Goal: Task Accomplishment & Management: Manage account settings

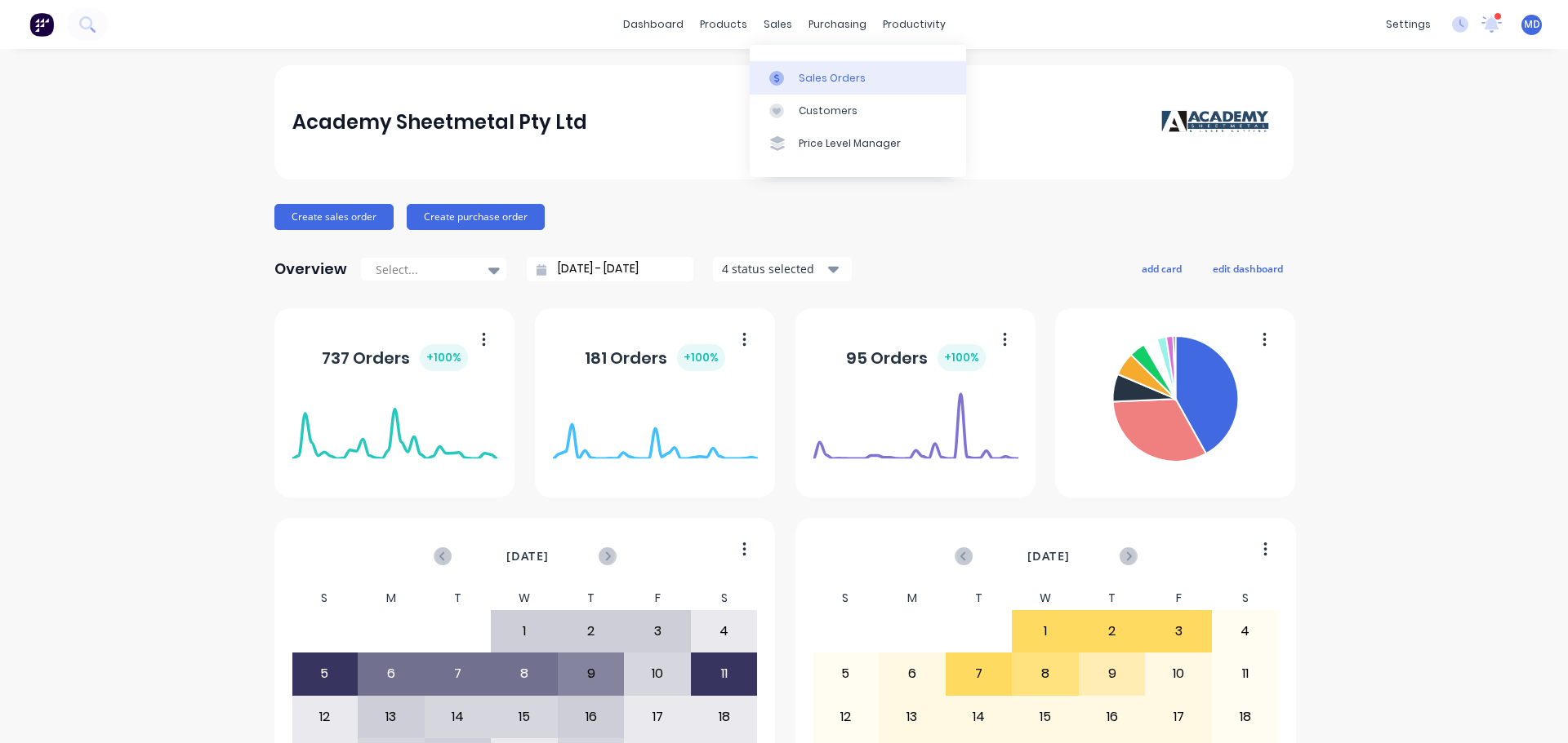
click at [788, 65] on link "Sales Orders" at bounding box center [857, 77] width 217 height 33
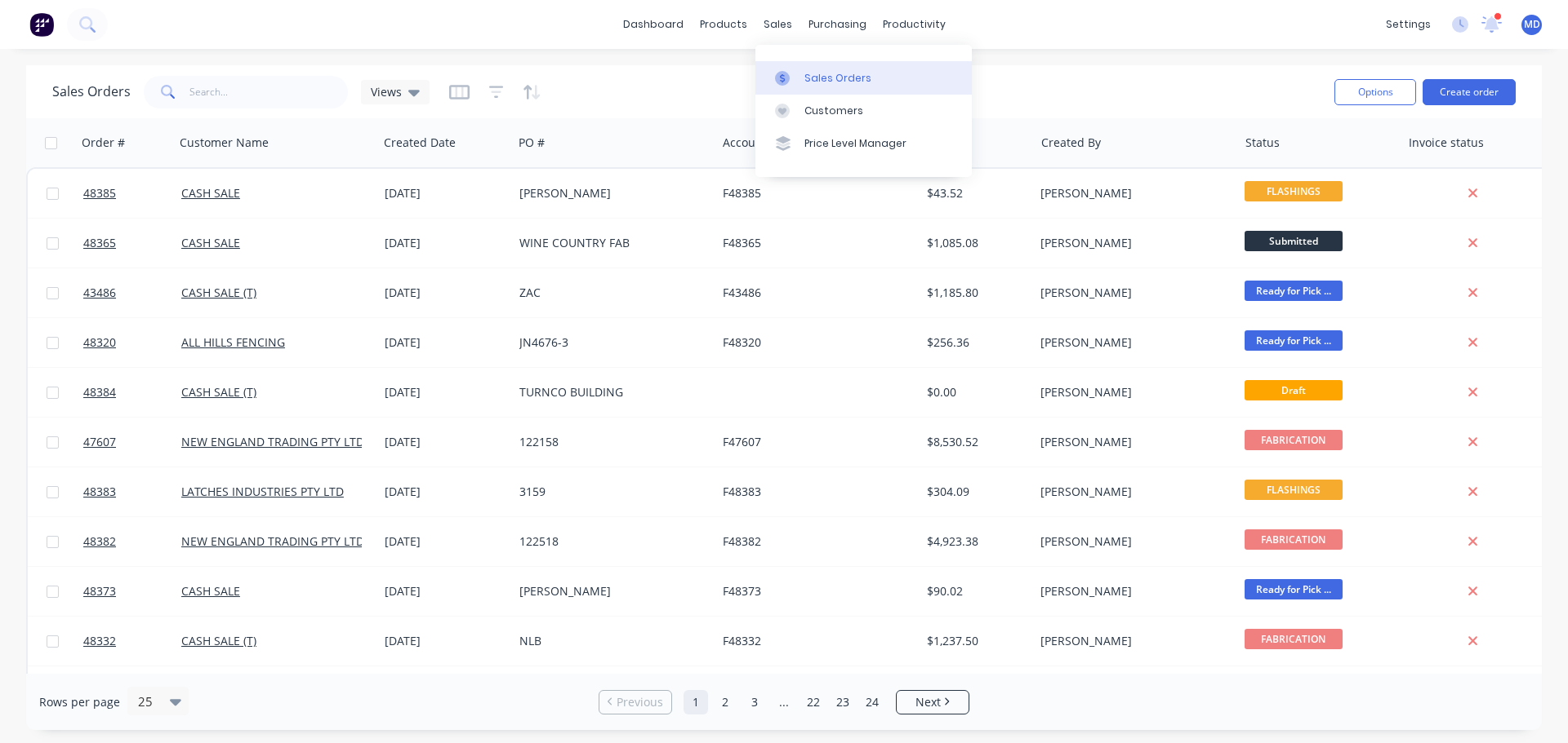
click at [794, 83] on div at bounding box center [786, 77] width 24 height 14
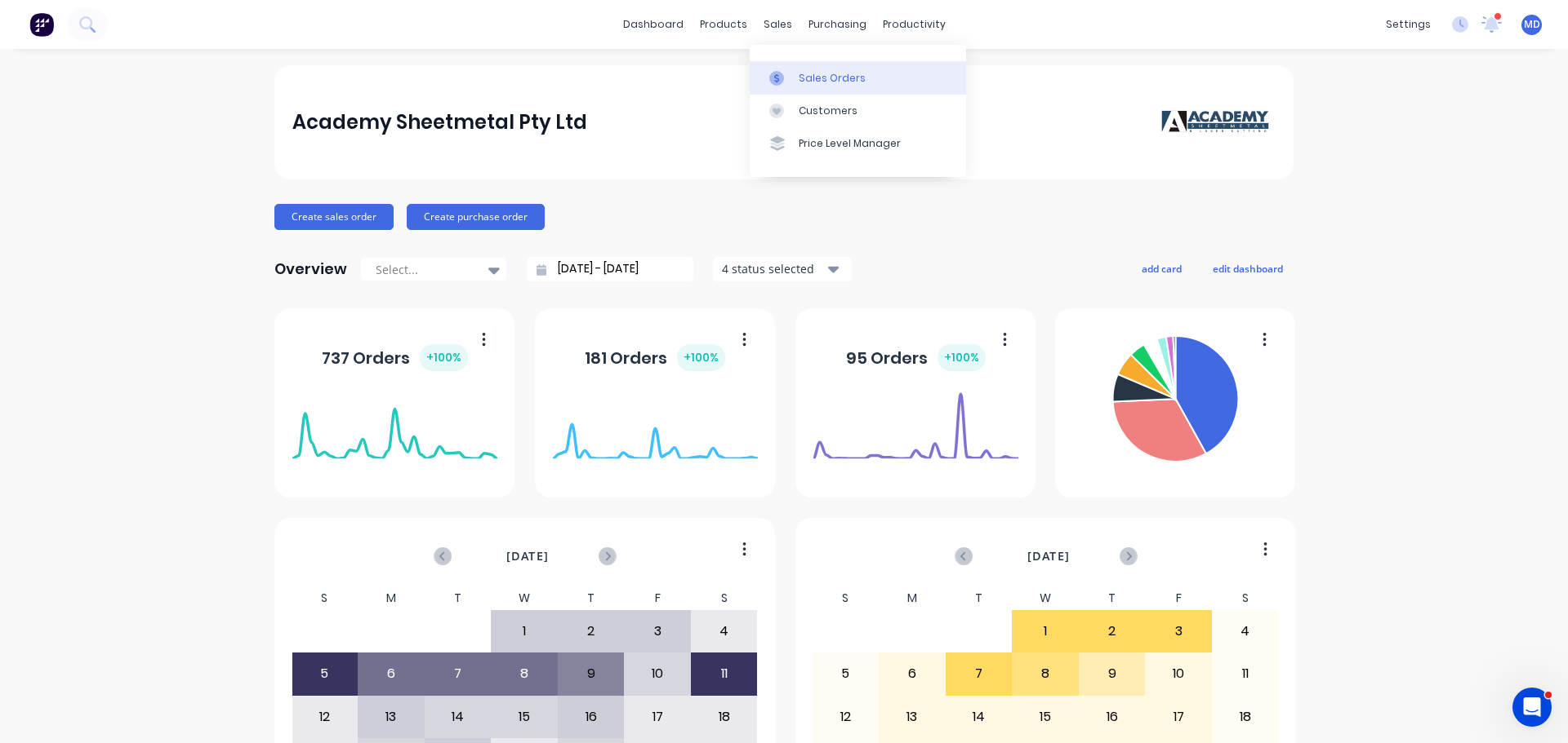
click at [794, 81] on link "Sales Orders" at bounding box center [857, 77] width 217 height 33
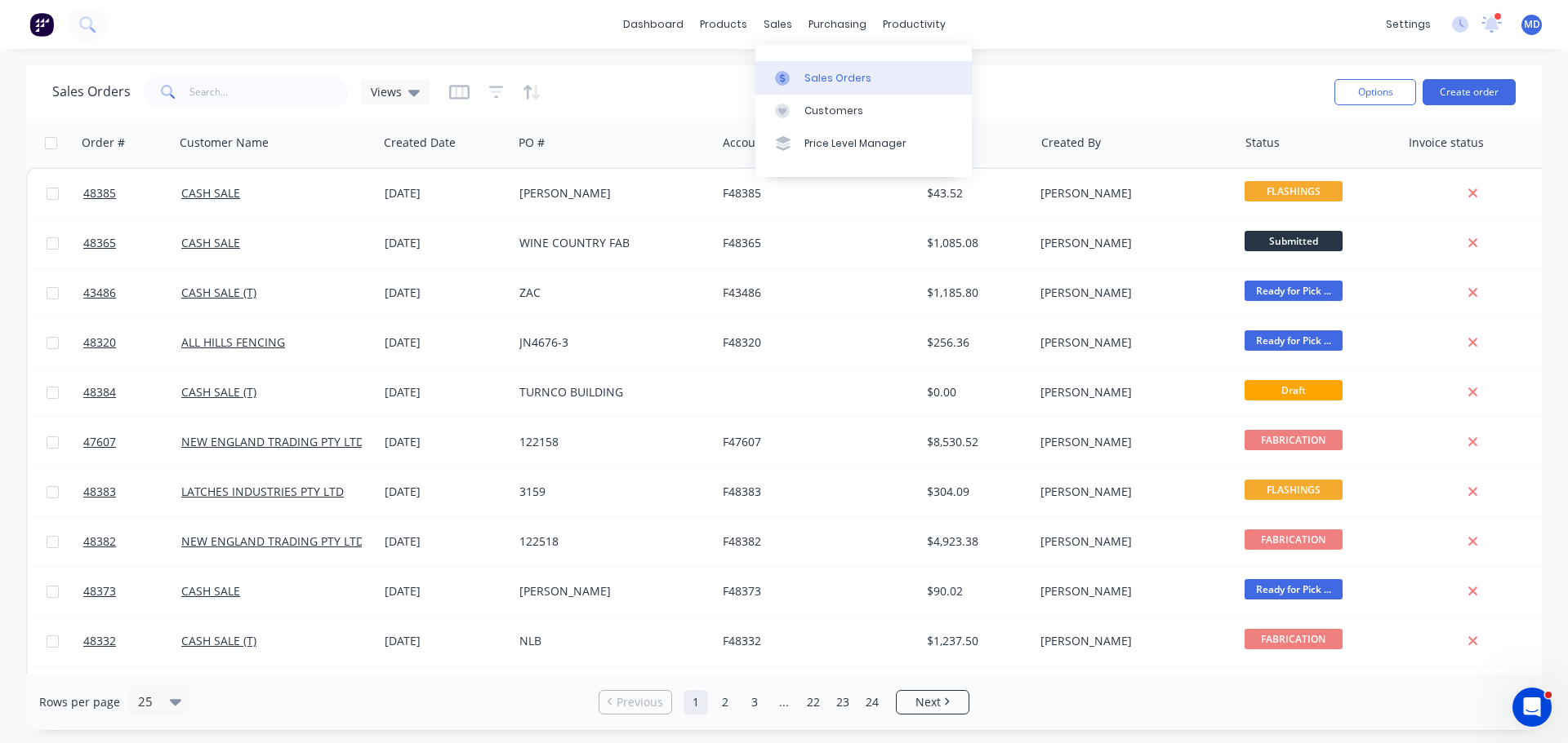
drag, startPoint x: 796, startPoint y: 70, endPoint x: 794, endPoint y: 61, distance: 9.2
click at [796, 69] on link "Sales Orders" at bounding box center [863, 77] width 217 height 33
click at [1497, 97] on button "Create order" at bounding box center [1468, 92] width 93 height 26
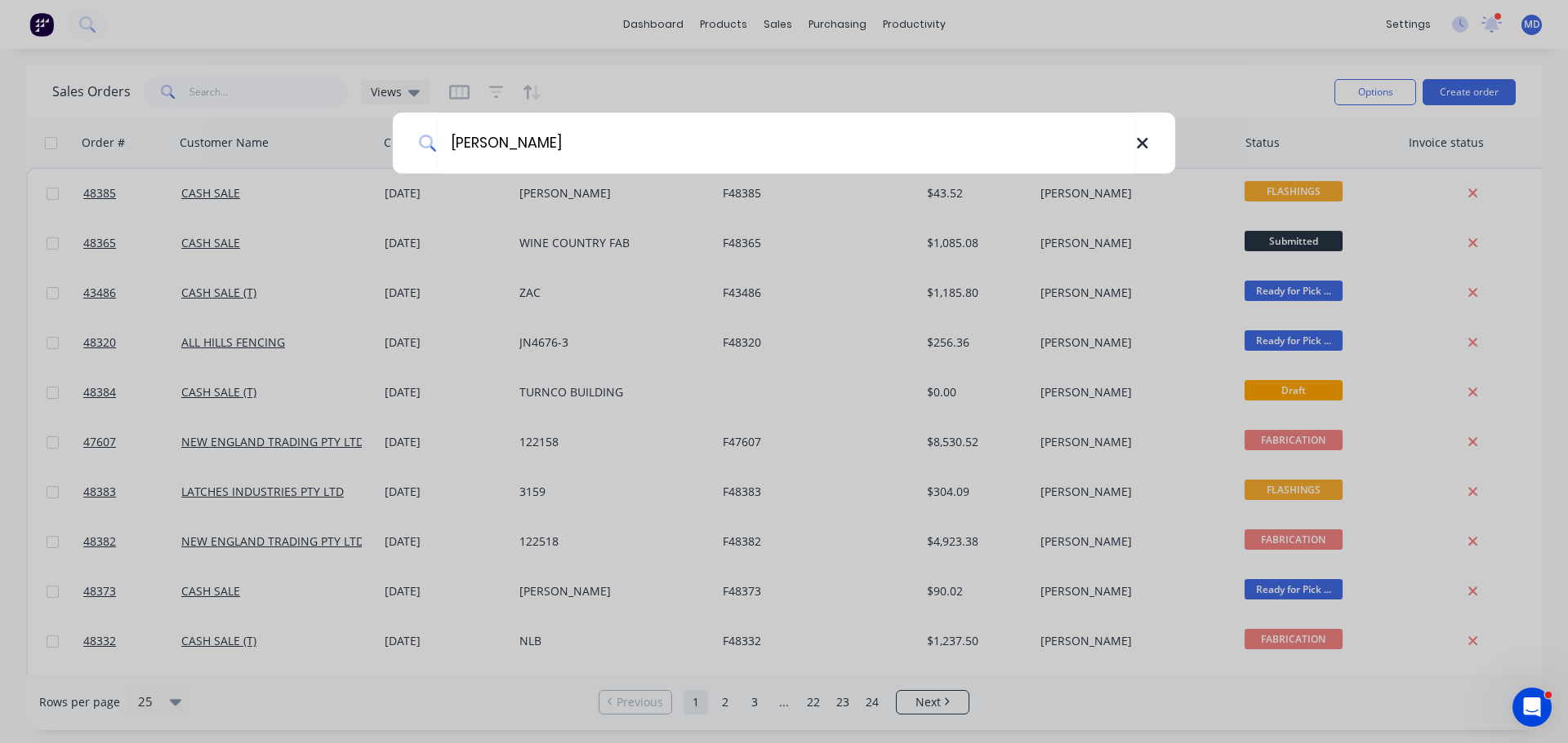
type input "[PERSON_NAME]"
click at [1138, 149] on icon at bounding box center [1142, 143] width 11 height 11
click at [1170, 14] on div at bounding box center [784, 371] width 1568 height 743
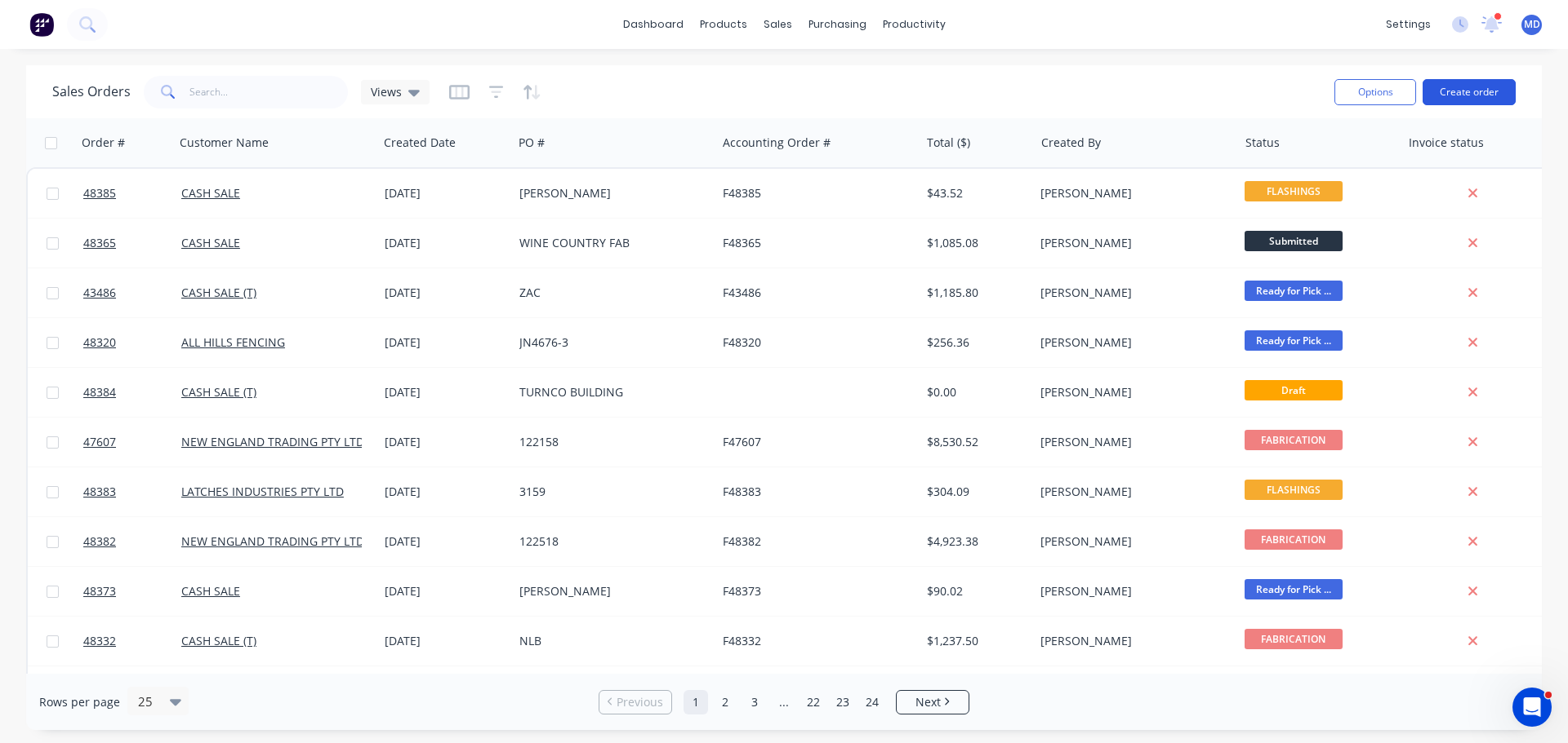
click at [1446, 98] on button "Create order" at bounding box center [1468, 92] width 93 height 26
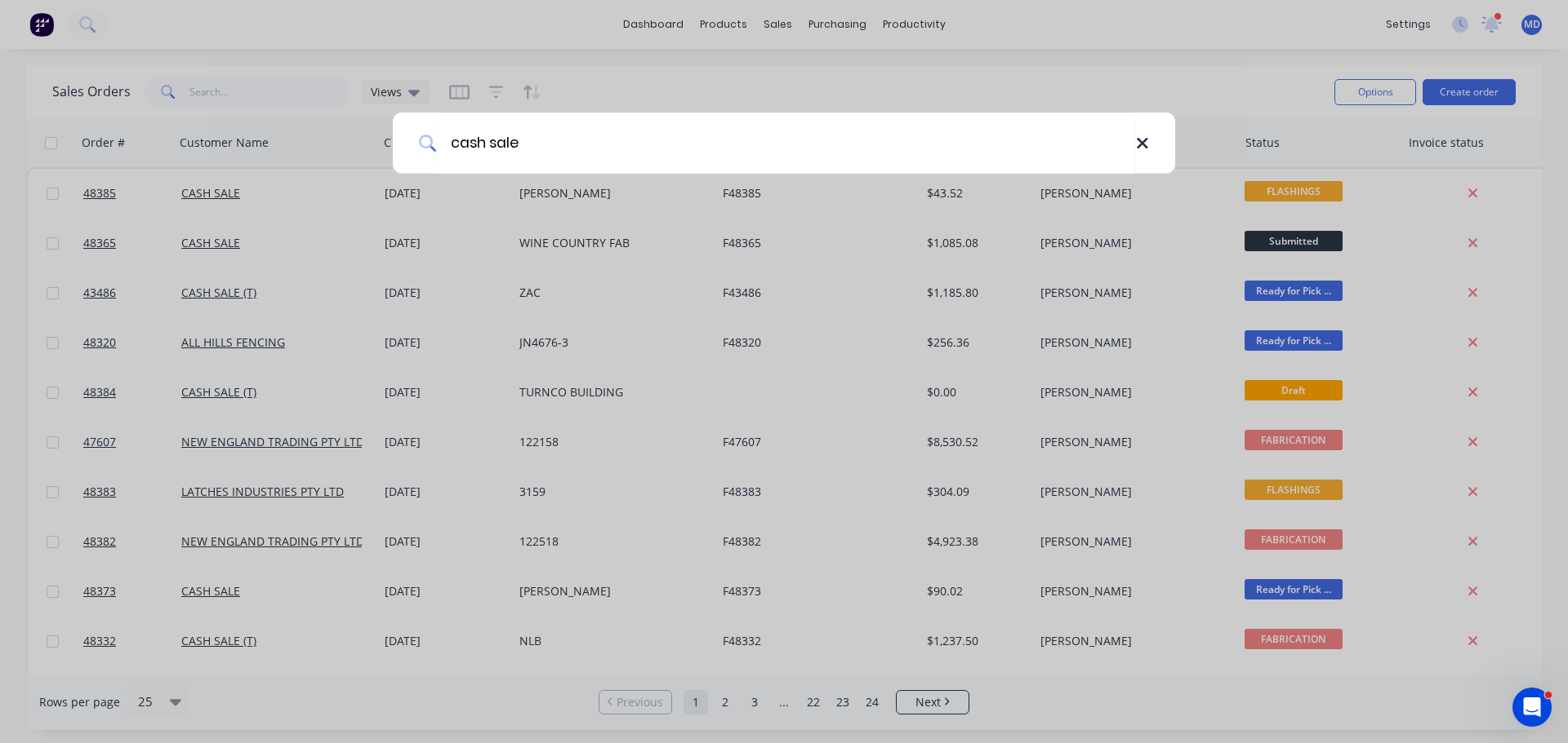
type input "cash sale"
click at [1138, 139] on icon at bounding box center [1142, 143] width 11 height 11
click at [307, 78] on div at bounding box center [784, 371] width 1568 height 743
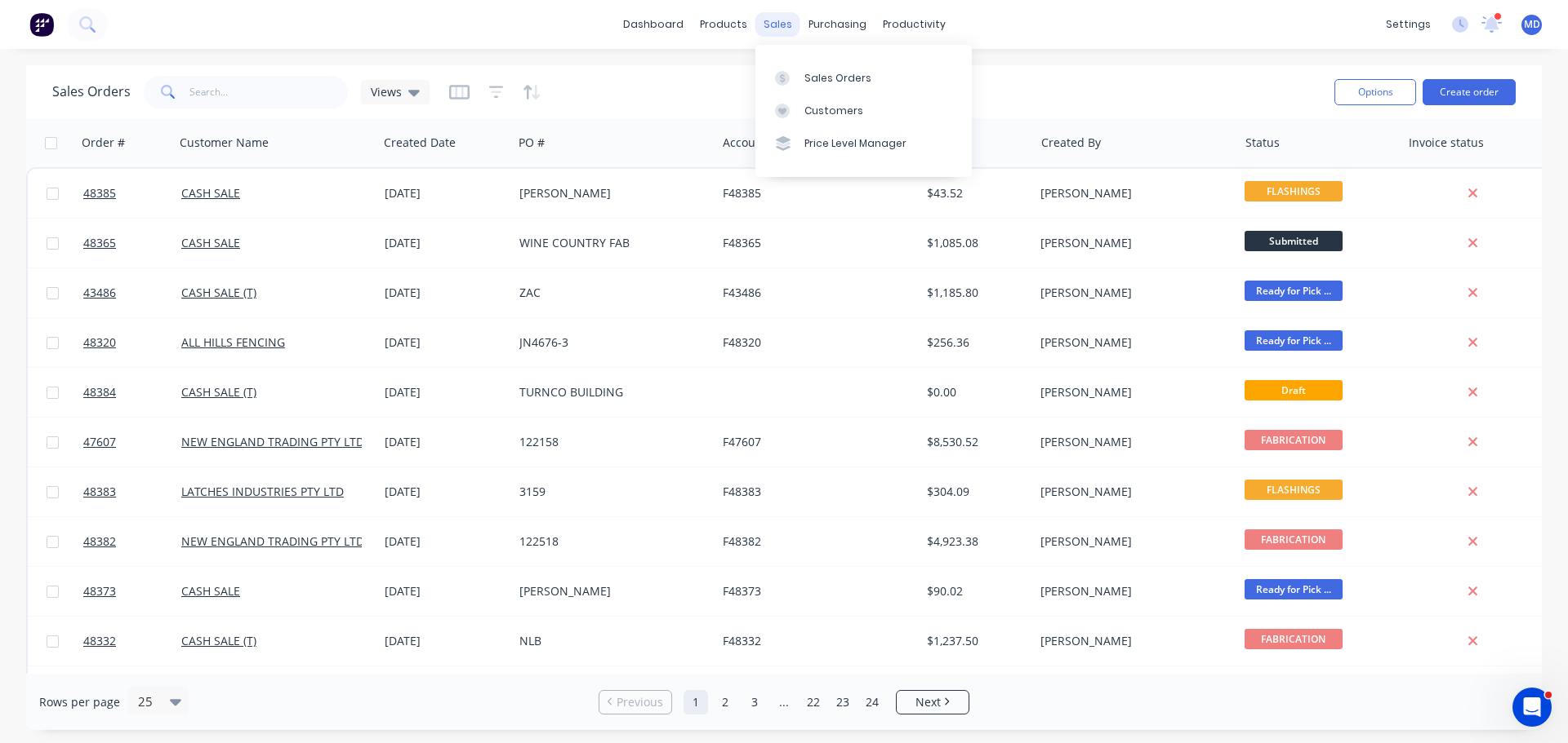
click at [786, 23] on div "sales" at bounding box center [777, 24] width 44 height 24
click at [806, 66] on link "Sales Orders" at bounding box center [863, 77] width 217 height 33
click at [1449, 86] on button "Create order" at bounding box center [1468, 92] width 93 height 26
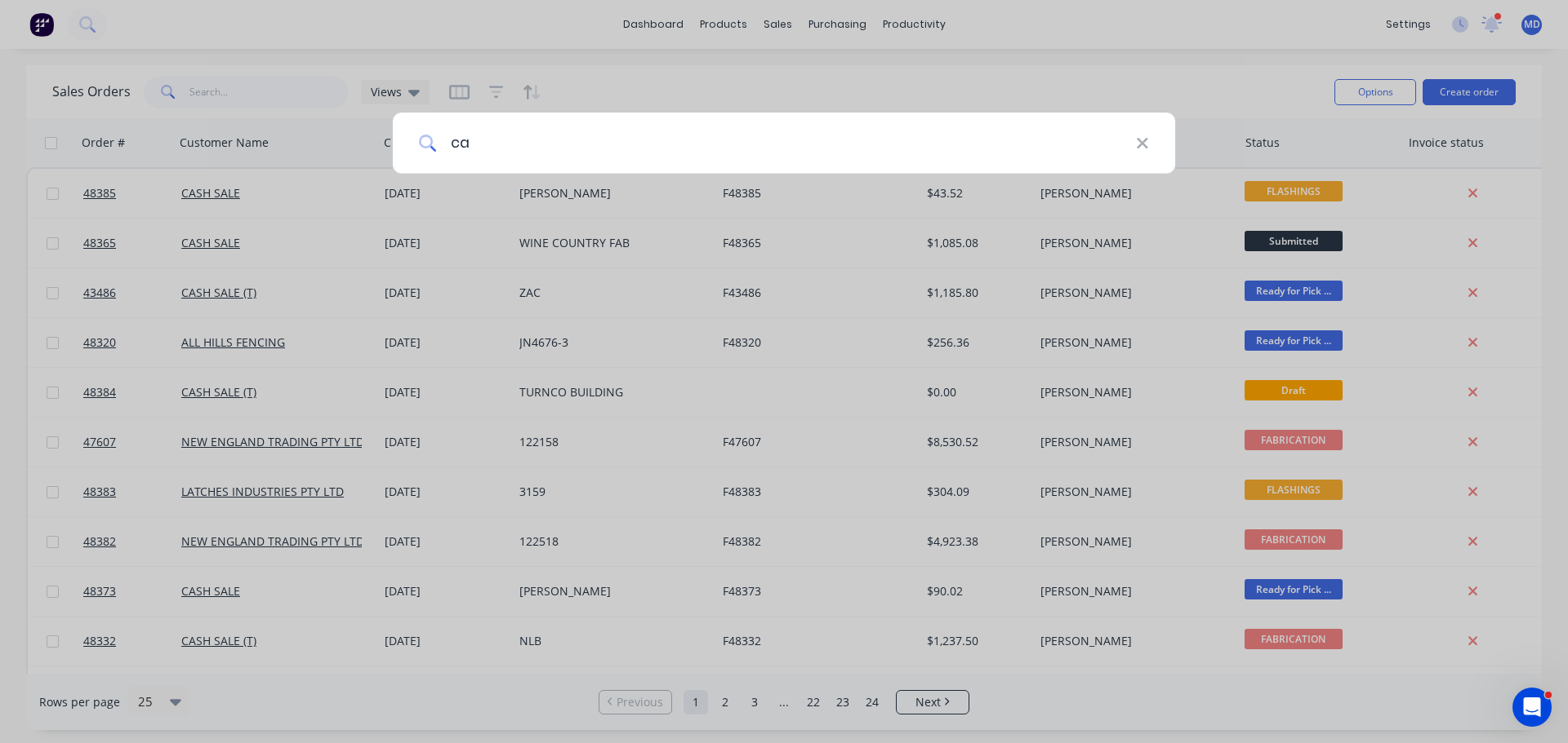
type input "c"
click at [1000, 72] on div at bounding box center [784, 371] width 1568 height 743
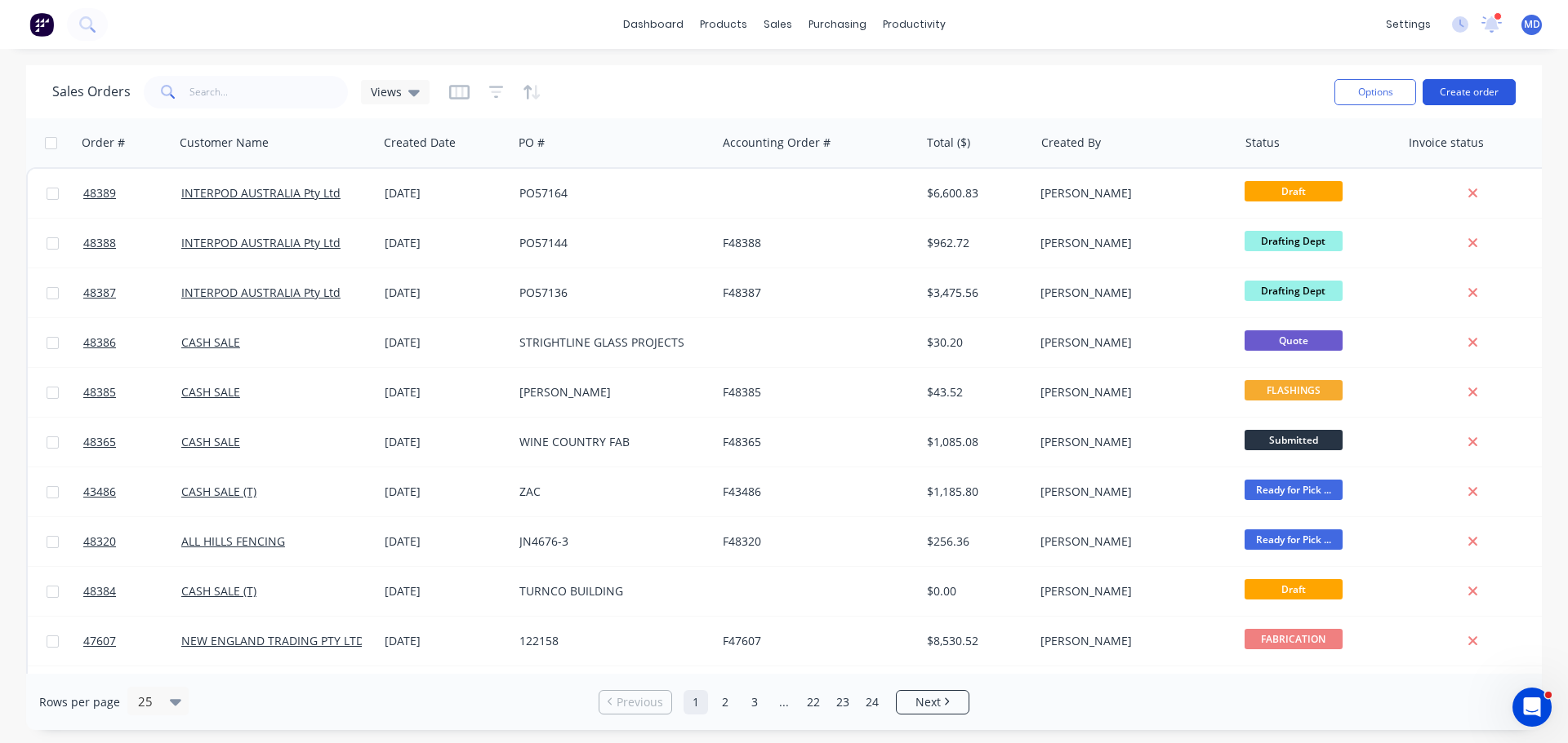
click at [1441, 90] on button "Create order" at bounding box center [1468, 92] width 93 height 26
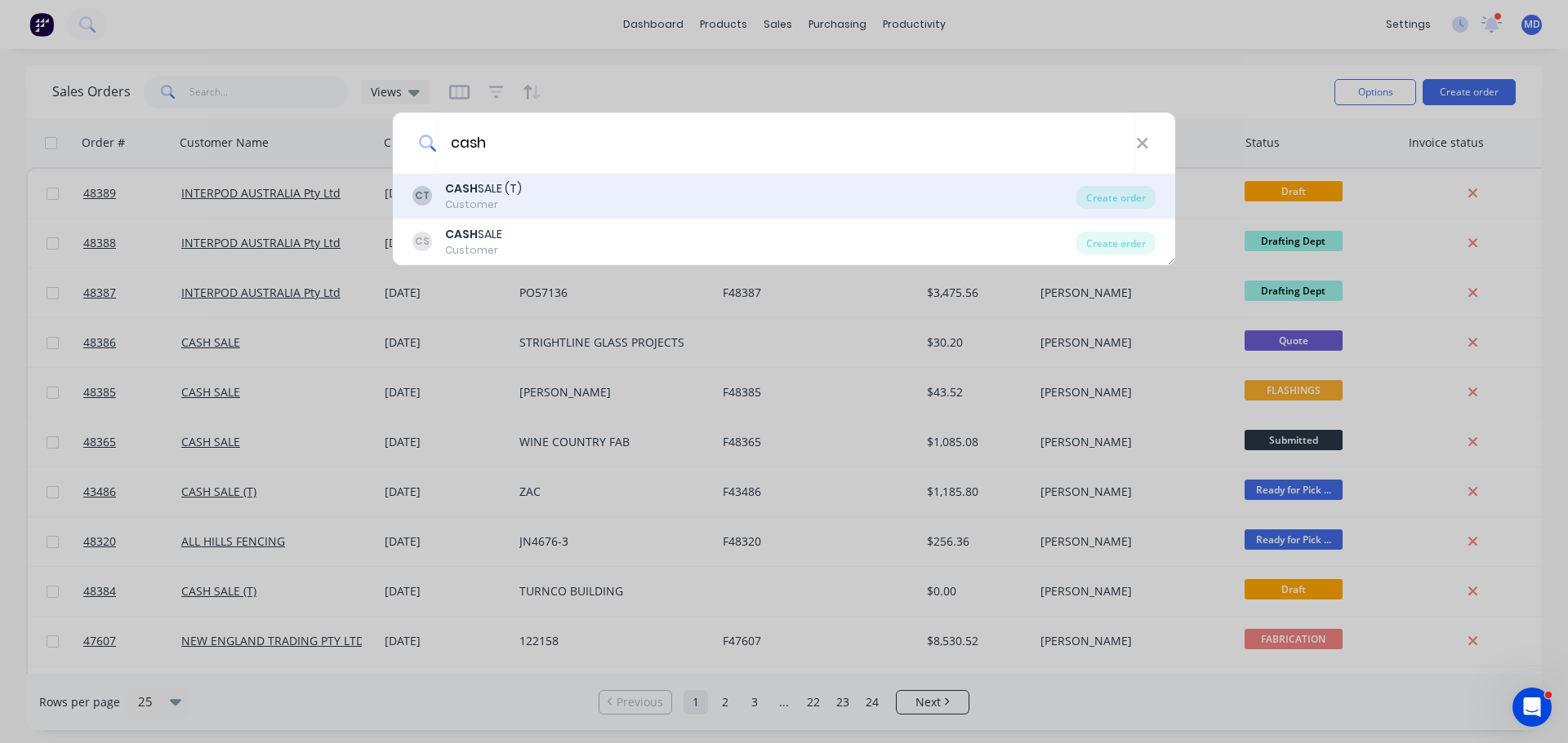
type input "cash"
click at [502, 193] on div "CASH SALE (T)" at bounding box center [482, 189] width 76 height 17
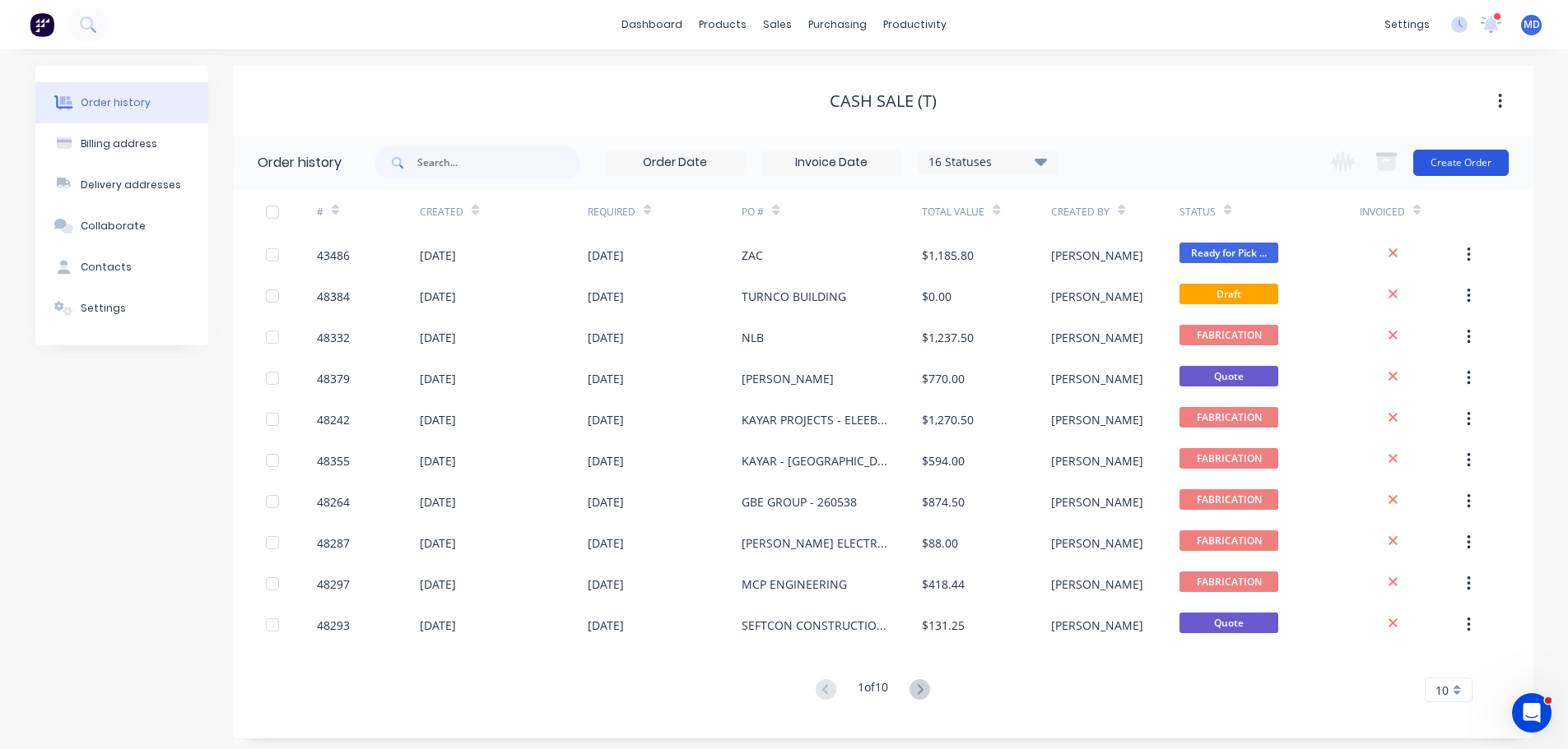
click at [1466, 166] on button "Create Order" at bounding box center [1461, 163] width 96 height 26
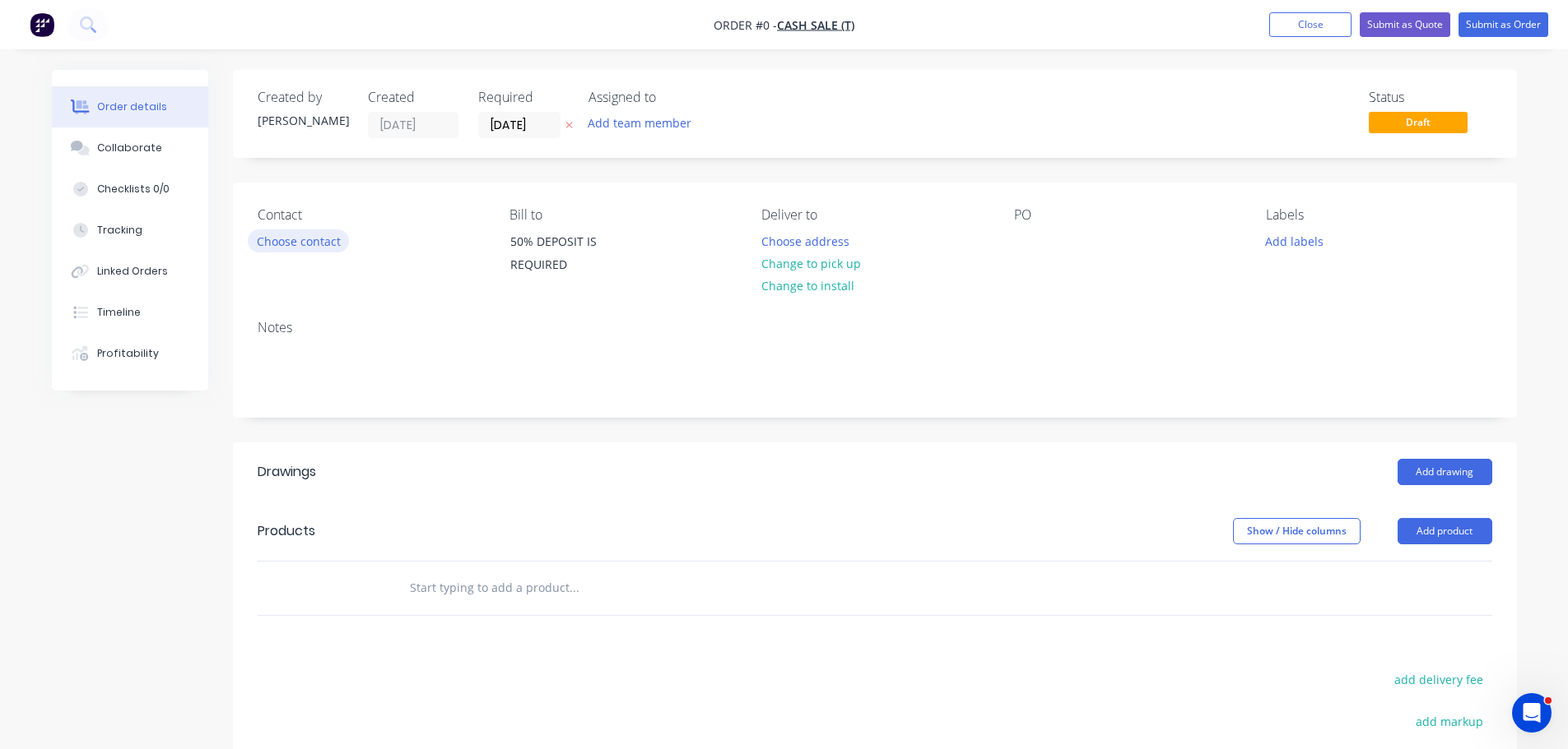
click at [272, 244] on button "Choose contact" at bounding box center [298, 241] width 101 height 22
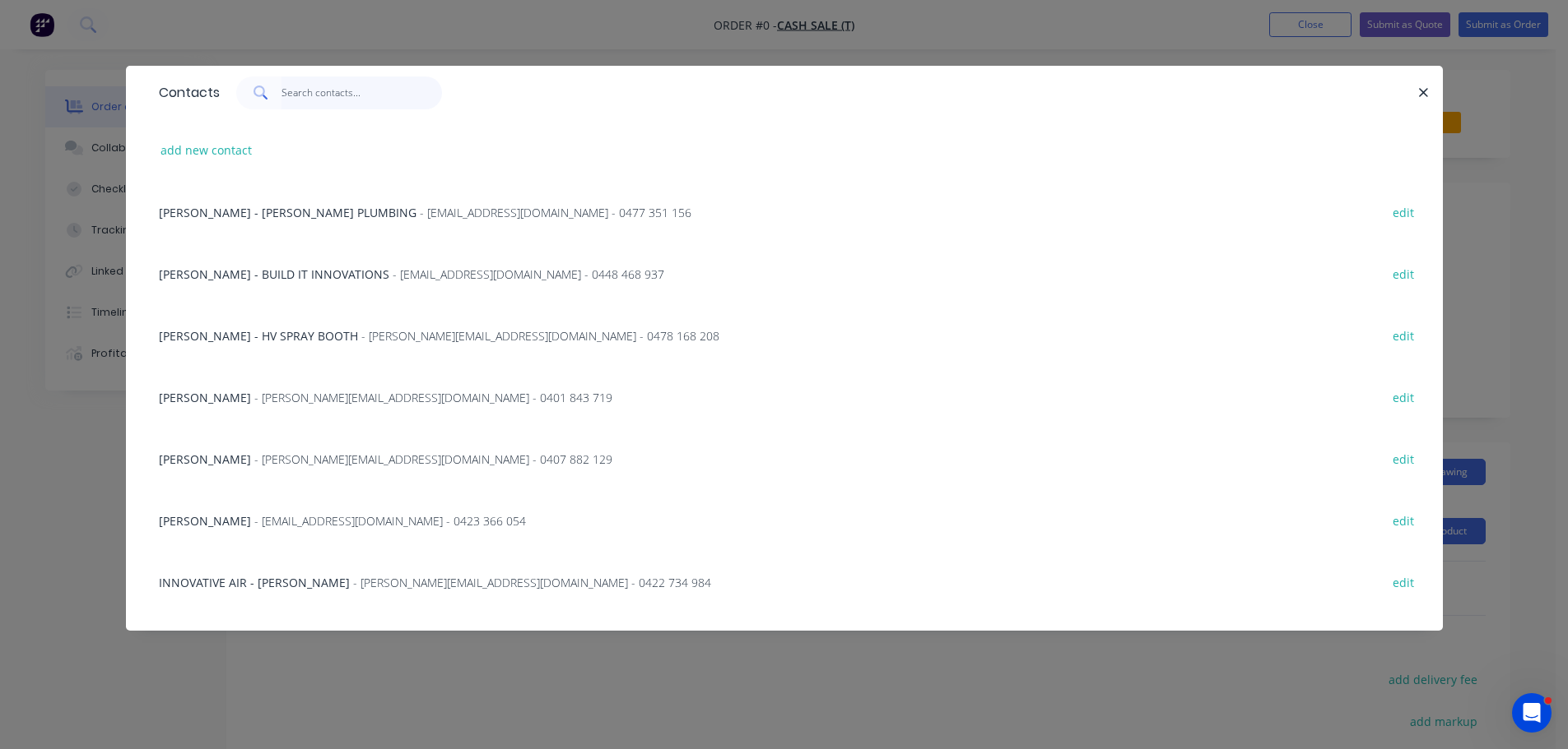
click at [315, 93] on input "text" at bounding box center [362, 94] width 161 height 33
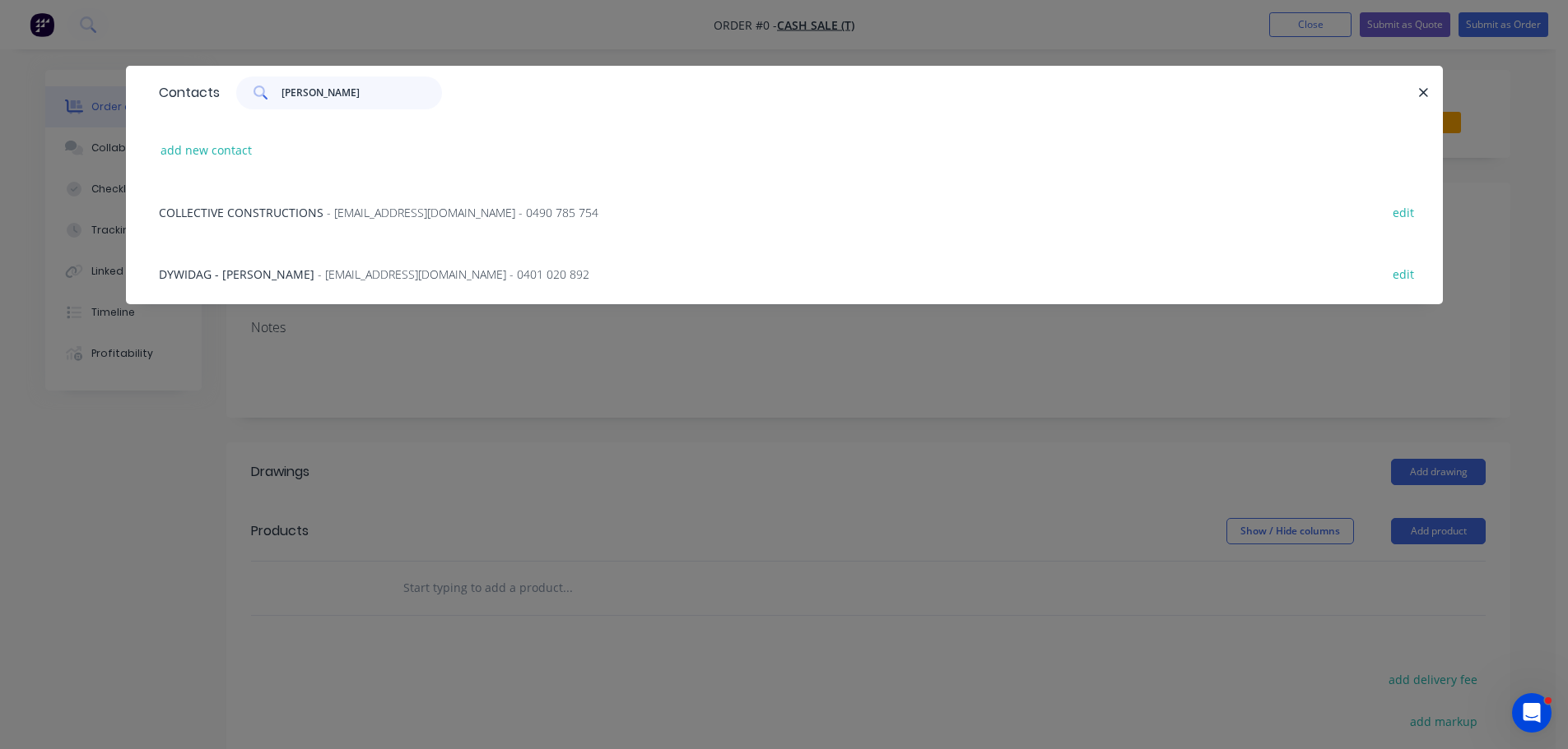
type input "jess"
click at [238, 206] on span "COLLECTIVE CONSTRUCTIONS" at bounding box center [241, 212] width 165 height 16
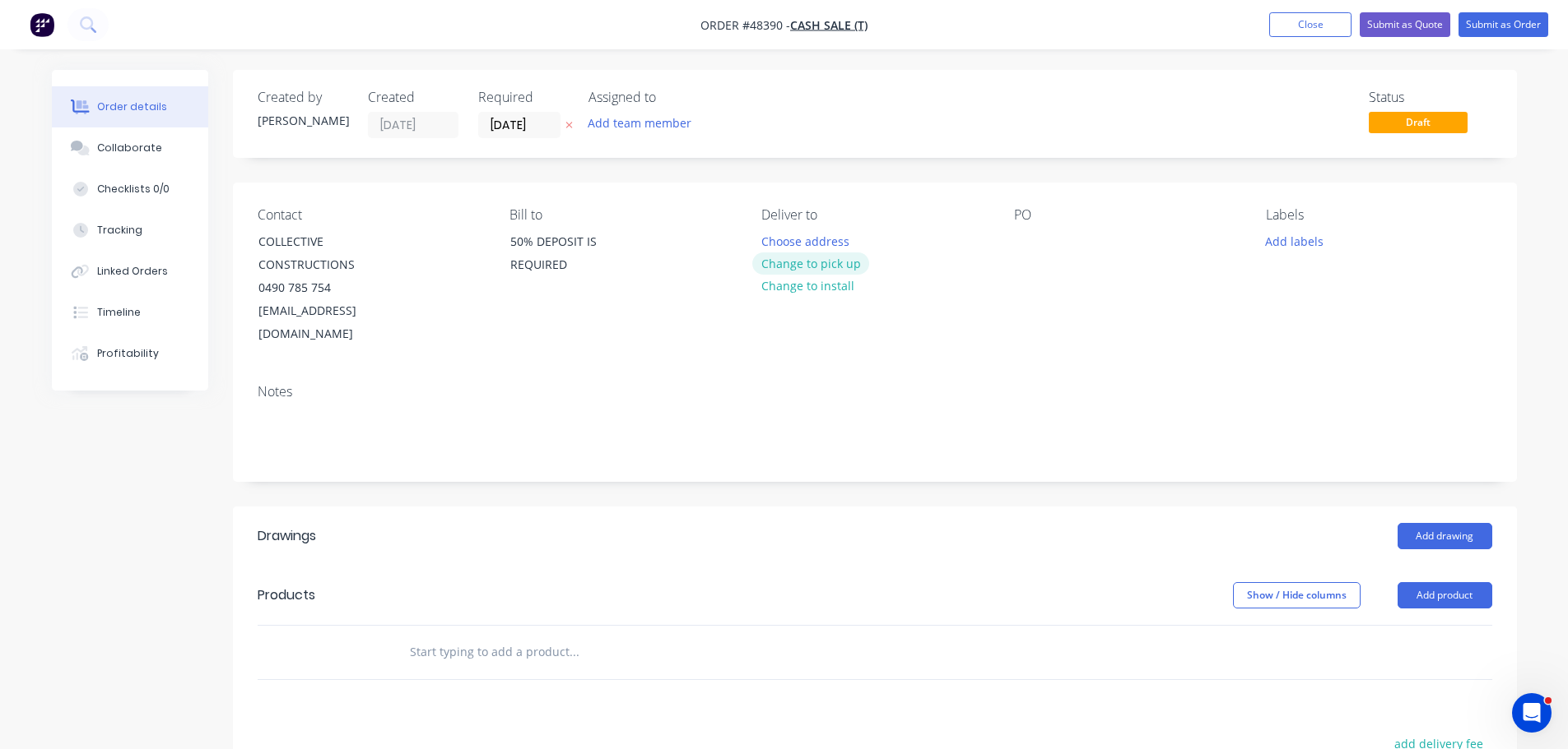
click at [812, 267] on button "Change to pick up" at bounding box center [811, 263] width 117 height 22
click at [1032, 249] on div at bounding box center [1026, 242] width 26 height 23
click at [825, 271] on button "Change to delivery" at bounding box center [812, 264] width 120 height 22
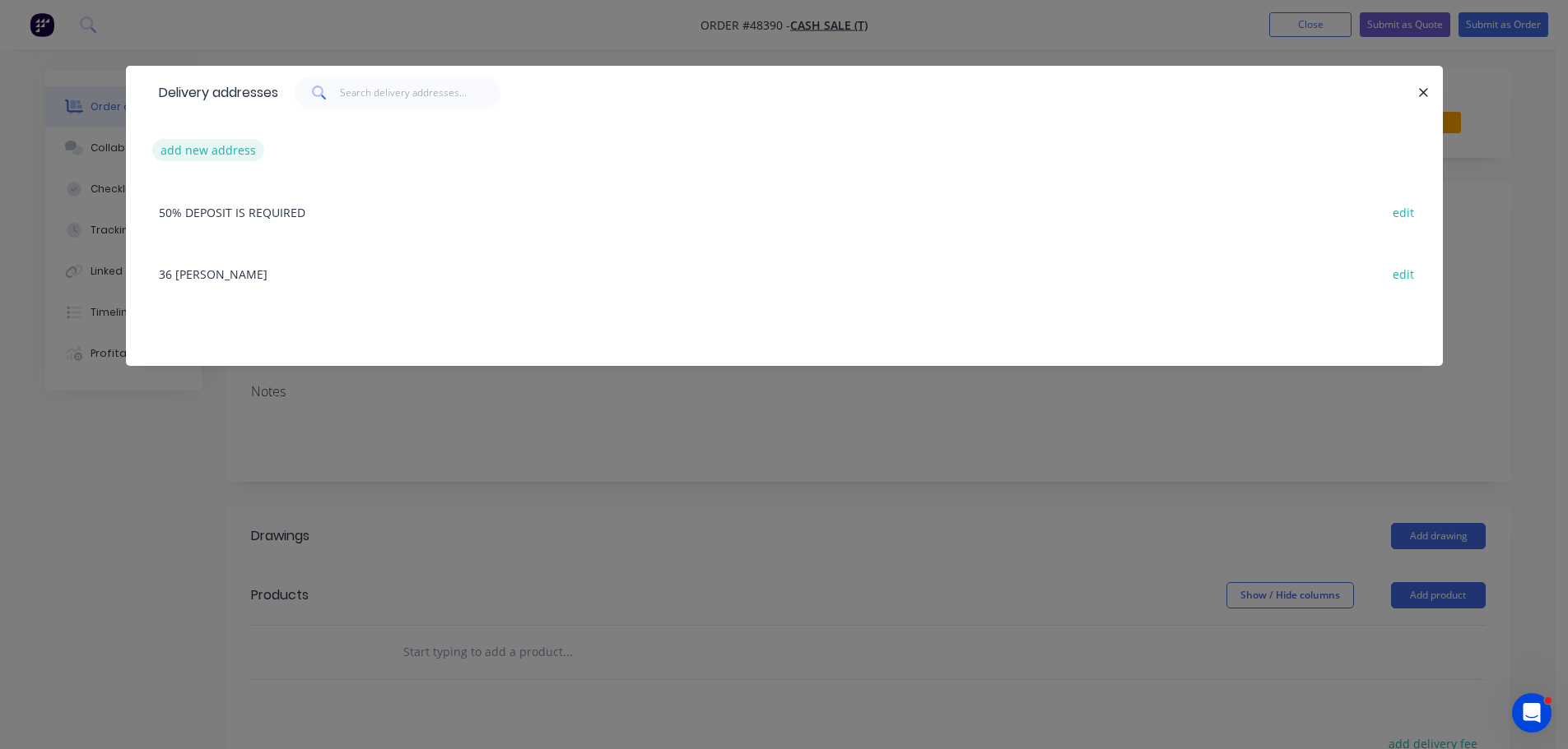
click at [230, 146] on button "add new address" at bounding box center [209, 150] width 113 height 22
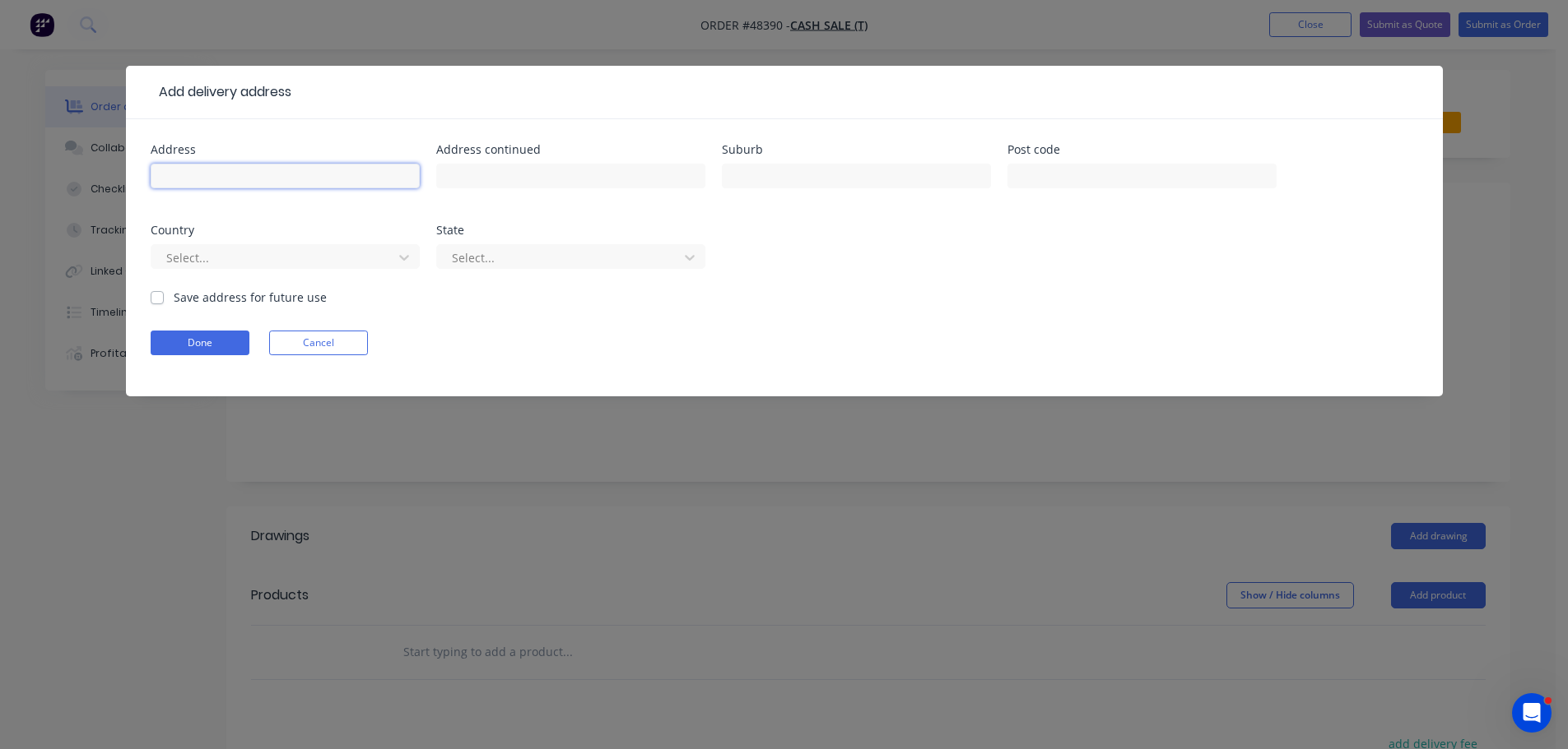
drag, startPoint x: 230, startPoint y: 146, endPoint x: 204, endPoint y: 169, distance: 34.7
click at [204, 169] on input "text" at bounding box center [286, 175] width 269 height 24
type input "34 ALEXANDER PARADE"
type input "ARCADIA VALE"
drag, startPoint x: 214, startPoint y: 349, endPoint x: 206, endPoint y: 341, distance: 11.3
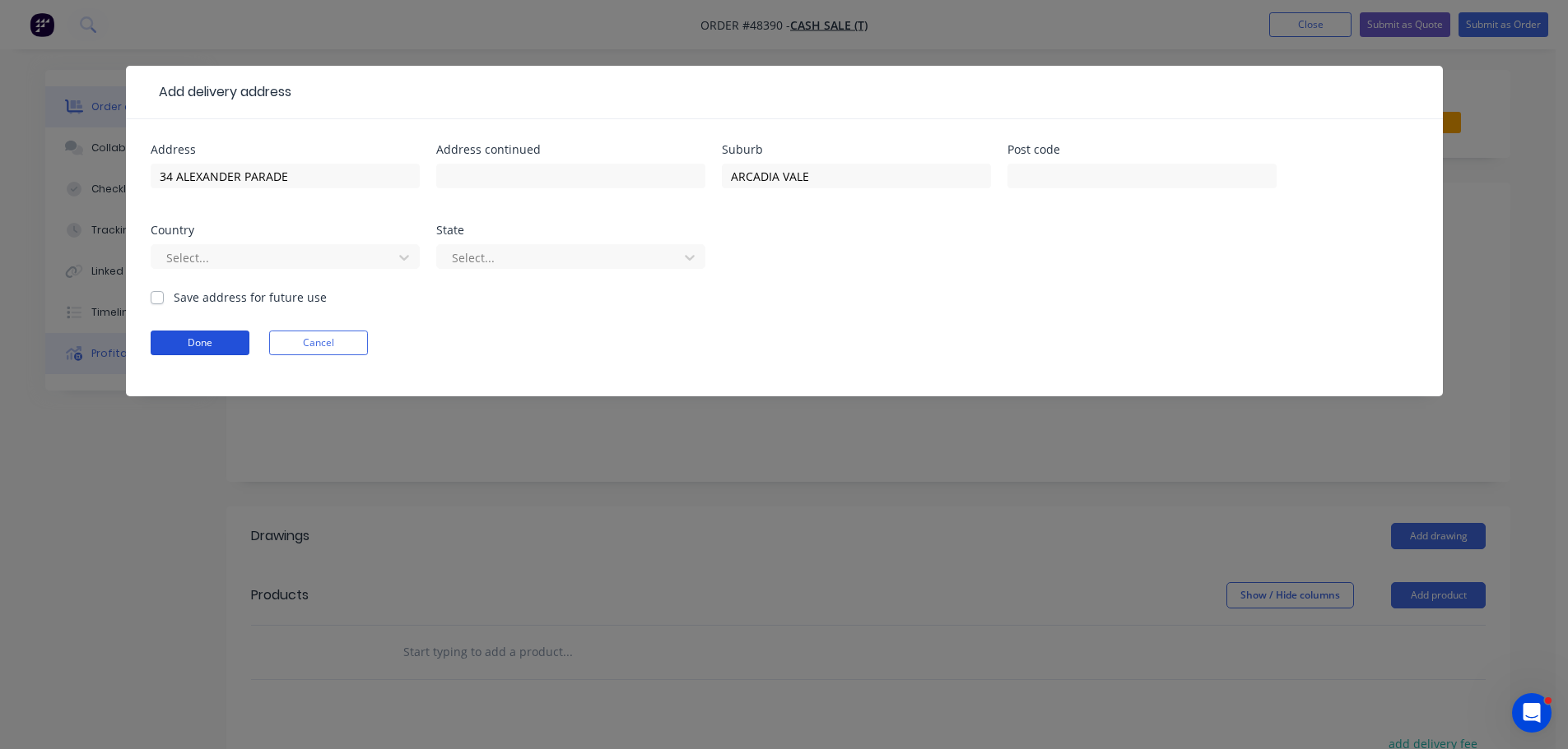
click at [214, 349] on button "Done" at bounding box center [200, 343] width 98 height 24
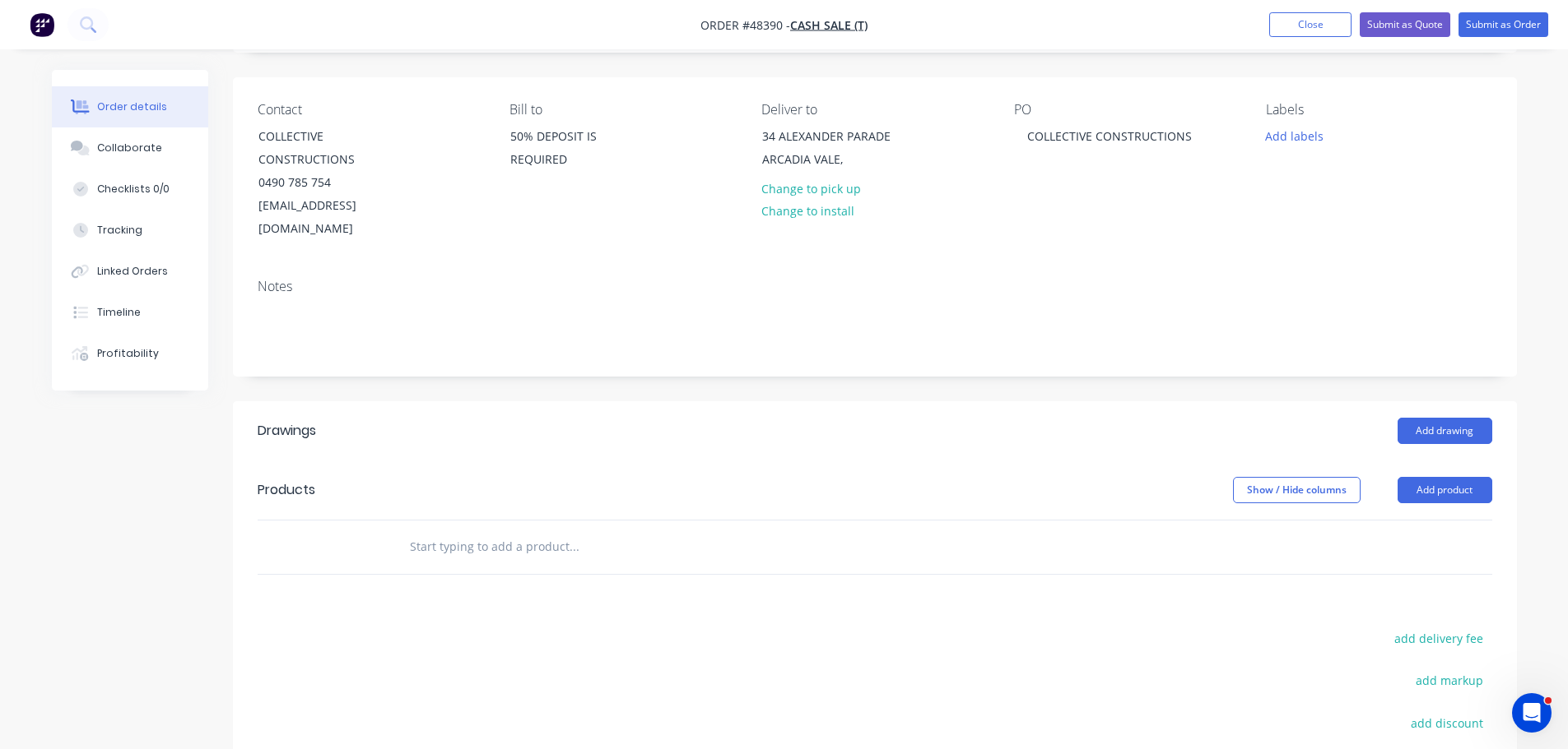
scroll to position [246, 0]
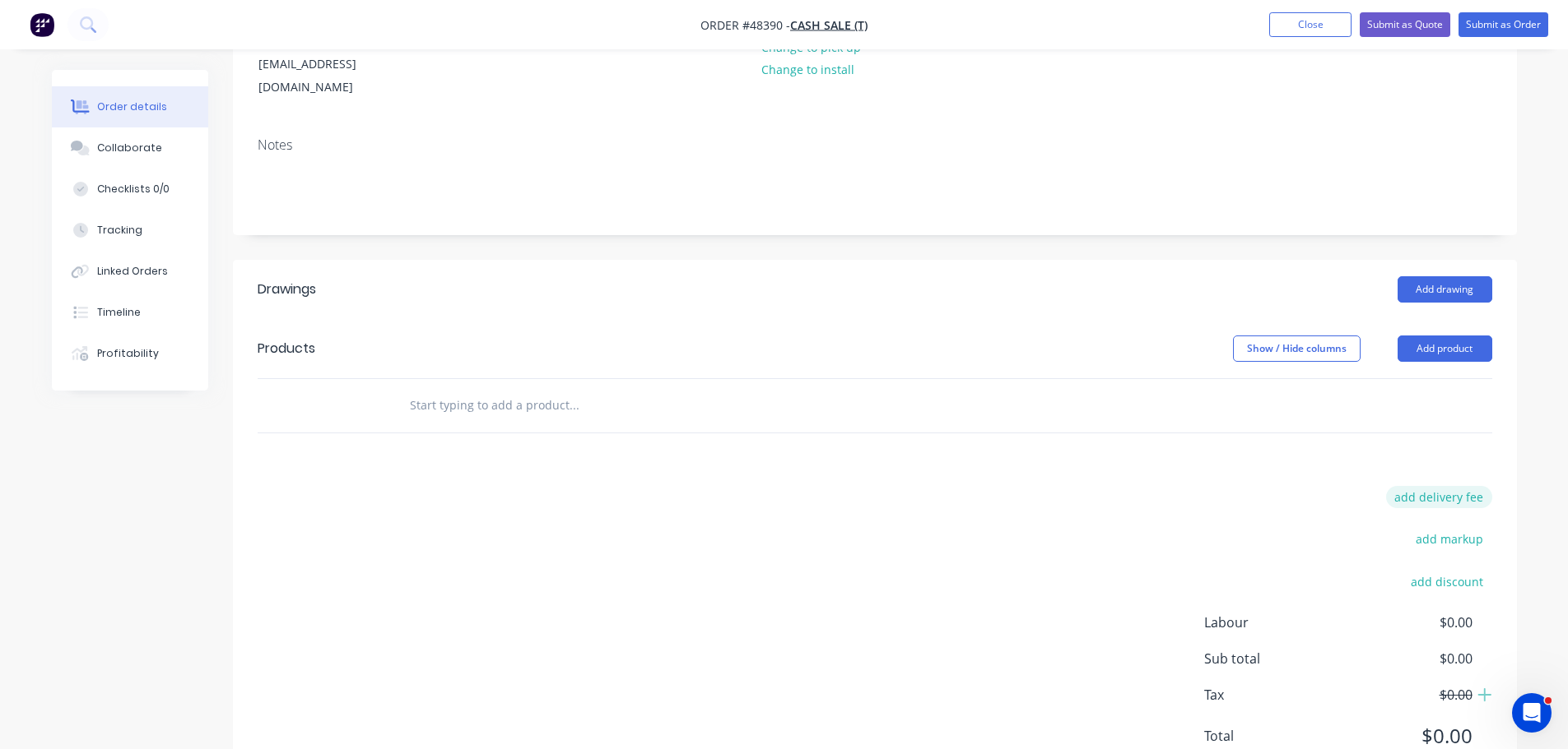
click at [1448, 486] on button "add delivery fee" at bounding box center [1438, 497] width 106 height 22
type input "120"
click input "submit" at bounding box center [0, 0] width 0 height 0
click at [1462, 277] on button "Add drawing" at bounding box center [1444, 289] width 95 height 26
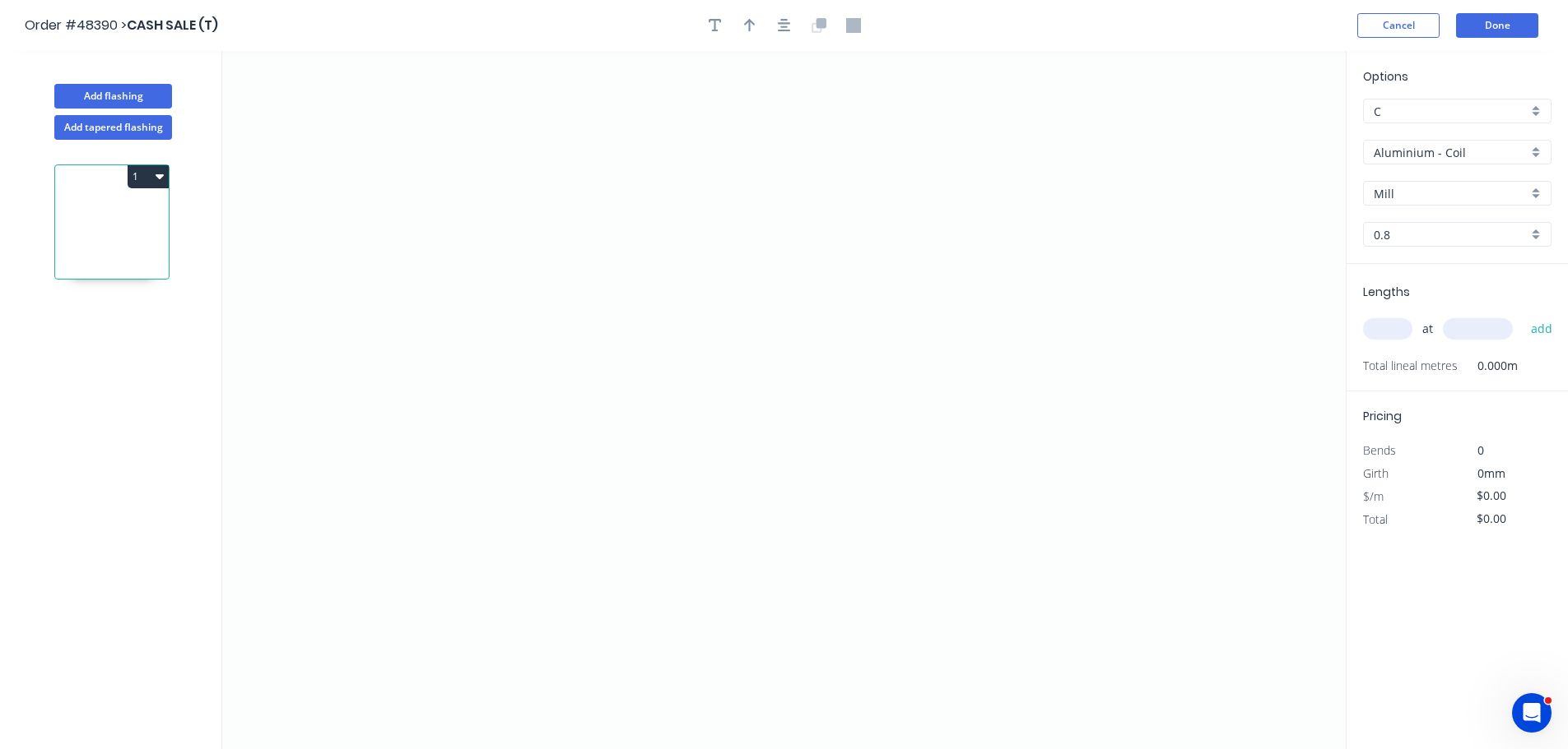
click at [1427, 168] on div "Options C C Aluminium - Coil Aluminium - Coil Mill Mill 0.8 0.8" at bounding box center [1457, 166] width 221 height 197
click at [1422, 150] on input "Aluminium - Coil" at bounding box center [1451, 153] width 154 height 18
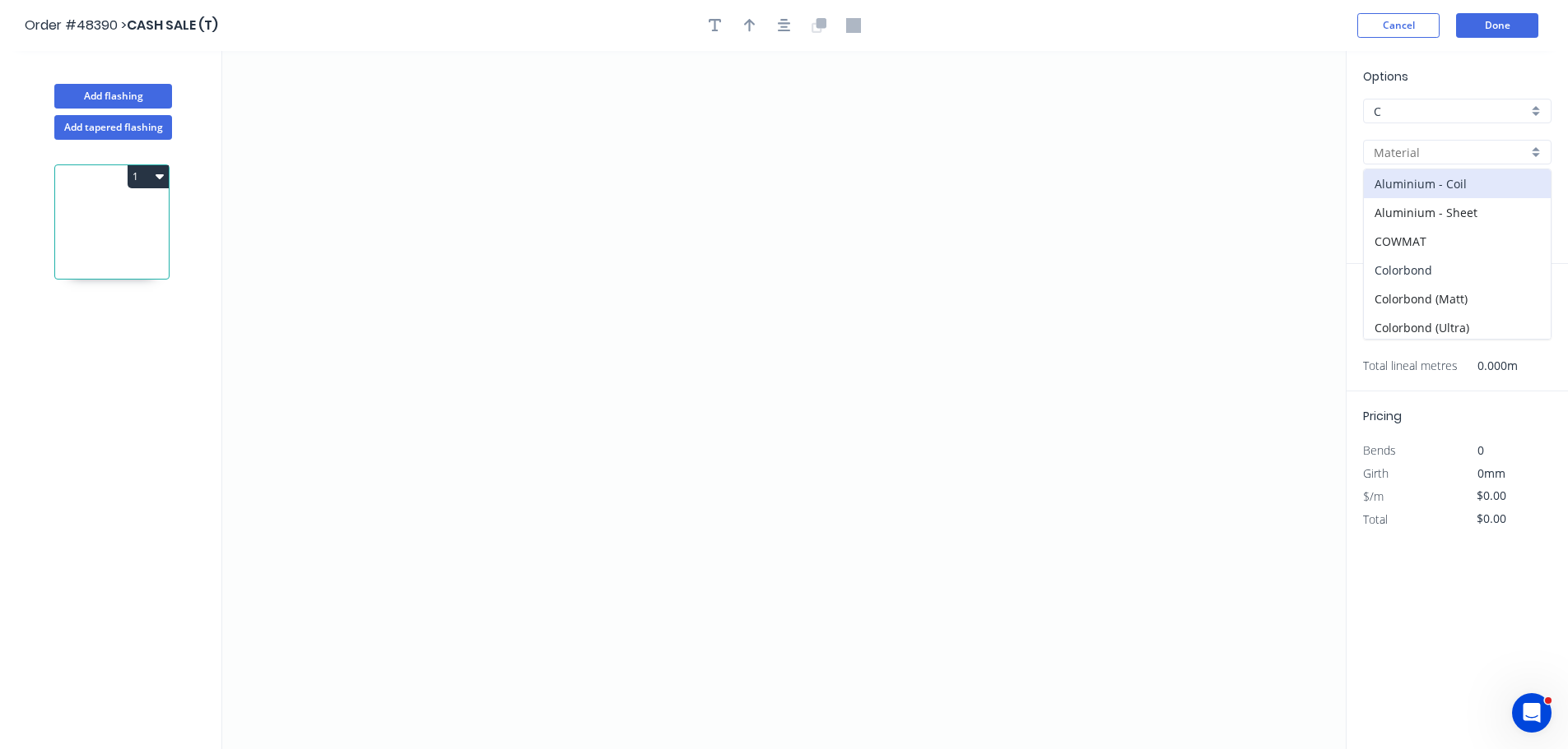
click at [1396, 283] on div "Colorbond" at bounding box center [1457, 271] width 187 height 29
type input "Colorbond"
type input "Basalt"
type input "0.55"
click at [1406, 202] on input "Basalt" at bounding box center [1451, 194] width 154 height 18
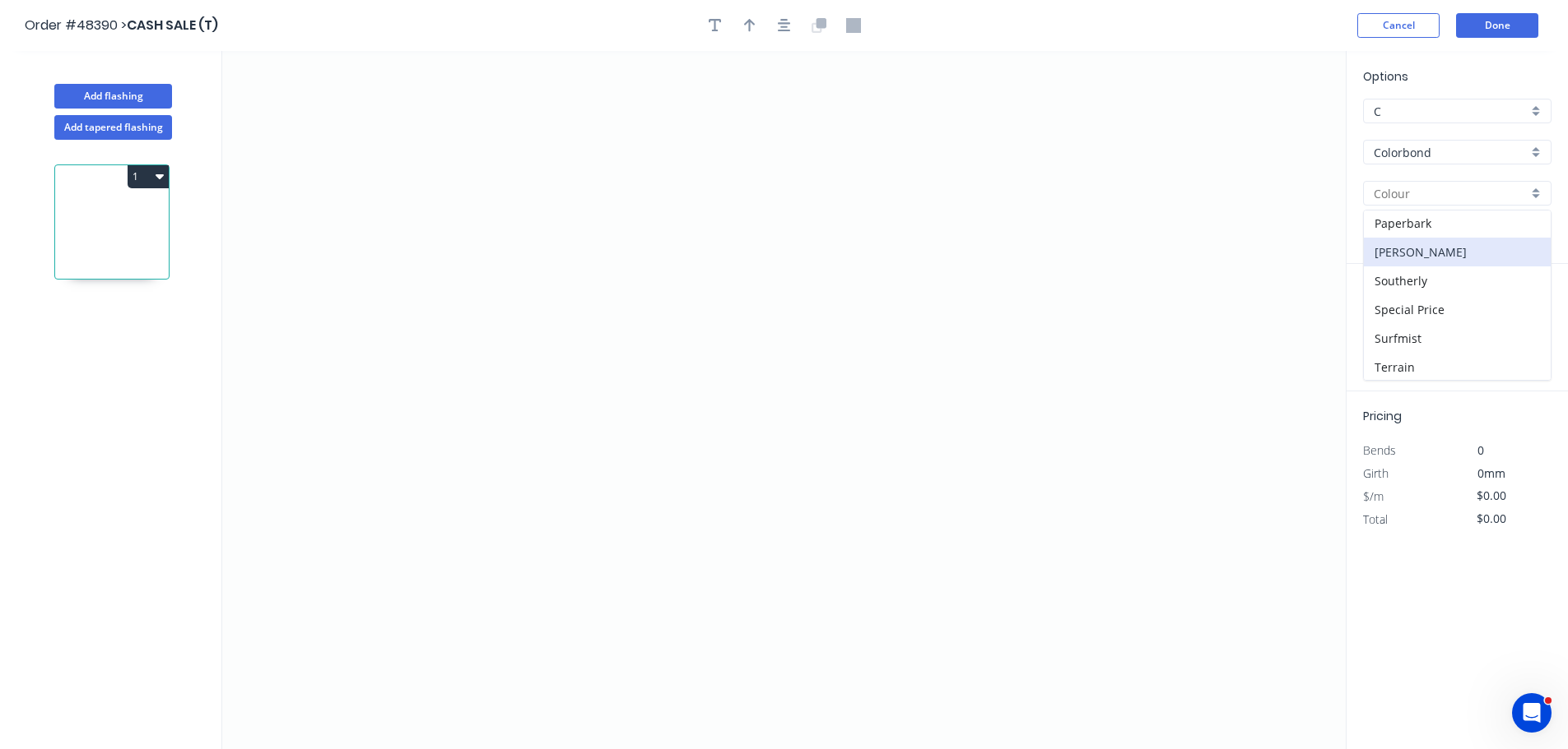
scroll to position [580, 0]
click at [1396, 251] on div "Surfmist" at bounding box center [1457, 250] width 187 height 29
type input "Surfmist"
click at [512, 172] on icon "0" at bounding box center [784, 399] width 1124 height 698
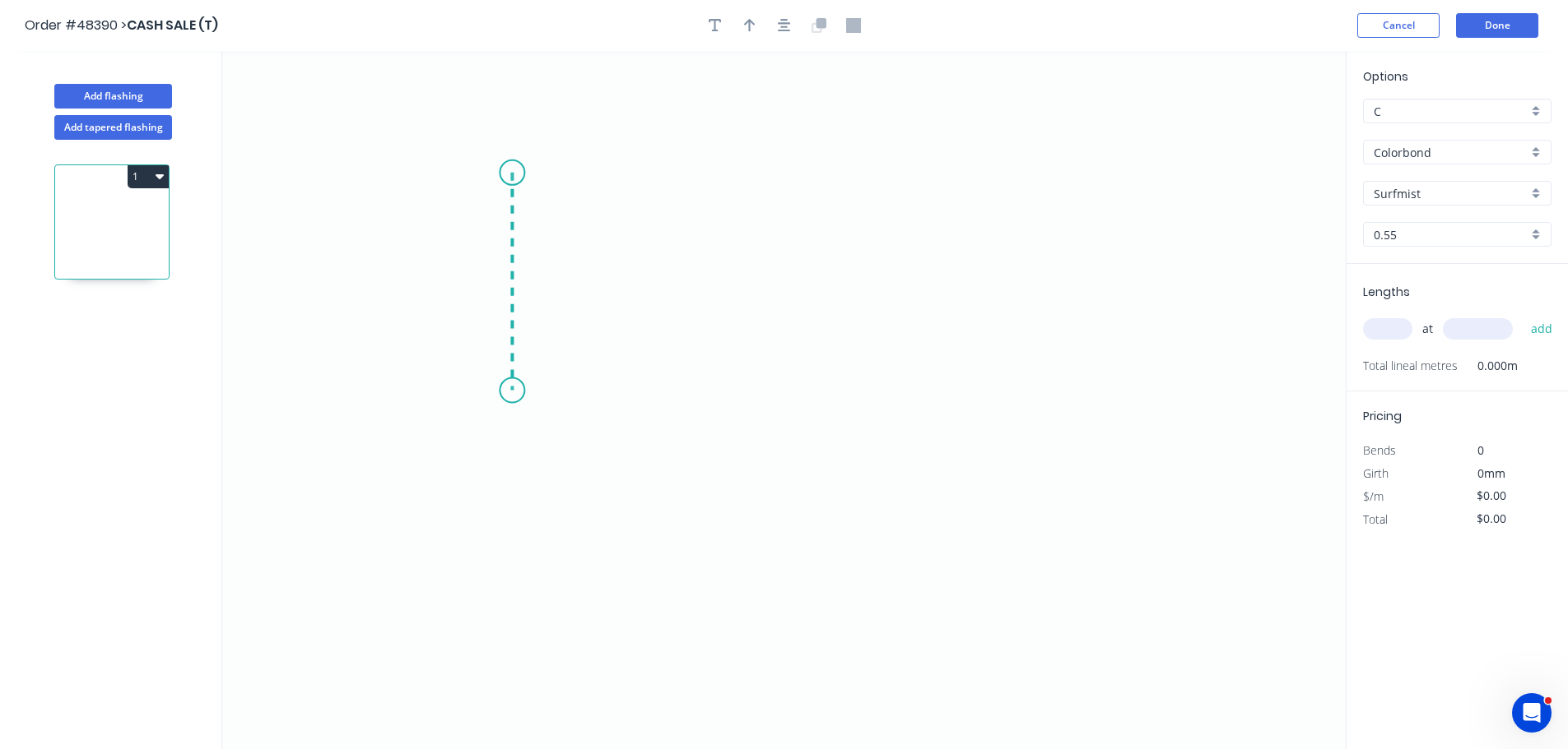
click at [499, 391] on icon "0" at bounding box center [784, 399] width 1124 height 698
click at [1011, 388] on icon "0 ?" at bounding box center [784, 399] width 1124 height 698
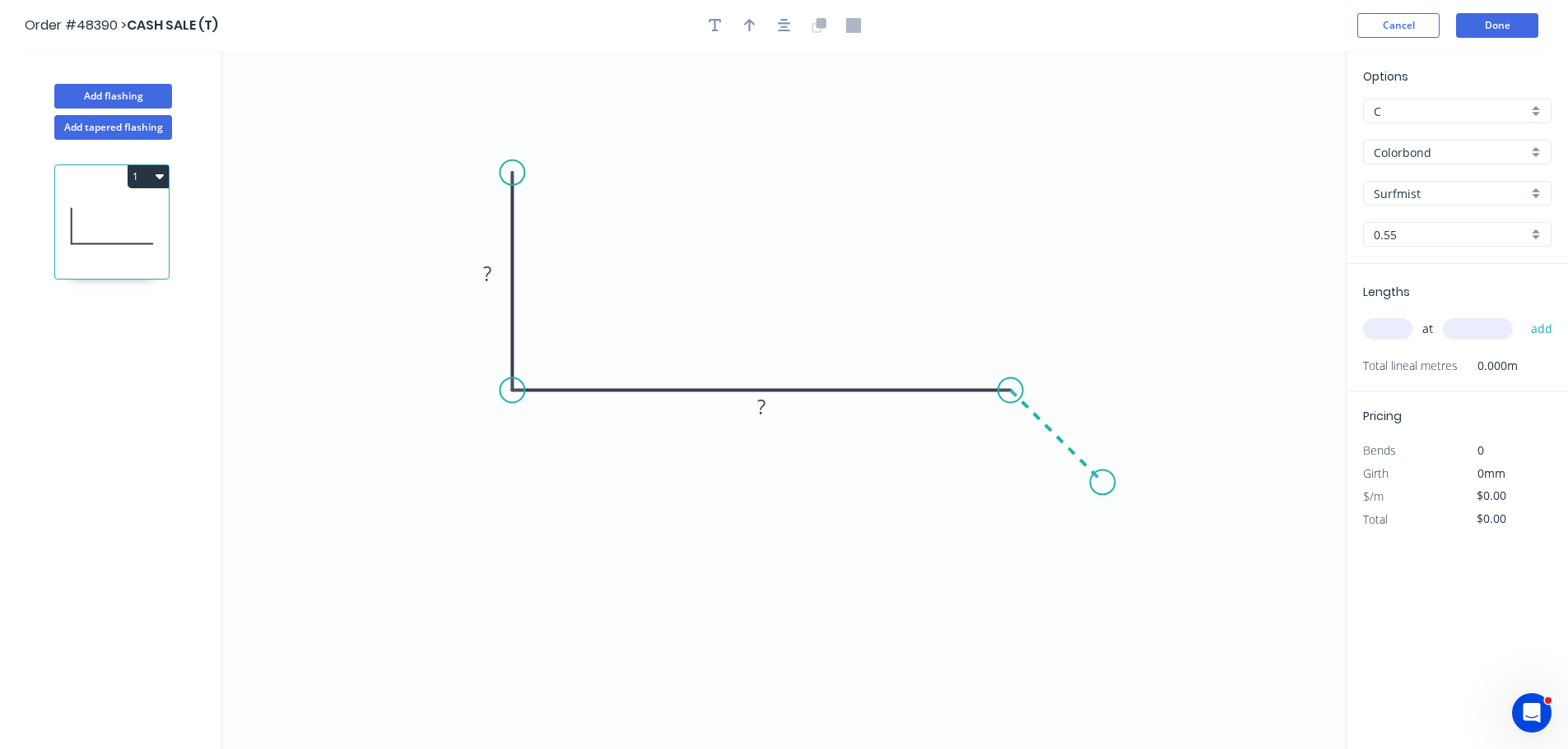
click at [1103, 475] on icon "0 ? ?" at bounding box center [784, 399] width 1124 height 698
drag, startPoint x: 1120, startPoint y: 479, endPoint x: 1123, endPoint y: 463, distance: 16.3
click at [1124, 472] on circle at bounding box center [1120, 477] width 24 height 24
click at [480, 269] on rect at bounding box center [487, 275] width 33 height 23
click at [742, 28] on button "button" at bounding box center [749, 25] width 24 height 24
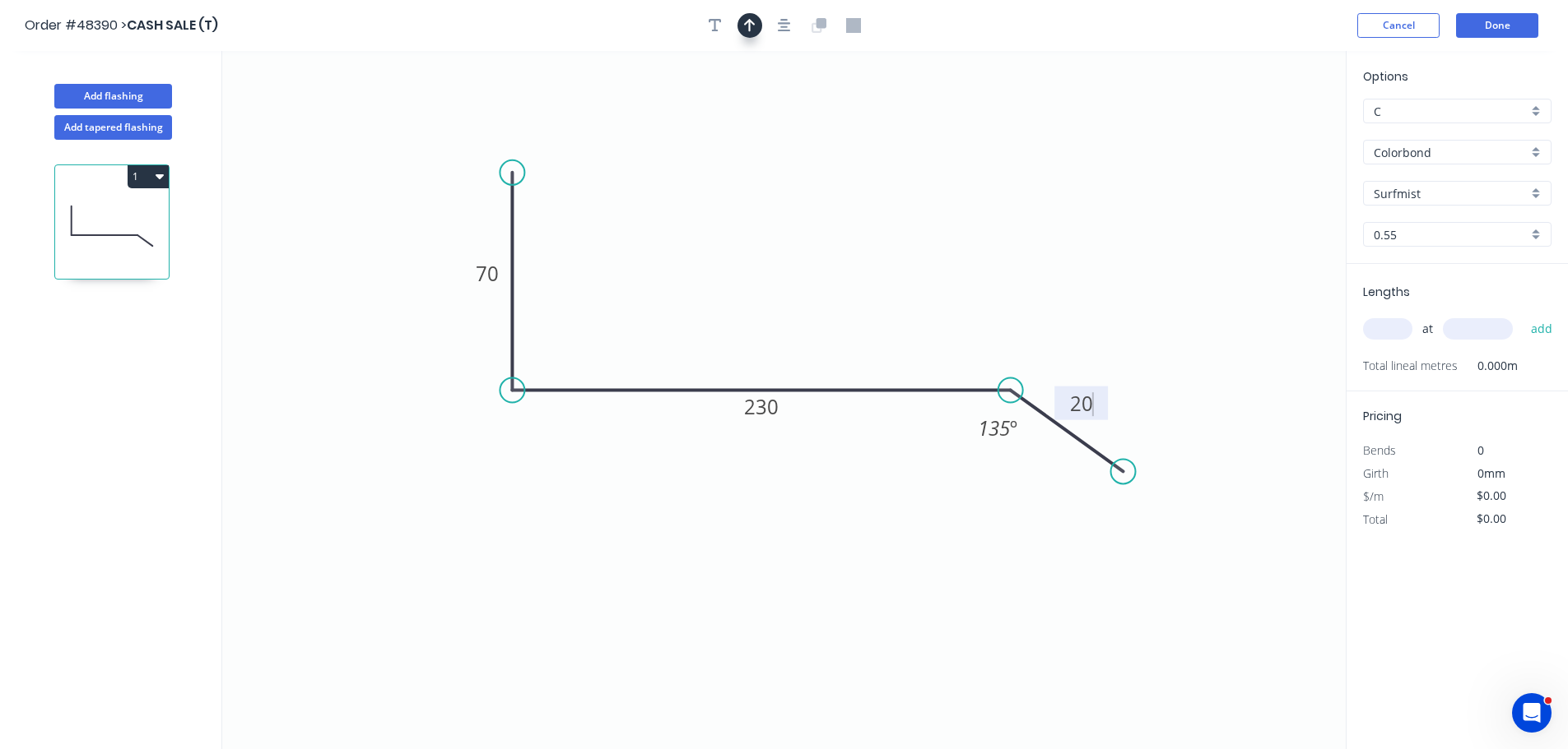
type input "$18.11"
drag, startPoint x: 1263, startPoint y: 129, endPoint x: 776, endPoint y: 325, distance: 525.0
click at [808, 310] on icon at bounding box center [815, 283] width 15 height 53
click at [1383, 329] on input "text" at bounding box center [1388, 329] width 50 height 21
type input "1"
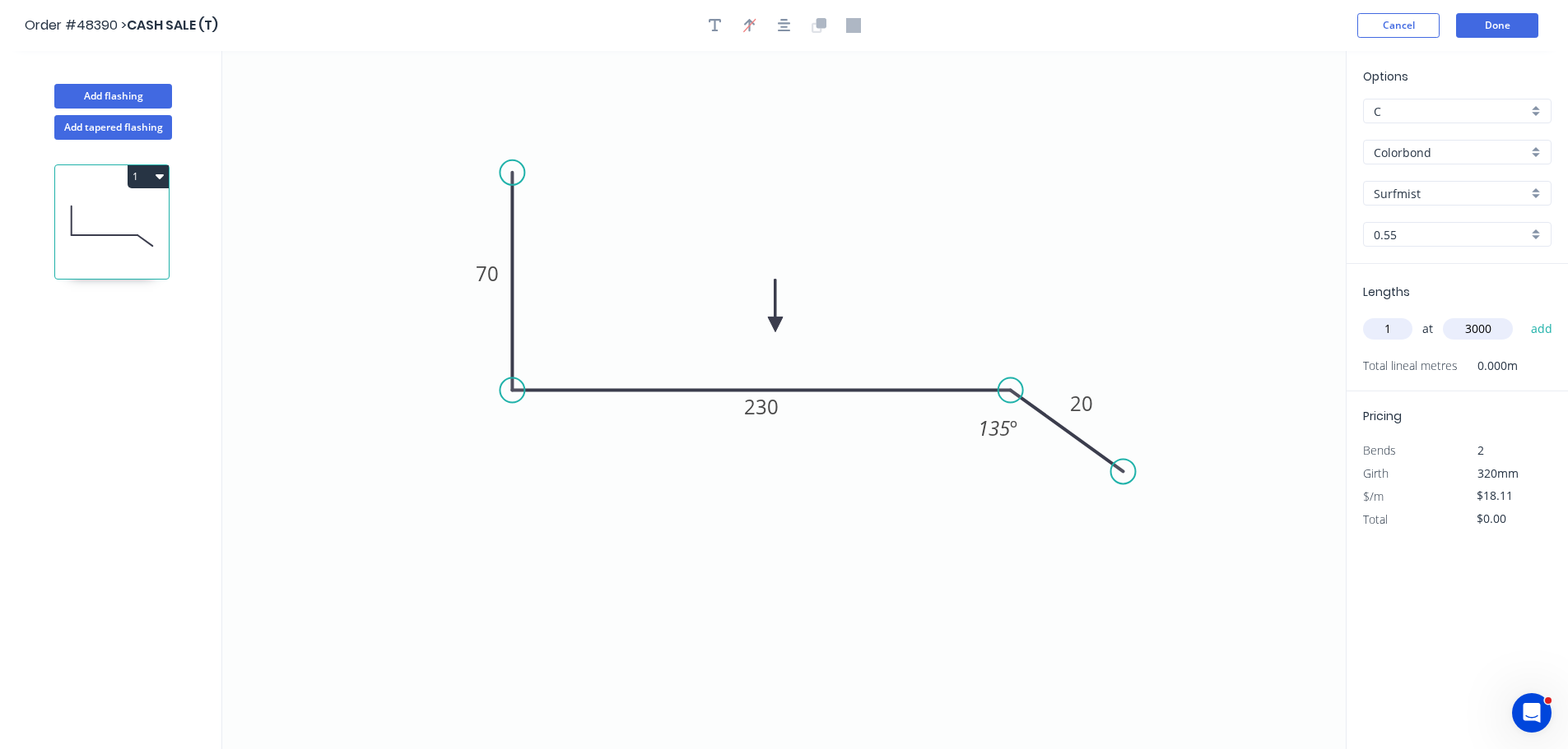
type input "3000"
click at [1522, 315] on button "add" at bounding box center [1542, 328] width 39 height 28
click at [135, 175] on button "1" at bounding box center [148, 177] width 41 height 23
click at [106, 207] on div "Duplicate" at bounding box center [91, 217] width 127 height 23
type input "$0.00"
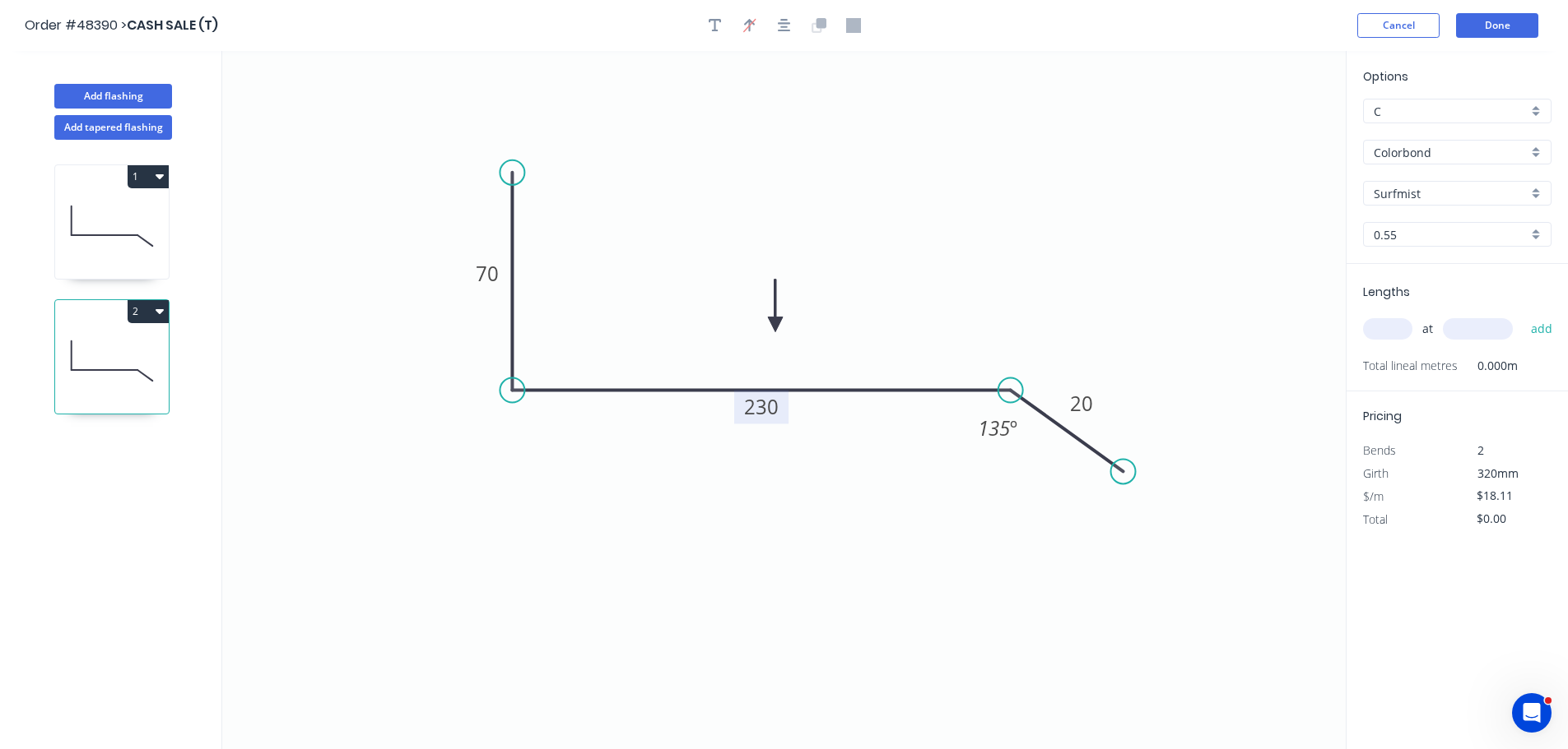
click at [766, 405] on tspan "230" at bounding box center [760, 407] width 34 height 27
click at [1388, 326] on input "text" at bounding box center [1388, 329] width 50 height 21
type input "$13.85"
type input "1"
type input "3000"
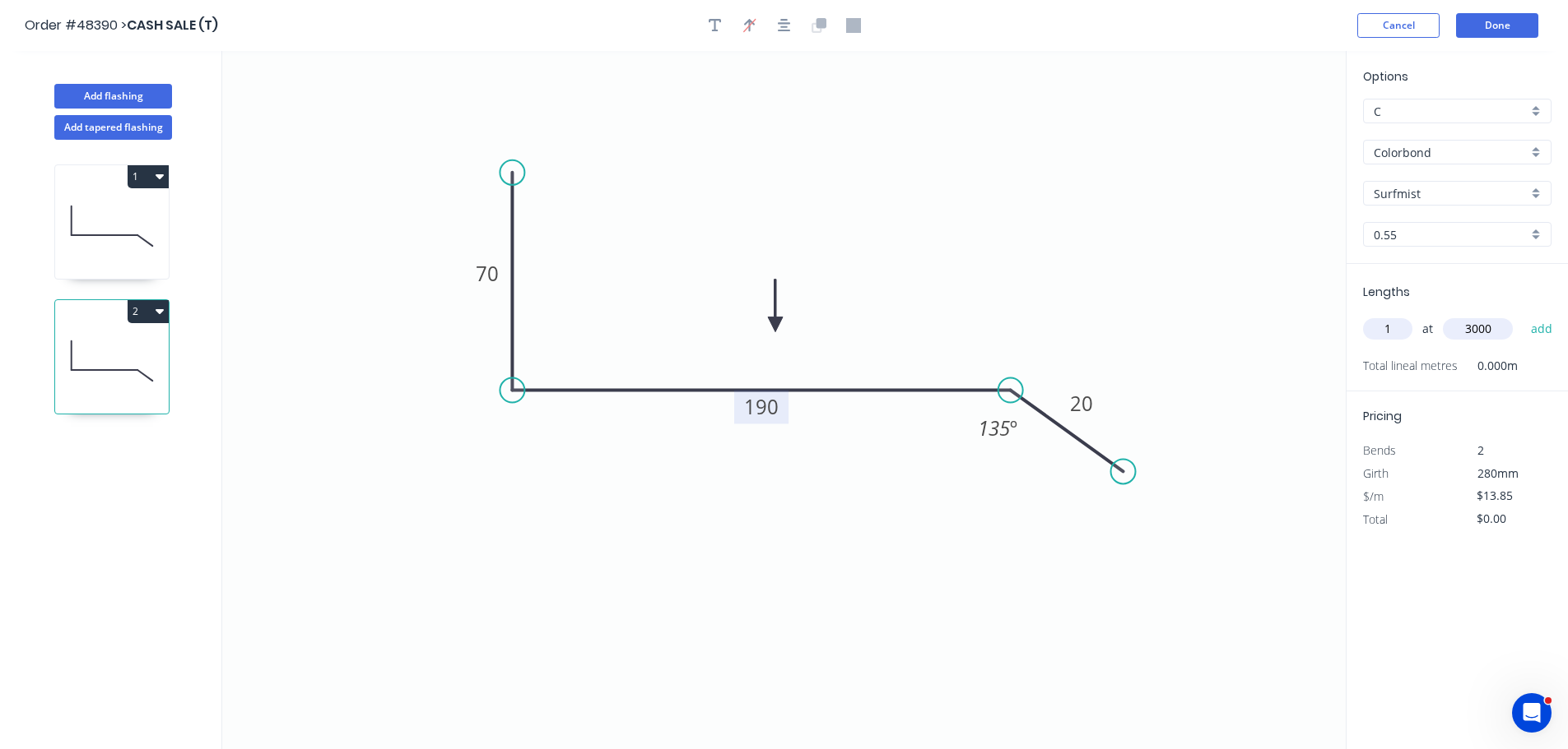
click at [1522, 315] on button "add" at bounding box center [1542, 328] width 39 height 28
click at [139, 318] on button "2" at bounding box center [148, 312] width 41 height 23
click at [119, 352] on div "Duplicate" at bounding box center [91, 353] width 127 height 23
type input "$0.00"
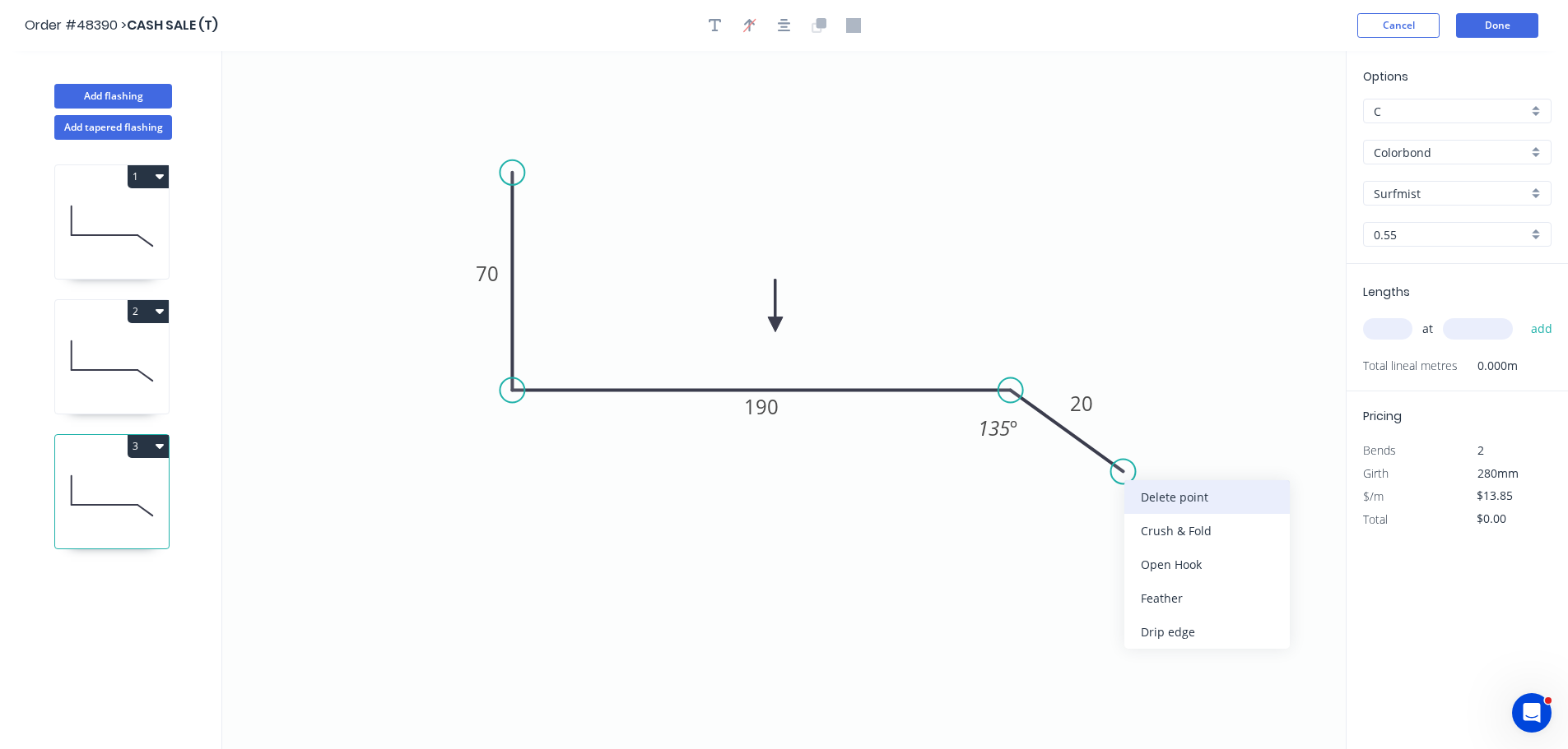
click at [1138, 493] on div "Delete point" at bounding box center [1207, 497] width 166 height 34
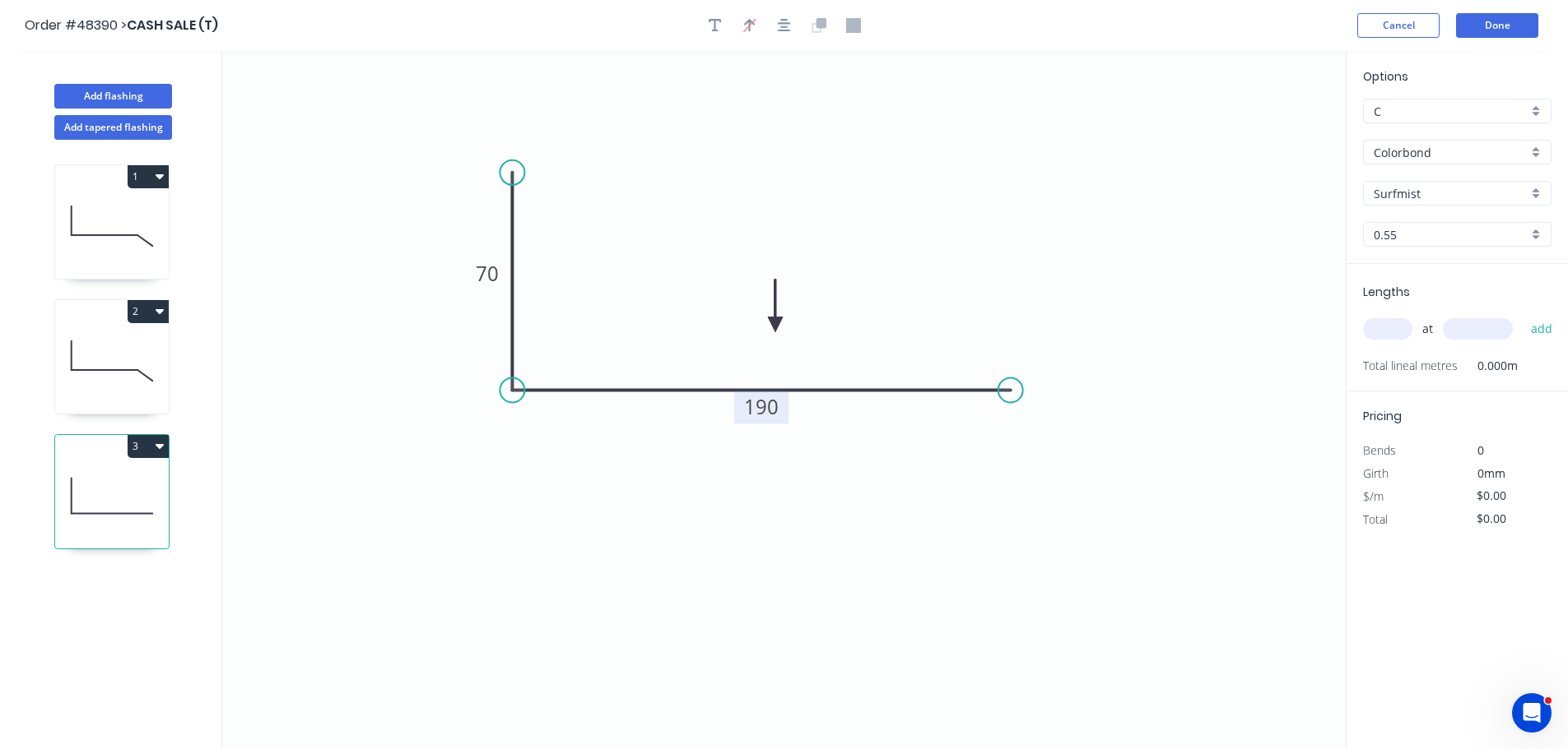
click at [771, 411] on tspan "190" at bounding box center [760, 407] width 34 height 27
click at [1373, 328] on input "text" at bounding box center [1388, 329] width 50 height 21
type input "$22.02"
type input "1"
type input "1500"
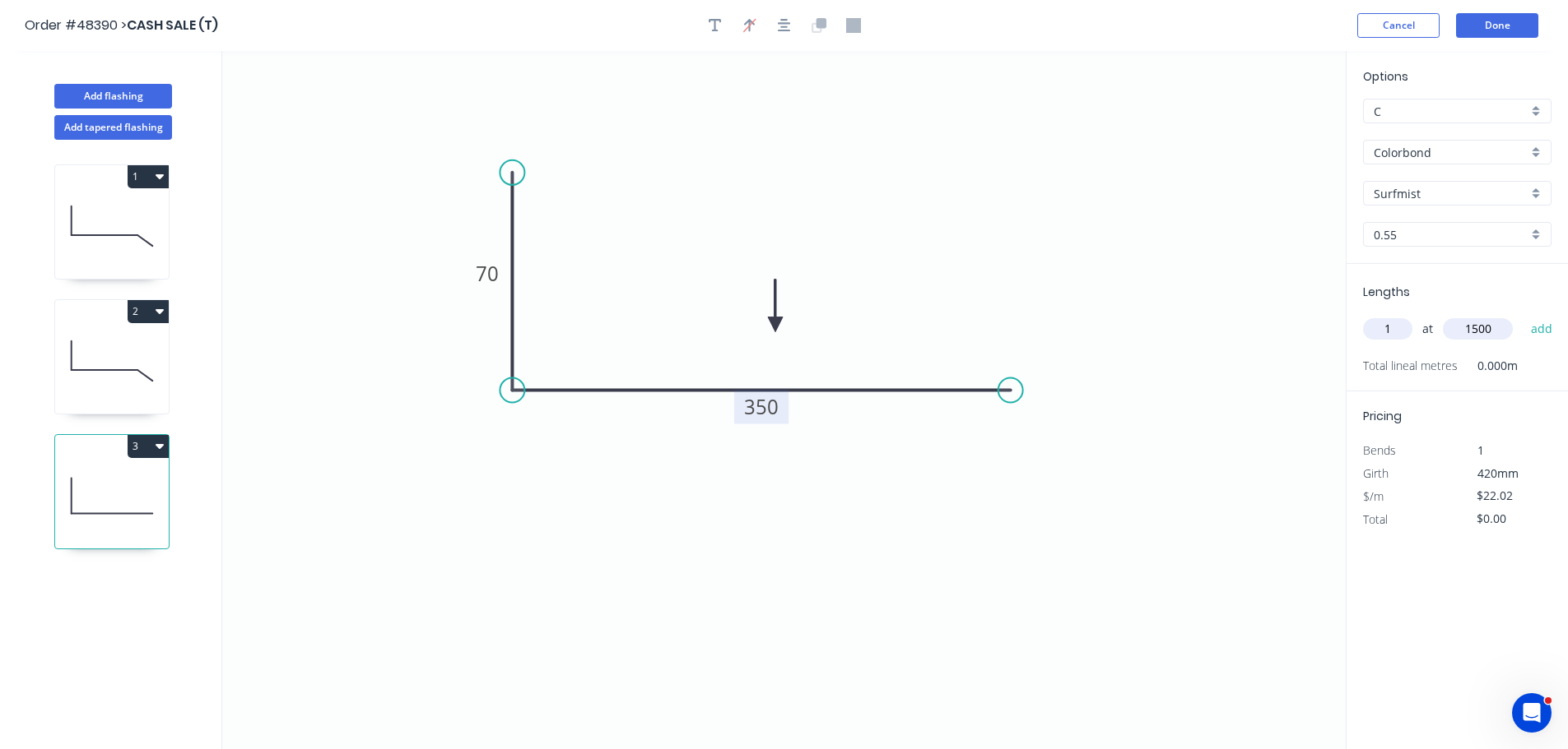
click at [1522, 315] on button "add" at bounding box center [1542, 328] width 39 height 28
click at [161, 442] on icon "button" at bounding box center [160, 446] width 8 height 14
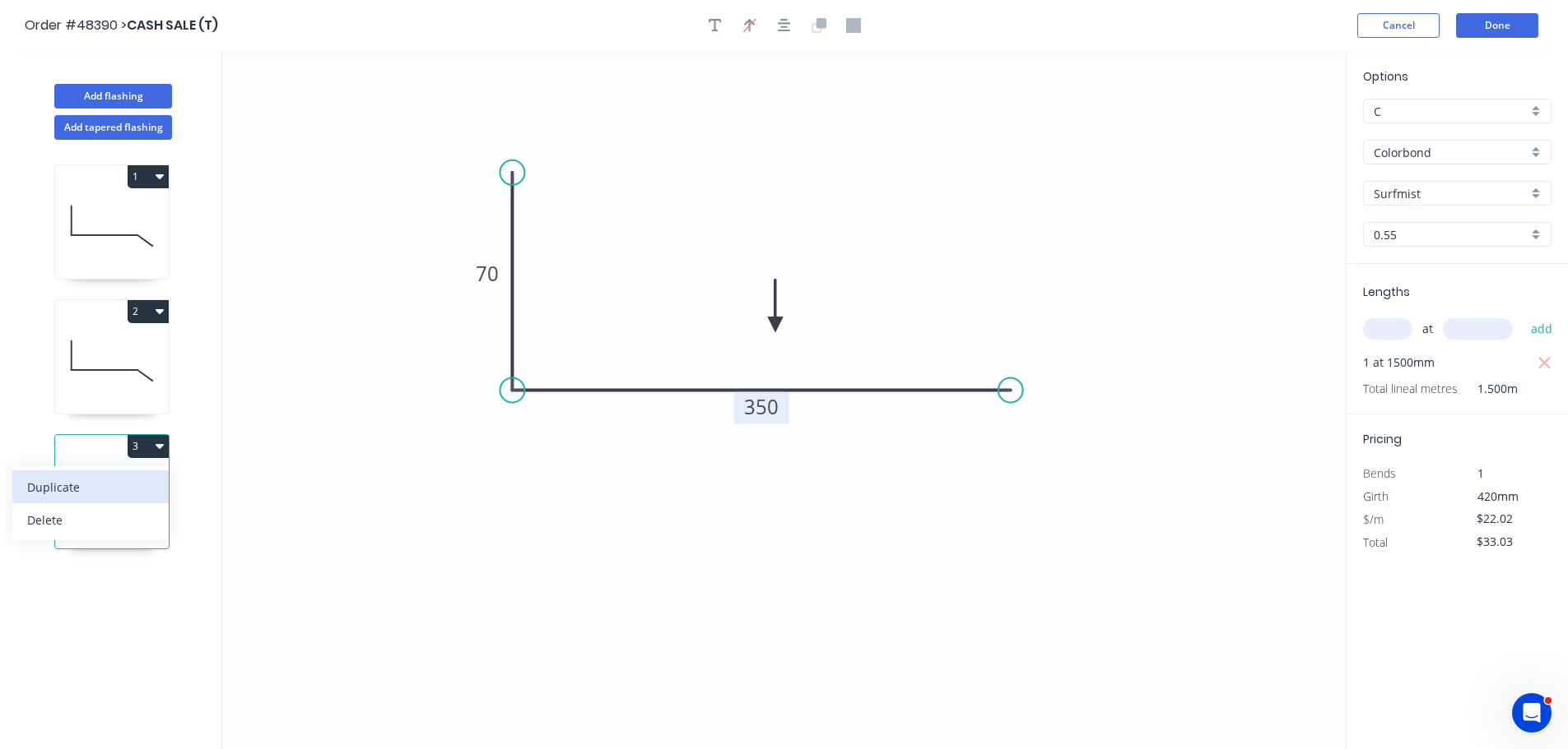
click at [111, 492] on div "Duplicate" at bounding box center [91, 487] width 127 height 23
type input "$0.00"
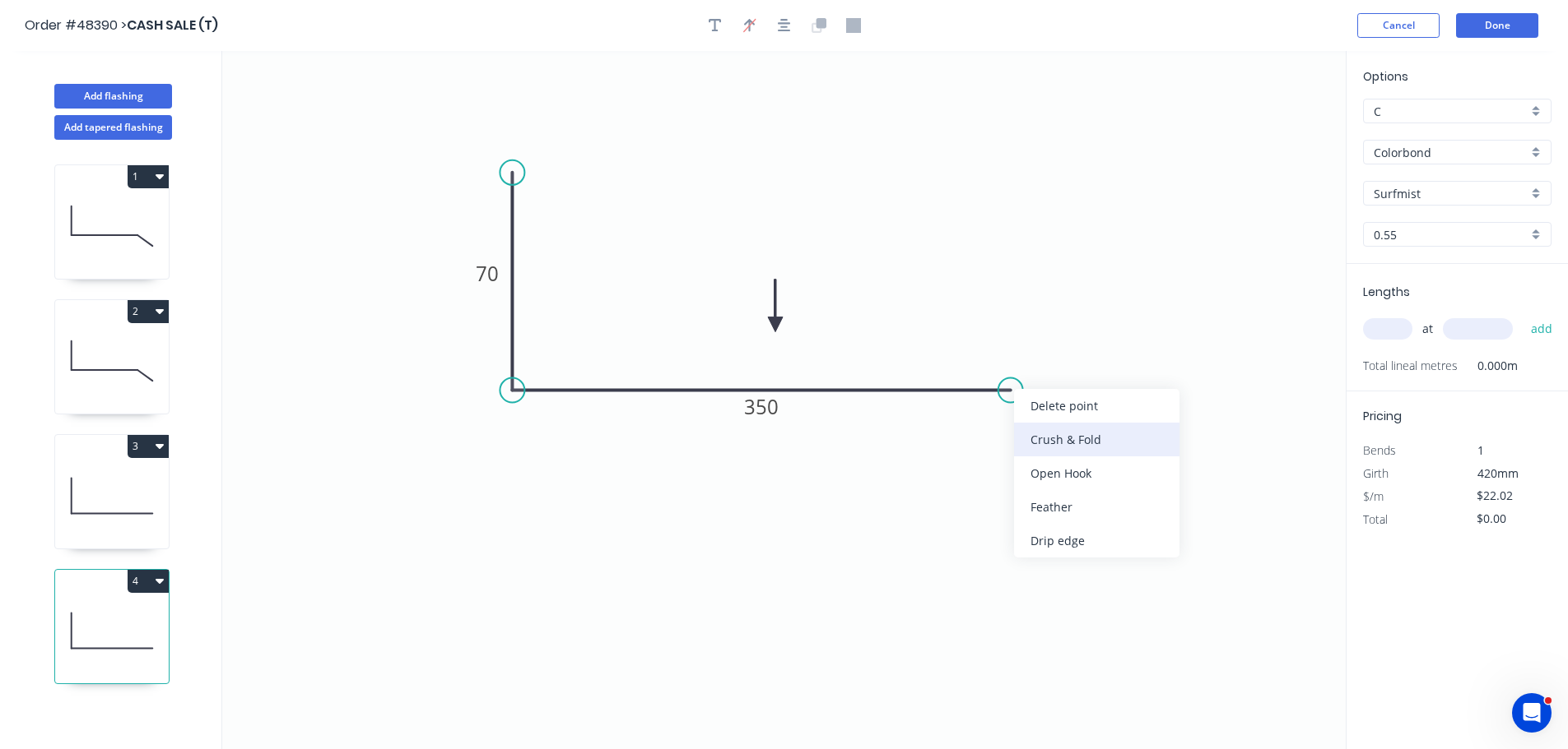
click at [1019, 431] on div "Crush & Fold" at bounding box center [1096, 439] width 166 height 34
click at [1035, 441] on div "Flip bend" at bounding box center [1103, 449] width 166 height 34
click at [746, 406] on tspan "350" at bounding box center [760, 407] width 34 height 27
click at [1396, 327] on input "text" at bounding box center [1388, 329] width 50 height 21
type input "$18.78"
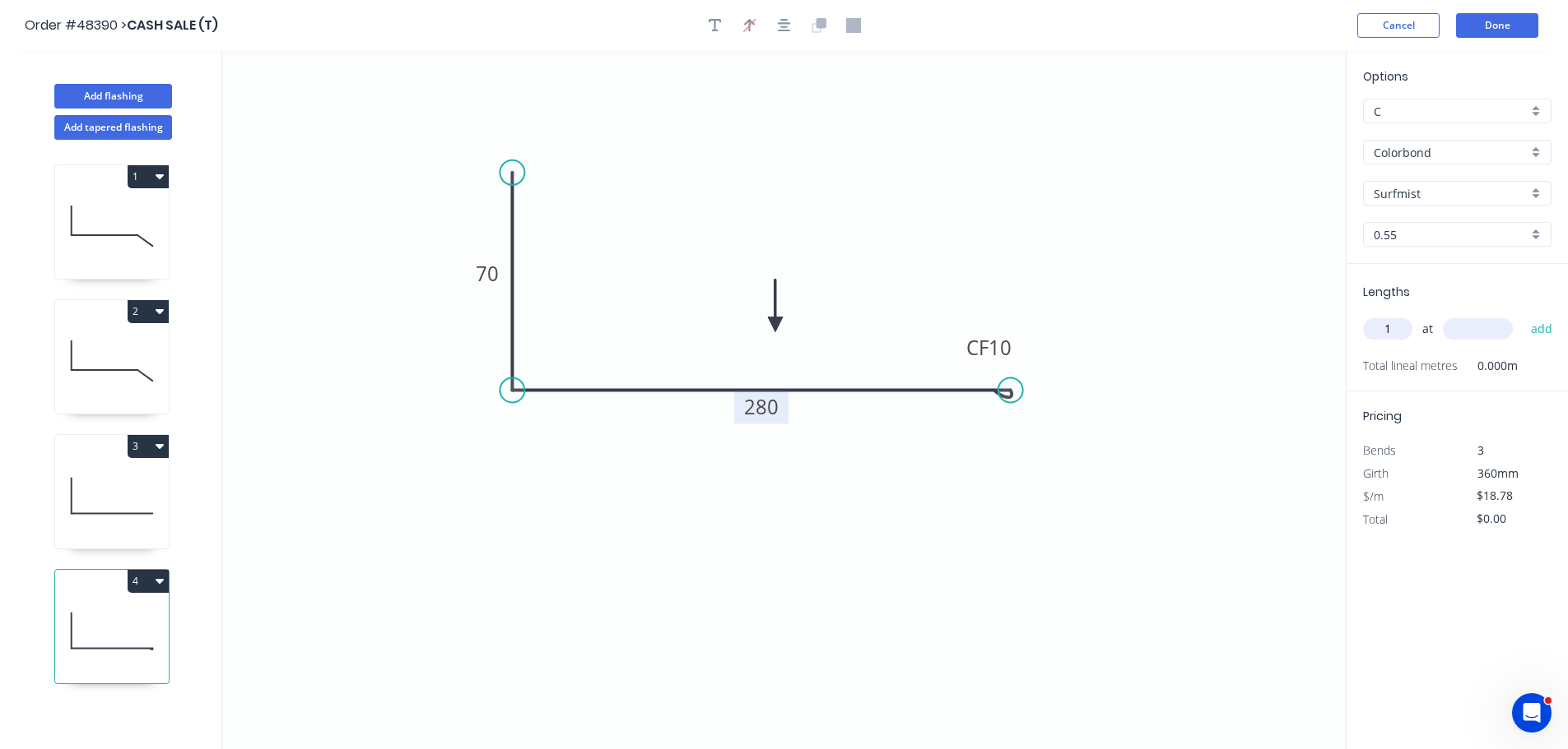
type input "1"
type input "3000"
click at [1522, 315] on button "add" at bounding box center [1542, 328] width 39 height 28
type input "$56.34"
click at [136, 93] on button "Add flashing" at bounding box center [113, 95] width 118 height 24
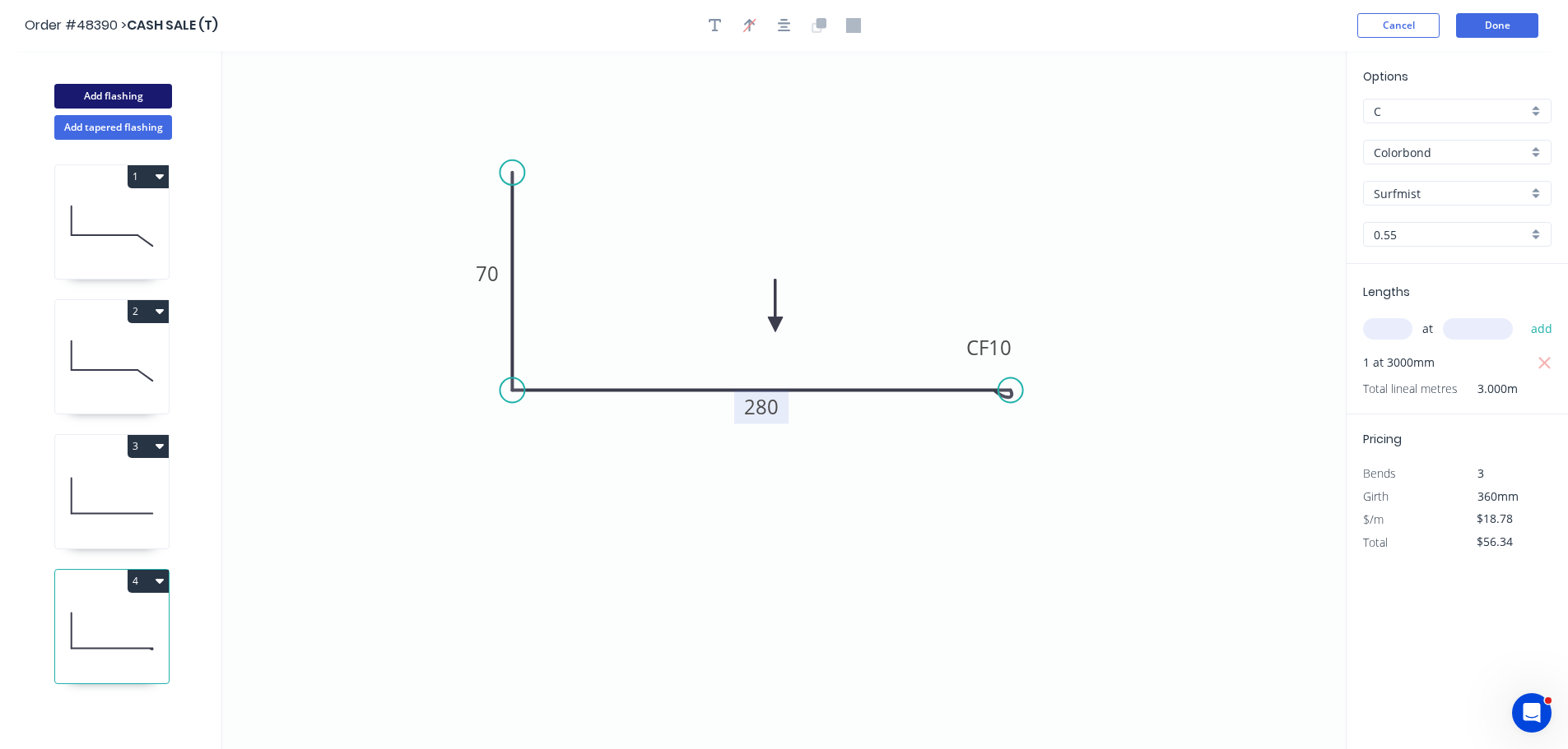
type input "$0.00"
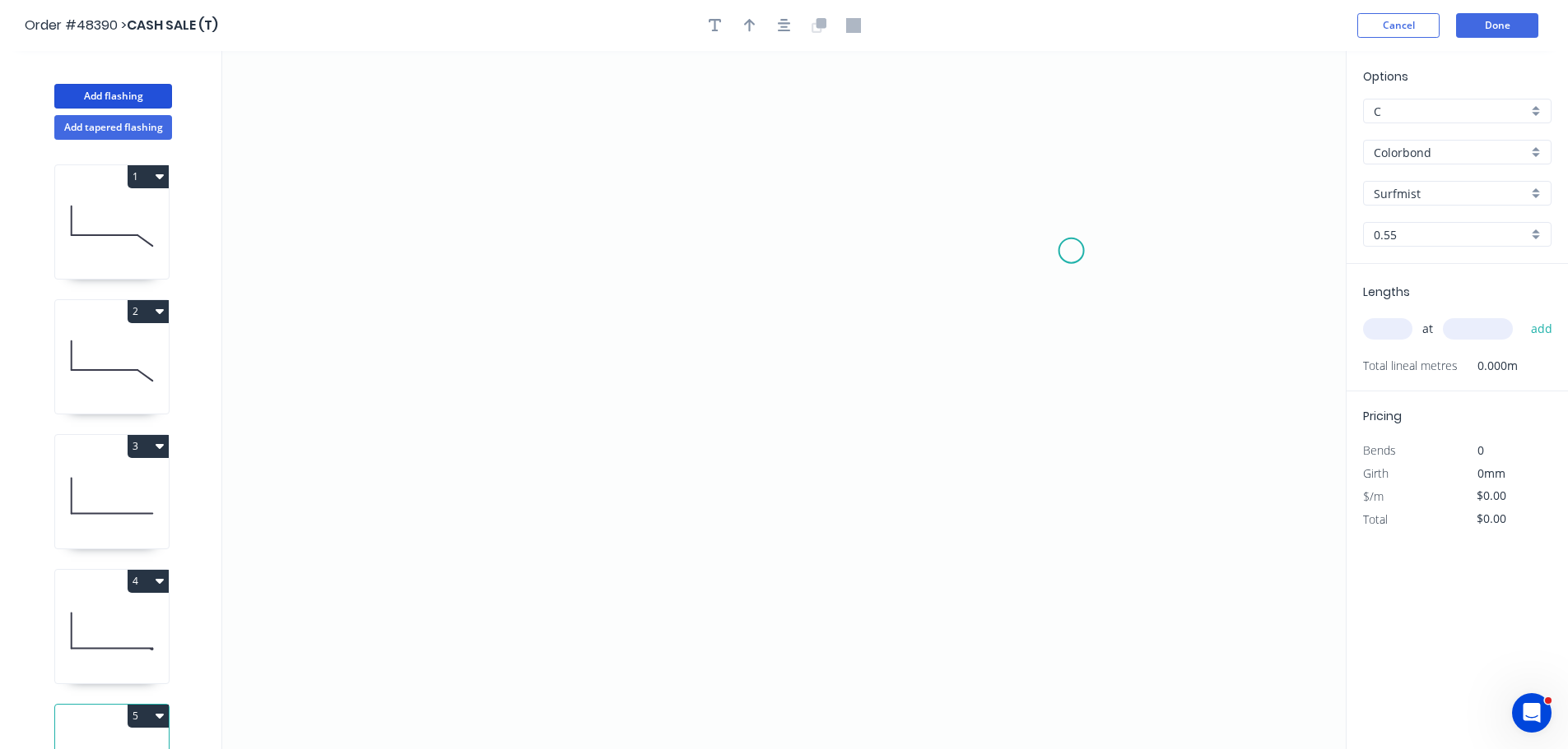
click at [1061, 247] on icon "0" at bounding box center [784, 399] width 1124 height 698
drag, startPoint x: 627, startPoint y: 254, endPoint x: 631, endPoint y: 481, distance: 227.0
click at [627, 263] on icon "0" at bounding box center [784, 399] width 1124 height 698
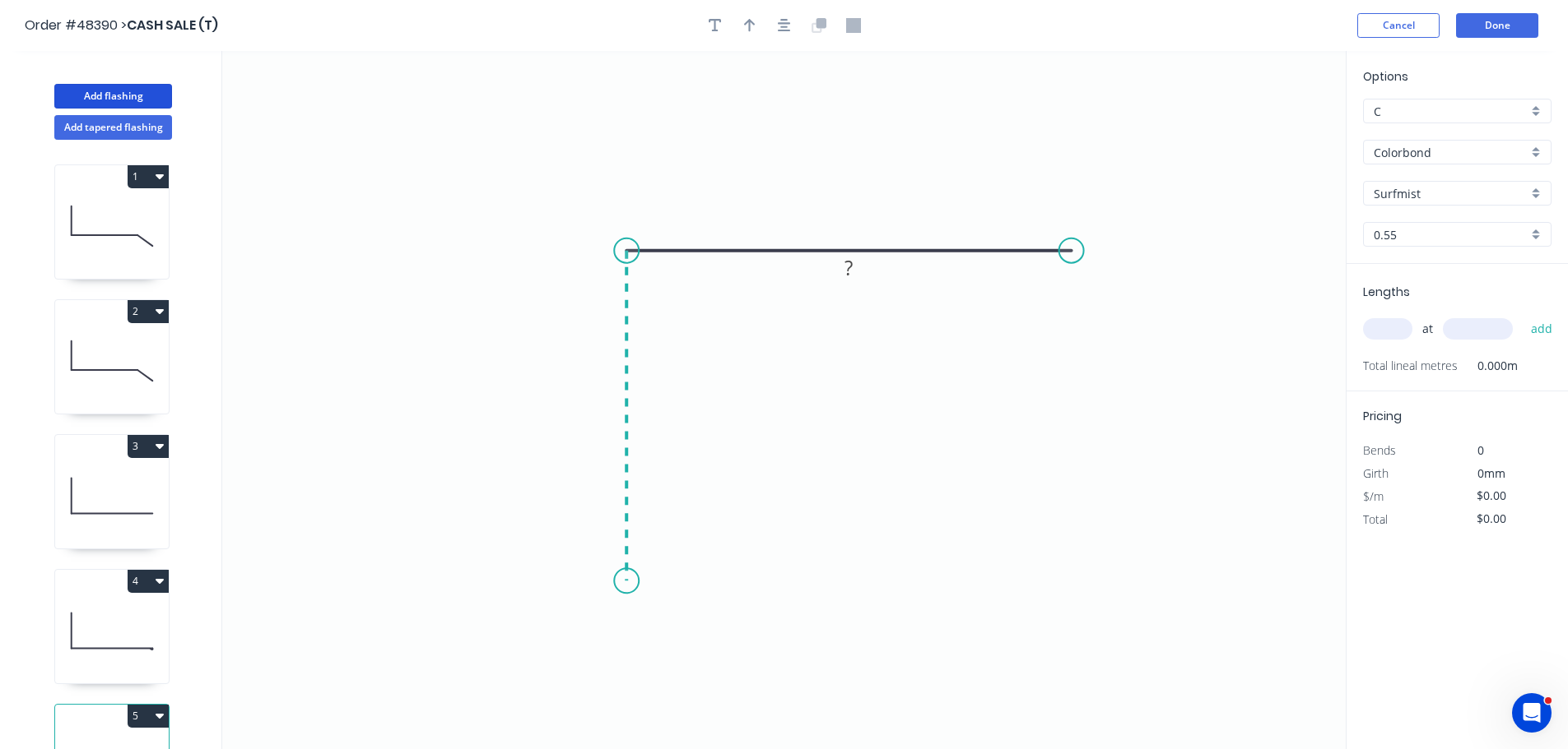
click at [643, 584] on icon "0 ?" at bounding box center [784, 399] width 1124 height 698
click at [709, 516] on icon "0 ? ?" at bounding box center [784, 399] width 1124 height 698
drag, startPoint x: 715, startPoint y: 516, endPoint x: 707, endPoint y: 515, distance: 8.1
click at [709, 515] on icon "0 ? ? ?" at bounding box center [784, 399] width 1124 height 698
drag, startPoint x: 1079, startPoint y: 251, endPoint x: 1125, endPoint y: 256, distance: 46.3
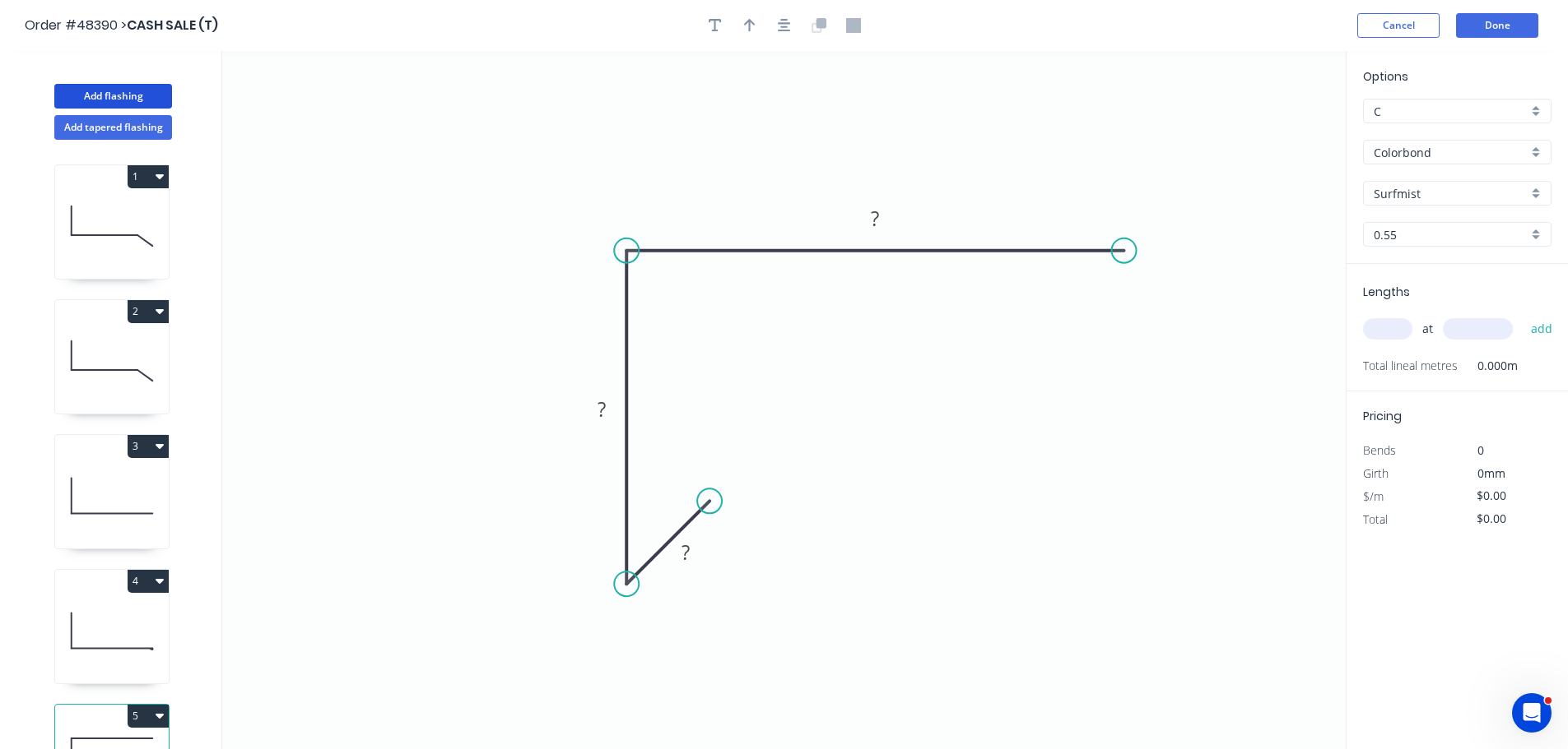
click at [1125, 256] on circle at bounding box center [1124, 250] width 24 height 24
click at [1152, 311] on div "Crush & Fold" at bounding box center [1202, 304] width 166 height 34
click at [1140, 290] on div "Flip bend" at bounding box center [1203, 294] width 166 height 34
click at [1156, 281] on tspan "10" at bounding box center [1157, 278] width 23 height 27
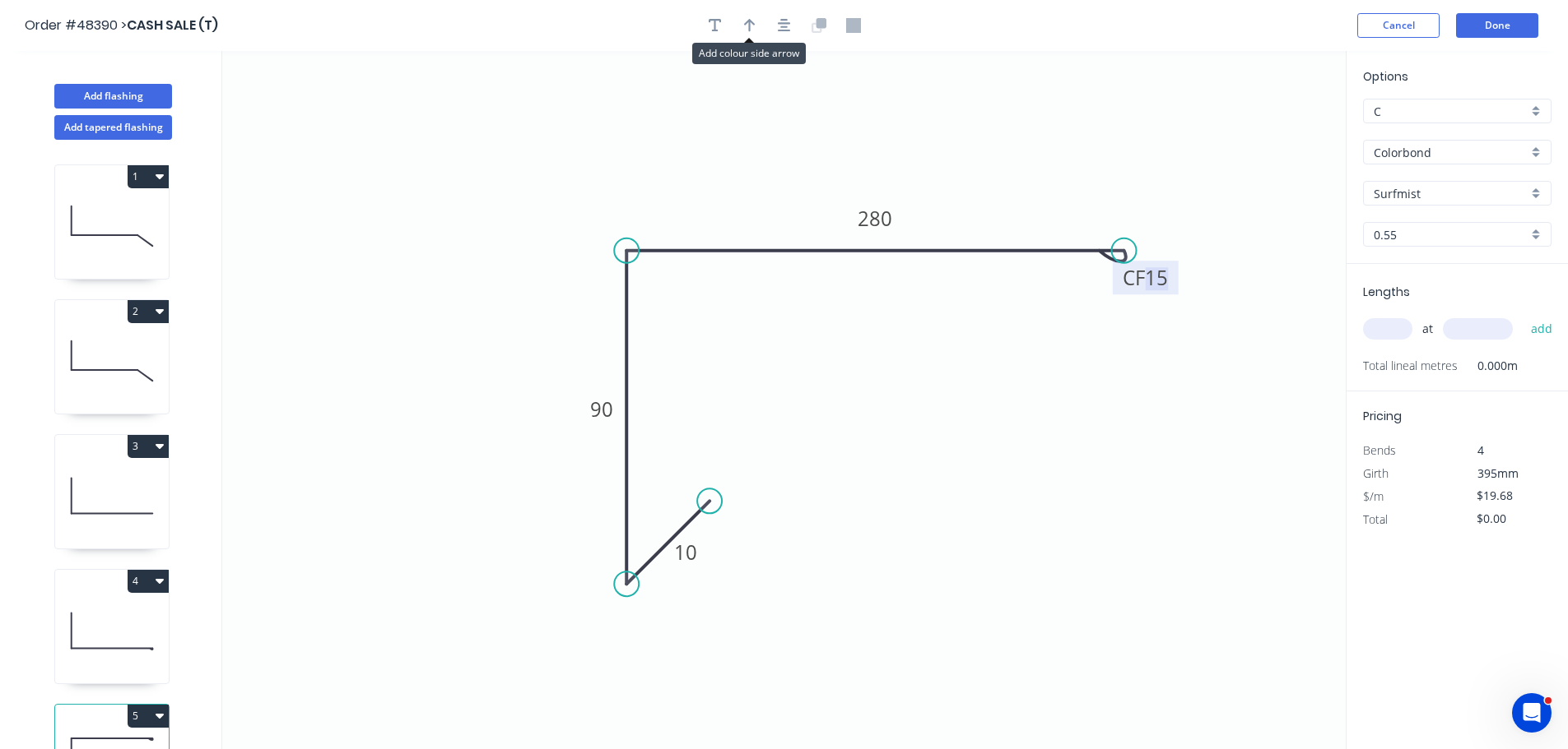
drag, startPoint x: 746, startPoint y: 29, endPoint x: 753, endPoint y: 59, distance: 30.8
click at [747, 32] on icon "button" at bounding box center [749, 25] width 12 height 15
drag, startPoint x: 1263, startPoint y: 130, endPoint x: 752, endPoint y: 210, distance: 517.2
click at [752, 210] on icon at bounding box center [754, 189] width 15 height 53
click at [1374, 326] on input "text" at bounding box center [1388, 329] width 50 height 21
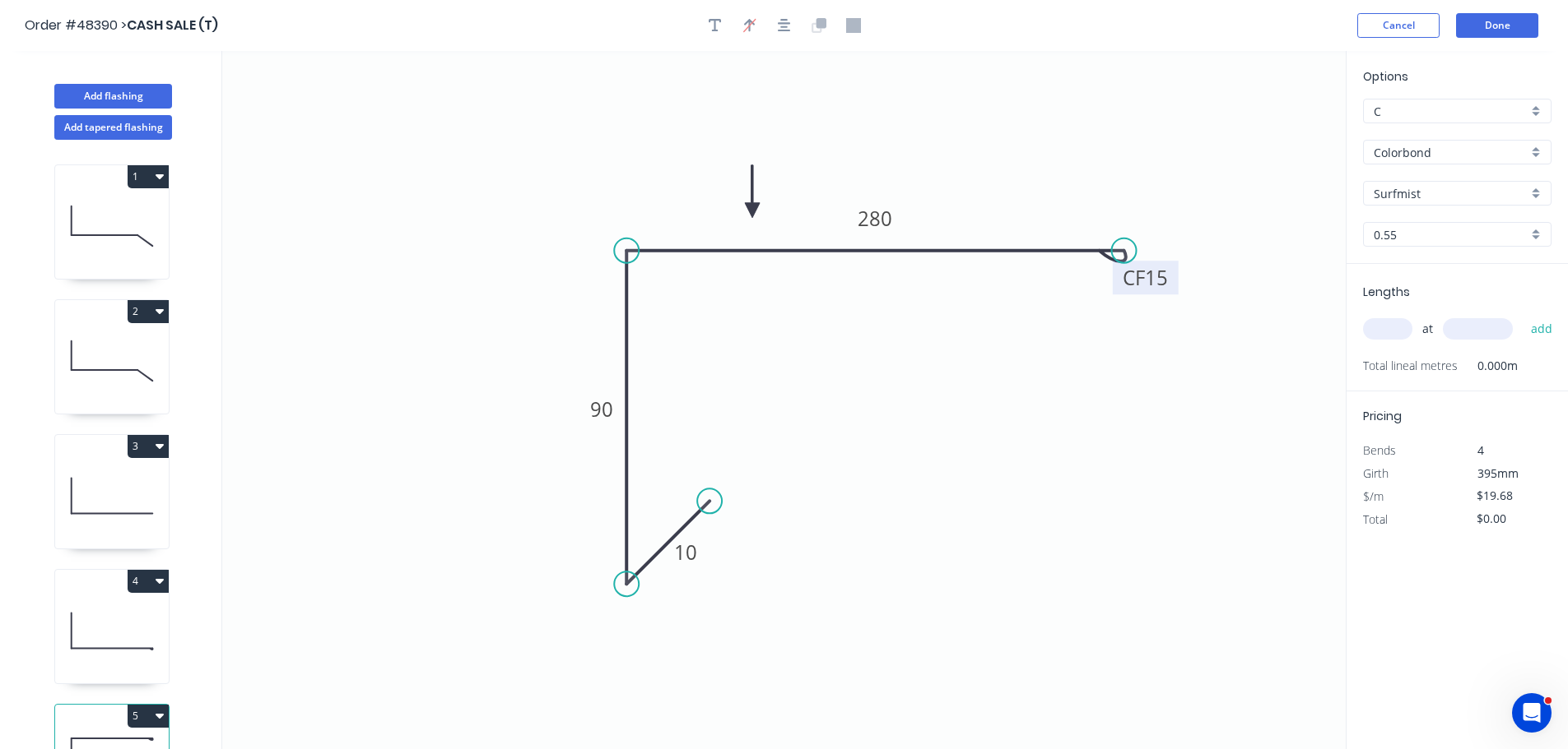
click at [93, 638] on icon at bounding box center [112, 631] width 114 height 105
type input "$18.78"
type input "$56.34"
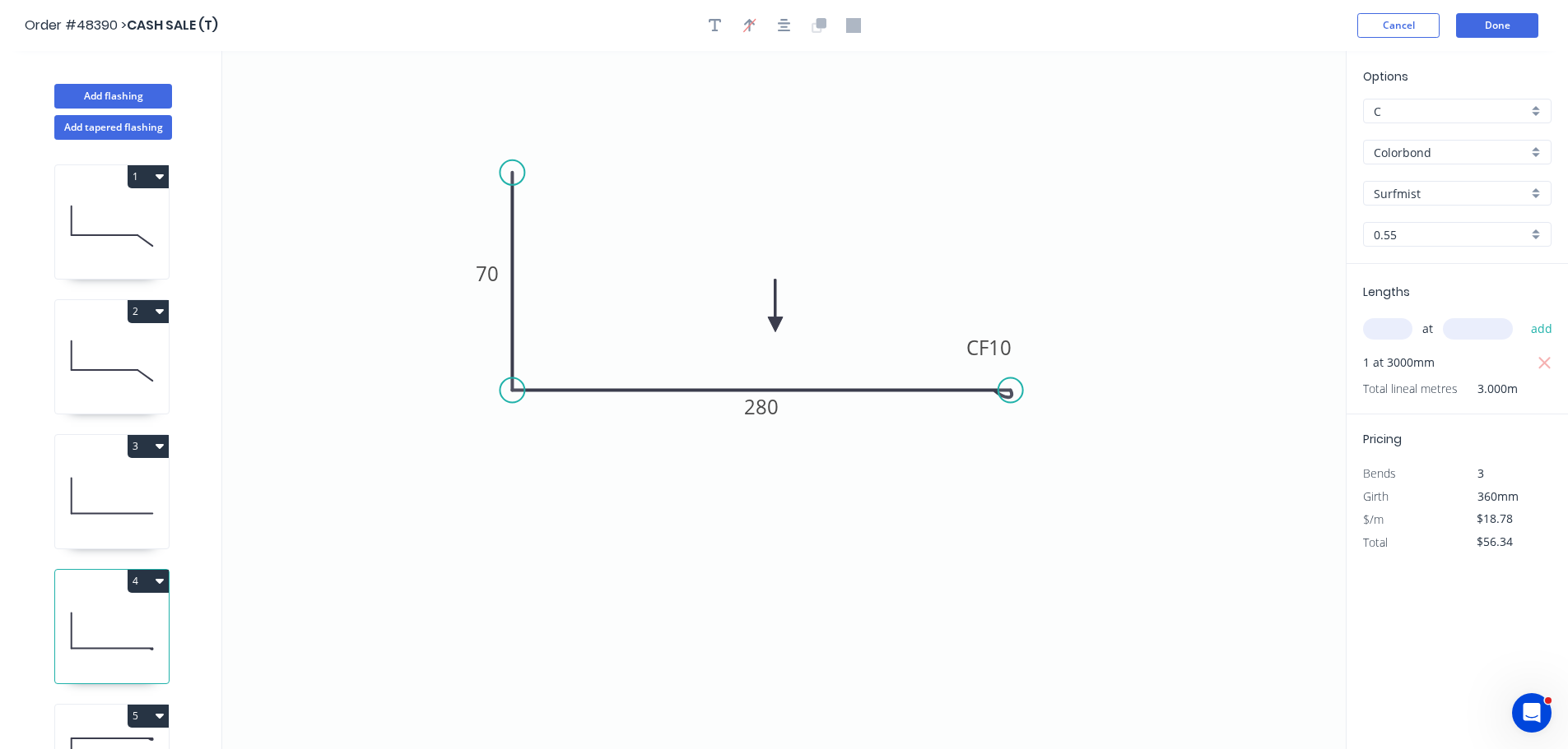
click at [1394, 325] on input "text" at bounding box center [1388, 329] width 50 height 21
type input "1"
type input "4000"
click at [1522, 315] on button "add" at bounding box center [1542, 328] width 39 height 28
type input "$131.46"
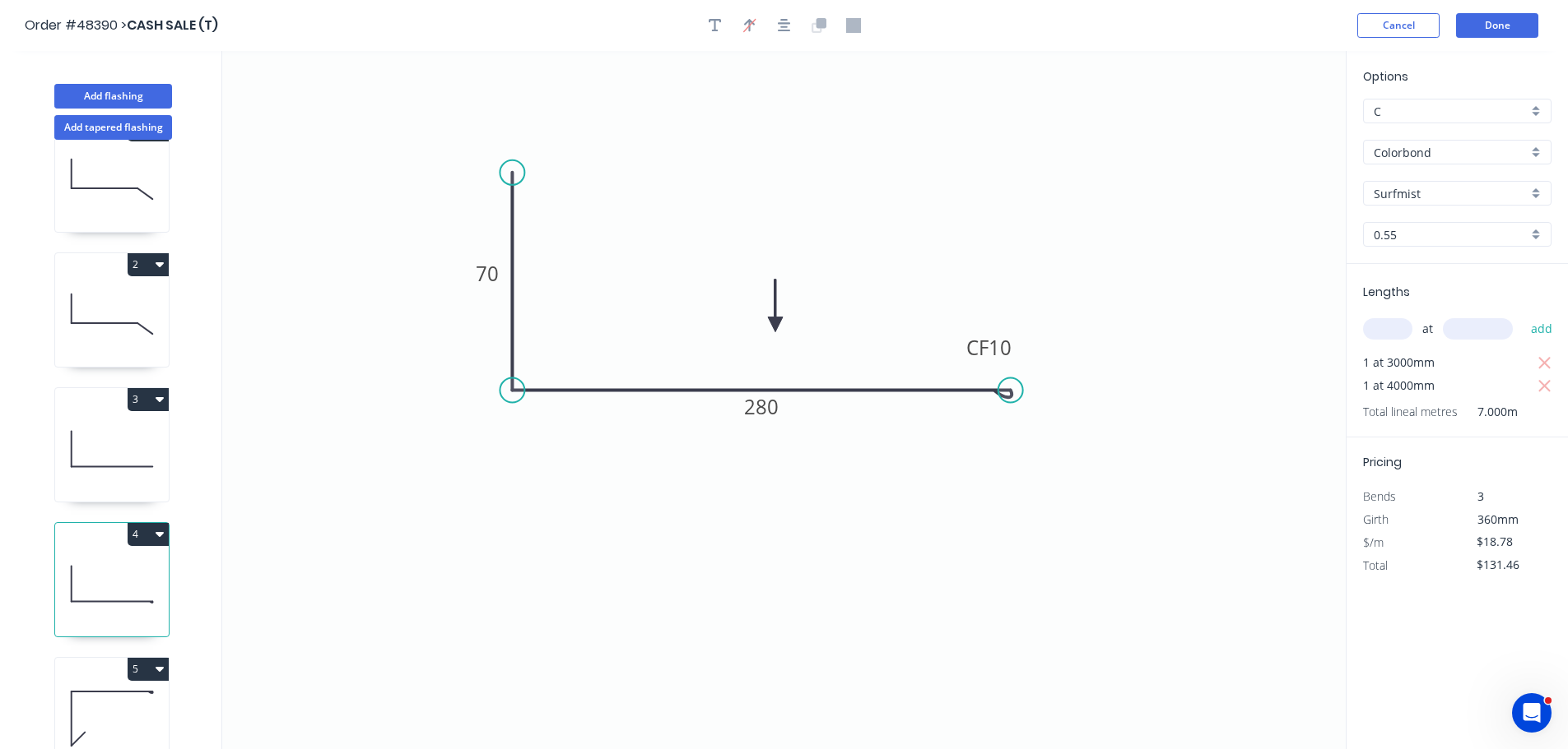
scroll to position [71, 0]
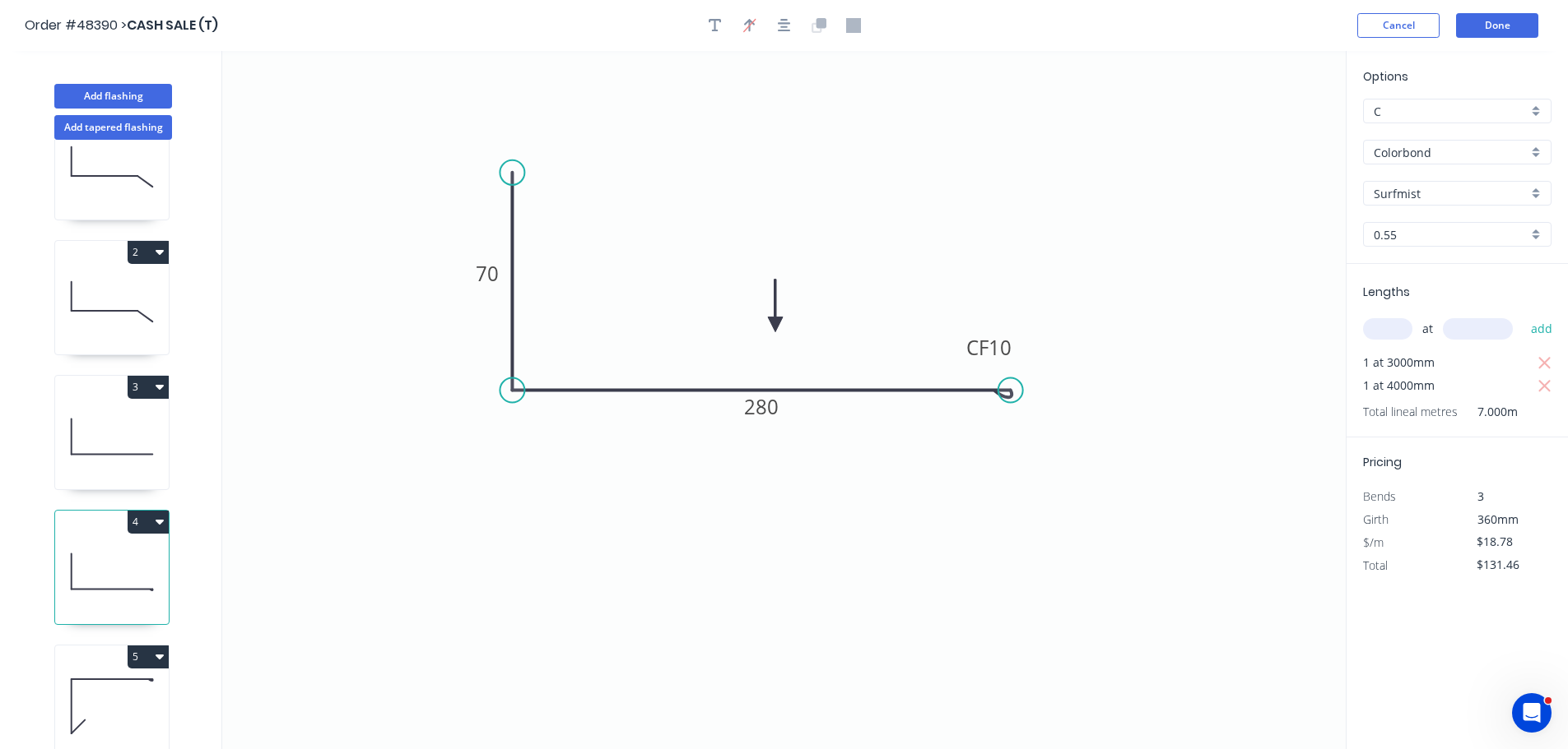
click at [106, 669] on icon at bounding box center [112, 706] width 114 height 105
type input "$19.68"
type input "$0.00"
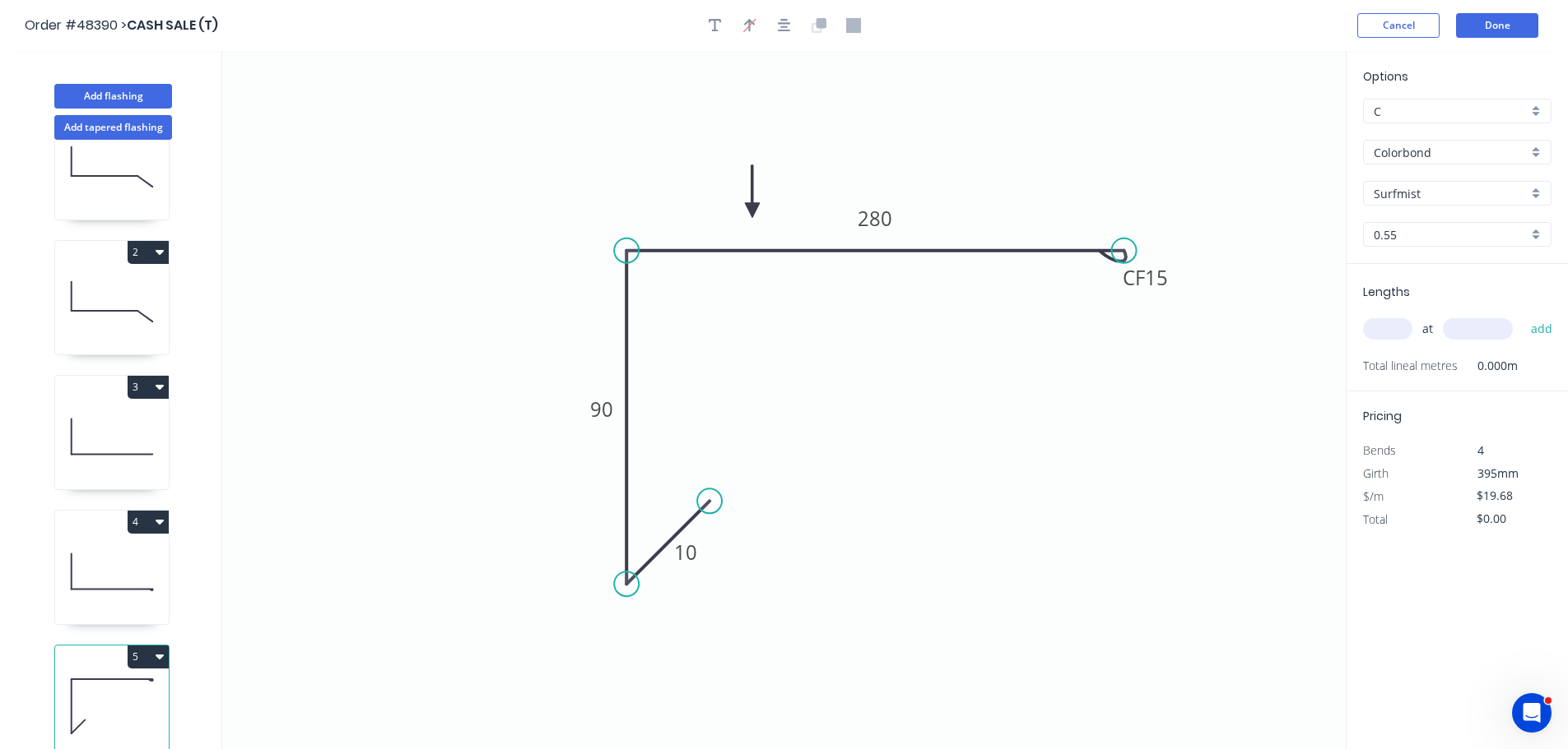
click at [1375, 329] on input "text" at bounding box center [1388, 329] width 50 height 21
type input "2"
type input "4500"
click at [1522, 315] on button "add" at bounding box center [1542, 328] width 39 height 28
type input "$177.12"
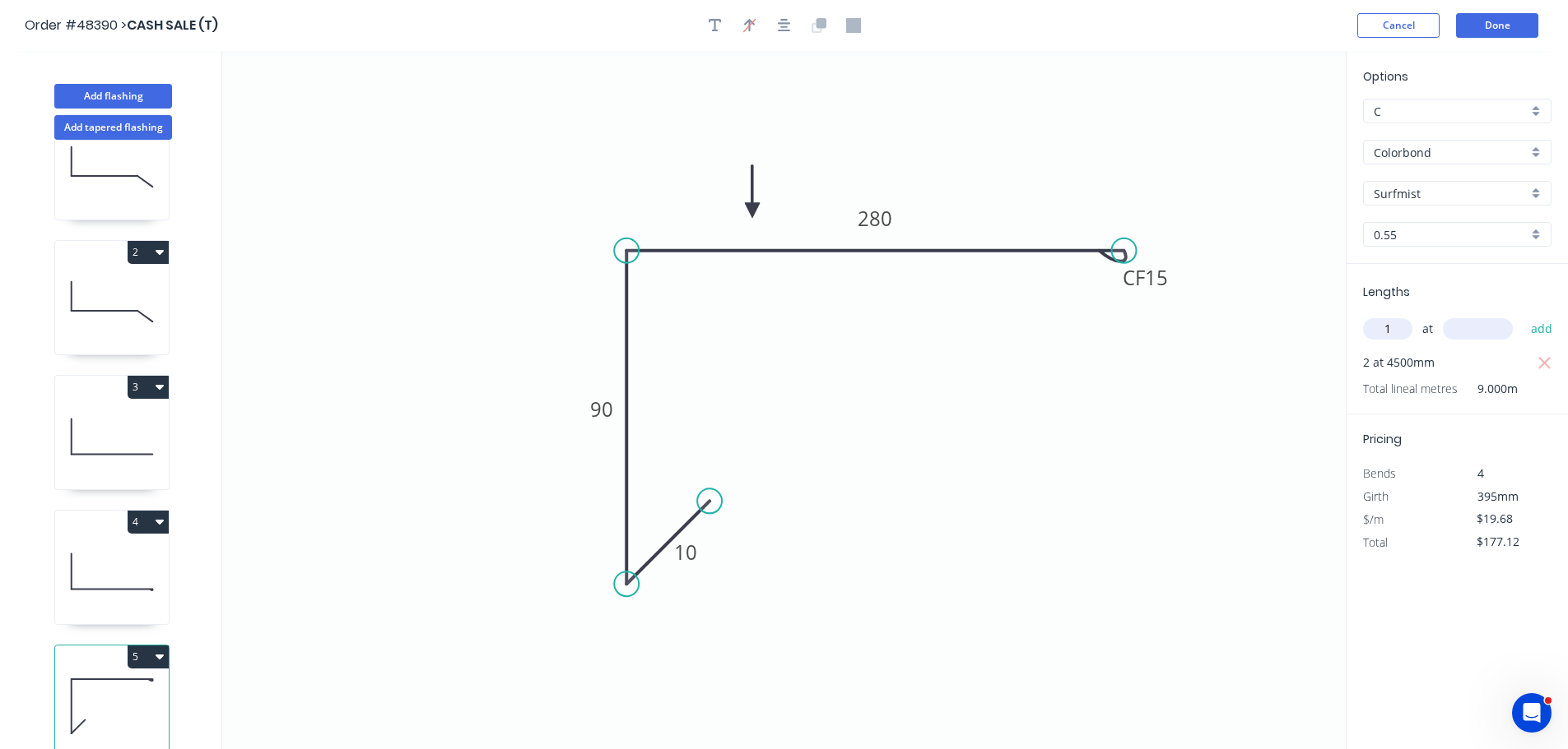
type input "1"
type input "6000"
click at [1522, 315] on button "add" at bounding box center [1542, 328] width 39 height 28
type input "$295.20"
type input "1"
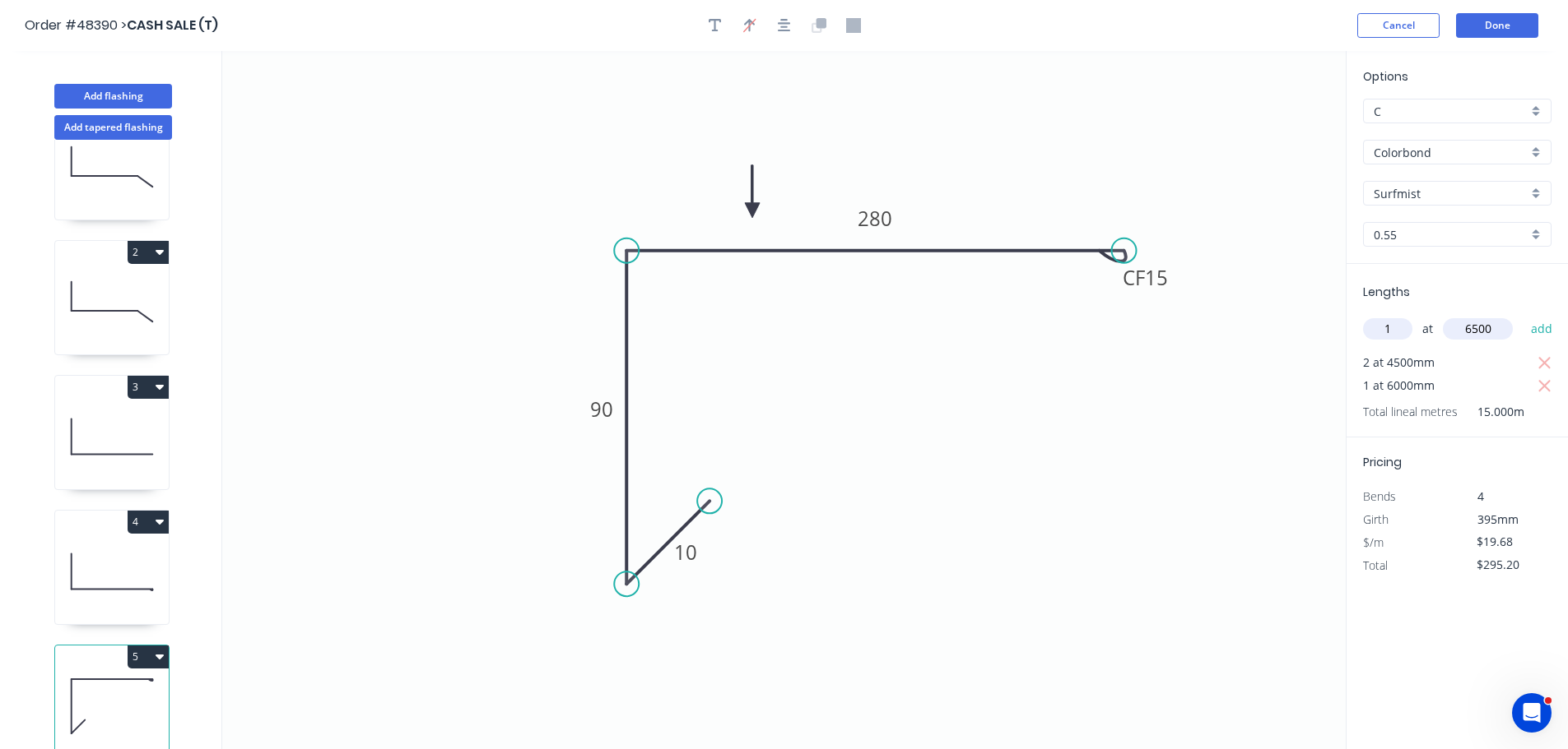
type input "6500"
click at [1522, 315] on button "add" at bounding box center [1542, 328] width 39 height 28
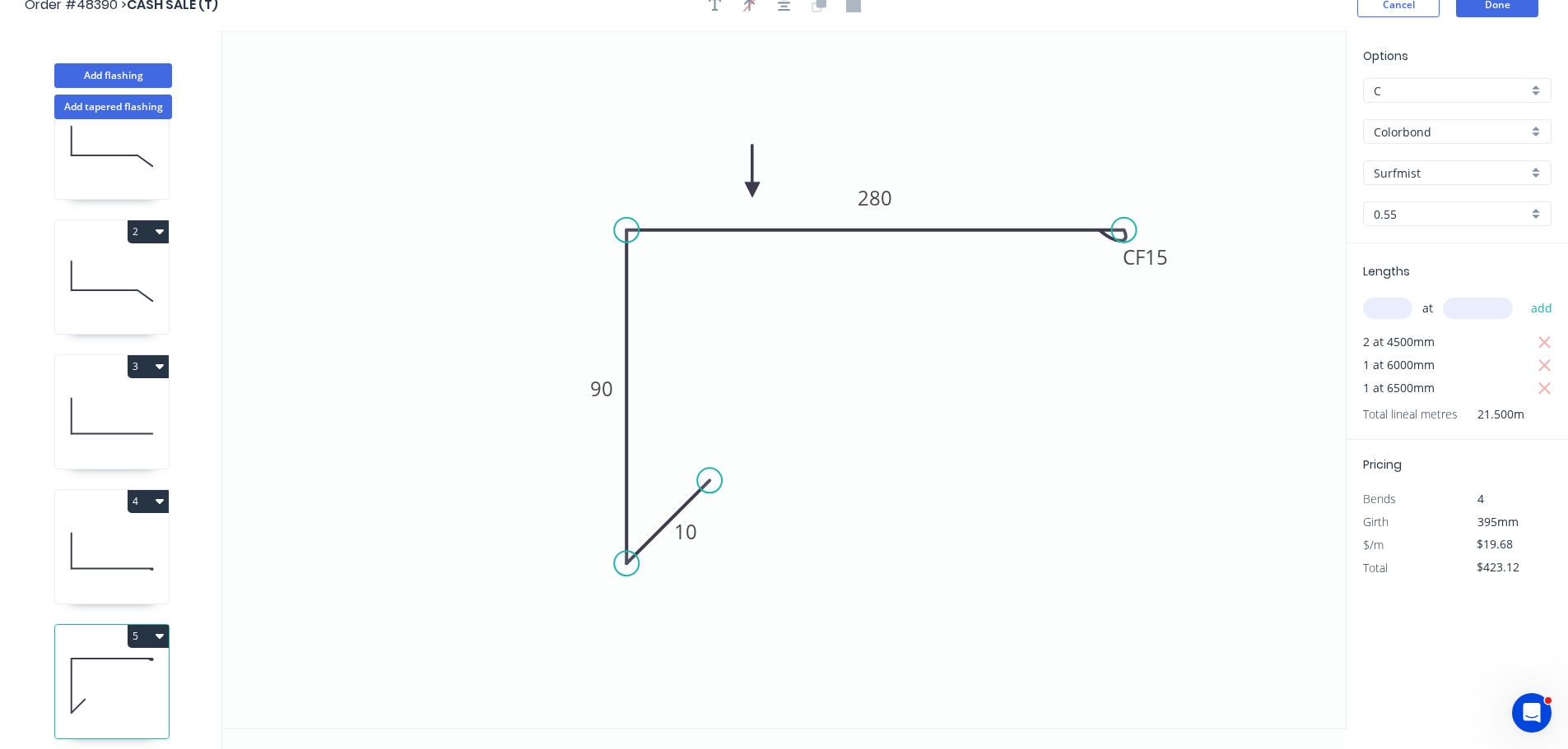
scroll to position [30, 0]
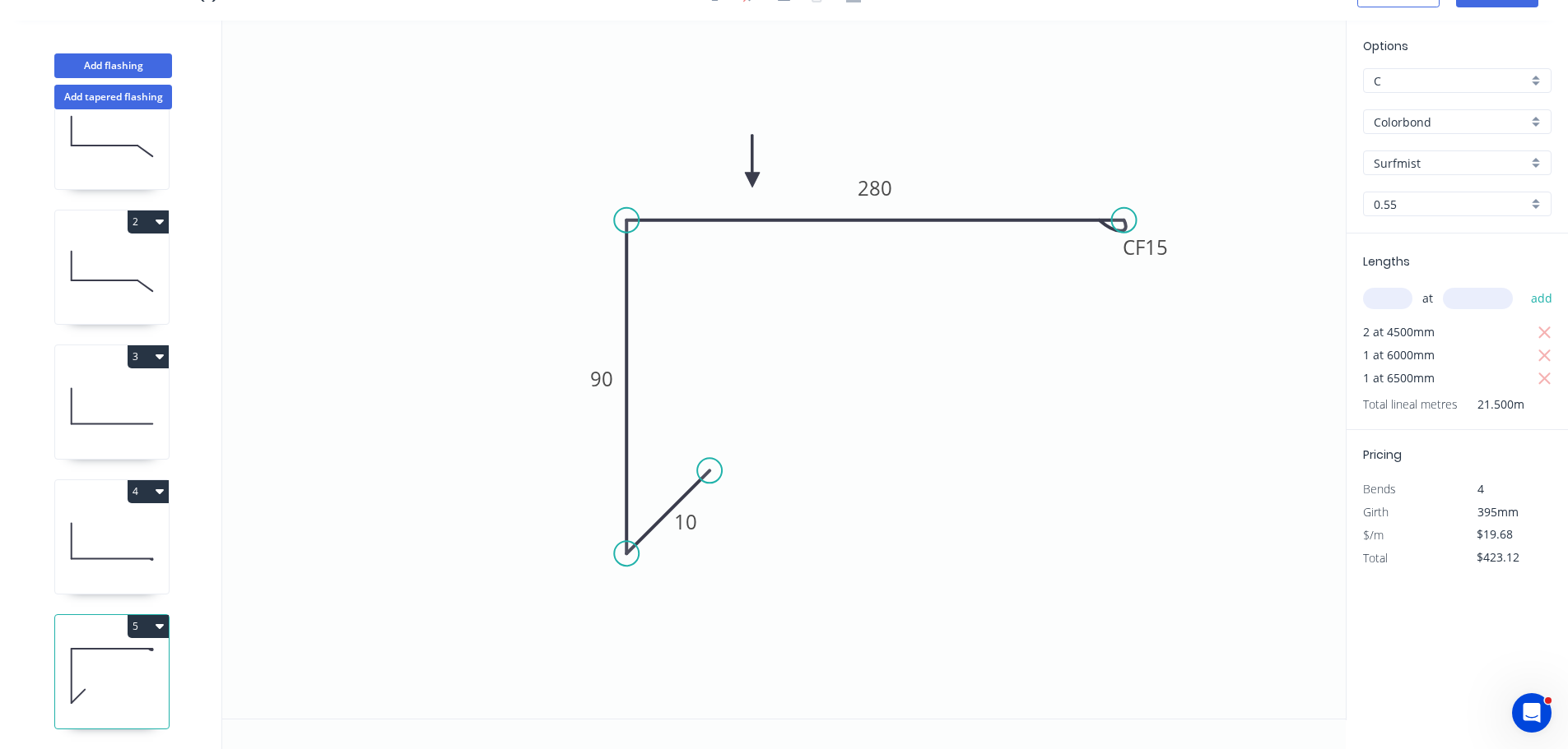
click at [144, 616] on button "5" at bounding box center [148, 627] width 41 height 23
click at [68, 655] on div "Duplicate" at bounding box center [91, 667] width 127 height 23
type input "$0.00"
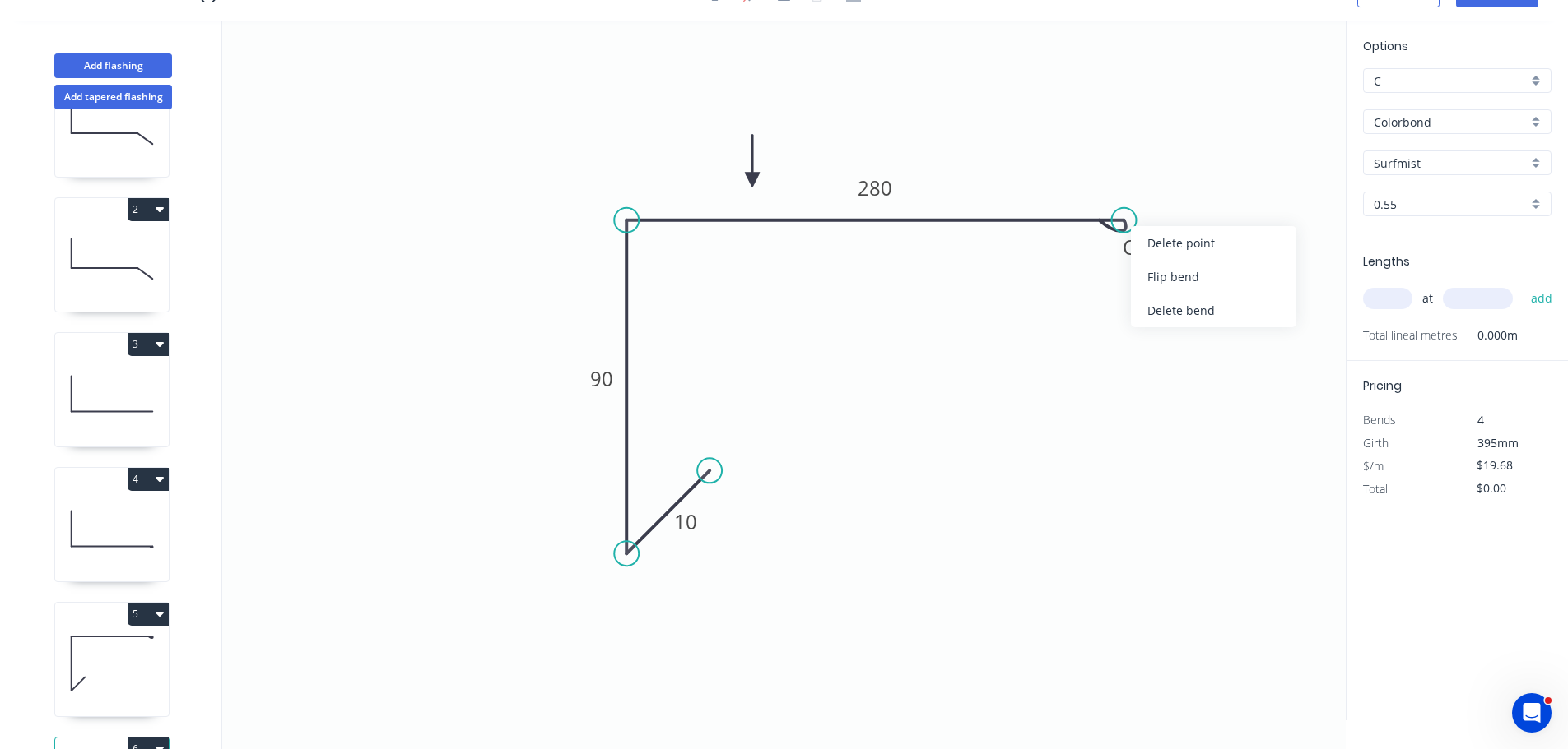
click at [1161, 299] on div "Delete bend" at bounding box center [1213, 311] width 166 height 34
click at [1127, 215] on circle at bounding box center [1124, 220] width 24 height 24
click at [1197, 290] on icon "0 10 90 280" at bounding box center [784, 369] width 1124 height 698
drag, startPoint x: 1202, startPoint y: 294, endPoint x: 1218, endPoint y: 279, distance: 21.9
click at [1218, 279] on circle at bounding box center [1216, 279] width 24 height 24
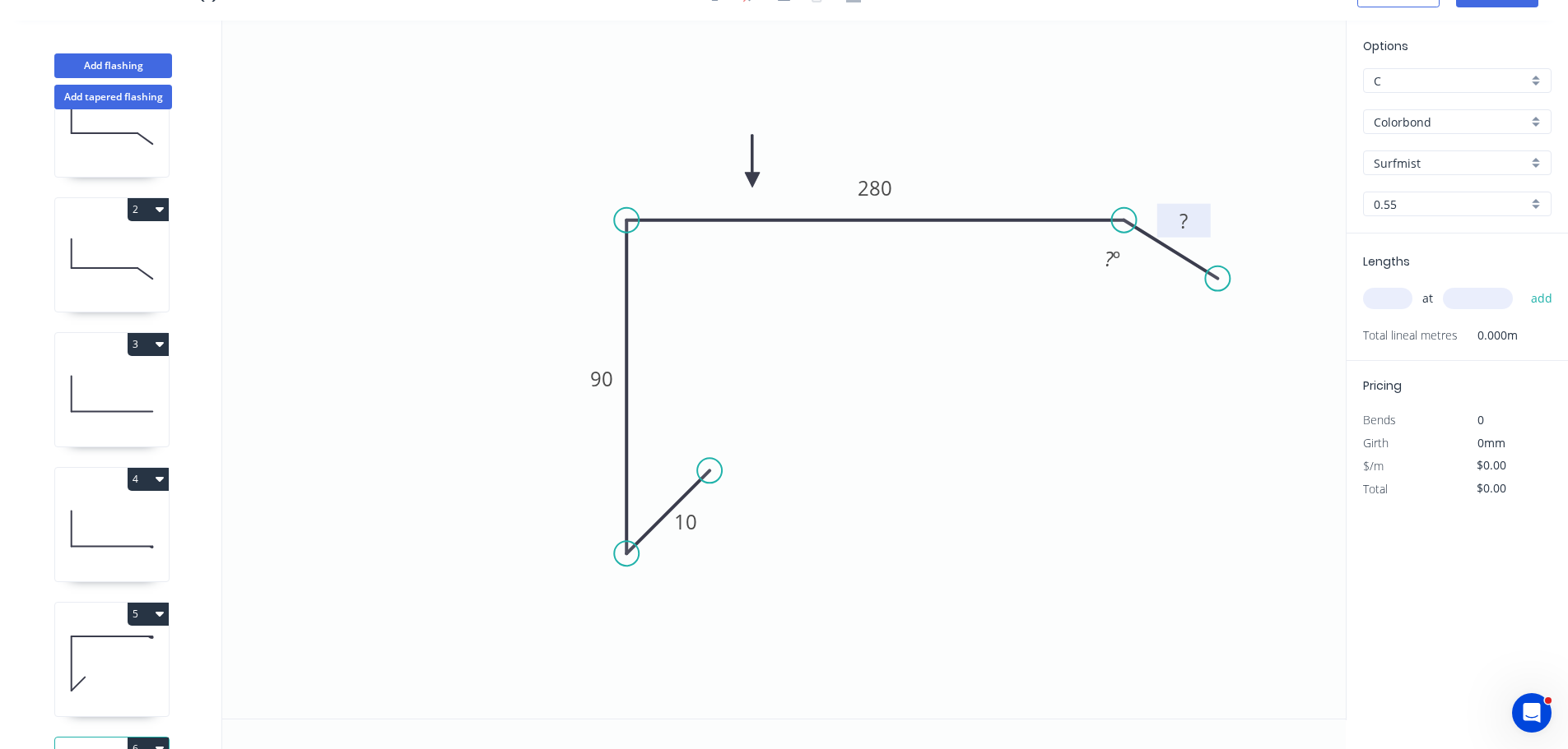
click at [1186, 227] on tspan "?" at bounding box center [1183, 221] width 8 height 27
click at [1101, 261] on rect at bounding box center [1113, 260] width 33 height 23
click at [886, 182] on tspan "280" at bounding box center [874, 188] width 34 height 27
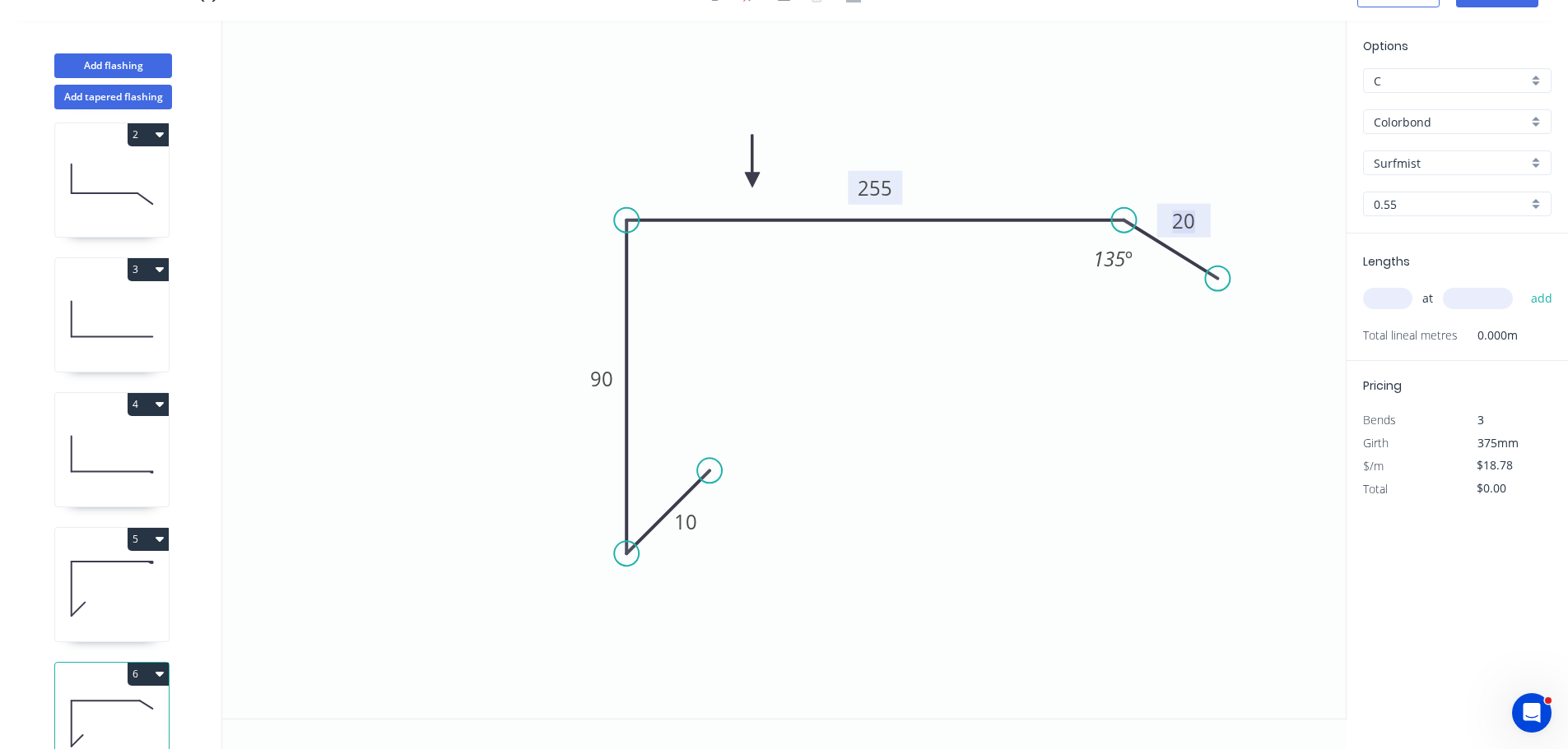
scroll to position [206, 0]
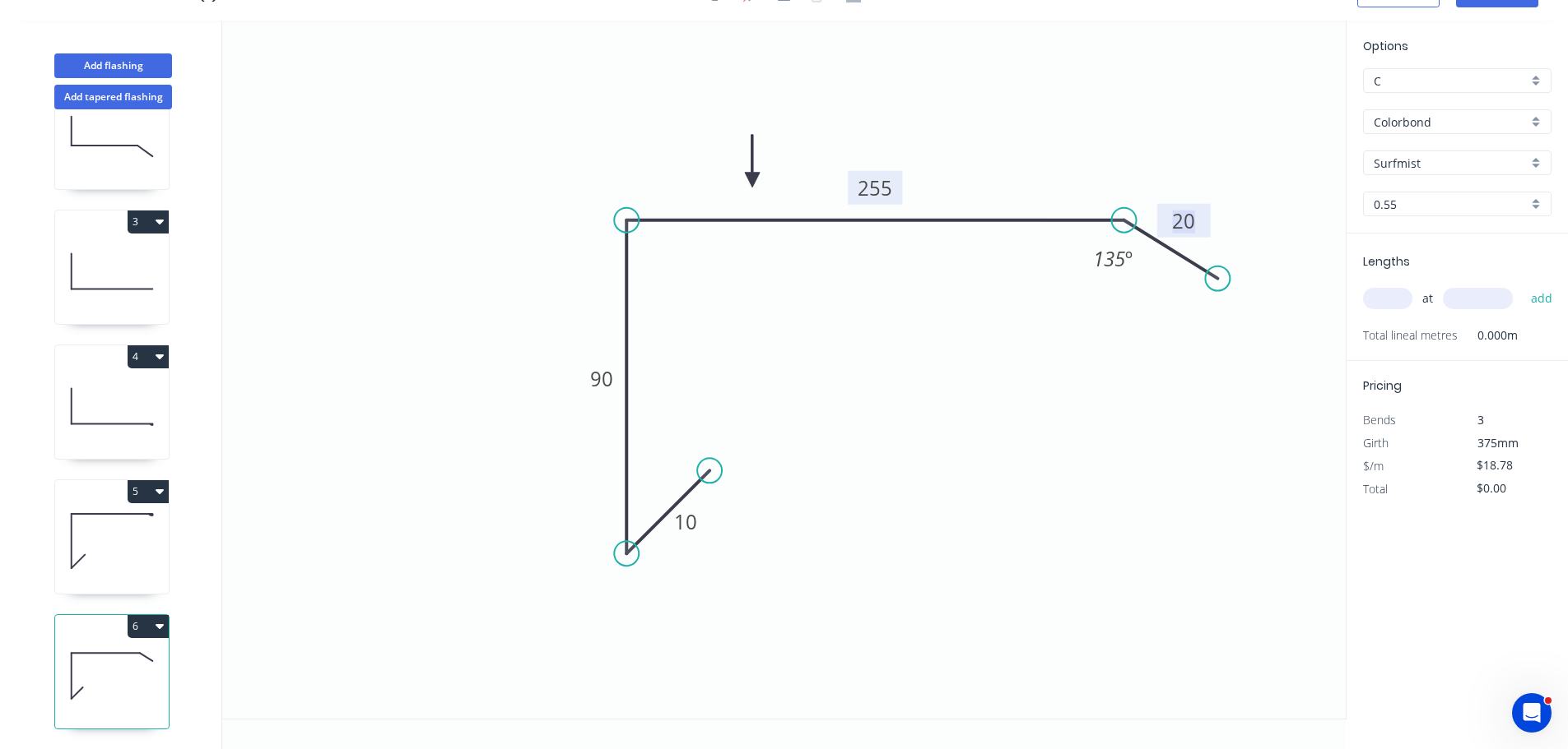
click at [108, 542] on icon at bounding box center [112, 542] width 114 height 105
type input "$19.68"
type input "$423.12"
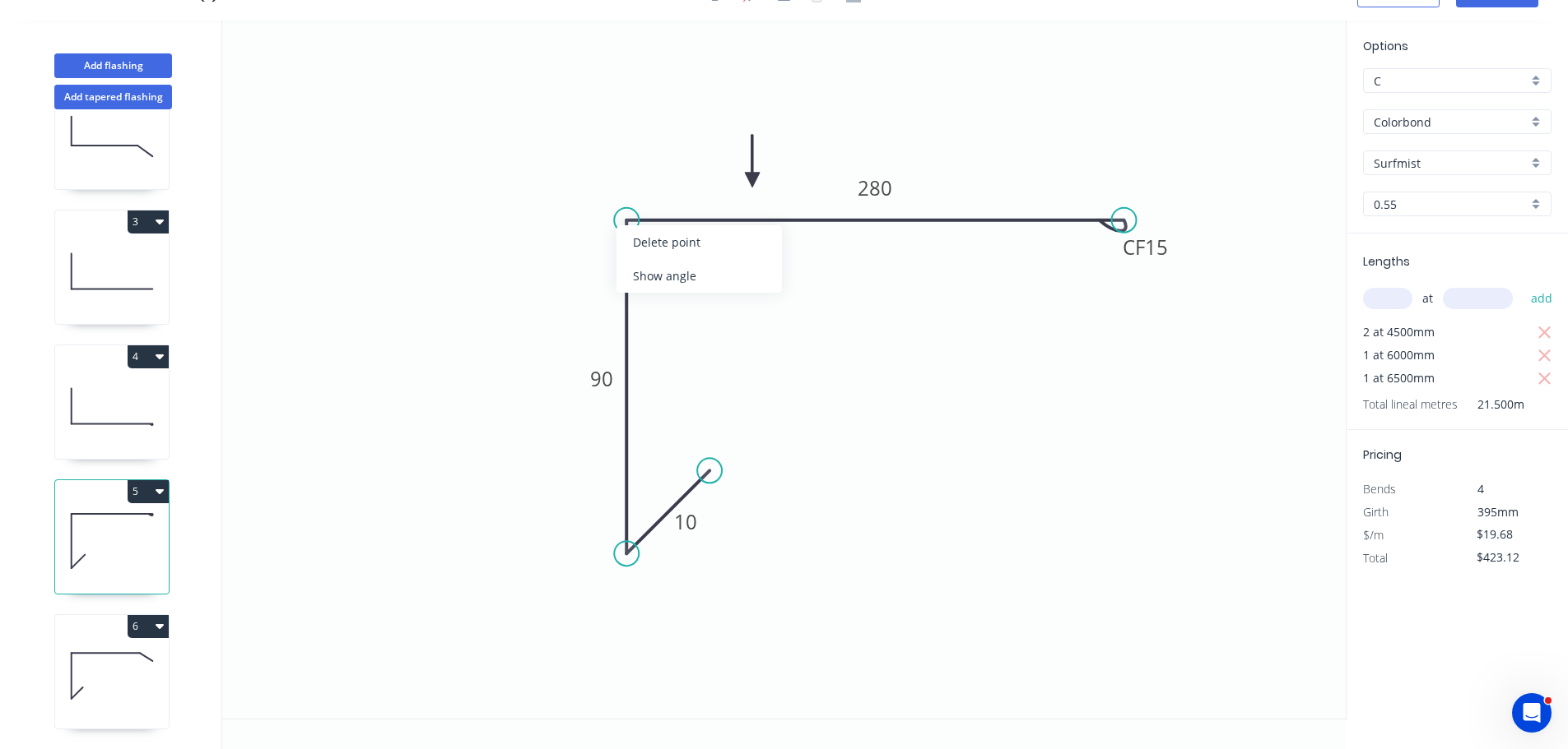
click at [647, 272] on div "Show angle" at bounding box center [700, 276] width 166 height 34
click at [644, 247] on rect at bounding box center [656, 249] width 33 height 23
click at [758, 323] on icon "0 10 90 CF 15 280 80 º" at bounding box center [784, 369] width 1124 height 698
drag, startPoint x: 92, startPoint y: 627, endPoint x: 171, endPoint y: 617, distance: 79.6
click at [93, 628] on icon at bounding box center [112, 676] width 114 height 105
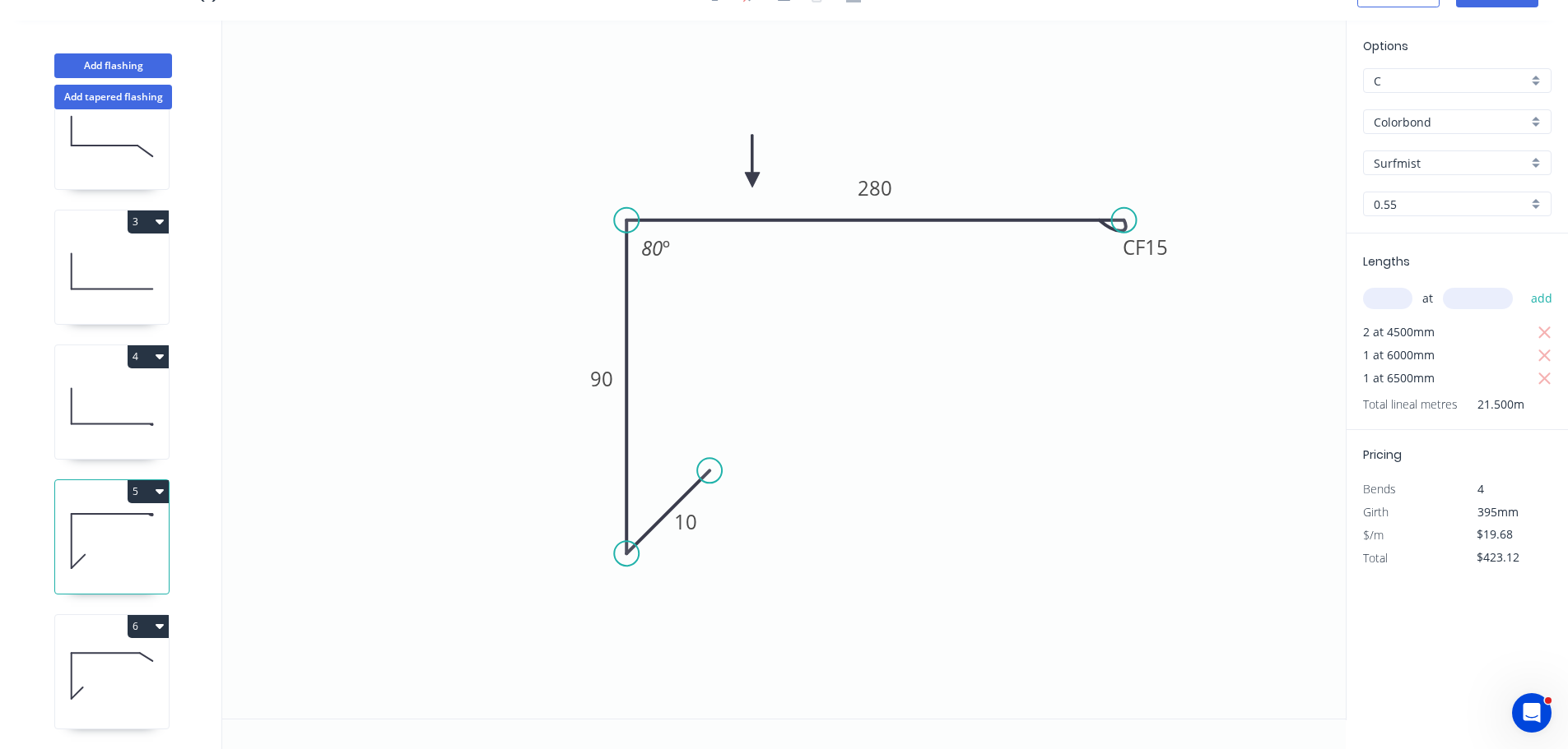
type input "$18.78"
type input "$0.00"
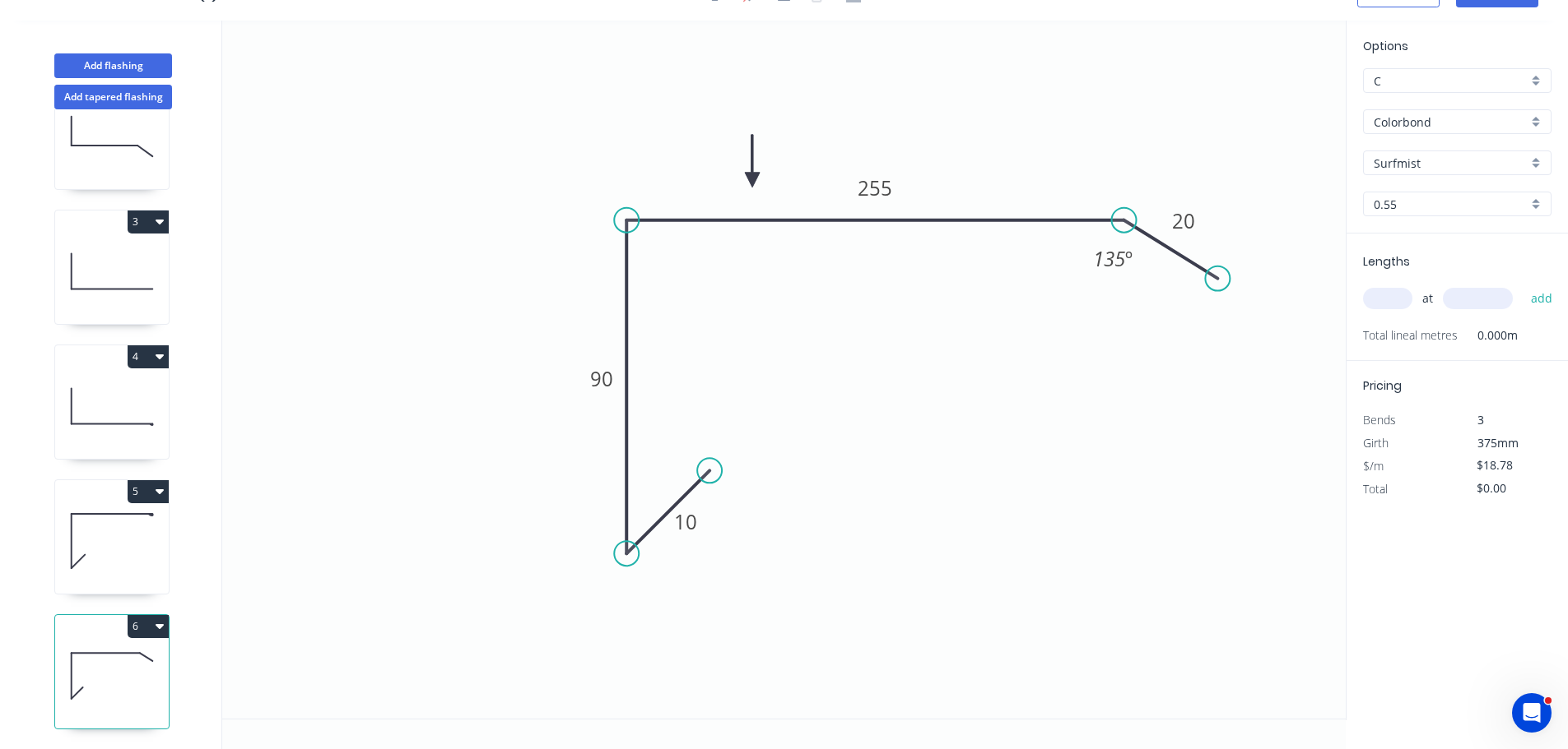
click at [1379, 291] on input "text" at bounding box center [1388, 299] width 50 height 21
type input "2"
type input "2500"
click at [1522, 284] on button "add" at bounding box center [1542, 298] width 39 height 28
click at [133, 617] on button "6" at bounding box center [148, 627] width 41 height 23
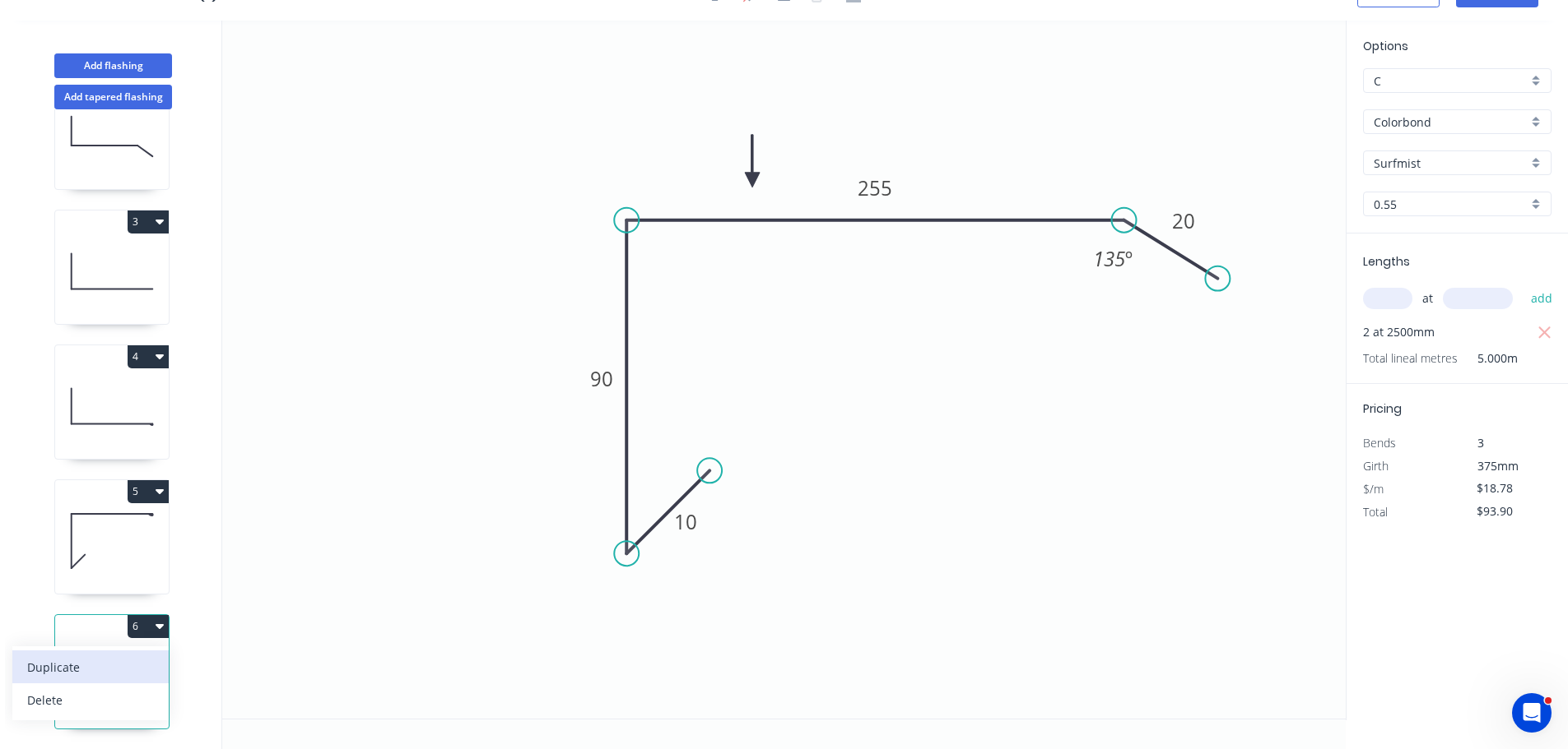
click at [117, 655] on div "Duplicate" at bounding box center [91, 667] width 127 height 23
type input "$0.00"
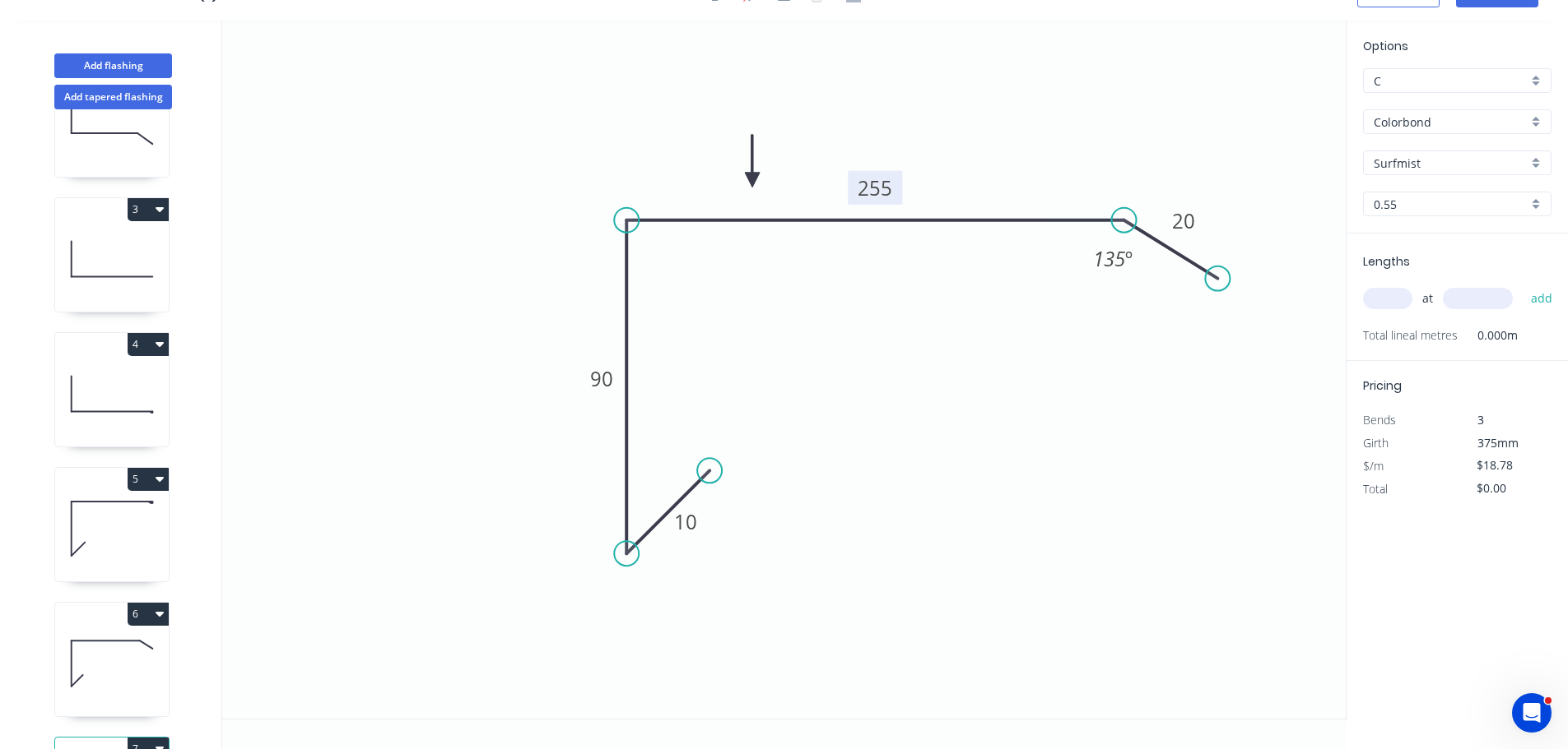
click at [882, 190] on tspan "255" at bounding box center [874, 188] width 34 height 27
click at [1394, 297] on input "text" at bounding box center [1388, 299] width 50 height 21
type input "1"
type input "4200"
click at [1522, 284] on button "add" at bounding box center [1542, 298] width 39 height 28
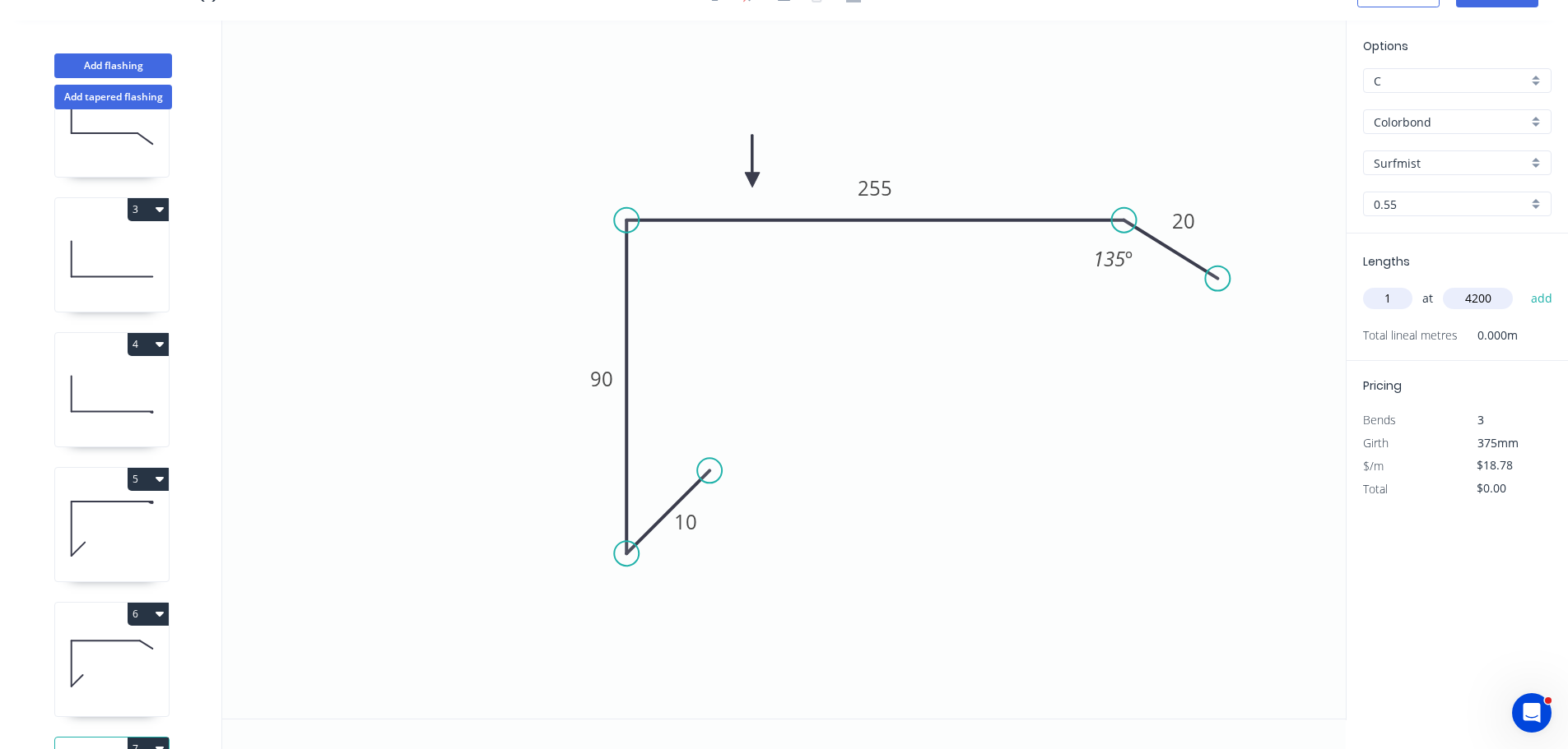
type input "$78.88"
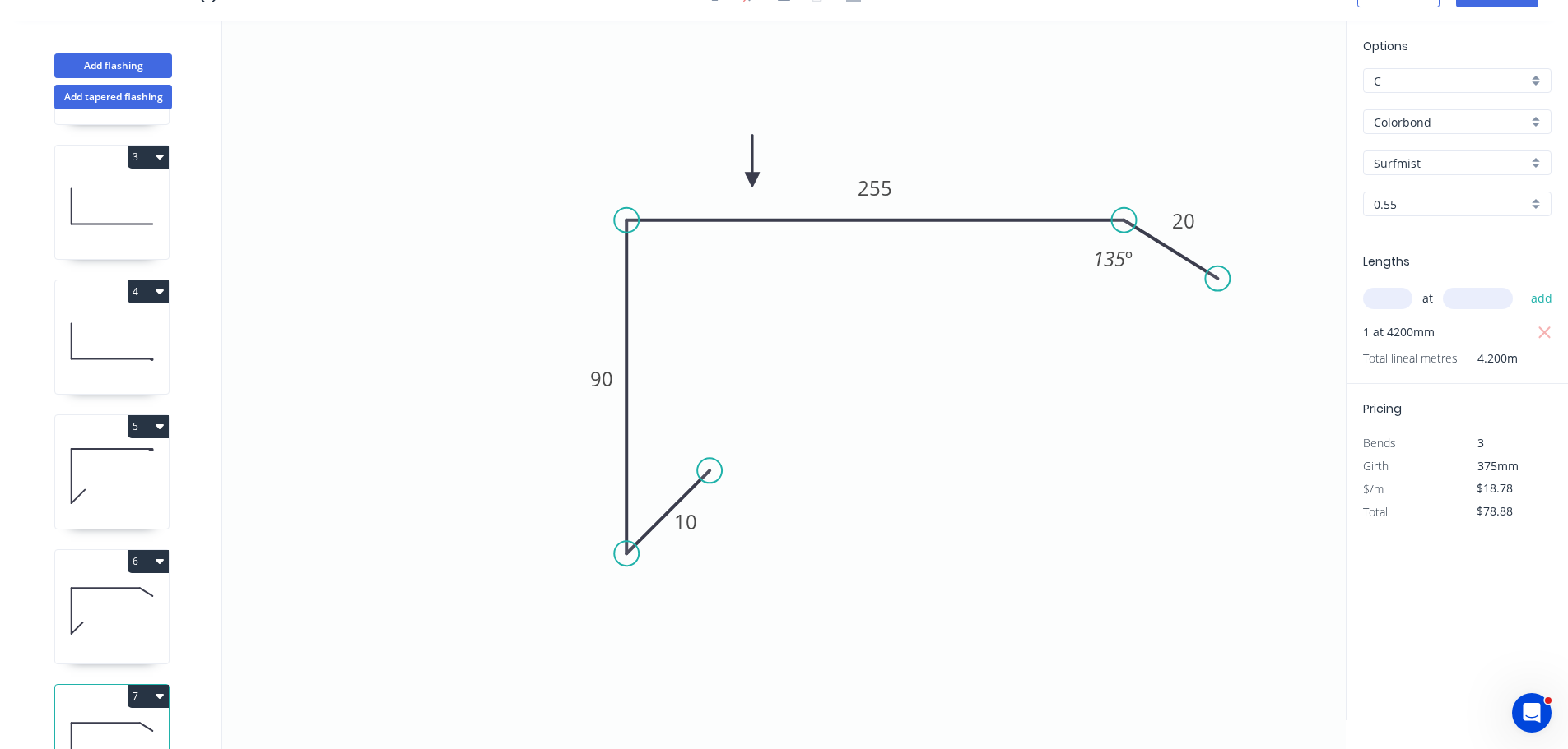
scroll to position [94, 0]
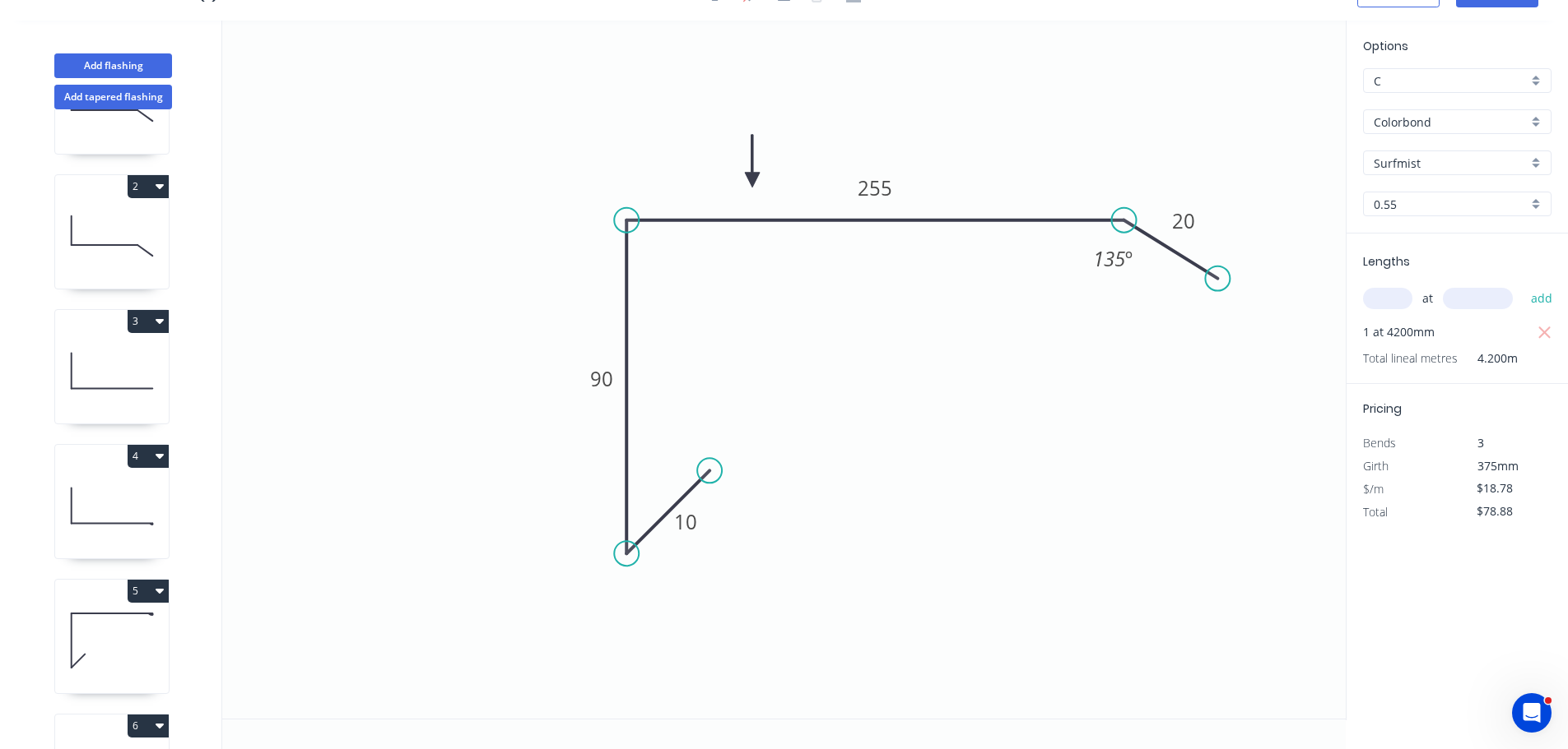
click at [135, 189] on button "2" at bounding box center [148, 187] width 41 height 23
click at [120, 219] on div "Duplicate" at bounding box center [91, 227] width 127 height 23
type input "$13.85"
type input "$0.00"
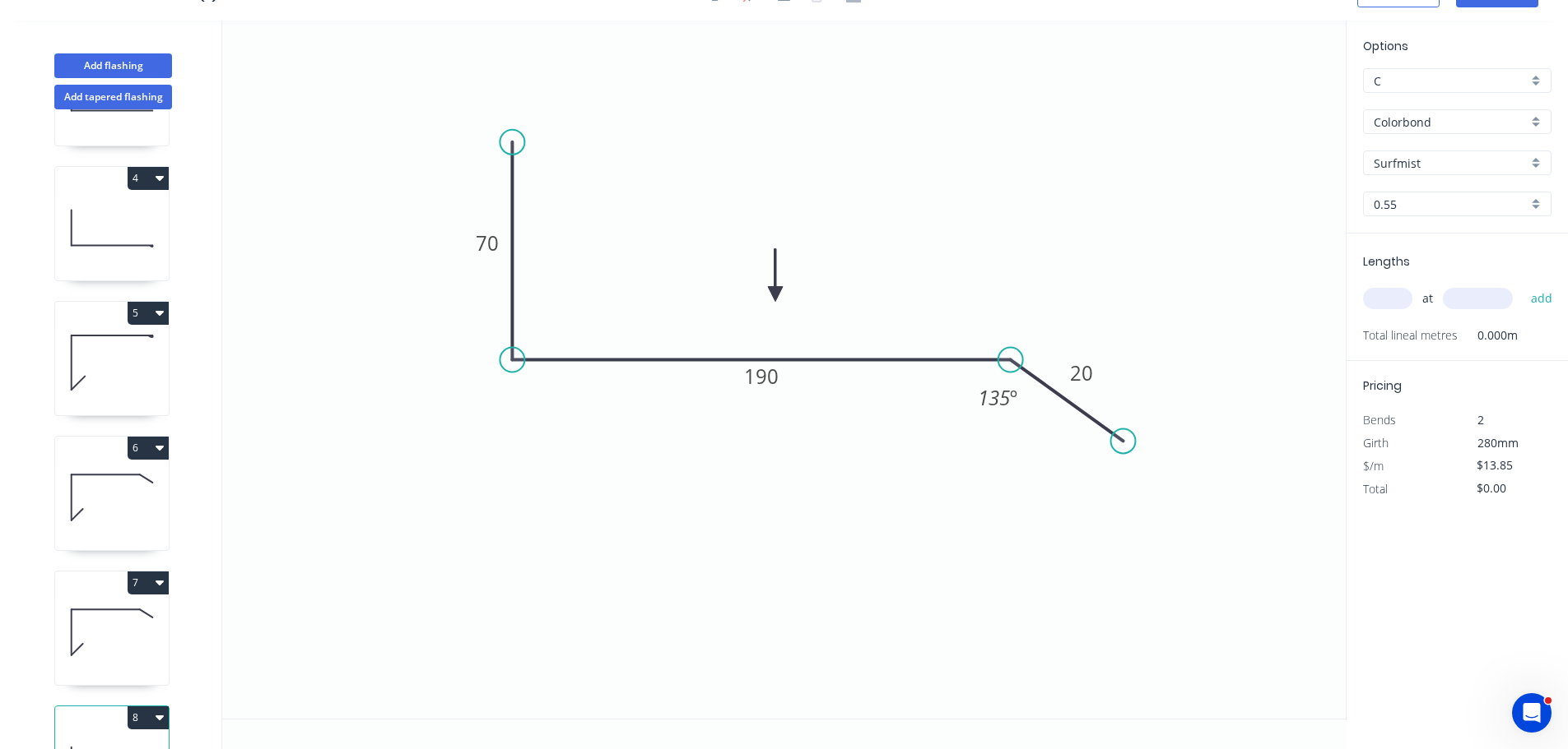
scroll to position [476, 0]
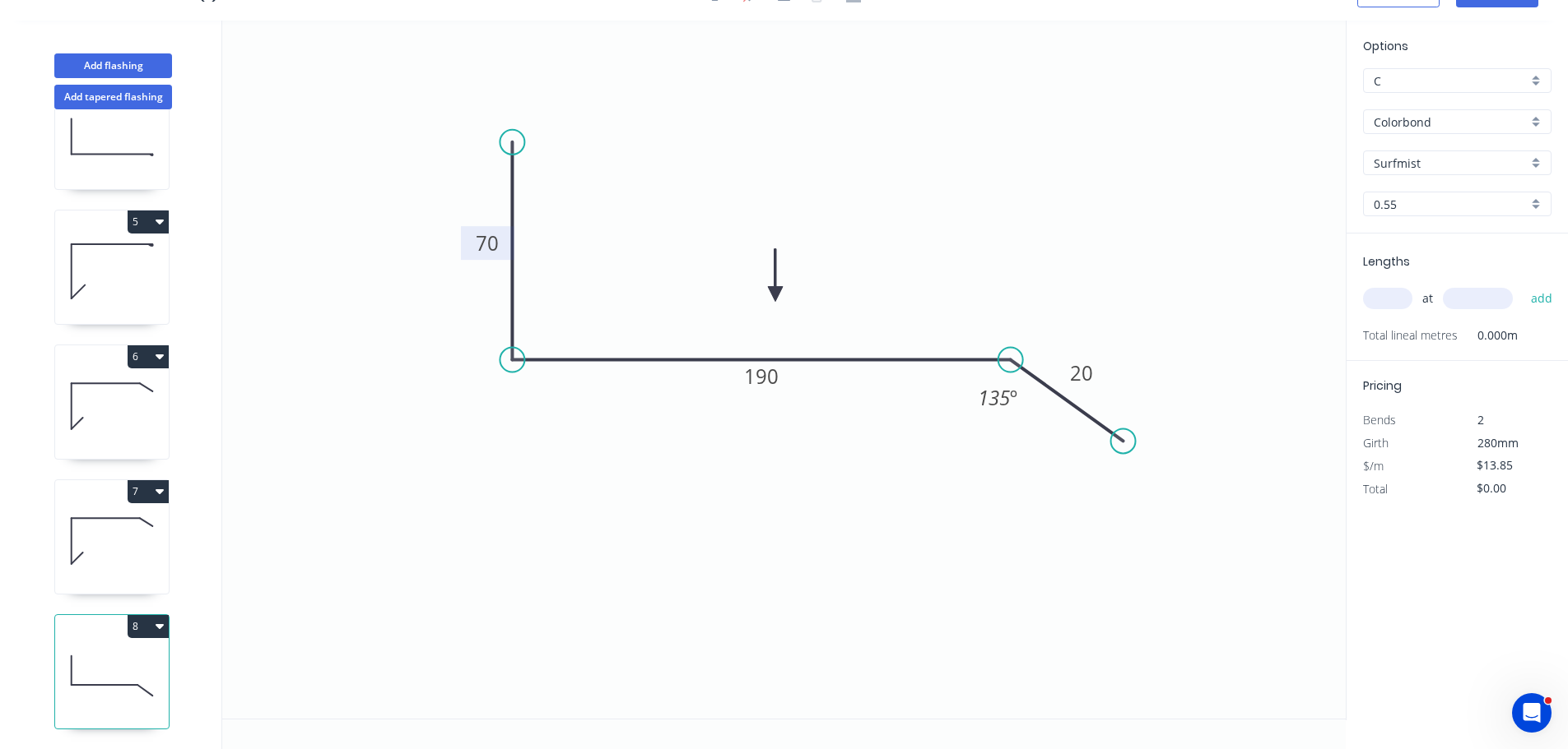
click at [481, 243] on tspan "70" at bounding box center [487, 243] width 23 height 27
type input "$18.11"
click at [1382, 302] on input "text" at bounding box center [1388, 299] width 50 height 21
type input "2"
type input "5200"
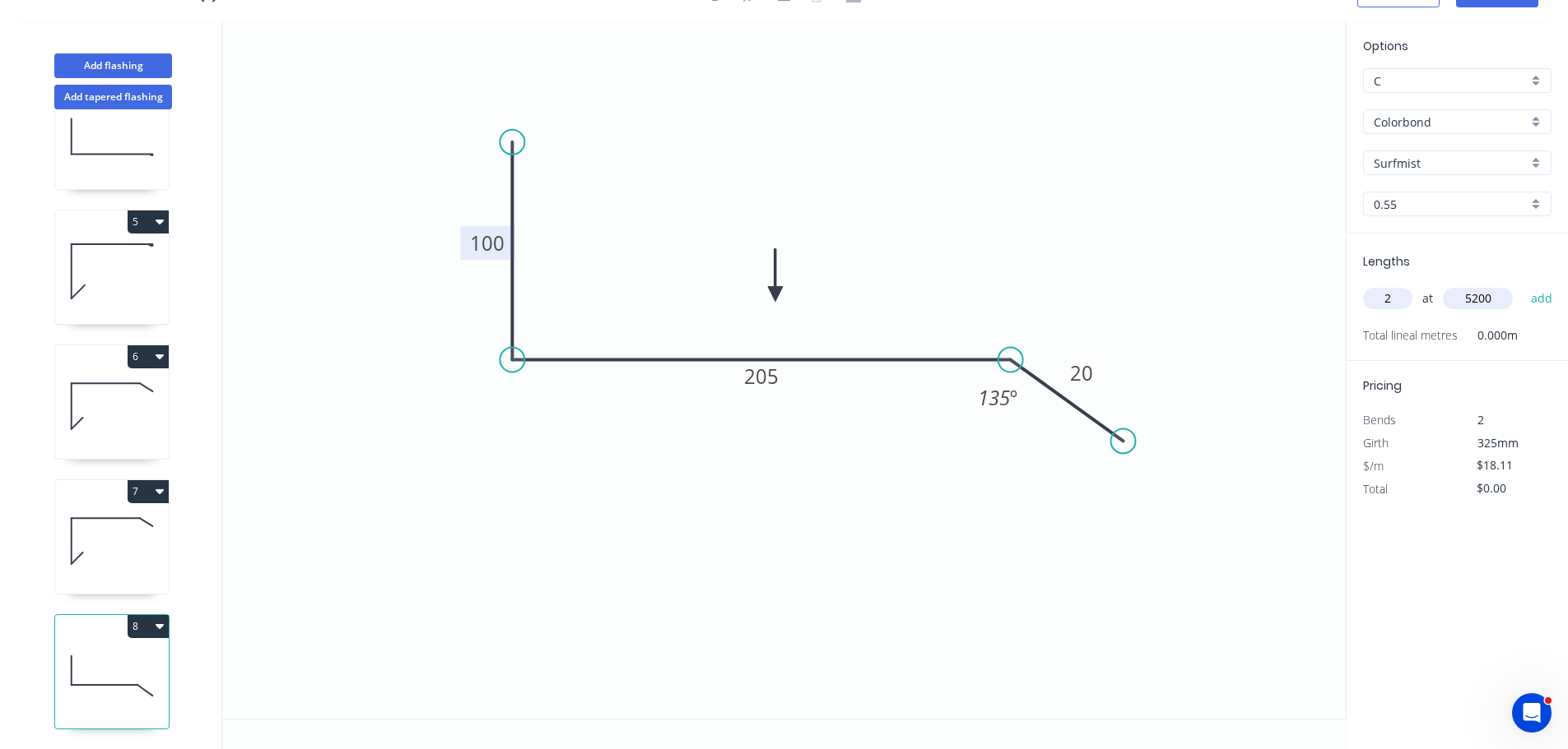
click at [1522, 284] on button "add" at bounding box center [1542, 298] width 39 height 28
type input "$188.34"
click at [135, 480] on button "7" at bounding box center [148, 492] width 41 height 23
click at [117, 521] on div "Duplicate" at bounding box center [91, 533] width 127 height 23
type input "$18.78"
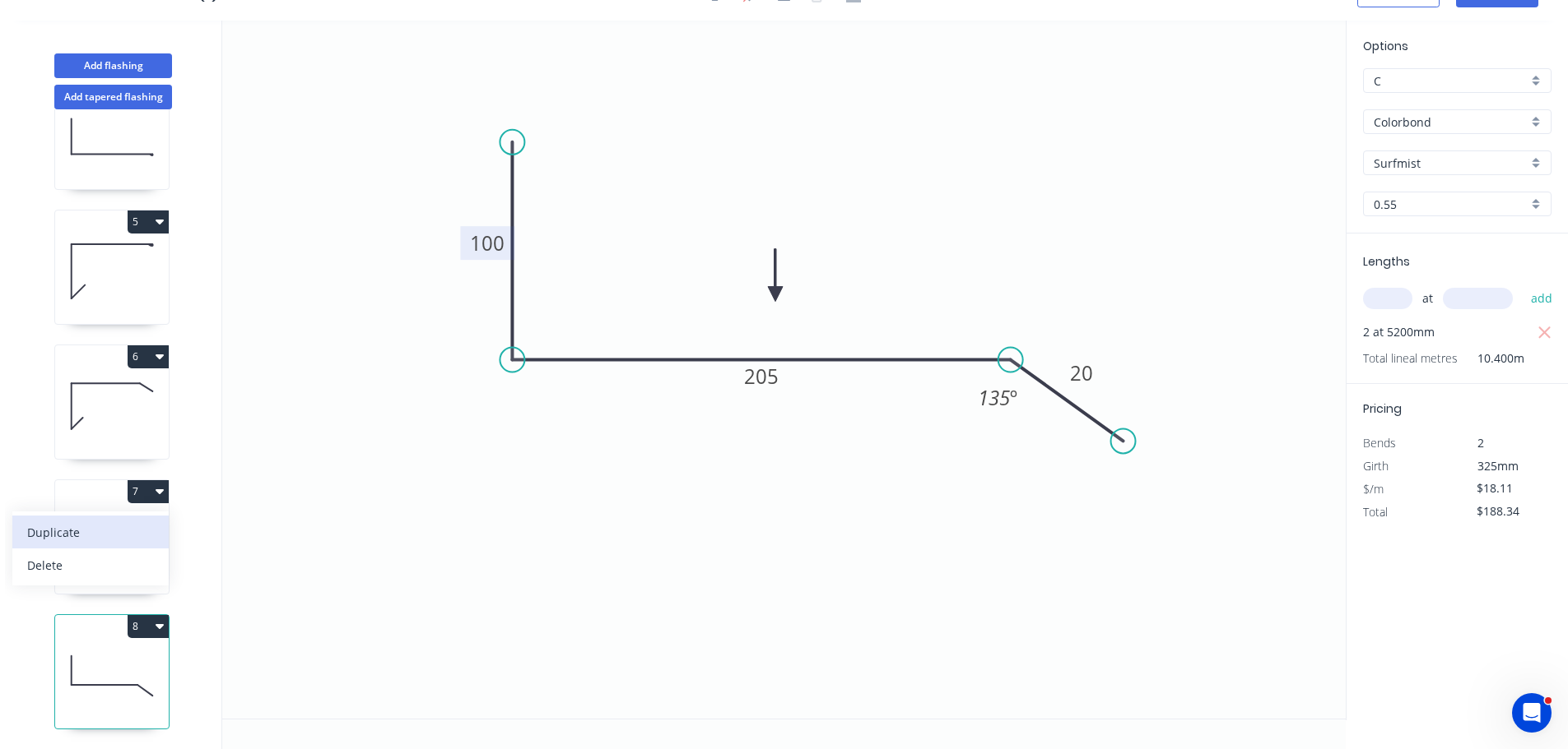
type input "$0.00"
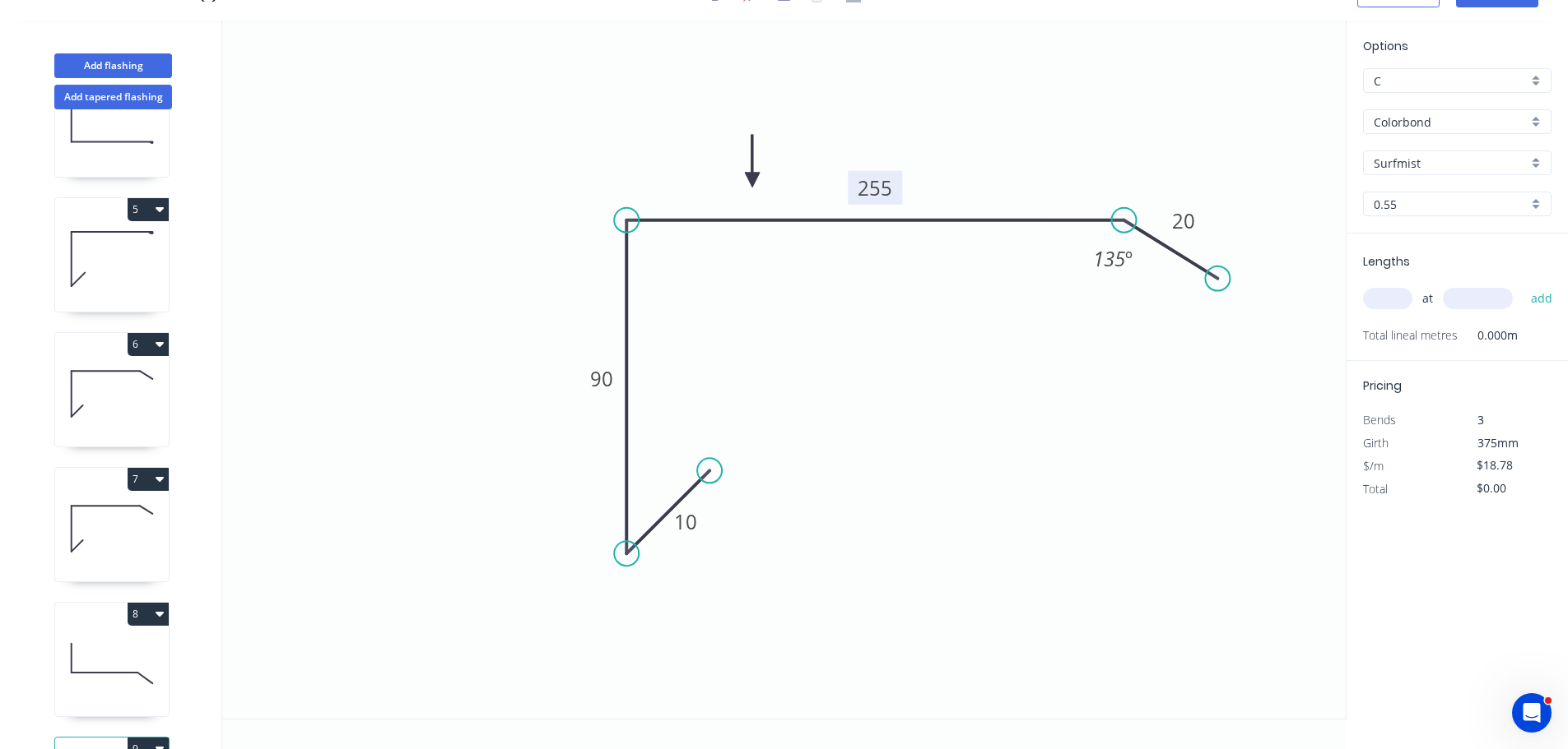
click at [875, 185] on tspan "255" at bounding box center [874, 188] width 34 height 27
click at [1385, 302] on input "text" at bounding box center [1388, 299] width 50 height 21
type input "2"
type input "6000"
click at [1522, 284] on button "add" at bounding box center [1542, 298] width 39 height 28
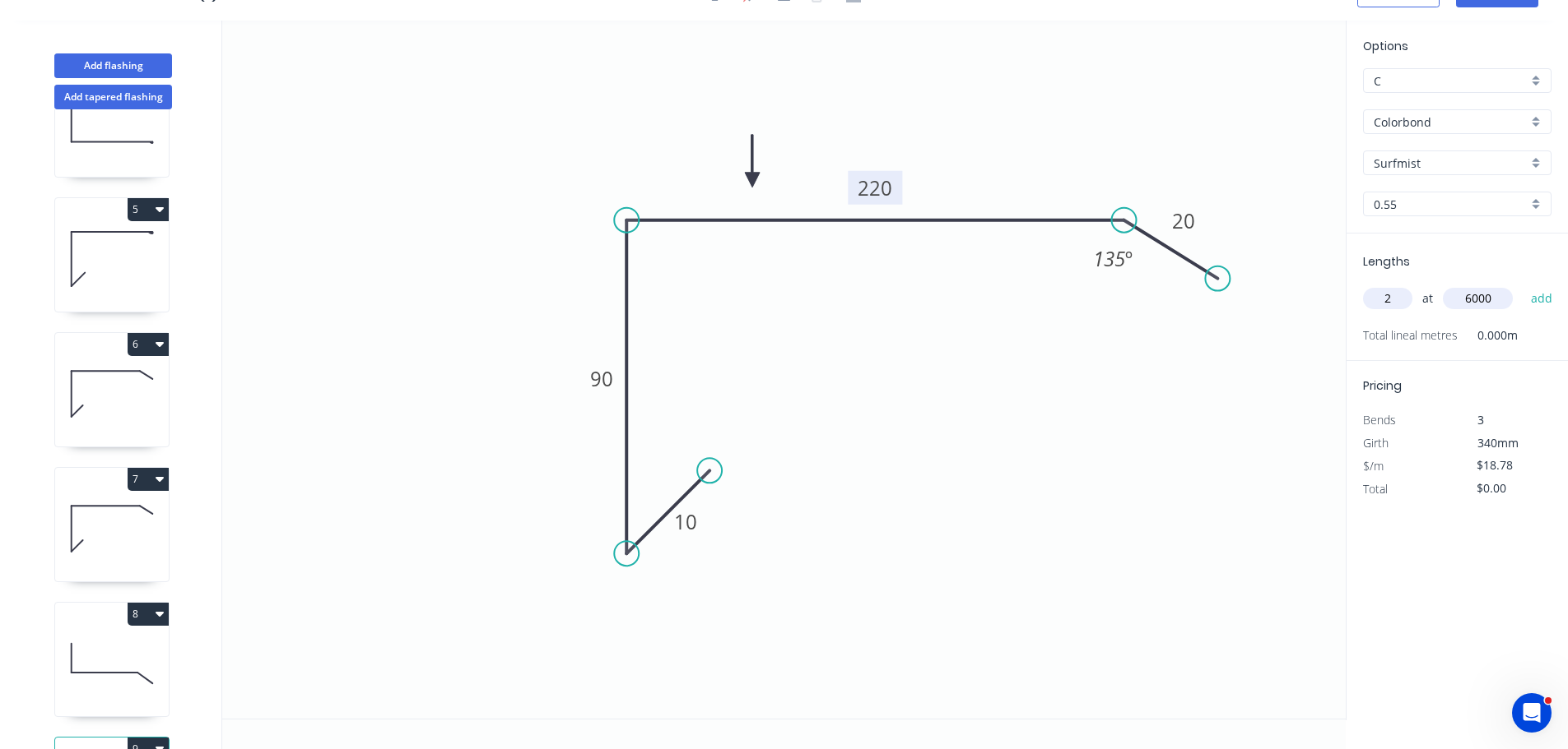
type input "$225.36"
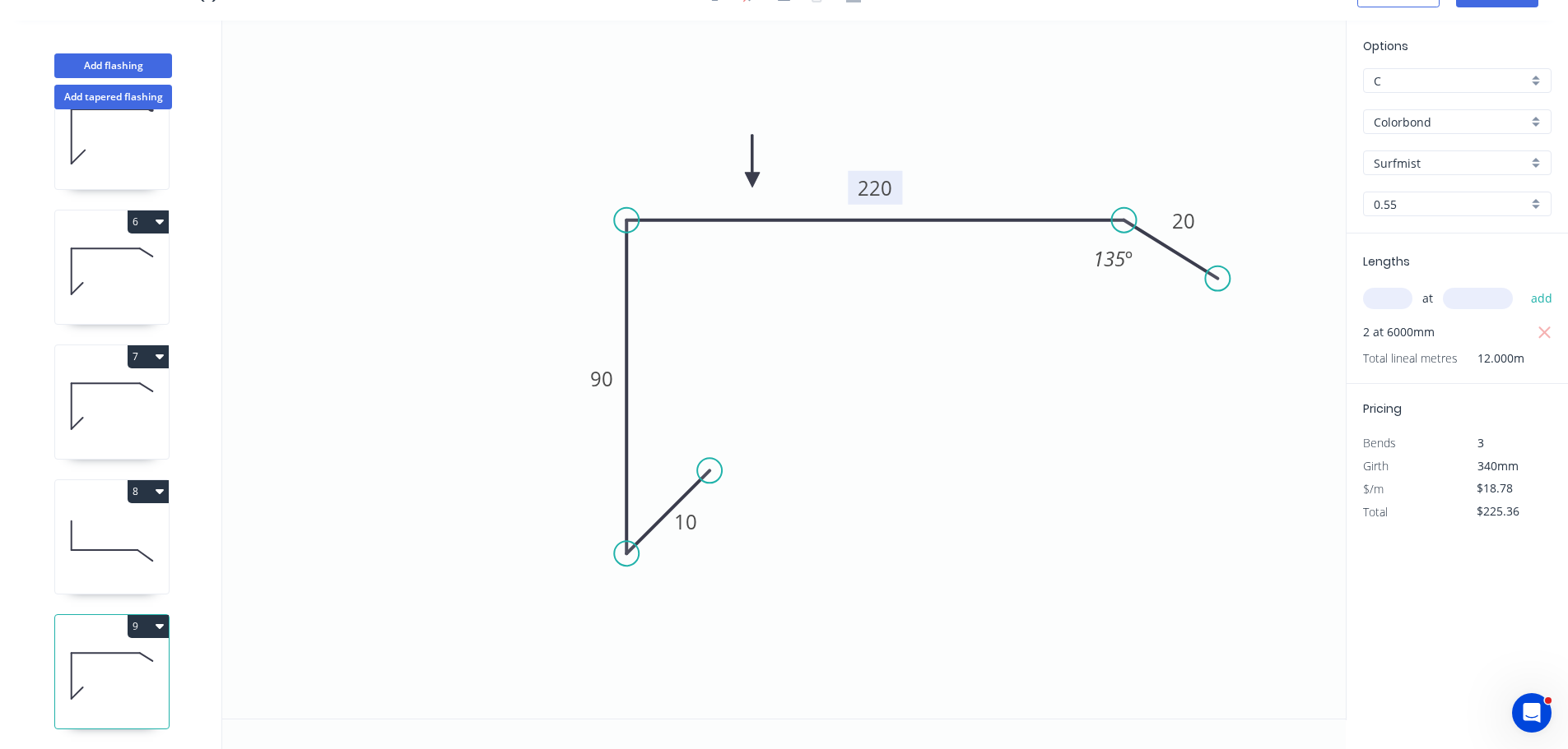
click at [140, 480] on button "8" at bounding box center [148, 492] width 41 height 23
click at [72, 521] on div "Duplicate" at bounding box center [91, 533] width 127 height 23
type input "$18.11"
type input "$0.00"
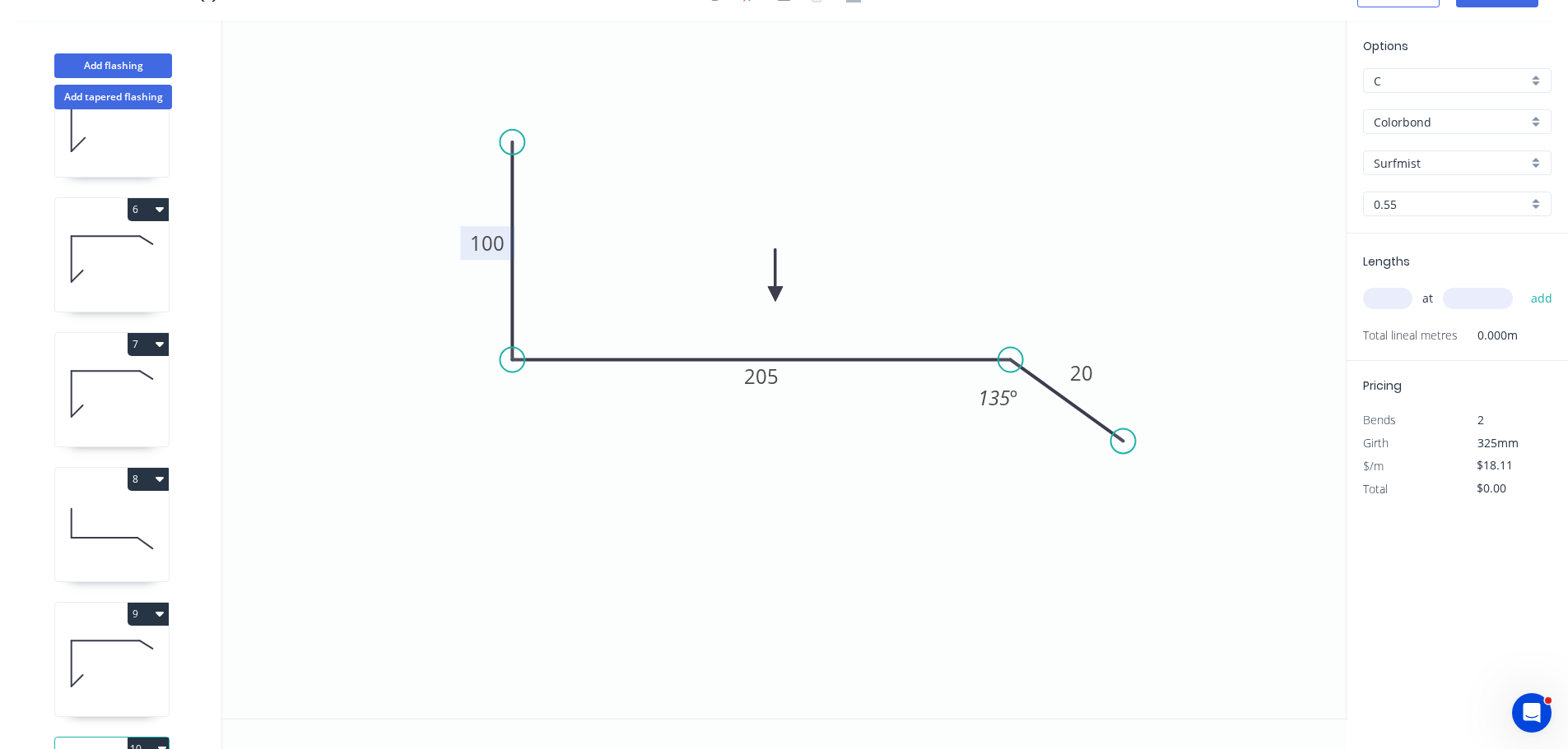
click at [472, 244] on tspan "100" at bounding box center [486, 243] width 34 height 27
type input "$18.11"
click at [1394, 303] on input "text" at bounding box center [1388, 299] width 50 height 21
type input "1"
type input "2800"
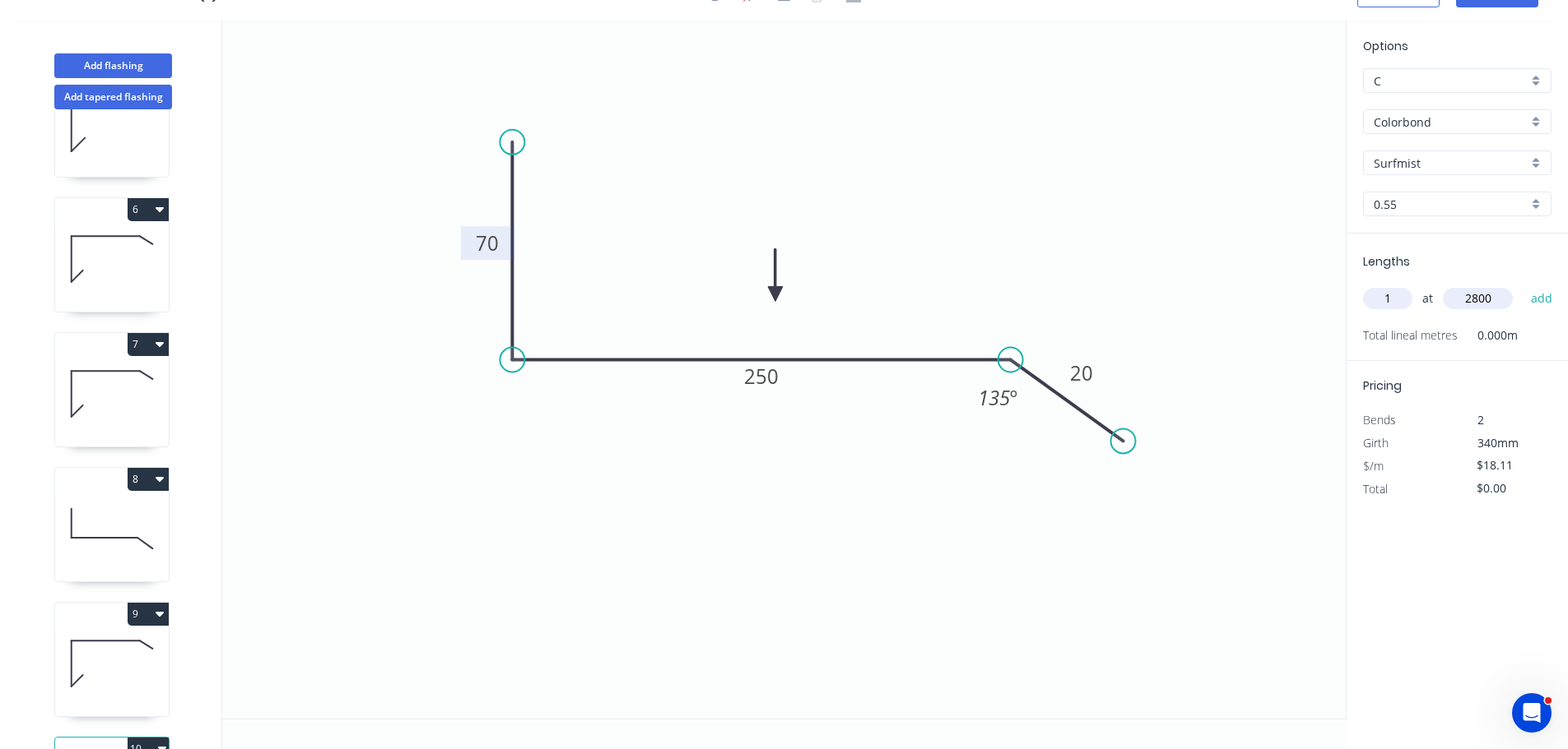
click at [1522, 284] on button "add" at bounding box center [1542, 298] width 39 height 28
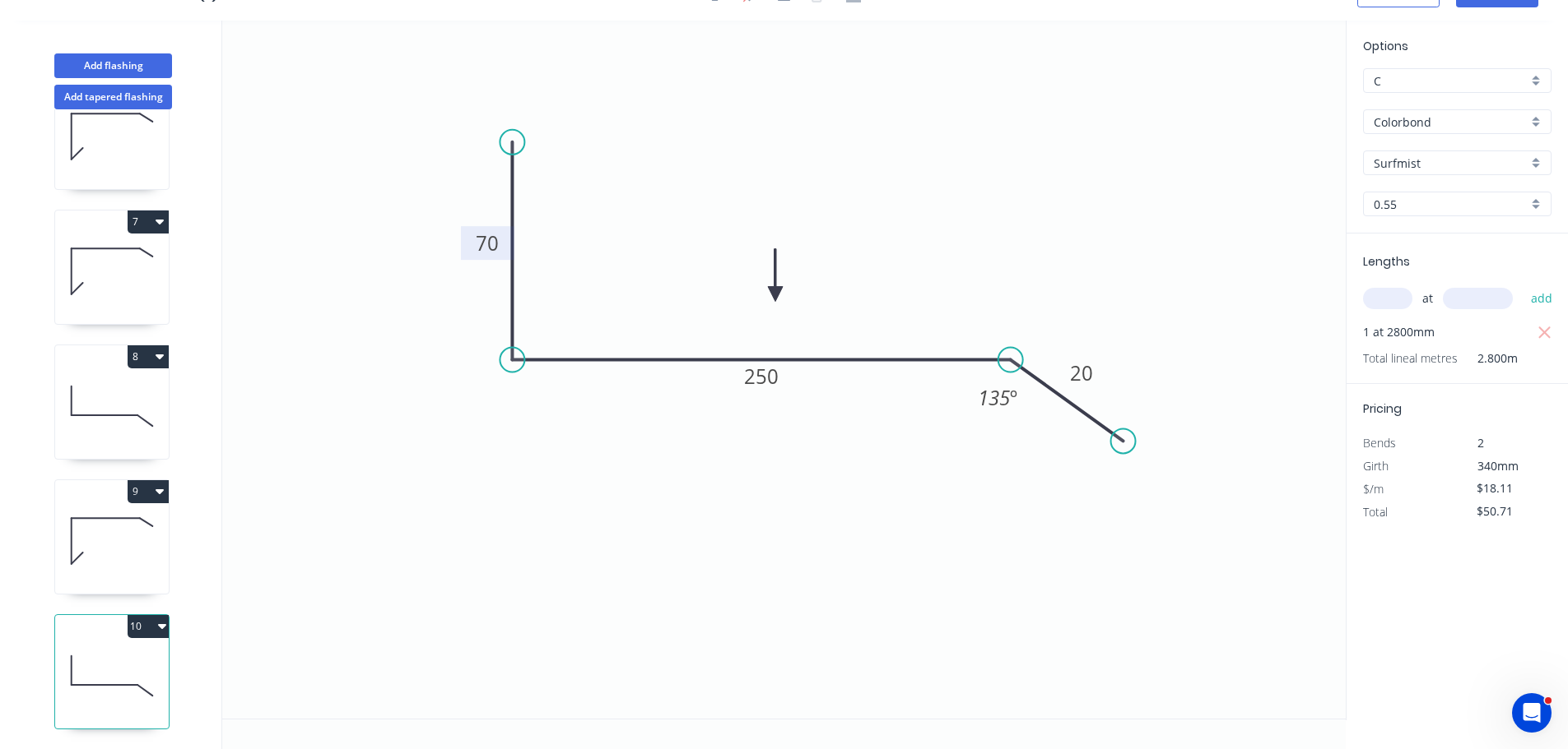
scroll to position [746, 0]
click at [157, 616] on button "10" at bounding box center [148, 627] width 41 height 23
click at [89, 655] on div "Duplicate" at bounding box center [91, 667] width 127 height 23
type input "$0.00"
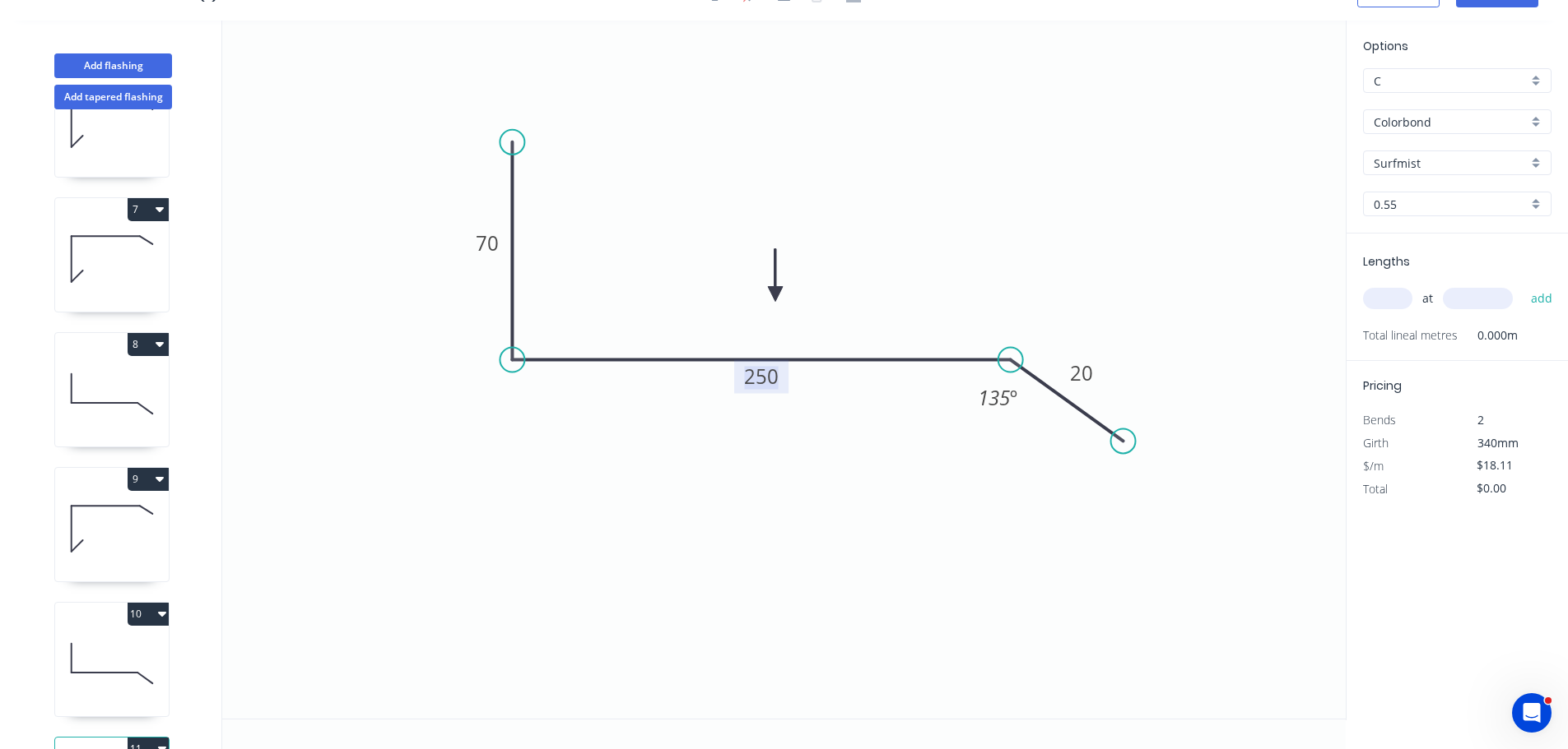
click at [772, 380] on tspan "250" at bounding box center [760, 376] width 34 height 27
click at [1378, 305] on input "text" at bounding box center [1388, 299] width 50 height 21
type input "1"
type input "2800"
click at [1522, 284] on button "add" at bounding box center [1542, 298] width 39 height 28
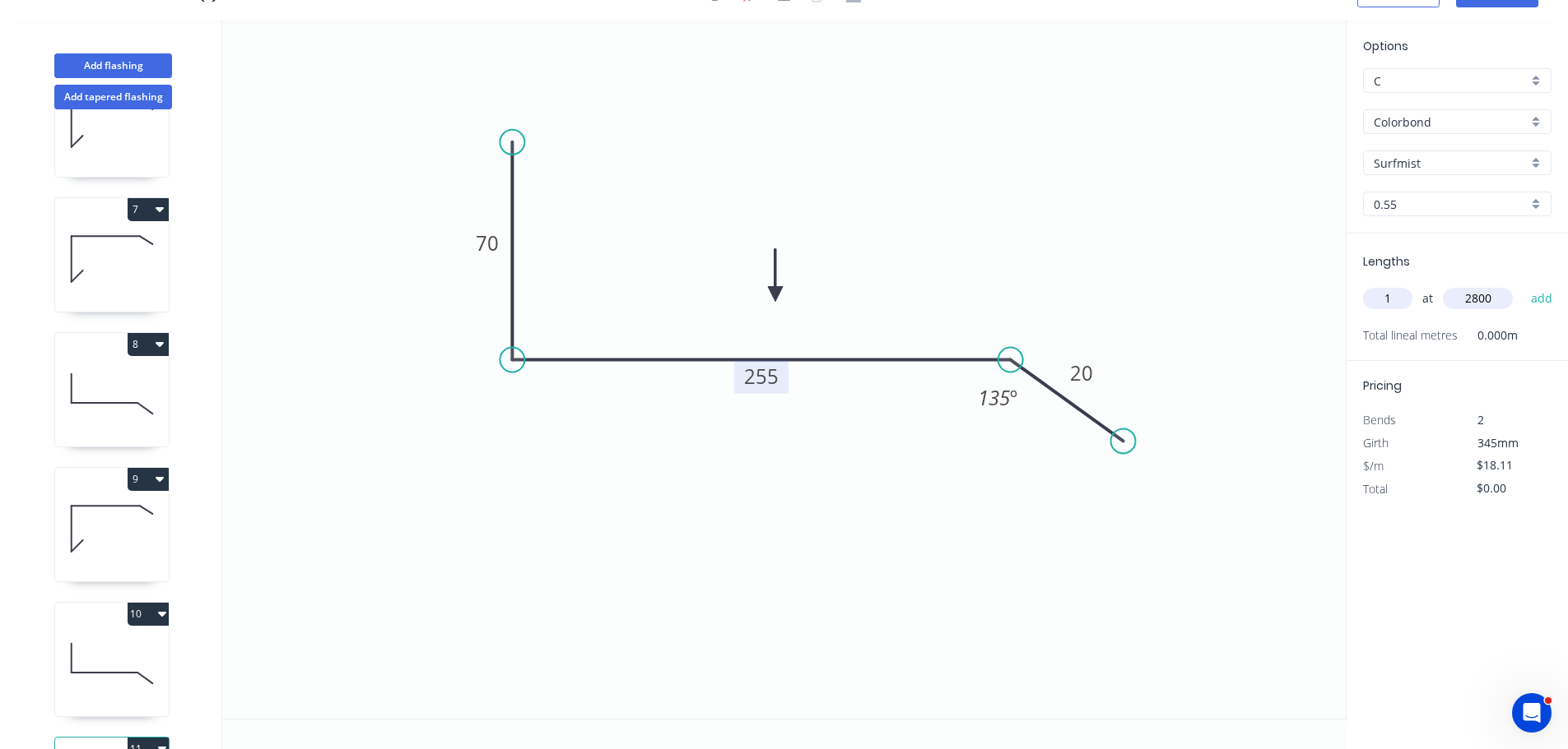
type input "$50.71"
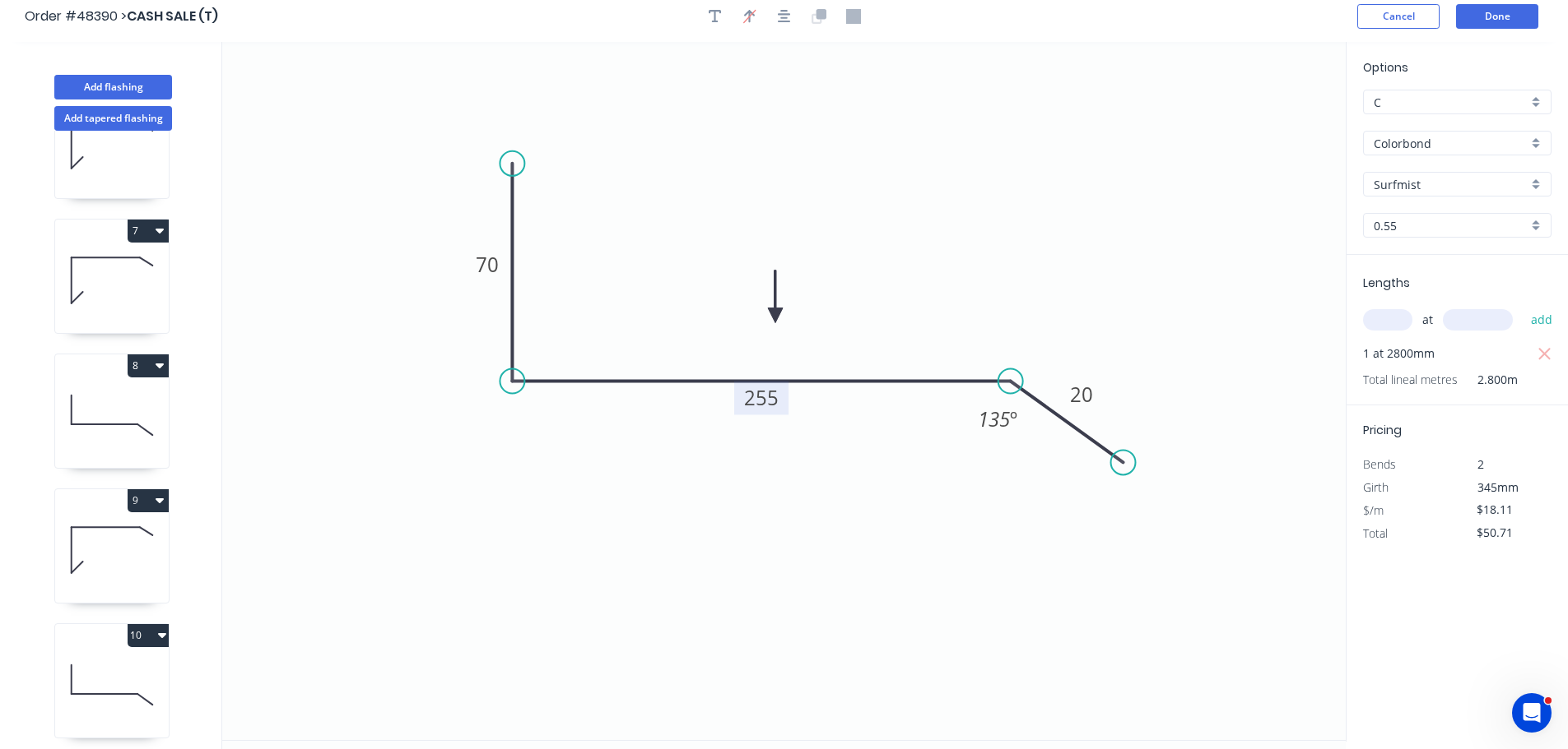
scroll to position [0, 0]
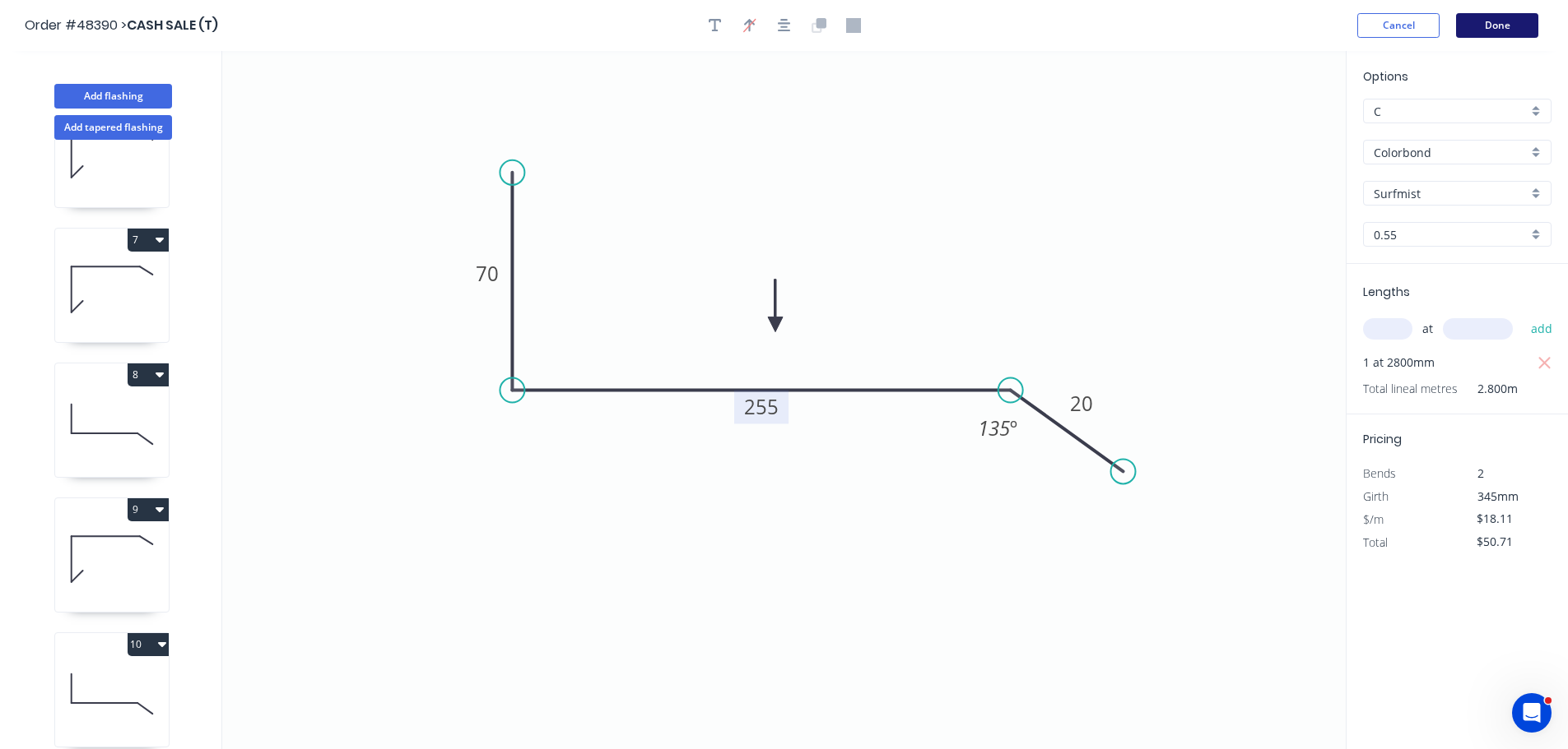
click at [1508, 22] on button "Done" at bounding box center [1497, 25] width 82 height 24
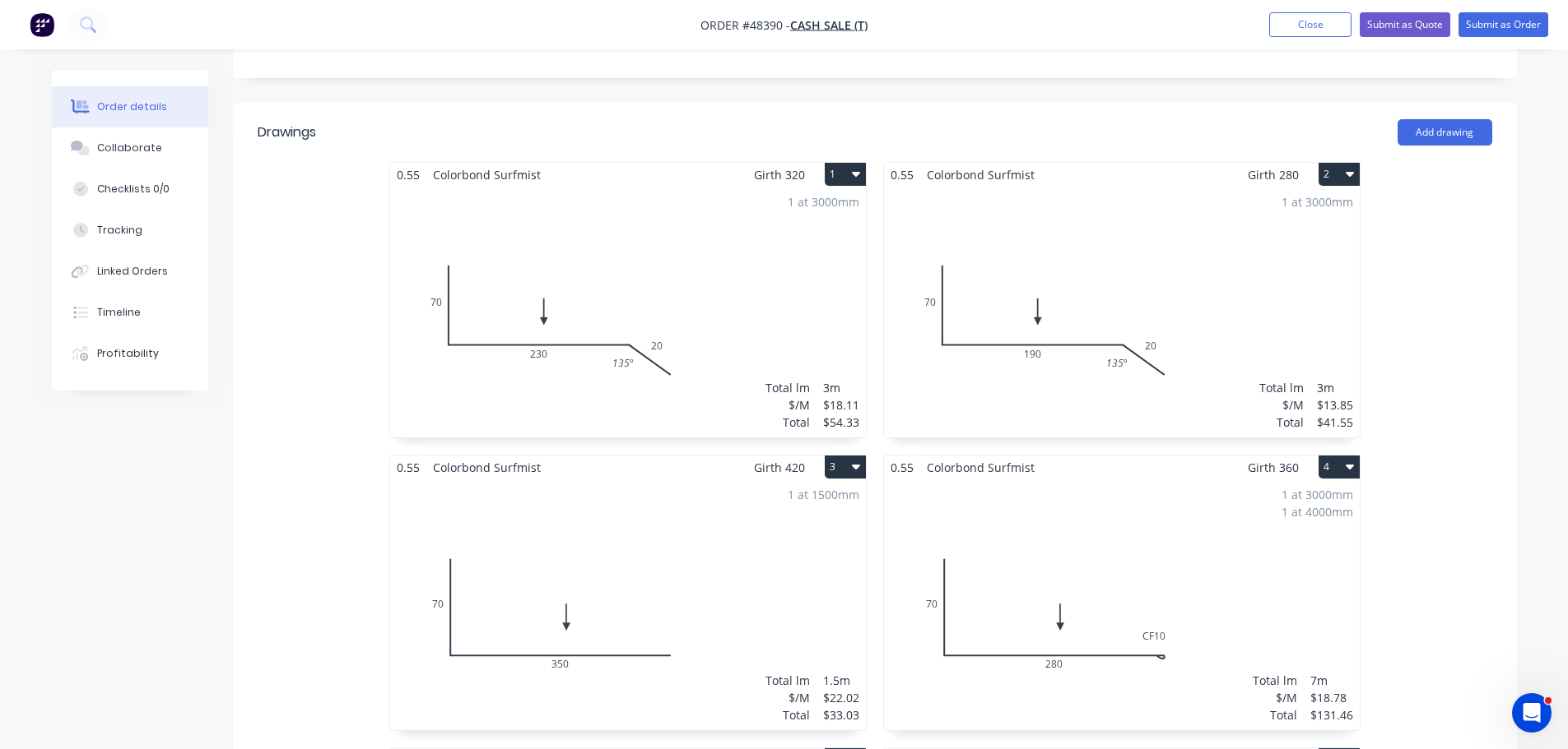
scroll to position [411, 0]
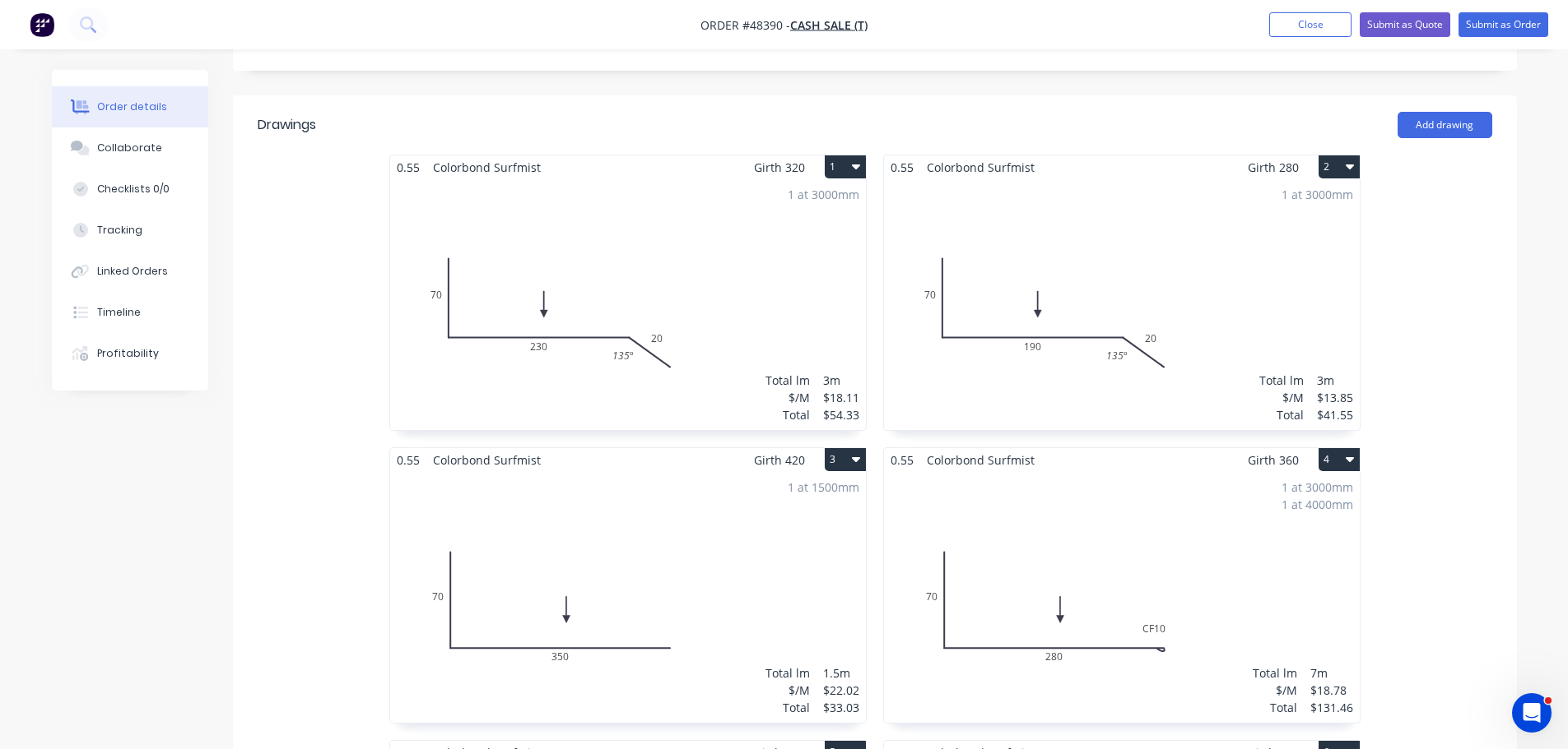
click at [1007, 564] on div "1 at 3000mm 1 at 4000mm Total lm $/M Total 7m $18.78 $131.46" at bounding box center [1122, 598] width 476 height 251
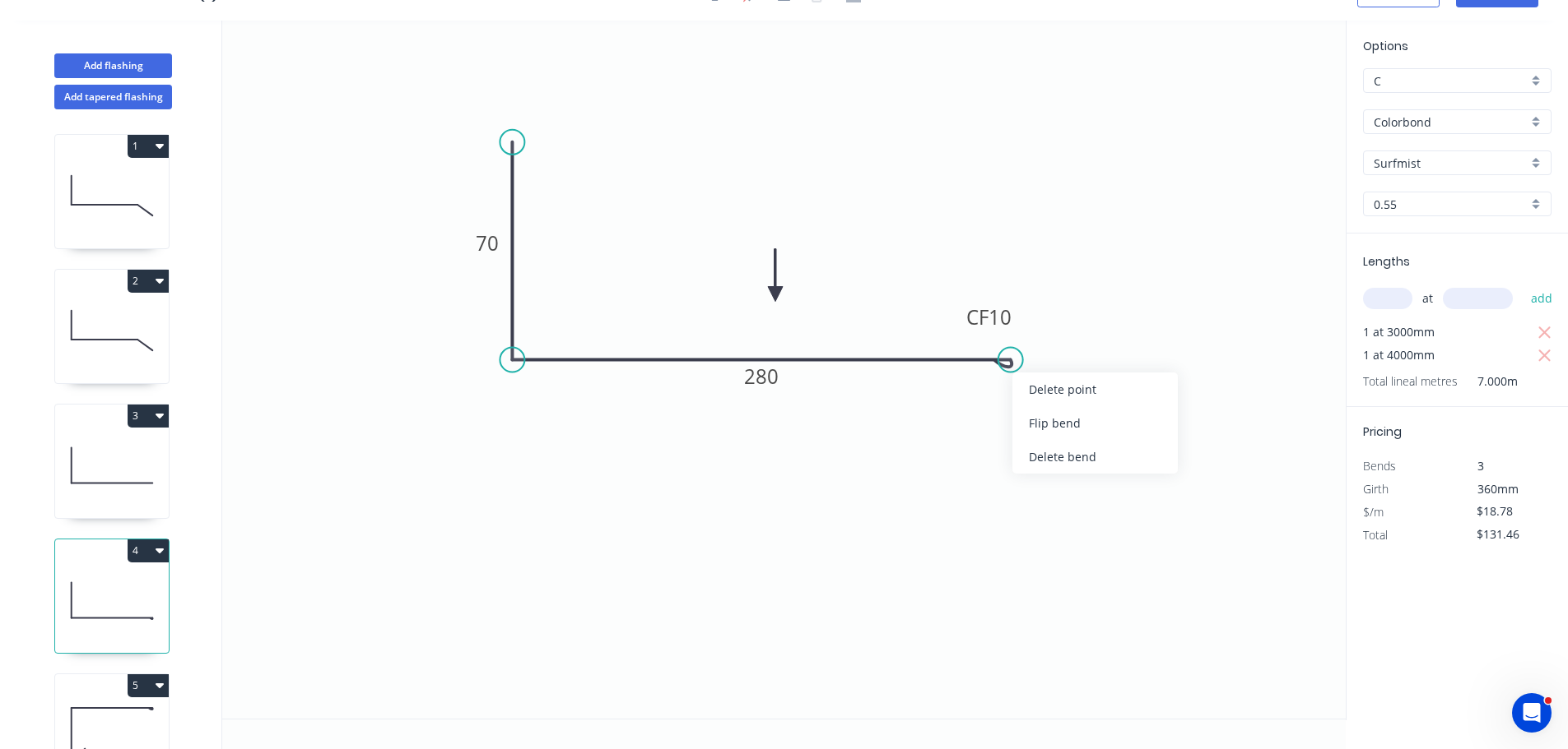
drag, startPoint x: 1044, startPoint y: 461, endPoint x: 908, endPoint y: 415, distance: 143.6
click at [1041, 458] on div "Delete bend" at bounding box center [1095, 457] width 166 height 34
type input "$17.40"
type input "$121.80"
click at [758, 386] on tspan "280" at bounding box center [760, 376] width 34 height 27
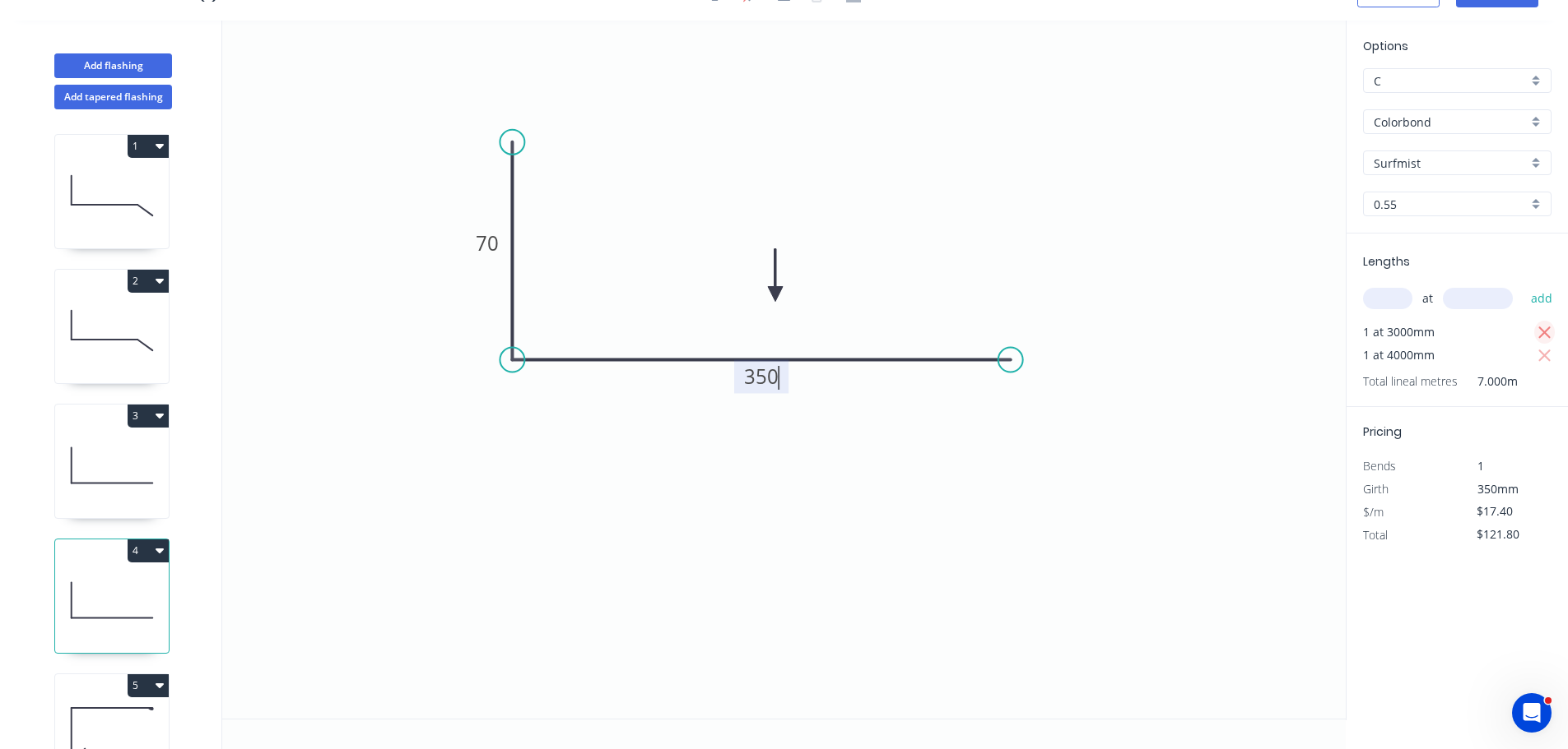
click at [1546, 328] on icon "button" at bounding box center [1545, 333] width 15 height 19
type input "$22.02"
click at [1544, 334] on icon "button" at bounding box center [1544, 332] width 13 height 13
type input "$0.00"
click at [1374, 296] on input "text" at bounding box center [1388, 299] width 50 height 21
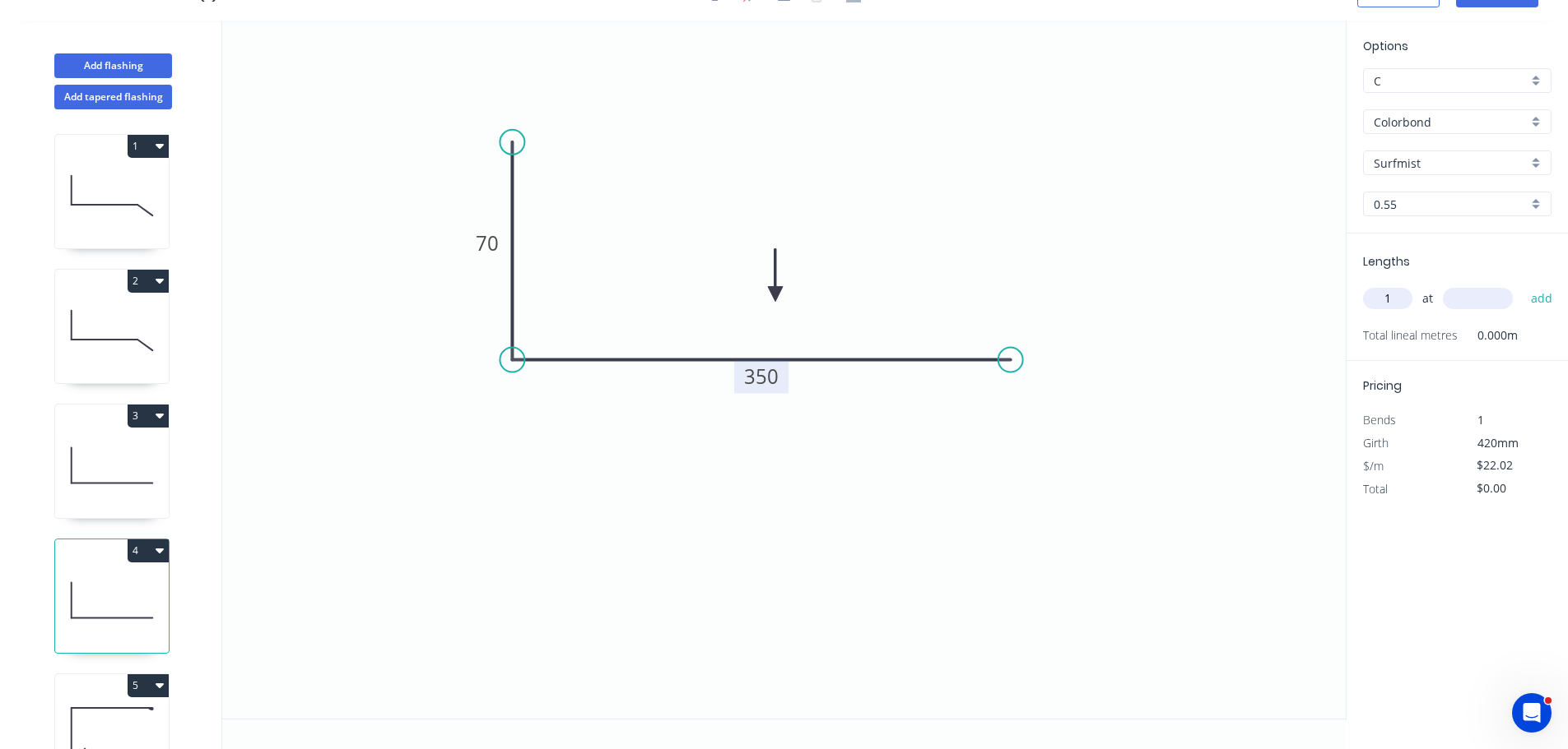
type input "1"
type input "1500"
click at [1522, 284] on button "add" at bounding box center [1542, 298] width 39 height 28
type input "$33.03"
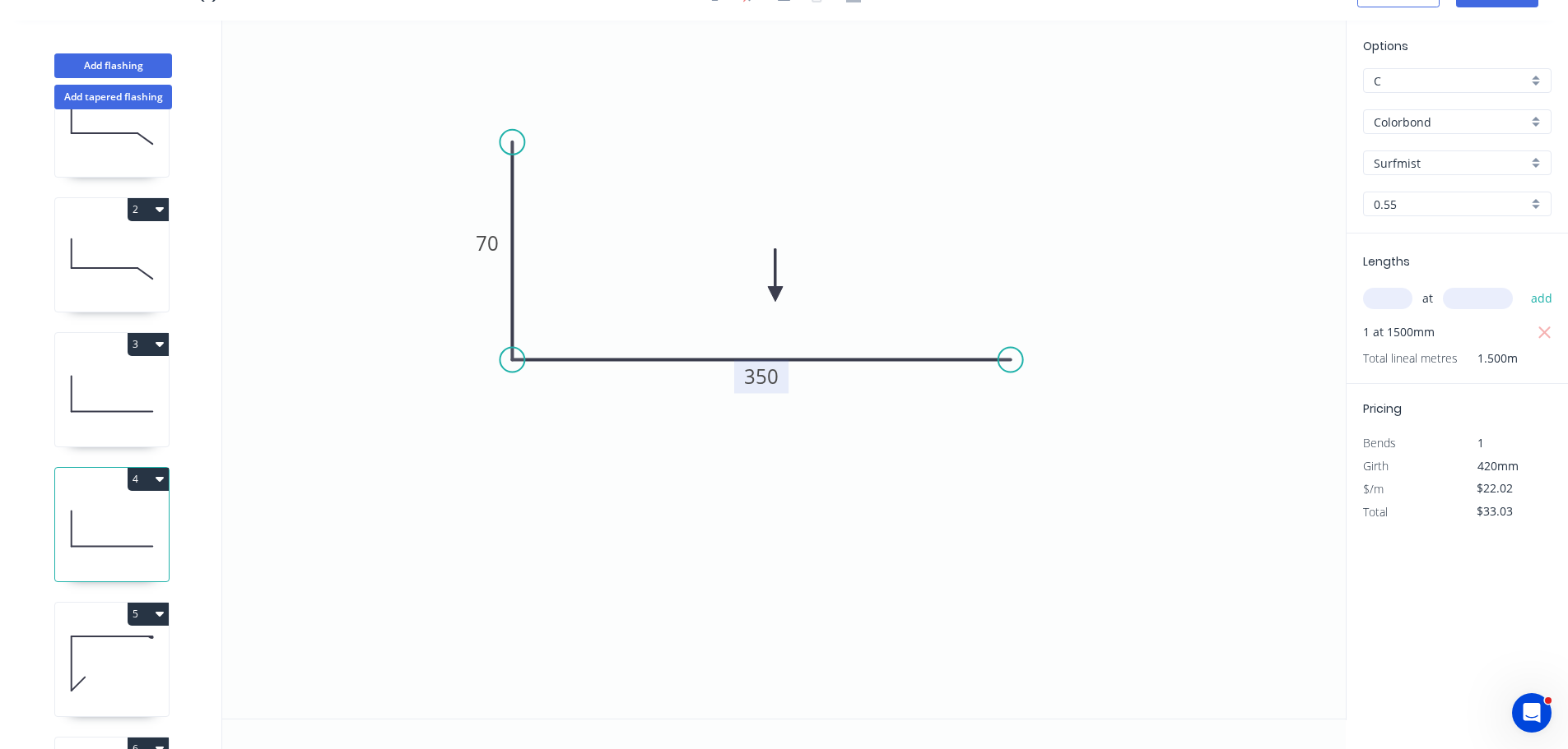
scroll to position [165, 0]
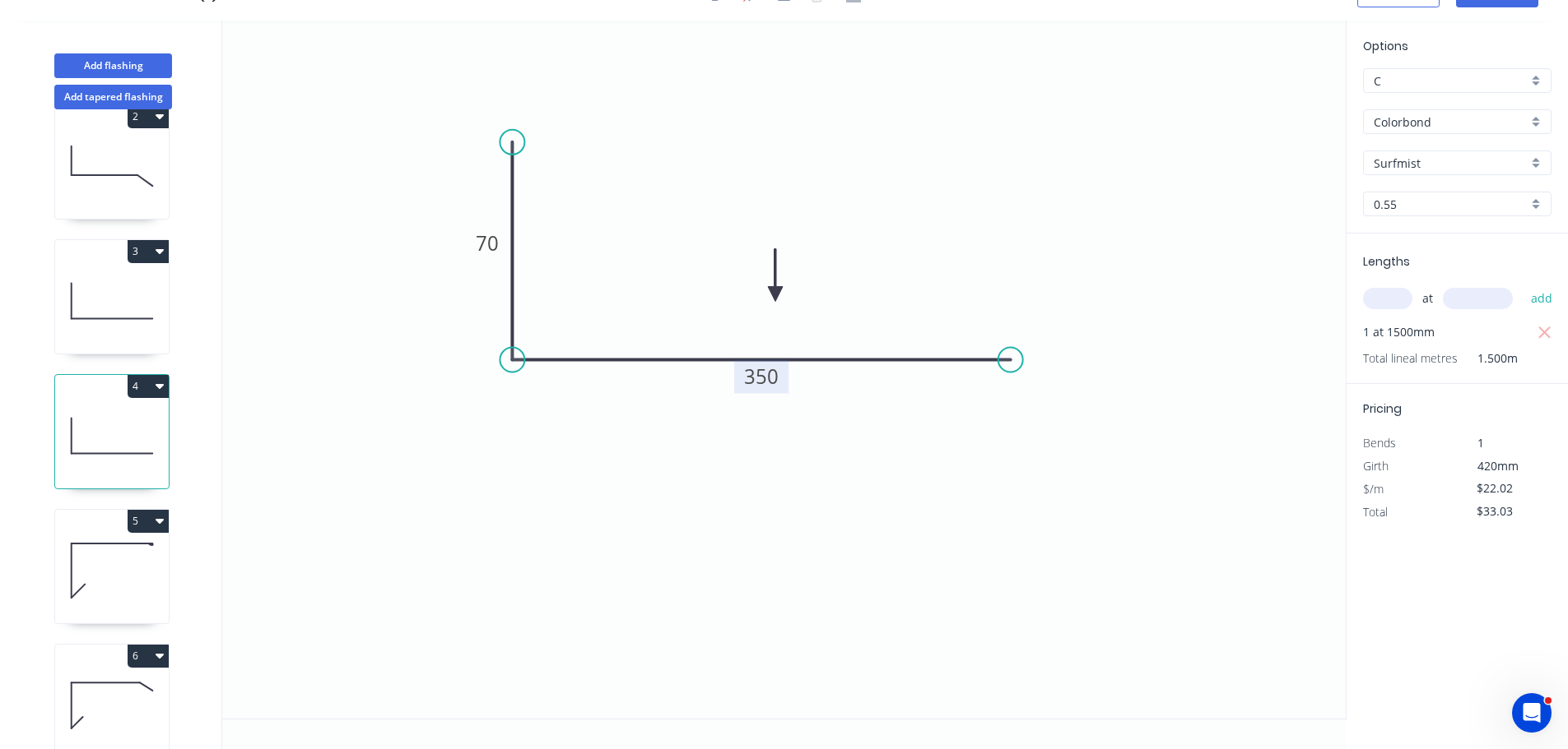
drag, startPoint x: 87, startPoint y: 591, endPoint x: 95, endPoint y: 456, distance: 135.2
click at [95, 456] on div "1 2 3 4 5 6 7 8 9 10 11" at bounding box center [113, 429] width 216 height 640
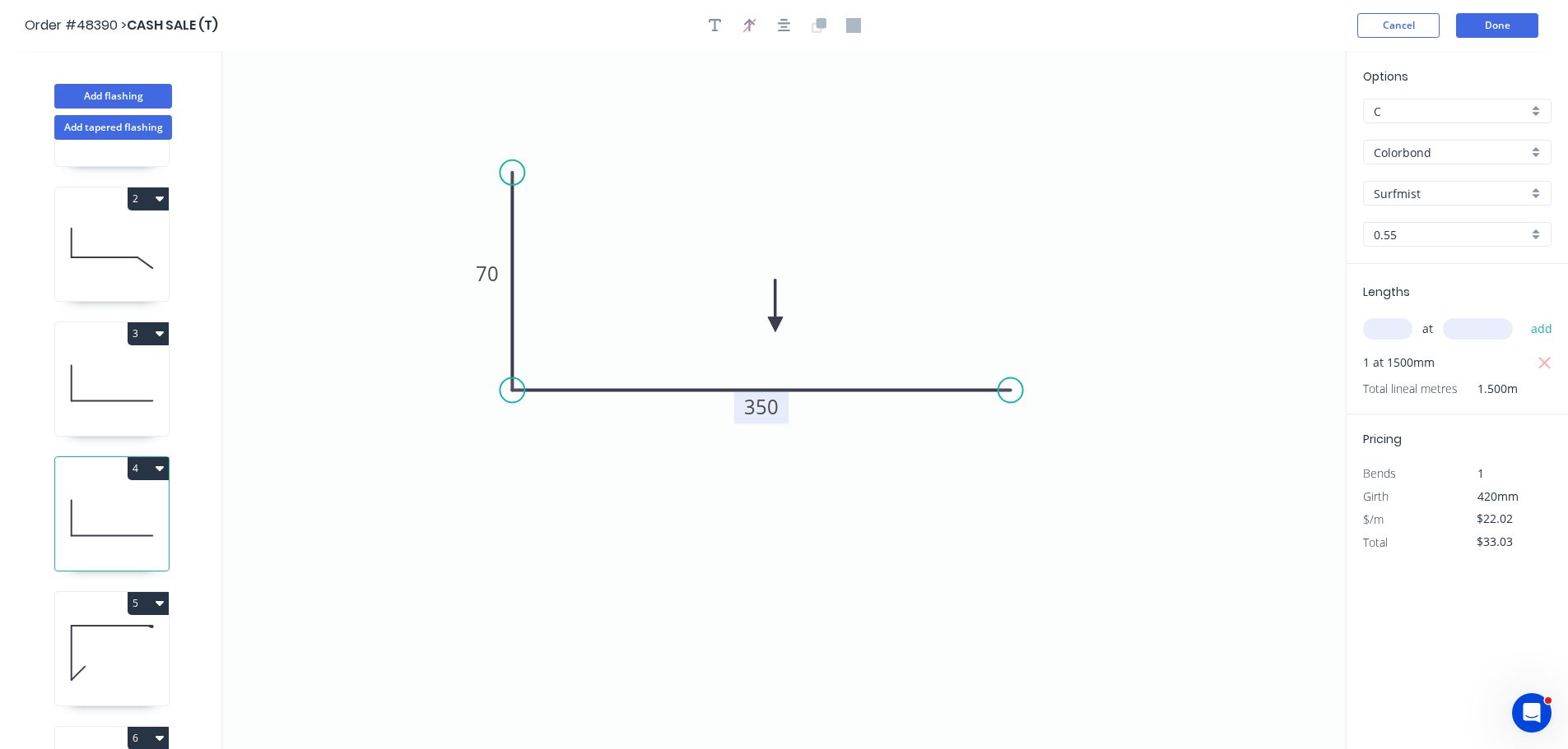
scroll to position [0, 0]
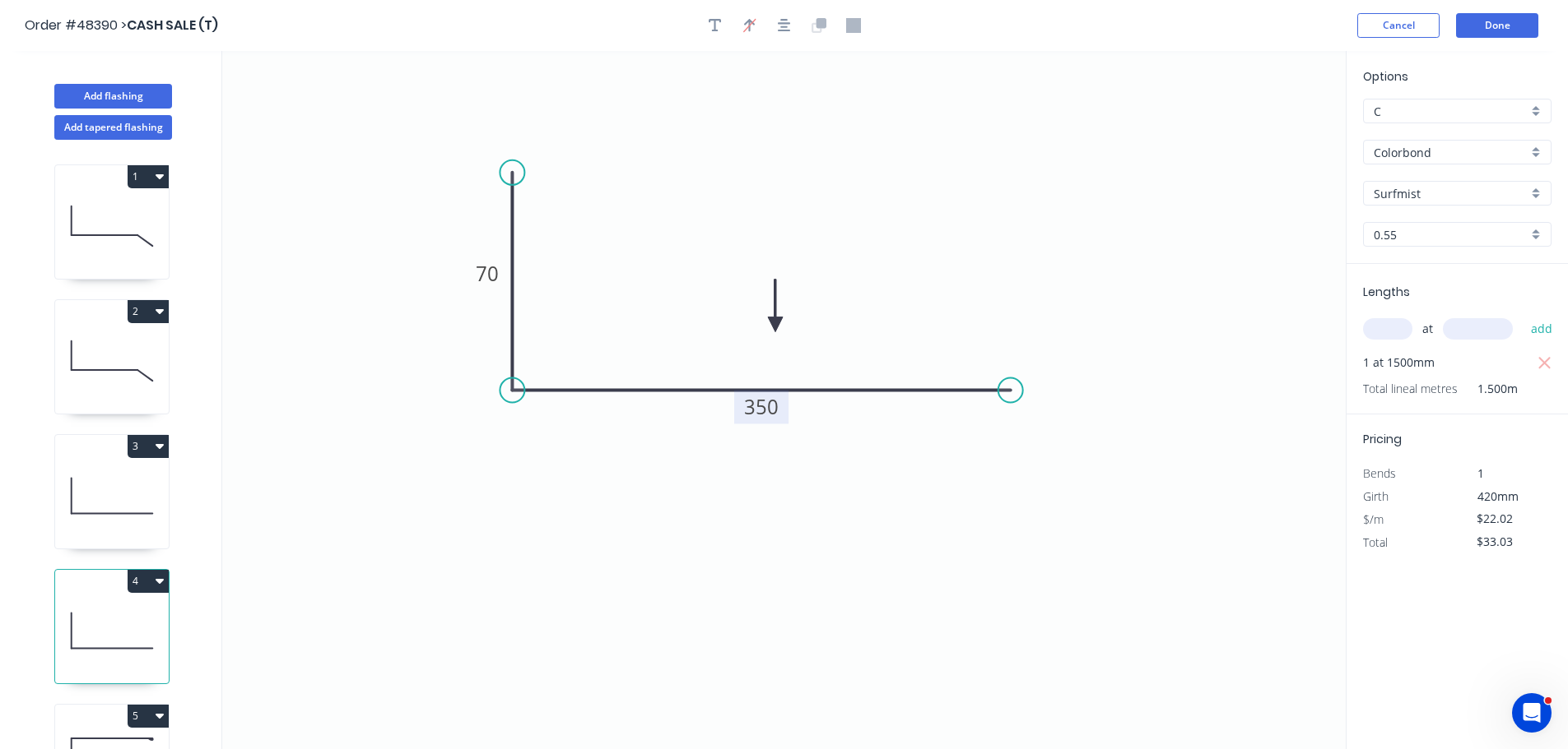
click at [111, 223] on icon at bounding box center [112, 226] width 114 height 105
type input "$18.11"
type input "$54.33"
click at [100, 348] on icon at bounding box center [112, 361] width 114 height 105
type input "$13.85"
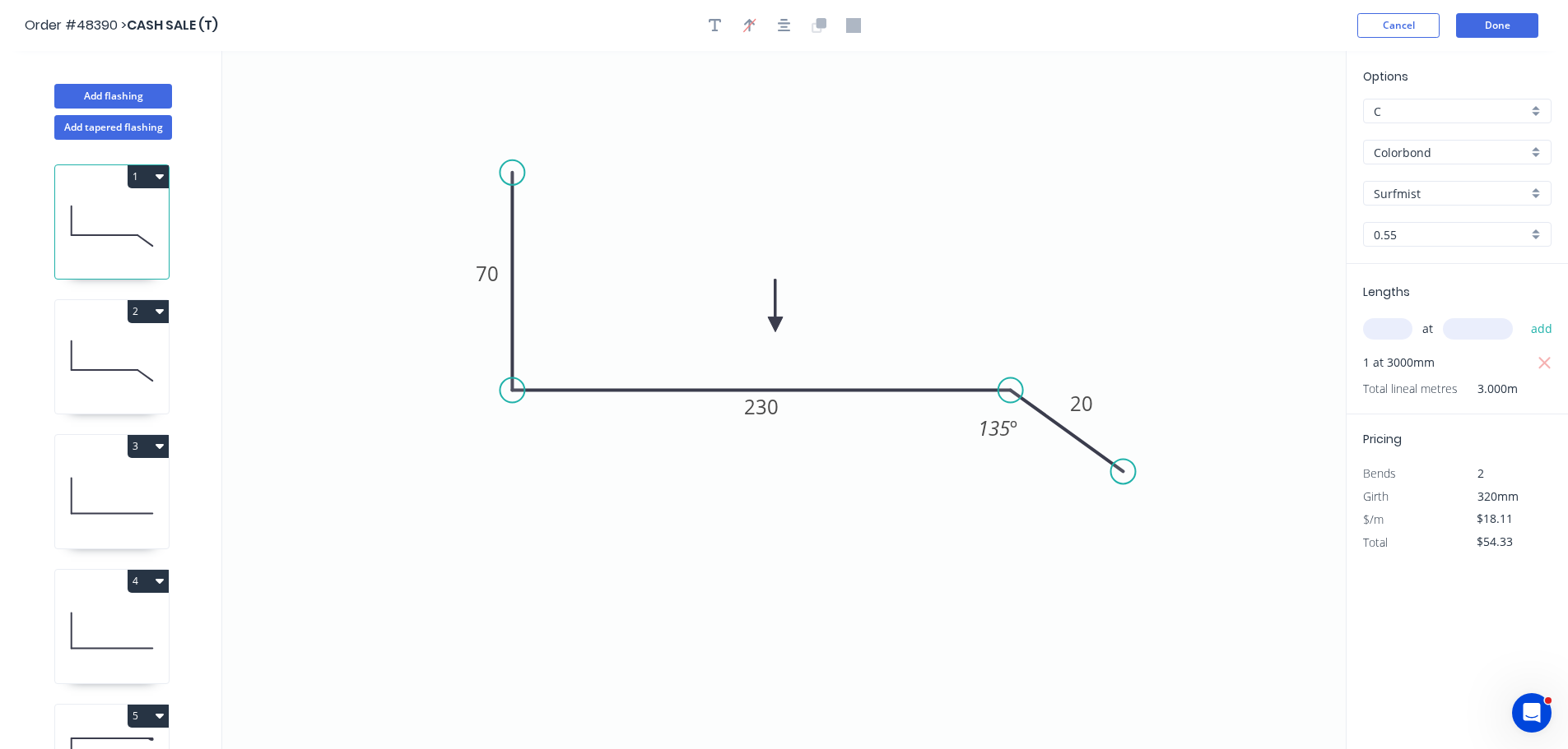
type input "$41.55"
click at [114, 502] on icon at bounding box center [112, 496] width 114 height 105
type input "$22.02"
type input "$33.03"
click at [101, 595] on icon at bounding box center [112, 631] width 114 height 105
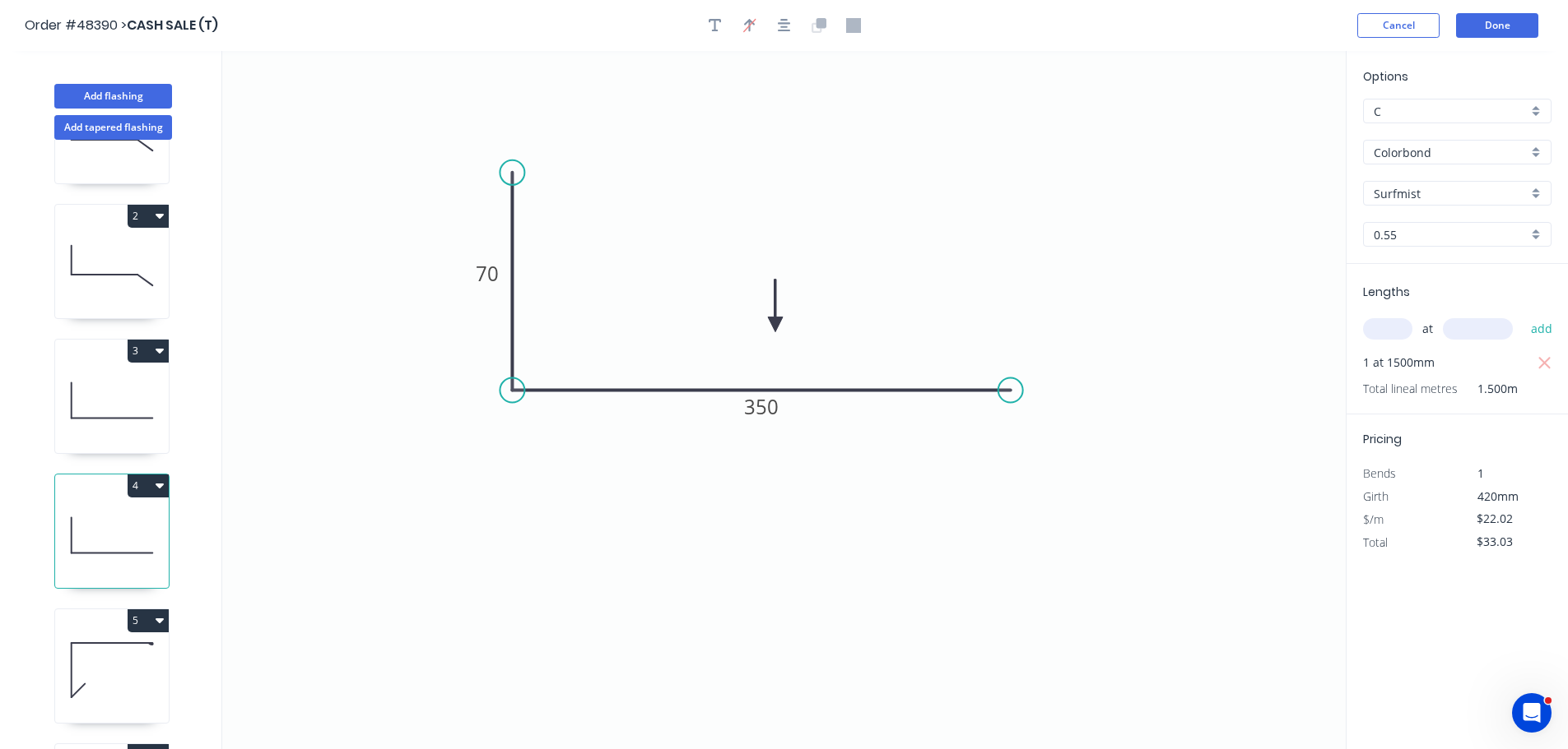
scroll to position [329, 0]
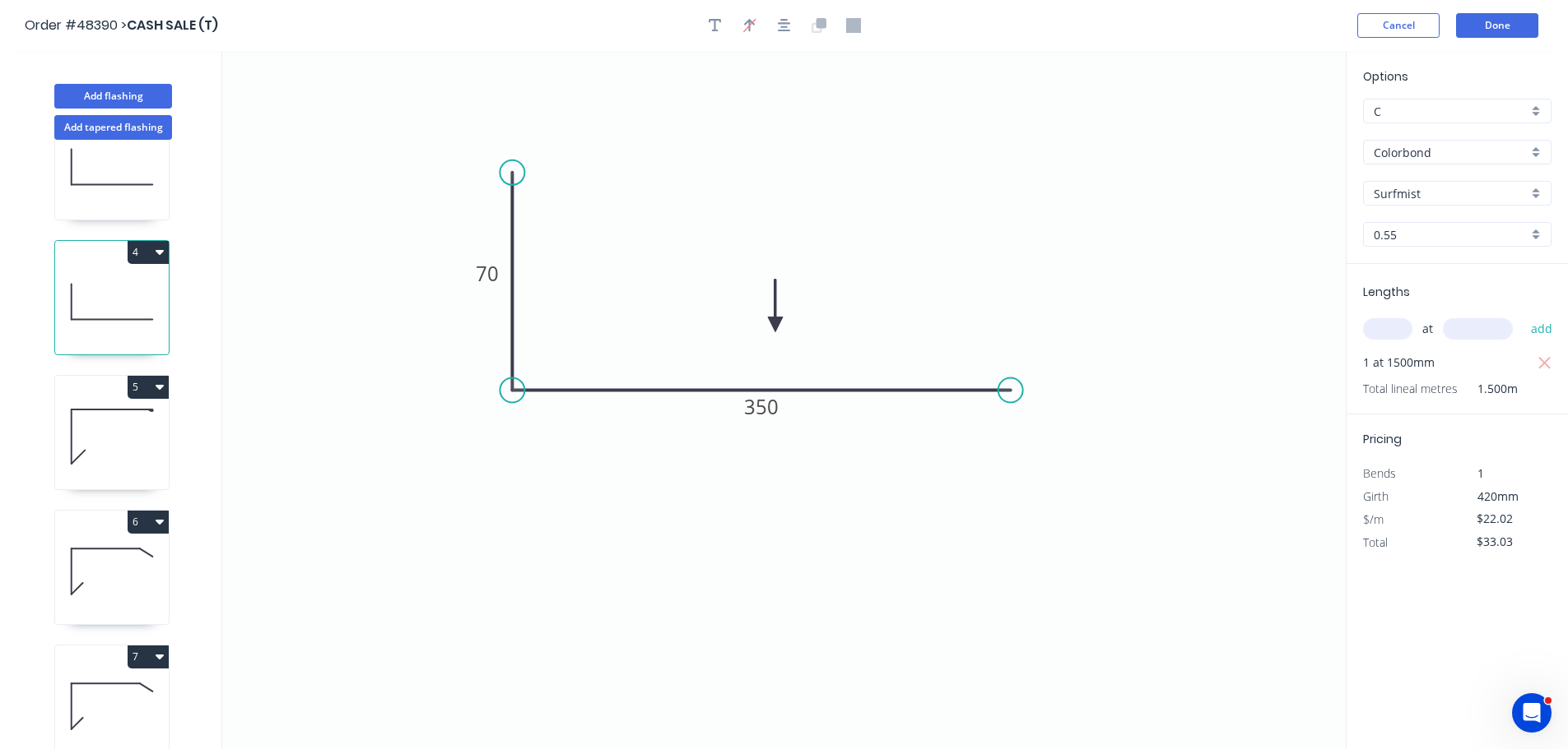
click at [83, 430] on icon at bounding box center [112, 436] width 114 height 105
type input "$19.68"
type input "$423.12"
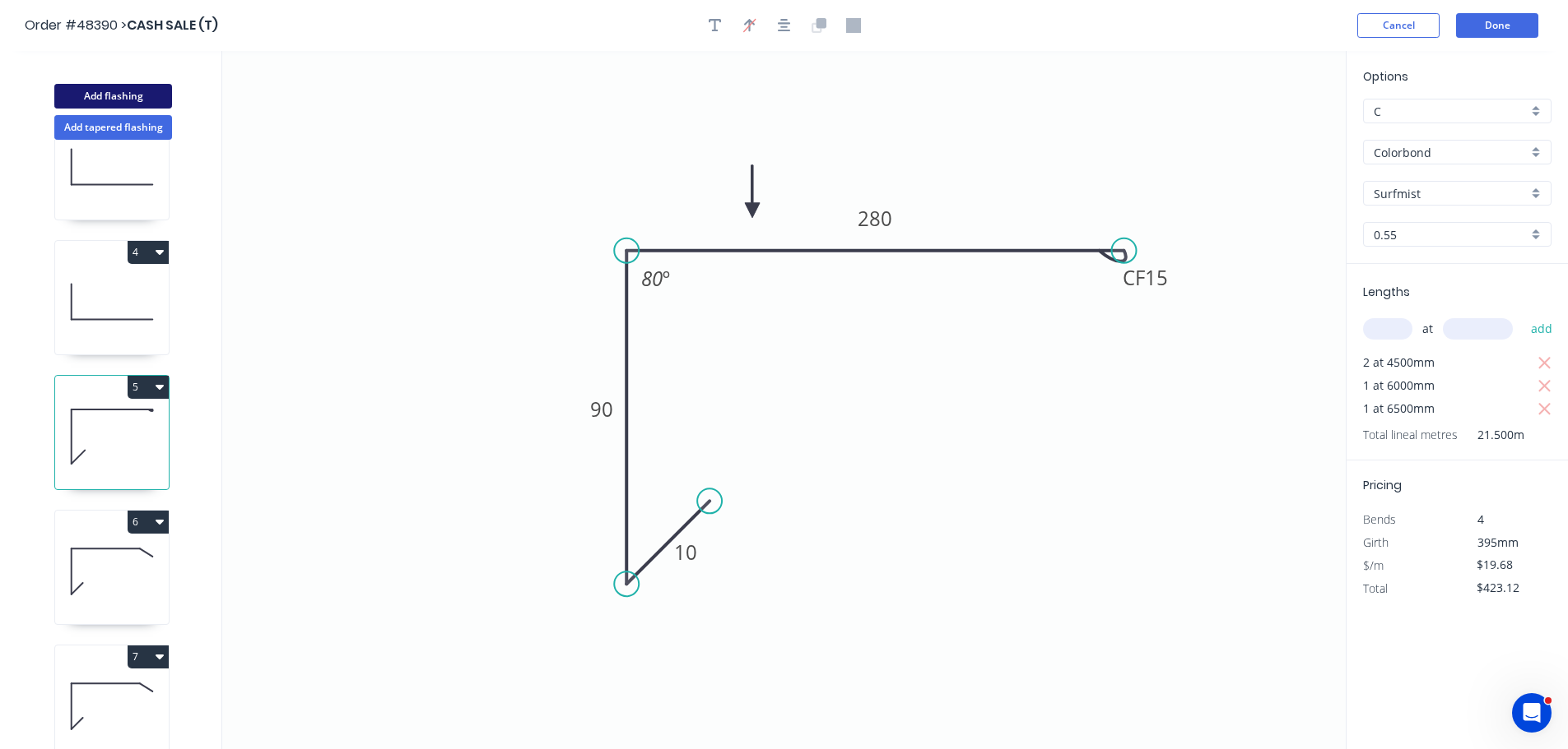
click at [111, 102] on button "Add flashing" at bounding box center [113, 95] width 118 height 24
type input "$0.00"
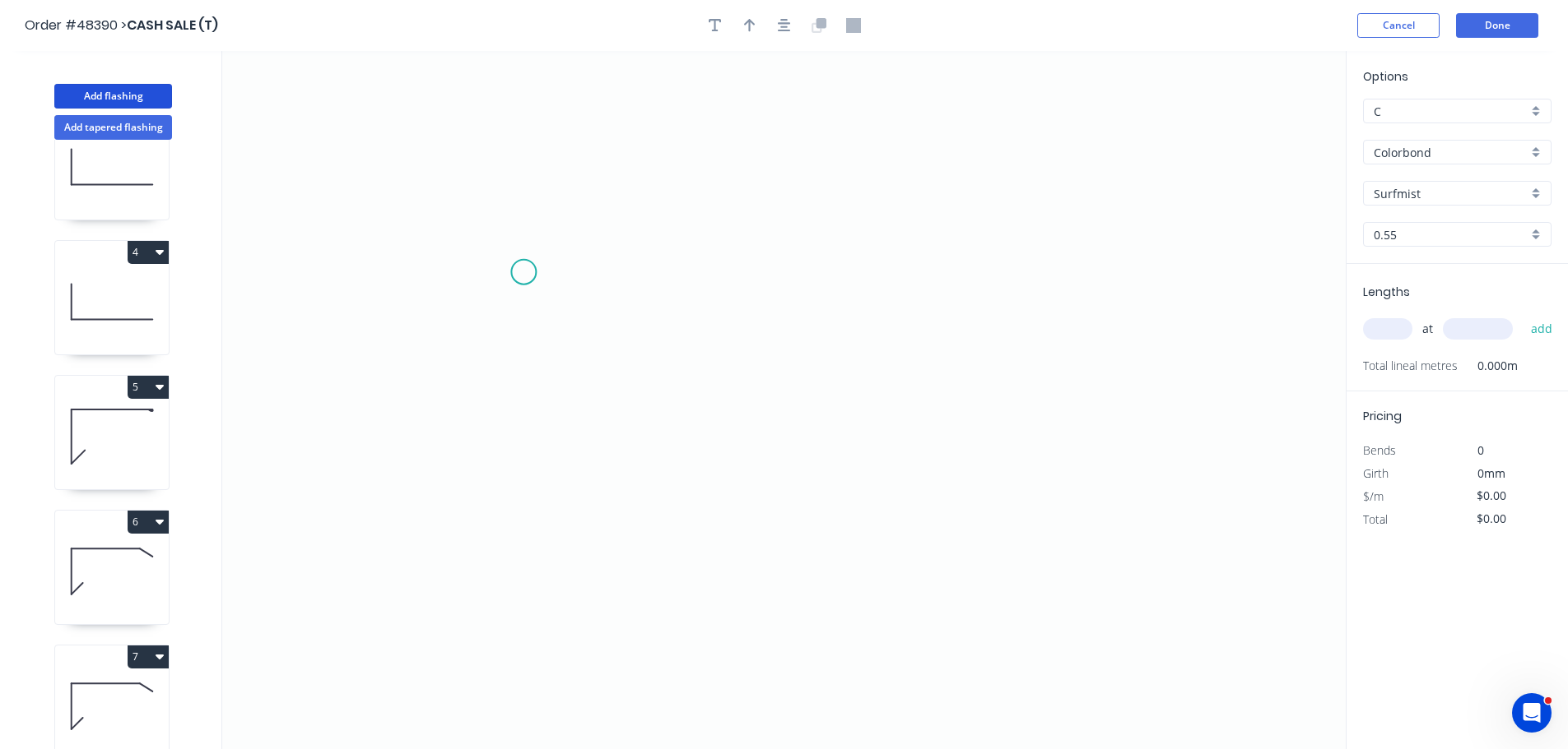
click at [523, 273] on icon "0" at bounding box center [784, 399] width 1124 height 698
click at [511, 463] on icon "0" at bounding box center [784, 399] width 1124 height 698
click at [976, 485] on icon "0 ?" at bounding box center [784, 399] width 1124 height 698
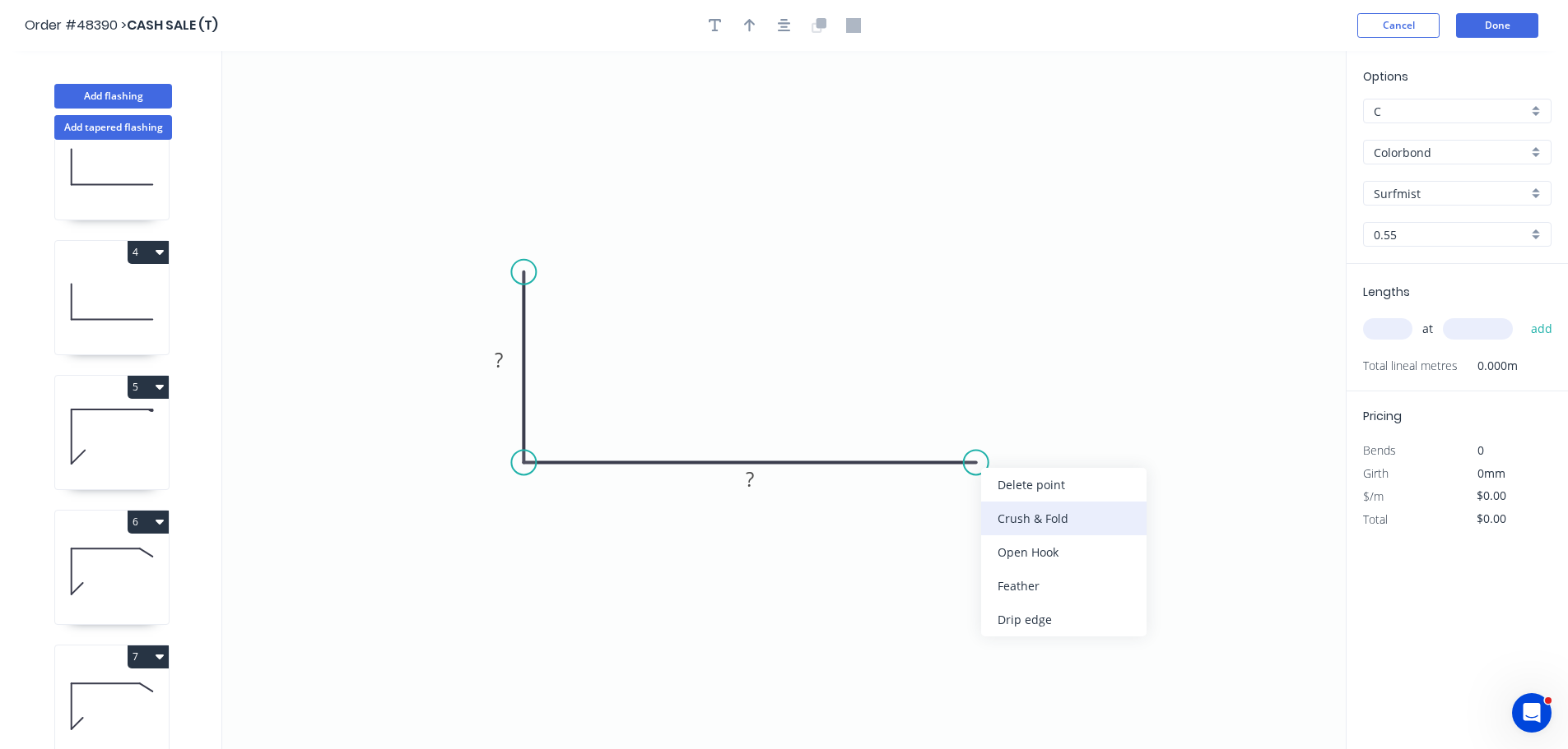
click at [996, 514] on div "Crush & Fold" at bounding box center [1064, 518] width 166 height 34
click at [1003, 506] on div "Flip bend" at bounding box center [1058, 513] width 166 height 34
click at [495, 361] on tspan "?" at bounding box center [499, 360] width 8 height 27
type input "$18.78"
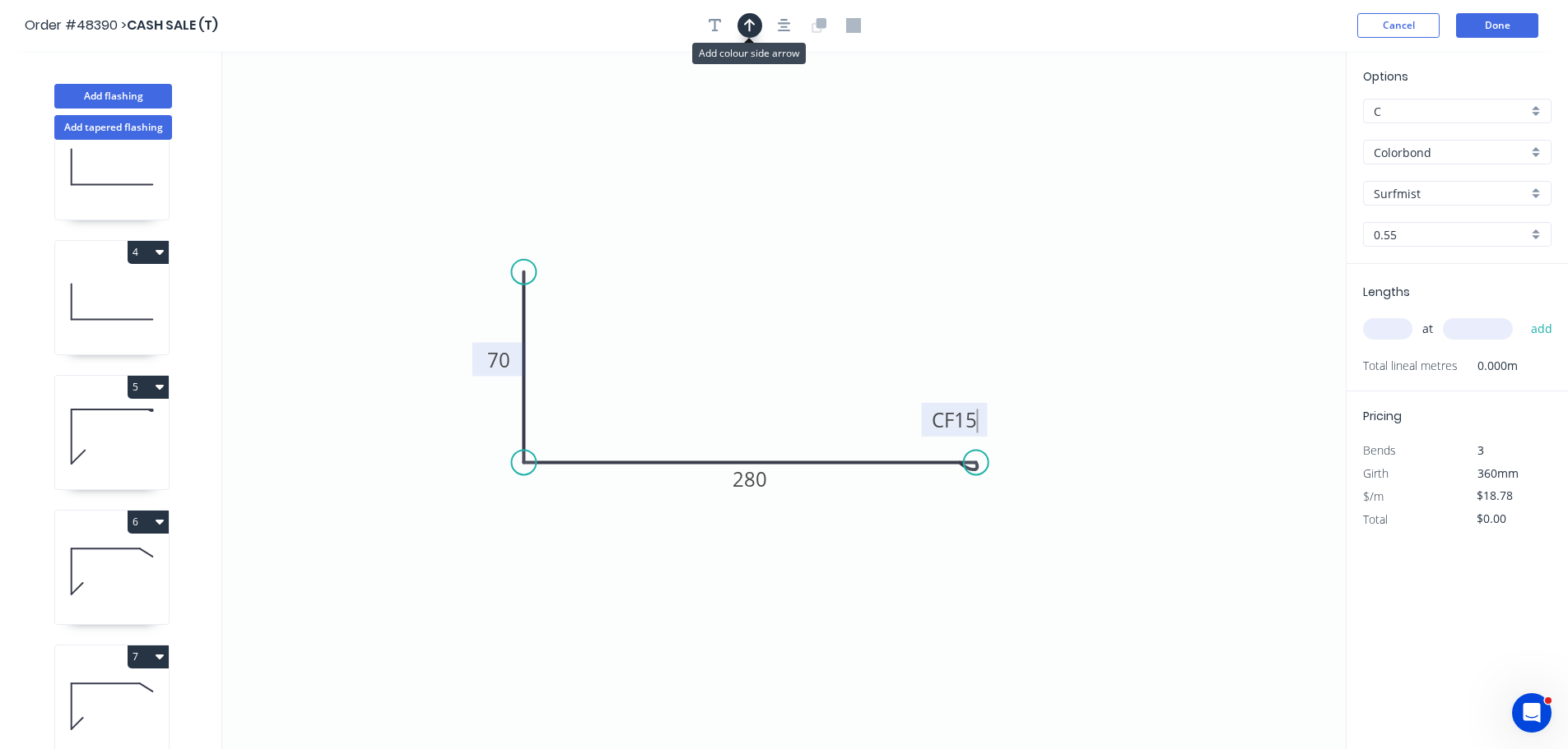
click at [757, 19] on button "button" at bounding box center [749, 25] width 24 height 24
drag, startPoint x: 1261, startPoint y: 130, endPoint x: 1030, endPoint y: 374, distance: 336.0
click at [773, 379] on icon at bounding box center [765, 353] width 15 height 53
click at [1379, 328] on input "text" at bounding box center [1388, 329] width 50 height 21
type input "1"
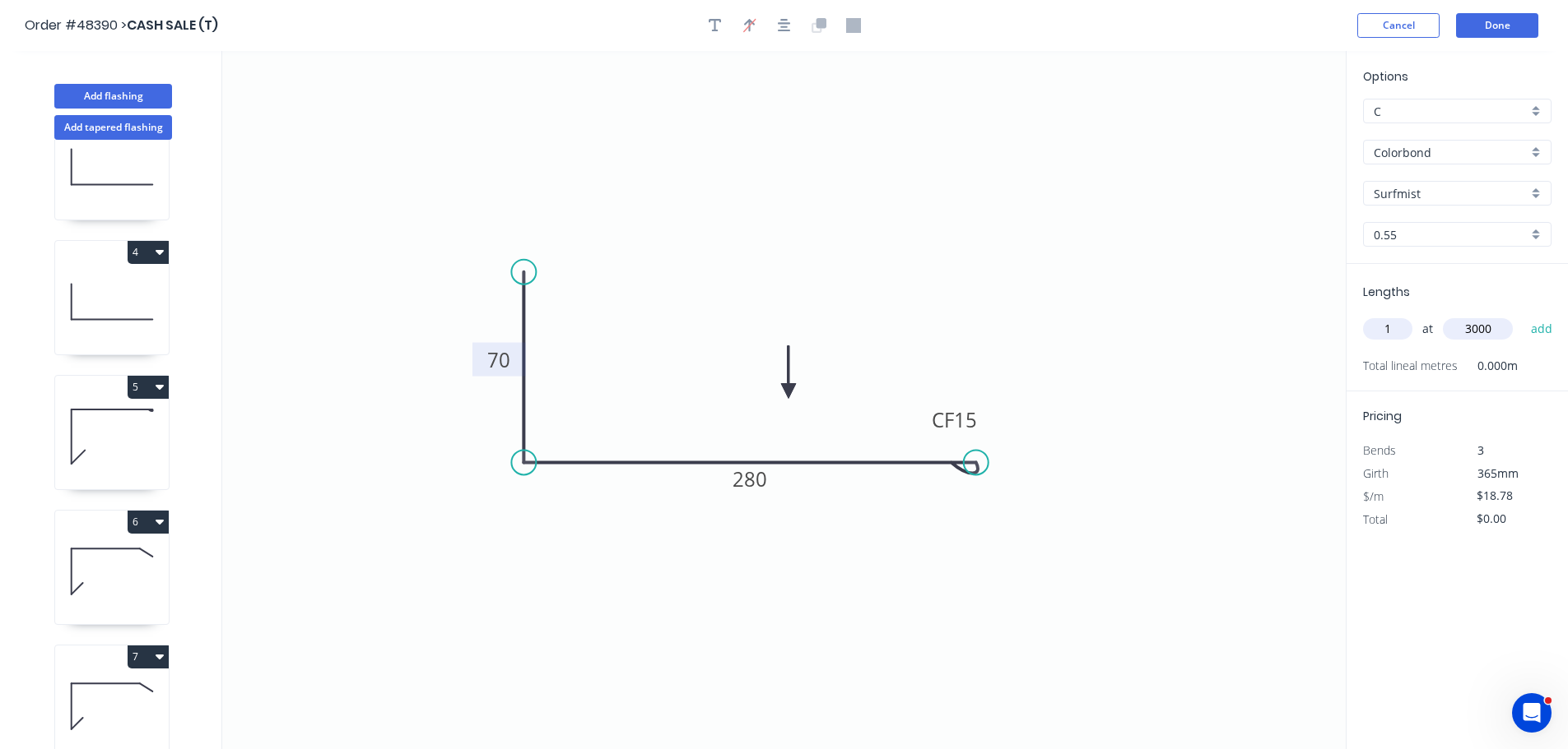
type input "3000"
click at [1522, 315] on button "add" at bounding box center [1542, 328] width 39 height 28
type input "$56.34"
type input "1"
type input "4000"
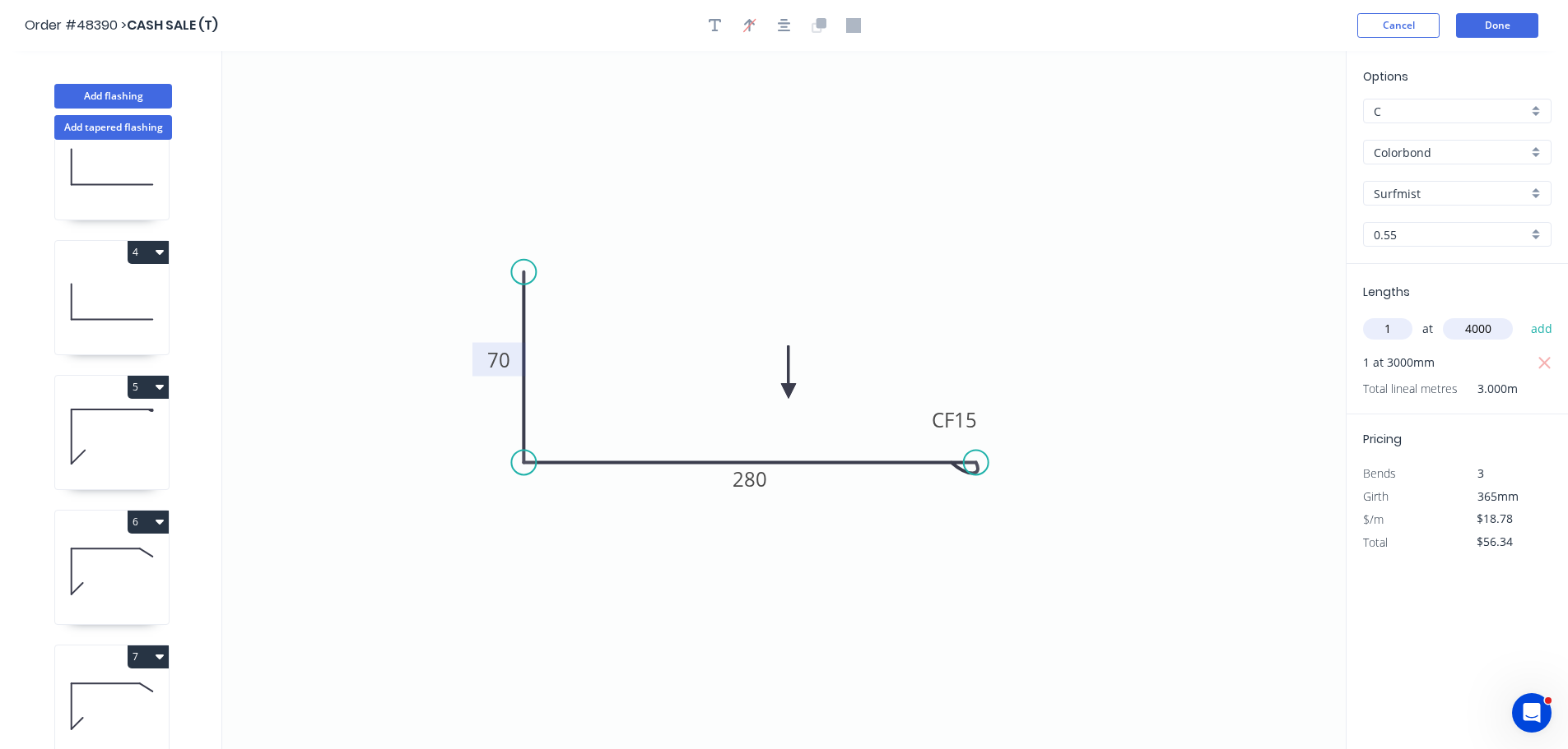
click at [1522, 315] on button "add" at bounding box center [1542, 328] width 39 height 28
type input "$131.46"
click at [715, 28] on icon "button" at bounding box center [715, 25] width 14 height 14
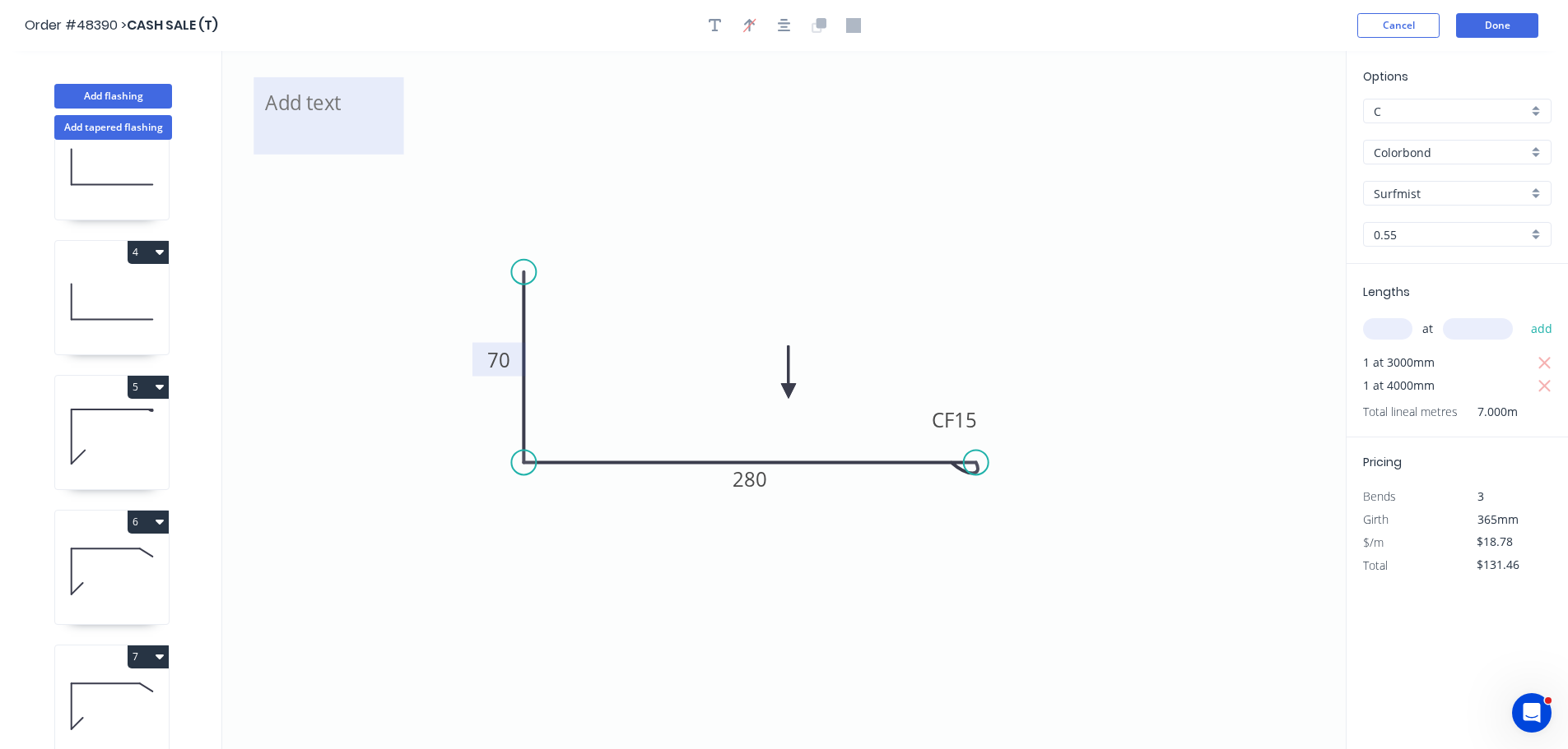
click at [374, 114] on textarea at bounding box center [328, 116] width 134 height 60
type textarea "e"
click at [596, 111] on icon "E 70 CF 15 280" at bounding box center [784, 399] width 1124 height 698
type textarea "E"
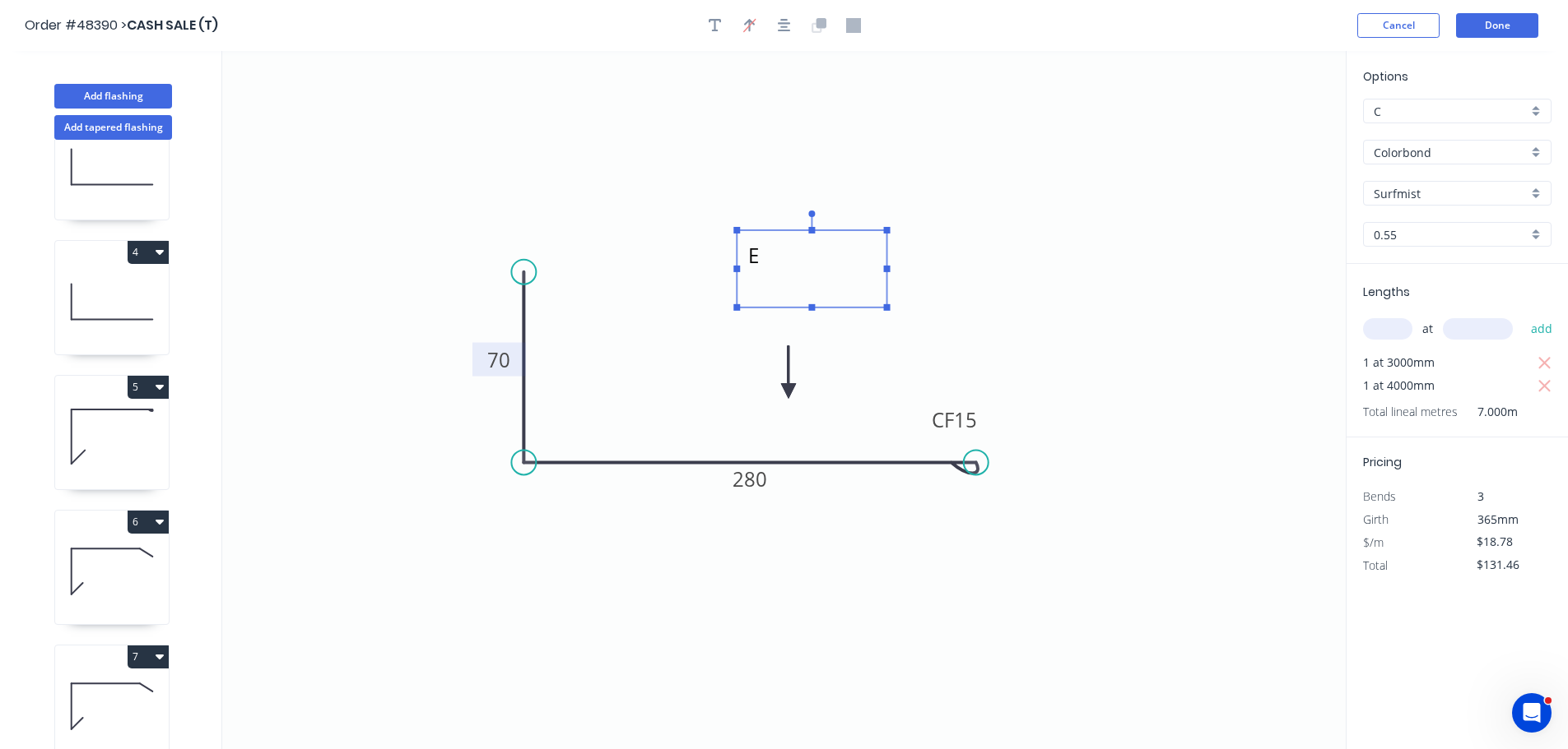
drag, startPoint x: 360, startPoint y: 109, endPoint x: 844, endPoint y: 262, distance: 507.6
click at [844, 262] on textarea "E" at bounding box center [811, 269] width 134 height 60
click at [956, 206] on icon "E 70 CF 15 280" at bounding box center [784, 399] width 1124 height 698
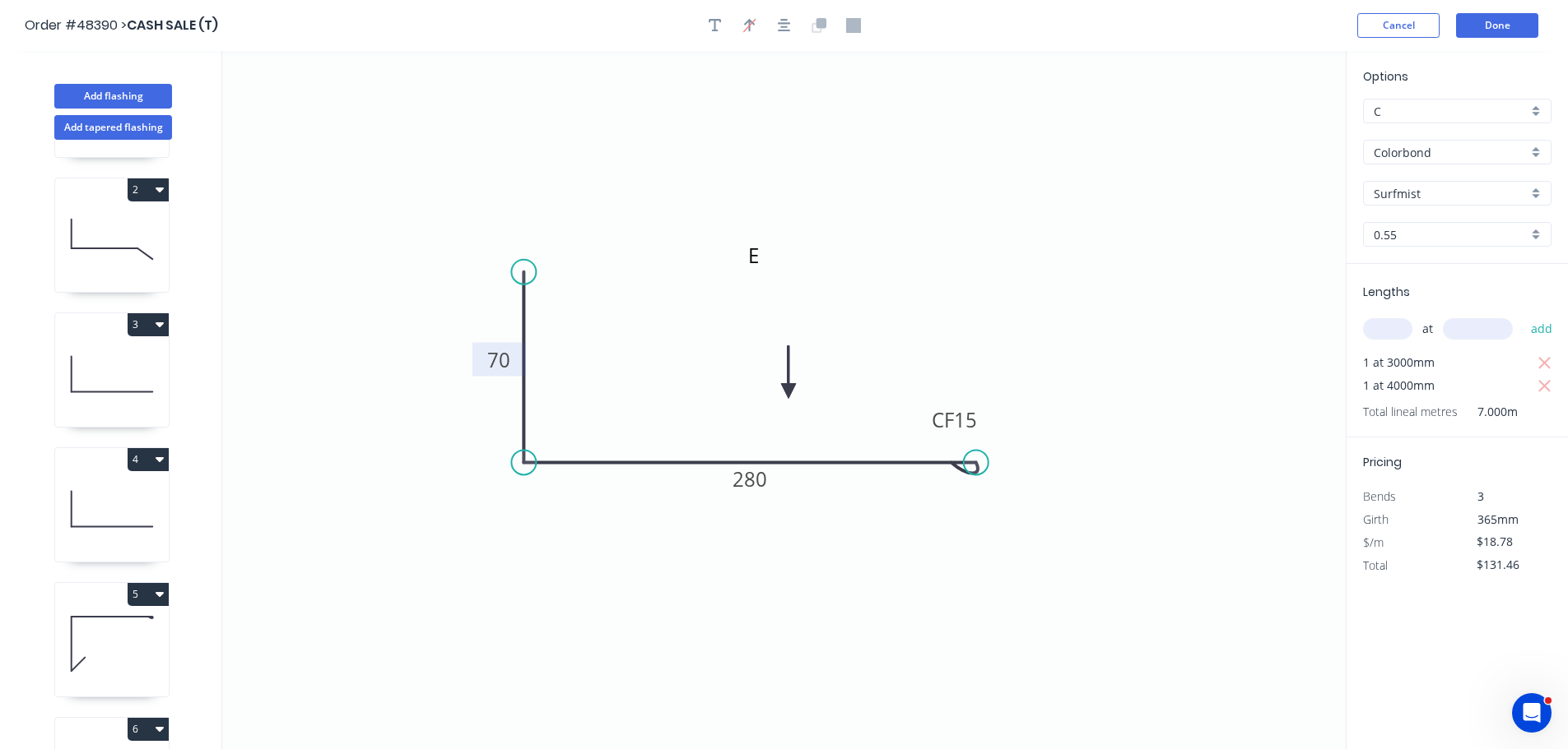
scroll to position [0, 0]
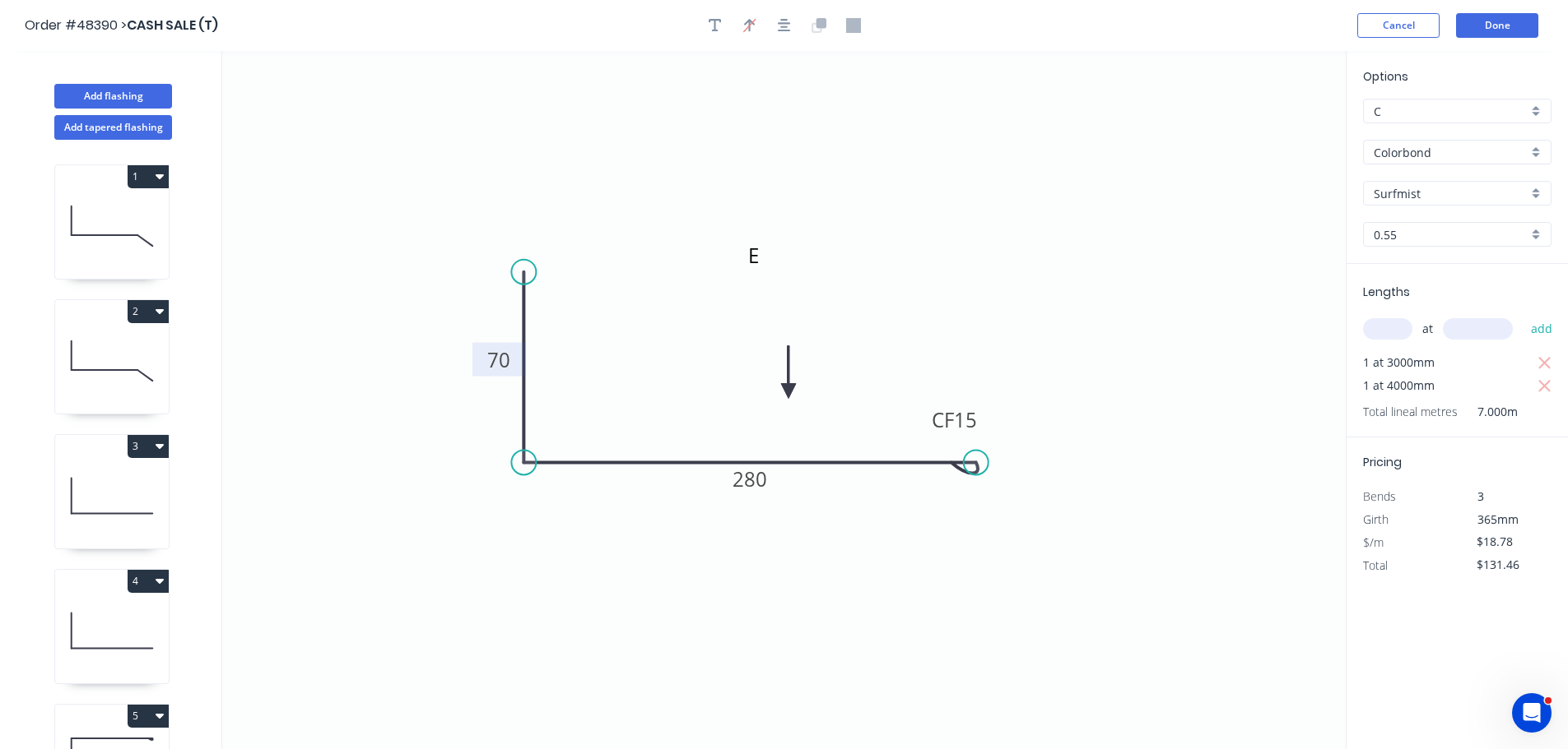
click at [73, 229] on icon at bounding box center [112, 226] width 114 height 105
type input "$18.11"
type input "$54.33"
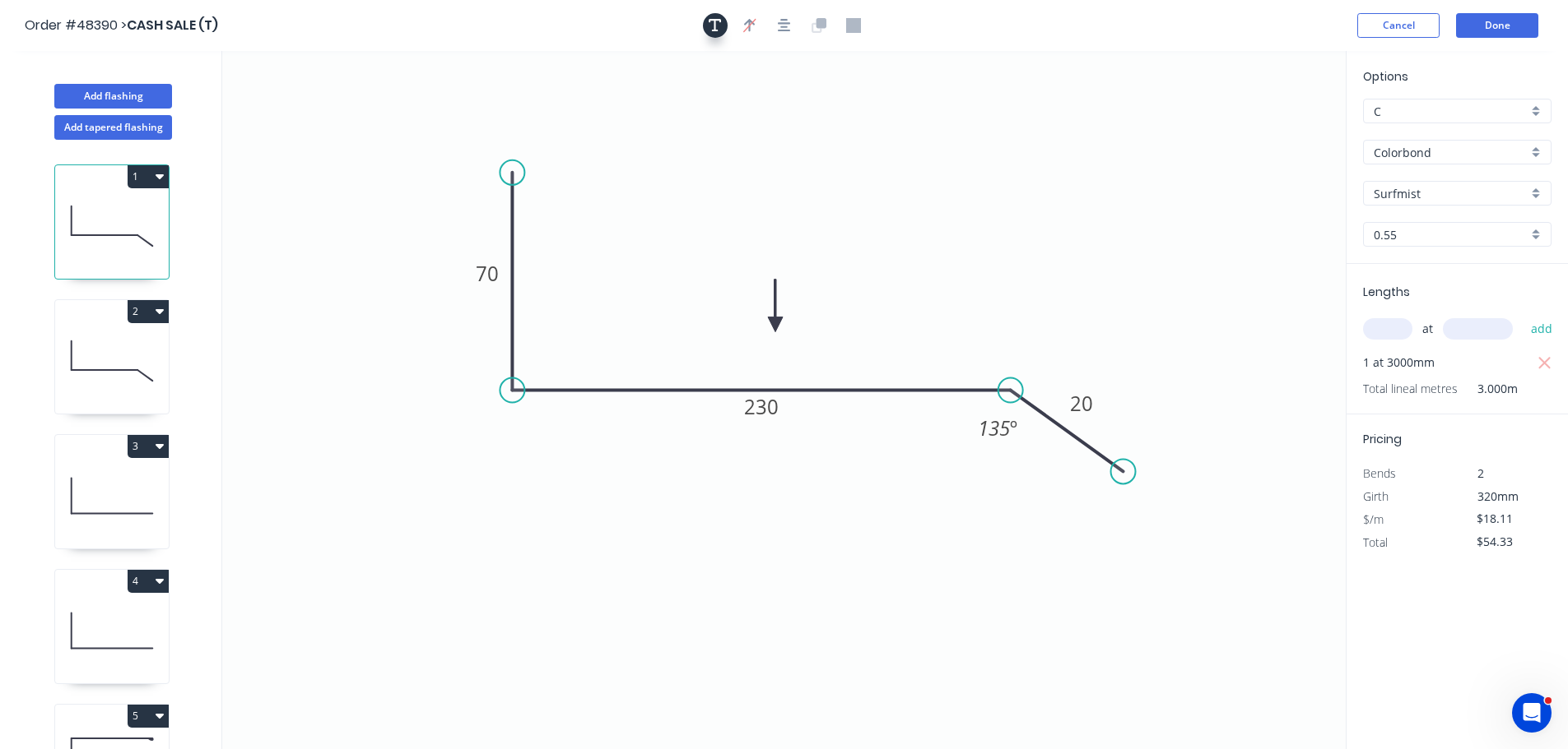
click at [715, 22] on icon "button" at bounding box center [715, 25] width 14 height 14
click at [247, 112] on icon "70 230 20 135 º" at bounding box center [784, 399] width 1124 height 698
click at [285, 106] on textarea at bounding box center [328, 116] width 134 height 60
drag, startPoint x: 521, startPoint y: 117, endPoint x: 271, endPoint y: 108, distance: 250.2
click at [516, 117] on icon "A 70 230 20 135 º" at bounding box center [784, 399] width 1124 height 698
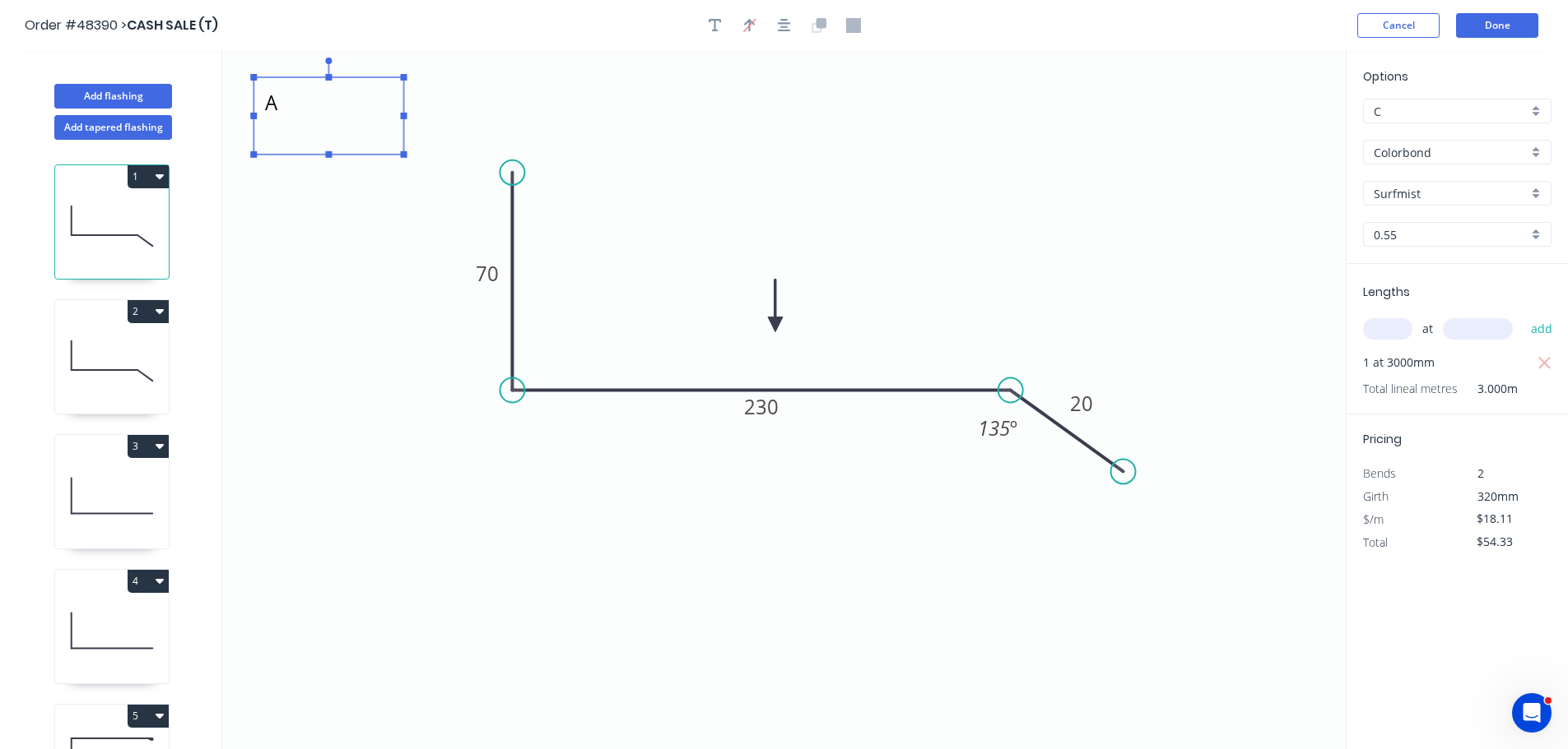
type textarea "A"
drag, startPoint x: 319, startPoint y: 123, endPoint x: 746, endPoint y: 188, distance: 431.9
click at [746, 188] on textarea "A" at bounding box center [757, 182] width 134 height 60
click at [108, 352] on icon at bounding box center [112, 361] width 114 height 105
drag, startPoint x: 95, startPoint y: 355, endPoint x: 214, endPoint y: 290, distance: 135.6
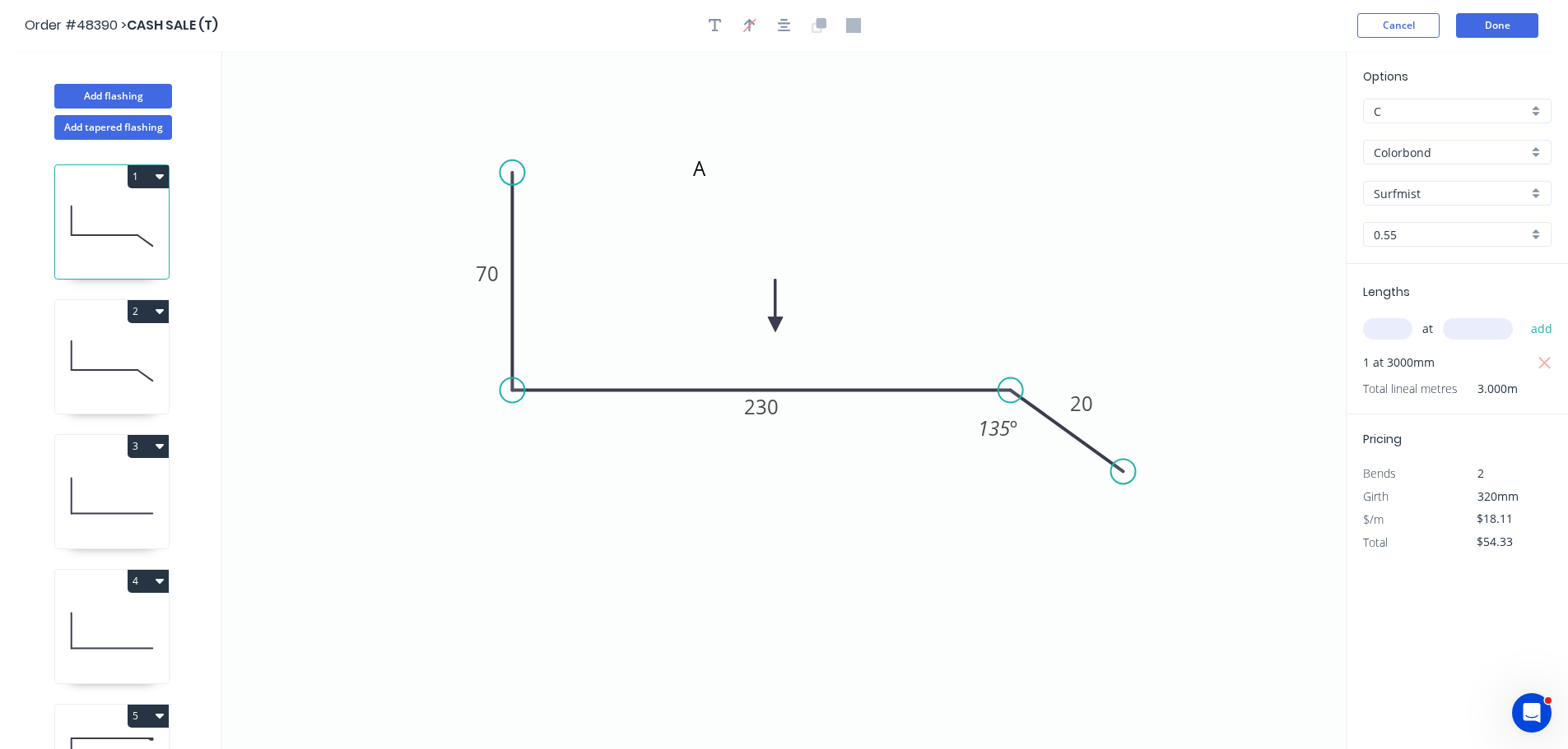
click at [96, 354] on icon at bounding box center [112, 361] width 114 height 105
type input "$13.85"
type input "$41.55"
click at [715, 33] on button "button" at bounding box center [714, 25] width 24 height 24
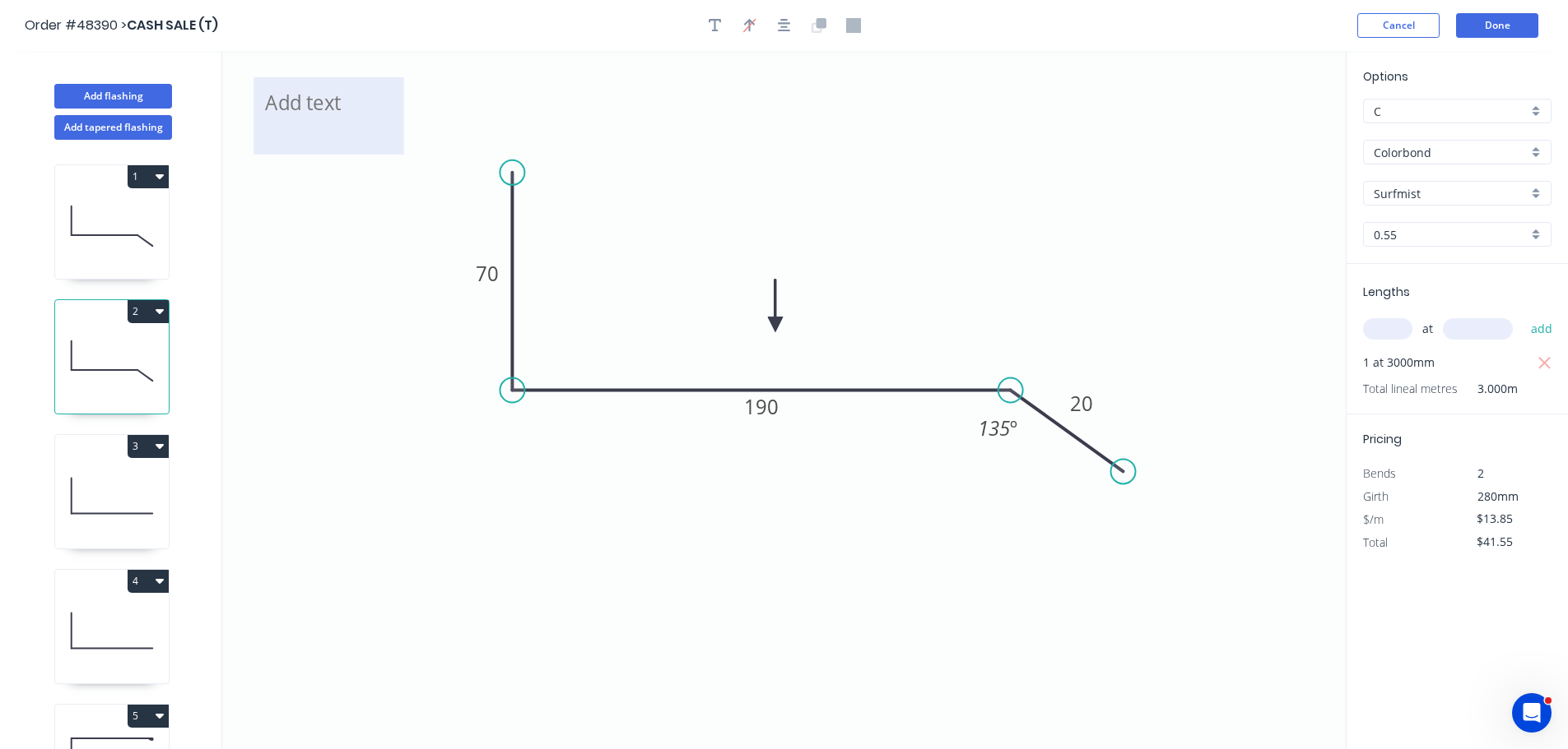
click at [368, 124] on textarea at bounding box center [328, 116] width 134 height 60
drag, startPoint x: 368, startPoint y: 109, endPoint x: 358, endPoint y: 125, distance: 18.9
click at [706, 145] on icon "B 70 190 20 135 º" at bounding box center [784, 399] width 1124 height 698
type textarea "B"
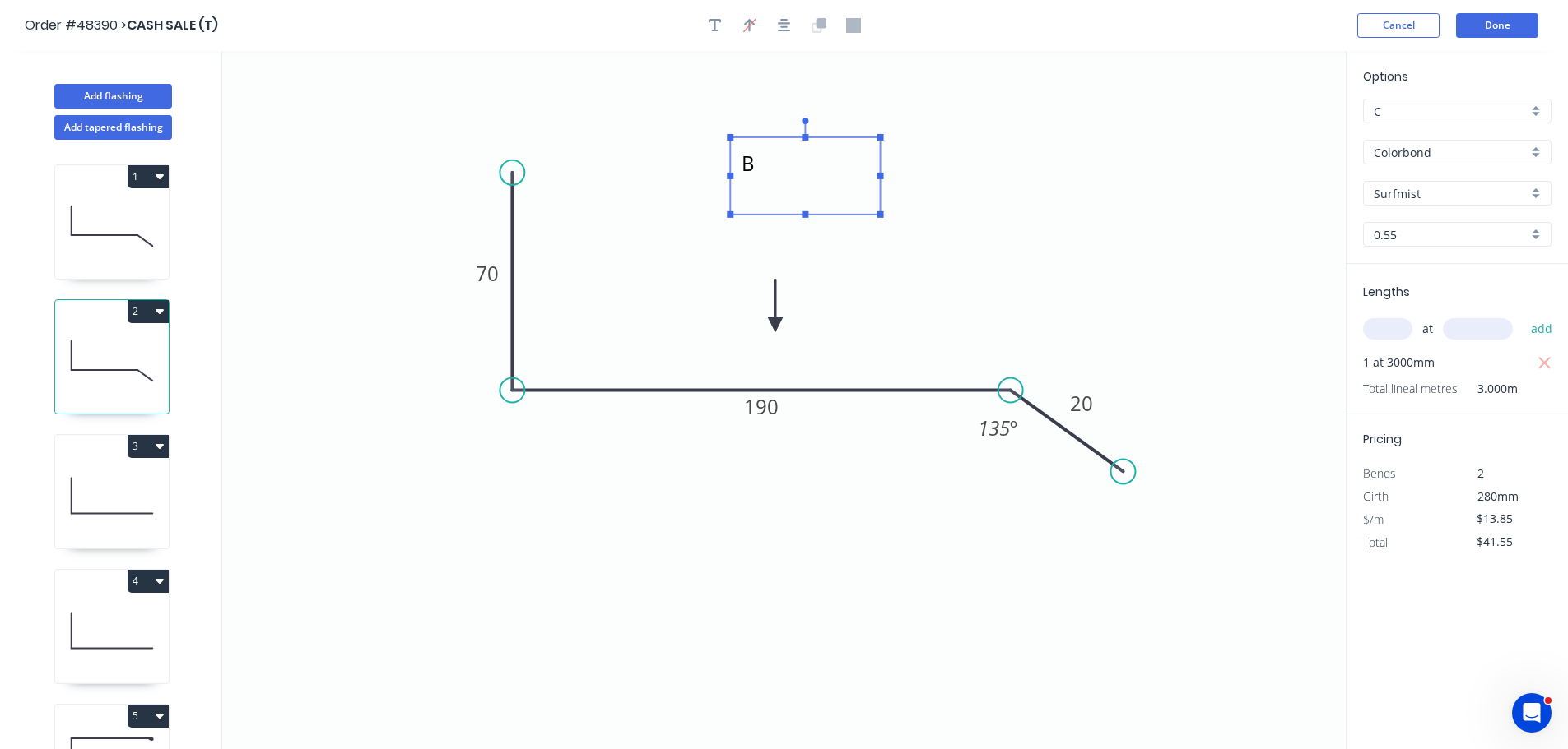
drag, startPoint x: 332, startPoint y: 131, endPoint x: 809, endPoint y: 191, distance: 480.8
click at [809, 191] on textarea "B" at bounding box center [805, 175] width 134 height 60
click at [81, 478] on icon at bounding box center [112, 496] width 114 height 105
click at [90, 477] on icon at bounding box center [112, 496] width 114 height 105
type input "$22.02"
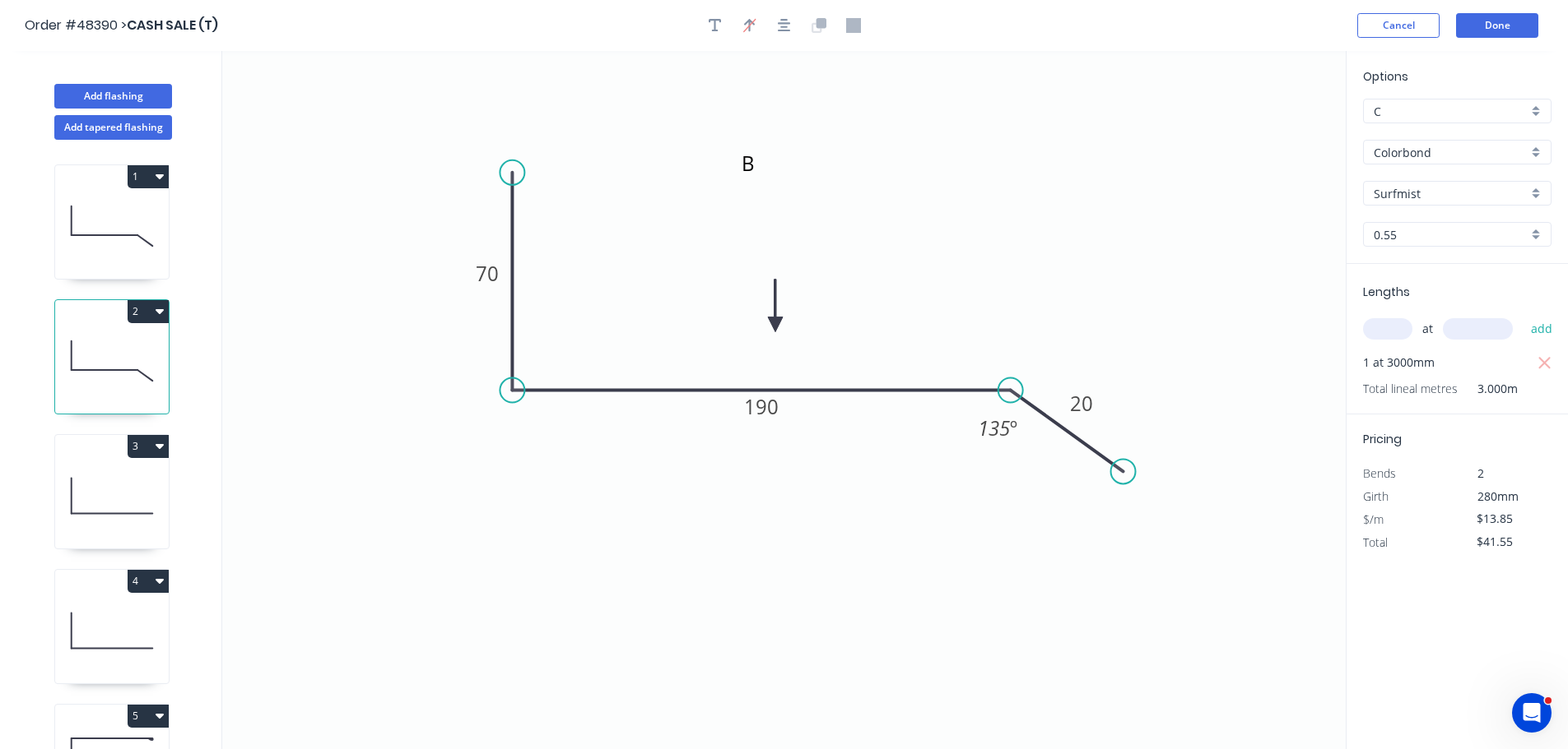
type input "$33.03"
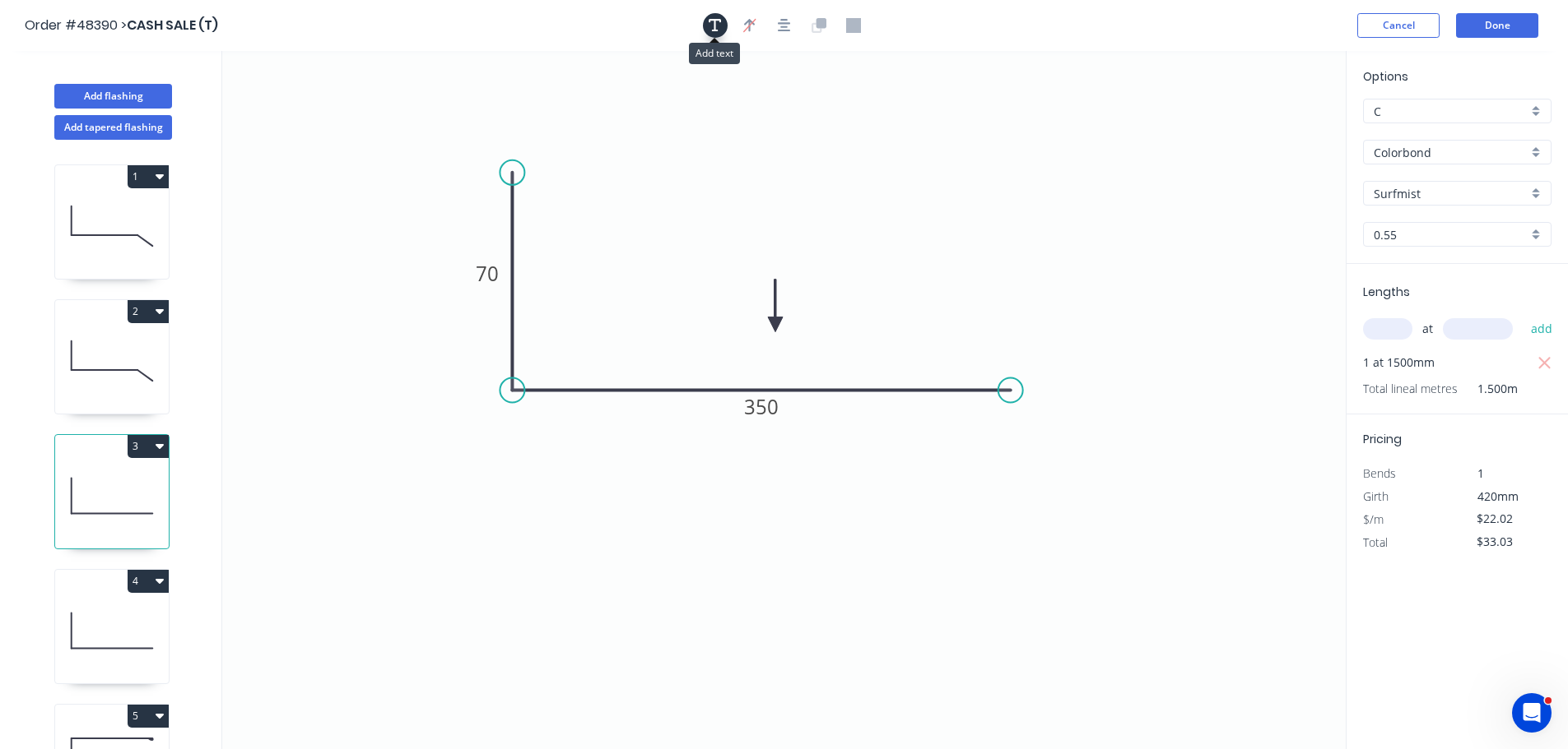
click at [719, 25] on icon "button" at bounding box center [715, 25] width 14 height 15
click at [320, 123] on textarea at bounding box center [328, 116] width 134 height 60
click at [556, 132] on icon "C 70 350" at bounding box center [784, 399] width 1124 height 698
type textarea "C"
drag, startPoint x: 410, startPoint y: 144, endPoint x: 158, endPoint y: 384, distance: 348.0
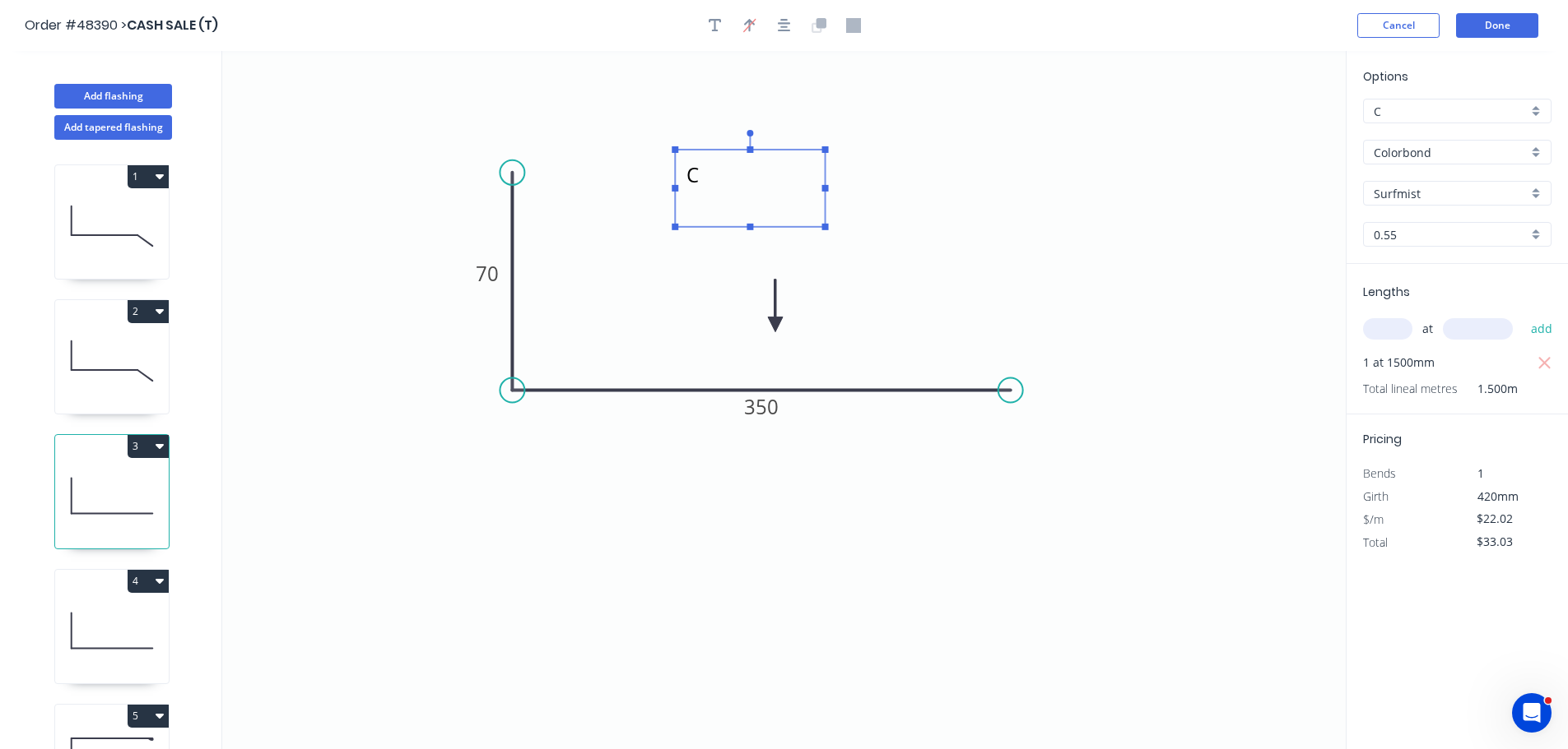
click at [708, 172] on textarea "C" at bounding box center [749, 188] width 134 height 60
click at [62, 603] on icon at bounding box center [112, 631] width 114 height 105
click at [93, 617] on icon at bounding box center [112, 631] width 114 height 105
click at [702, 20] on div at bounding box center [784, 25] width 172 height 24
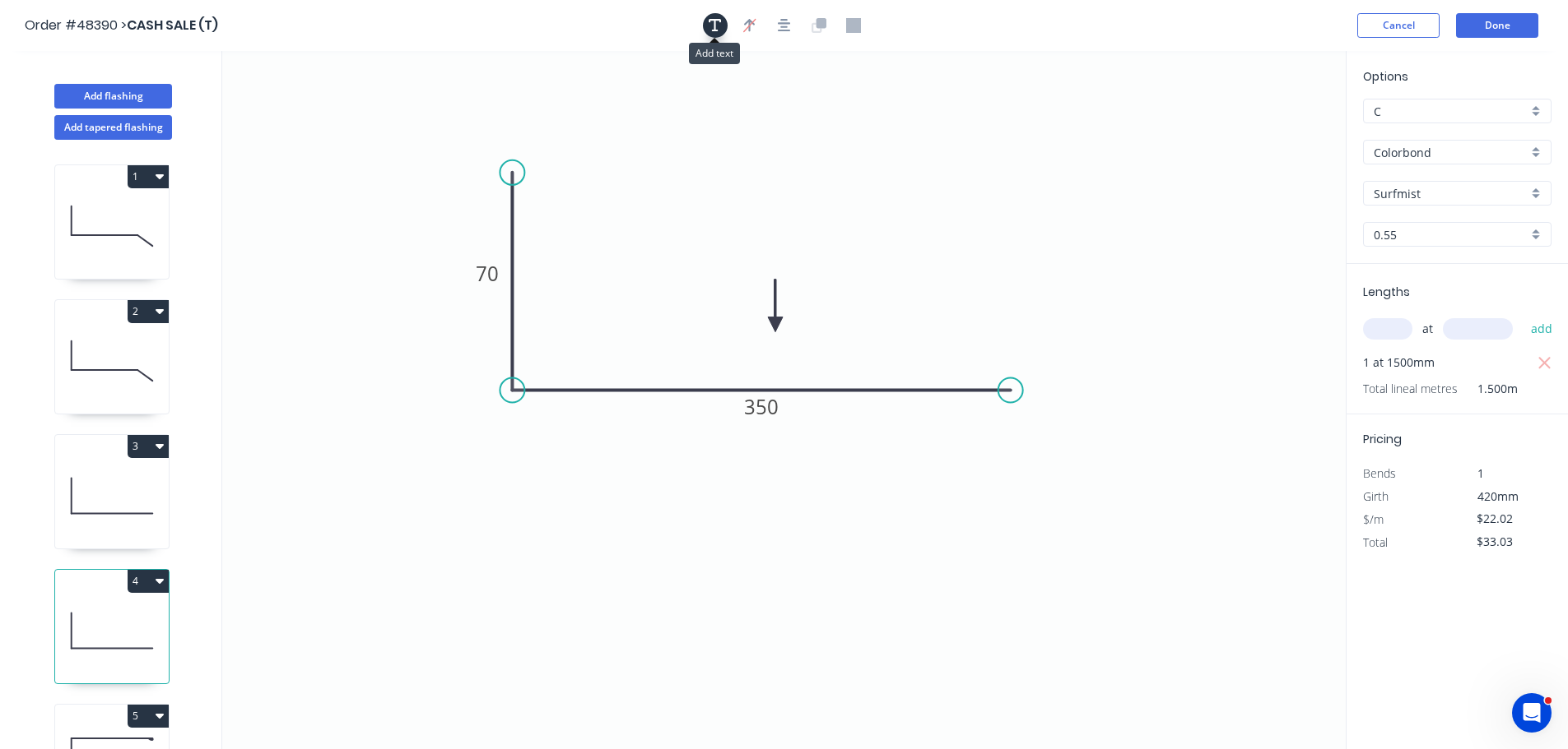
drag, startPoint x: 709, startPoint y: 22, endPoint x: 423, endPoint y: 87, distance: 293.3
click at [707, 23] on button "button" at bounding box center [714, 25] width 24 height 24
click at [325, 119] on textarea at bounding box center [328, 116] width 134 height 60
drag, startPoint x: 590, startPoint y: 99, endPoint x: 442, endPoint y: 125, distance: 150.3
click at [590, 98] on icon "D 70 350" at bounding box center [784, 399] width 1124 height 698
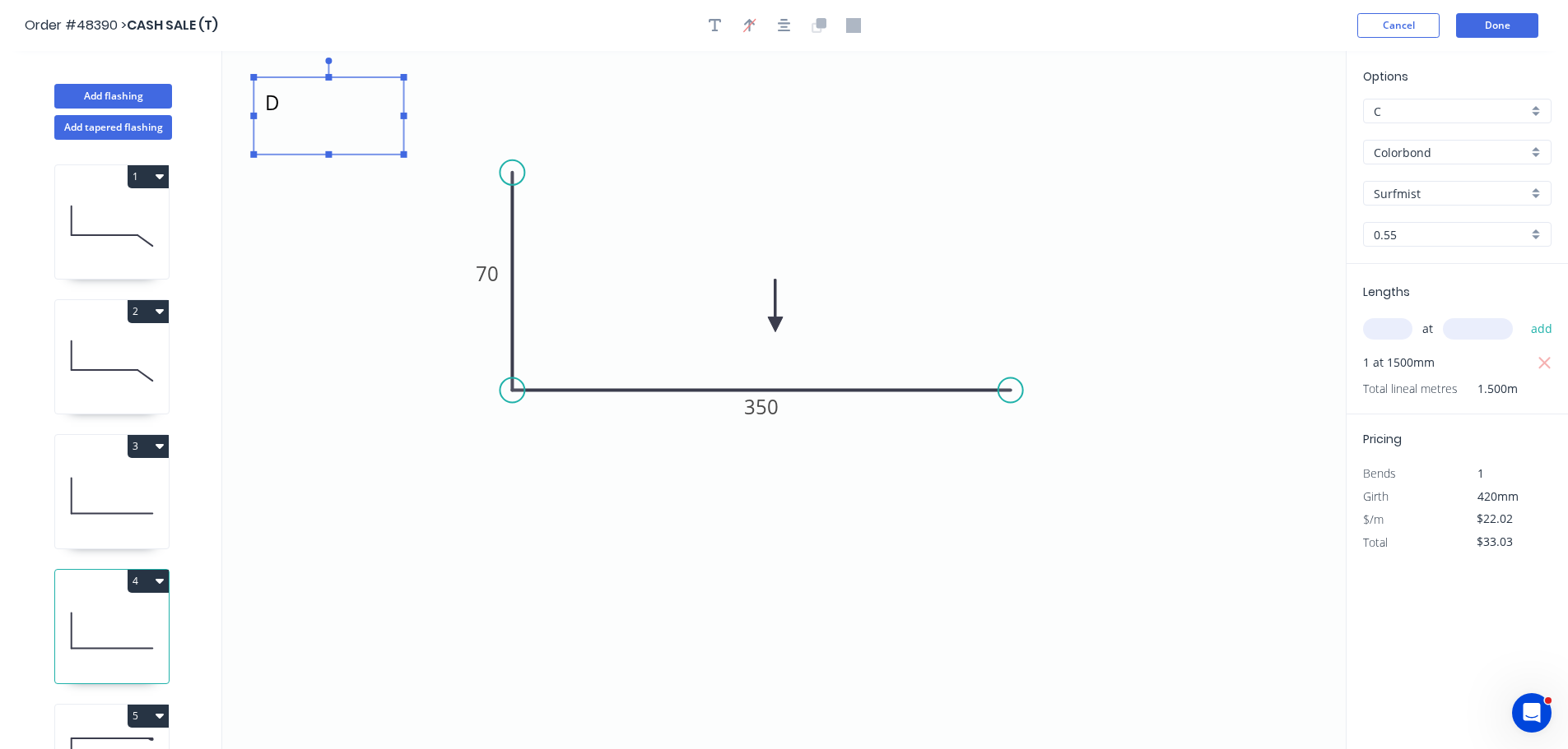
type textarea "D"
drag, startPoint x: 441, startPoint y: 125, endPoint x: 469, endPoint y: 99, distance: 38.2
click at [628, 121] on icon "D 70 350" at bounding box center [784, 399] width 1124 height 698
drag, startPoint x: 359, startPoint y: 100, endPoint x: 802, endPoint y: 160, distance: 447.0
click at [802, 160] on textarea "D" at bounding box center [772, 175] width 134 height 60
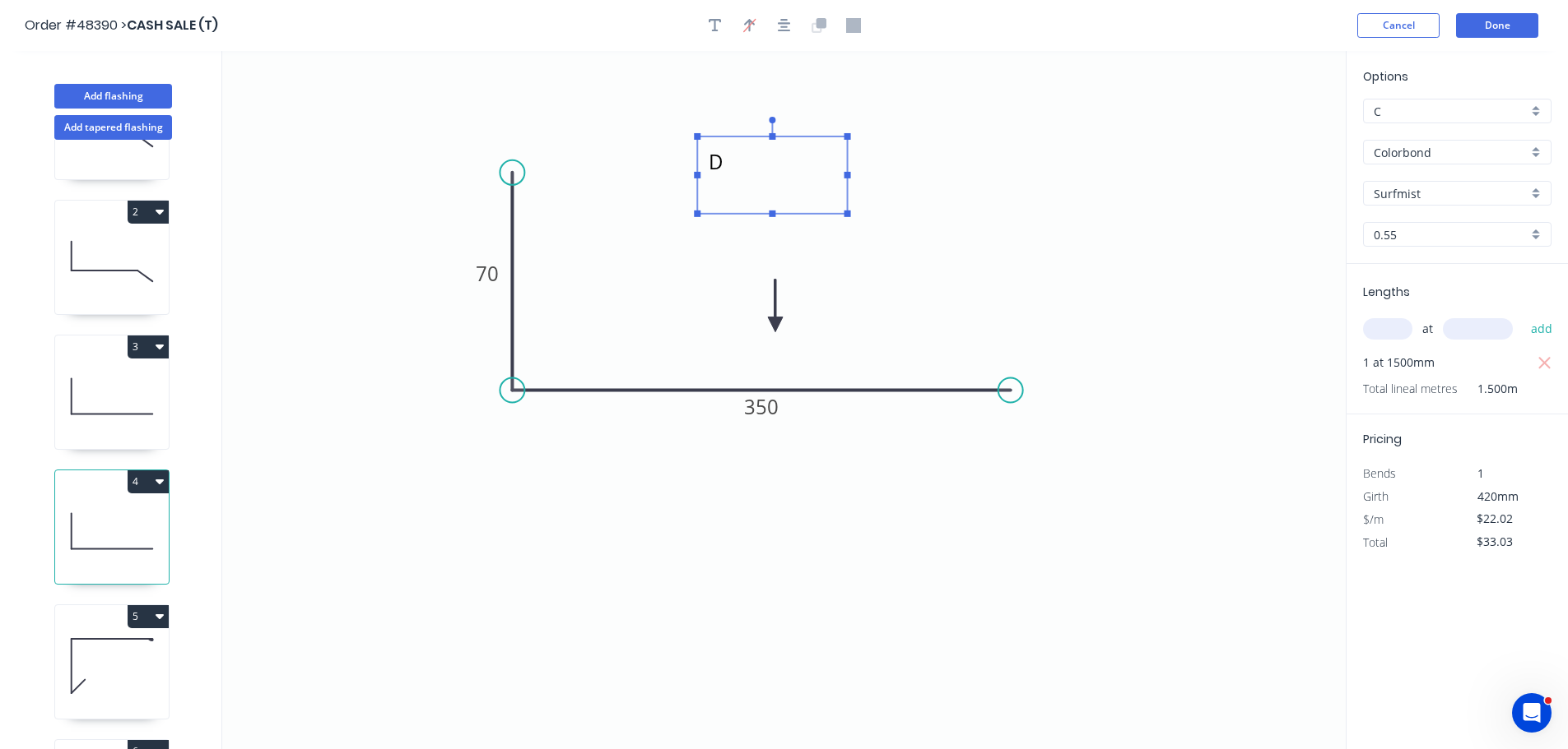
scroll to position [246, 0]
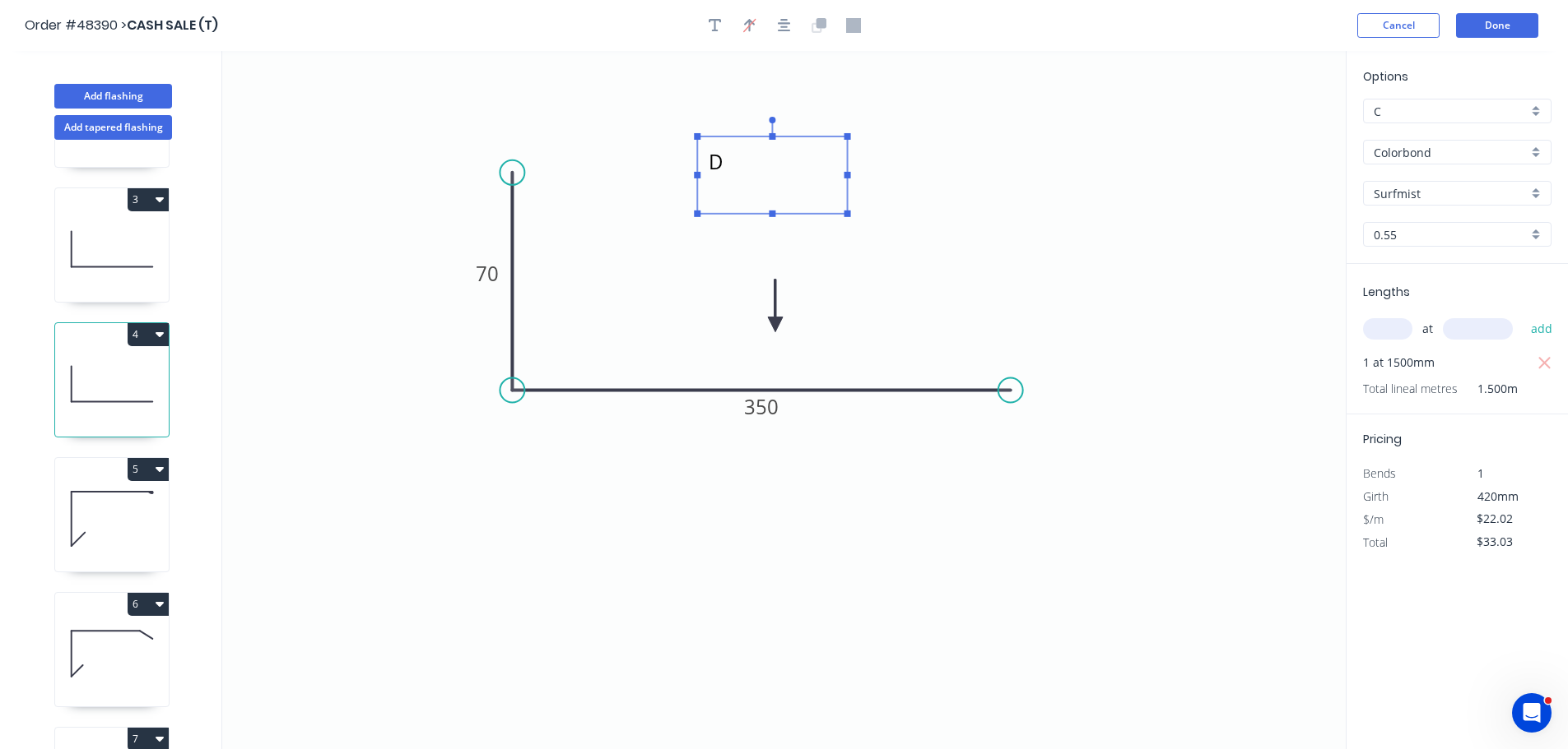
click at [79, 498] on icon at bounding box center [112, 519] width 114 height 105
click at [120, 532] on icon at bounding box center [112, 519] width 114 height 105
type input "$19.68"
type input "$423.12"
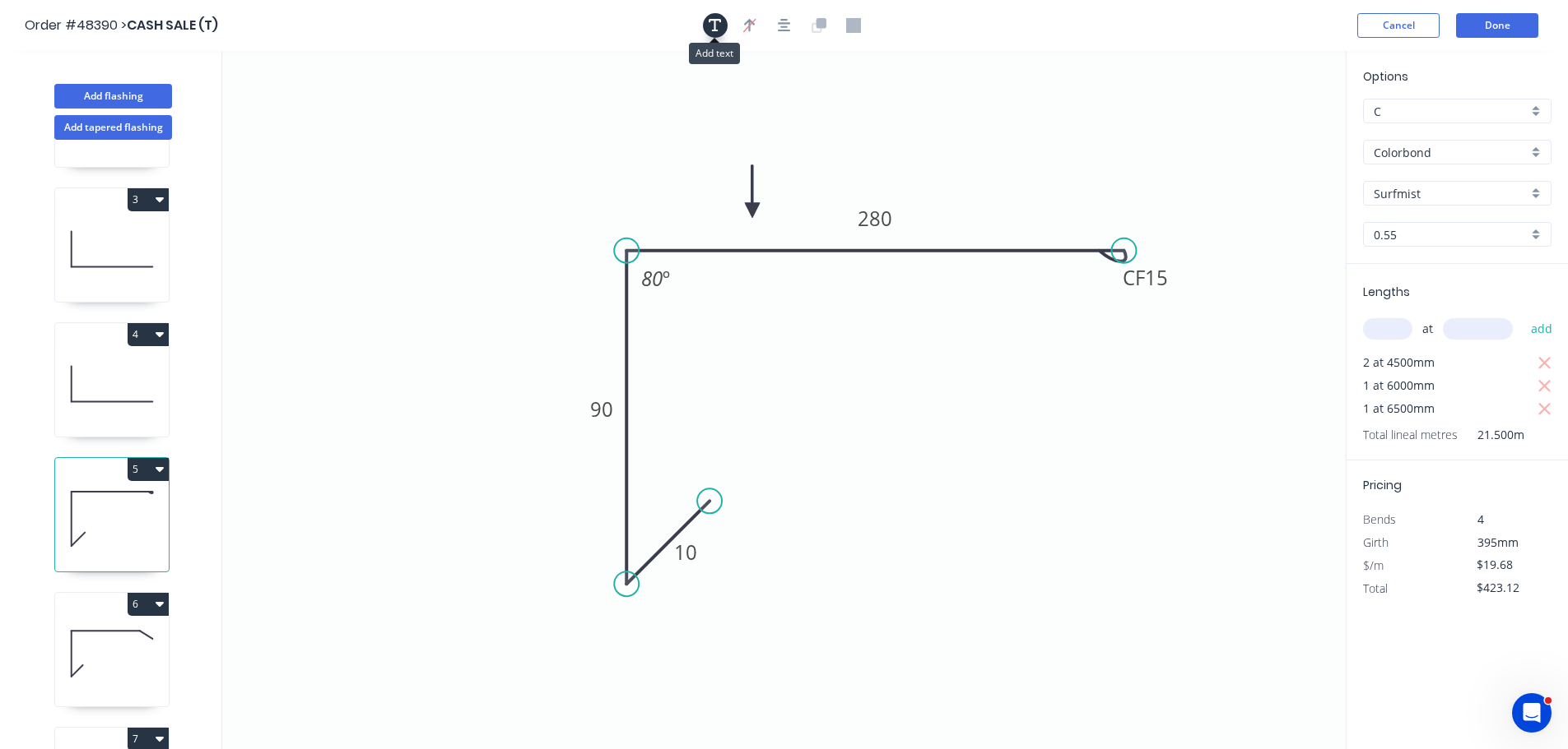
click at [717, 19] on icon "button" at bounding box center [715, 25] width 14 height 15
click at [346, 122] on textarea at bounding box center [328, 116] width 134 height 60
click at [611, 99] on icon "F 10 90 CF 15 280 80 º" at bounding box center [784, 399] width 1124 height 698
type textarea "F"
drag, startPoint x: 354, startPoint y: 119, endPoint x: 663, endPoint y: 169, distance: 313.0
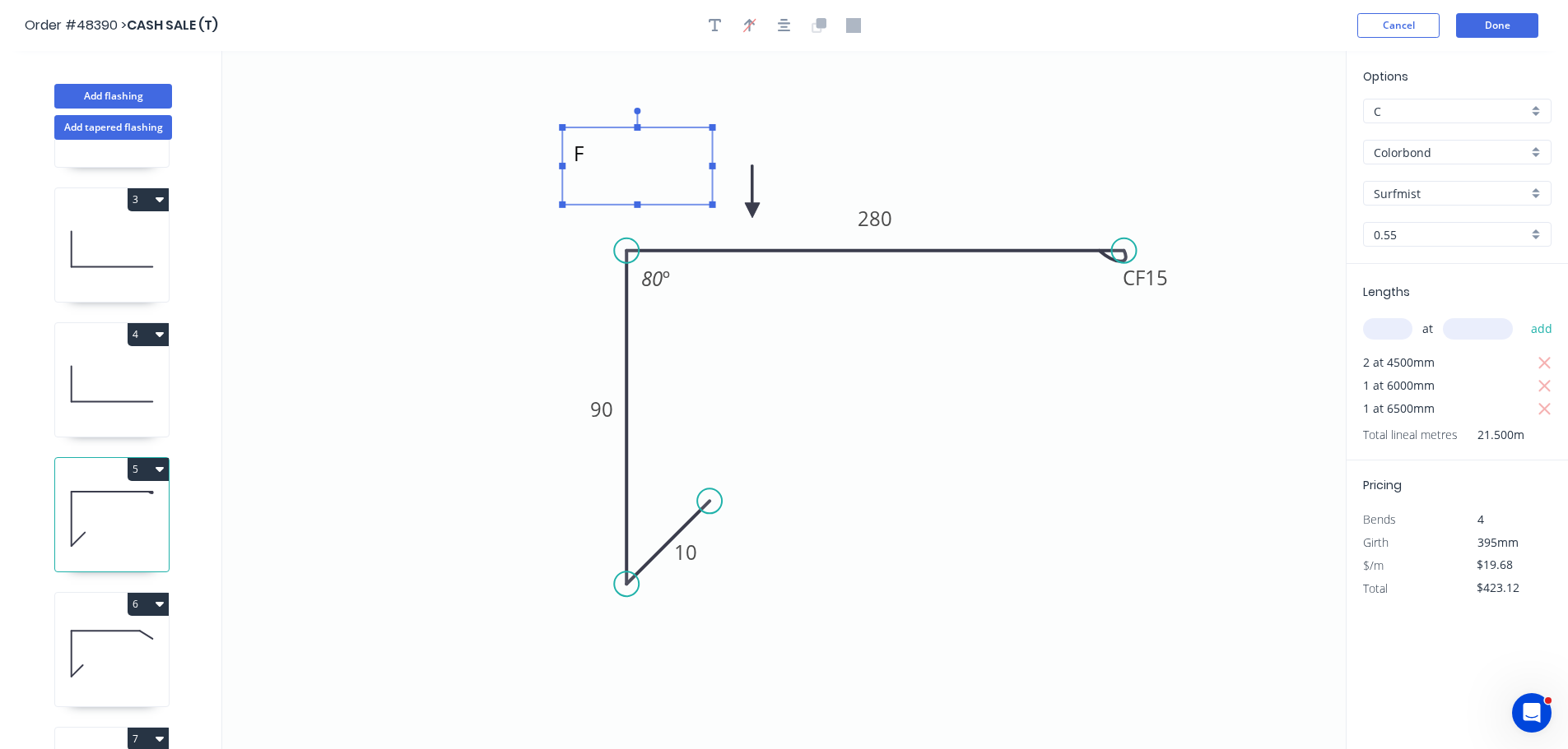
click at [663, 169] on textarea "F" at bounding box center [636, 166] width 134 height 60
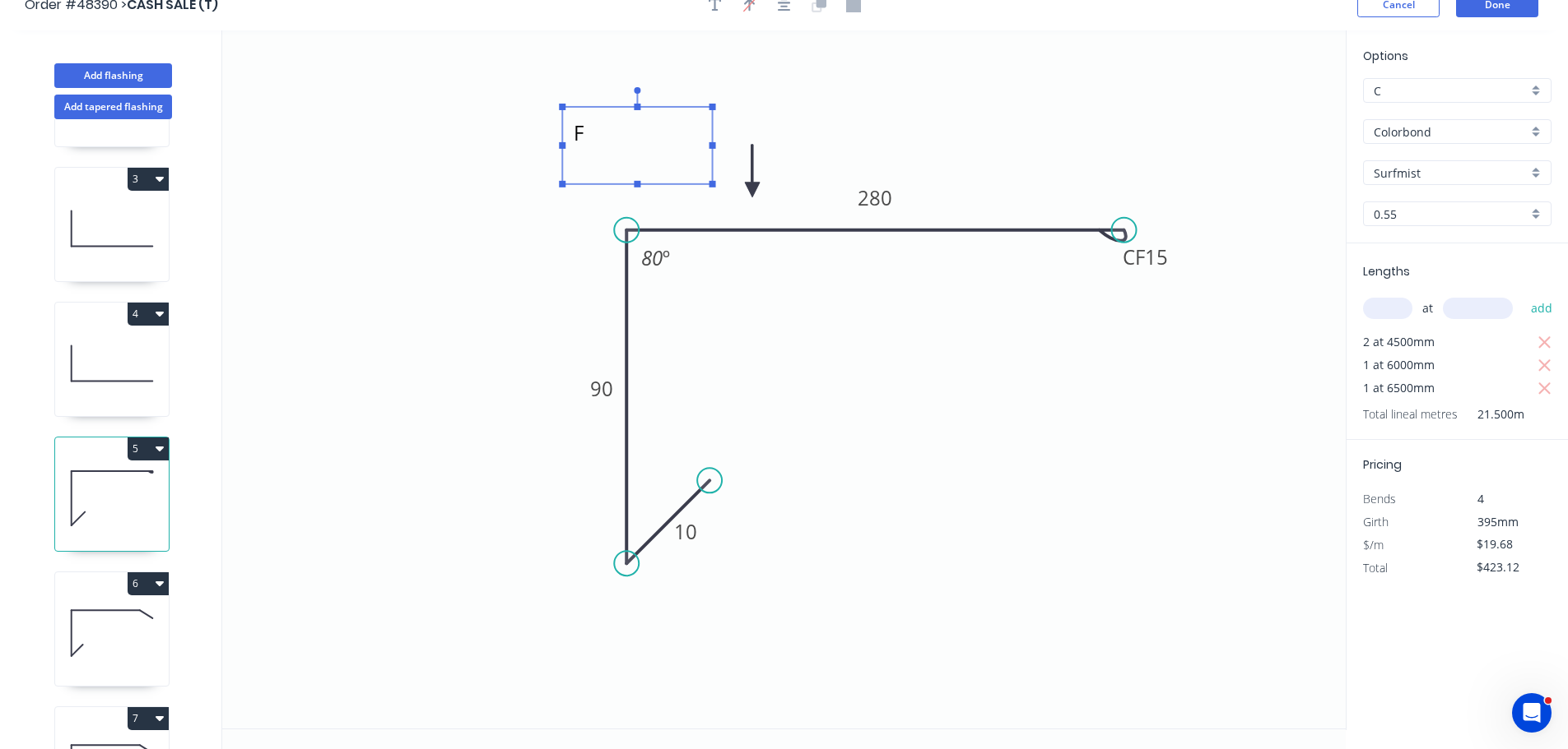
scroll to position [30, 0]
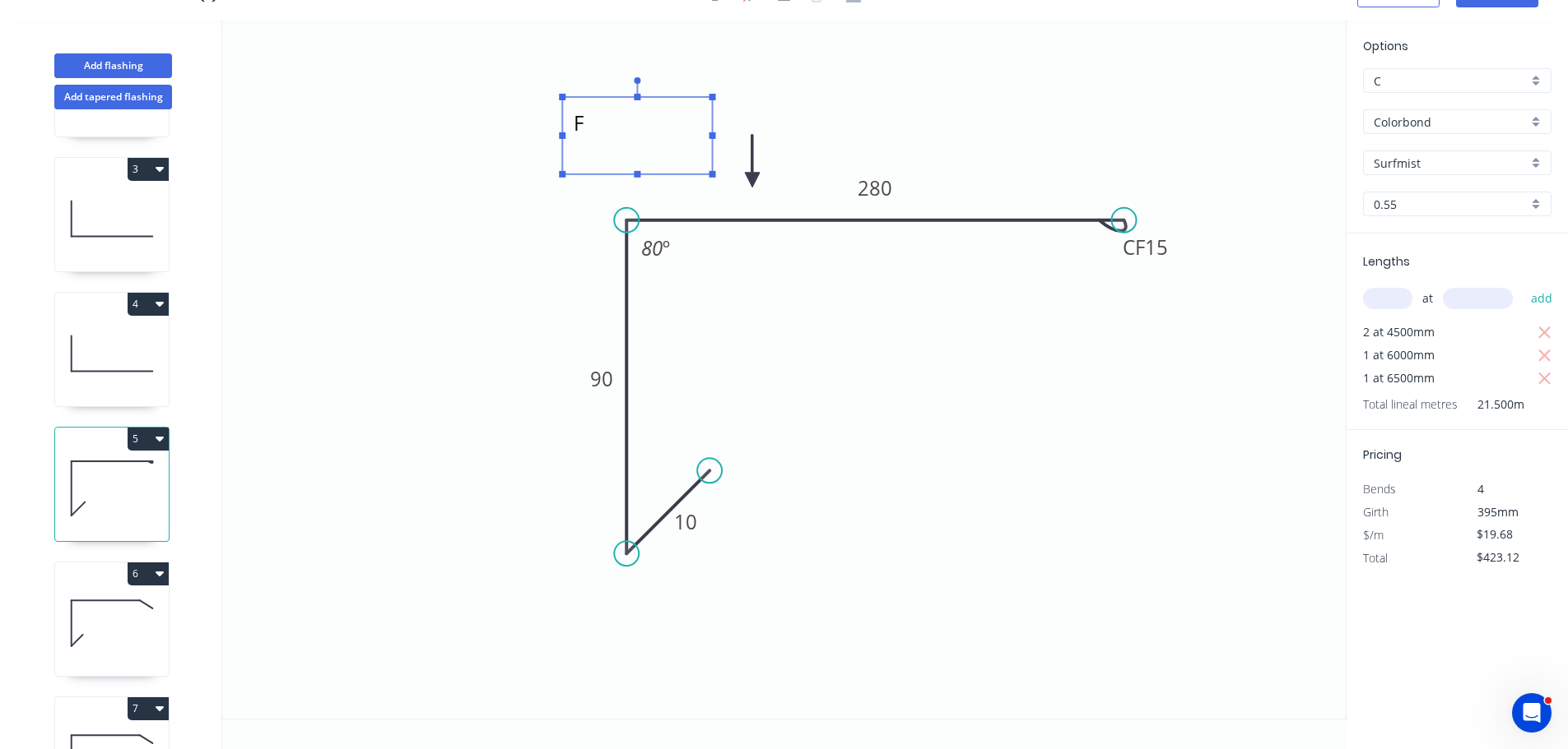
click at [97, 603] on icon at bounding box center [112, 623] width 114 height 105
type input "$18.78"
type input "$93.90"
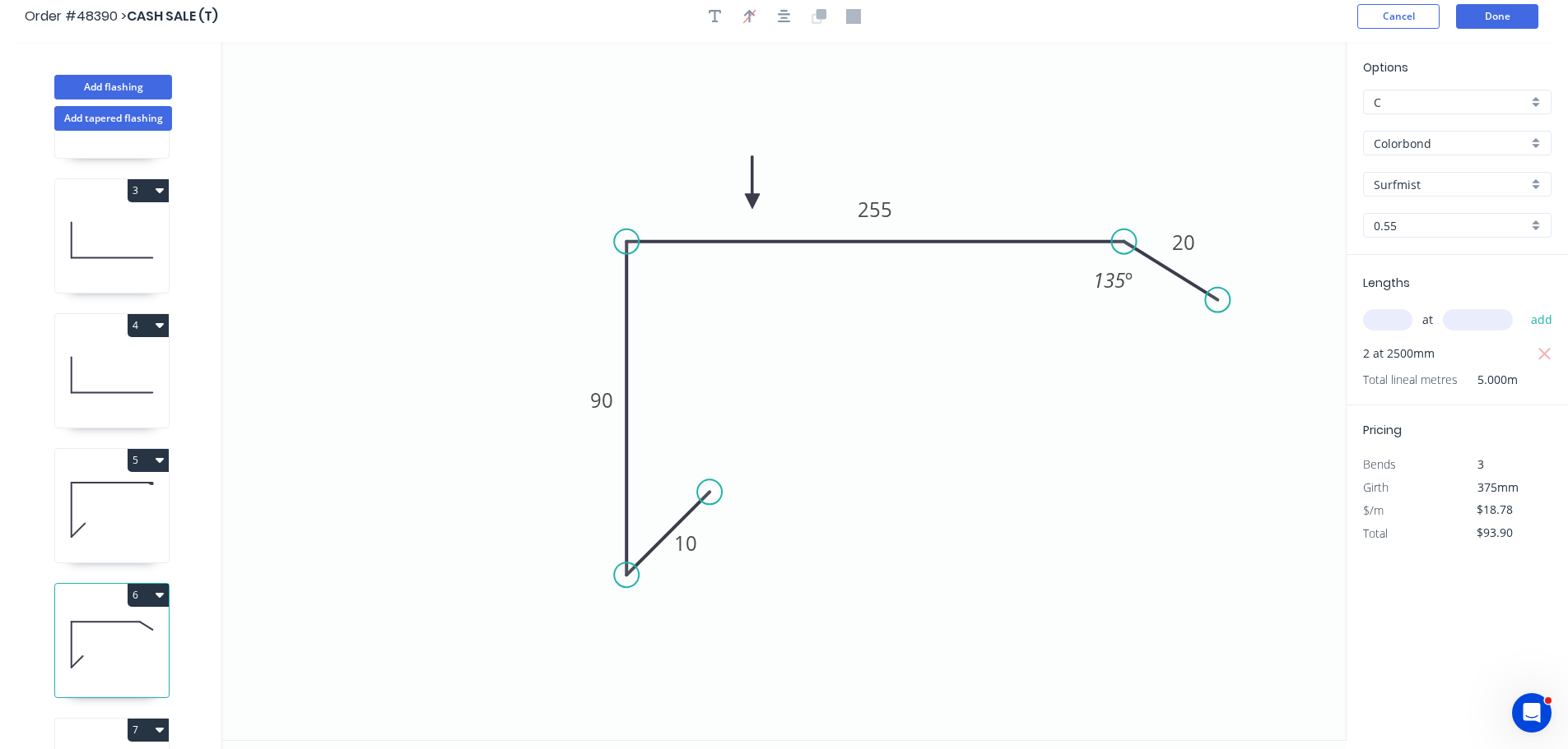
scroll to position [0, 0]
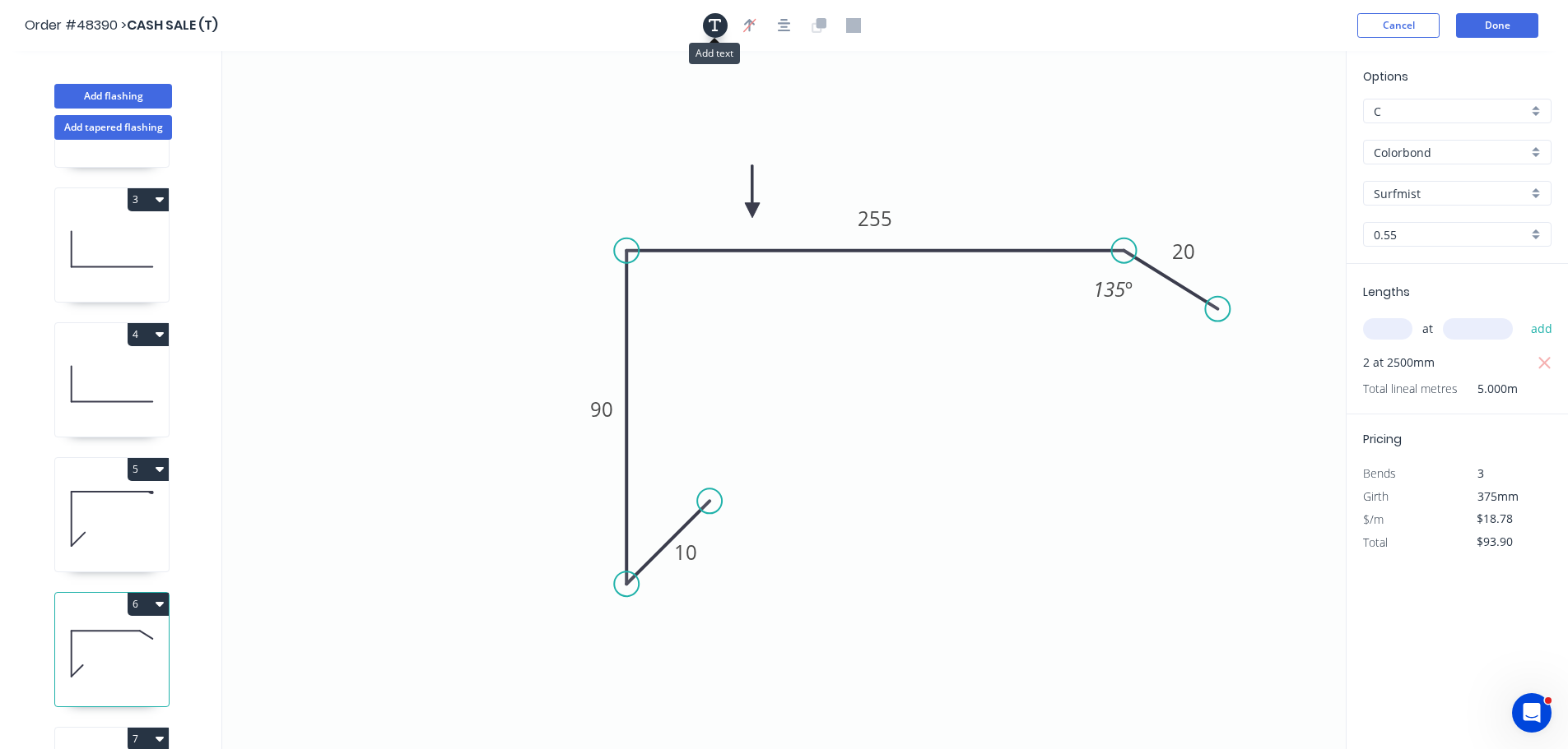
click at [715, 29] on icon "button" at bounding box center [715, 25] width 14 height 14
click at [288, 114] on textarea at bounding box center [328, 116] width 134 height 60
click at [520, 97] on icon "G 10 90 255 20 135 º" at bounding box center [784, 399] width 1124 height 698
type textarea "G"
drag, startPoint x: 384, startPoint y: 128, endPoint x: 697, endPoint y: 169, distance: 315.7
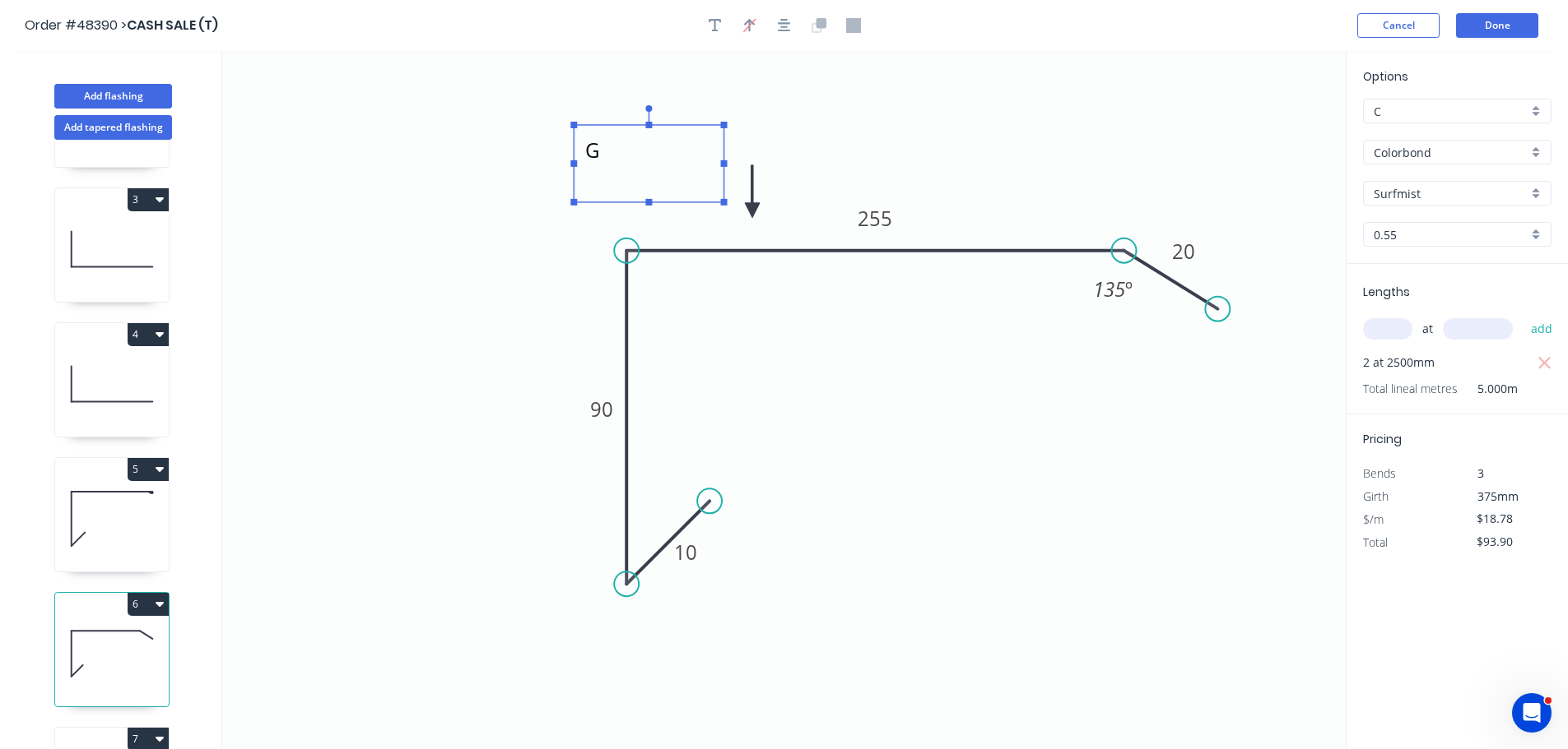
click at [697, 169] on textarea "G" at bounding box center [648, 164] width 134 height 60
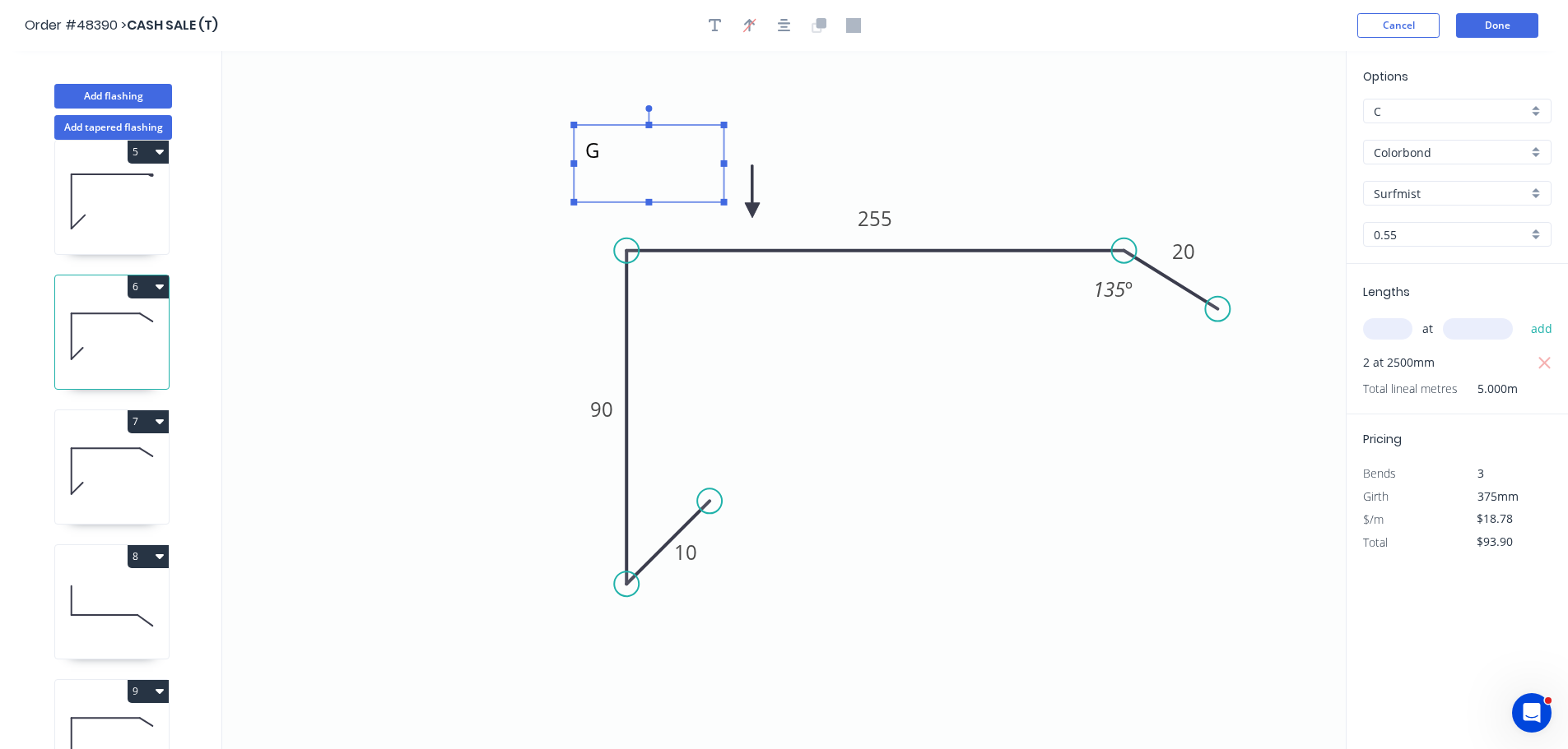
scroll to position [576, 0]
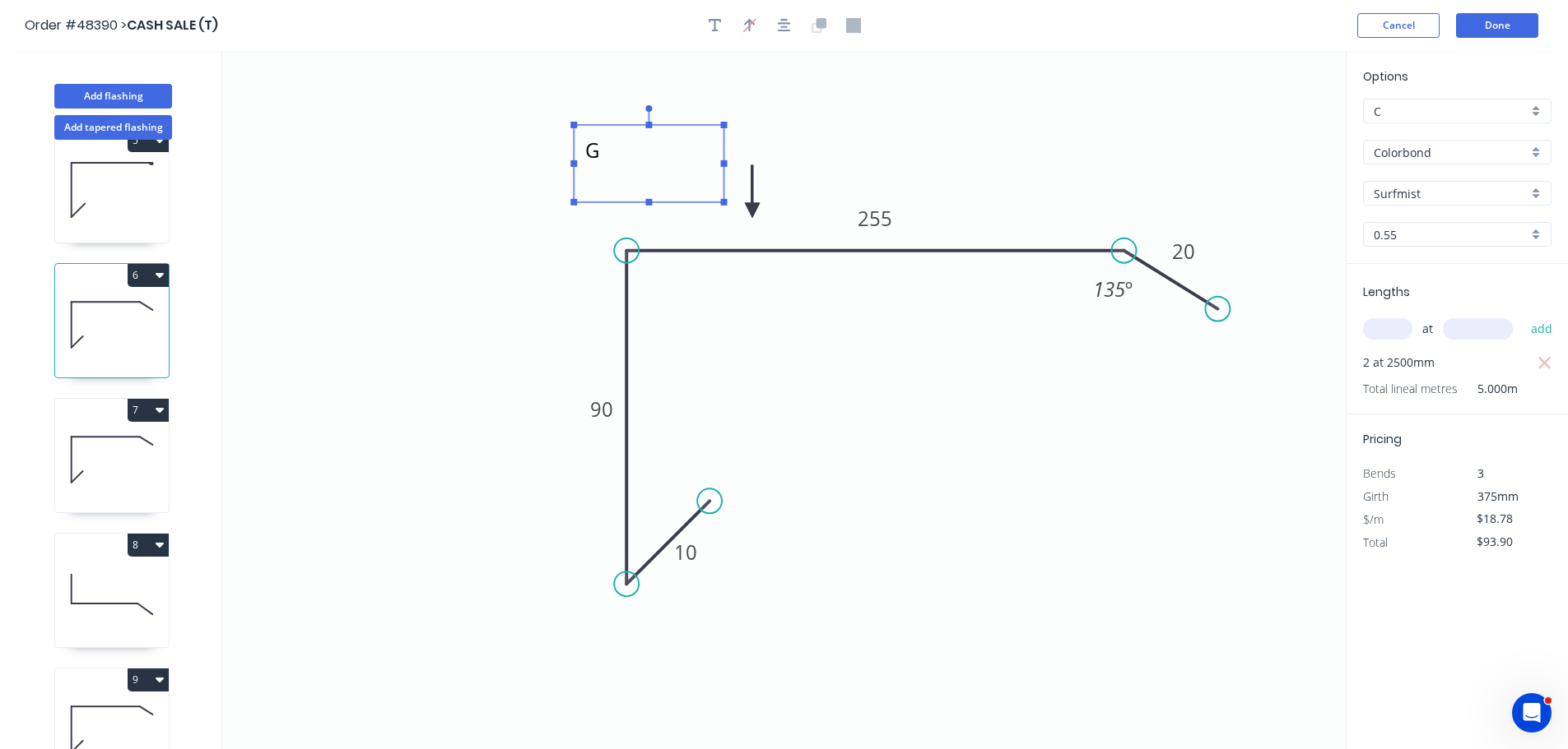
click at [92, 451] on icon at bounding box center [112, 460] width 114 height 105
drag, startPoint x: 109, startPoint y: 464, endPoint x: 170, endPoint y: 431, distance: 69.4
click at [110, 464] on icon at bounding box center [112, 460] width 114 height 105
type input "$78.88"
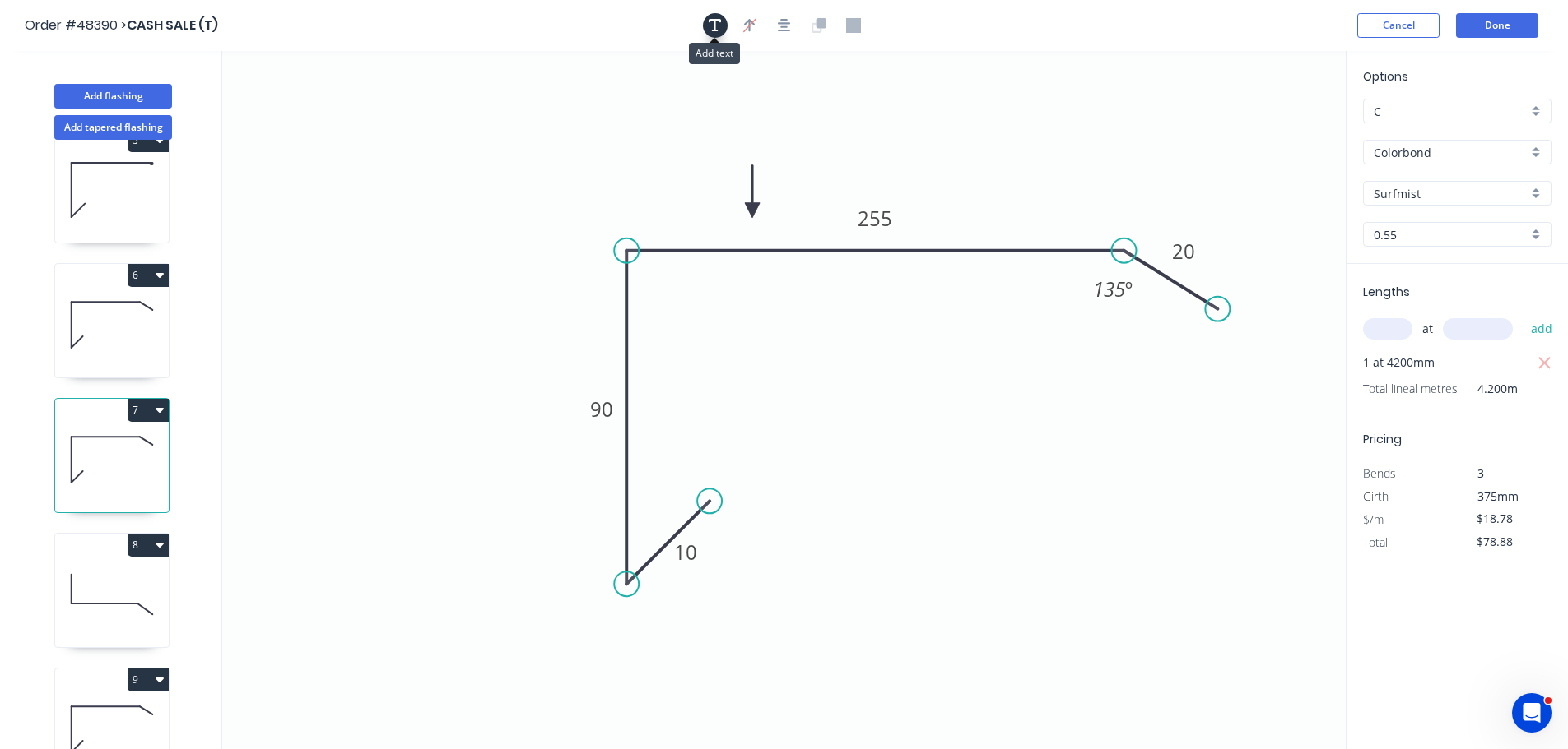
click at [718, 19] on icon "button" at bounding box center [715, 25] width 14 height 14
click at [338, 112] on textarea at bounding box center [328, 116] width 134 height 60
click at [584, 111] on icon "H 10 90 255 20 135 º" at bounding box center [784, 399] width 1124 height 698
type textarea "H"
drag, startPoint x: 376, startPoint y: 119, endPoint x: 739, endPoint y: 170, distance: 366.6
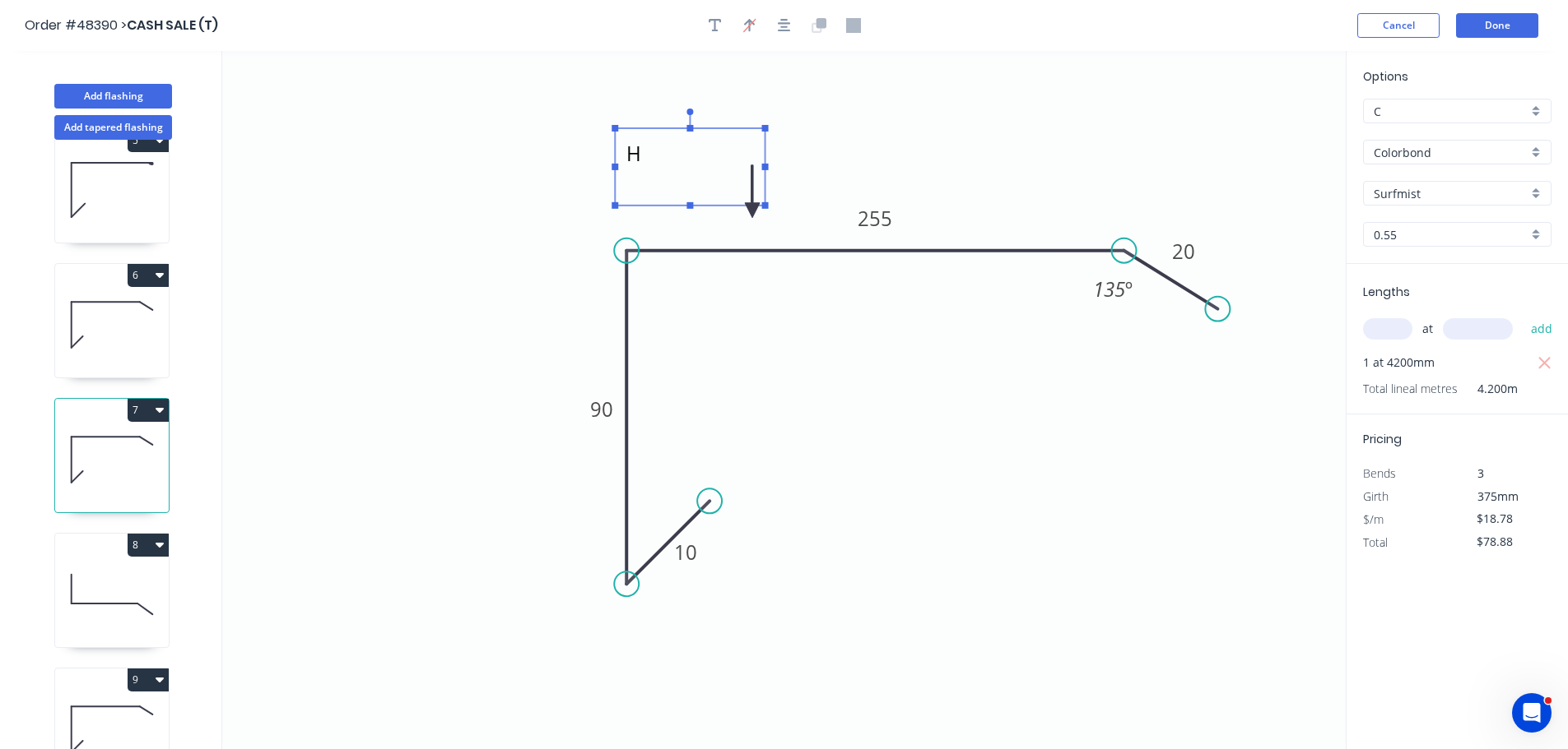
click at [739, 170] on textarea "H" at bounding box center [689, 167] width 134 height 60
click at [116, 579] on icon at bounding box center [112, 595] width 114 height 105
click at [117, 579] on icon at bounding box center [112, 595] width 114 height 105
type input "$18.11"
type input "$188.34"
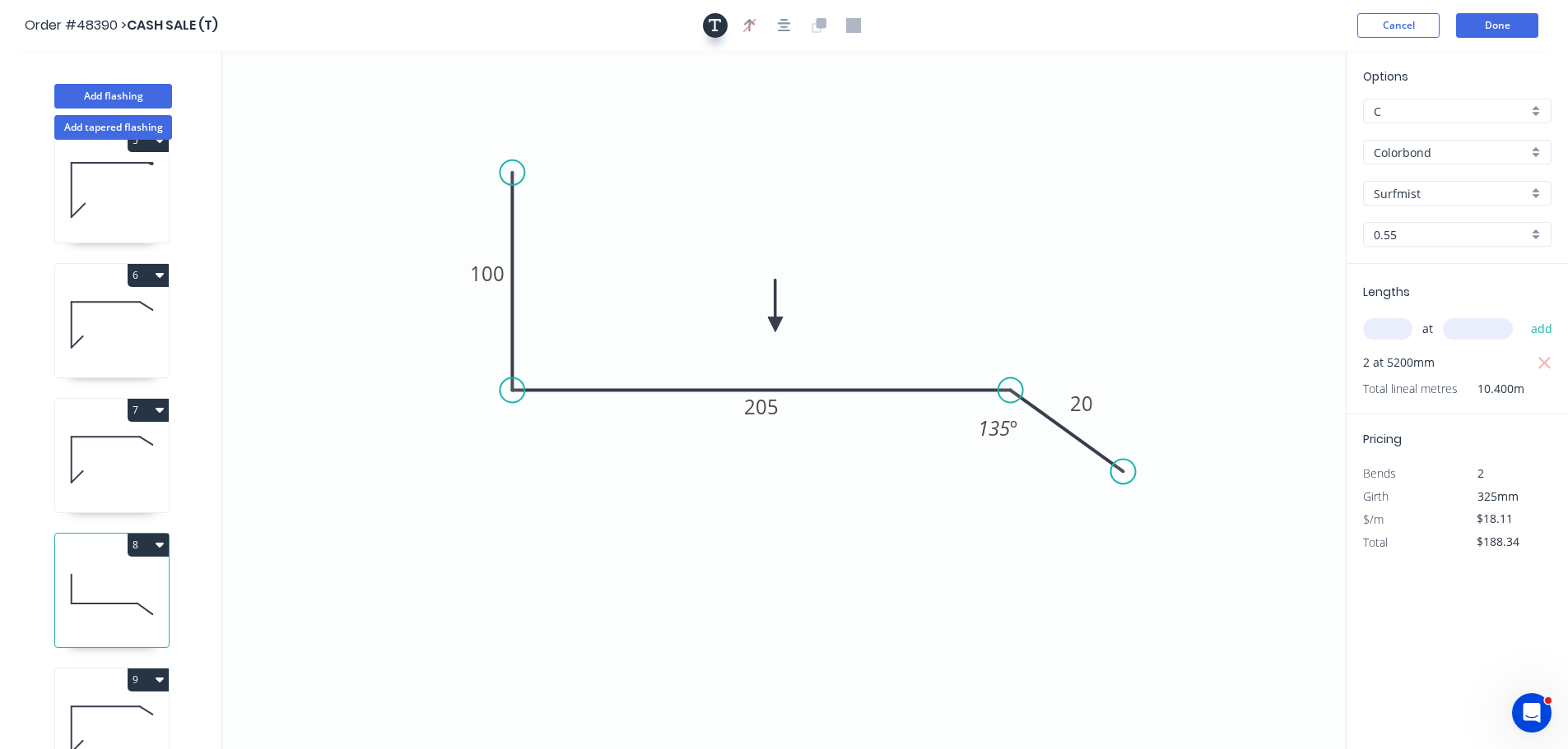
click at [712, 23] on icon "button" at bounding box center [715, 25] width 14 height 15
click at [338, 108] on textarea at bounding box center [328, 116] width 134 height 60
click at [514, 87] on icon "I 100 205 20 135 º" at bounding box center [784, 399] width 1124 height 698
type textarea "I"
drag, startPoint x: 410, startPoint y: 113, endPoint x: 390, endPoint y: 204, distance: 93.2
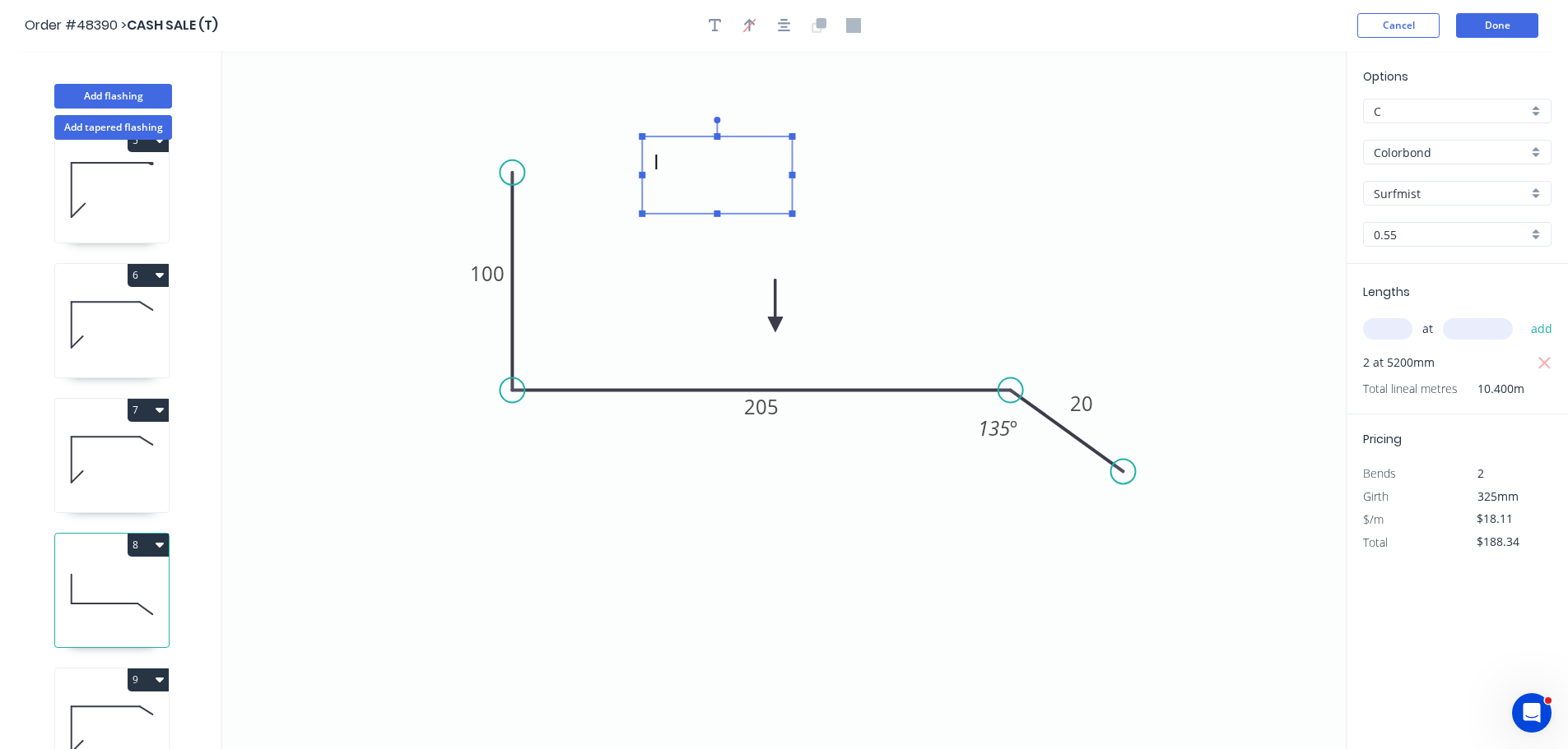
click at [730, 172] on textarea "I" at bounding box center [716, 175] width 134 height 60
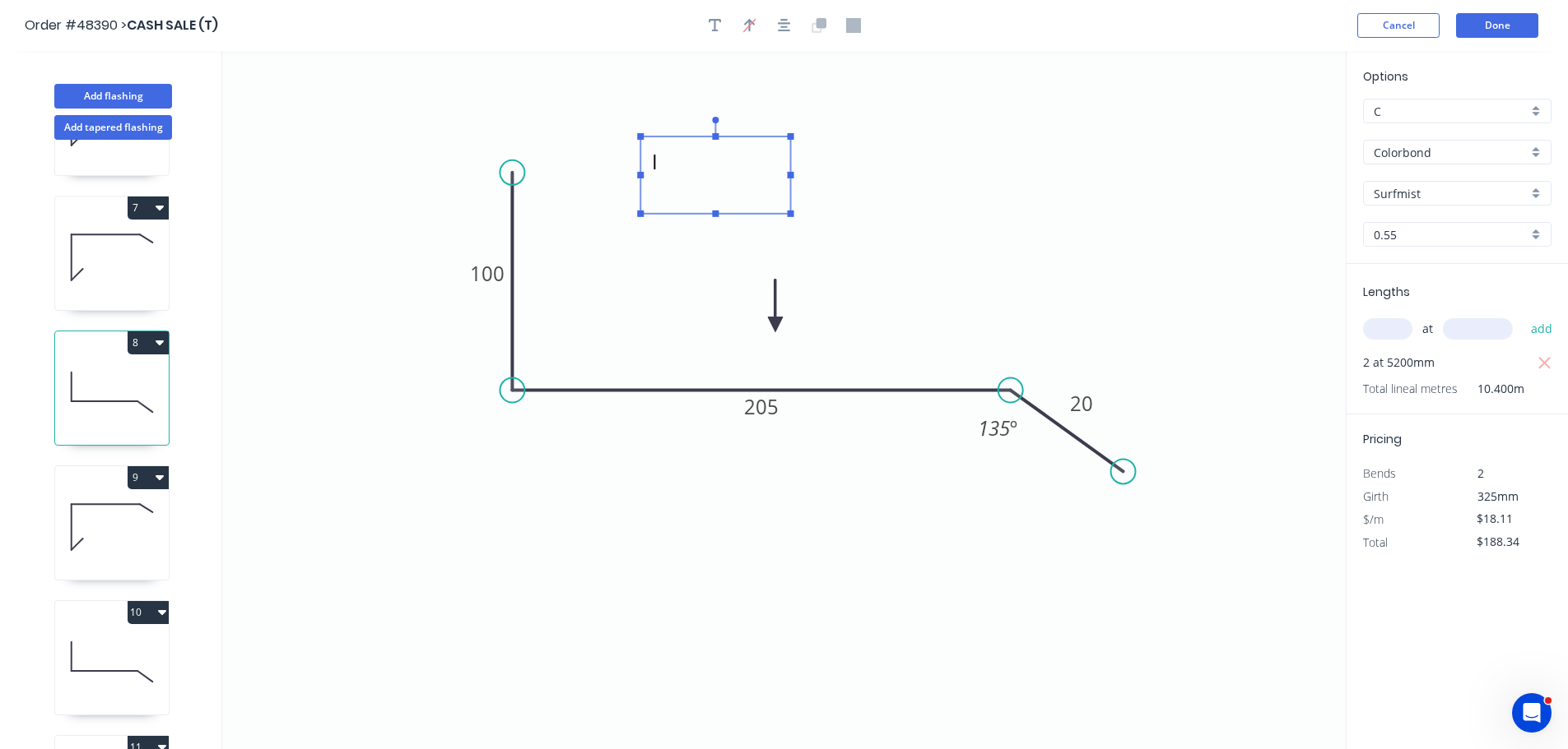
scroll to position [823, 0]
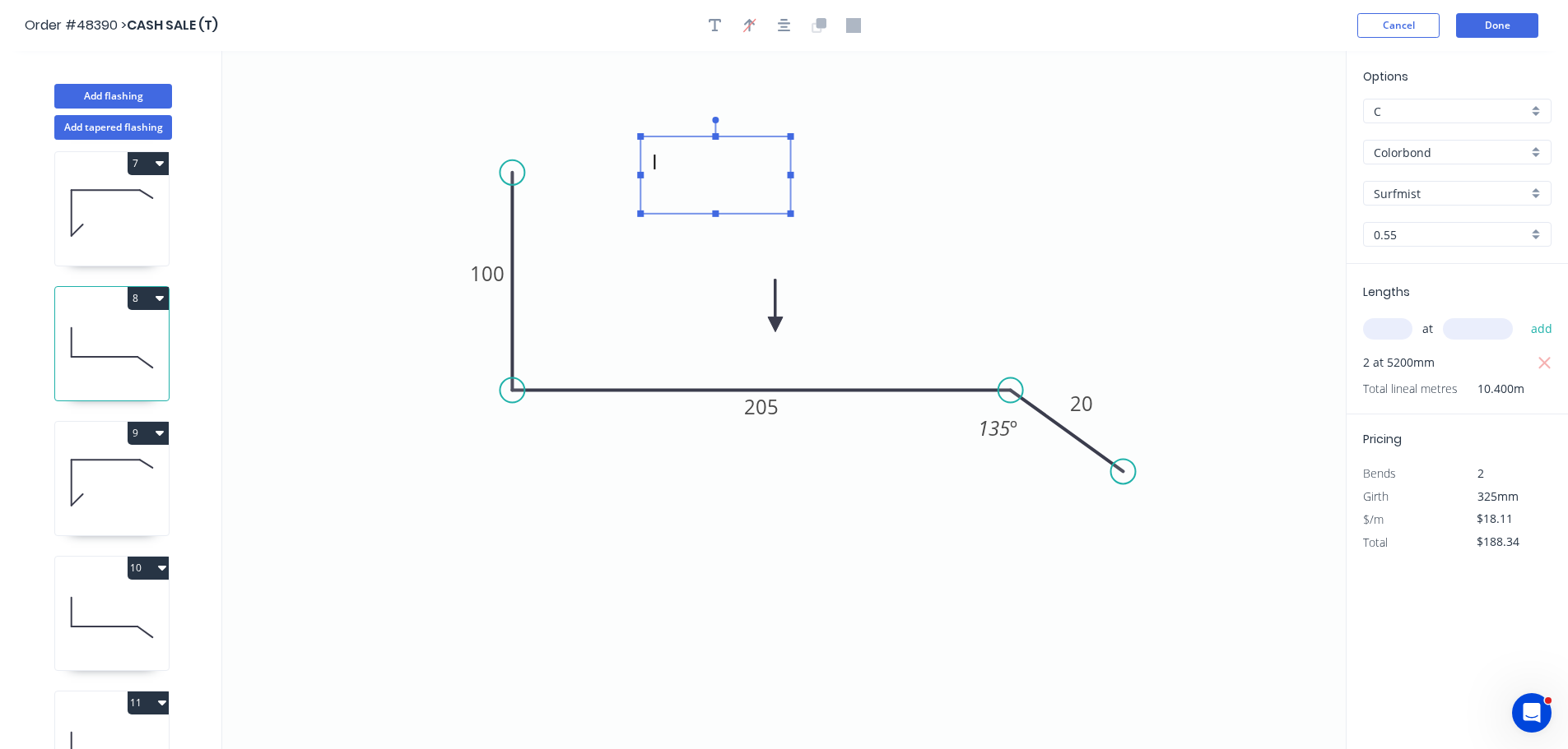
click at [100, 484] on icon at bounding box center [112, 483] width 114 height 105
type input "$18.78"
type input "$225.36"
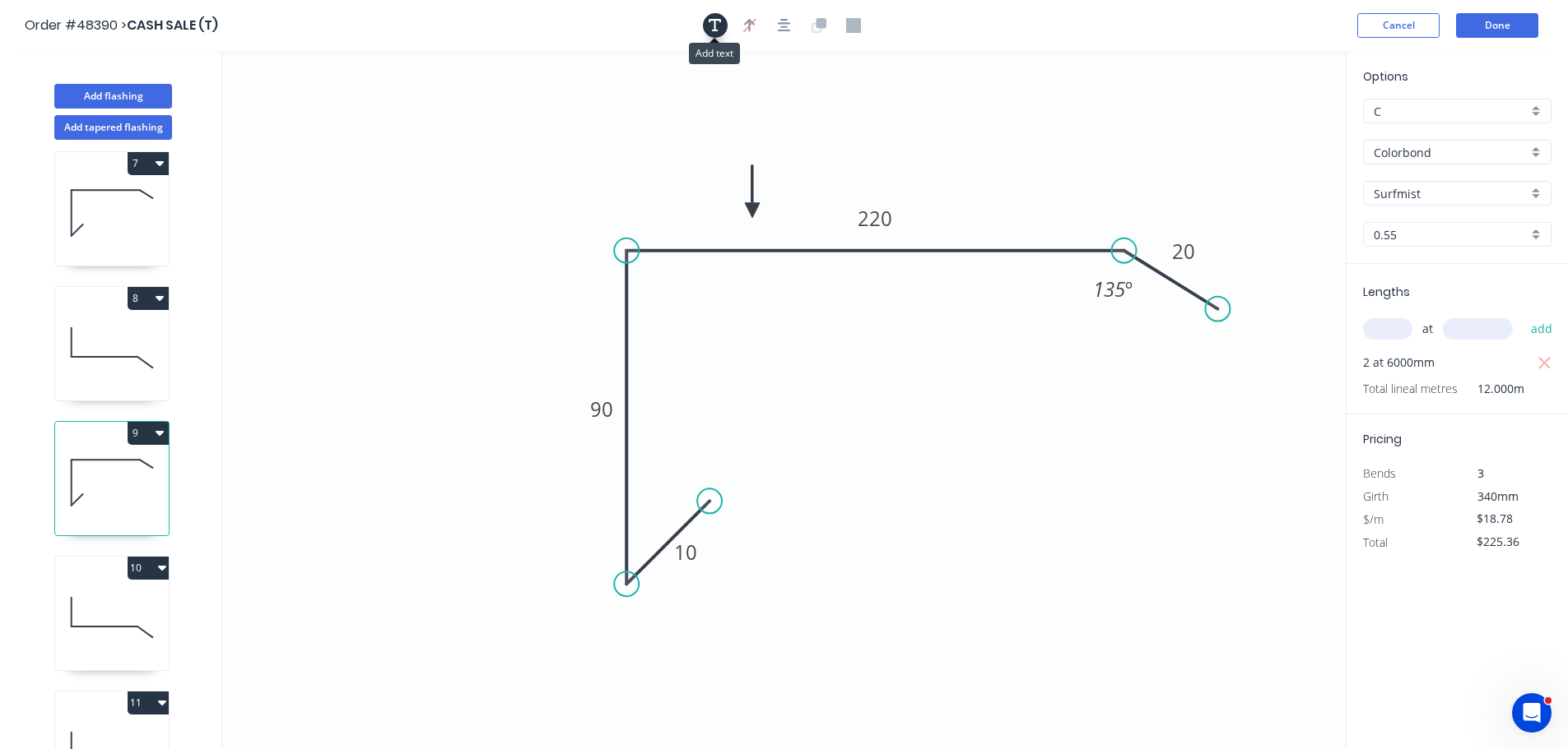
click at [722, 20] on button "button" at bounding box center [714, 25] width 24 height 24
click at [382, 104] on textarea at bounding box center [328, 116] width 134 height 60
click at [548, 66] on icon "J 10 90 220 20 135 º" at bounding box center [784, 399] width 1124 height 698
type textarea "J"
drag, startPoint x: 332, startPoint y: 125, endPoint x: 647, endPoint y: 172, distance: 318.5
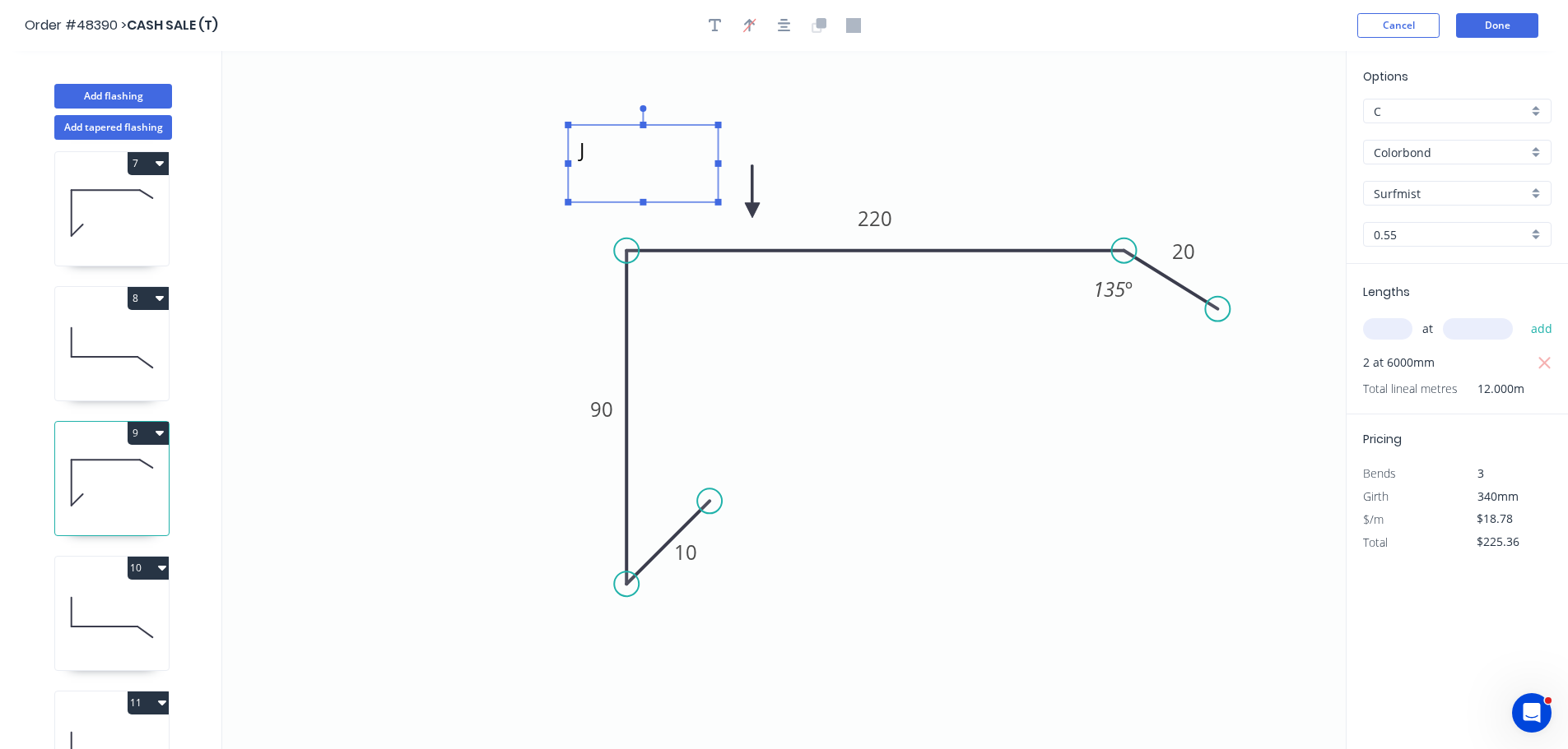
click at [647, 172] on textarea "J" at bounding box center [642, 164] width 134 height 60
click at [78, 609] on icon at bounding box center [112, 618] width 114 height 105
click at [80, 608] on icon at bounding box center [112, 618] width 114 height 105
type input "$18.11"
type input "$50.71"
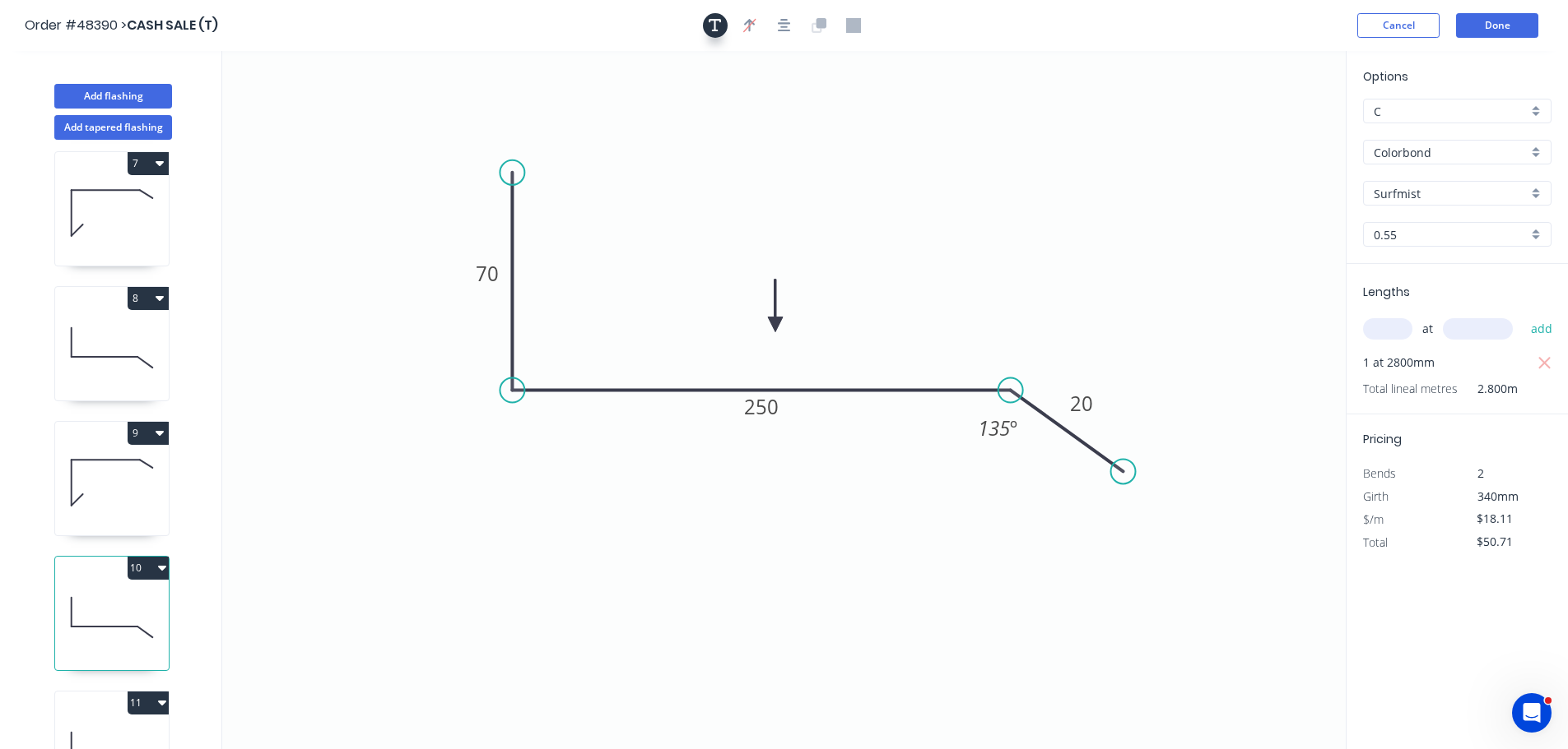
click at [707, 23] on button "button" at bounding box center [714, 25] width 24 height 24
click at [321, 93] on textarea at bounding box center [328, 116] width 134 height 60
click at [531, 94] on icon "K 70 250 20 135 º" at bounding box center [784, 399] width 1124 height 698
type textarea "K"
drag, startPoint x: 363, startPoint y: 108, endPoint x: 747, endPoint y: 173, distance: 389.5
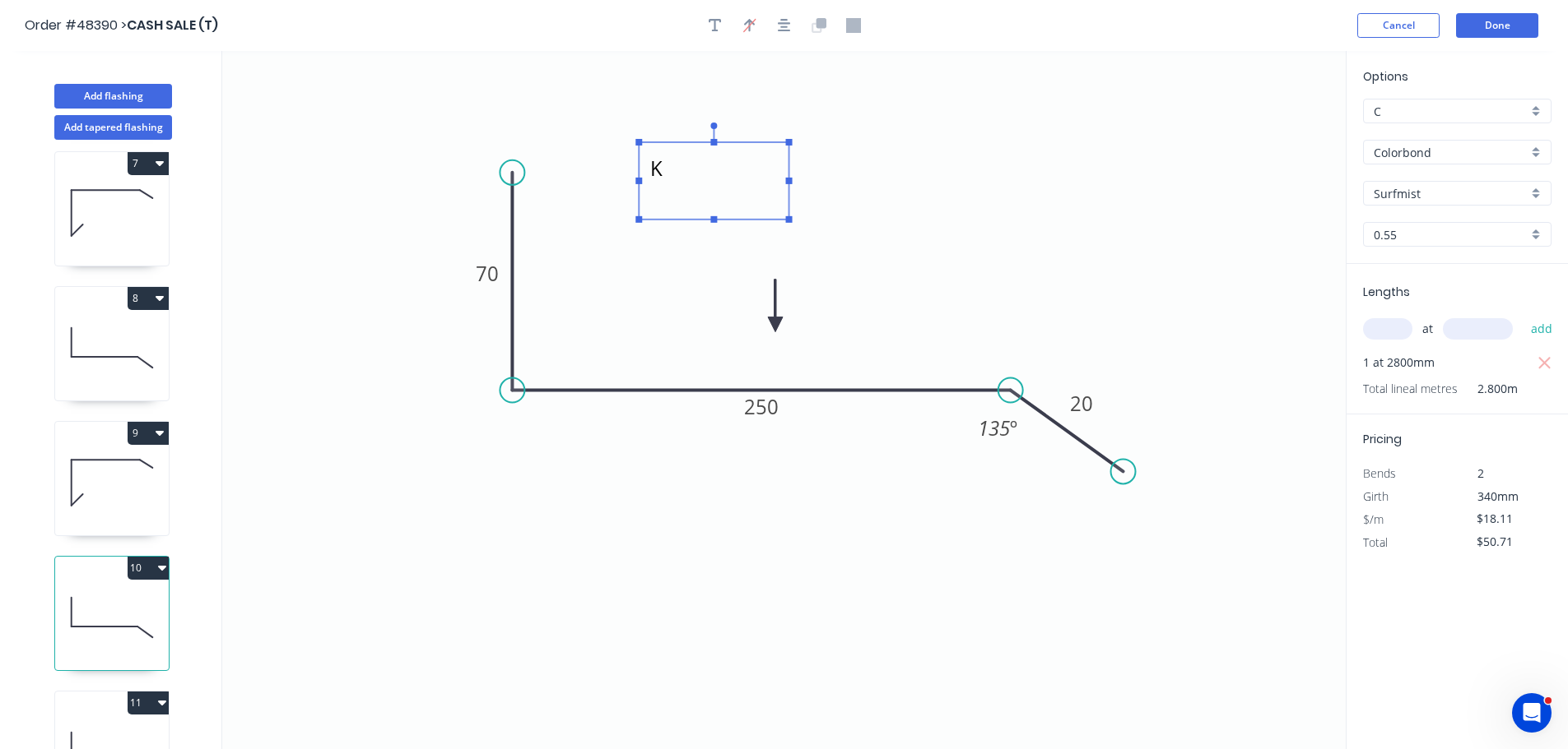
click at [747, 173] on textarea "K" at bounding box center [713, 181] width 134 height 60
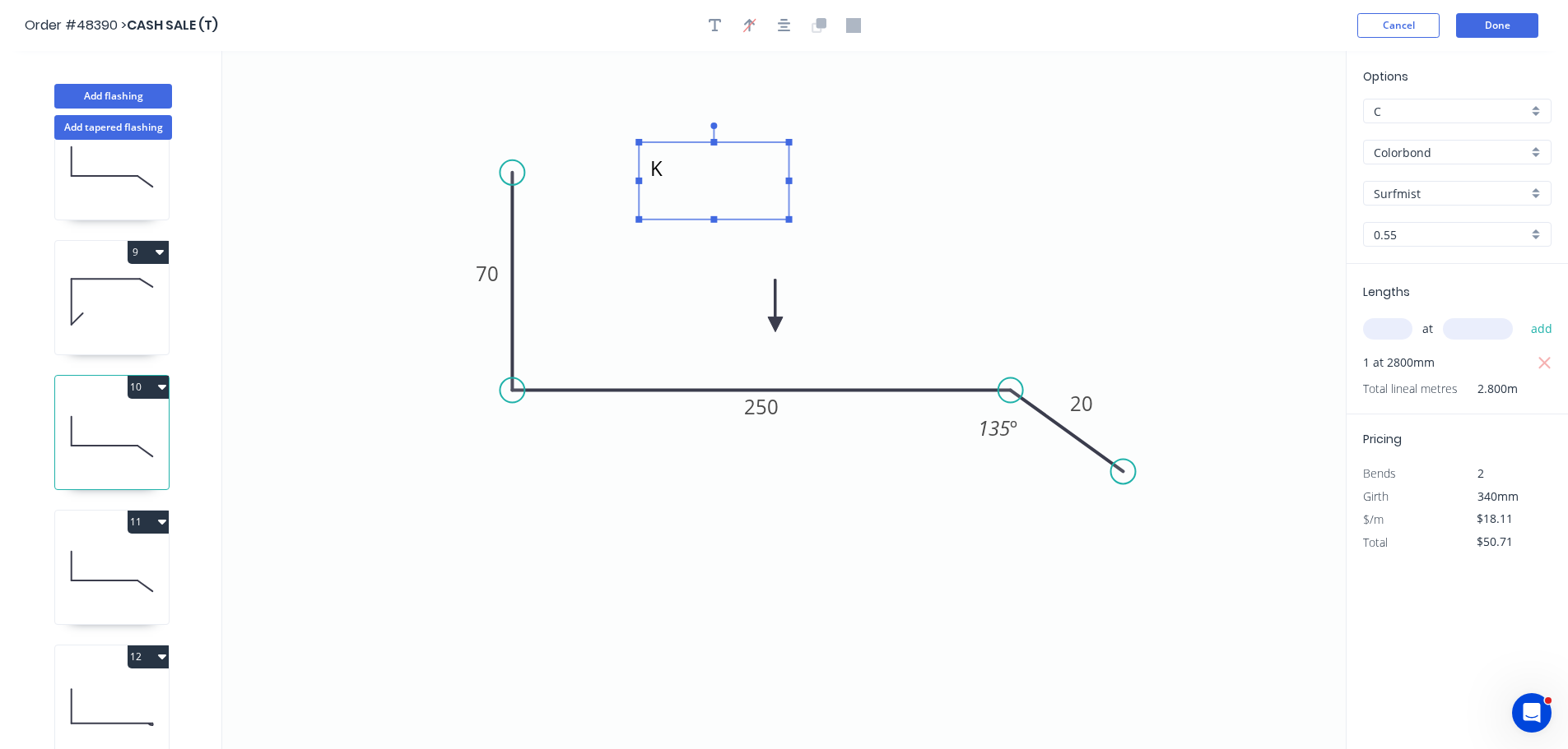
scroll to position [1016, 0]
click at [96, 543] on icon at bounding box center [112, 572] width 114 height 105
drag, startPoint x: 82, startPoint y: 542, endPoint x: 221, endPoint y: 423, distance: 183.0
click at [82, 542] on icon at bounding box center [112, 572] width 114 height 105
click at [714, 12] on header "Order #48390 > CASH SALE (T) Cancel Done" at bounding box center [784, 25] width 1568 height 51
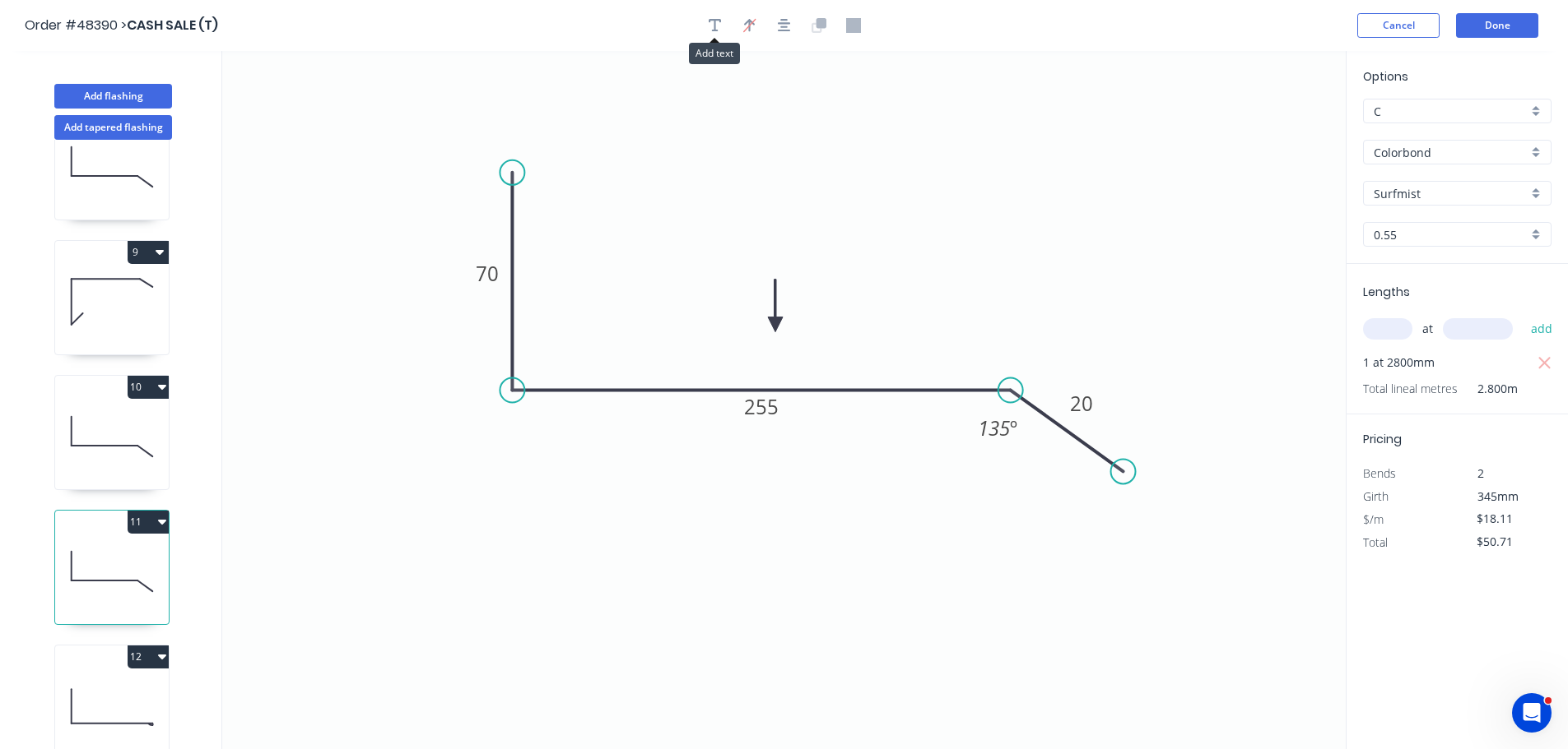
drag, startPoint x: 712, startPoint y: 18, endPoint x: 416, endPoint y: 81, distance: 302.6
click at [712, 19] on icon "button" at bounding box center [715, 25] width 14 height 15
click at [368, 105] on textarea at bounding box center [328, 116] width 134 height 60
click at [627, 108] on icon "L 70 255 20 135 º" at bounding box center [784, 399] width 1124 height 698
type textarea "L"
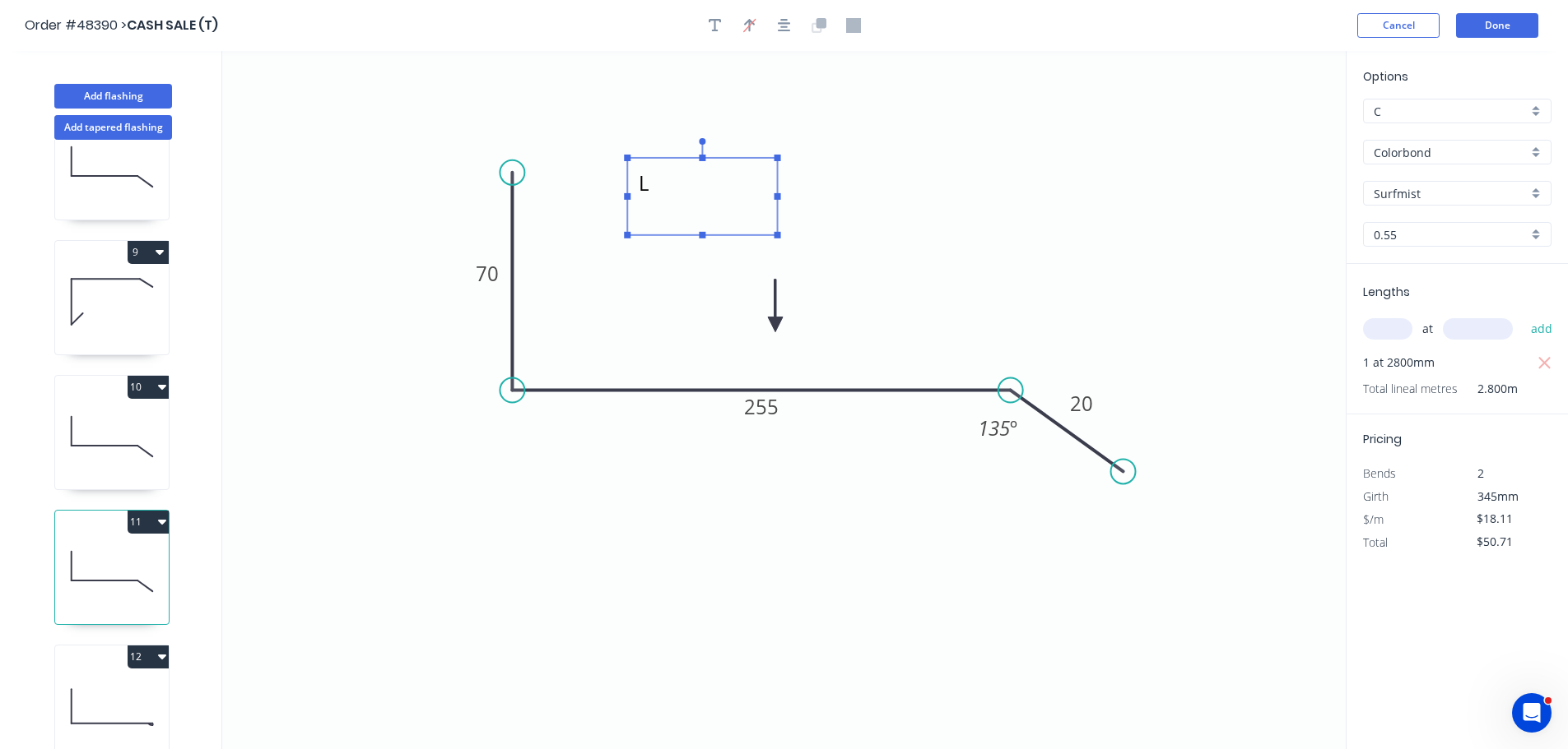
drag, startPoint x: 354, startPoint y: 111, endPoint x: 647, endPoint y: 218, distance: 311.9
click at [722, 191] on textarea "L" at bounding box center [702, 197] width 134 height 60
click at [107, 701] on icon at bounding box center [112, 706] width 114 height 105
click at [98, 700] on icon at bounding box center [112, 706] width 114 height 105
type input "$18.78"
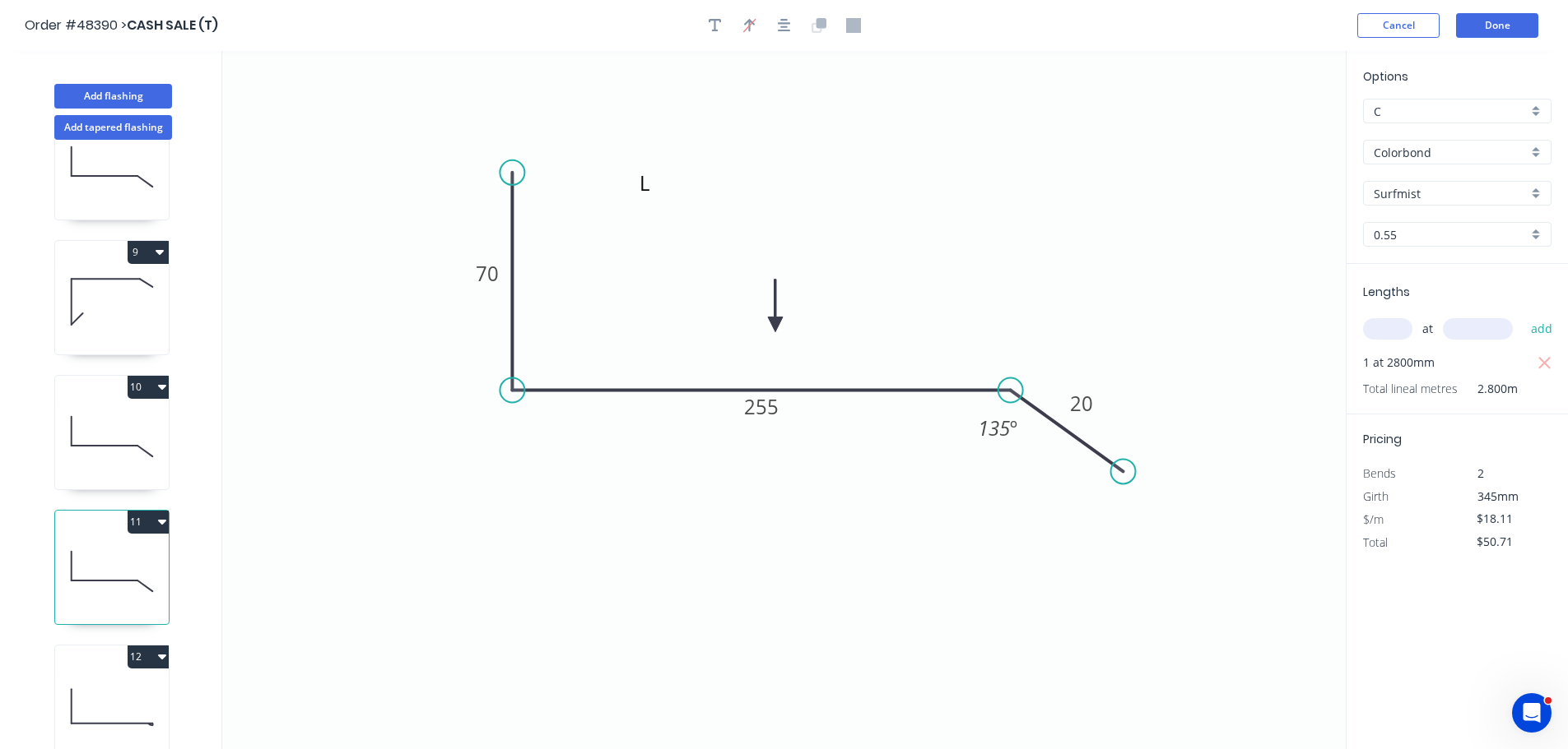
type input "$131.46"
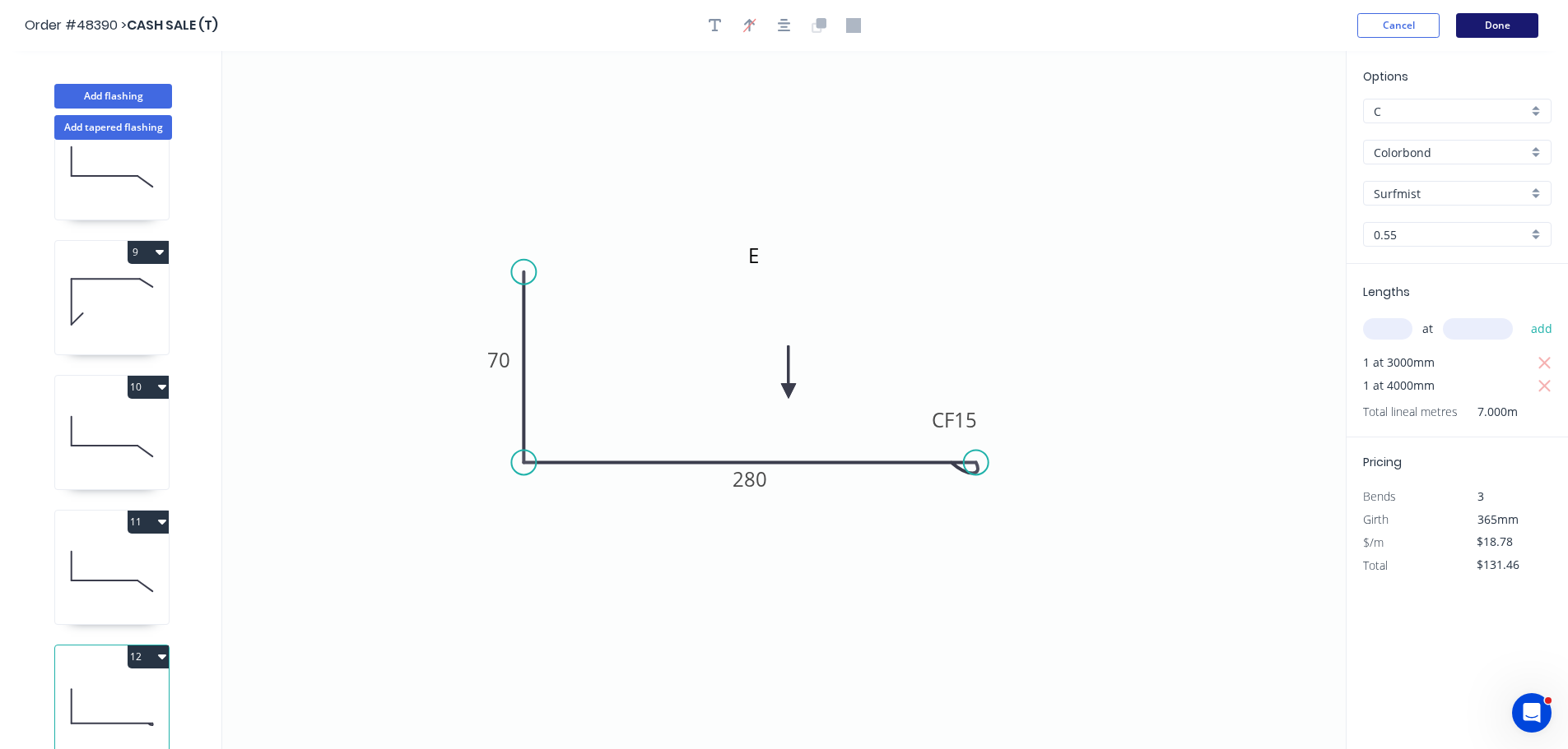
click at [1516, 21] on button "Done" at bounding box center [1497, 25] width 82 height 24
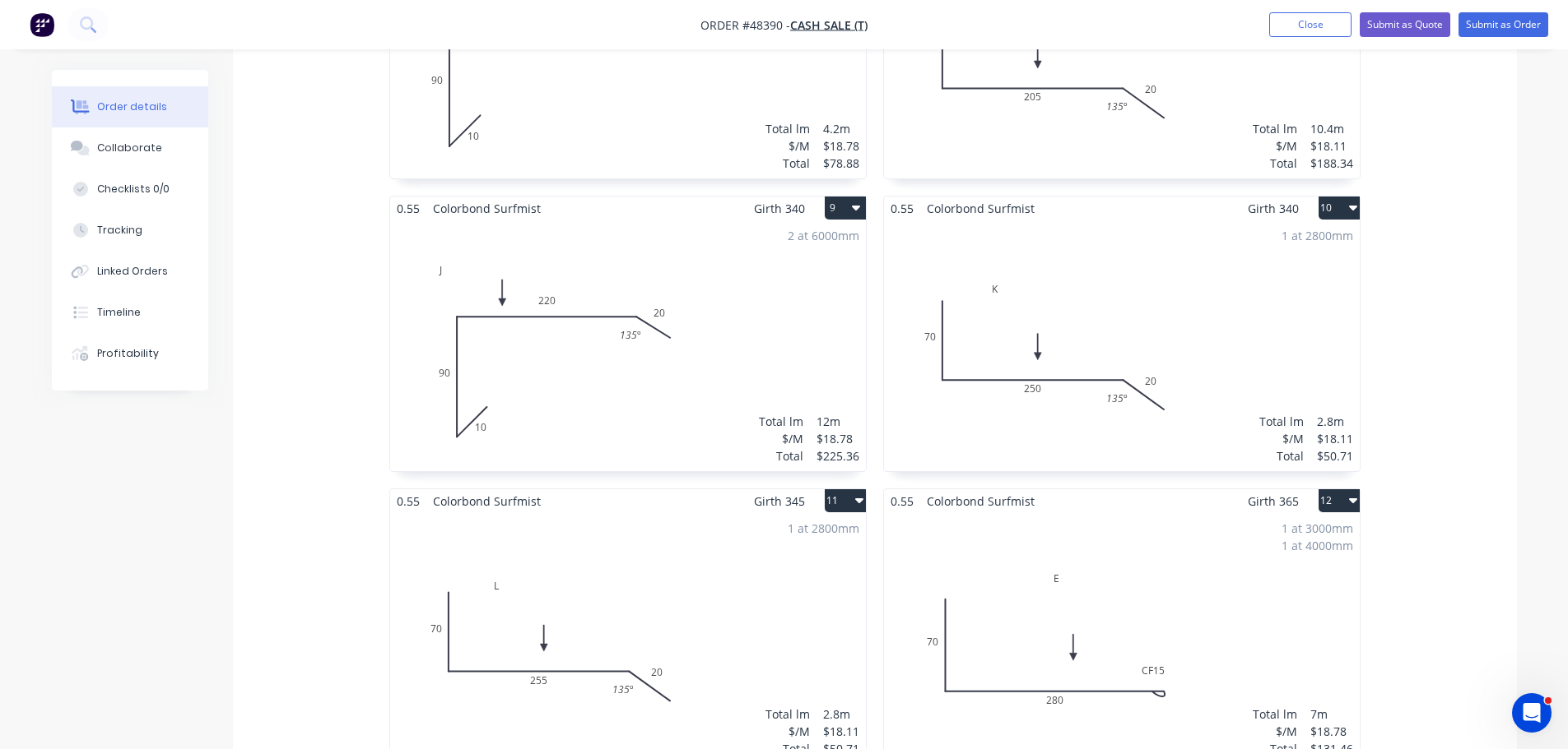
scroll to position [1316, 0]
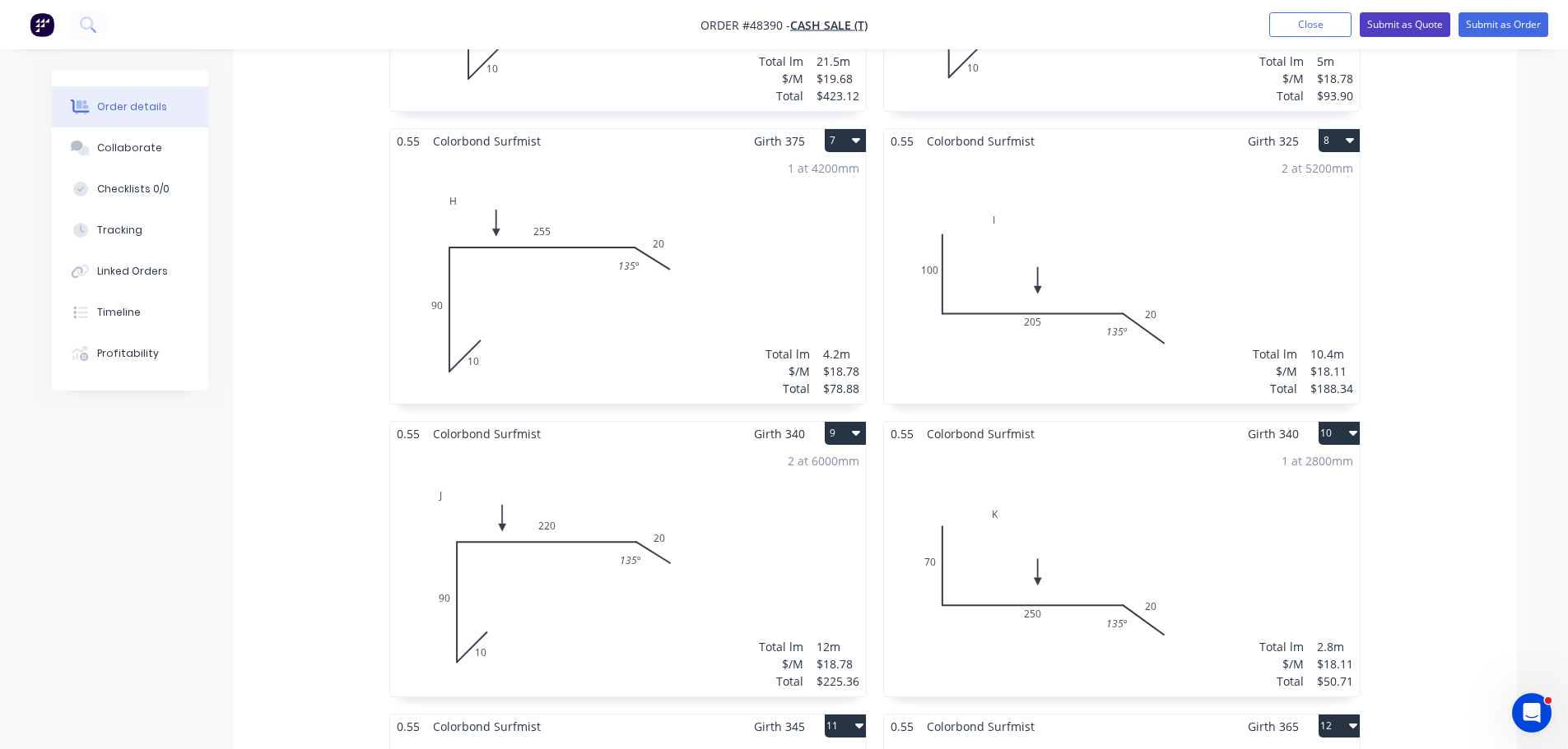
click at [1417, 24] on button "Submit as Quote" at bounding box center [1404, 24] width 91 height 24
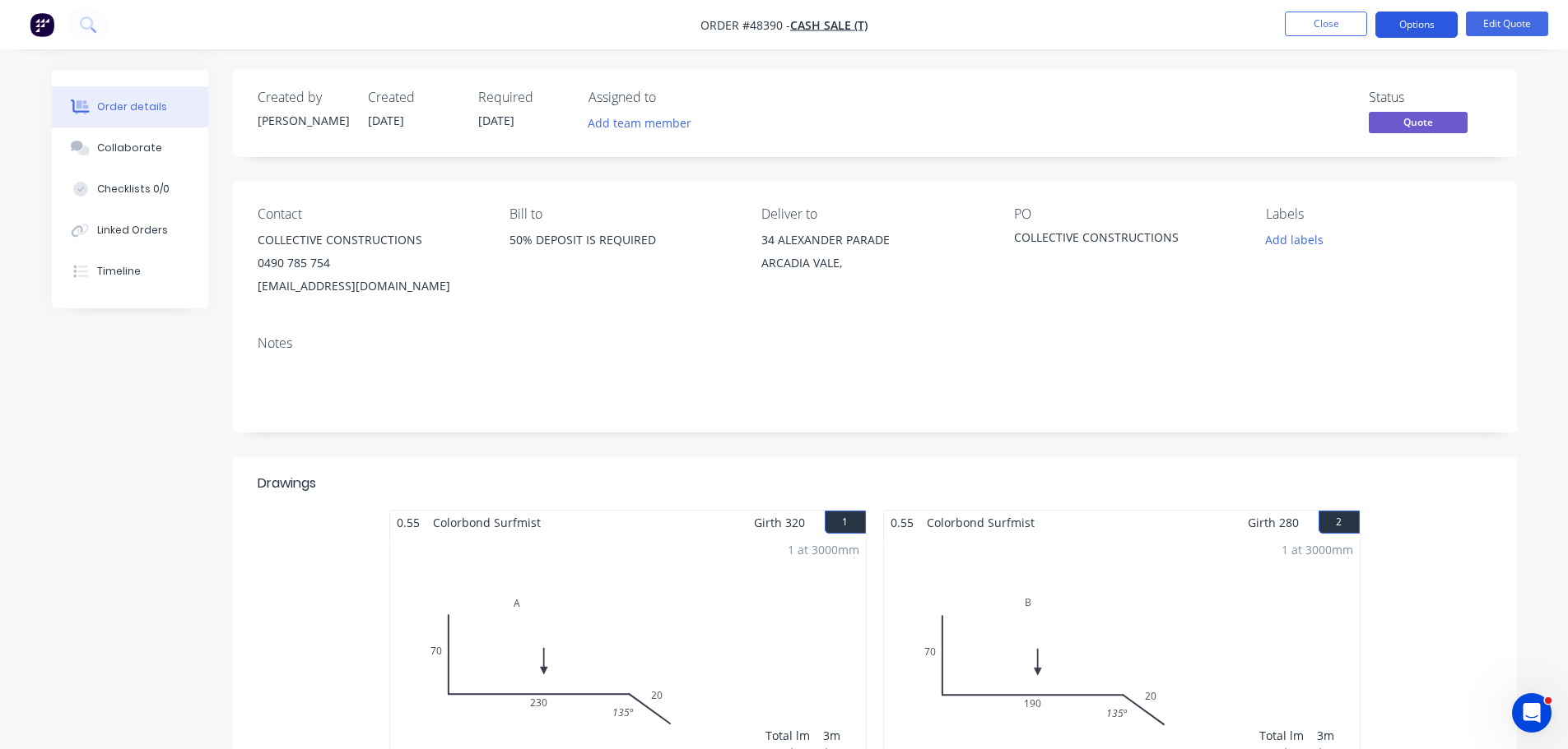
click at [1430, 34] on button "Options" at bounding box center [1416, 24] width 82 height 26
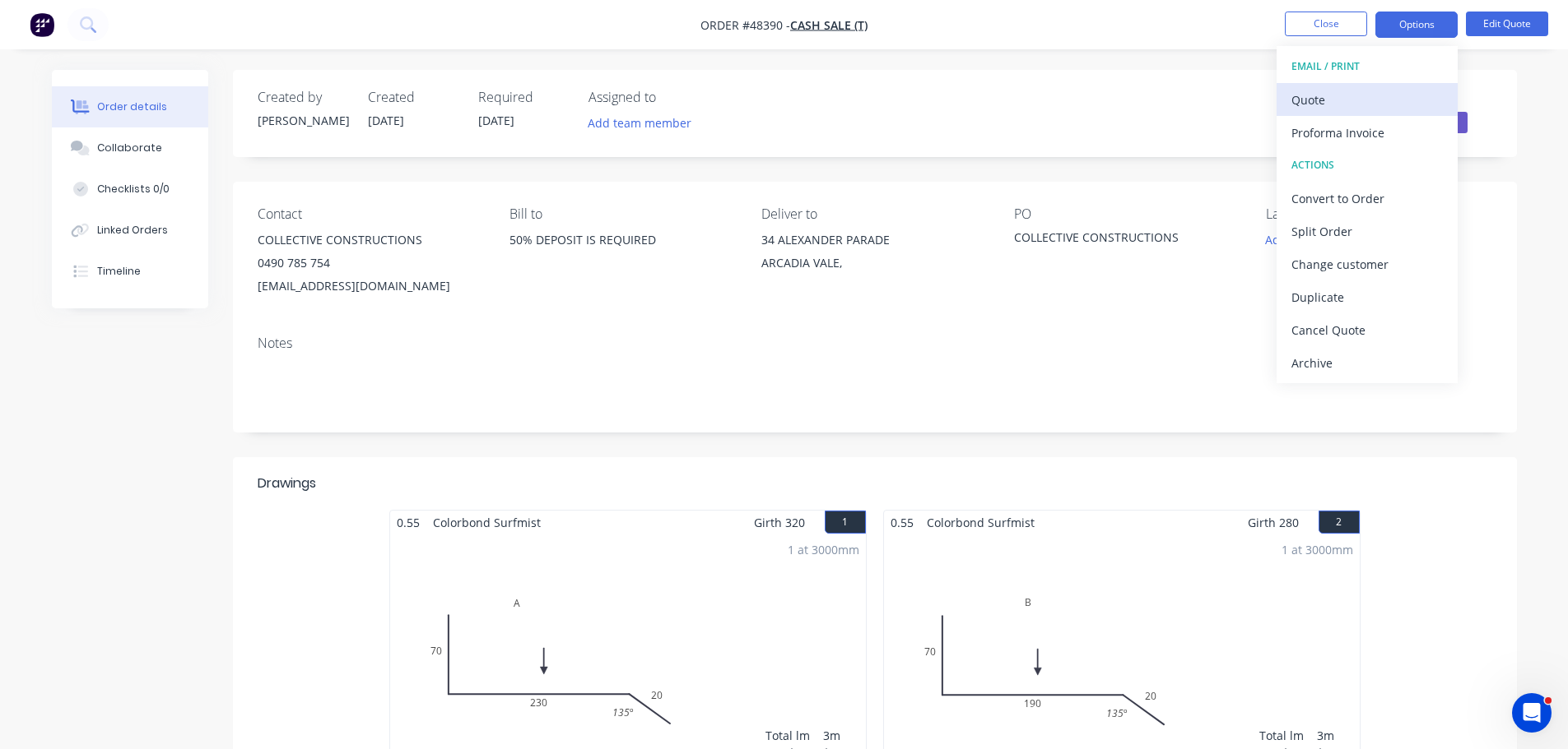
click at [1368, 86] on button "Quote" at bounding box center [1367, 99] width 181 height 33
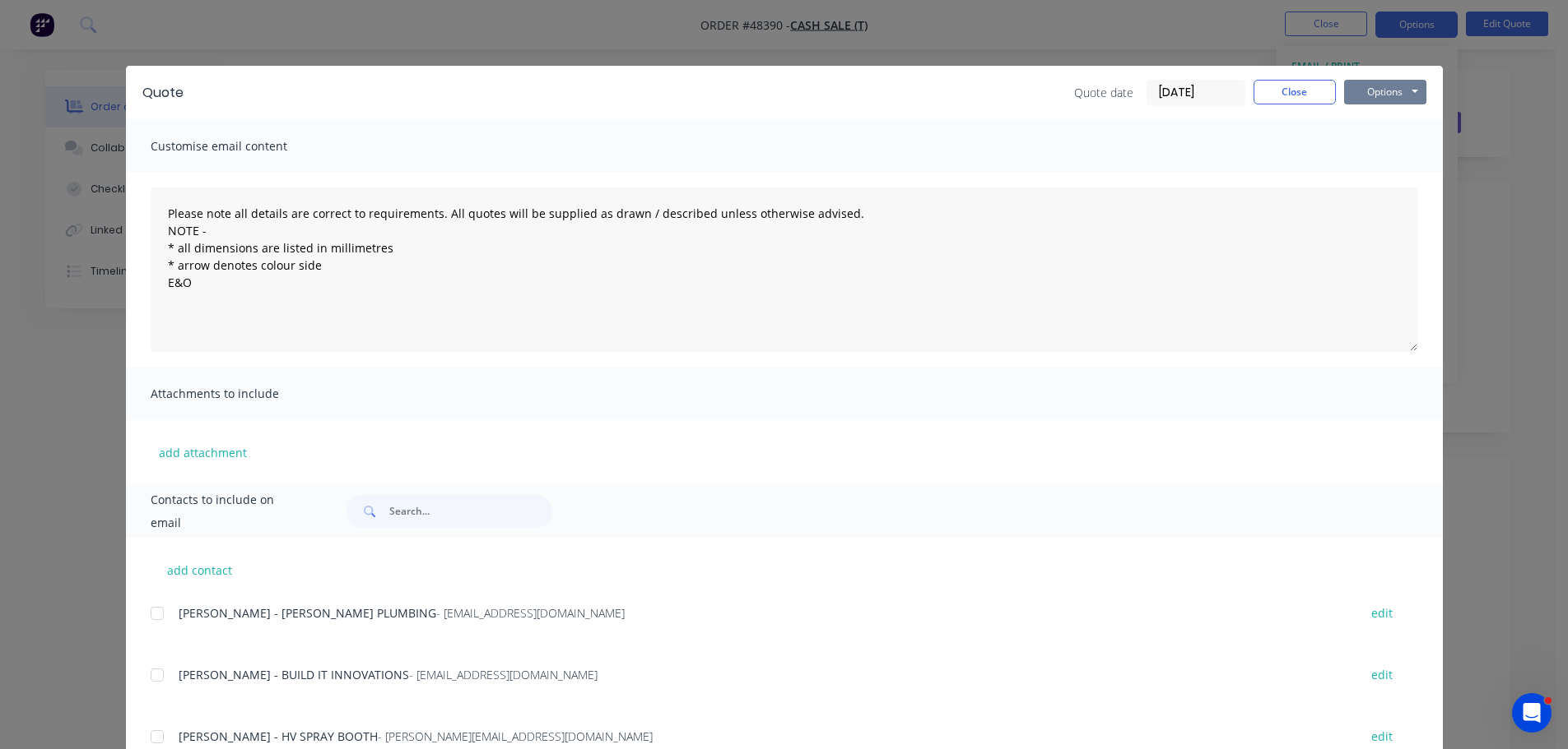
click at [1391, 80] on button "Options" at bounding box center [1385, 92] width 82 height 24
click at [1367, 140] on button "Print" at bounding box center [1396, 149] width 105 height 27
drag, startPoint x: 1015, startPoint y: 87, endPoint x: 1069, endPoint y: 78, distance: 54.7
click at [1048, 81] on div "Quote date 08/10/25 Close Options Preview Print Email" at bounding box center [813, 93] width 1226 height 26
click at [1275, 90] on button "Close" at bounding box center [1294, 92] width 82 height 24
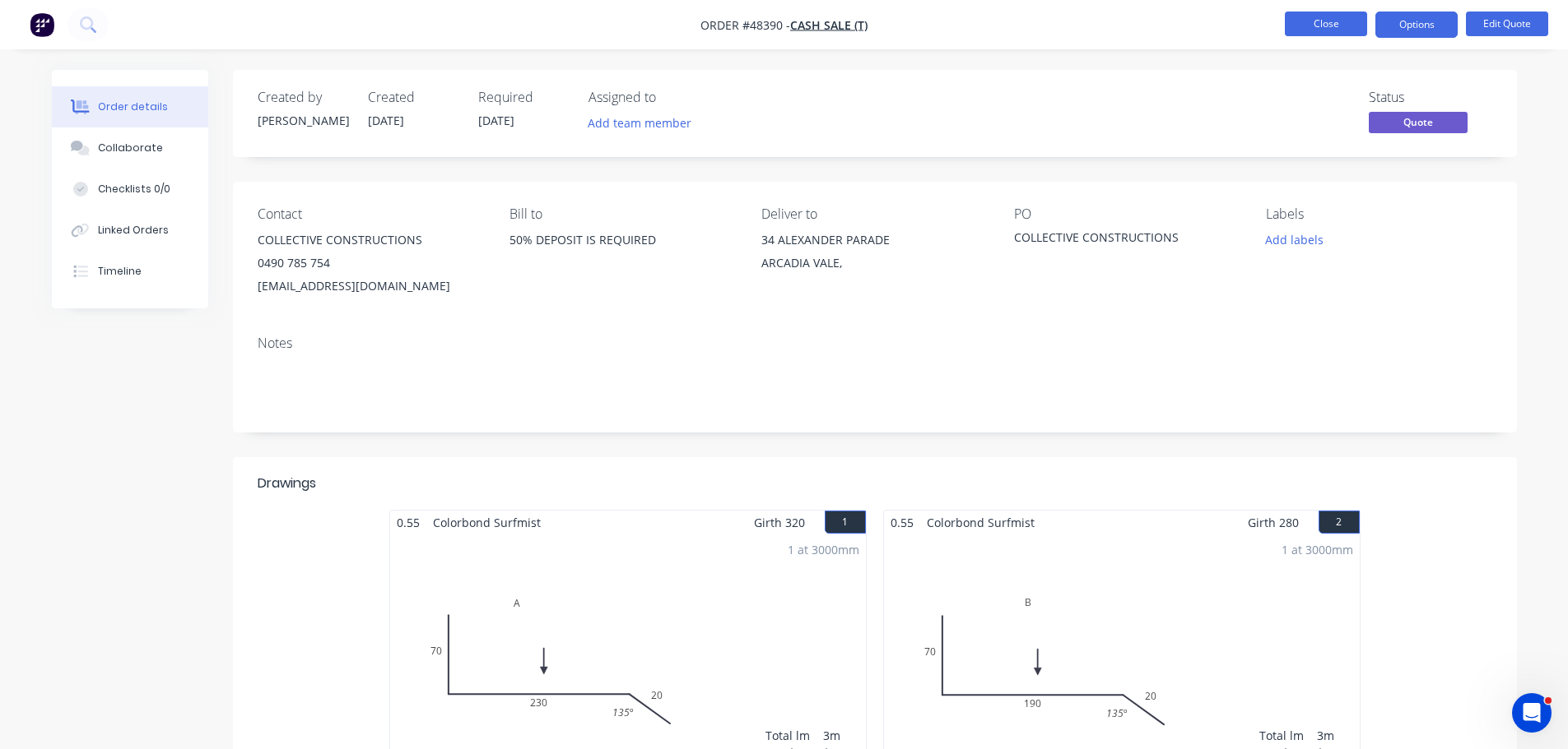
click at [1332, 41] on nav "Order #48390 - CASH SALE (T) Close Options Edit Quote" at bounding box center [784, 24] width 1568 height 50
click at [1332, 20] on button "Close" at bounding box center [1325, 23] width 82 height 24
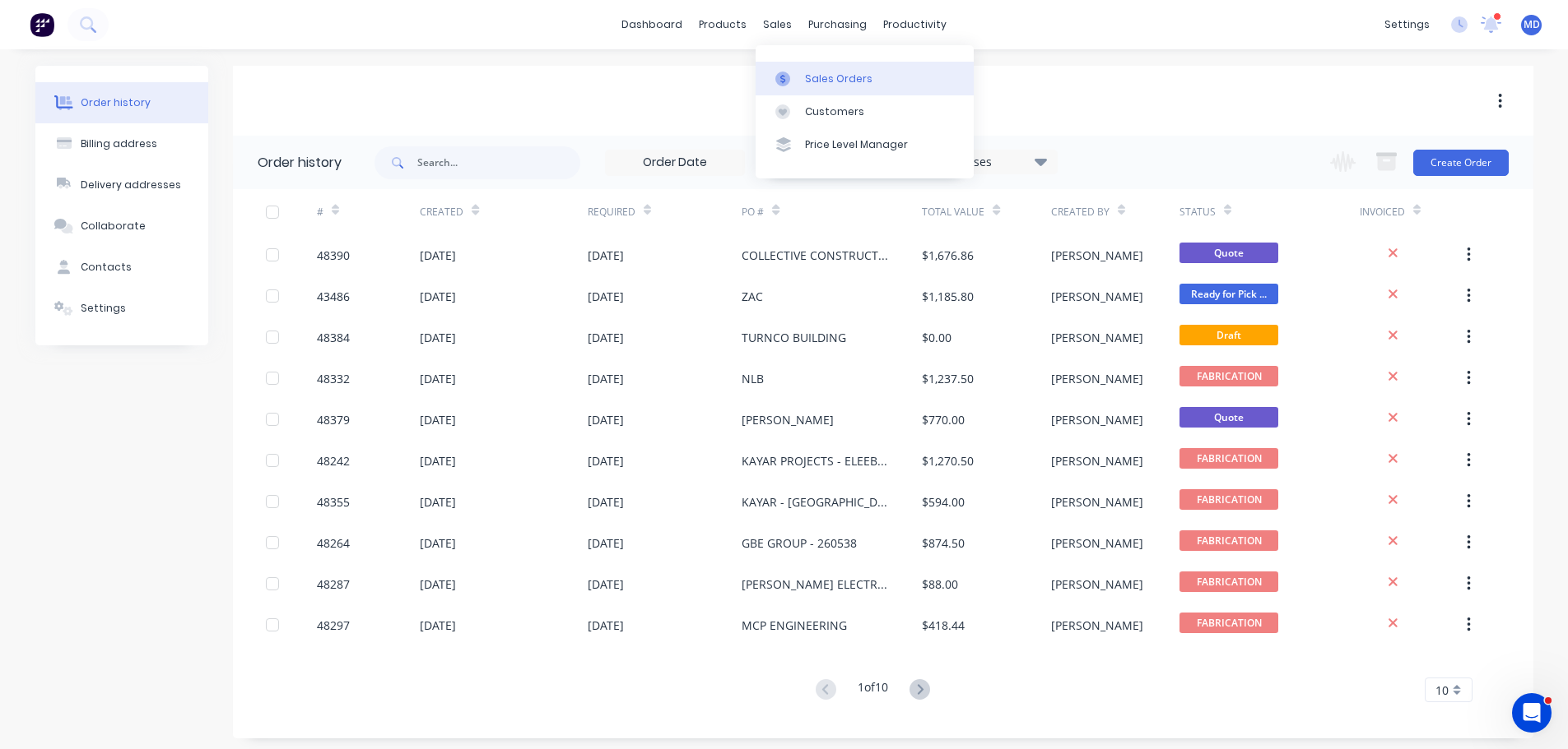
click at [796, 71] on div at bounding box center [787, 78] width 24 height 15
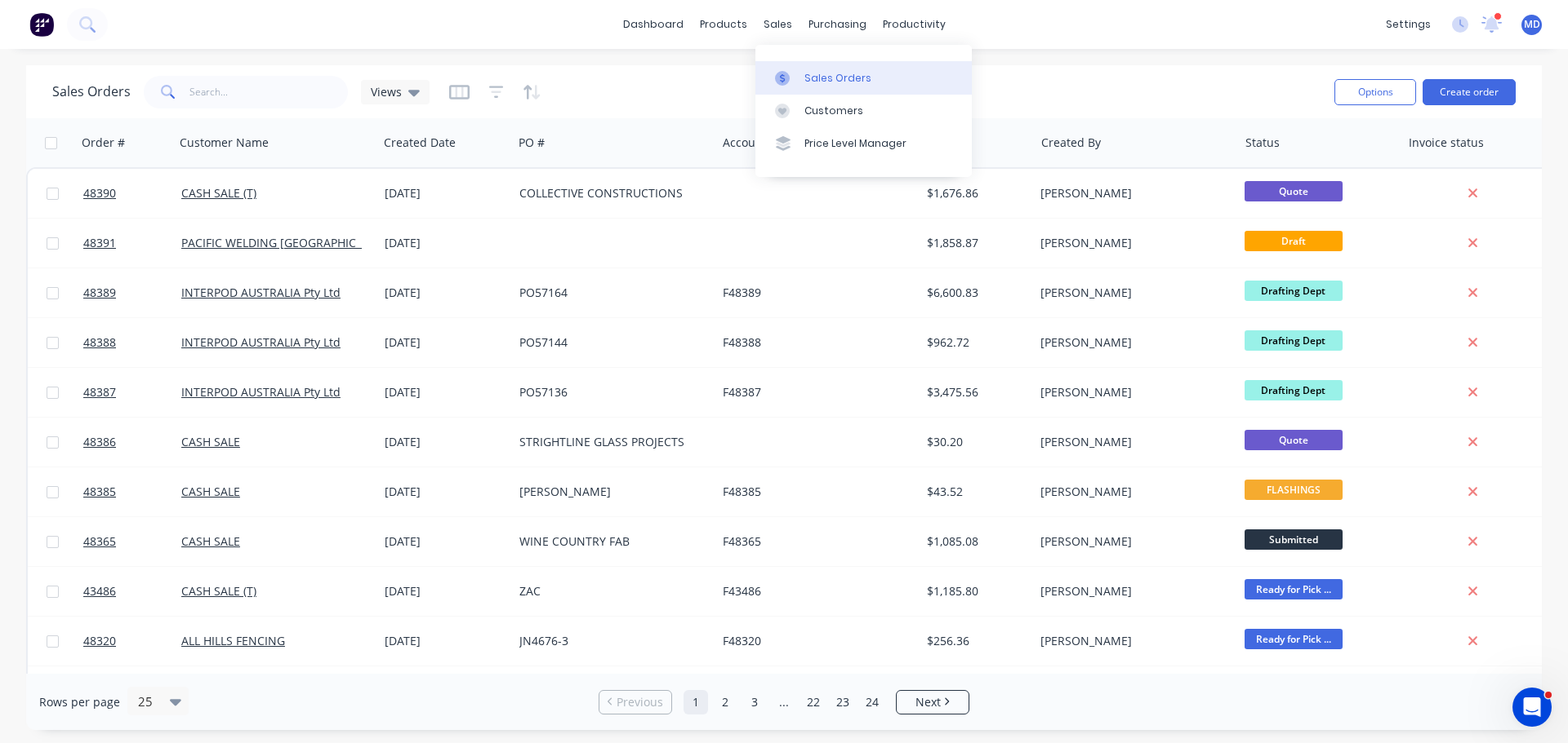
click at [806, 76] on div "Sales Orders" at bounding box center [837, 77] width 67 height 14
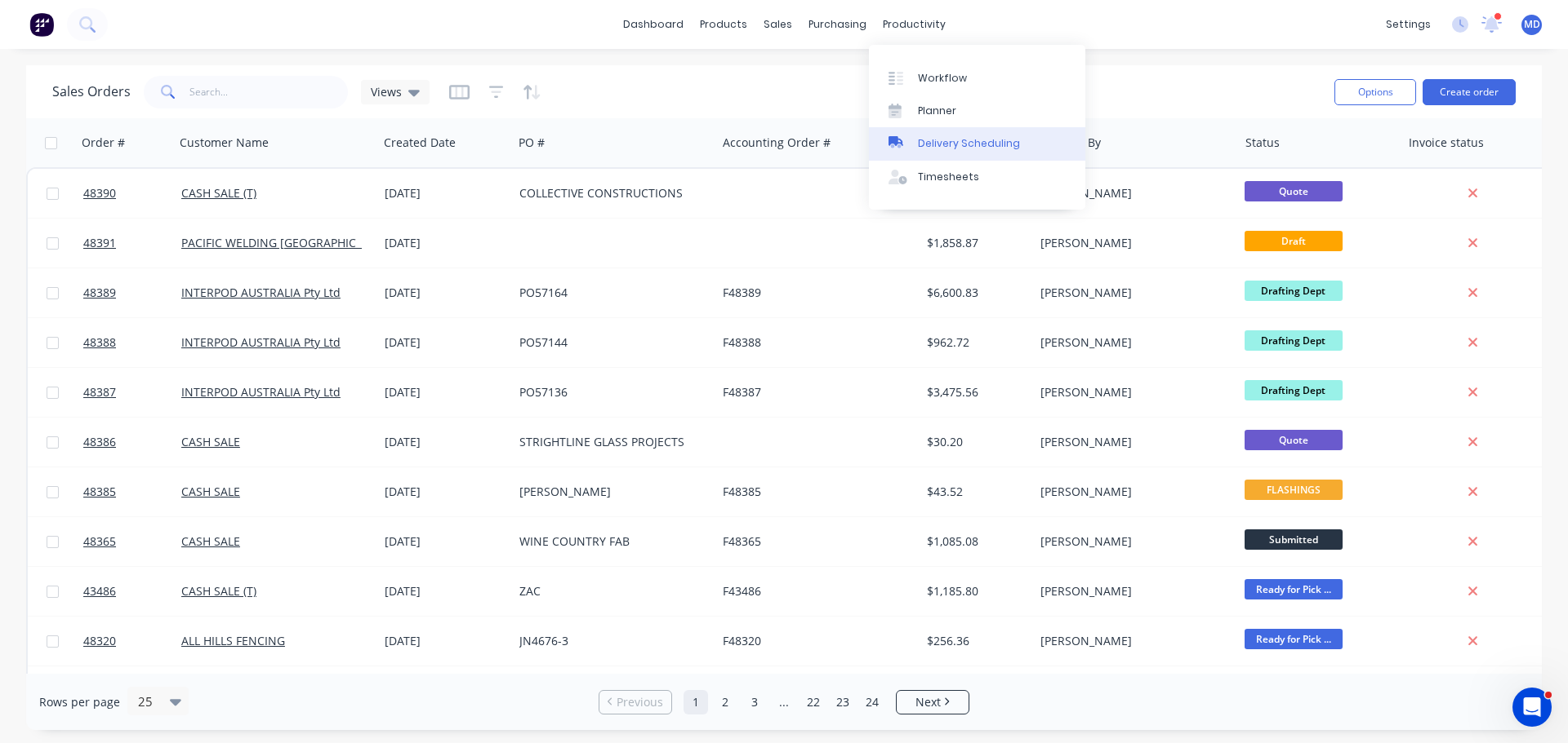
click at [955, 150] on div "Delivery Scheduling" at bounding box center [969, 143] width 102 height 14
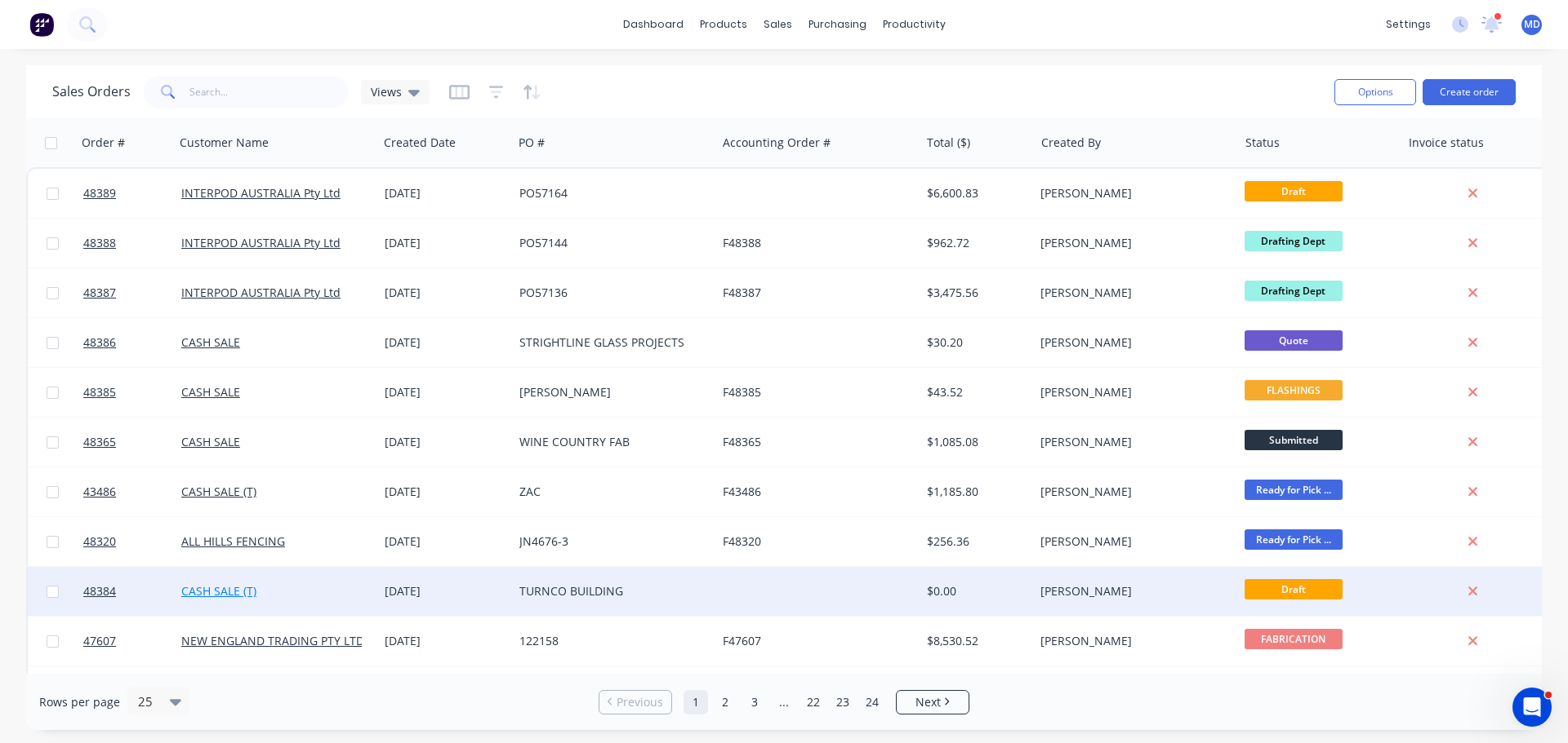
click at [185, 590] on link "CASH SALE (T)" at bounding box center [218, 591] width 75 height 15
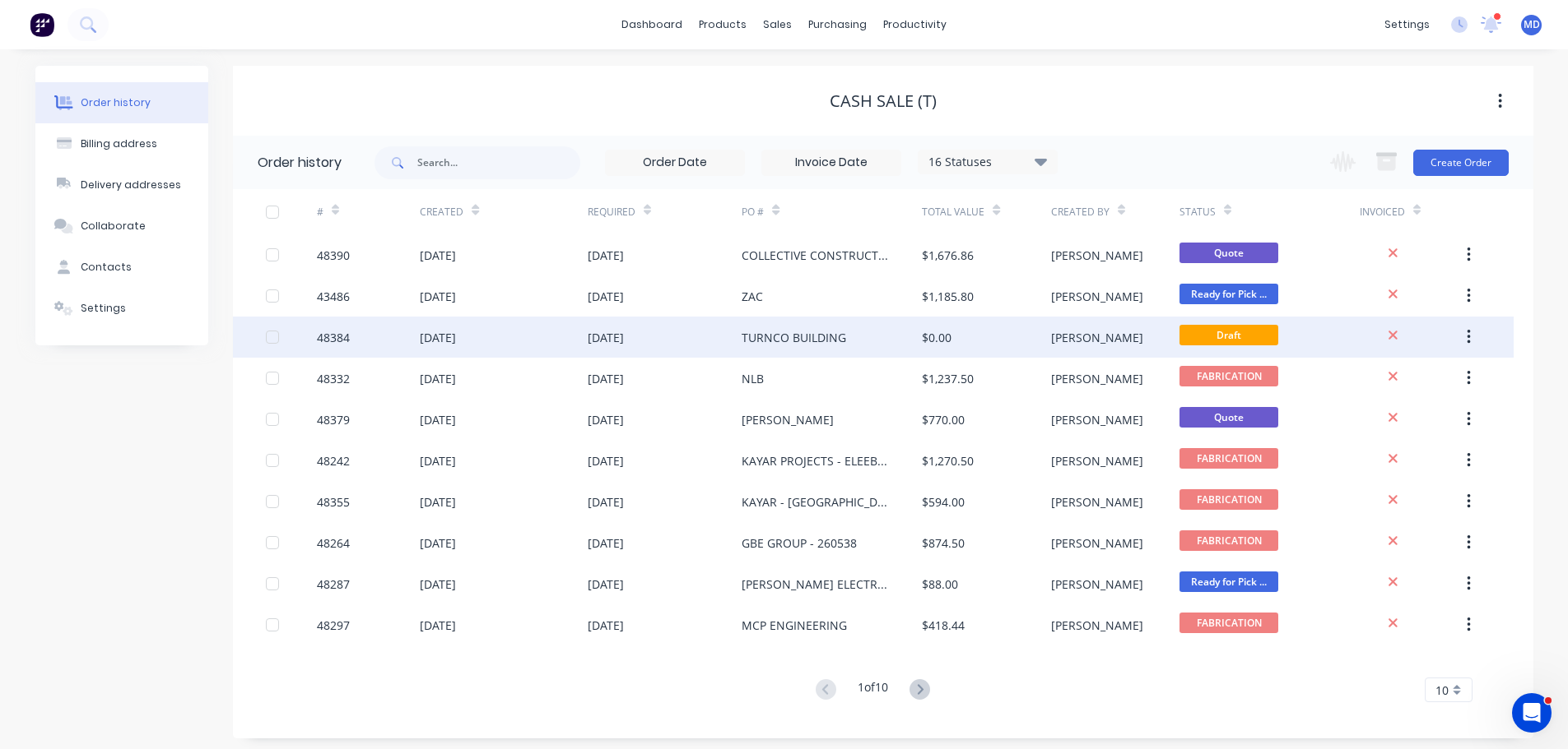
click at [331, 331] on div "48384" at bounding box center [333, 338] width 33 height 18
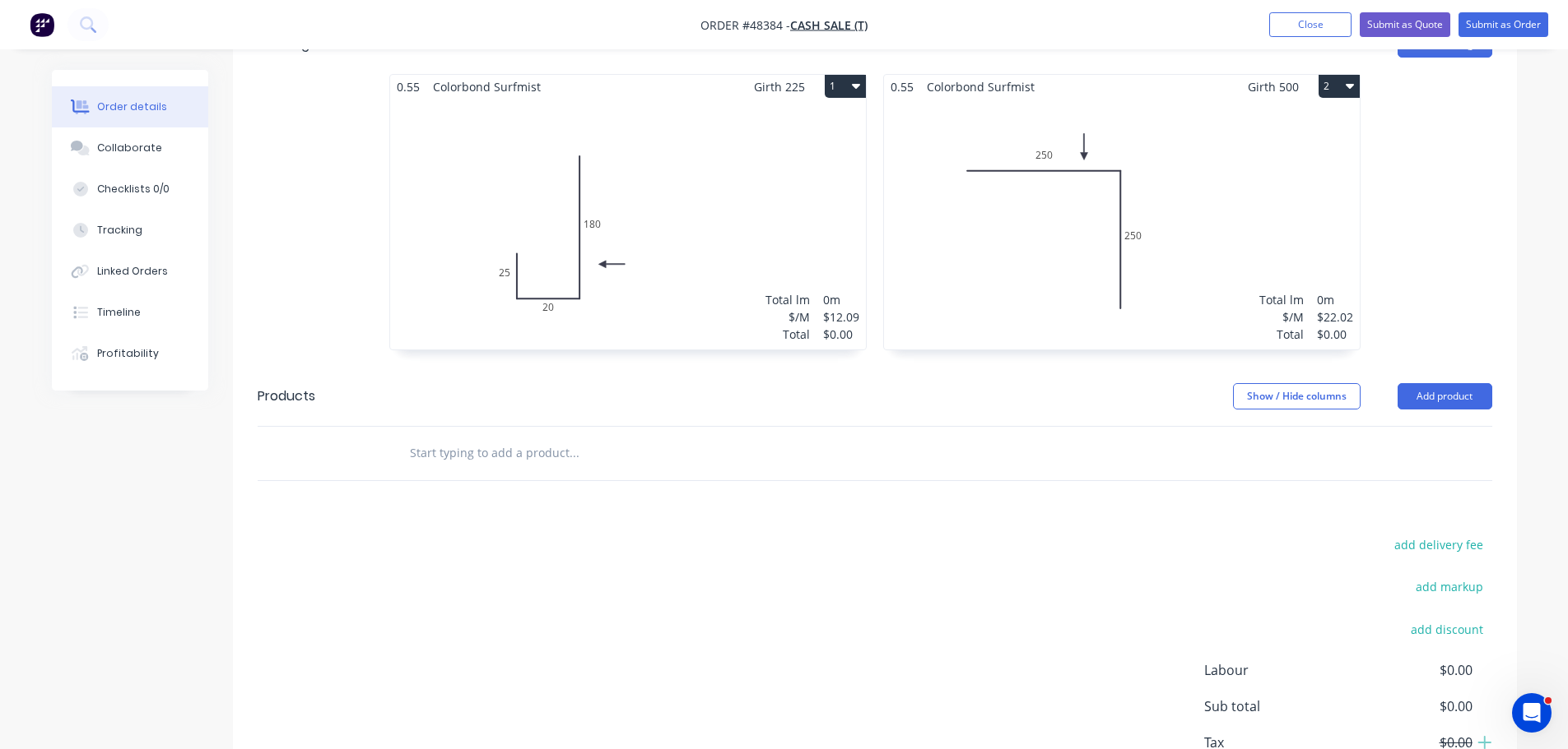
scroll to position [82, 0]
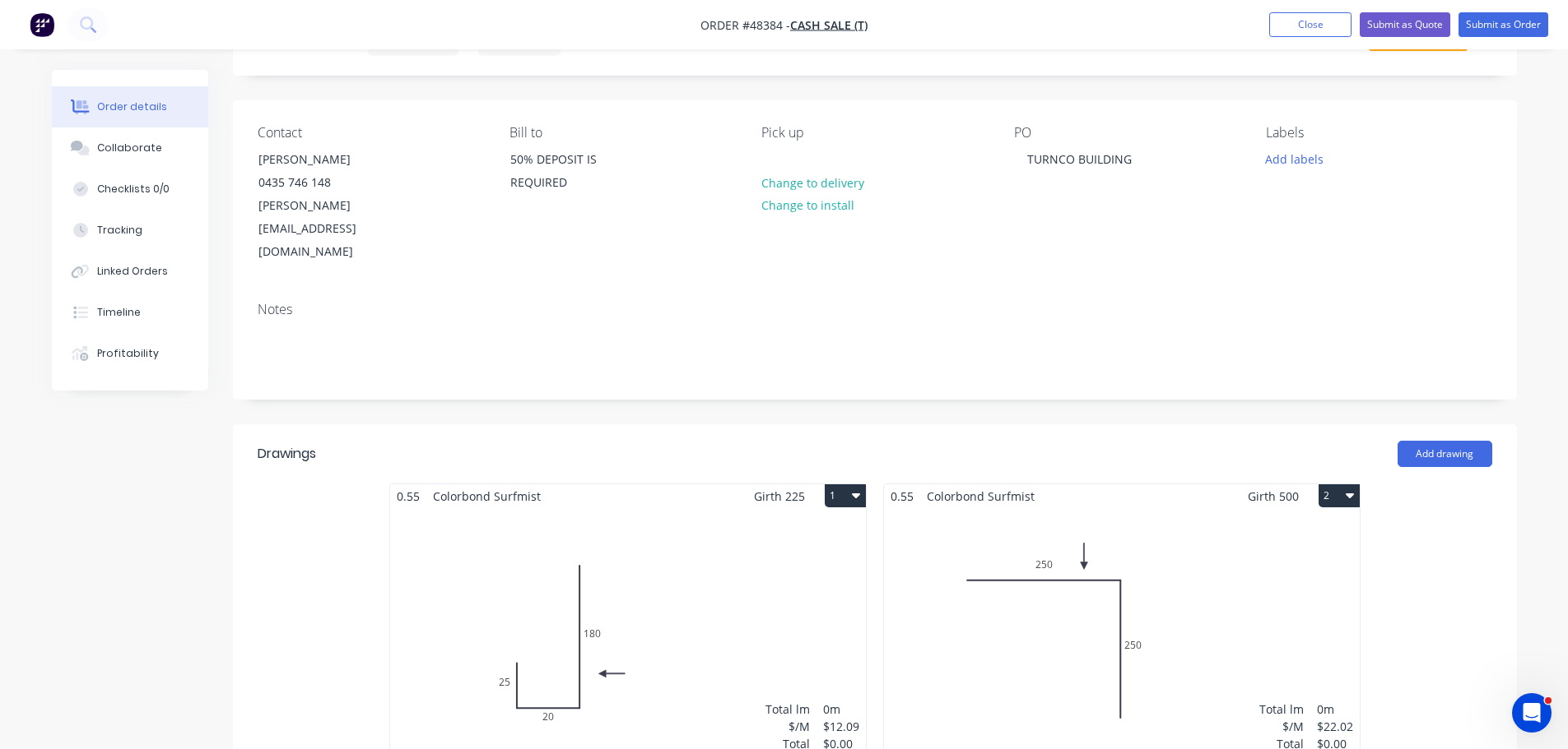
click at [849, 484] on button "1" at bounding box center [845, 496] width 41 height 23
click at [768, 590] on div "Delete" at bounding box center [787, 602] width 127 height 23
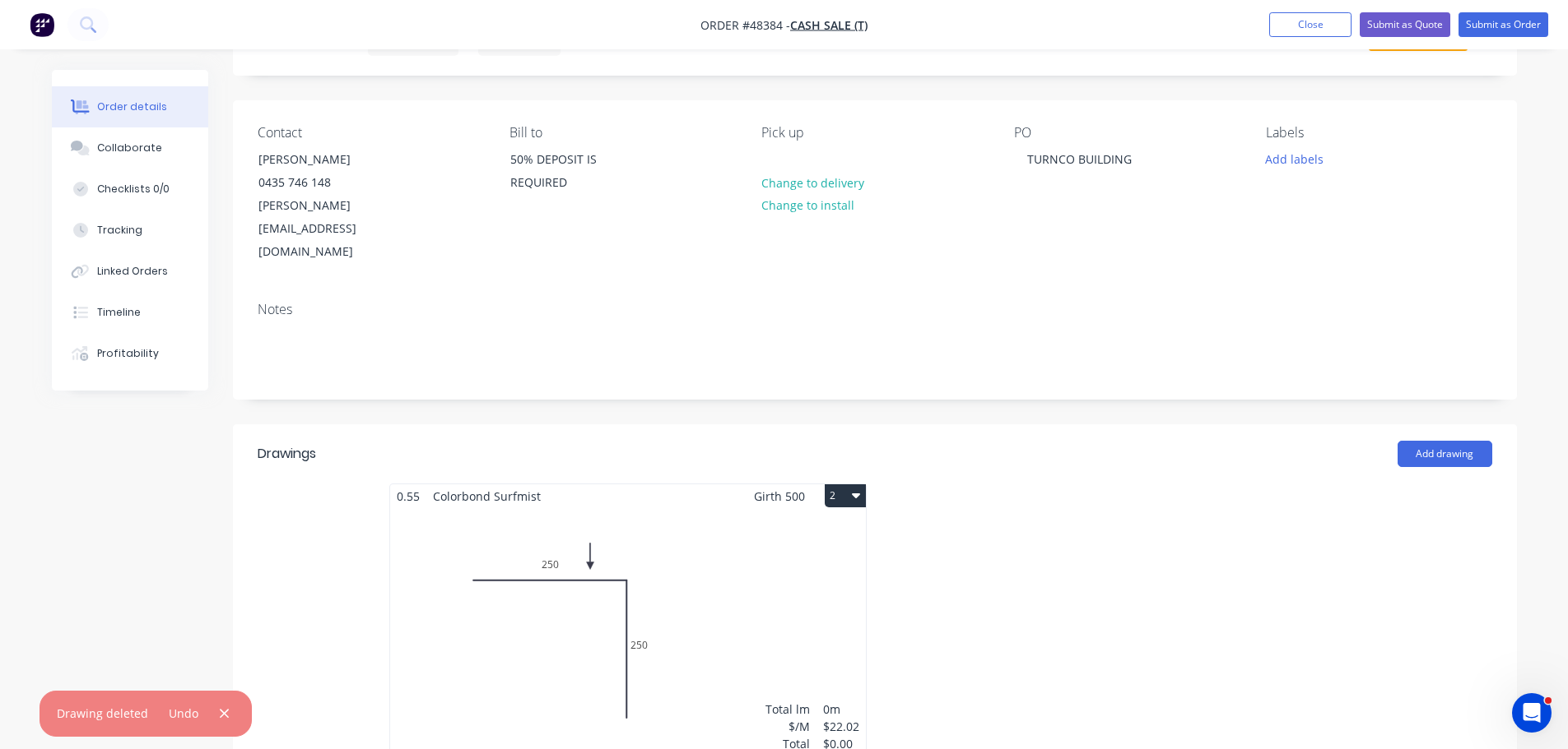
click at [839, 484] on button "2" at bounding box center [845, 496] width 41 height 23
click at [818, 590] on div "Delete" at bounding box center [787, 602] width 127 height 23
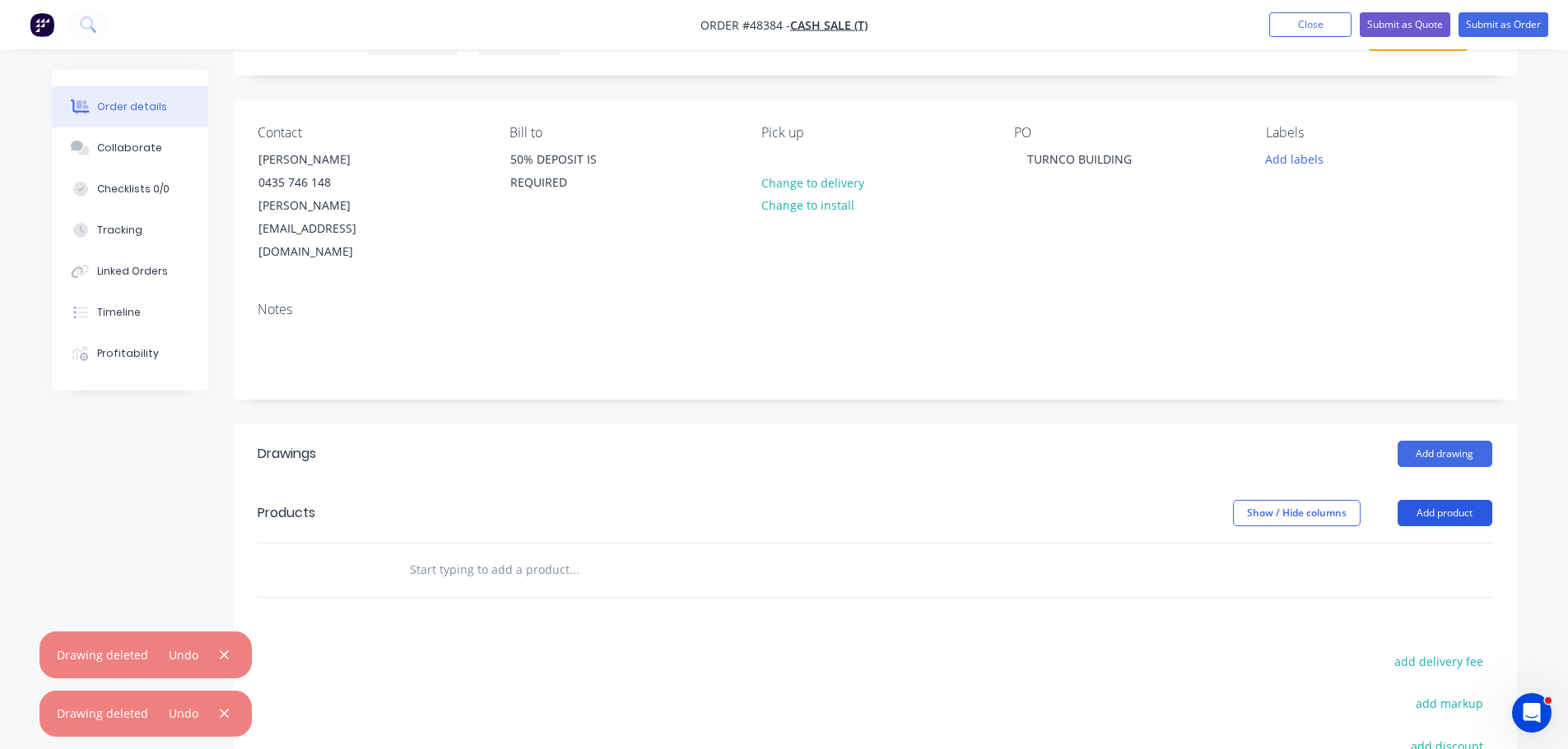
click at [1443, 500] on button "Add product" at bounding box center [1444, 512] width 95 height 26
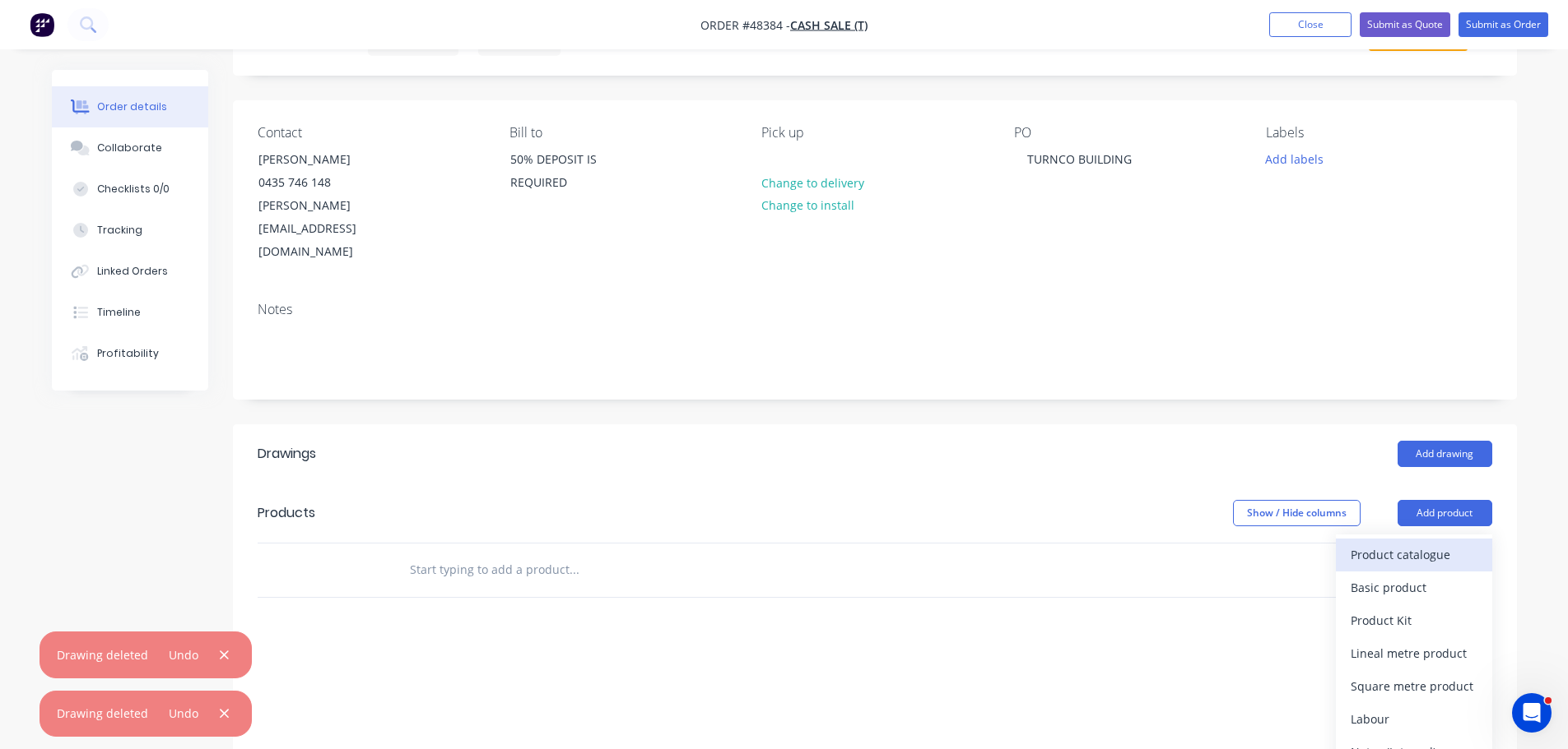
click at [1396, 543] on div "Product catalogue" at bounding box center [1414, 554] width 127 height 23
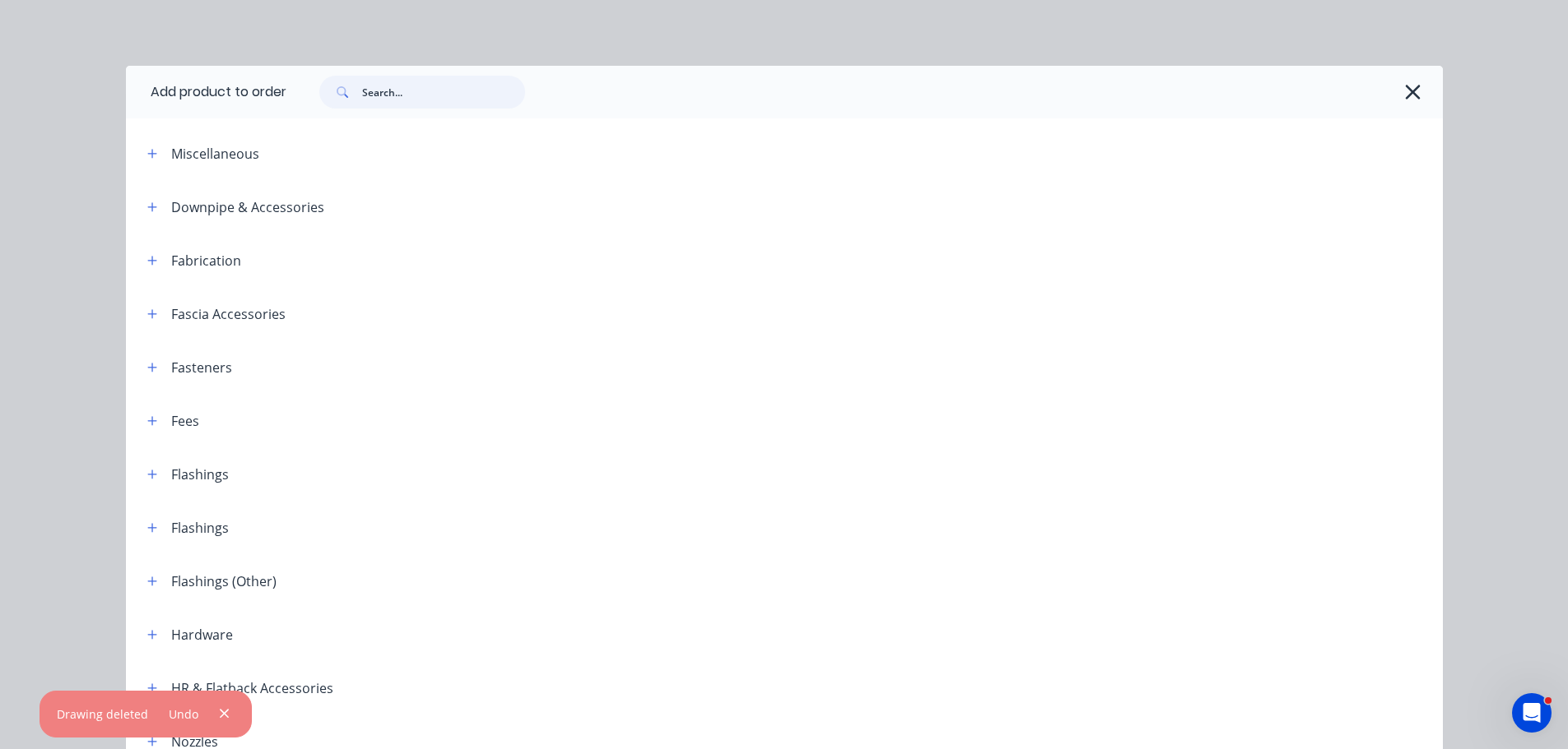
click at [420, 90] on input "text" at bounding box center [443, 93] width 163 height 33
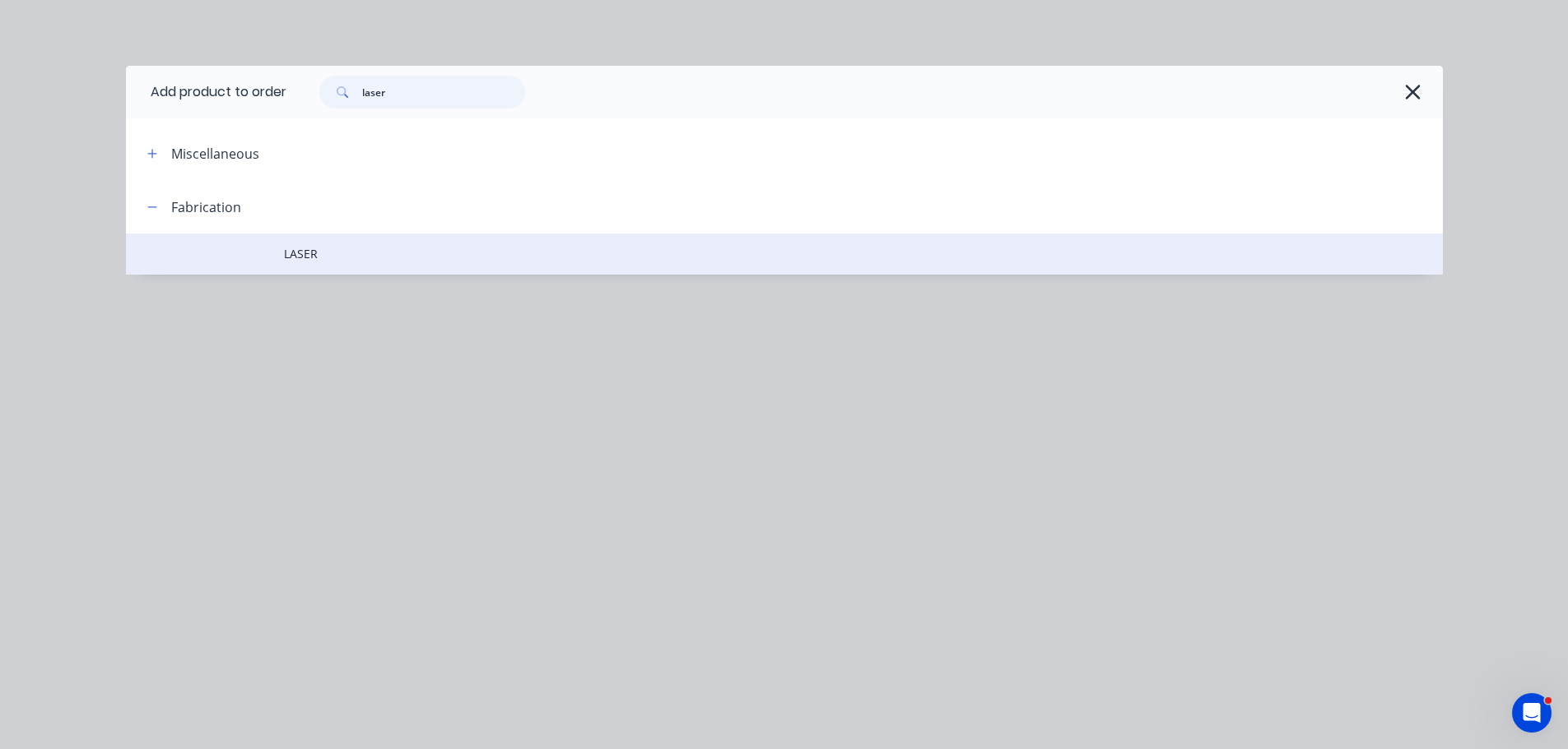
type input "laser"
click at [321, 265] on td "LASER" at bounding box center [862, 254] width 1159 height 41
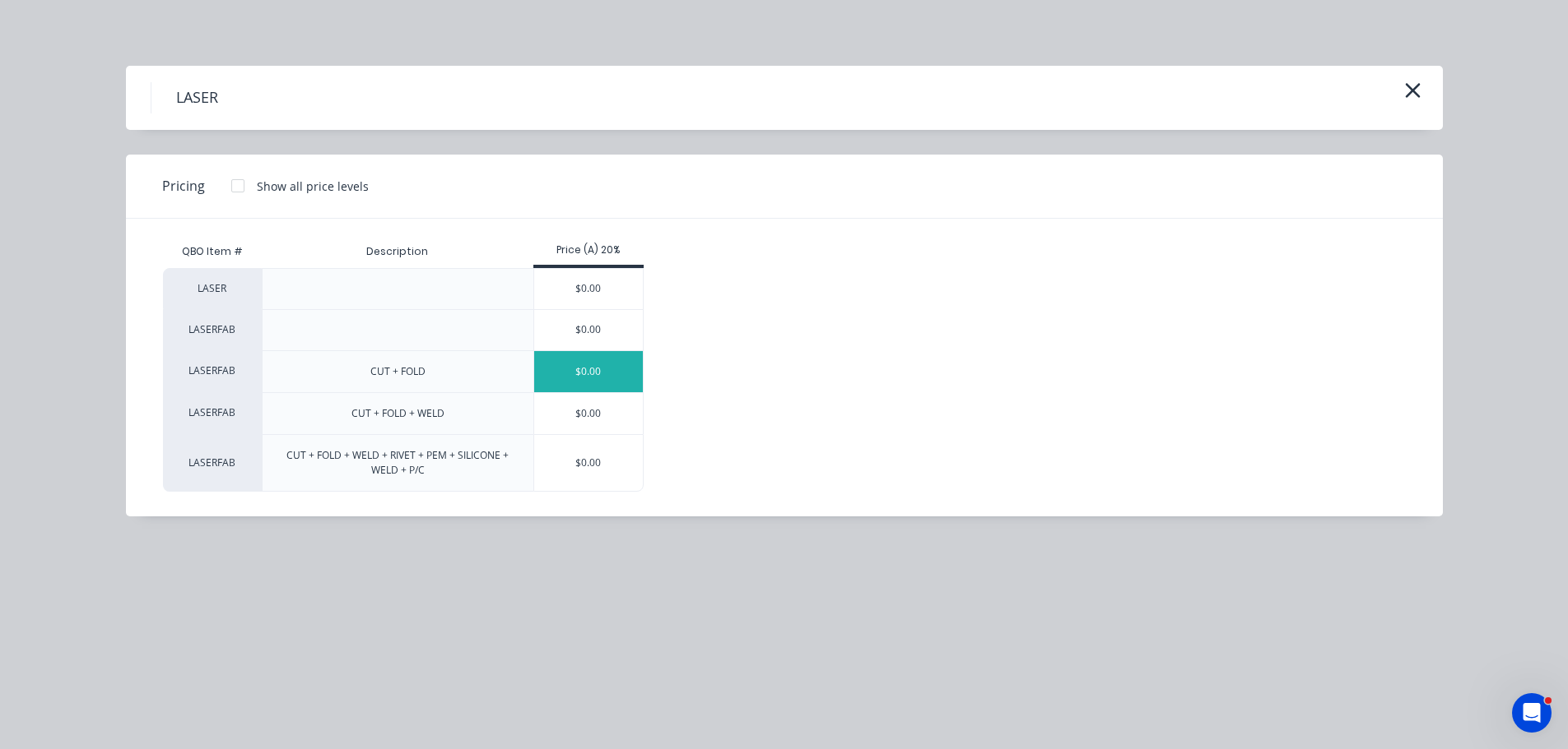
click at [593, 379] on div "$0.00" at bounding box center [589, 372] width 109 height 41
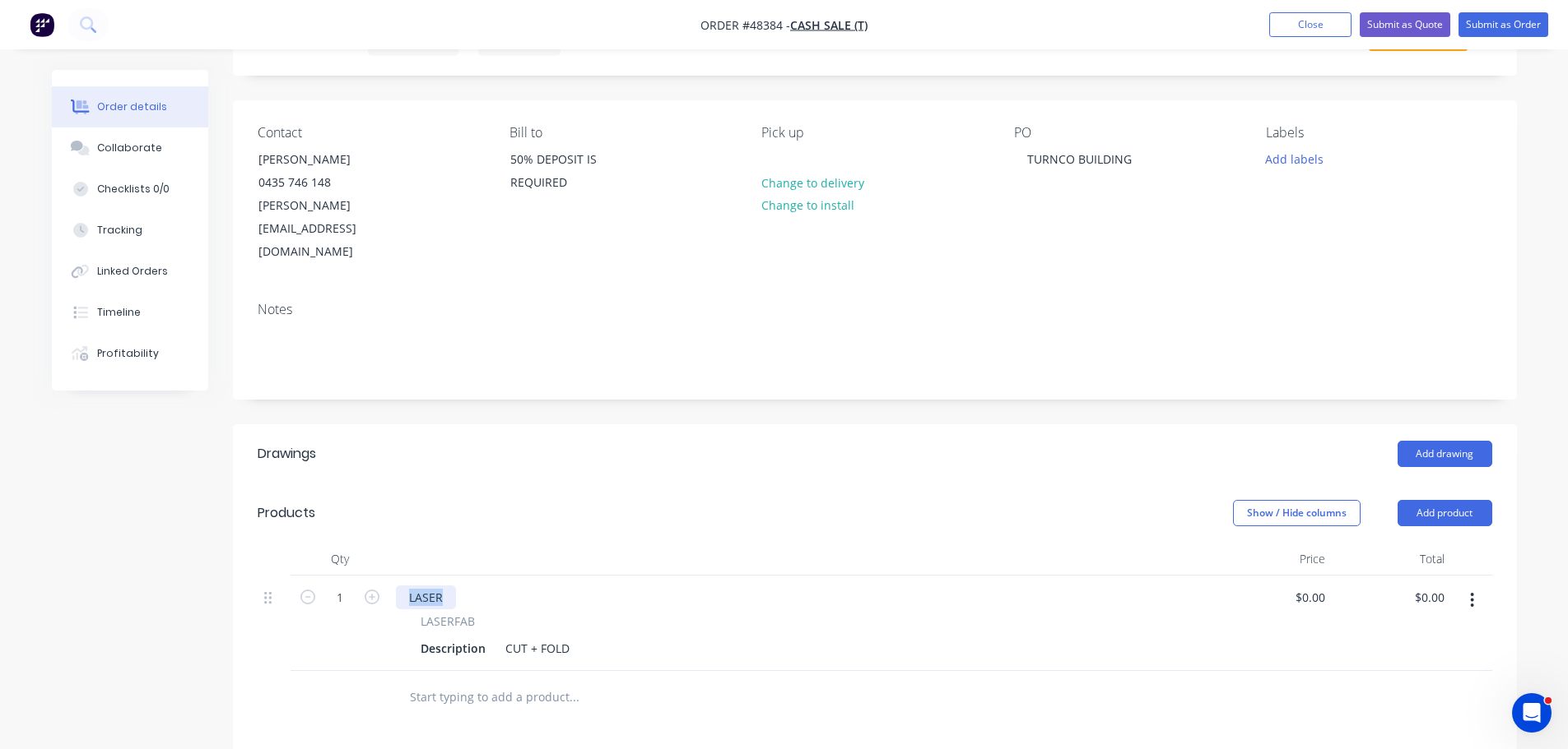
drag, startPoint x: 447, startPoint y: 556, endPoint x: 363, endPoint y: 553, distance: 84.1
click at [363, 576] on div "1 LASER LASERFAB Description CUT + FOLD $0.00 $0.00 $0.00 $0.00" at bounding box center [874, 623] width 1235 height 95
click at [435, 585] on div "0.55" at bounding box center [420, 597] width 50 height 23
drag, startPoint x: 482, startPoint y: 601, endPoint x: 422, endPoint y: 609, distance: 60.5
click at [404, 613] on div "LASERFAB Description CUT + FOLD" at bounding box center [800, 636] width 810 height 48
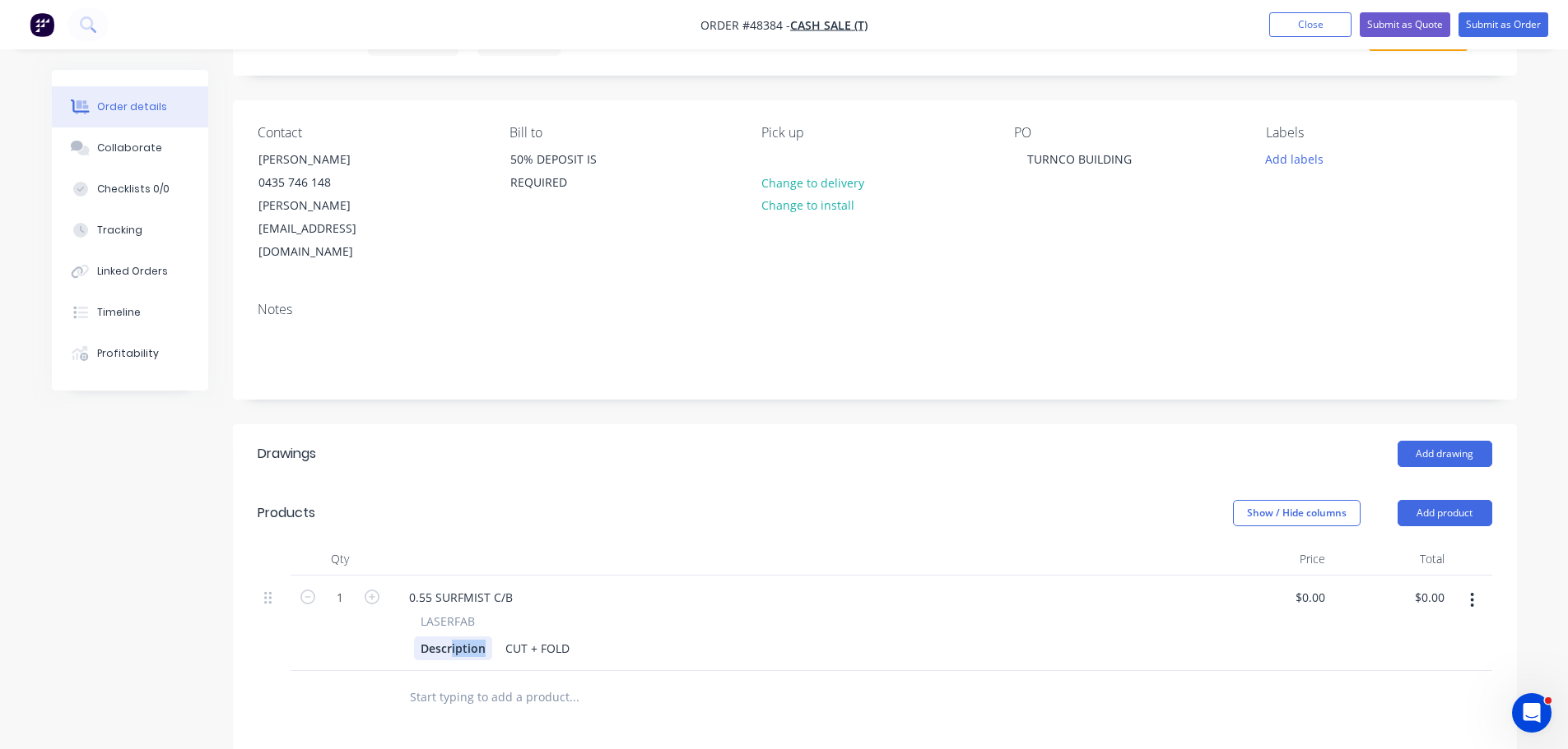
click at [480, 637] on div "Description" at bounding box center [453, 649] width 78 height 23
drag, startPoint x: 484, startPoint y: 603, endPoint x: 416, endPoint y: 606, distance: 68.1
click at [416, 637] on div "Description" at bounding box center [453, 649] width 78 height 23
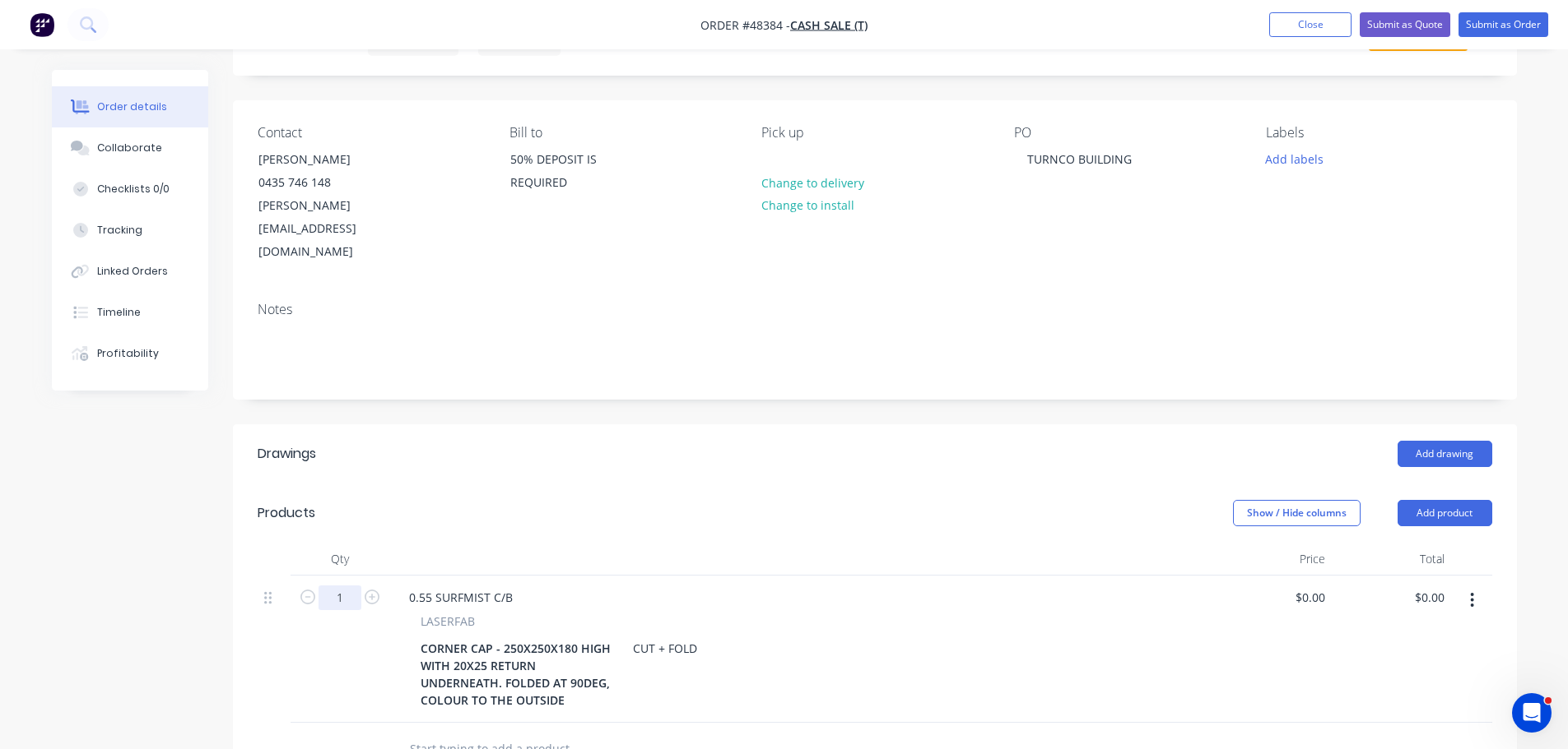
click at [344, 585] on input "1" at bounding box center [340, 597] width 43 height 24
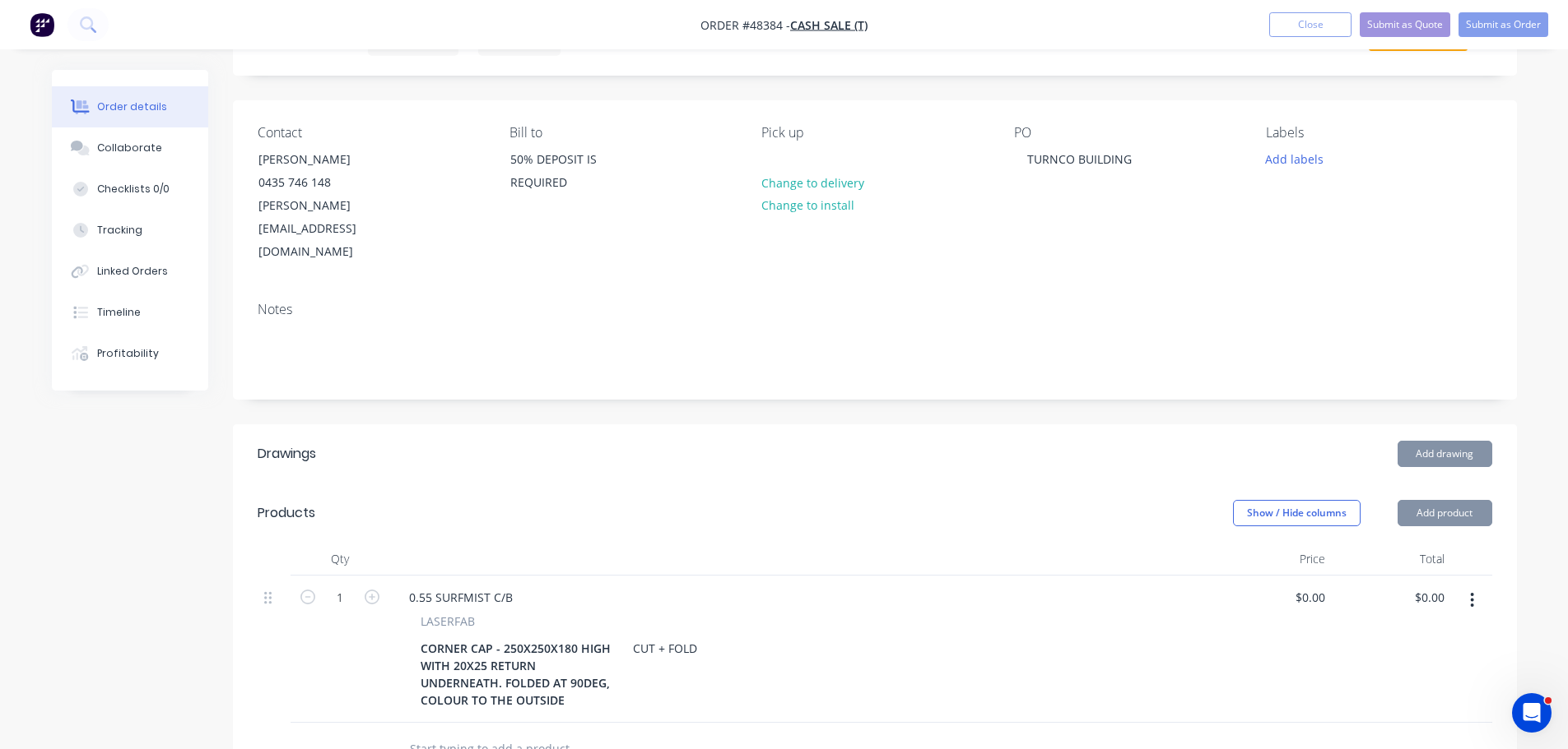
click at [567, 649] on div "CORNER CAP - 250X250X180 HIGH WITH 20X25 RETURN UNDERNEATH. FOLDED AT 90DEG, CO…" at bounding box center [516, 675] width 206 height 76
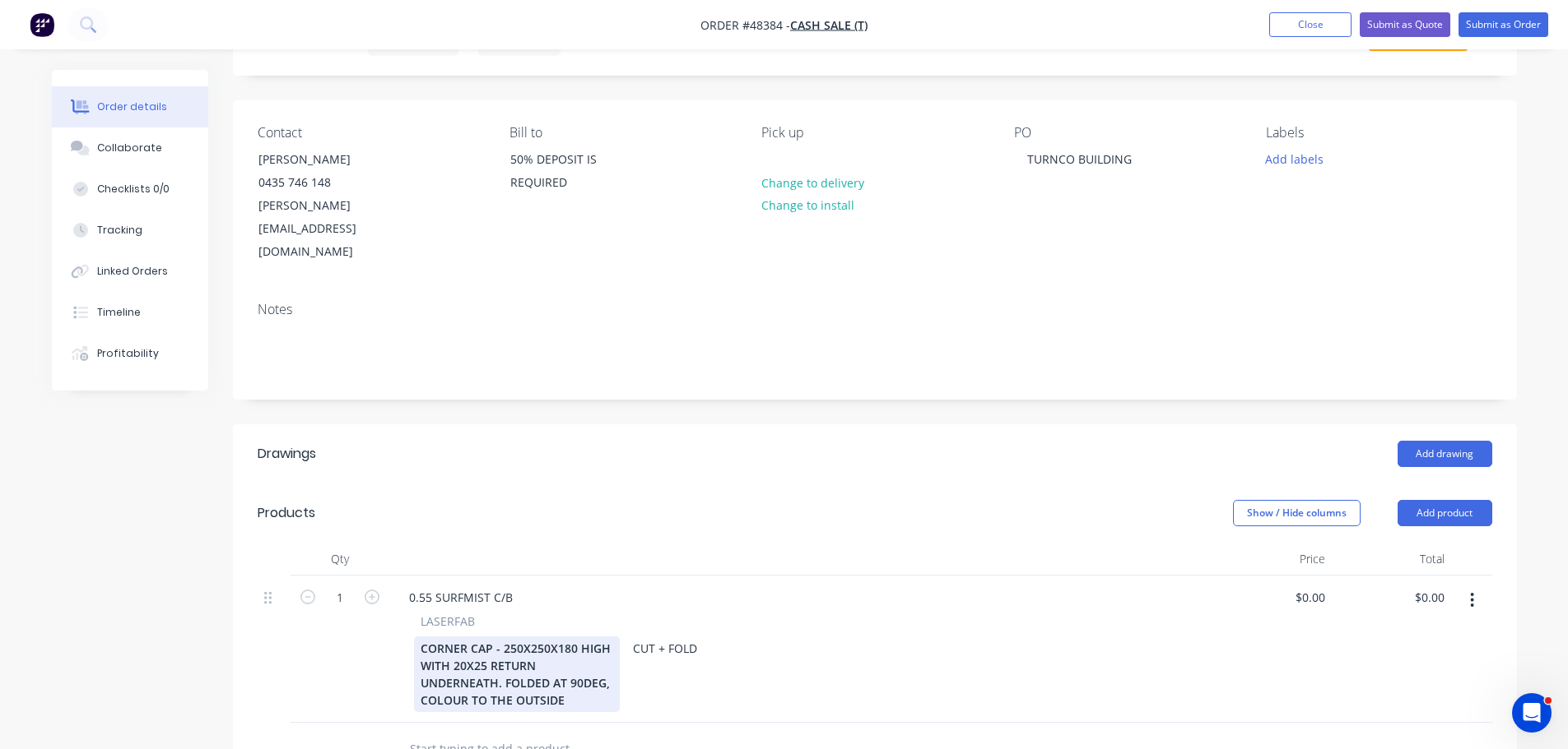
click at [562, 656] on div "CORNER CAP - 250X250X180 HIGH WITH 20X25 RETURN UNDERNEATH. FOLDED AT 90DEG, CO…" at bounding box center [516, 675] width 206 height 76
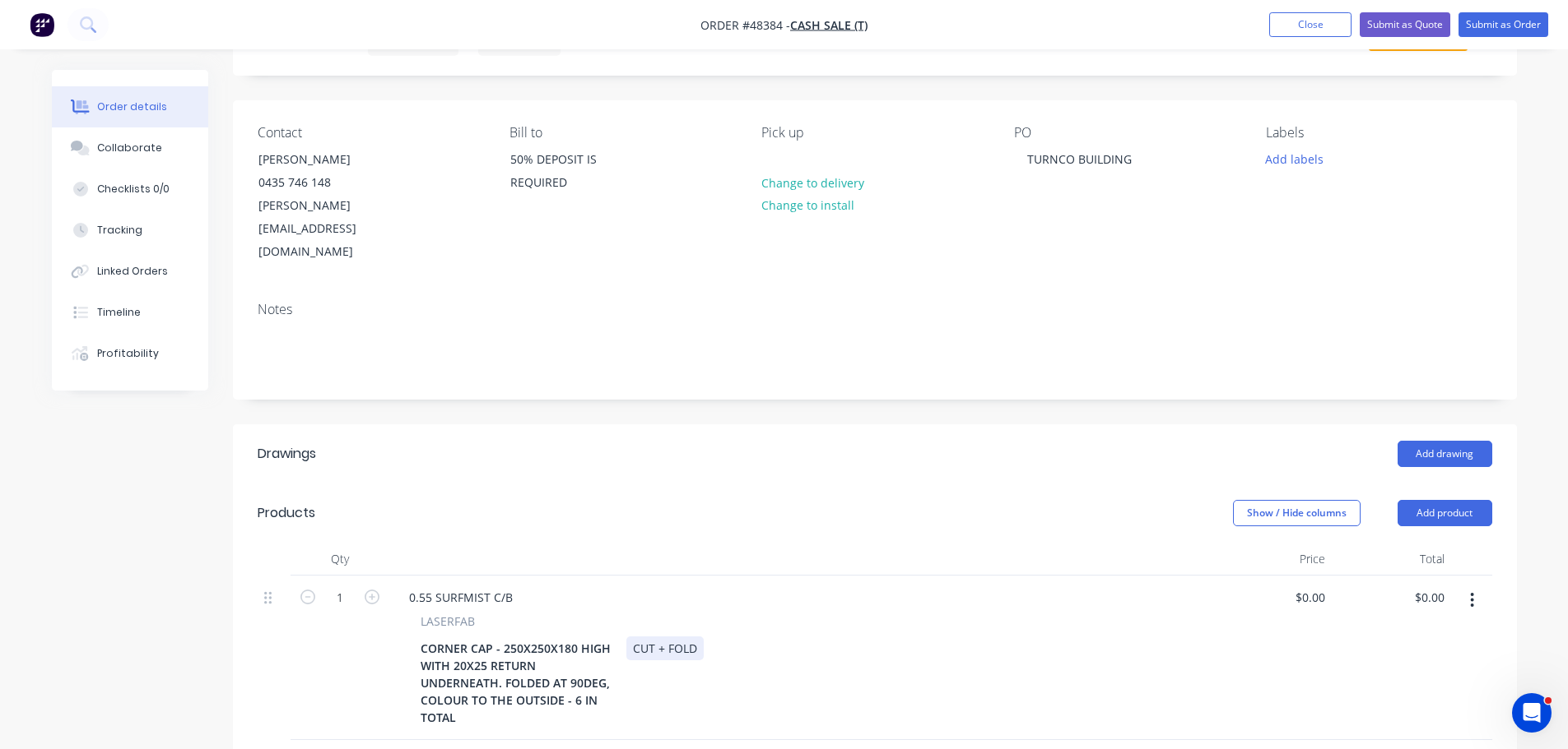
click at [770, 639] on div "CORNER CAP - 250X250X180 HIGH WITH 20X25 RETURN UNDERNEATH. FOLDED AT 90DEG, CO…" at bounding box center [797, 683] width 767 height 93
click at [1455, 441] on button "Add drawing" at bounding box center [1444, 454] width 95 height 26
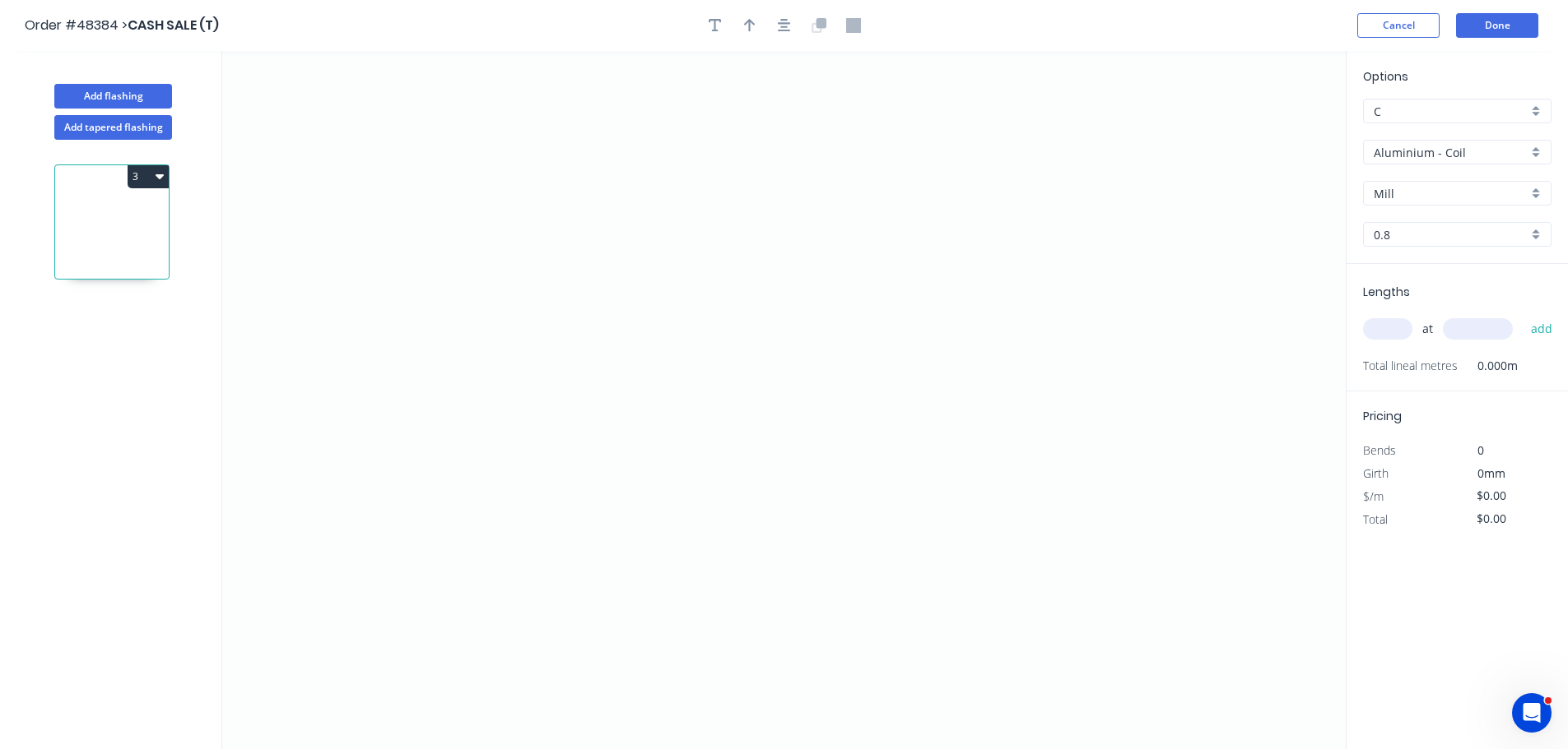
click at [1436, 147] on input "Aluminium - Coil" at bounding box center [1451, 153] width 154 height 18
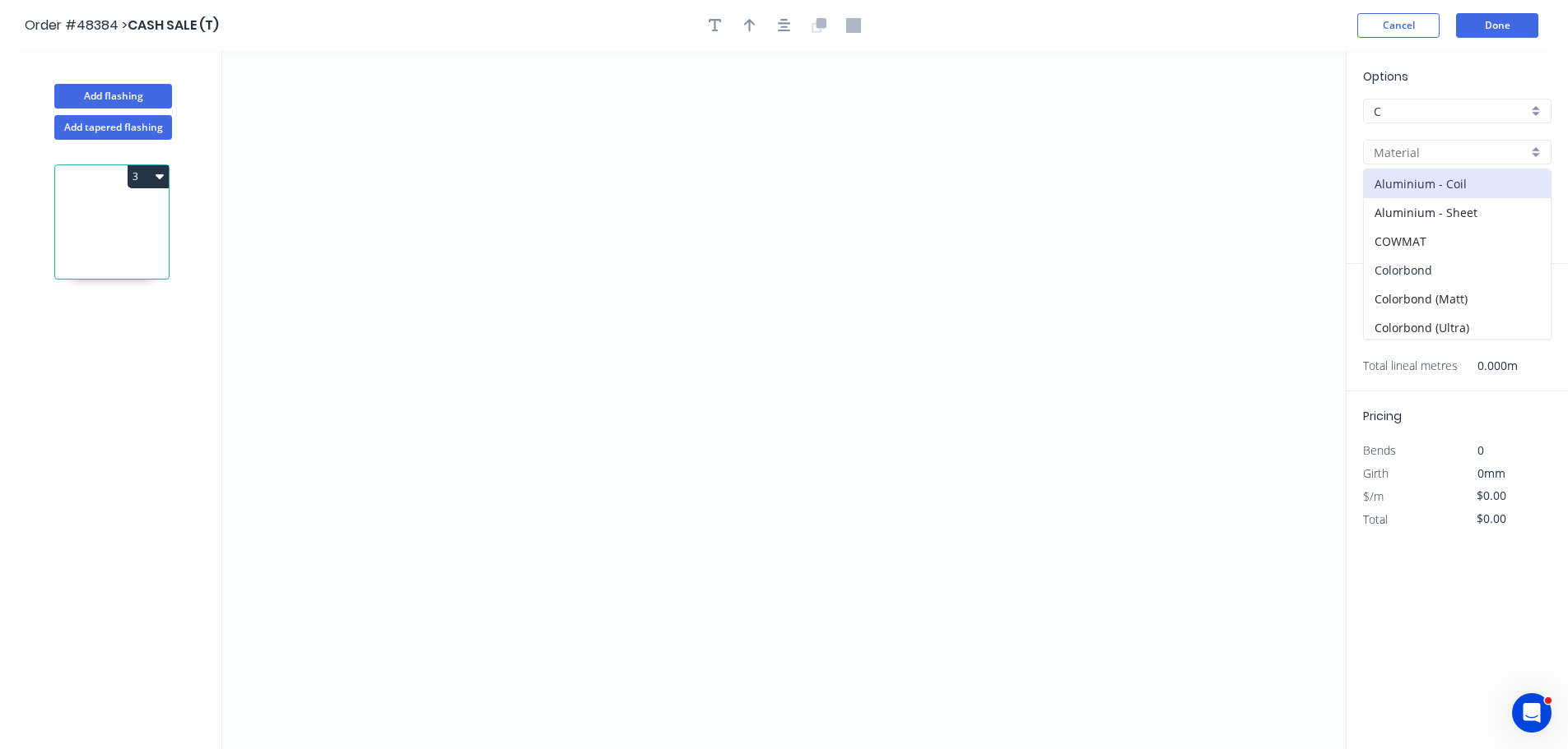
click at [1388, 263] on div "Colorbond" at bounding box center [1457, 271] width 187 height 29
type input "Colorbond"
type input "Basalt"
type input "0.55"
click at [1396, 202] on input "Basalt" at bounding box center [1451, 194] width 154 height 18
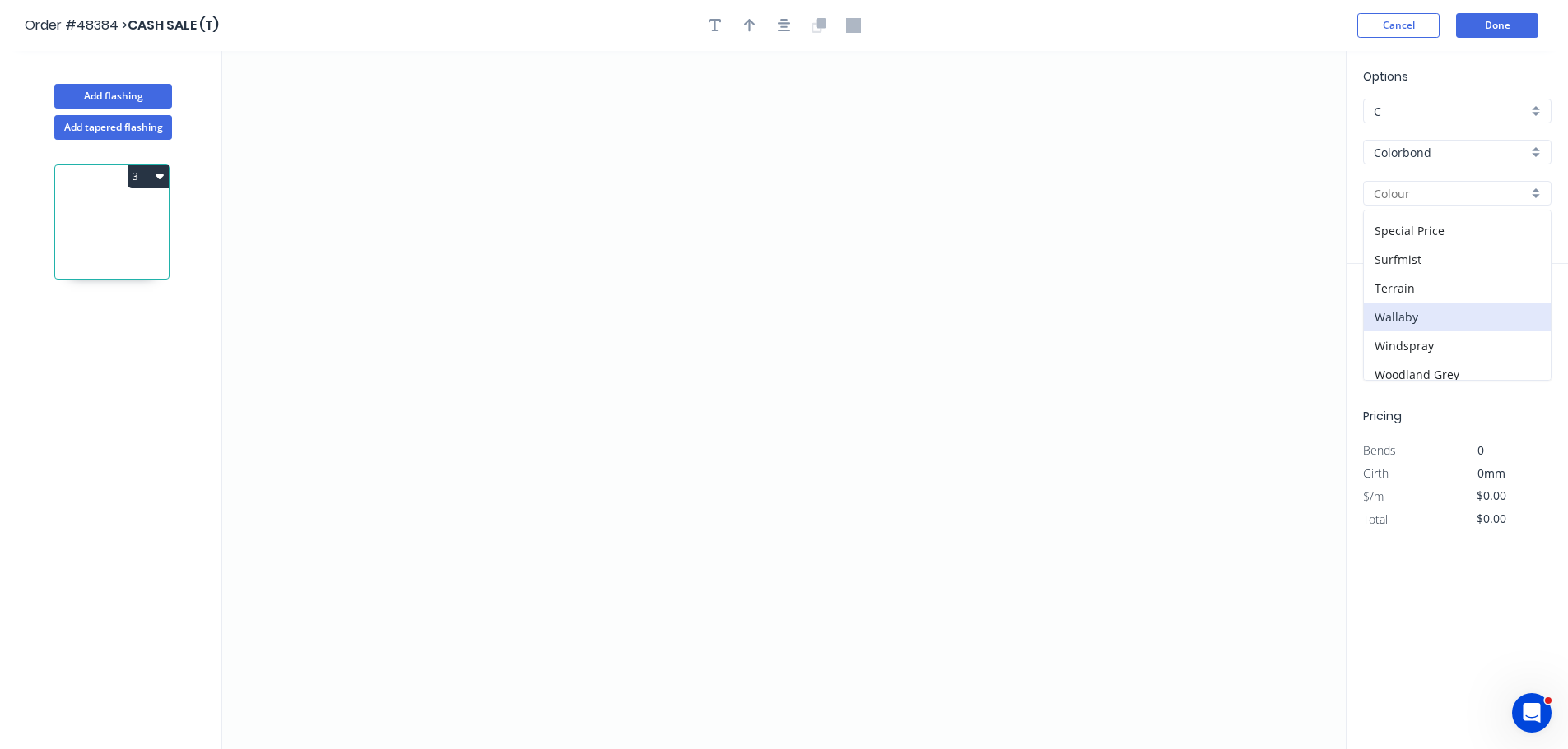
scroll to position [576, 0]
click at [1396, 246] on div "Surfmist" at bounding box center [1457, 254] width 187 height 29
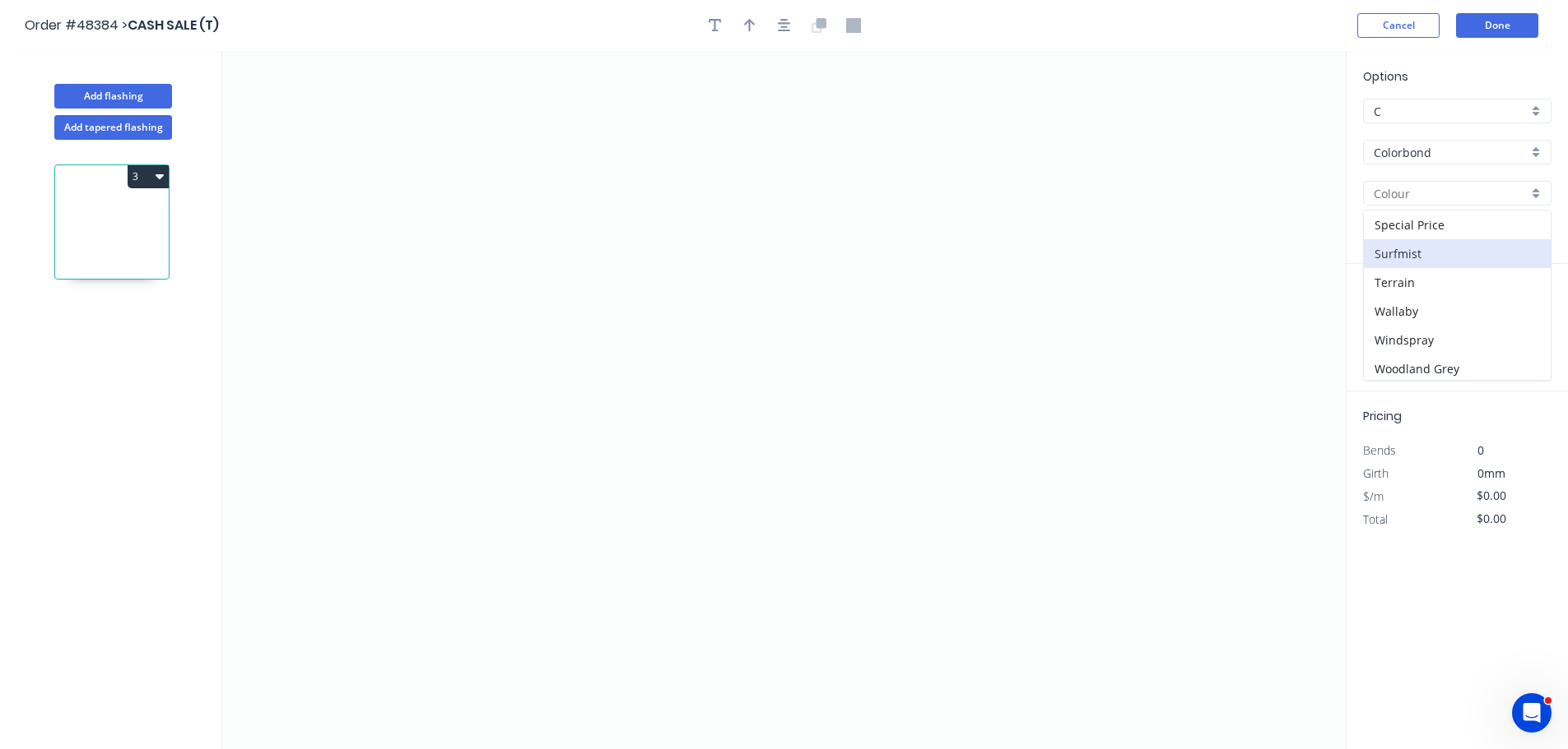
type input "Surfmist"
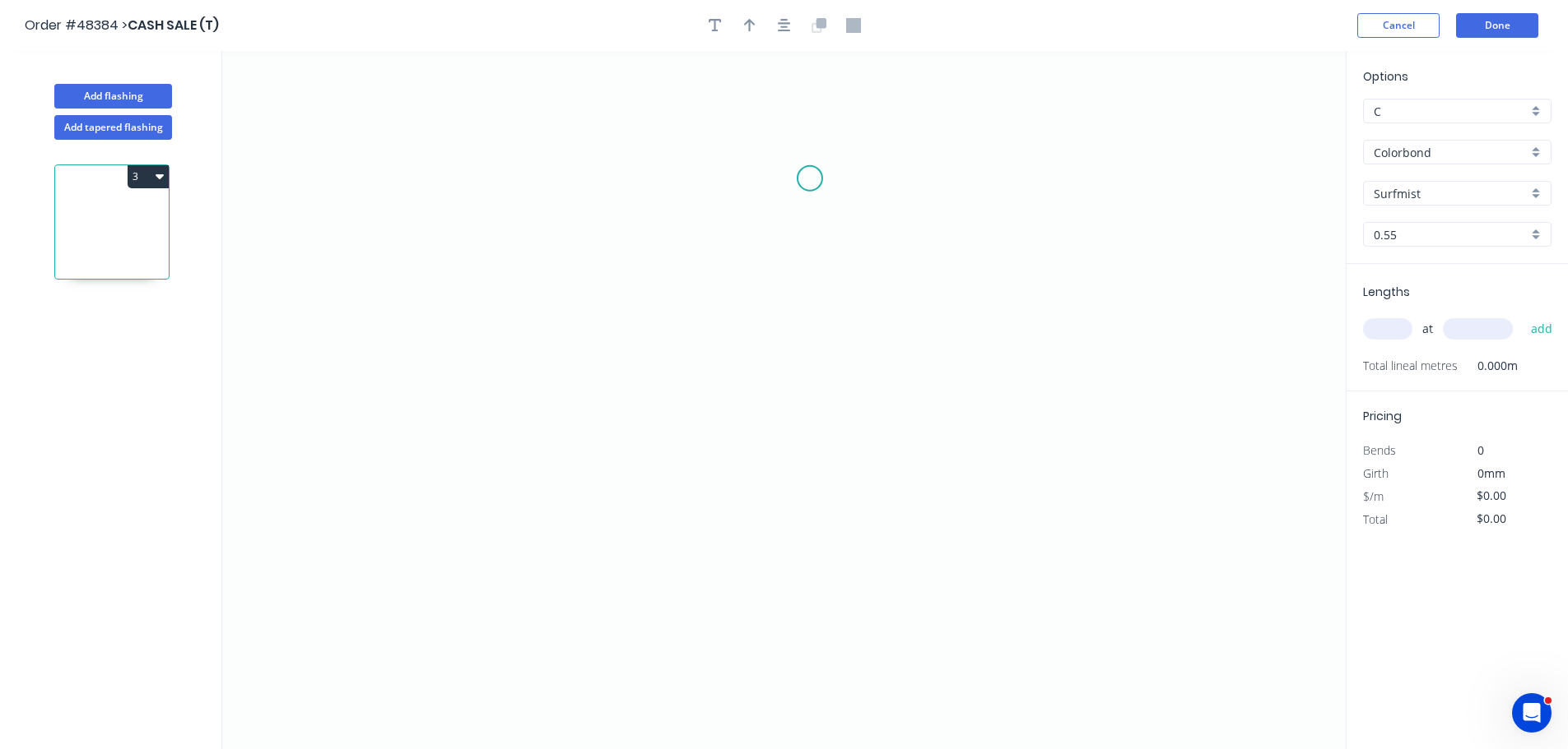
click at [809, 177] on icon "0" at bounding box center [784, 399] width 1124 height 698
click at [804, 517] on icon "0" at bounding box center [784, 399] width 1124 height 698
click at [643, 524] on icon "0 ?" at bounding box center [784, 399] width 1124 height 698
drag, startPoint x: 643, startPoint y: 418, endPoint x: 580, endPoint y: 8, distance: 414.8
click at [643, 410] on icon "0 ? ?" at bounding box center [784, 399] width 1124 height 698
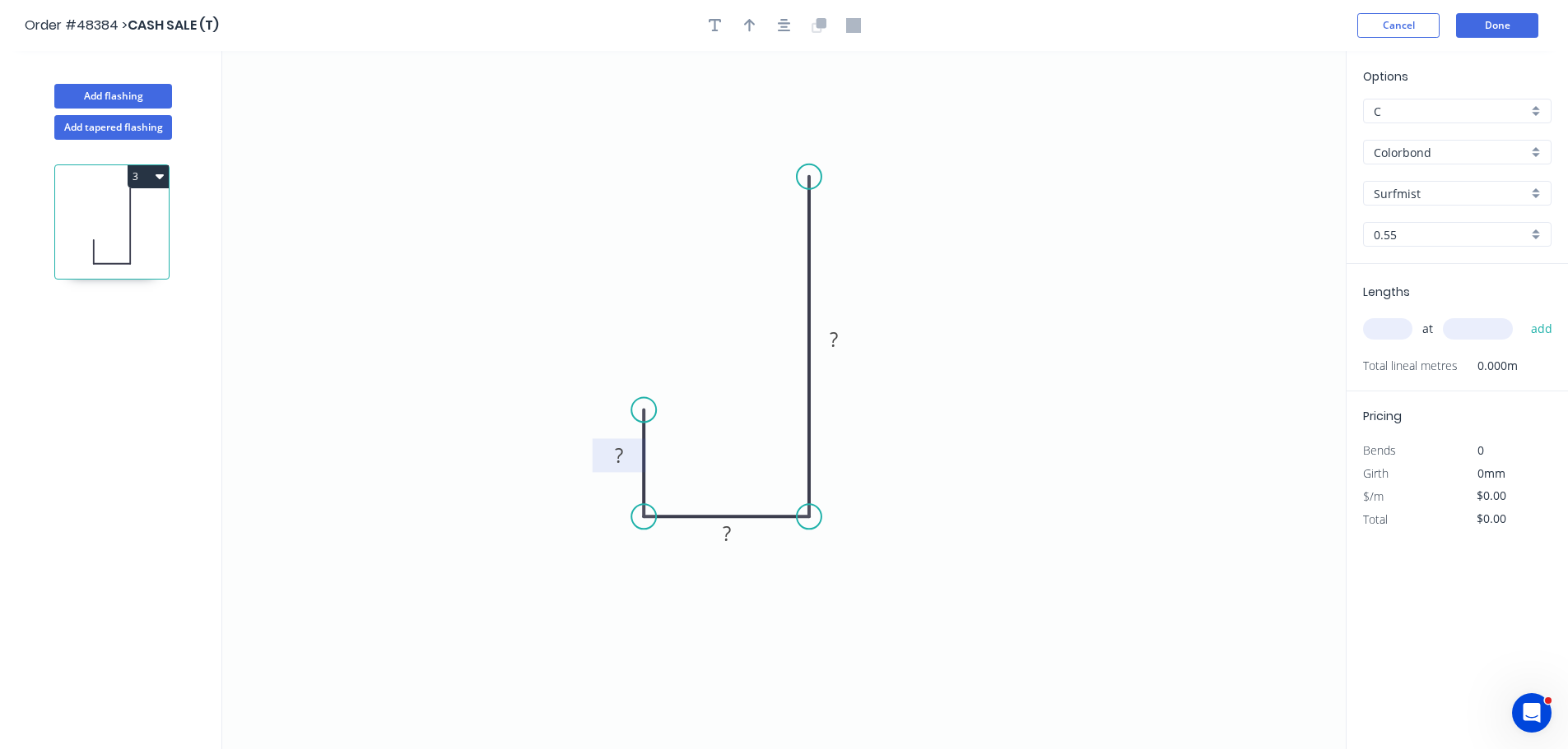
click at [622, 446] on tspan "?" at bounding box center [619, 456] width 8 height 27
click at [659, 446] on div "Crush & Fold" at bounding box center [726, 458] width 166 height 34
click at [666, 460] on div "Flip bend" at bounding box center [733, 469] width 166 height 34
click at [627, 421] on tspan "10" at bounding box center [620, 424] width 23 height 27
click at [1390, 334] on input "text" at bounding box center [1388, 329] width 50 height 21
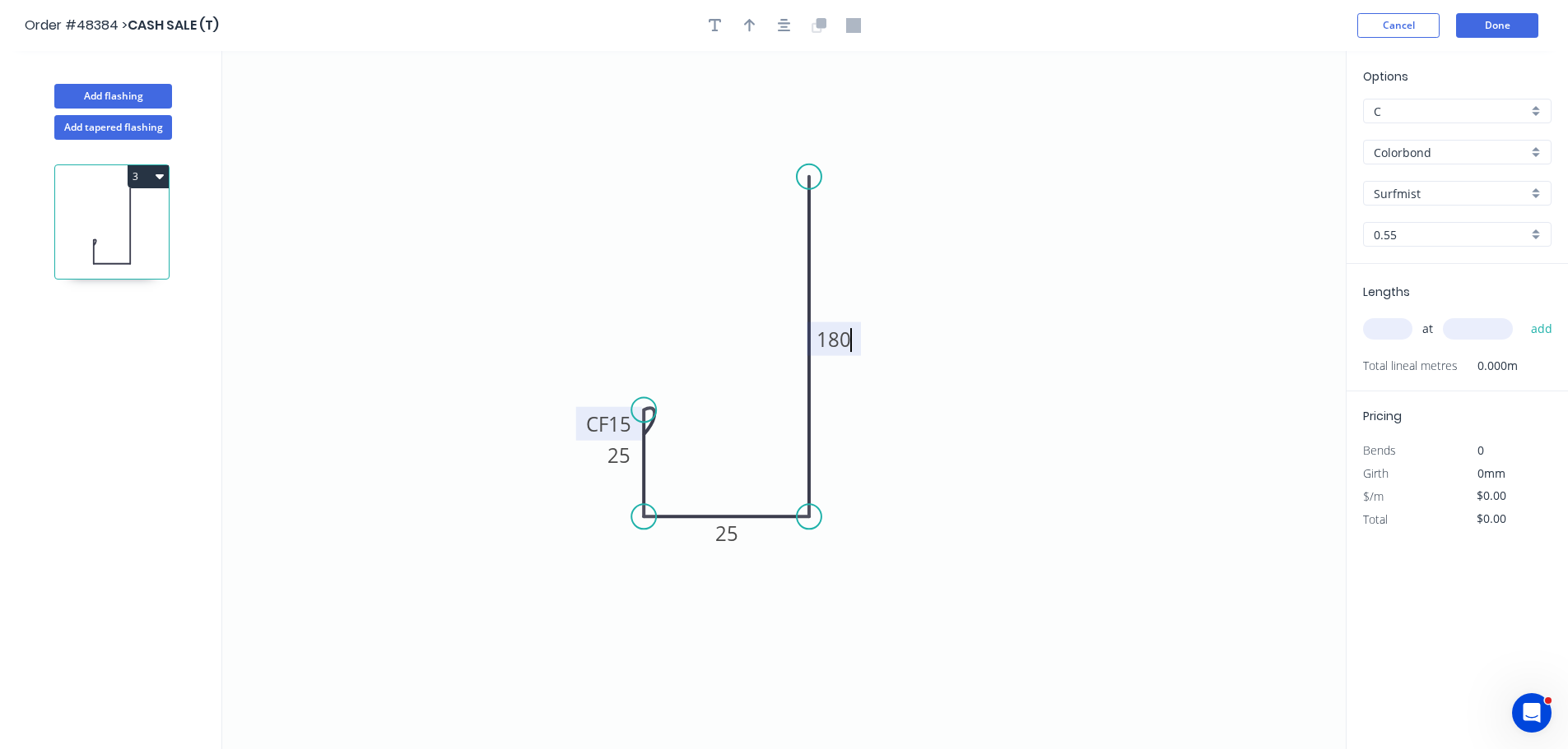
type input "$15.22"
type input "6"
type input "500"
click at [1522, 315] on button "add" at bounding box center [1542, 328] width 39 height 28
click at [1543, 367] on icon "button" at bounding box center [1545, 363] width 15 height 19
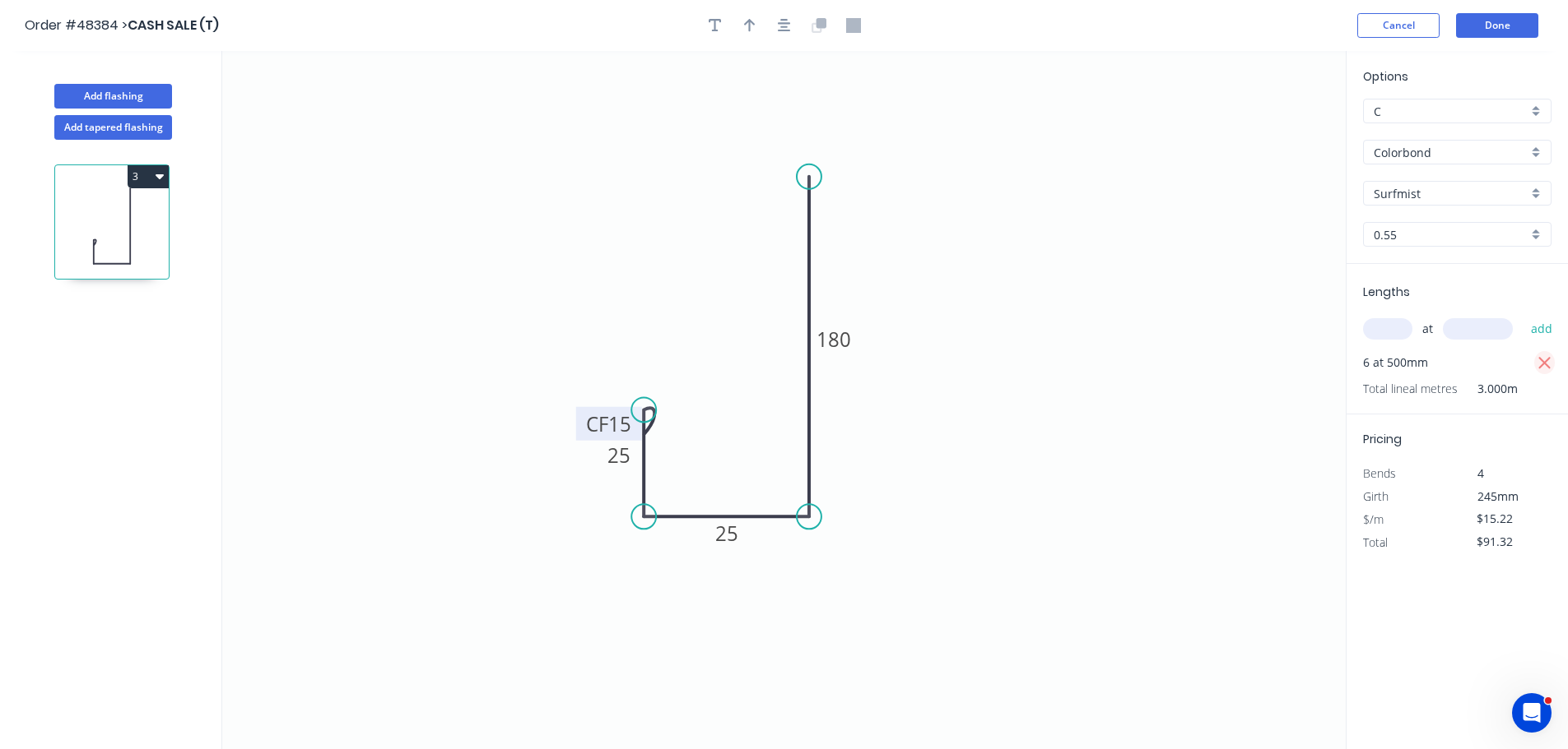
type input "$0.00"
click at [1400, 29] on button "Cancel" at bounding box center [1398, 25] width 82 height 24
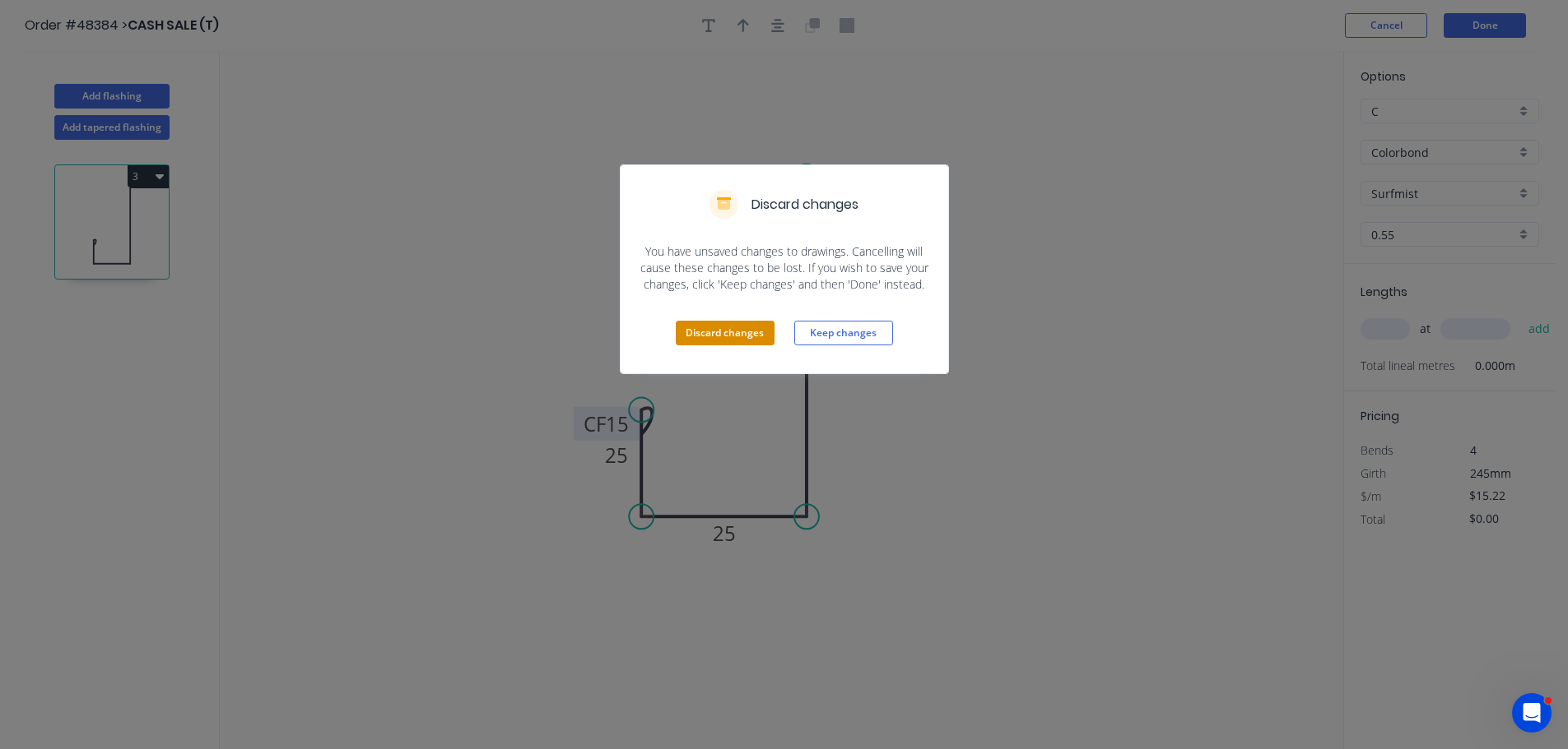
click at [742, 323] on button "Discard changes" at bounding box center [724, 332] width 98 height 24
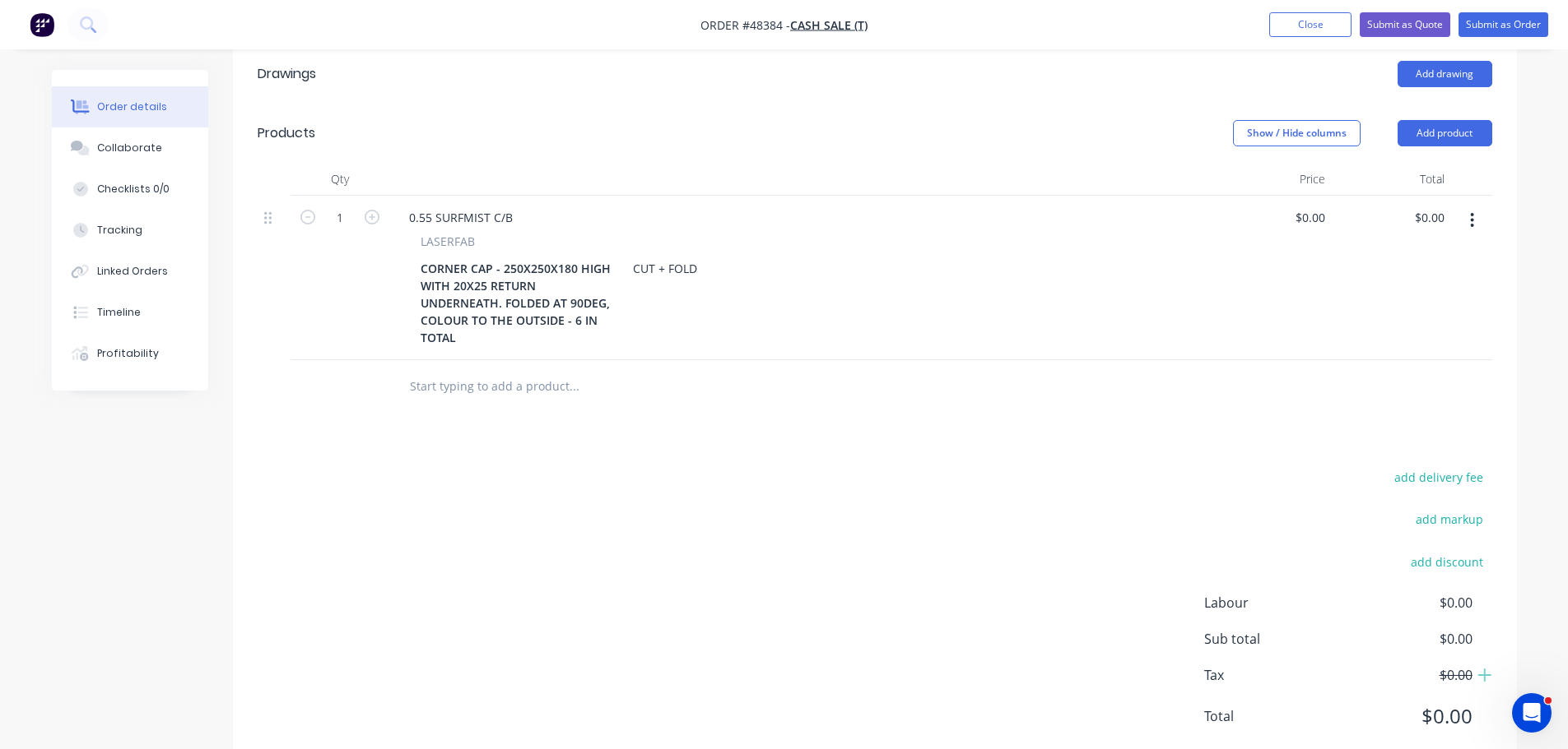
scroll to position [464, 0]
click at [1311, 204] on div "$0.00 $0.00" at bounding box center [1310, 215] width 45 height 23
type input "$290.00"
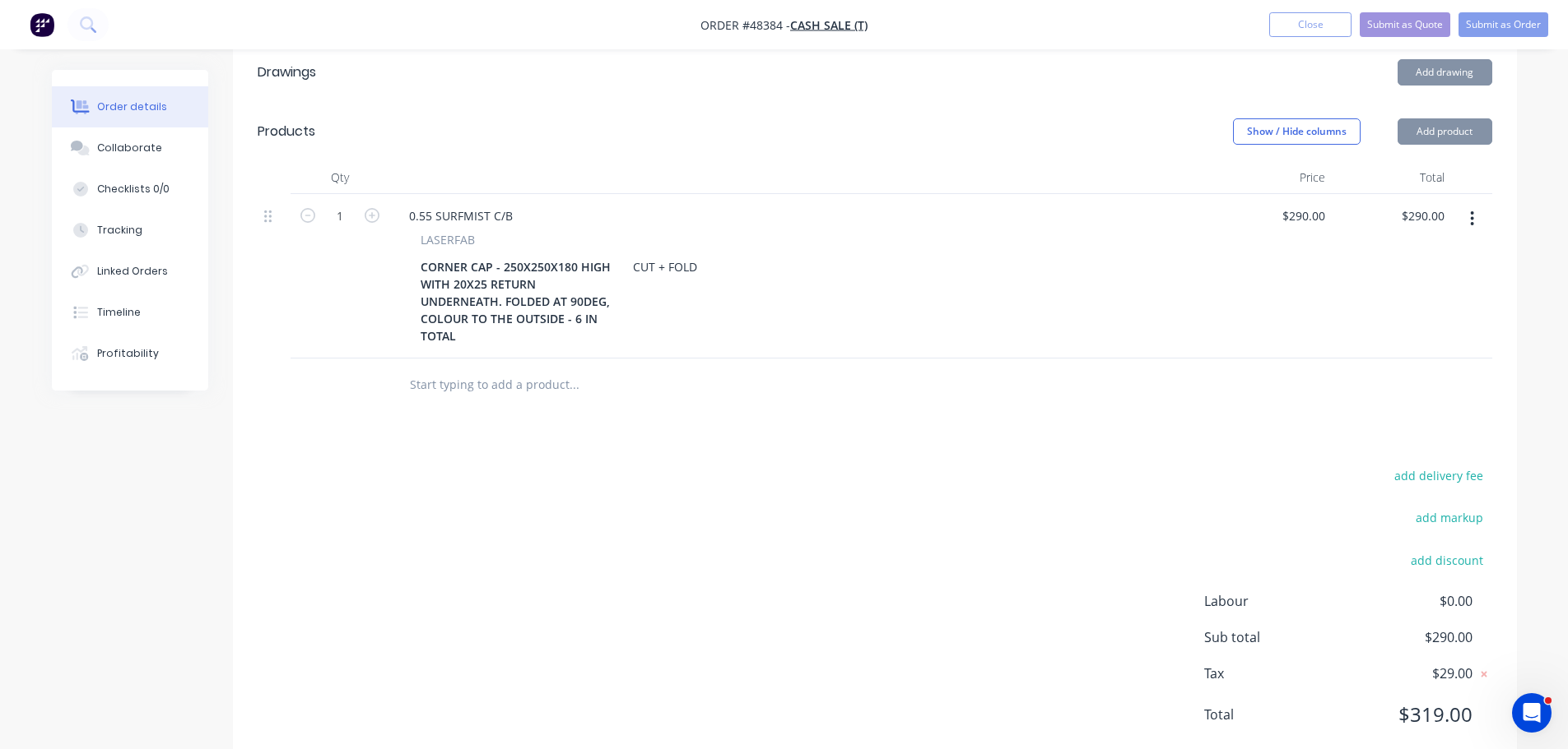
click at [1269, 194] on div "$290.00 $290.00" at bounding box center [1272, 276] width 119 height 165
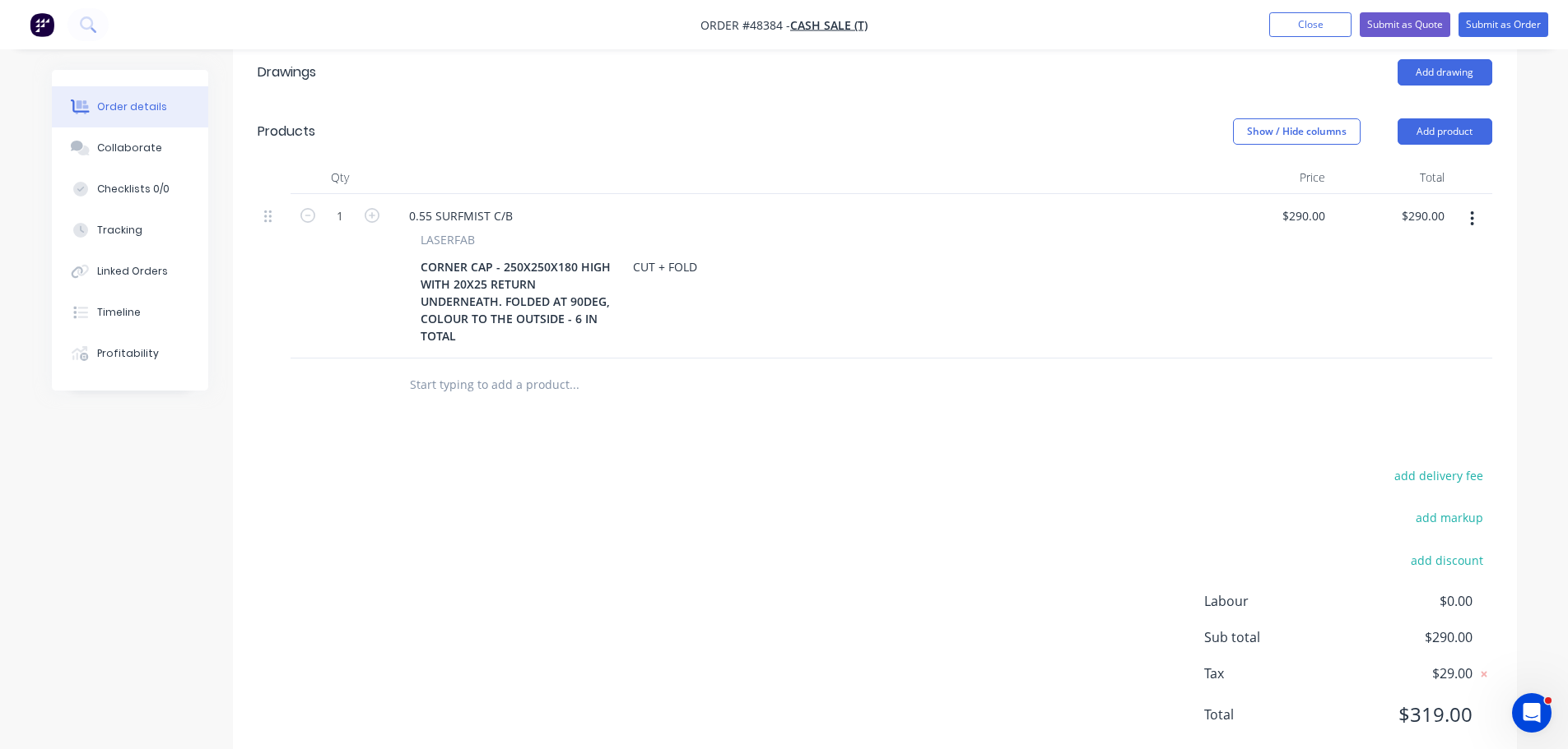
click at [1332, 194] on div "$290.00 $290.00" at bounding box center [1392, 276] width 119 height 165
click at [1311, 204] on input "290" at bounding box center [1306, 215] width 51 height 23
type input "3"
type input "$390.00"
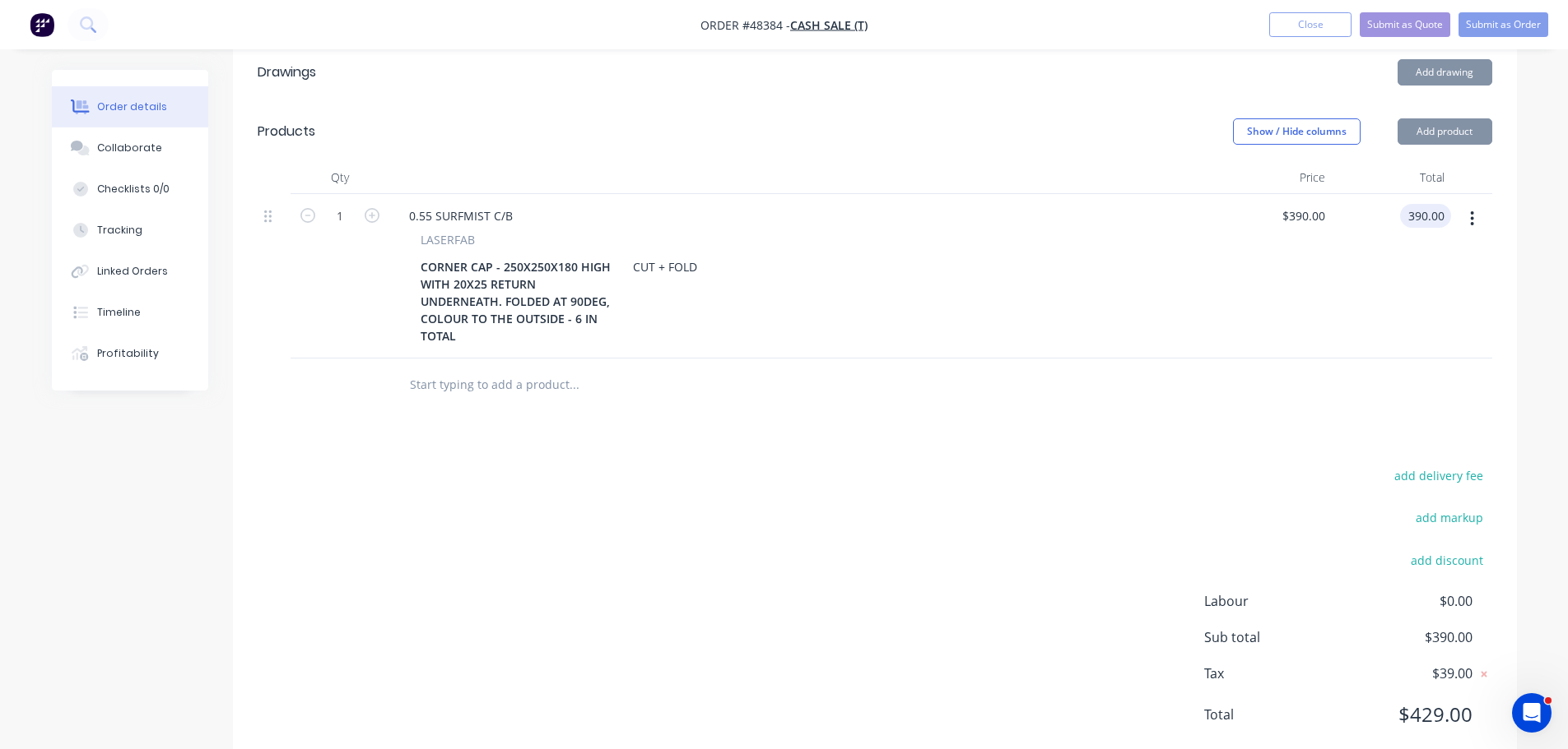
type input "$390.00"
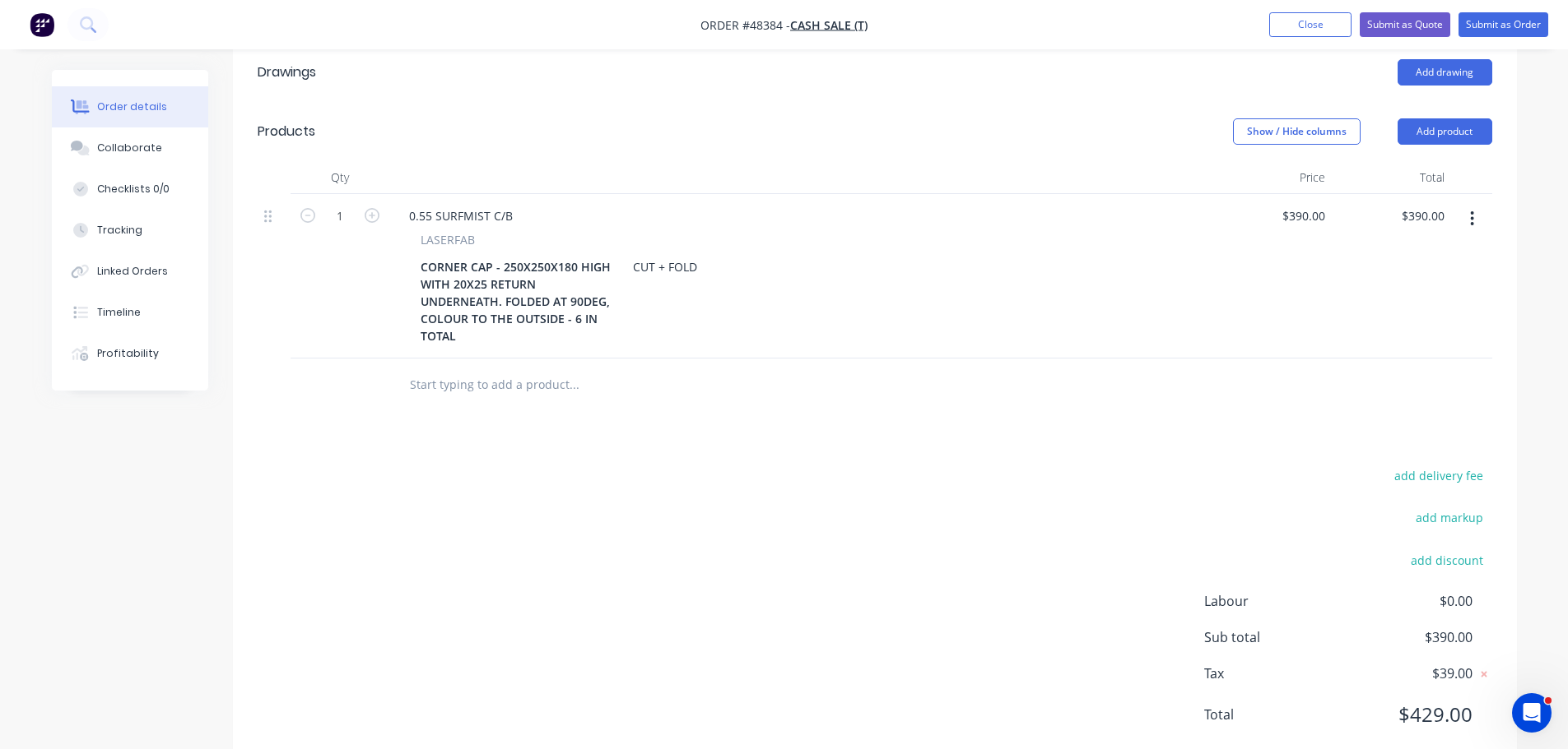
click at [1263, 245] on div "$390.00 $390.00" at bounding box center [1272, 276] width 119 height 165
click at [635, 255] on div "CUT + FOLD" at bounding box center [665, 267] width 77 height 23
click at [632, 255] on div "LASER CUT + FOLD" at bounding box center [683, 267] width 114 height 23
click at [633, 255] on div "DRAFTING+LASER CUT + FOLD" at bounding box center [715, 267] width 177 height 23
click at [881, 255] on div "CORNER CAP - 250X250X180 HIGH WITH 20X25 RETURN UNDERNEATH. FOLDED AT 90DEG, CO…" at bounding box center [797, 301] width 767 height 93
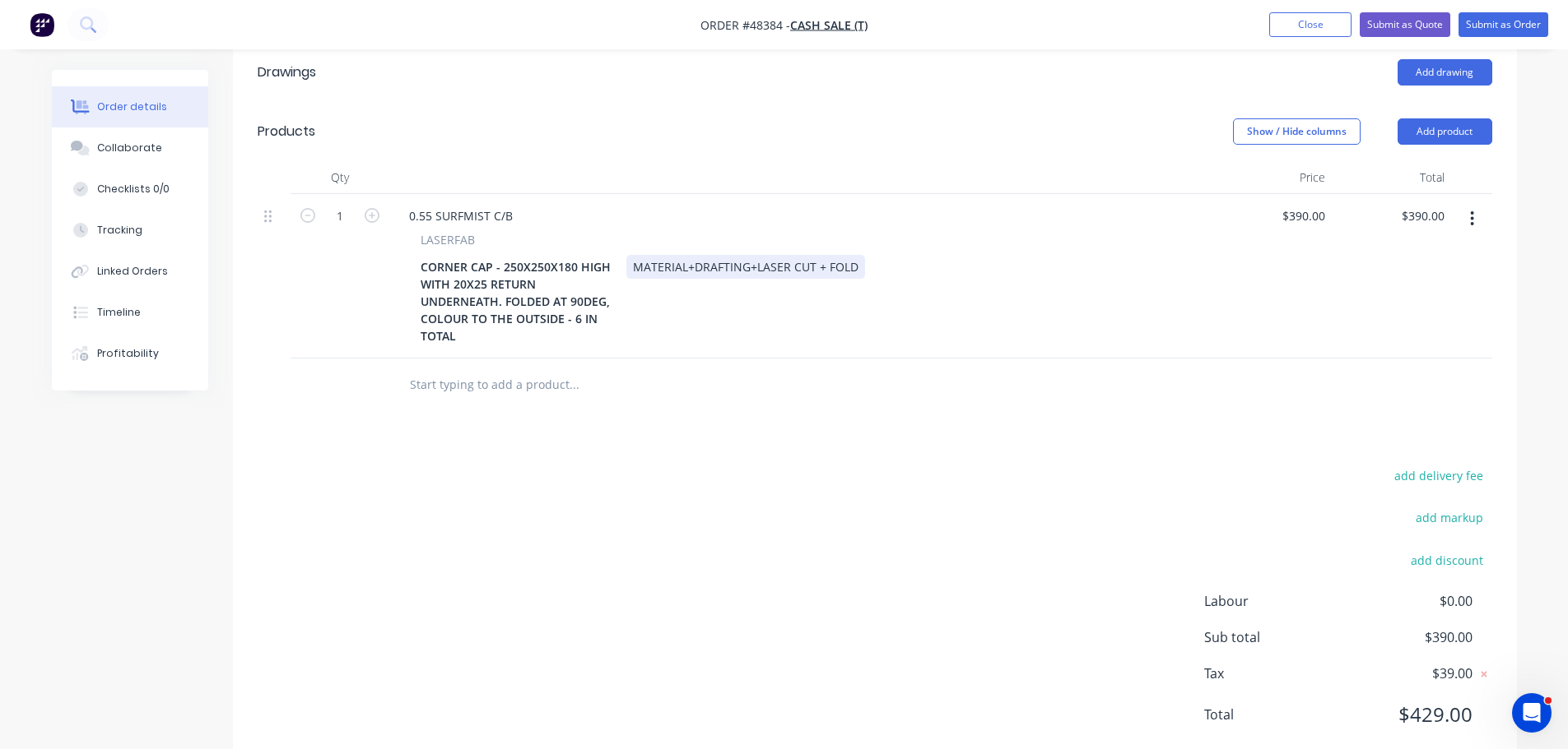
click at [847, 275] on div "CORNER CAP - 250X250X180 HIGH WITH 20X25 RETURN UNDERNEATH. FOLDED AT 90DEG, CO…" at bounding box center [797, 301] width 767 height 93
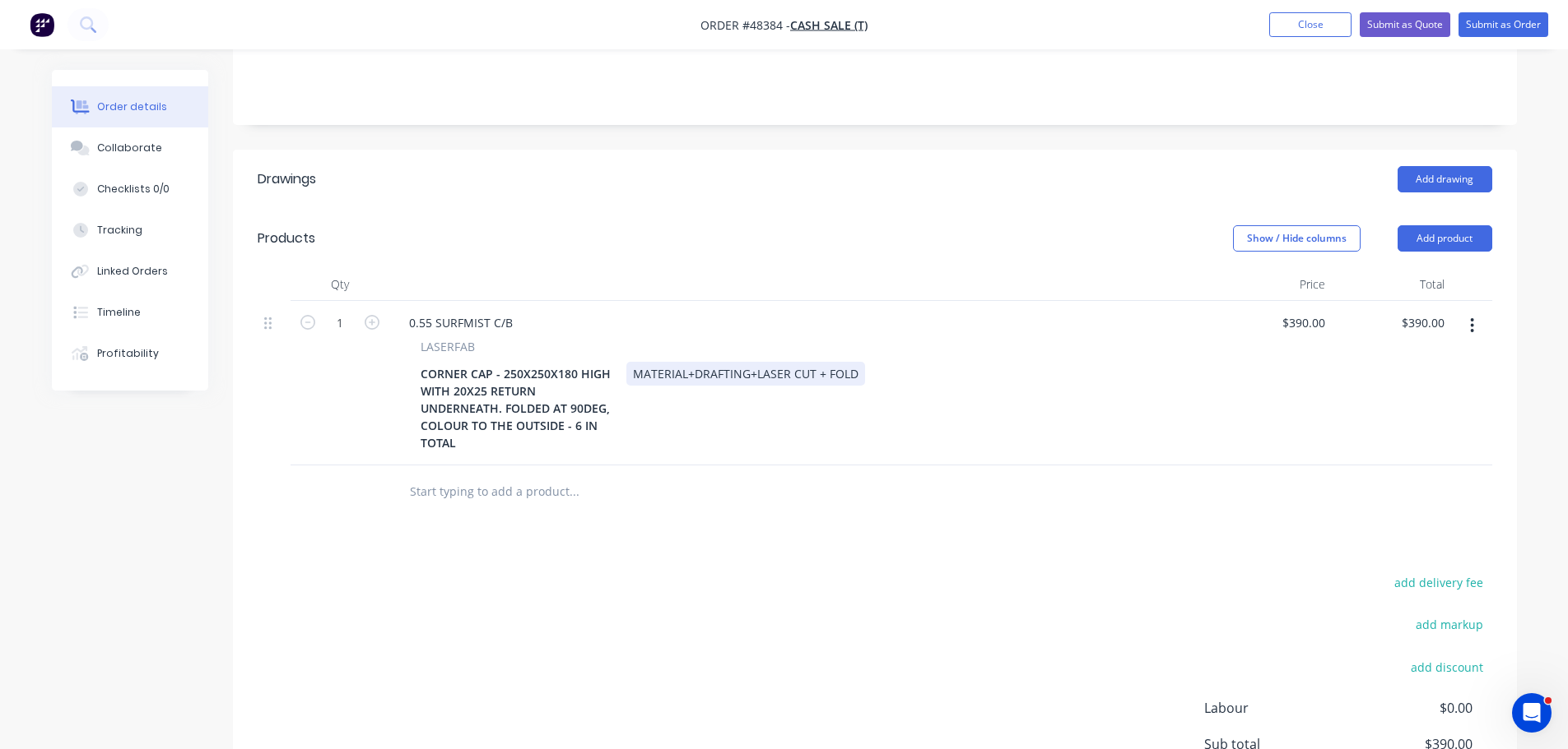
scroll to position [135, 0]
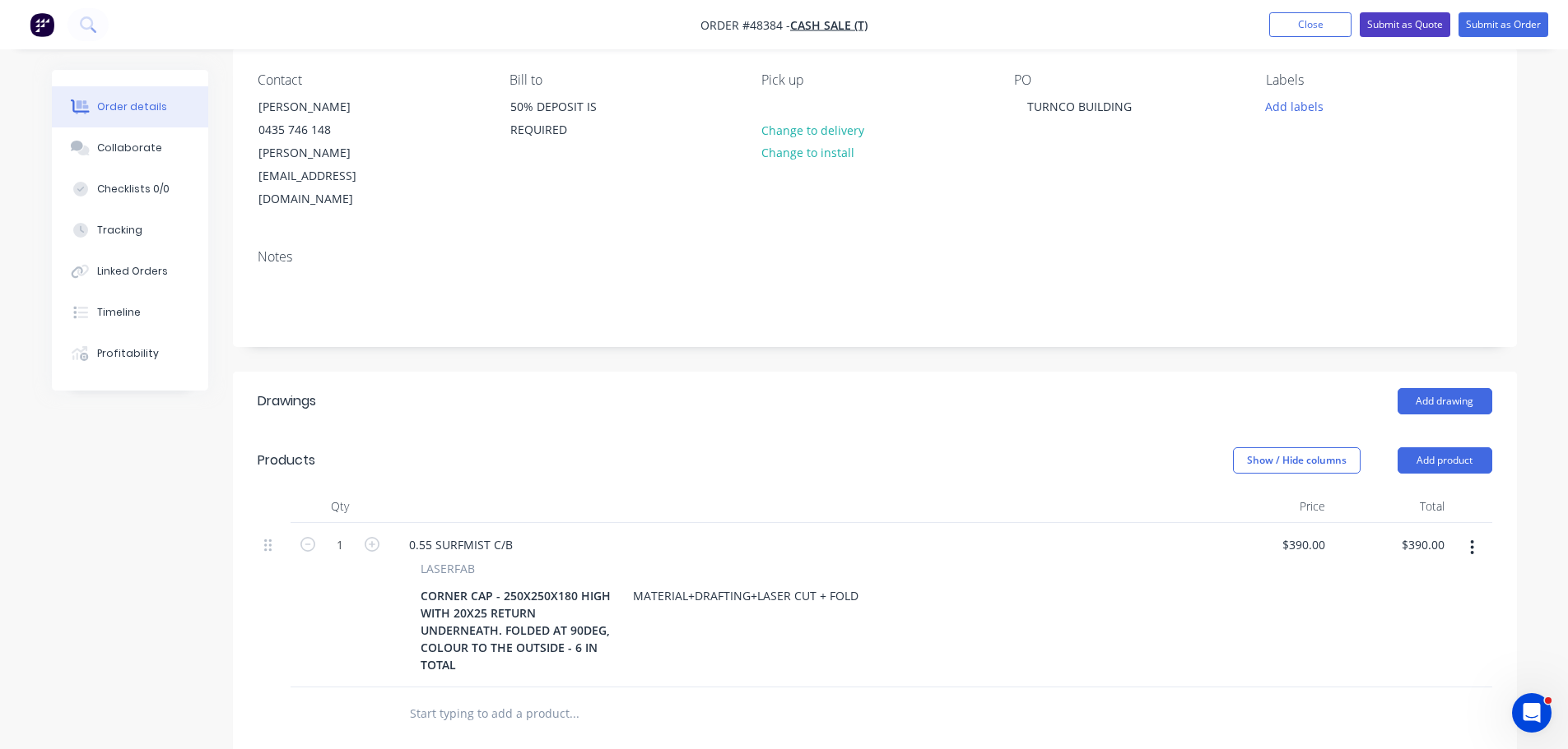
click at [1390, 23] on button "Submit as Quote" at bounding box center [1404, 24] width 91 height 24
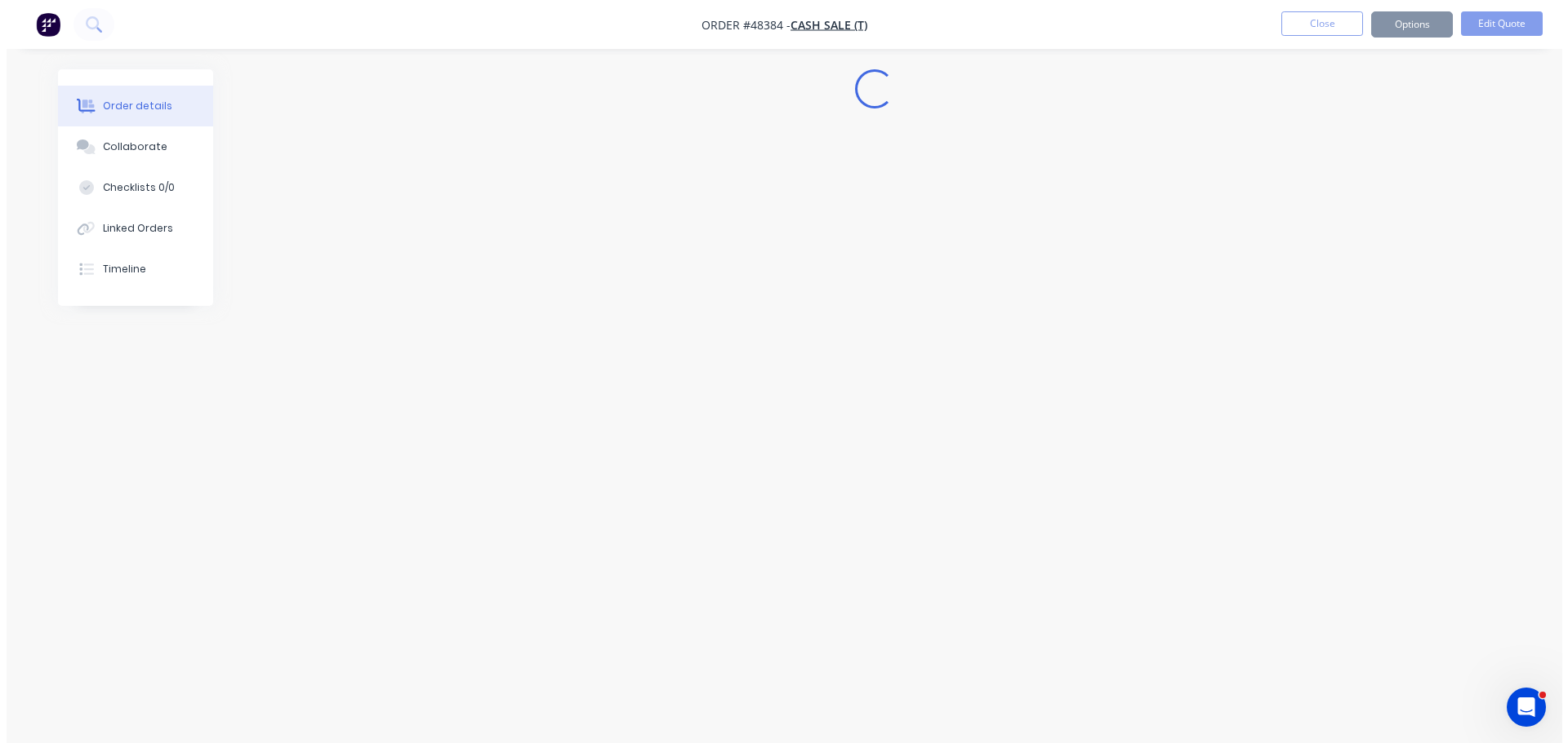
scroll to position [0, 0]
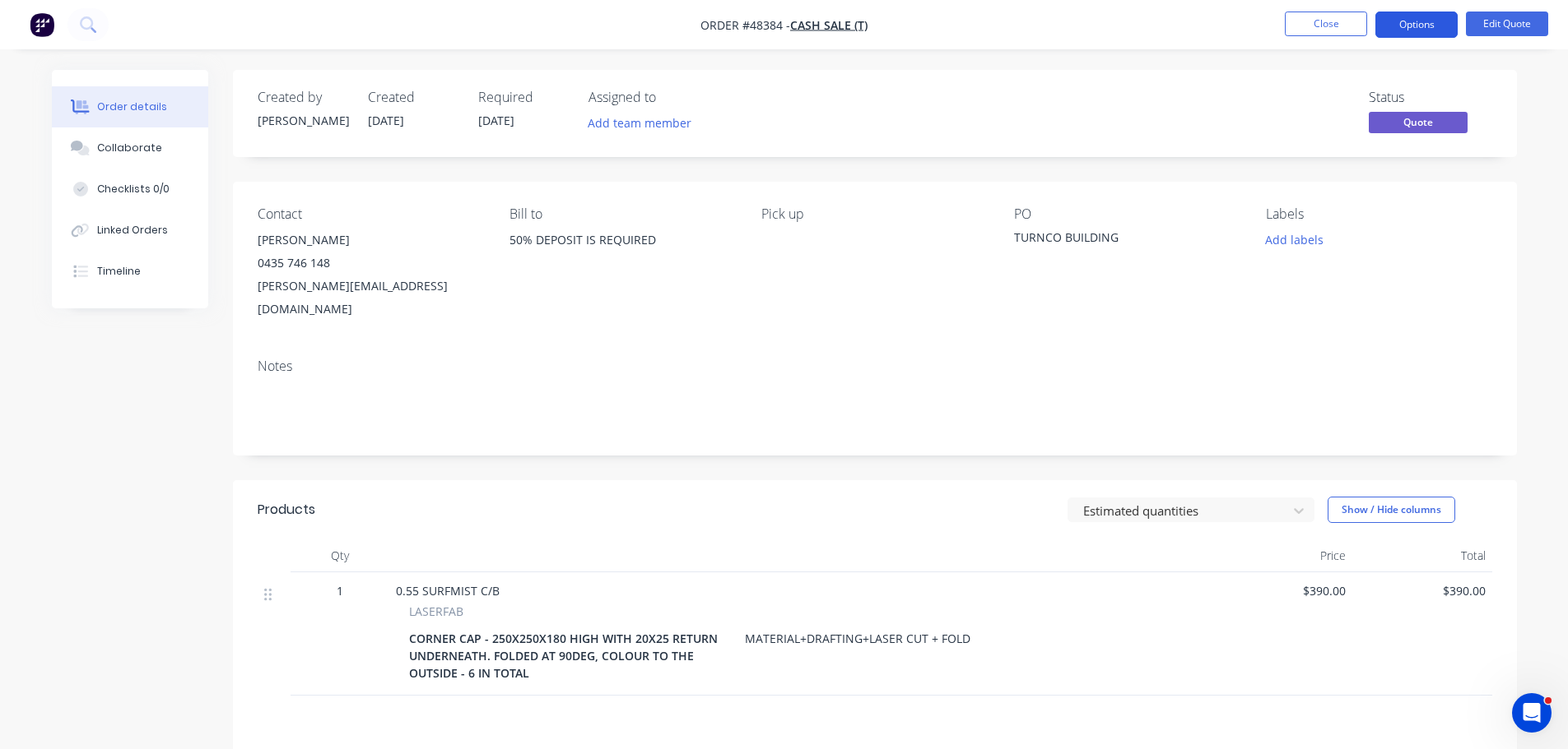
click at [1430, 26] on button "Options" at bounding box center [1416, 24] width 82 height 26
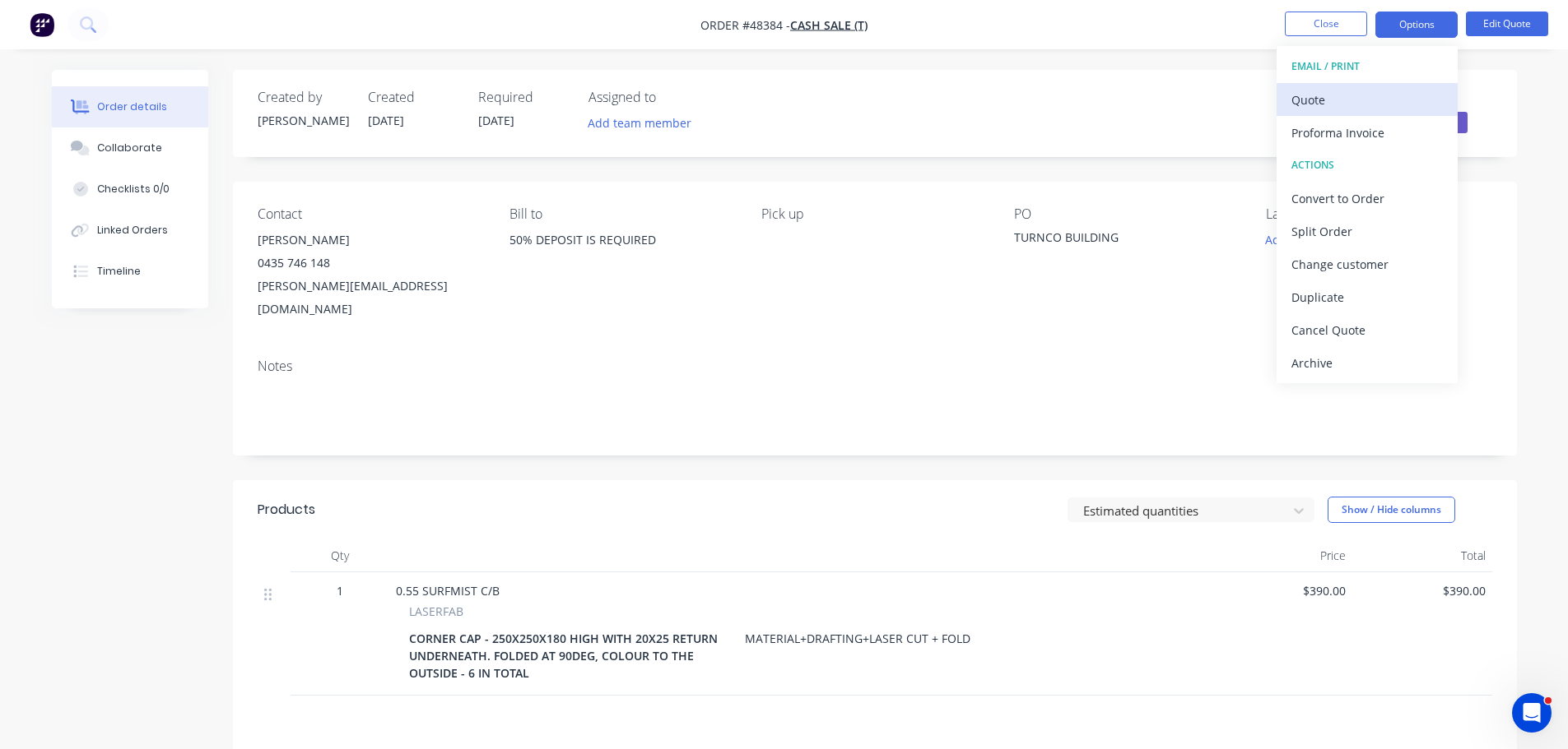
click at [1332, 103] on div "Quote" at bounding box center [1366, 99] width 151 height 23
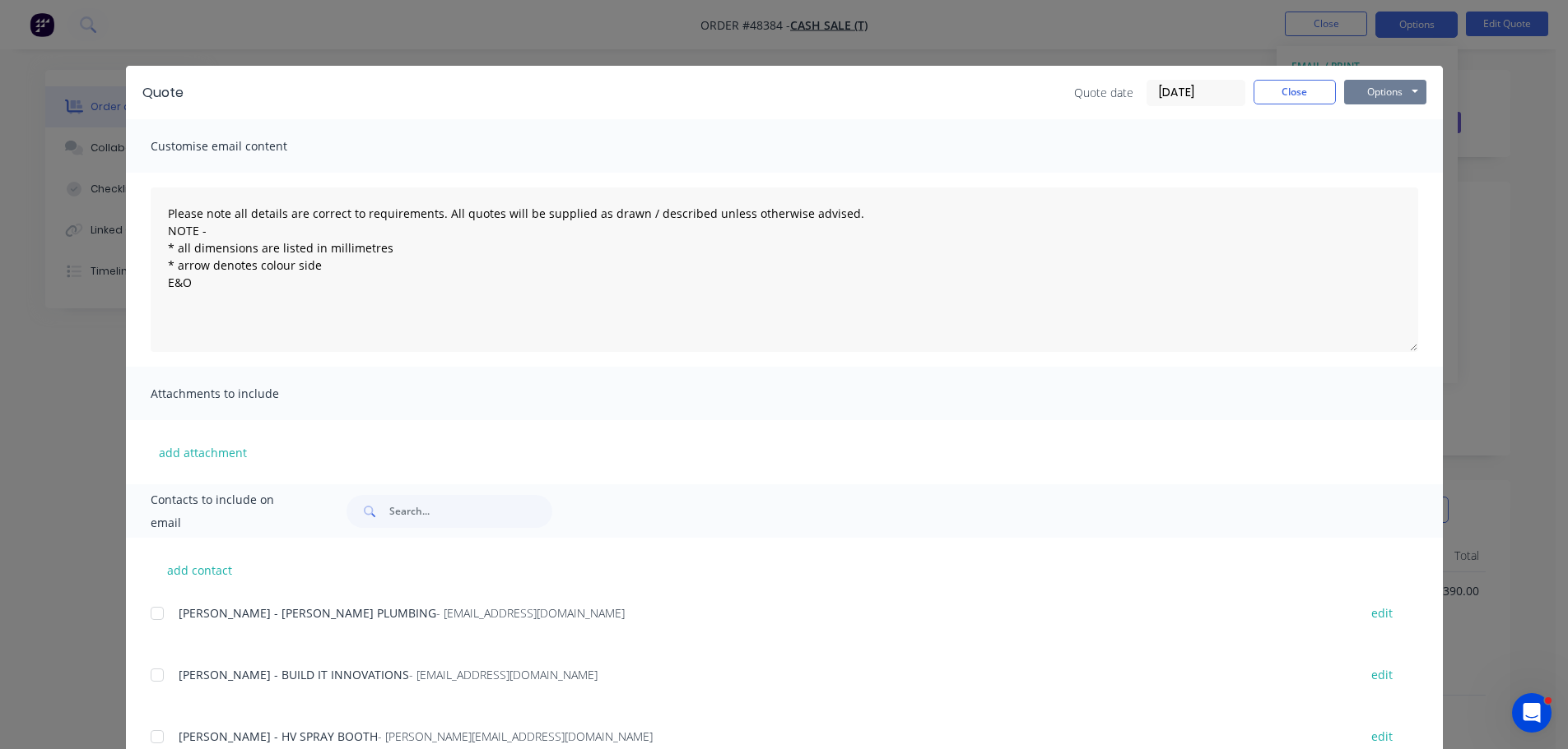
click at [1399, 92] on button "Options" at bounding box center [1385, 92] width 82 height 24
click at [1364, 151] on button "Print" at bounding box center [1396, 149] width 105 height 27
drag, startPoint x: 1280, startPoint y: 97, endPoint x: 401, endPoint y: 153, distance: 880.8
click at [1254, 97] on button "Close" at bounding box center [1294, 92] width 82 height 24
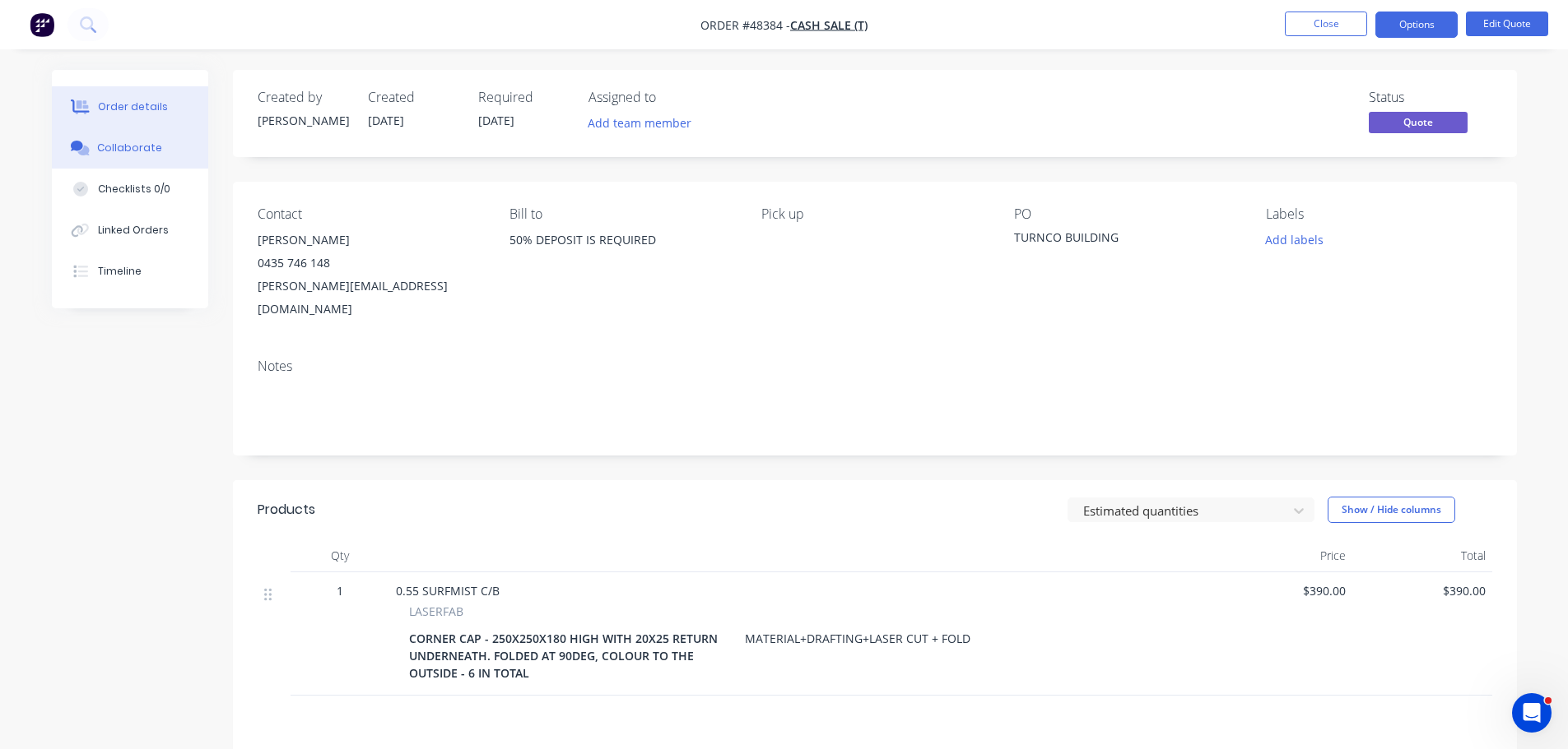
click at [184, 158] on button "Collaborate" at bounding box center [130, 148] width 156 height 41
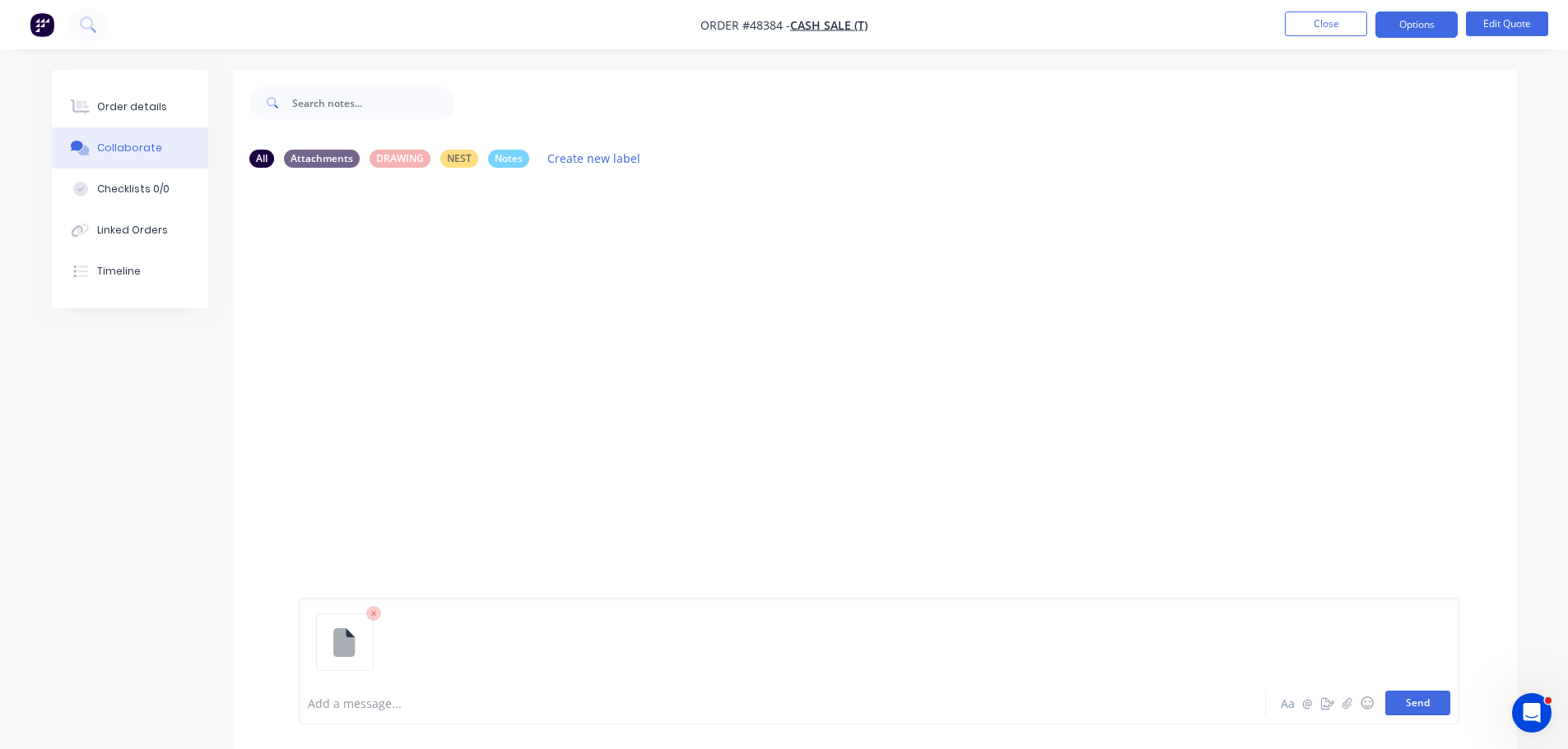
drag, startPoint x: 1418, startPoint y: 701, endPoint x: 1399, endPoint y: 685, distance: 24.8
click at [1417, 701] on button "Send" at bounding box center [1417, 702] width 65 height 24
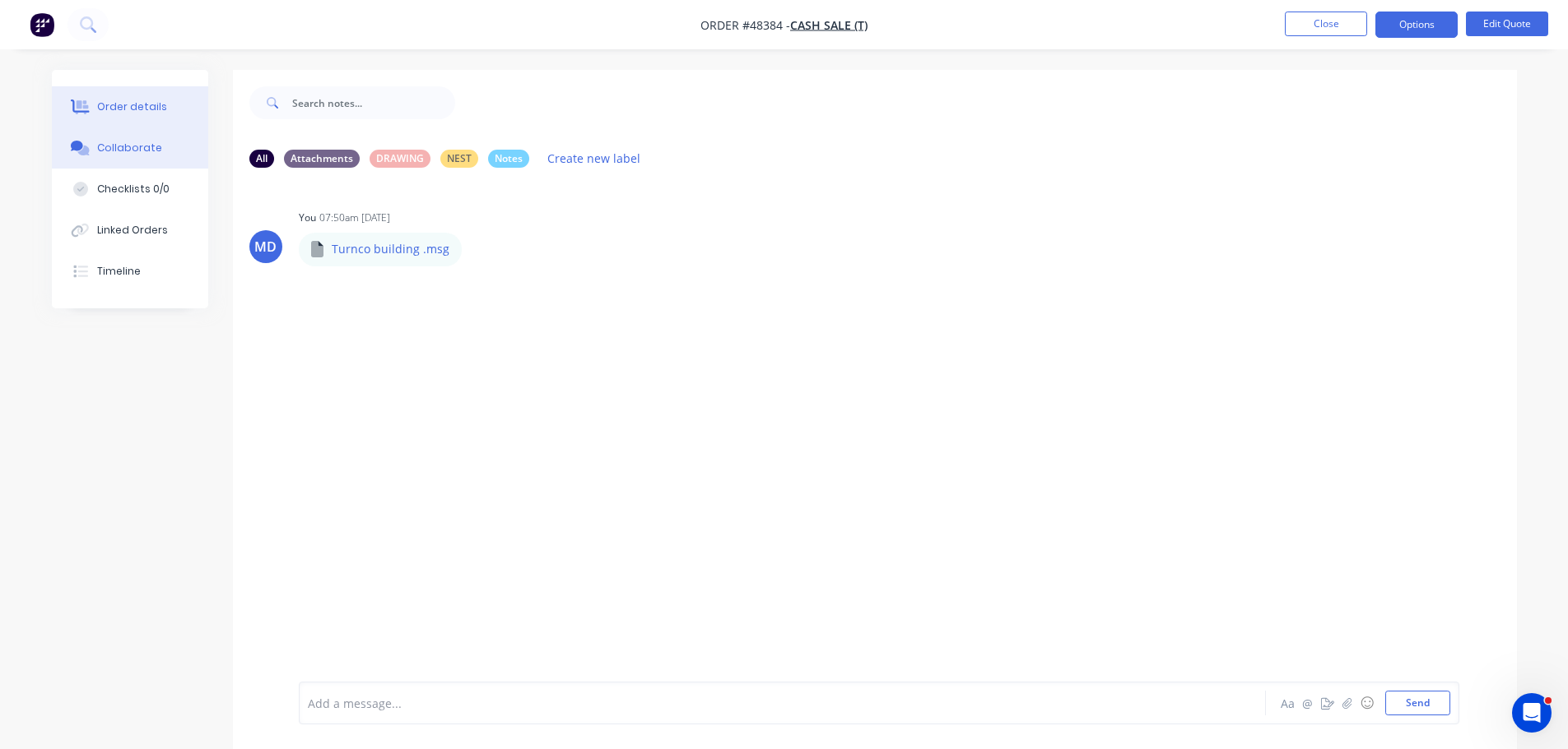
click at [104, 99] on div "Order details" at bounding box center [133, 106] width 70 height 15
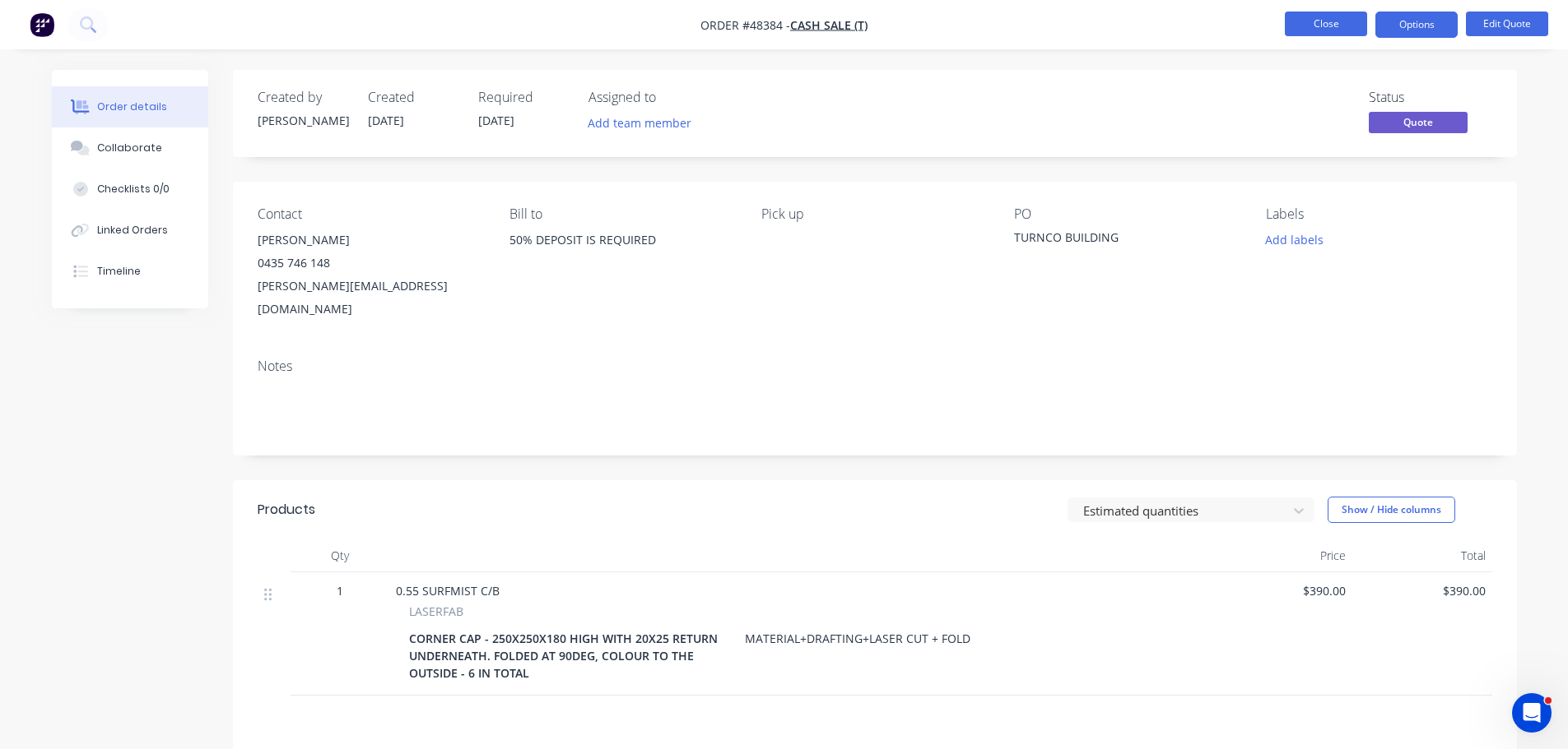
click at [1330, 26] on button "Close" at bounding box center [1325, 23] width 82 height 24
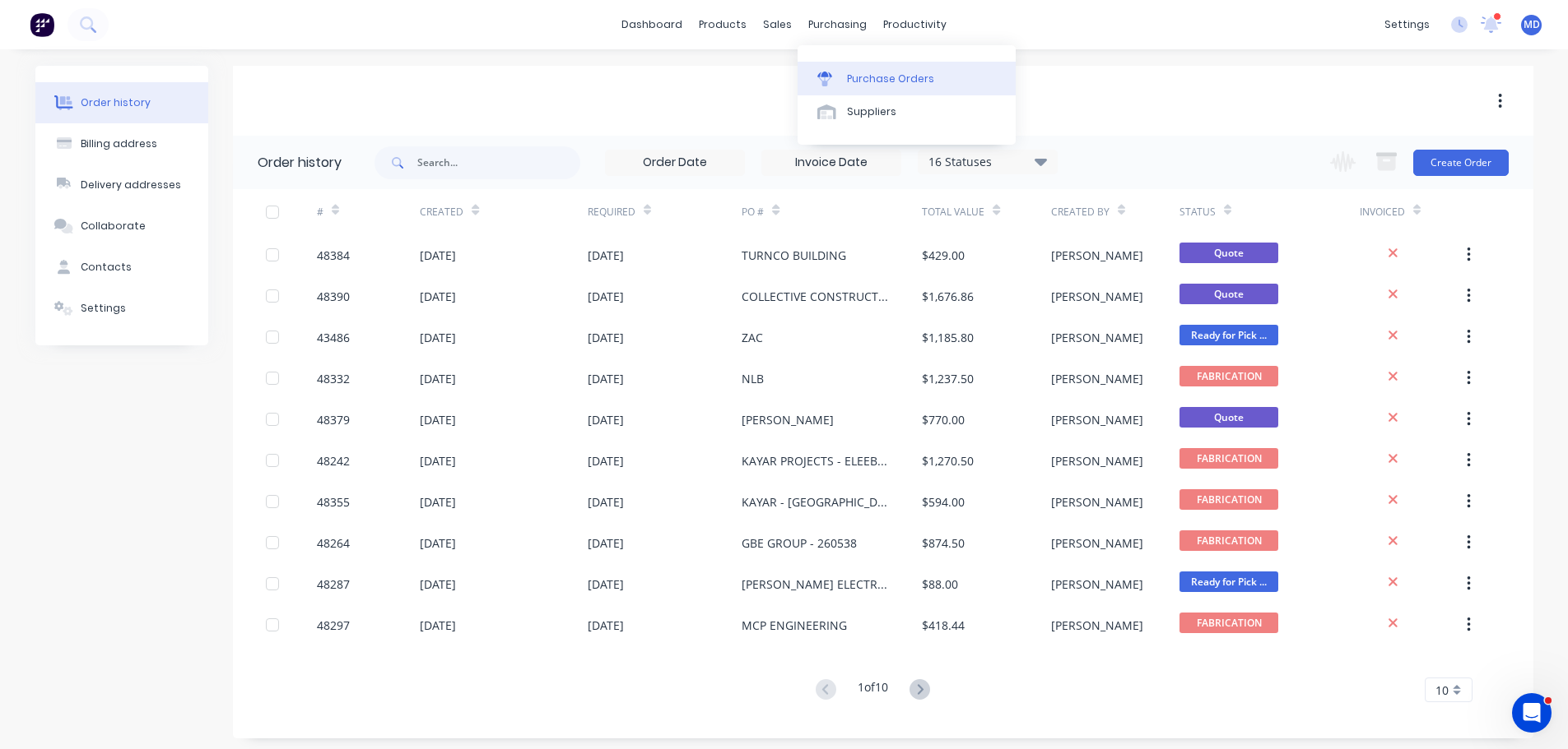
drag, startPoint x: 850, startPoint y: 80, endPoint x: 820, endPoint y: 75, distance: 30.4
click at [850, 80] on div "Purchase Orders" at bounding box center [891, 78] width 88 height 15
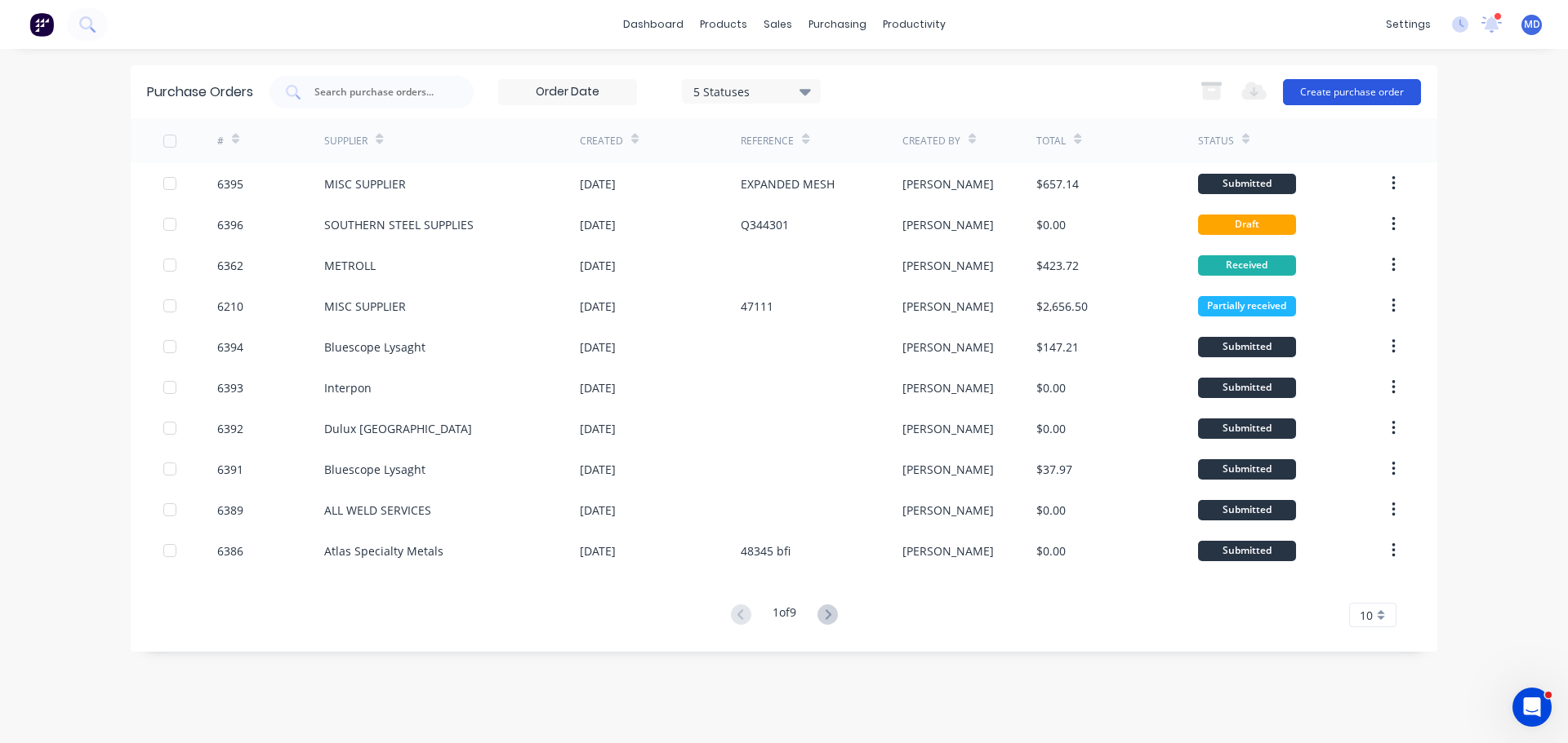
click at [1356, 88] on button "Create purchase order" at bounding box center [1351, 92] width 138 height 26
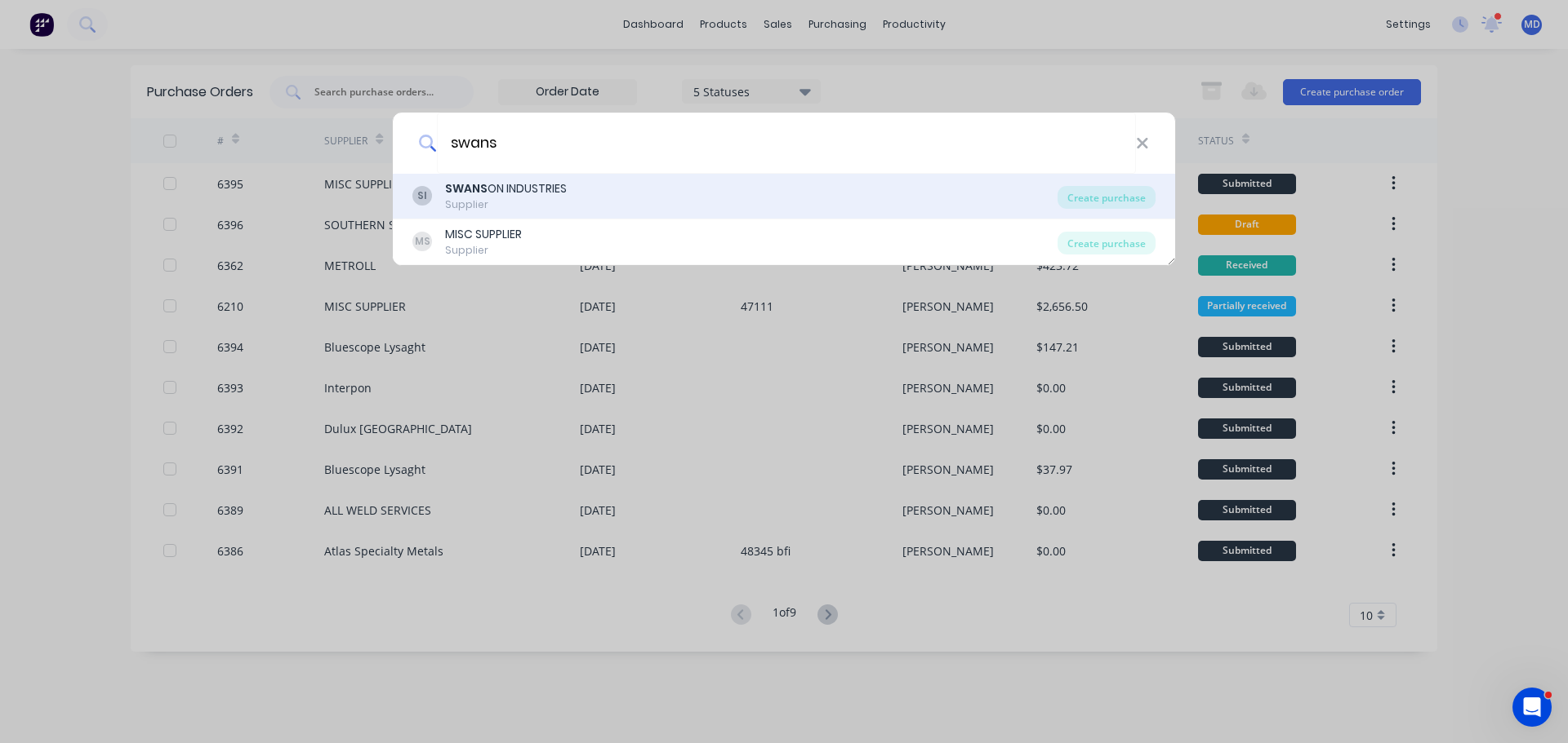
type input "swans"
click at [537, 182] on div "SWANS ON INDUSTRIES" at bounding box center [506, 189] width 122 height 17
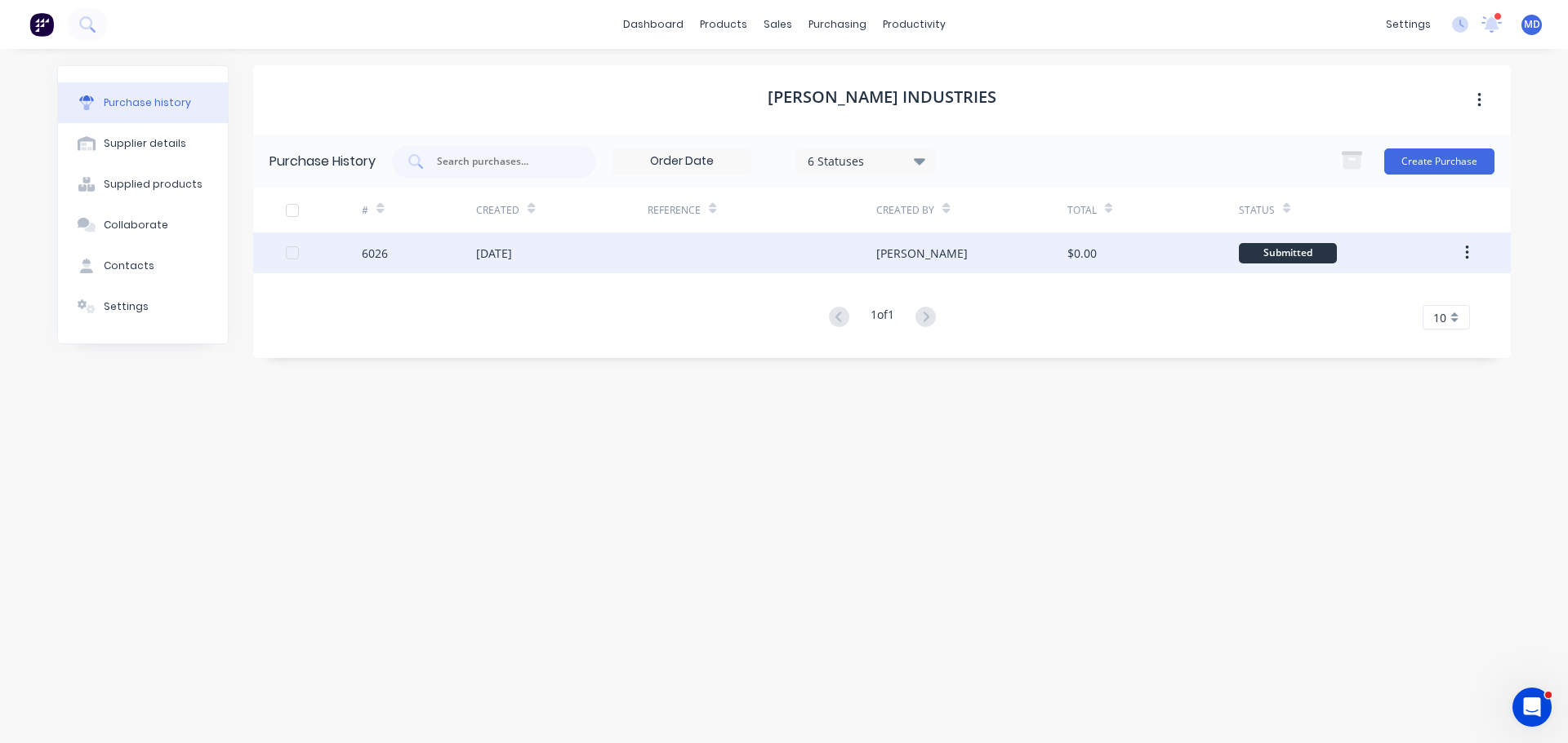
click at [375, 251] on div "6026" at bounding box center [374, 253] width 26 height 17
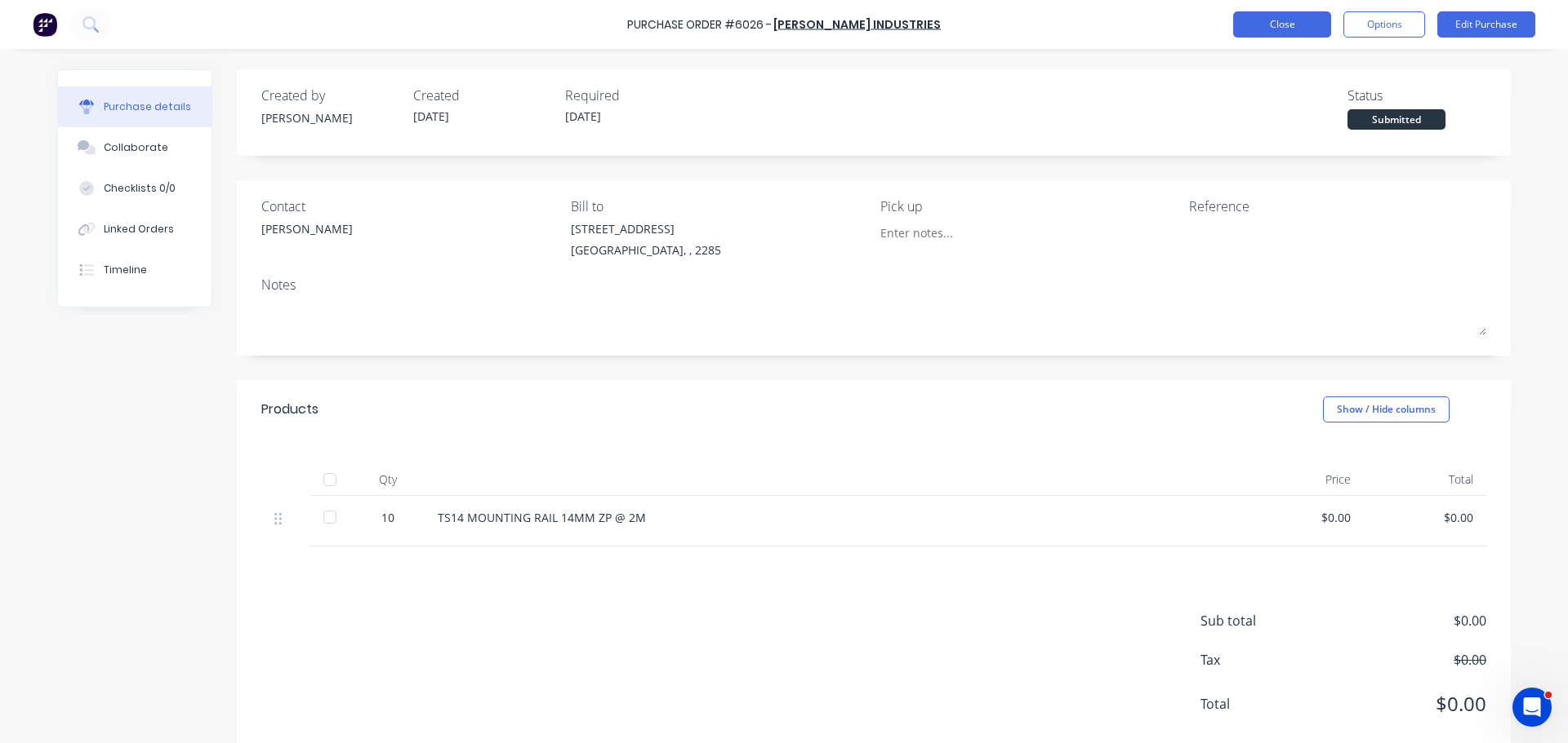
click at [1263, 31] on button "Close" at bounding box center [1281, 24] width 98 height 26
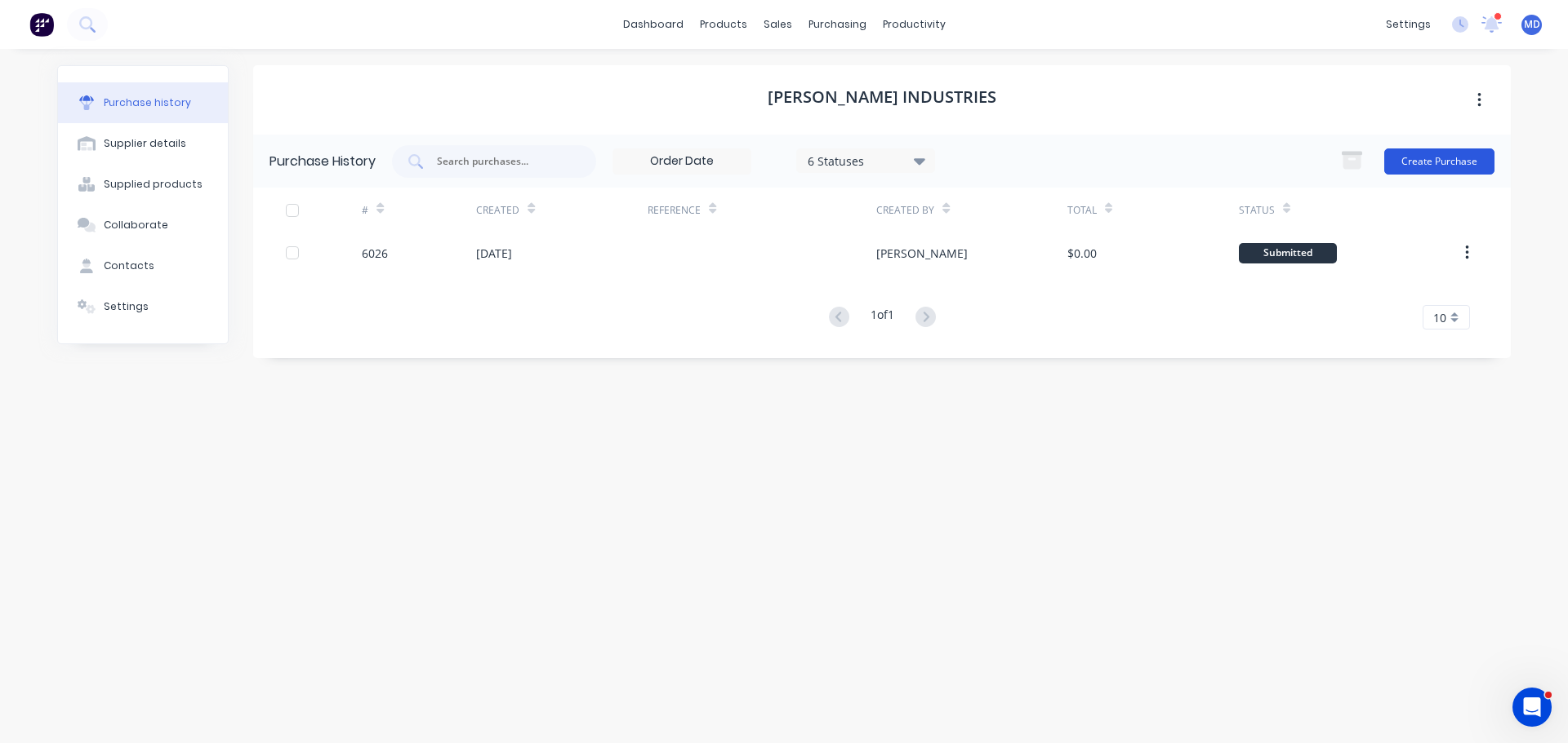
click at [1415, 150] on button "Create Purchase" at bounding box center [1439, 161] width 110 height 26
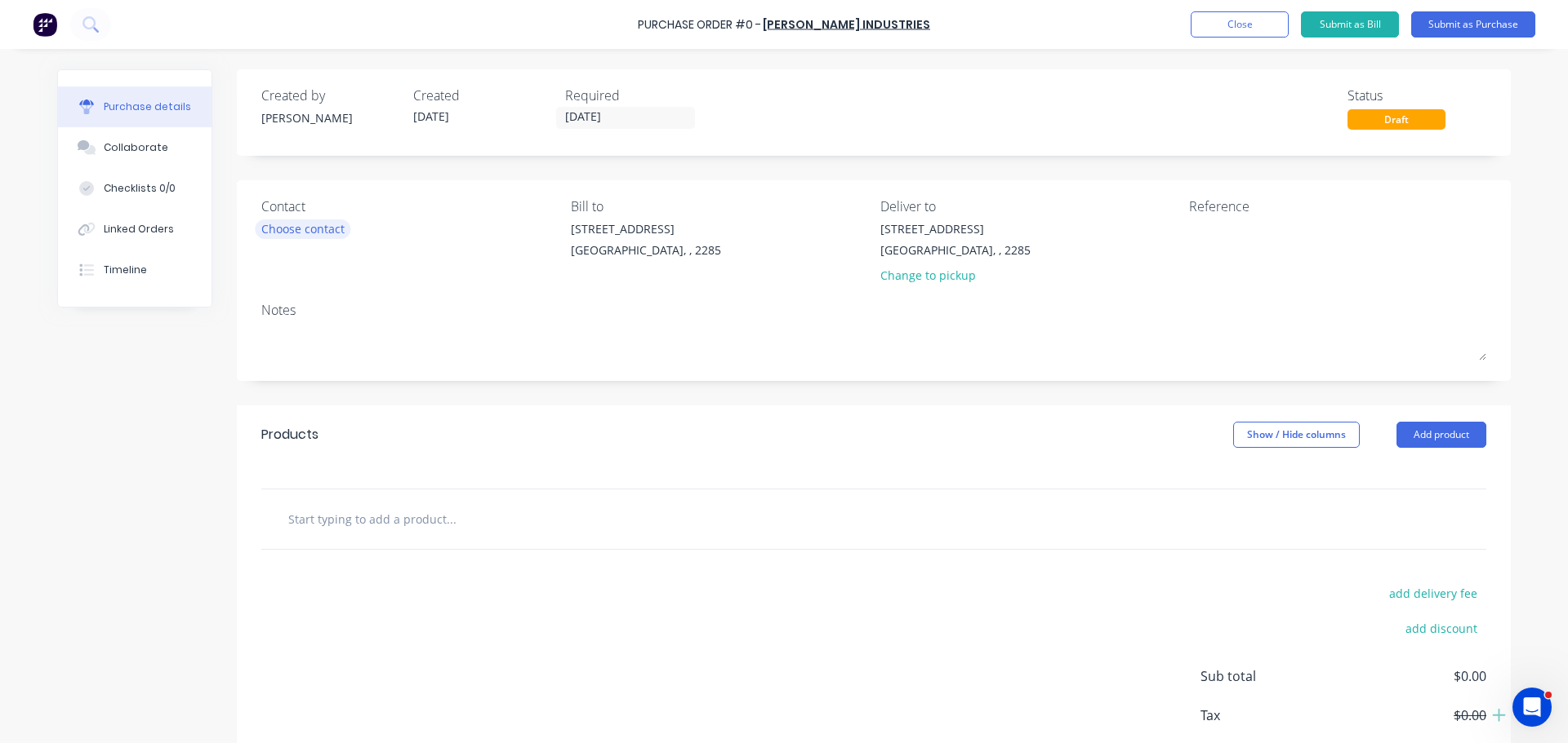
click at [320, 229] on div "Choose contact" at bounding box center [303, 229] width 83 height 17
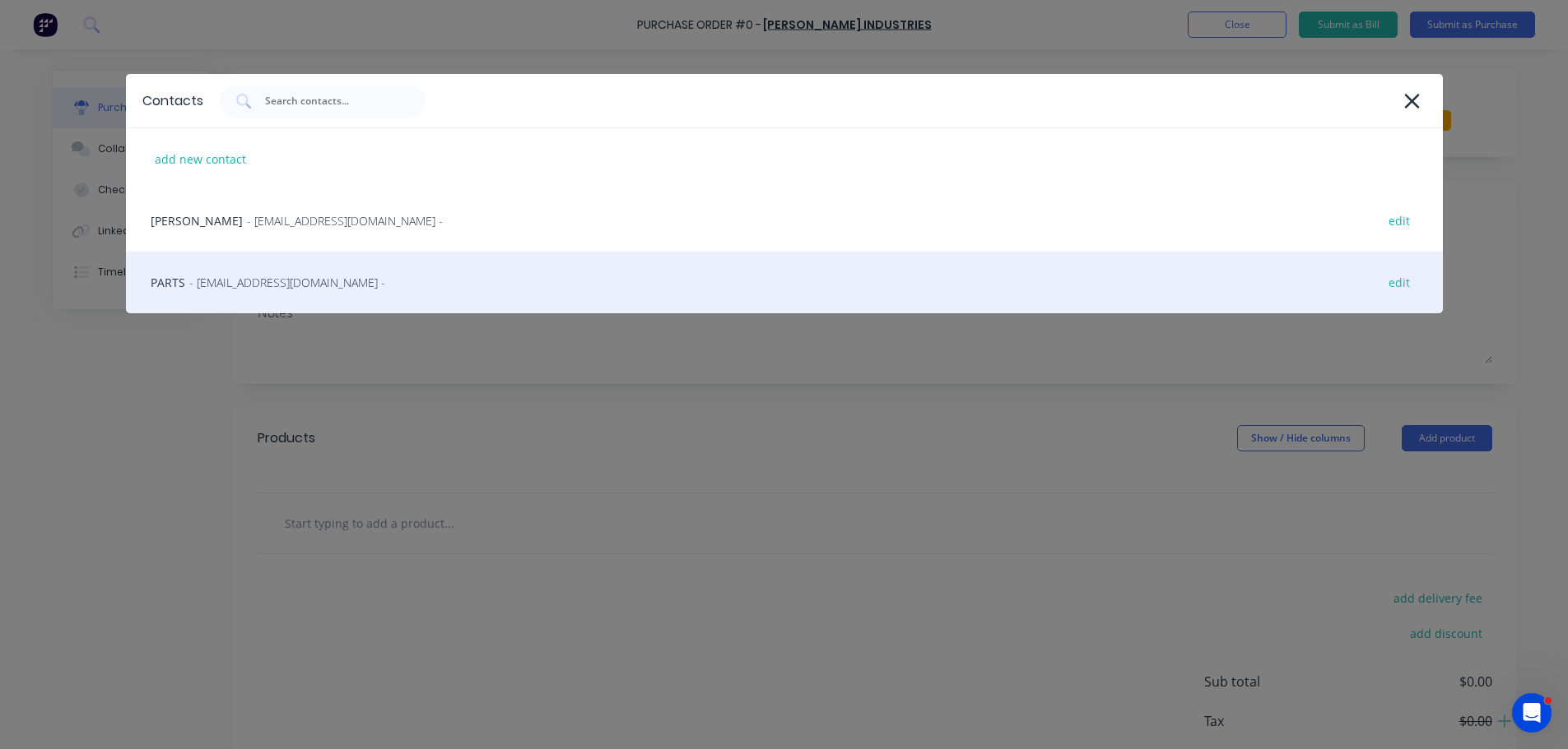
click at [210, 281] on span "- parts@swansonindustries.com.au -" at bounding box center [287, 282] width 196 height 18
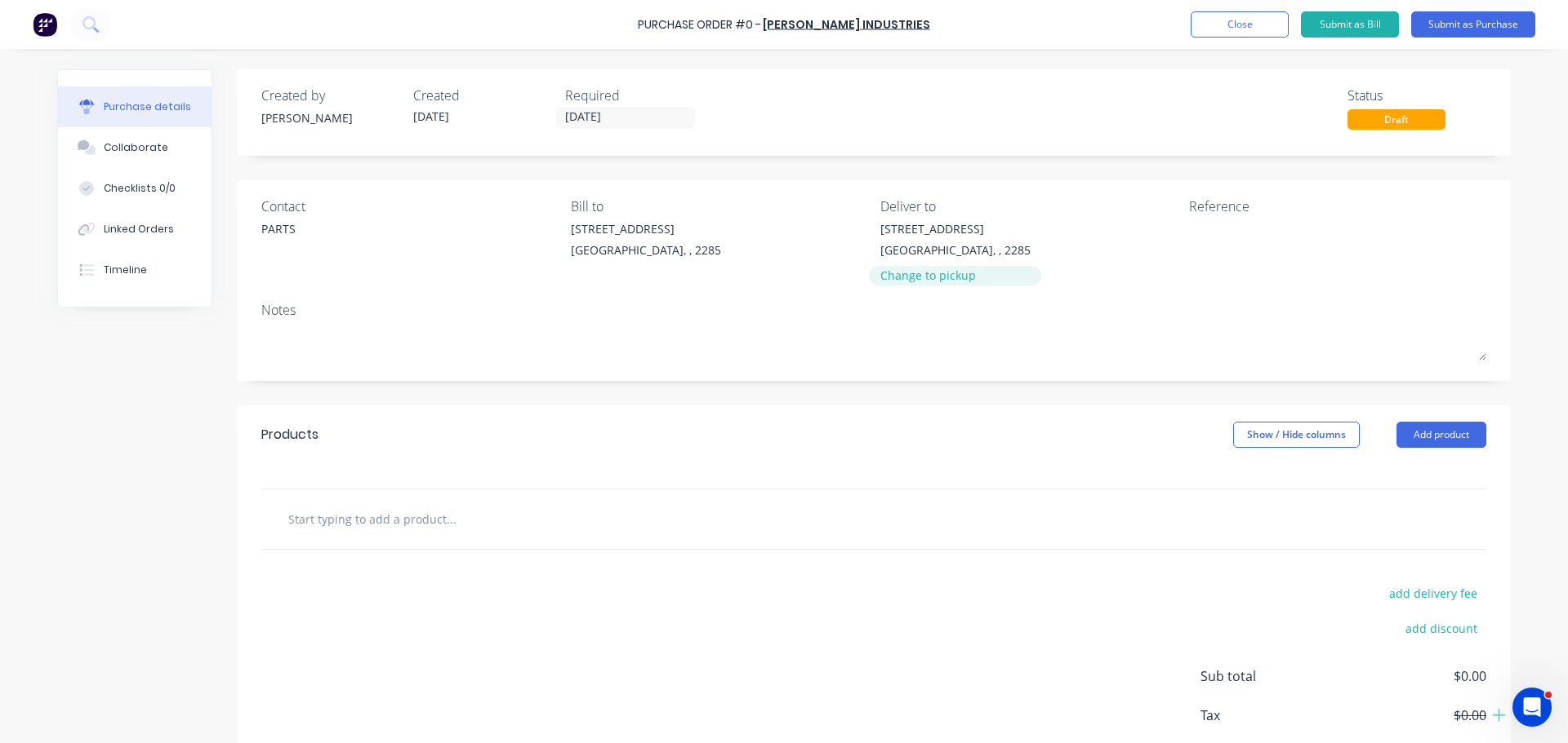
click at [927, 275] on div "Change to pickup" at bounding box center [954, 275] width 150 height 17
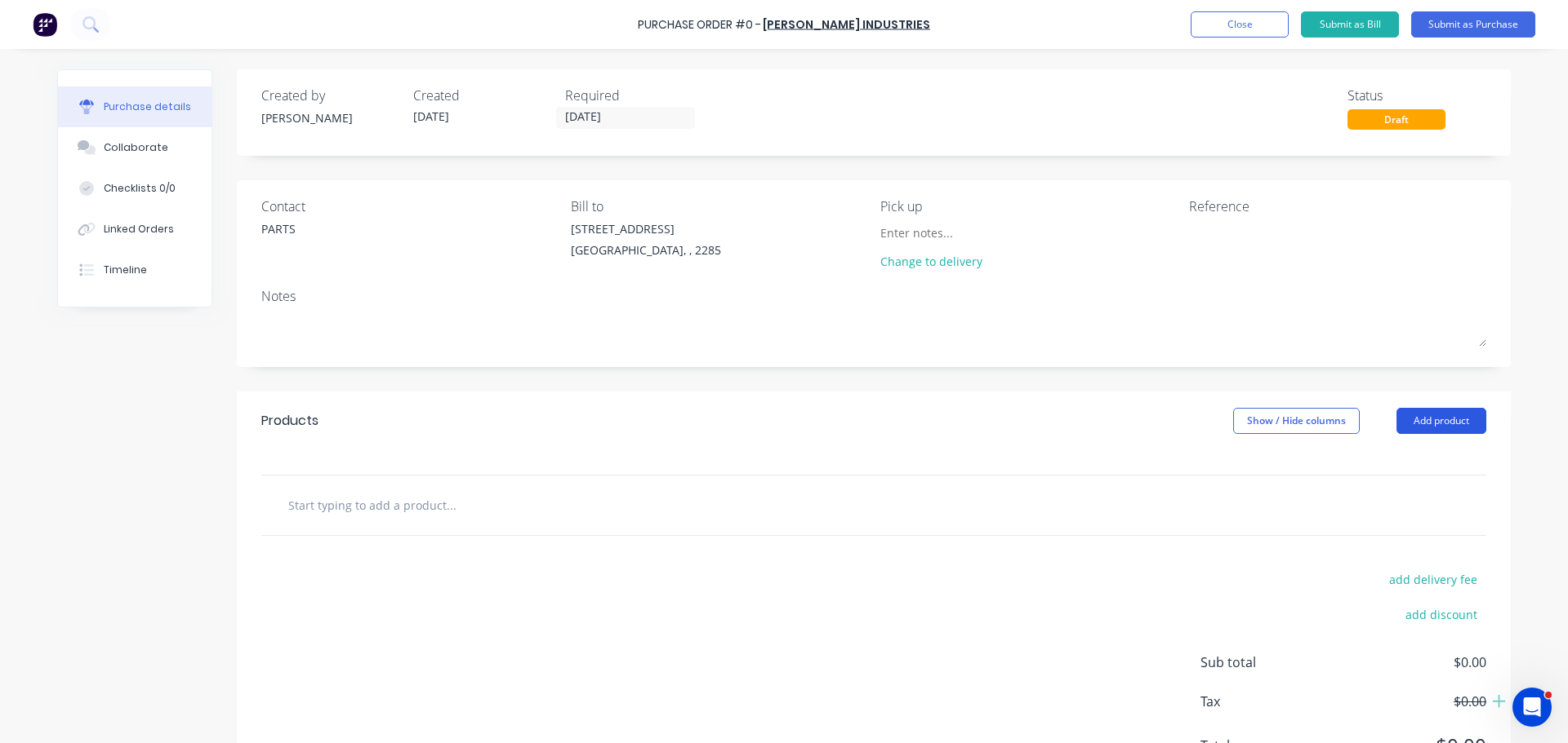
click at [1441, 420] on button "Add product" at bounding box center [1440, 420] width 90 height 26
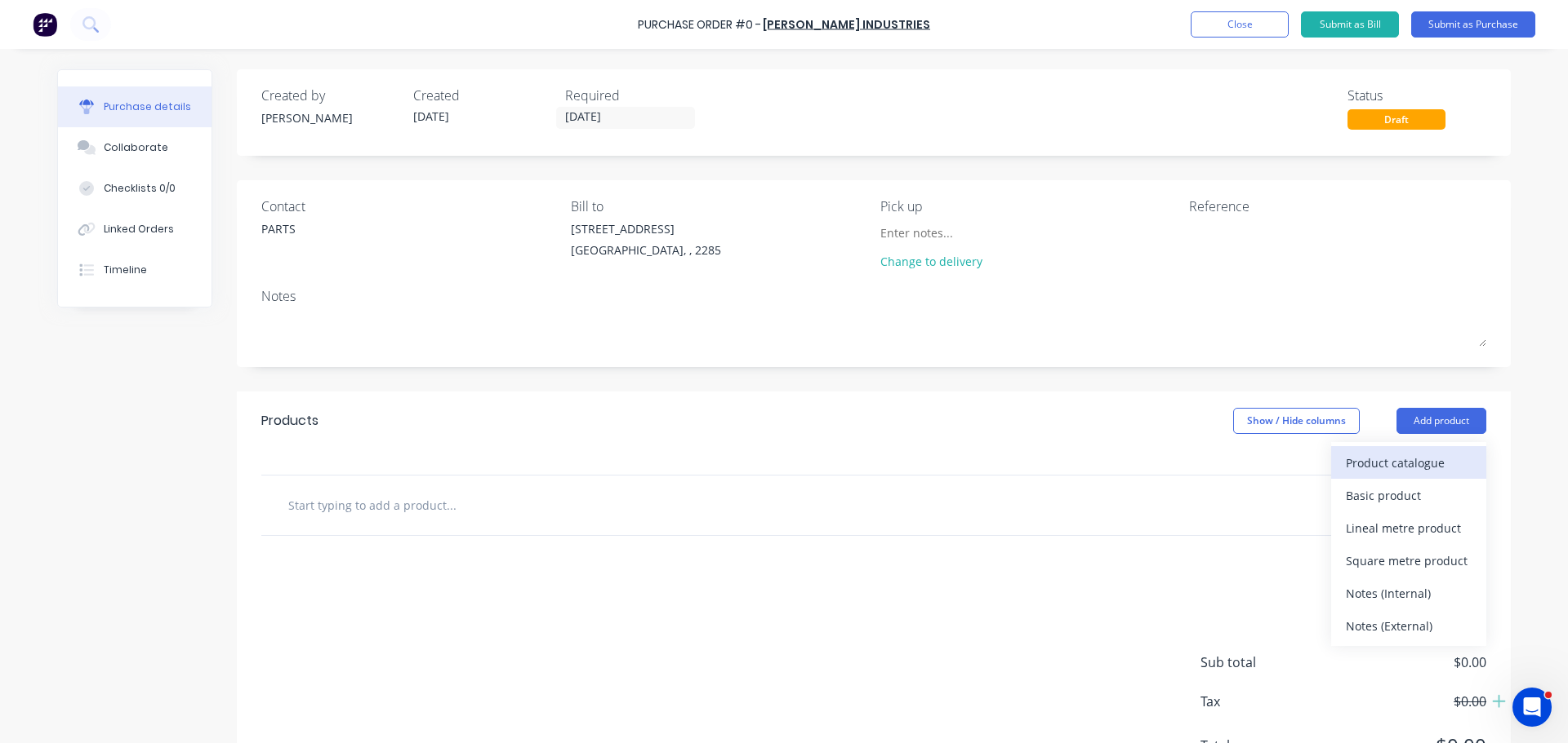
click at [1428, 449] on button "Product catalogue" at bounding box center [1408, 463] width 155 height 33
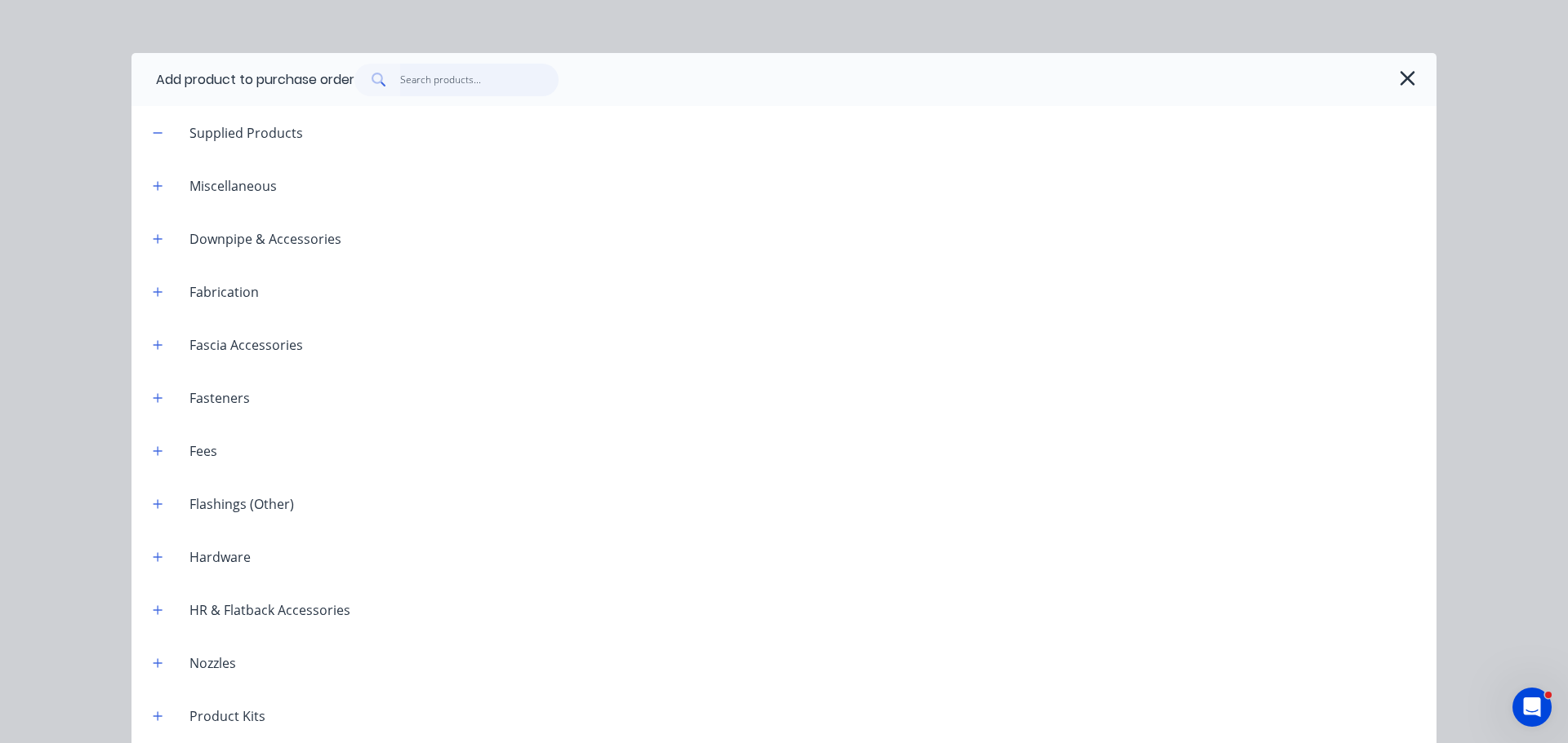
click at [421, 78] on input "text" at bounding box center [479, 80] width 160 height 33
click at [154, 559] on icon "button" at bounding box center [158, 557] width 9 height 9
drag, startPoint x: 155, startPoint y: 562, endPoint x: 154, endPoint y: 548, distance: 14.0
click at [153, 553] on icon "button" at bounding box center [158, 557] width 10 height 12
click at [422, 92] on input "text" at bounding box center [479, 80] width 160 height 33
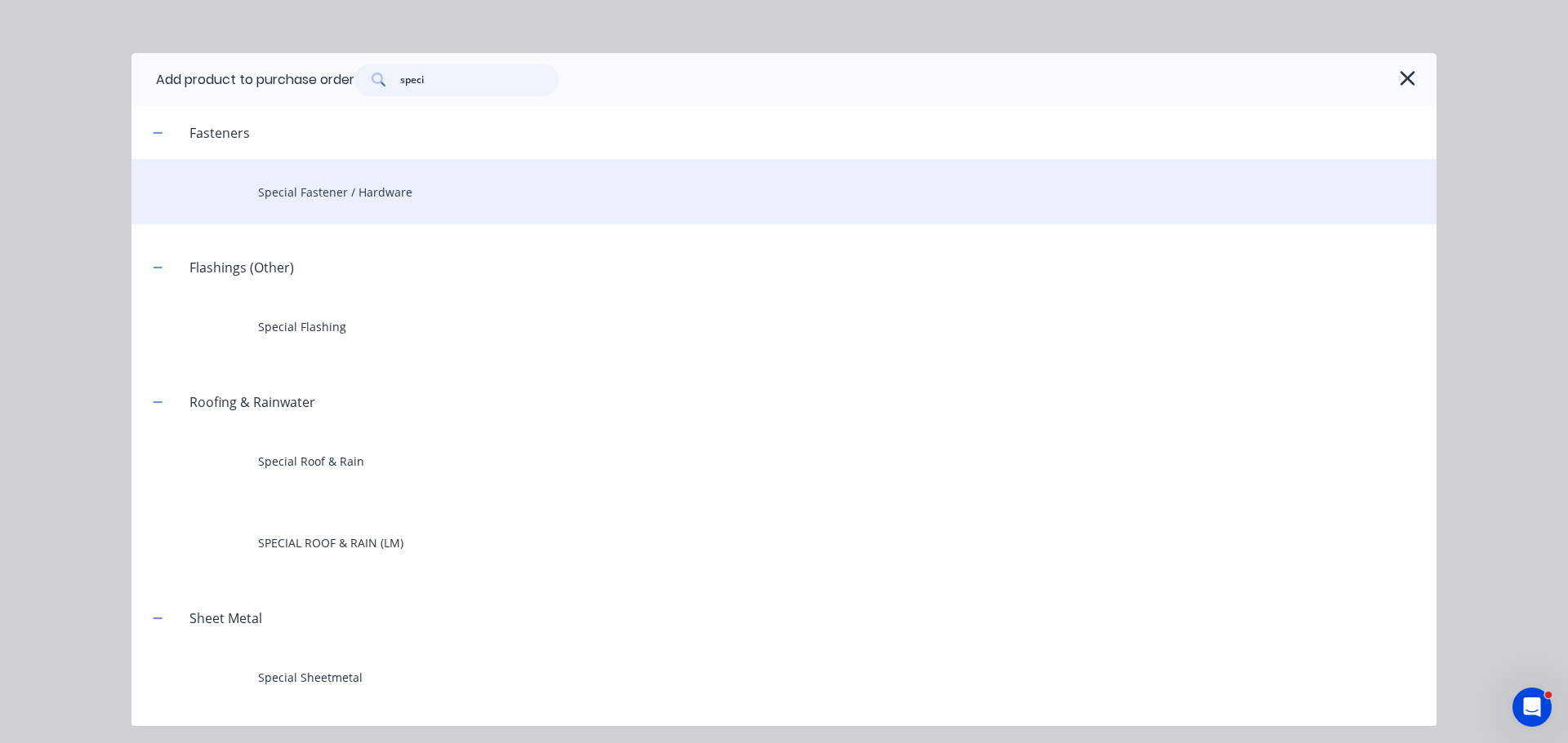
type input "speci"
click at [314, 189] on div "Special Fastener / Hardware" at bounding box center [784, 192] width 1305 height 66
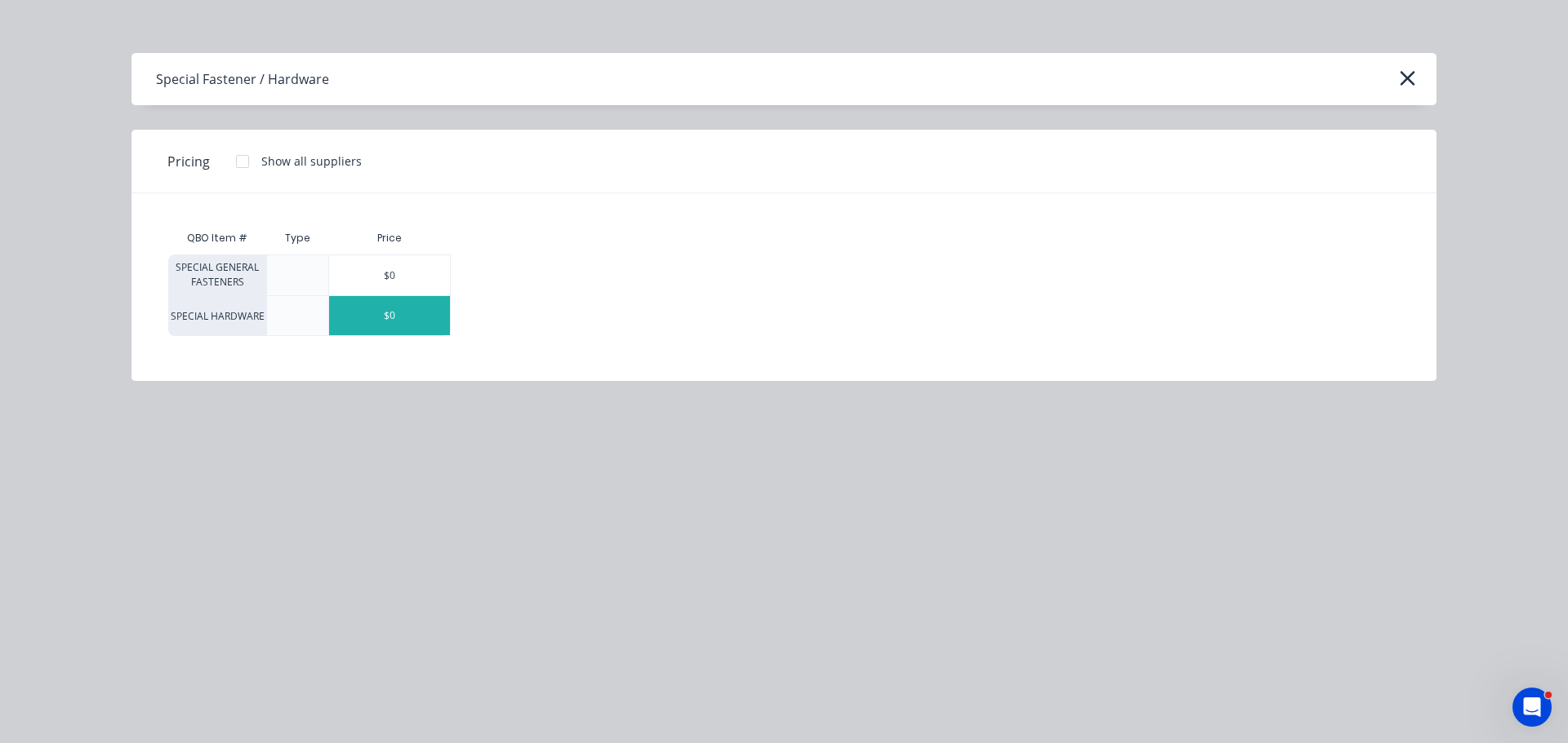
click at [383, 326] on div "$0" at bounding box center [389, 316] width 121 height 40
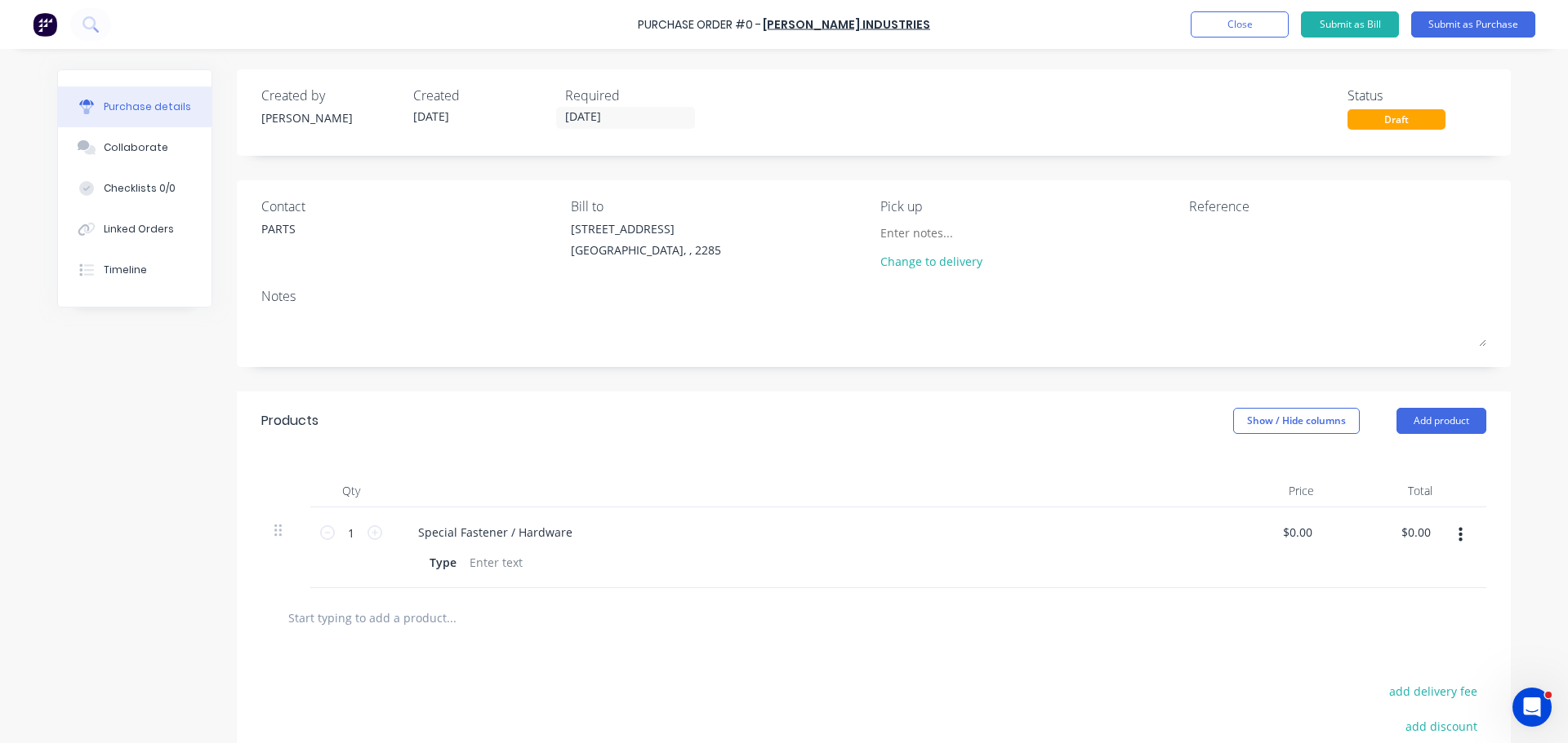
click at [414, 365] on div "Contact PARTS Bill to 56 Pendlebury Rd . Cardiff, , 2285 Pick up Change to deli…" at bounding box center [874, 273] width 1274 height 186
drag, startPoint x: 560, startPoint y: 535, endPoint x: 376, endPoint y: 542, distance: 184.1
click at [376, 542] on div "1 1 Special Fastener / Hardware Type $0.00 $0.00 $0.00 $0.00" at bounding box center [873, 548] width 1225 height 81
drag, startPoint x: 506, startPoint y: 533, endPoint x: 390, endPoint y: 533, distance: 116.0
click at [392, 533] on div "stauff sp-3-m-w3 Type" at bounding box center [799, 548] width 817 height 81
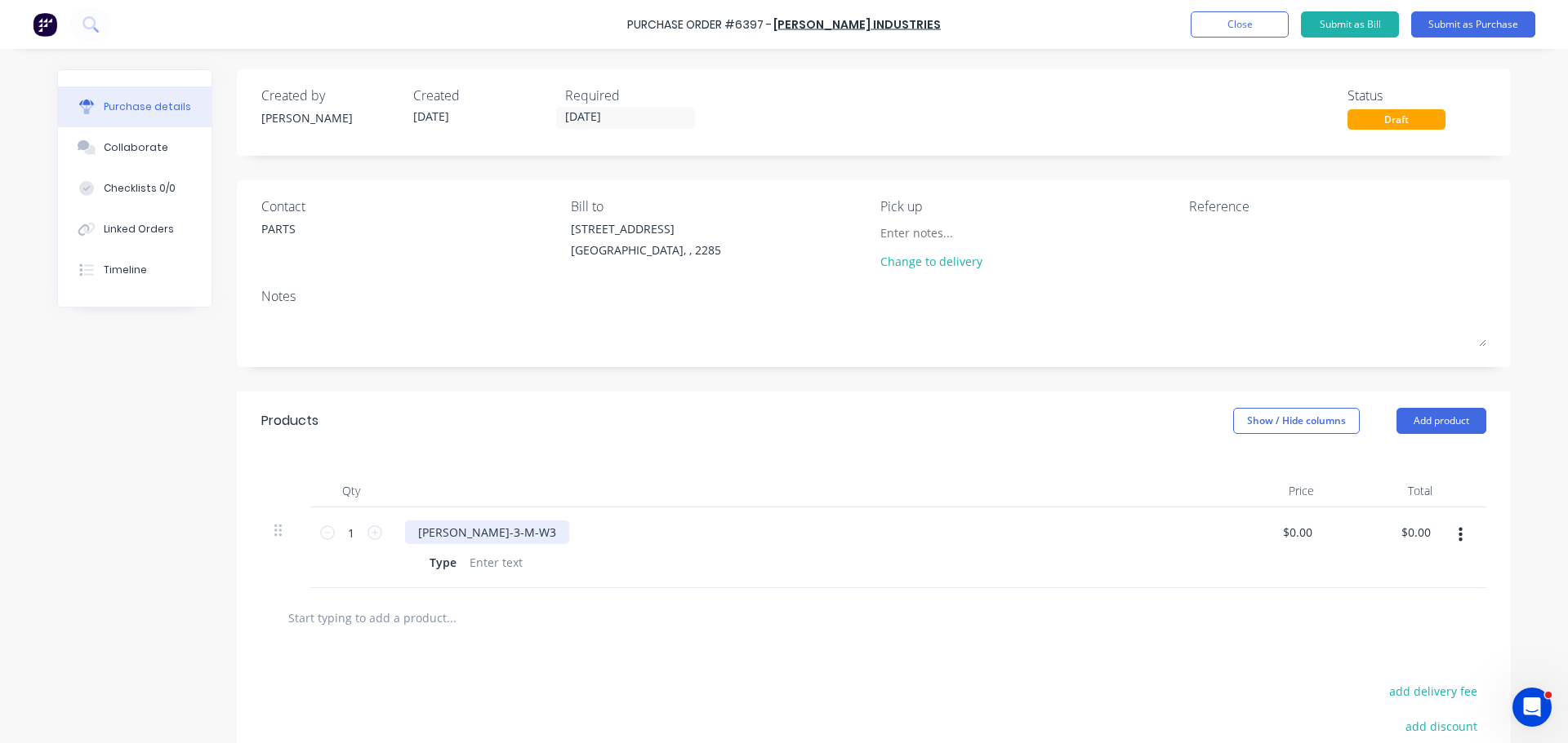
click at [518, 522] on div "STAUFF SP-3-M-W3" at bounding box center [487, 532] width 164 height 23
click at [499, 560] on div at bounding box center [496, 562] width 66 height 23
click at [684, 495] on div at bounding box center [799, 492] width 817 height 33
click at [714, 468] on div "Qty Price Total 1 1 STAUFF SP-3-M-W3 SINGLE WELD PLATE Type 20 PCS $0.00 $0.00 …" at bounding box center [874, 519] width 1274 height 138
click at [1247, 12] on button "Close" at bounding box center [1238, 24] width 98 height 26
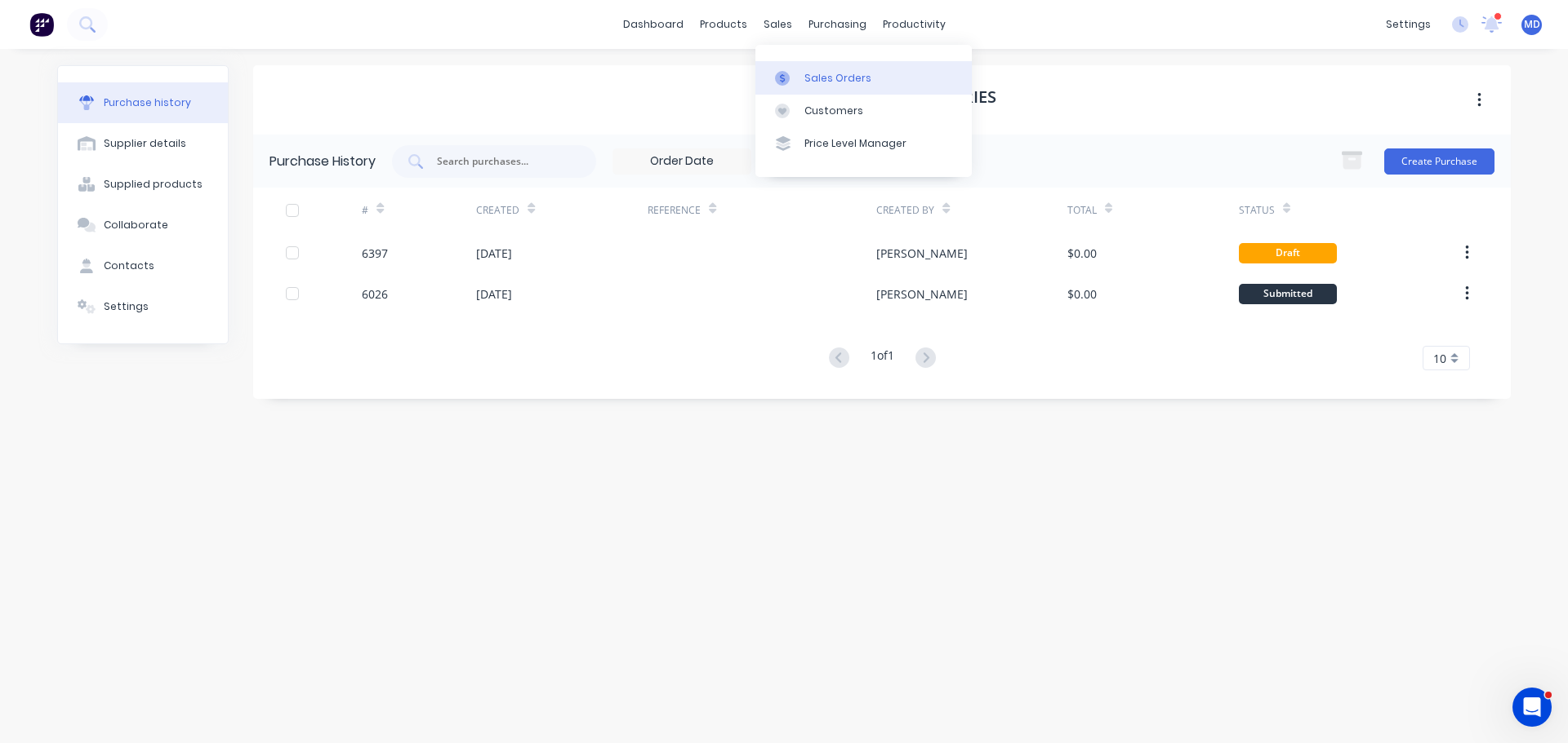
click at [812, 65] on link "Sales Orders" at bounding box center [863, 77] width 217 height 33
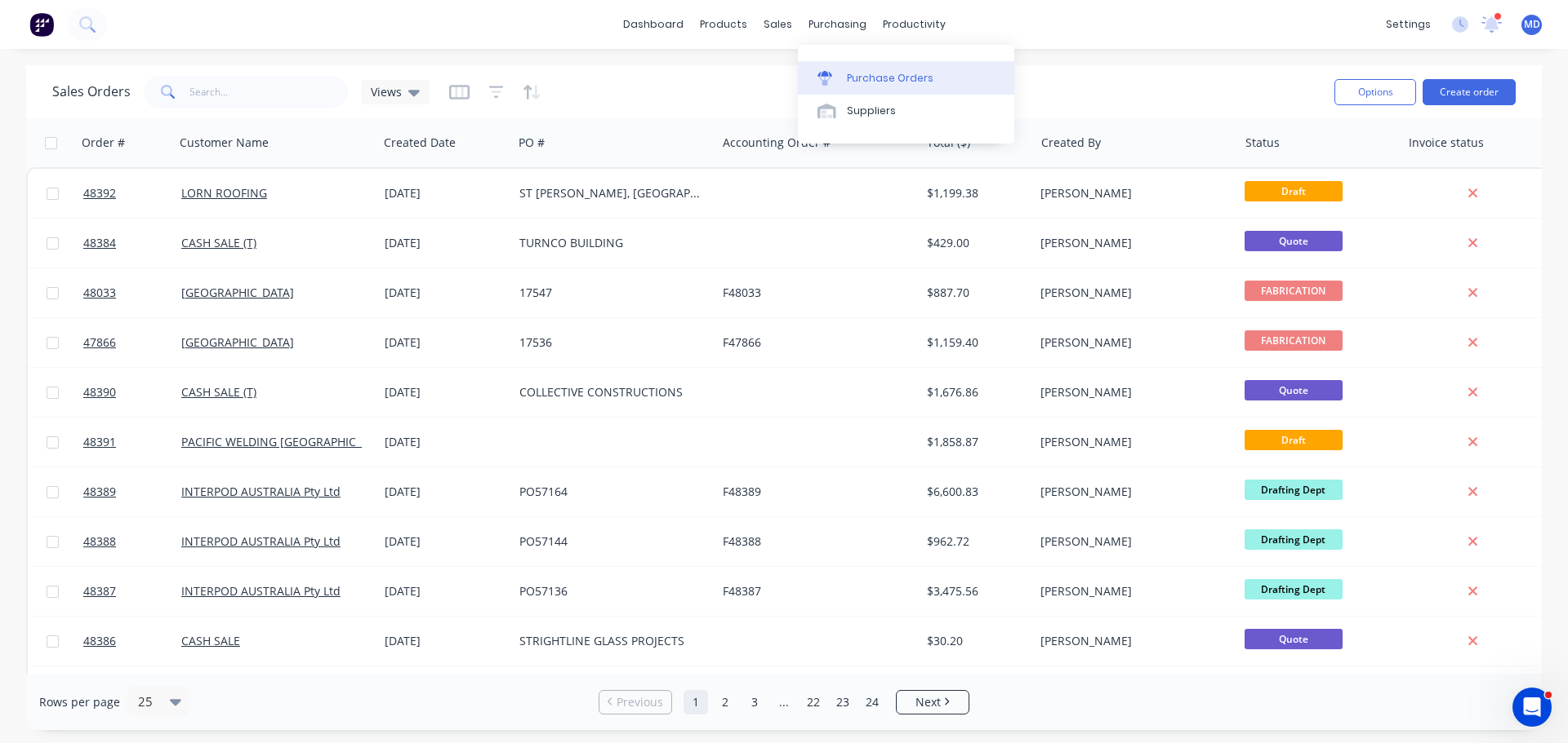
click at [857, 84] on div "Purchase Orders" at bounding box center [890, 77] width 87 height 14
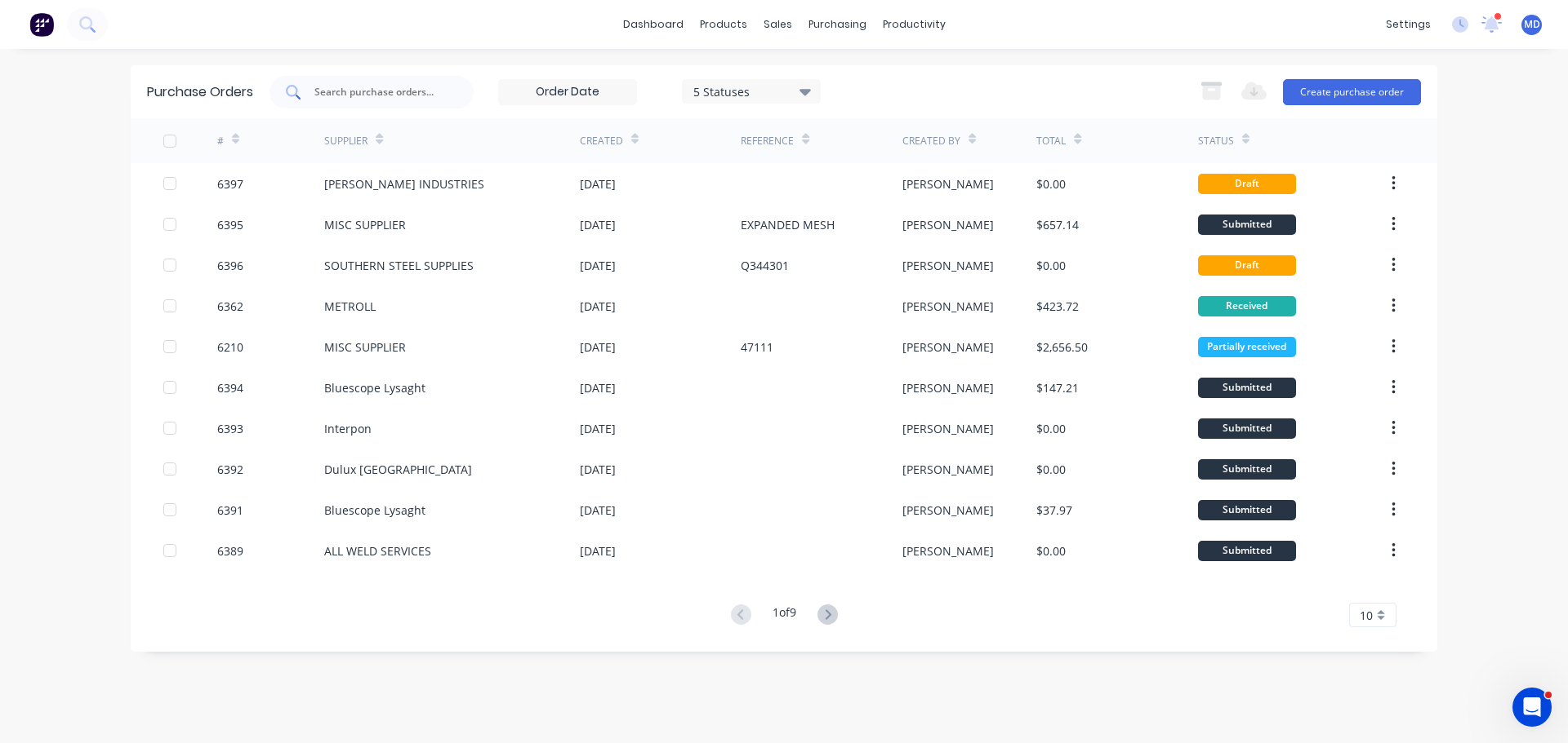
click at [340, 98] on input "text" at bounding box center [380, 92] width 135 height 16
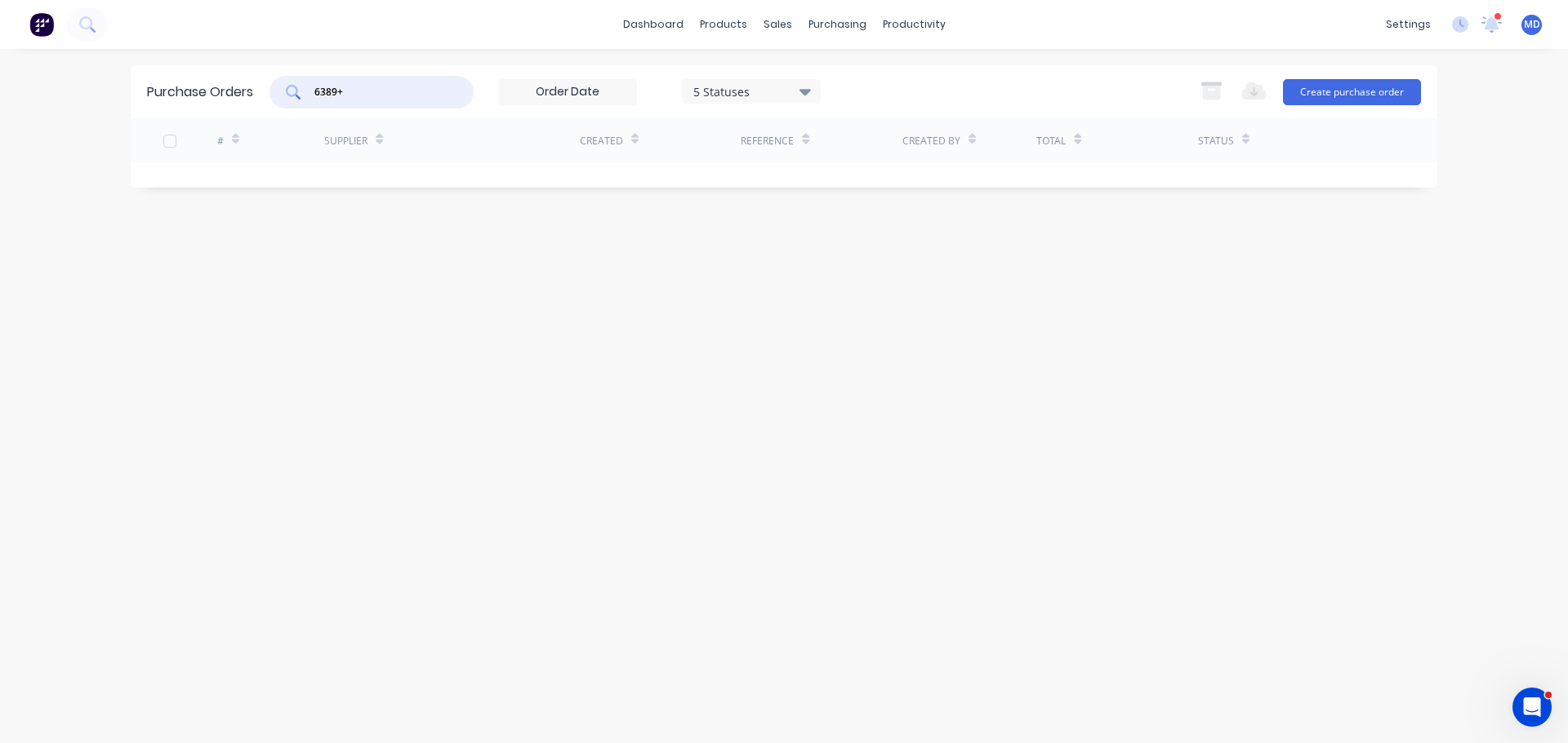
click at [340, 93] on input "6389+" at bounding box center [380, 92] width 135 height 16
type input "6389"
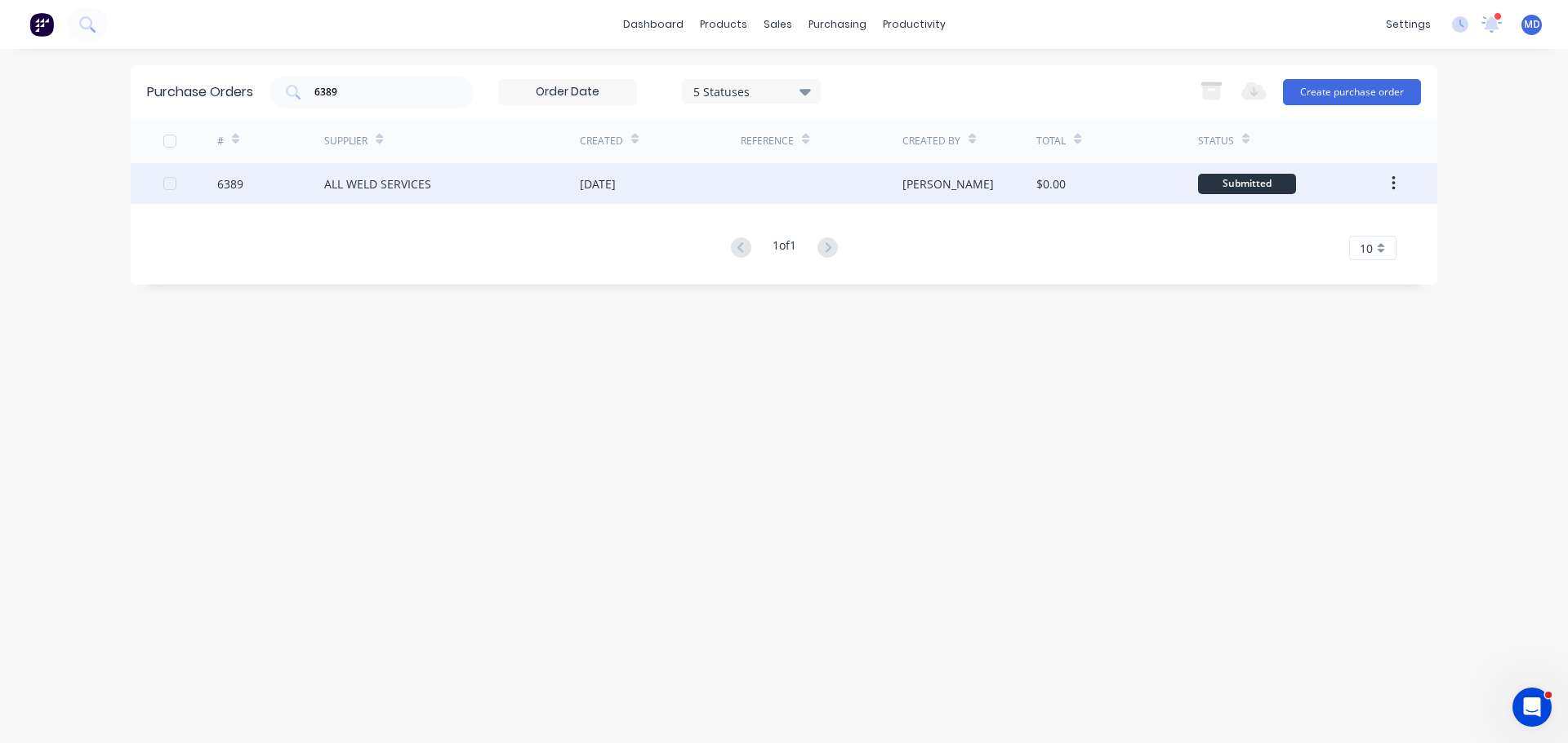
click at [238, 179] on div "6389" at bounding box center [230, 185] width 26 height 17
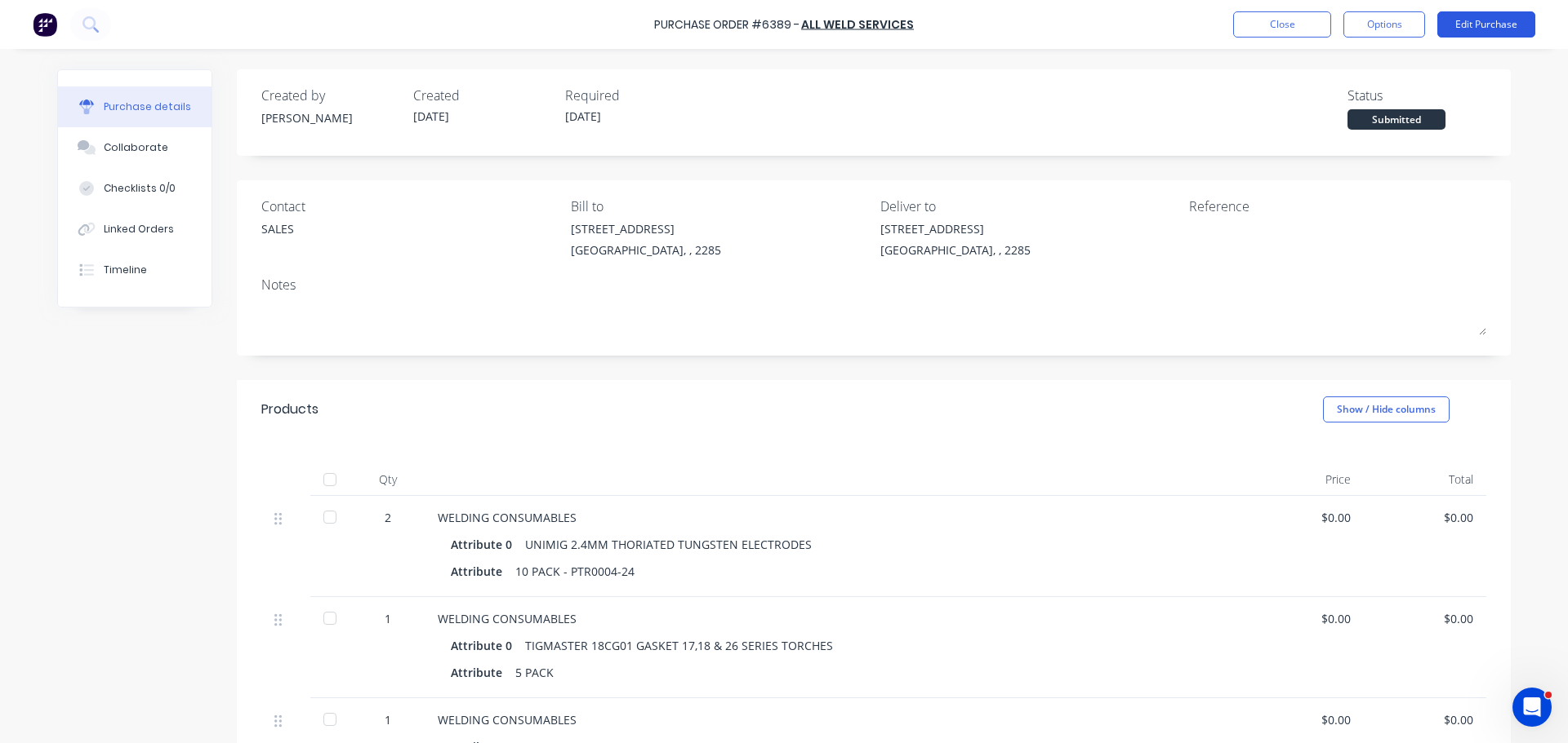
click at [1478, 23] on button "Edit Purchase" at bounding box center [1485, 24] width 98 height 26
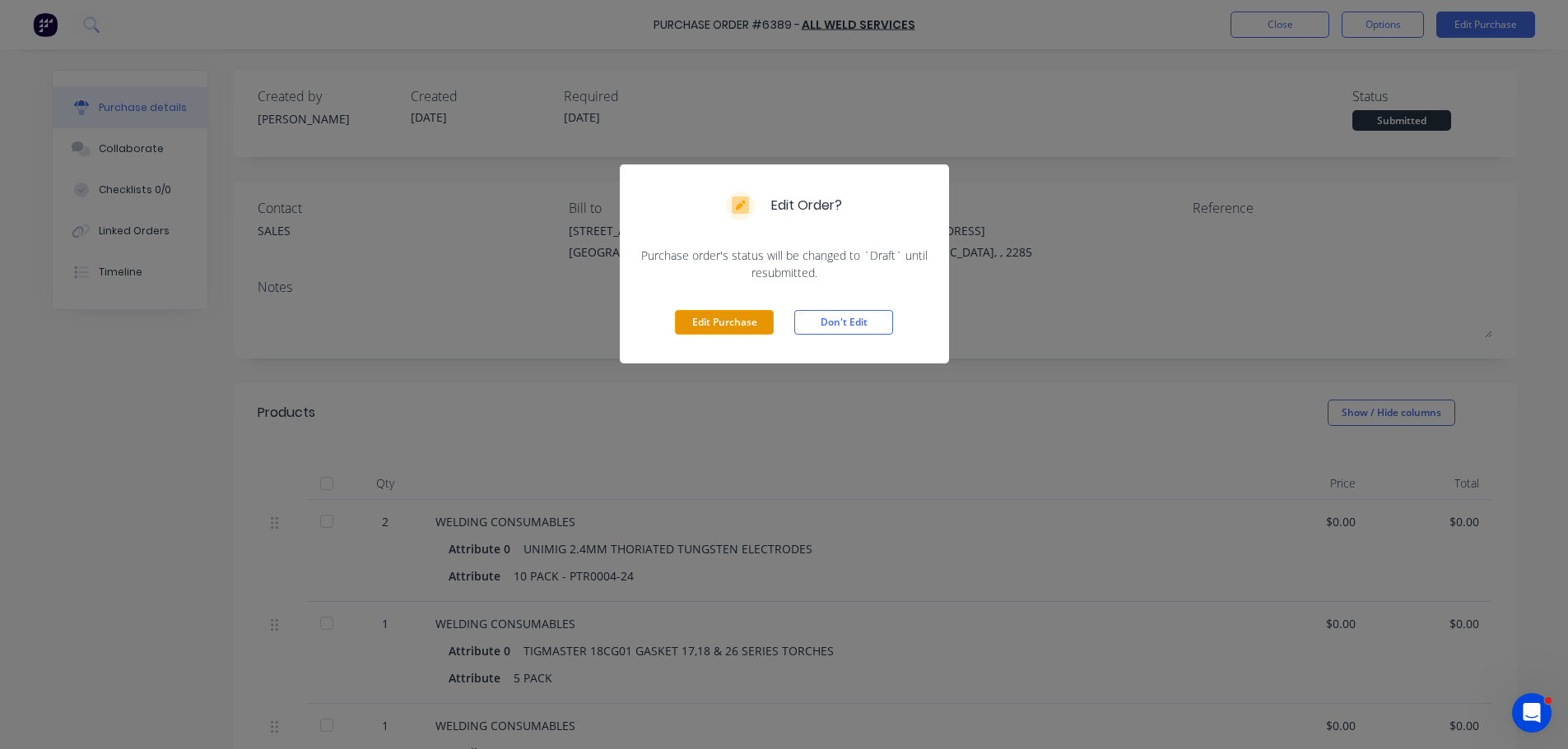
click at [701, 331] on button "Edit Purchase" at bounding box center [724, 321] width 98 height 24
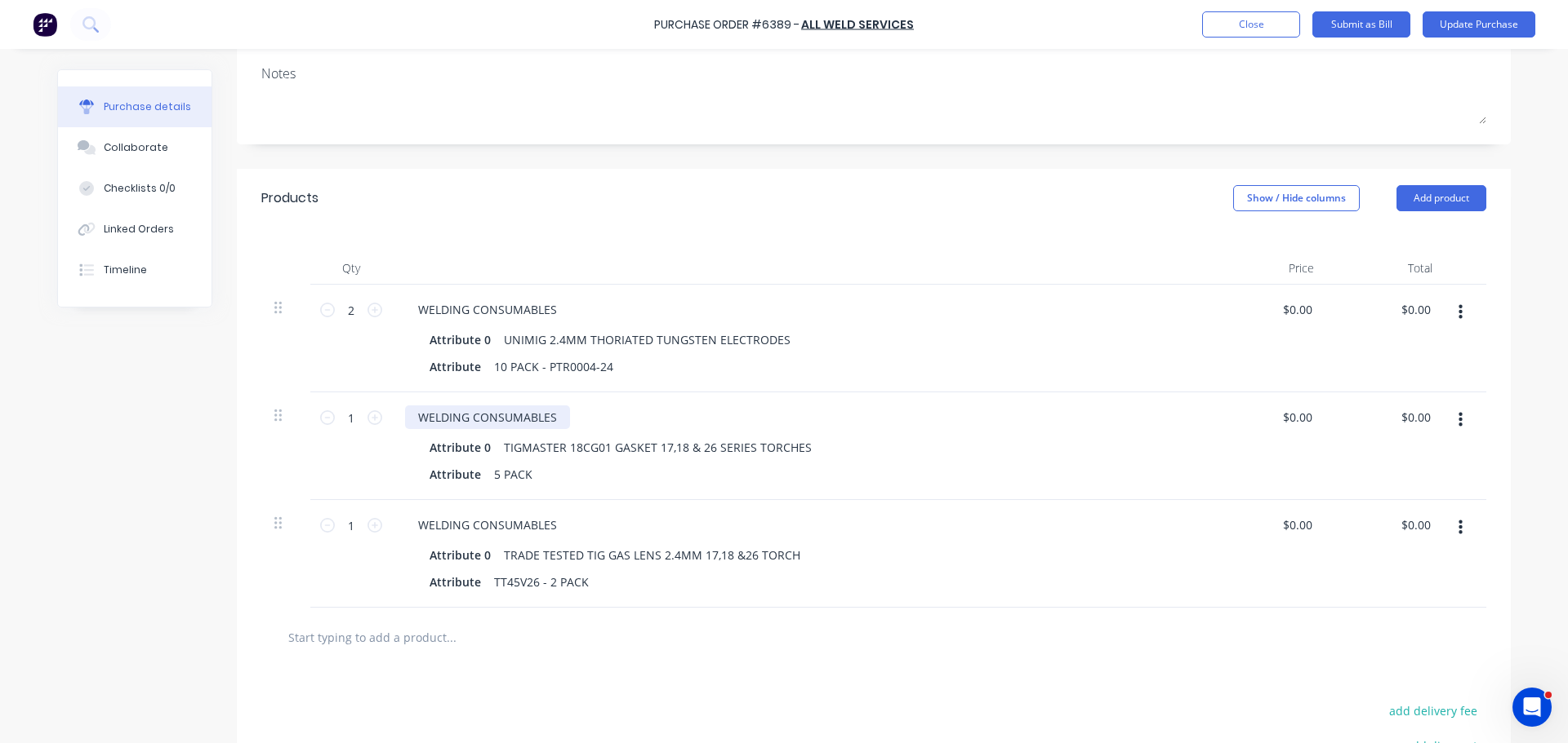
scroll to position [244, 0]
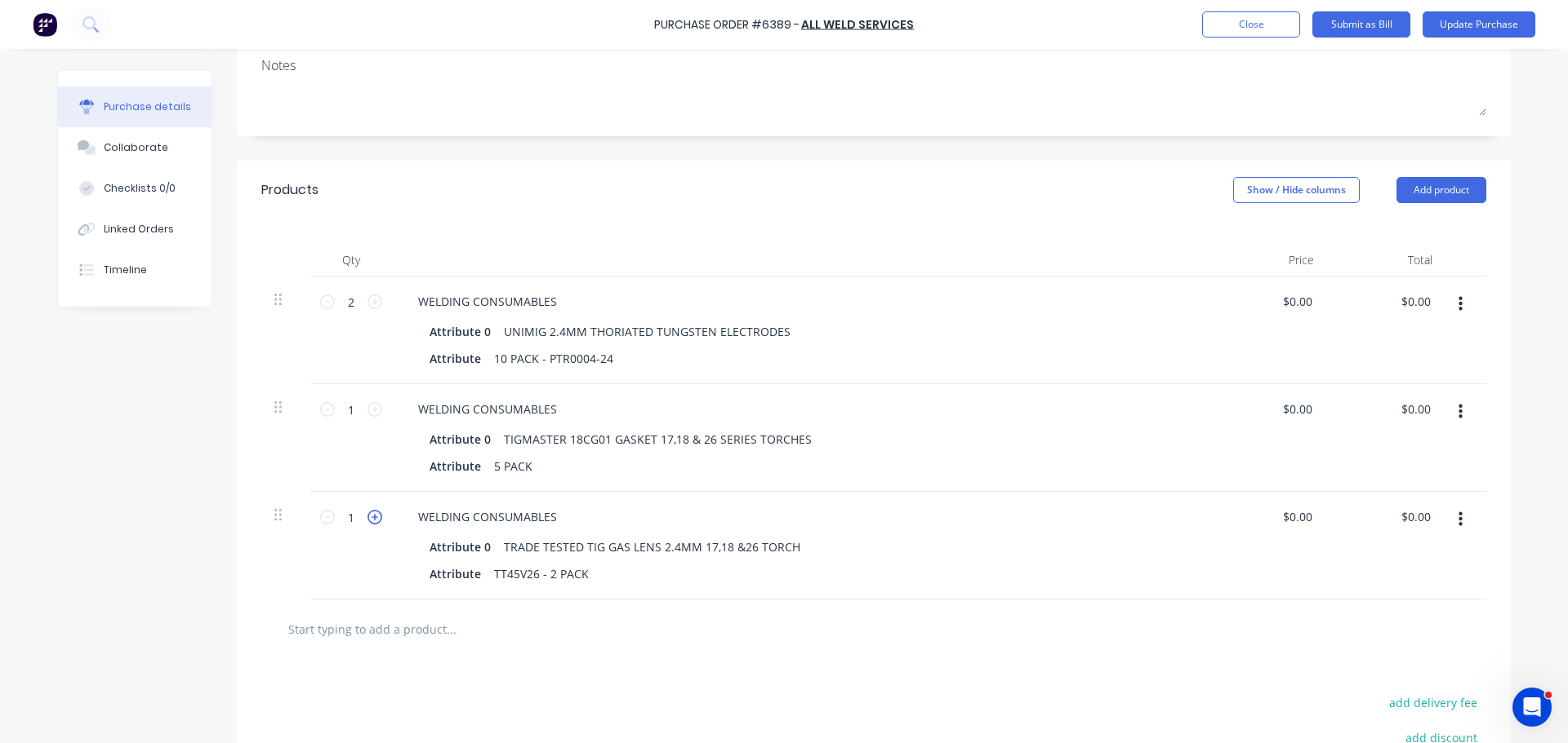
click at [373, 517] on icon at bounding box center [374, 517] width 15 height 14
type input "2"
click at [1490, 24] on button "Update Purchase" at bounding box center [1478, 24] width 113 height 26
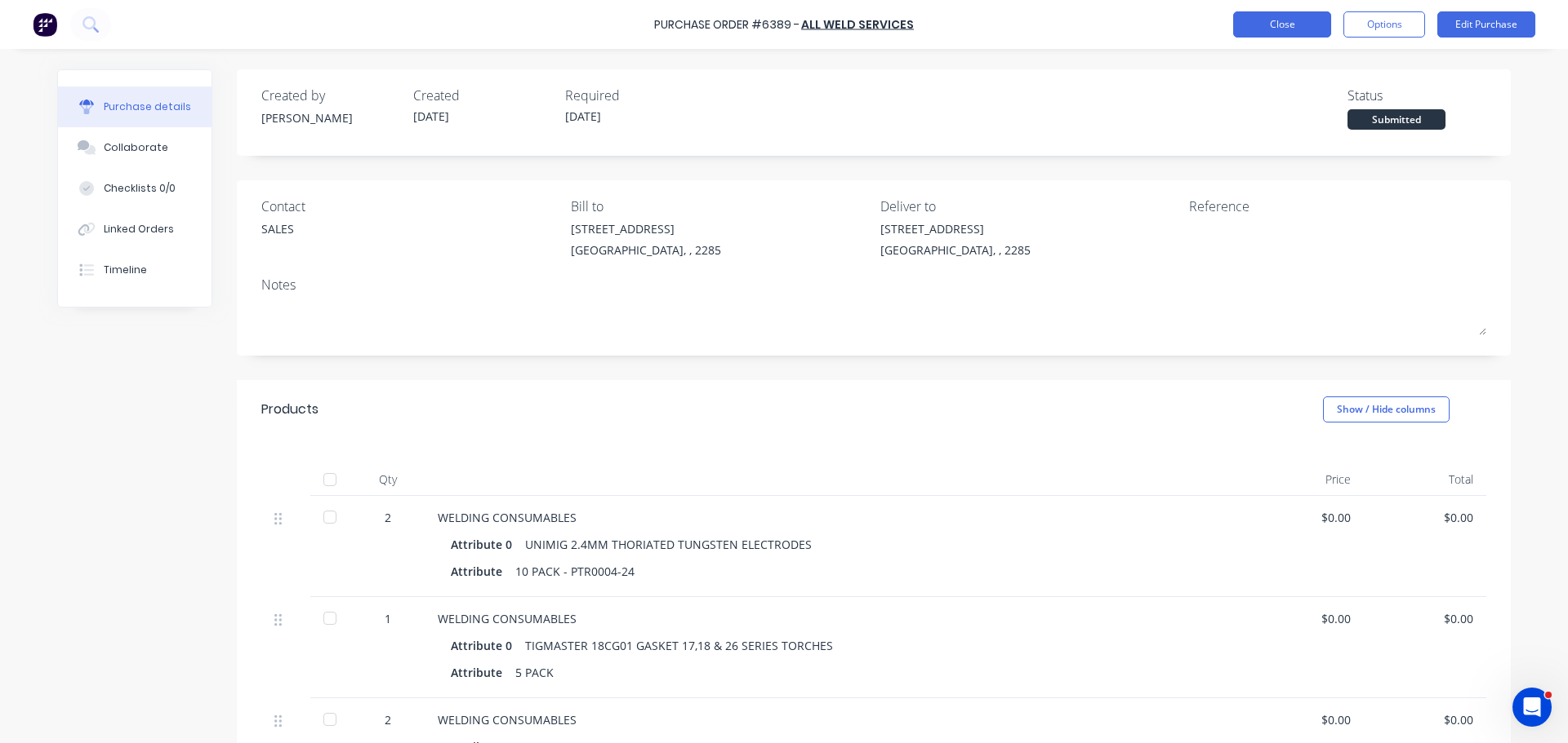
click at [1306, 23] on button "Close" at bounding box center [1281, 24] width 98 height 26
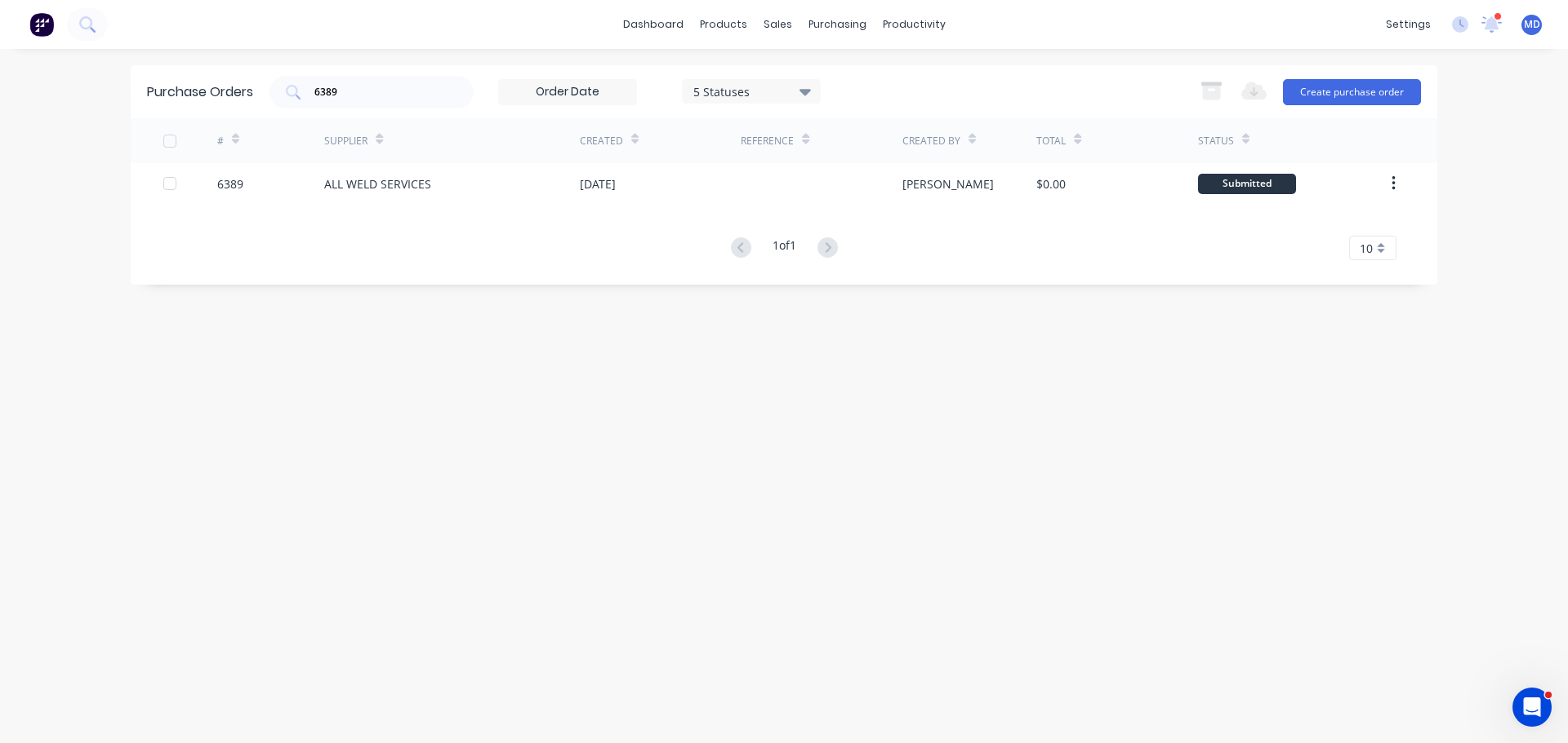
drag, startPoint x: 351, startPoint y: 94, endPoint x: -93, endPoint y: 41, distance: 447.2
click at [0, 41] on html "dashboard products sales purchasing productivity dashboard products Product Cat…" at bounding box center [784, 371] width 1568 height 743
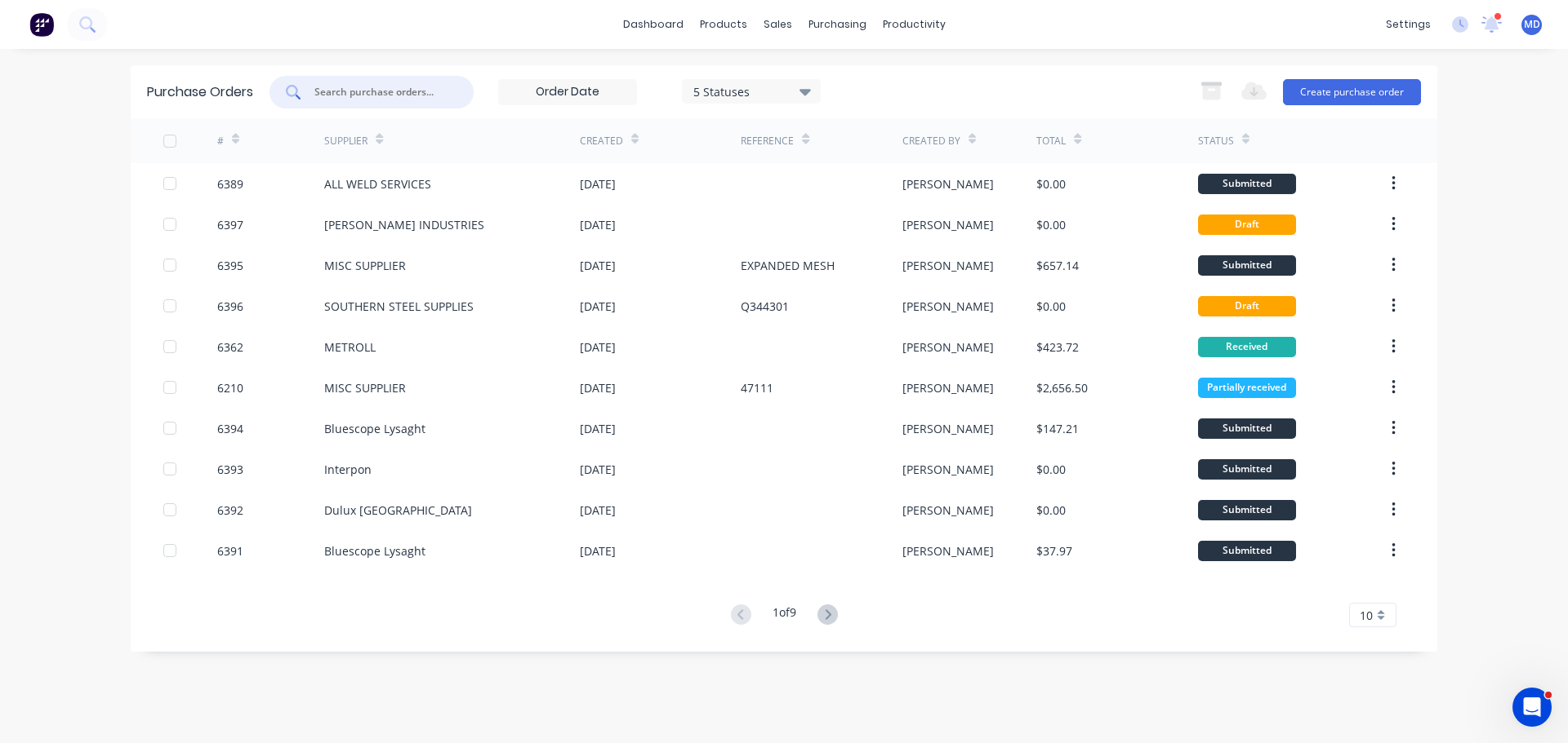
click at [358, 86] on input "text" at bounding box center [380, 92] width 135 height 16
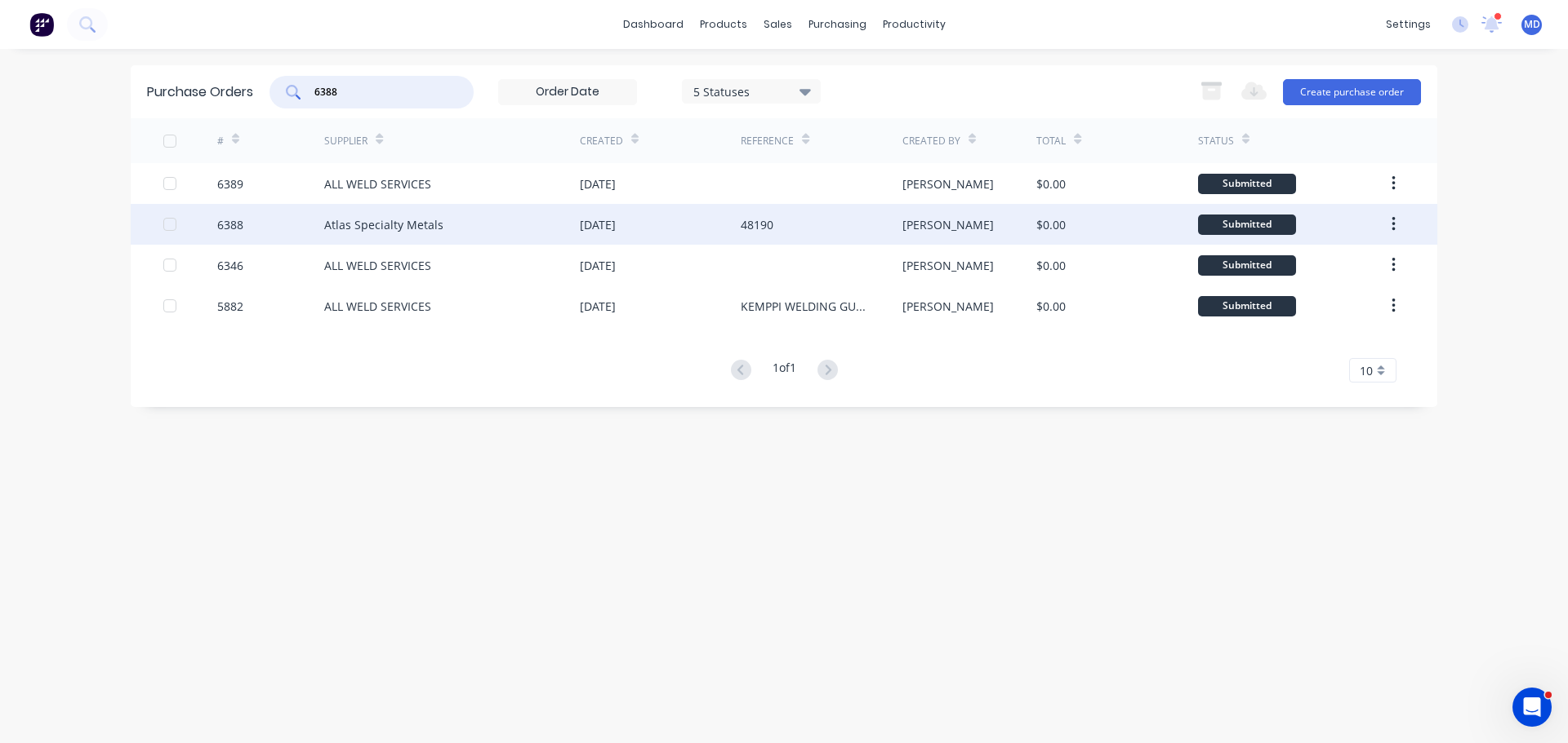
type input "6388"
click at [228, 220] on div "6388" at bounding box center [230, 225] width 26 height 17
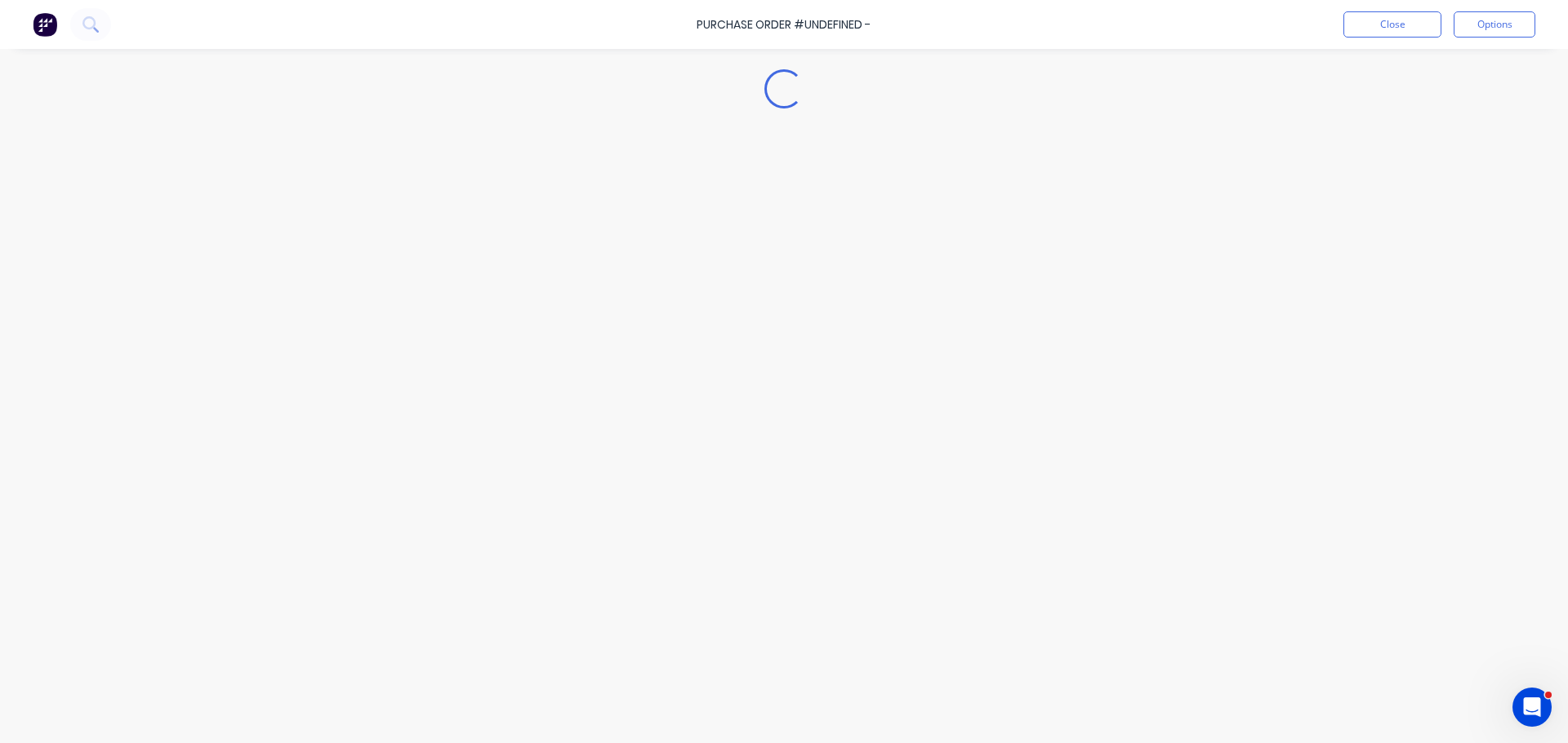
type textarea "x"
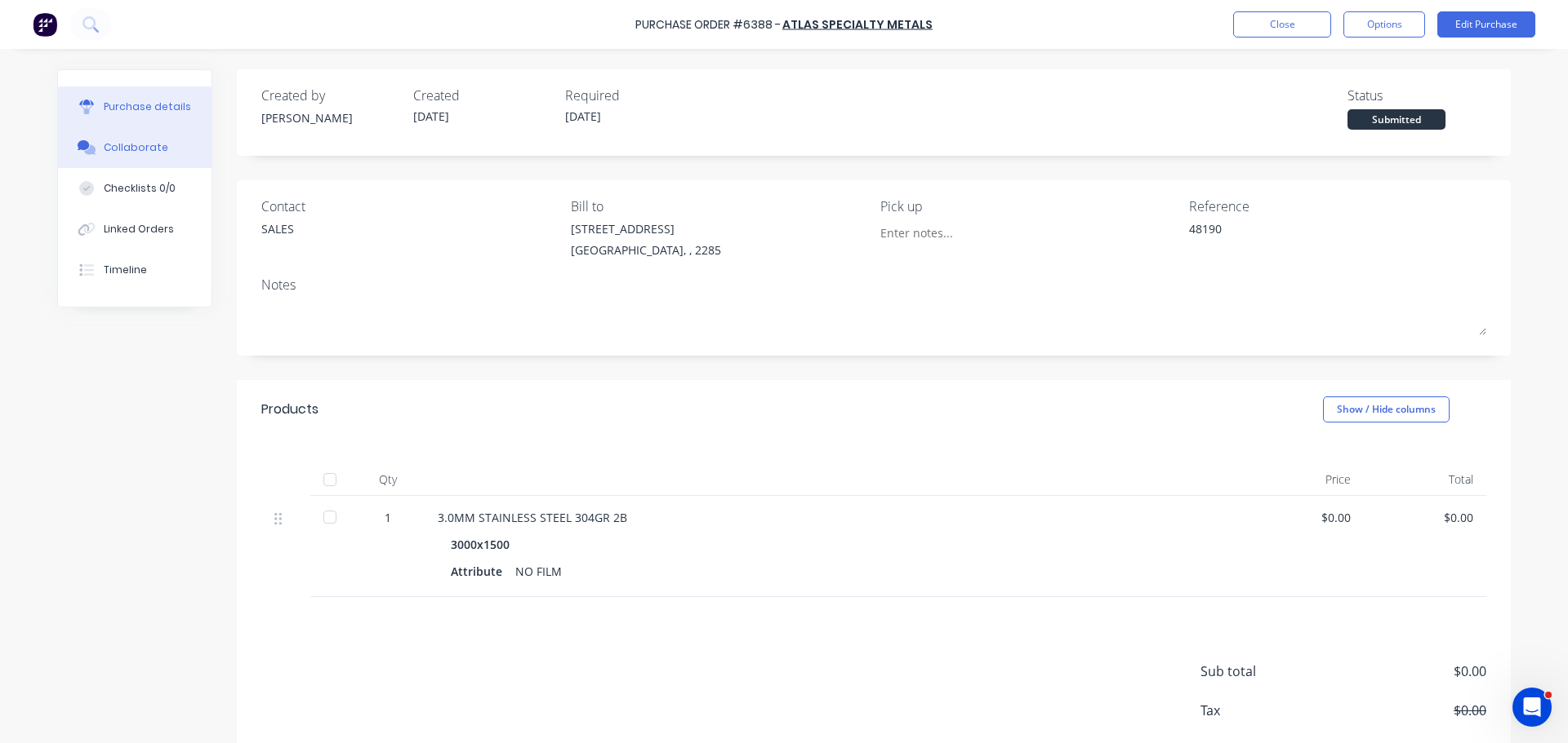
click at [114, 149] on div "Collaborate" at bounding box center [135, 147] width 65 height 14
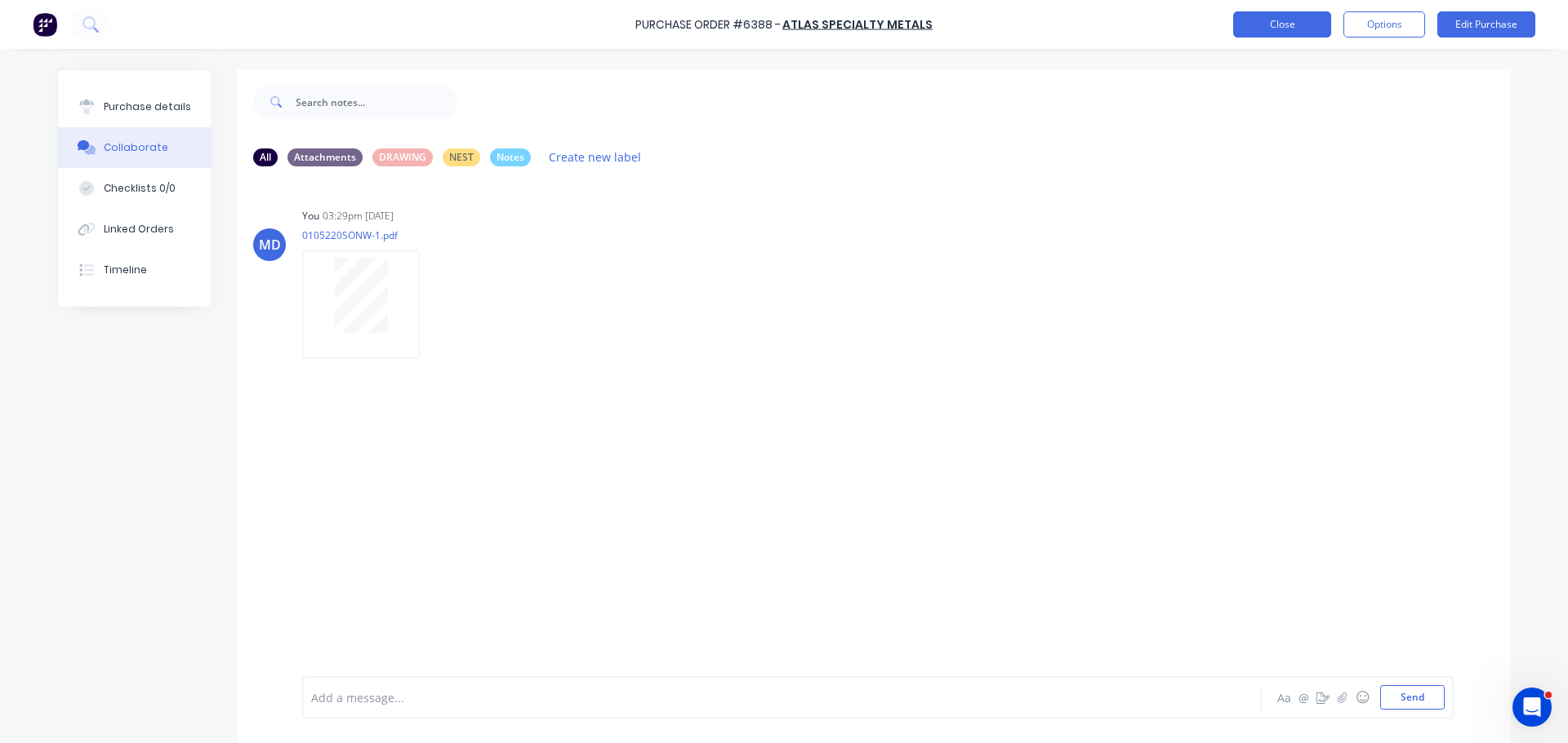
click at [1246, 33] on button "Close" at bounding box center [1281, 24] width 98 height 26
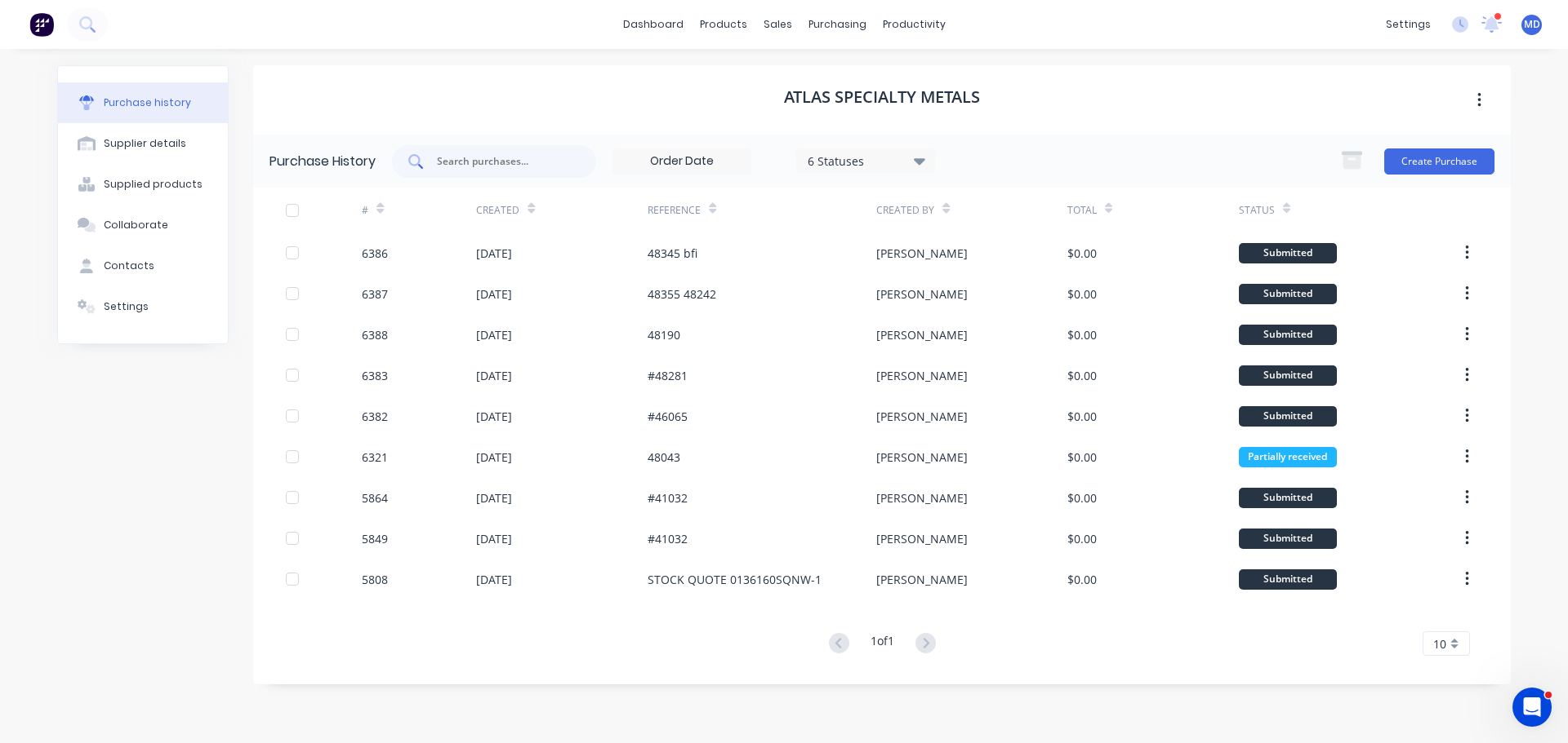
click at [533, 162] on input "text" at bounding box center [503, 161] width 135 height 16
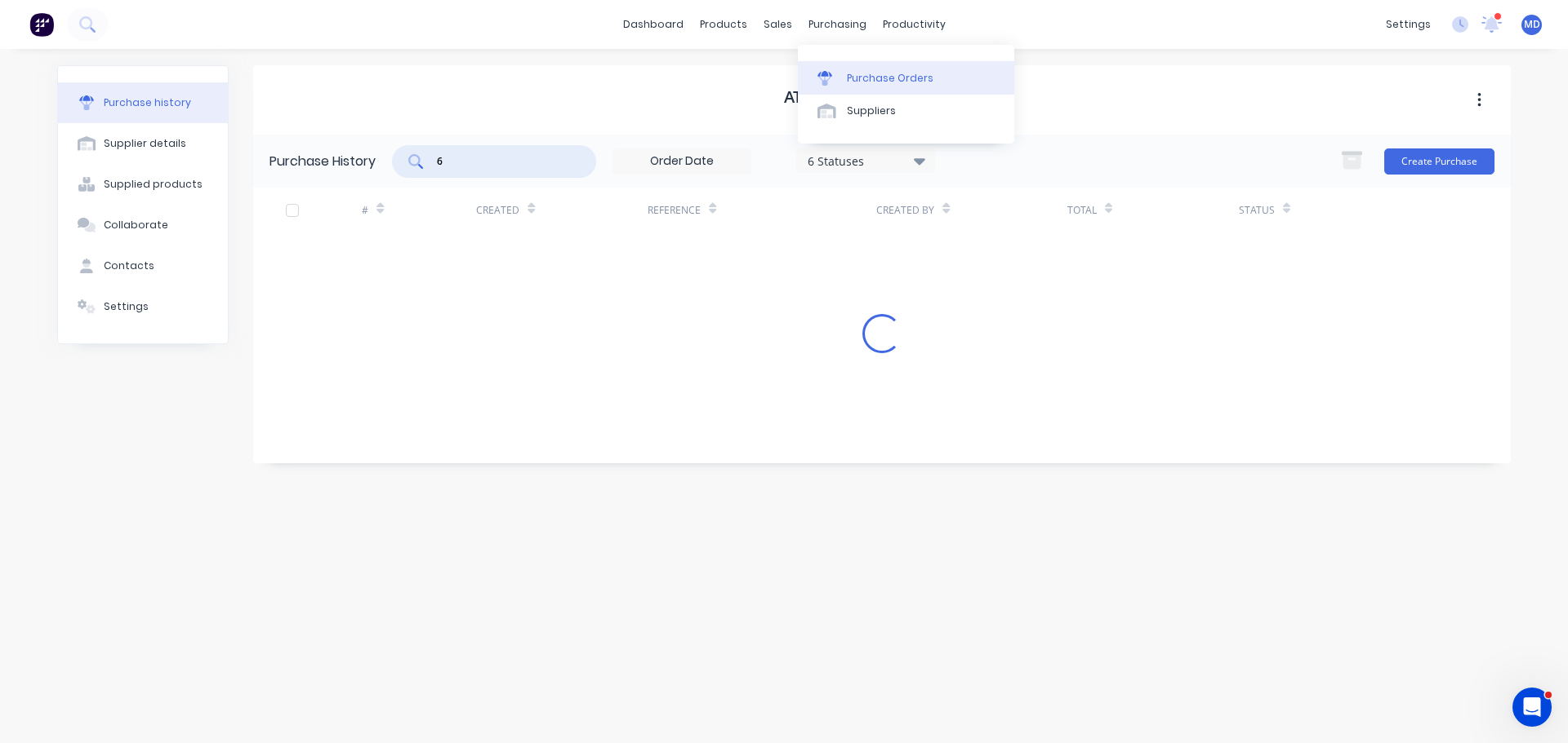
type input "6"
click at [856, 71] on div "Purchase Orders" at bounding box center [890, 77] width 87 height 14
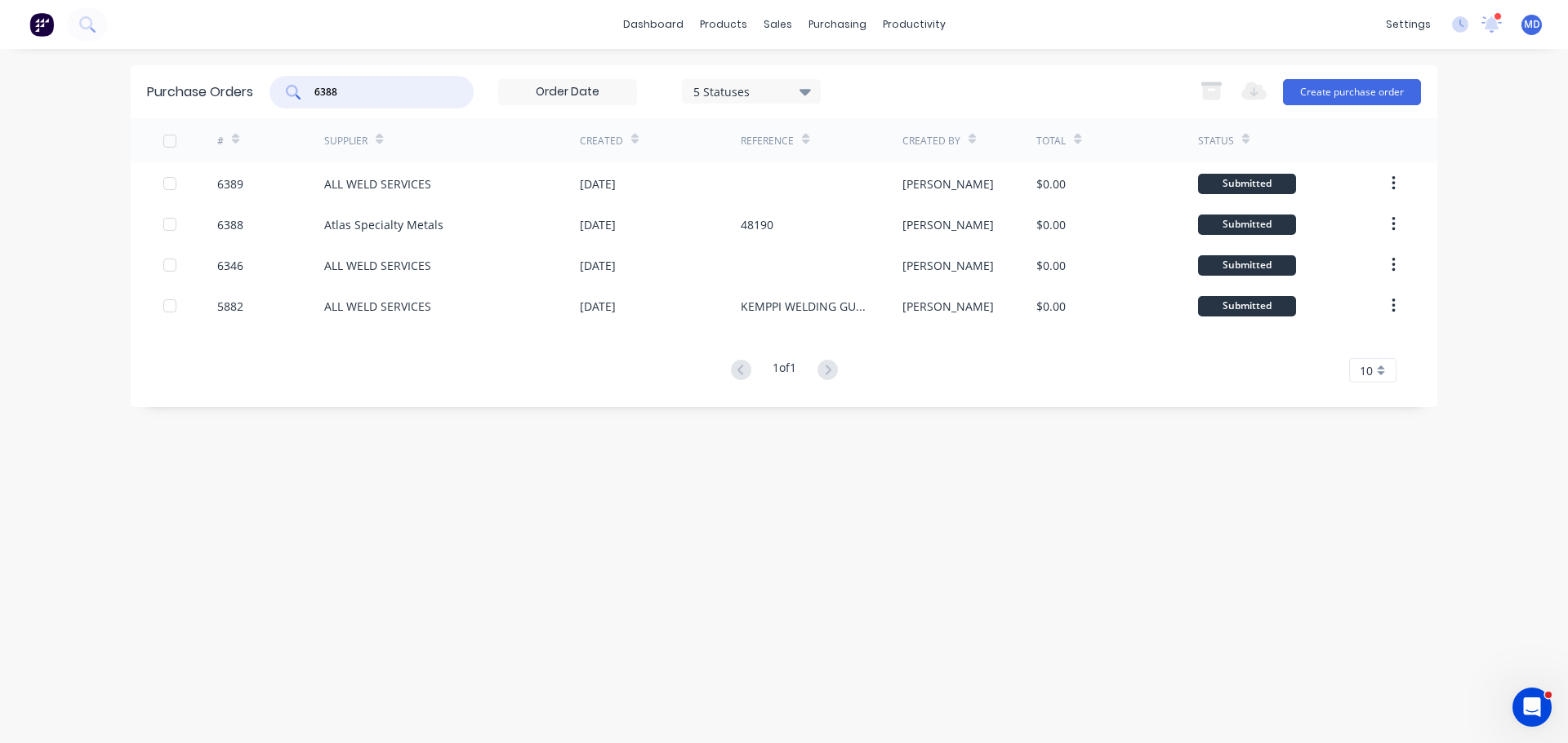
click at [363, 88] on input "6388" at bounding box center [380, 92] width 135 height 16
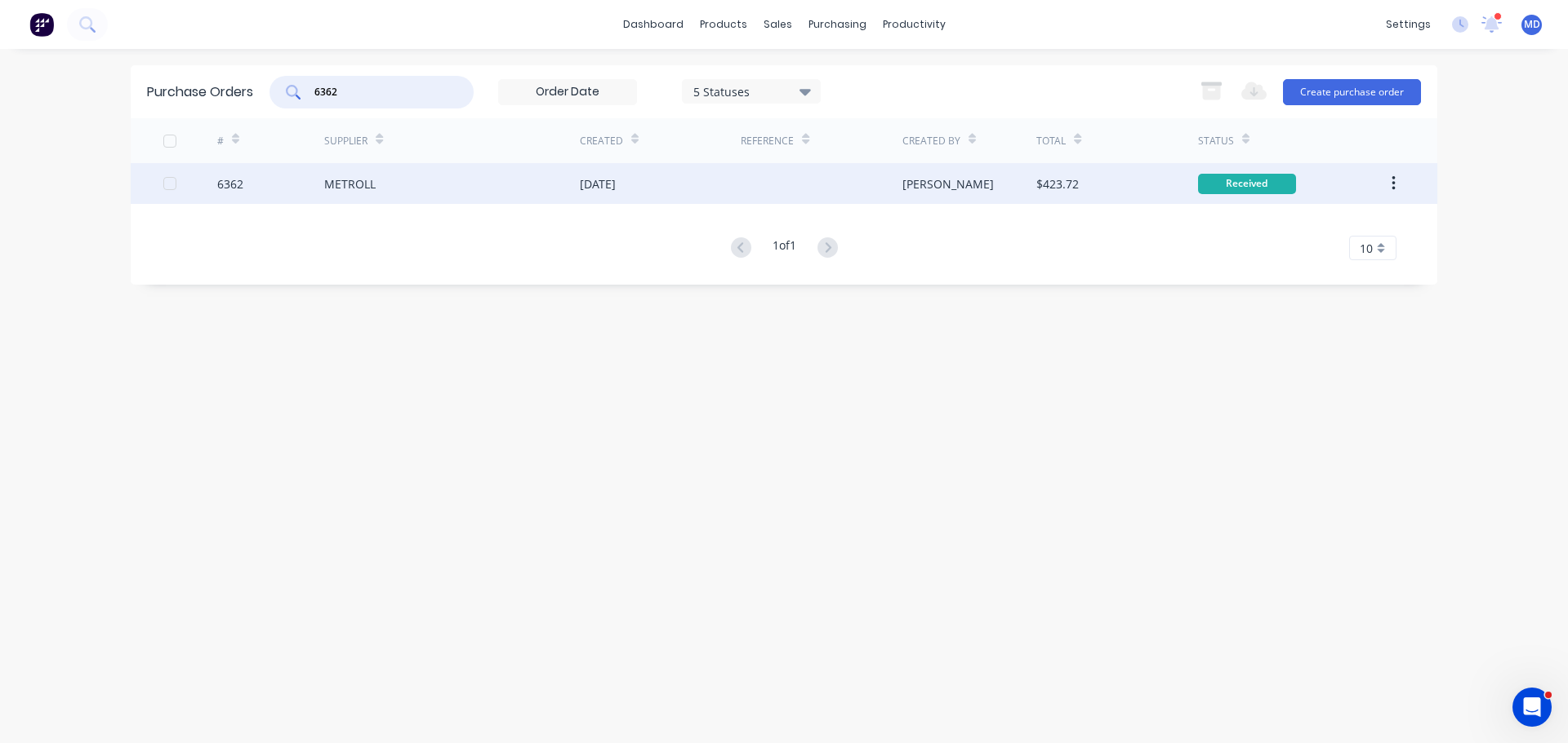
type input "6362"
click at [245, 188] on div "6362" at bounding box center [271, 184] width 107 height 41
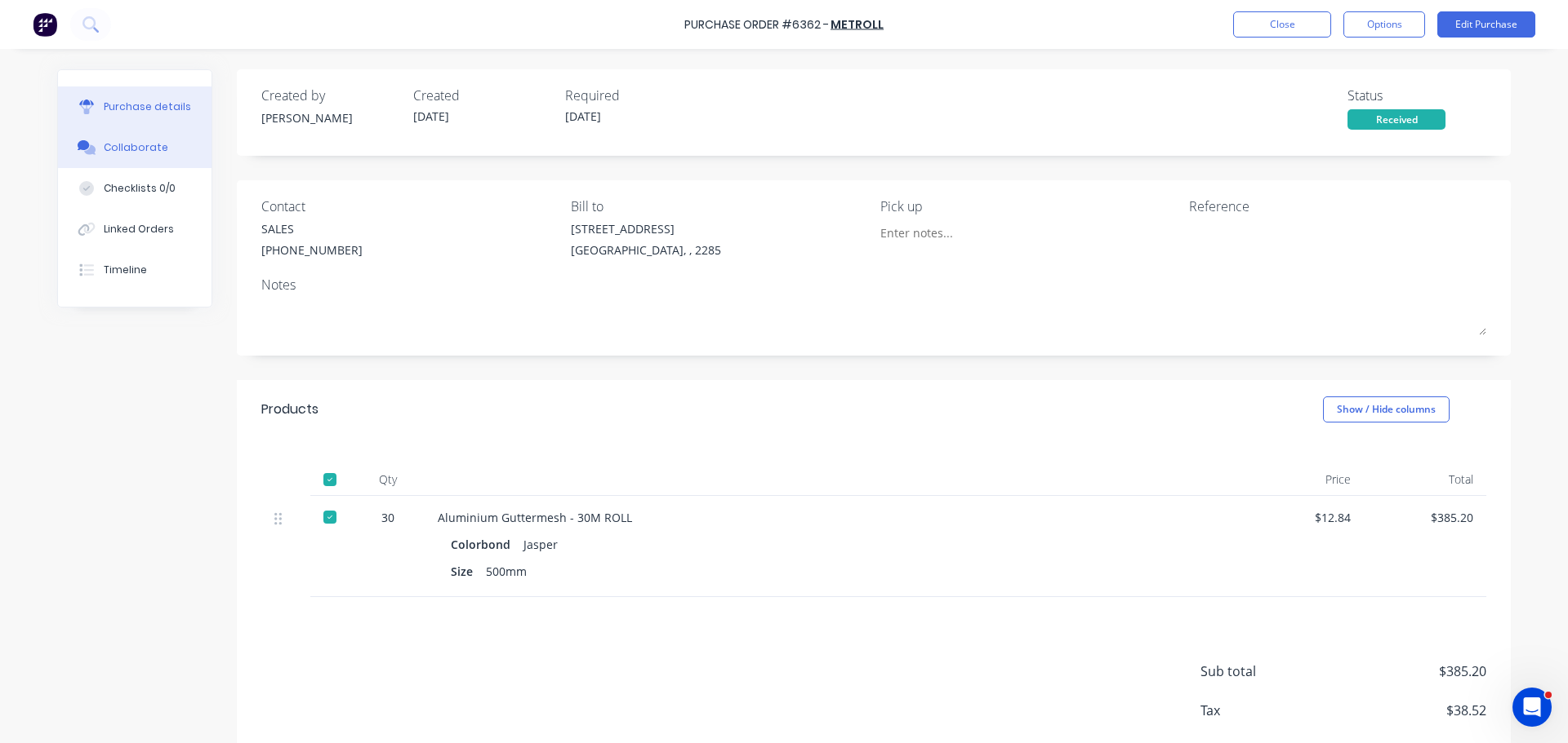
click at [128, 148] on div "Collaborate" at bounding box center [135, 147] width 65 height 14
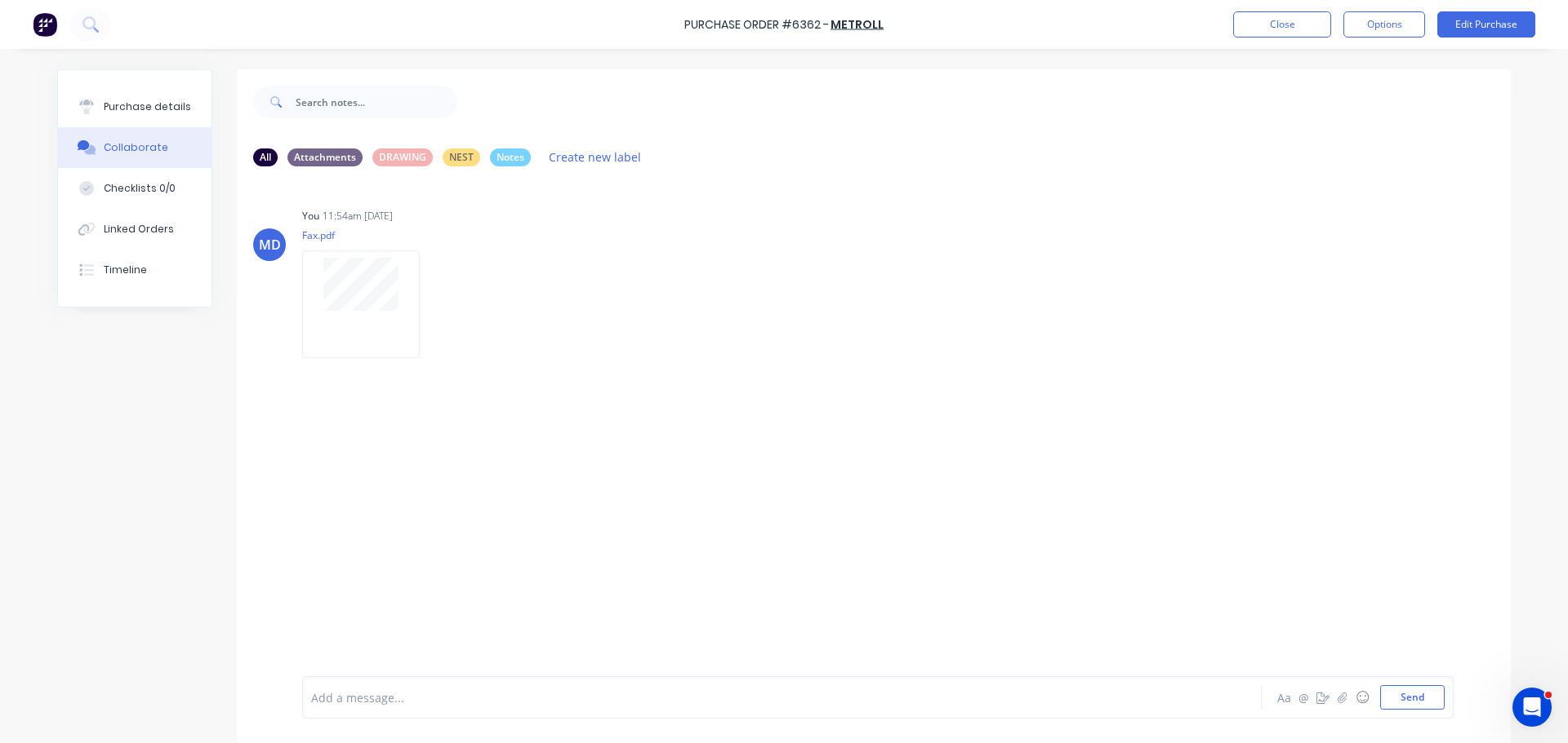
drag, startPoint x: 119, startPoint y: 97, endPoint x: 207, endPoint y: 113, distance: 89.4
click at [120, 97] on button "Purchase details" at bounding box center [134, 107] width 154 height 41
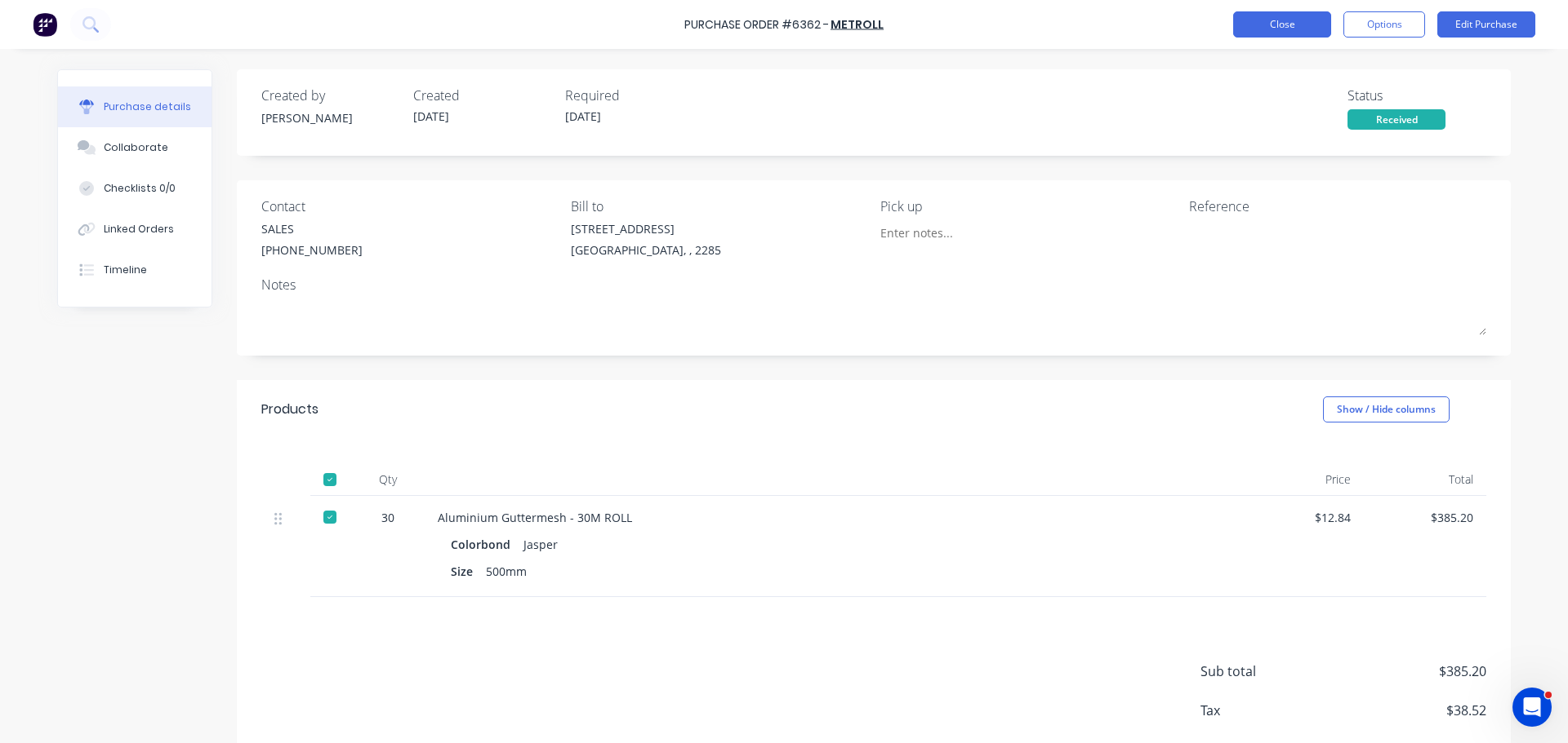
click at [1280, 25] on button "Close" at bounding box center [1281, 24] width 98 height 26
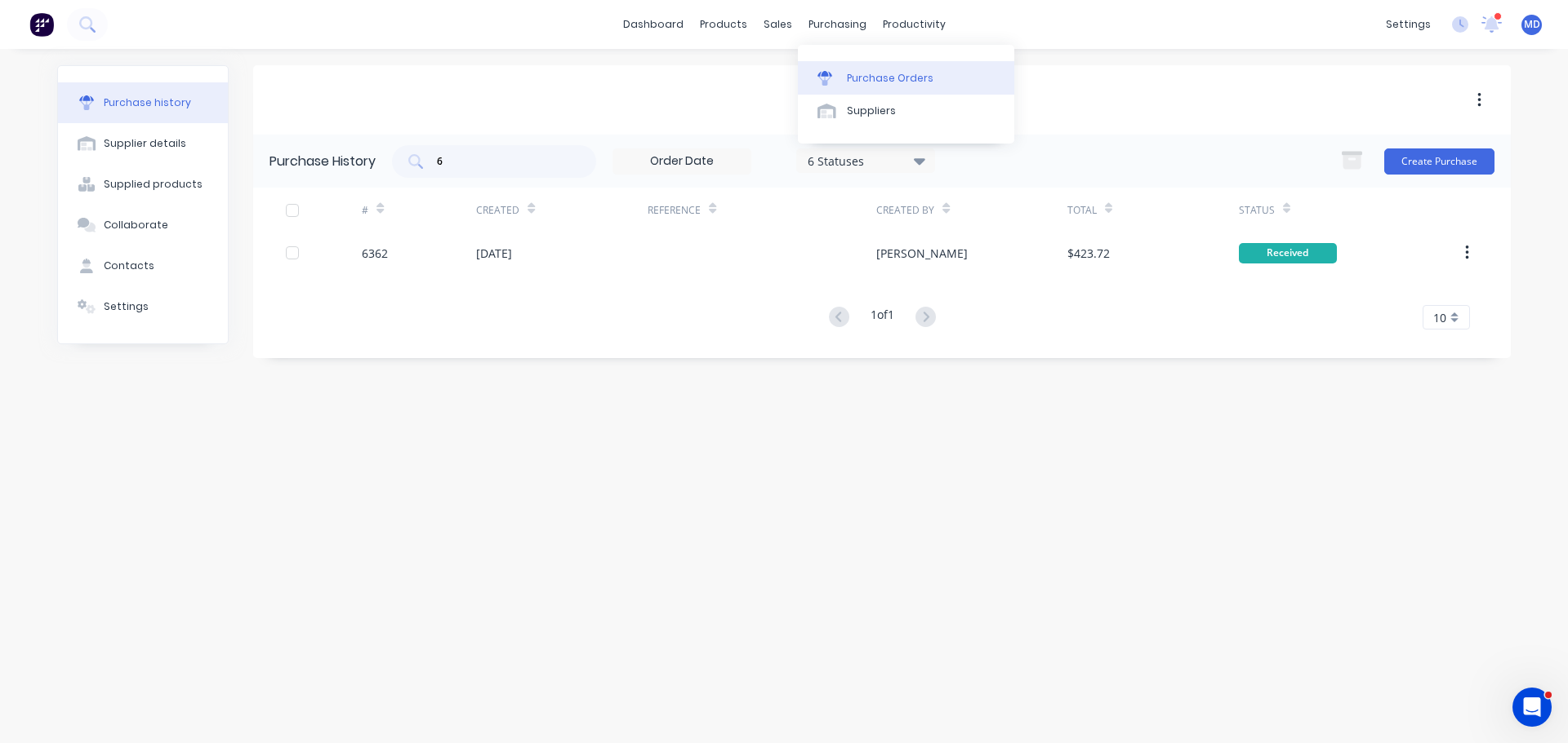
click at [869, 65] on link "Purchase Orders" at bounding box center [906, 77] width 217 height 33
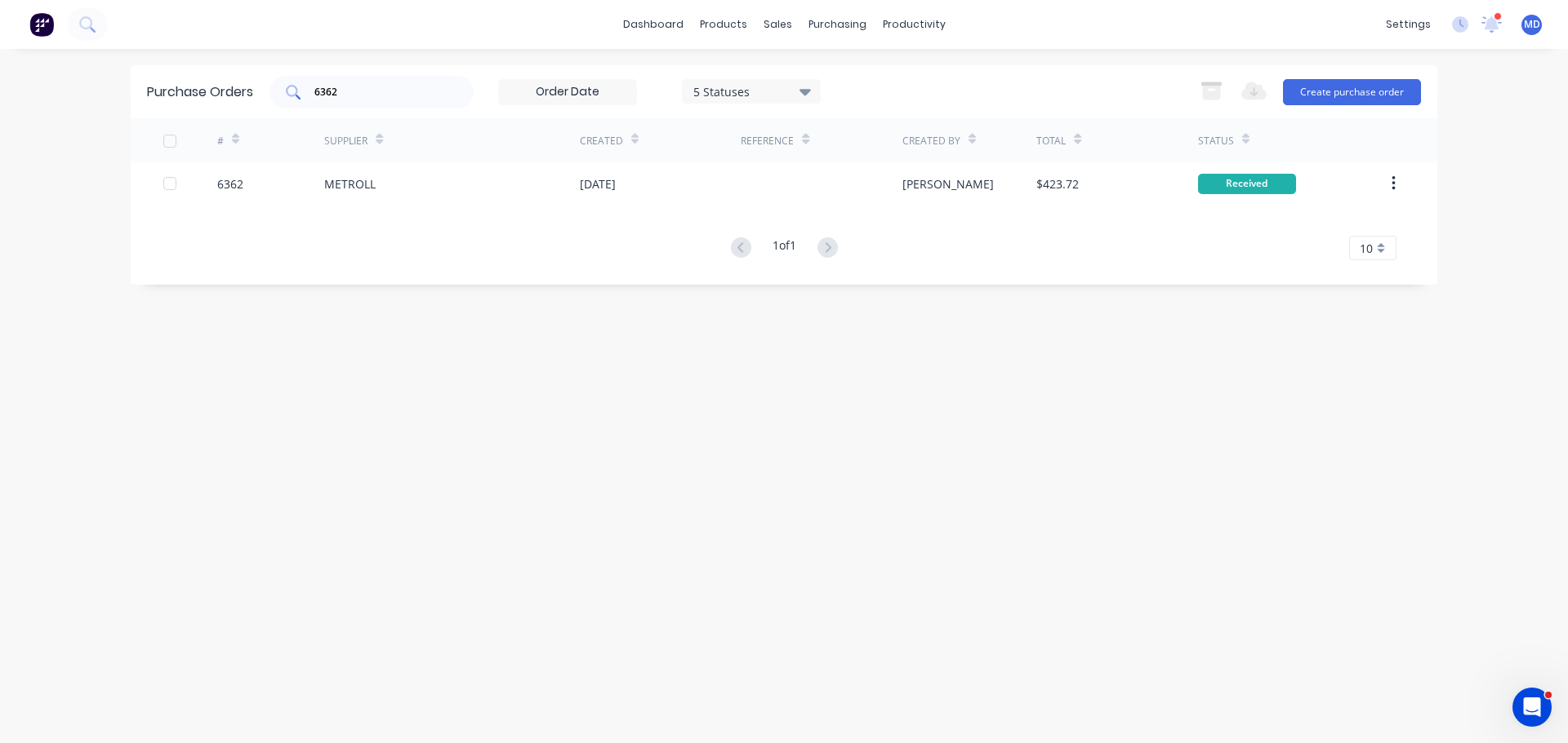
click at [405, 82] on div "6362" at bounding box center [371, 93] width 204 height 33
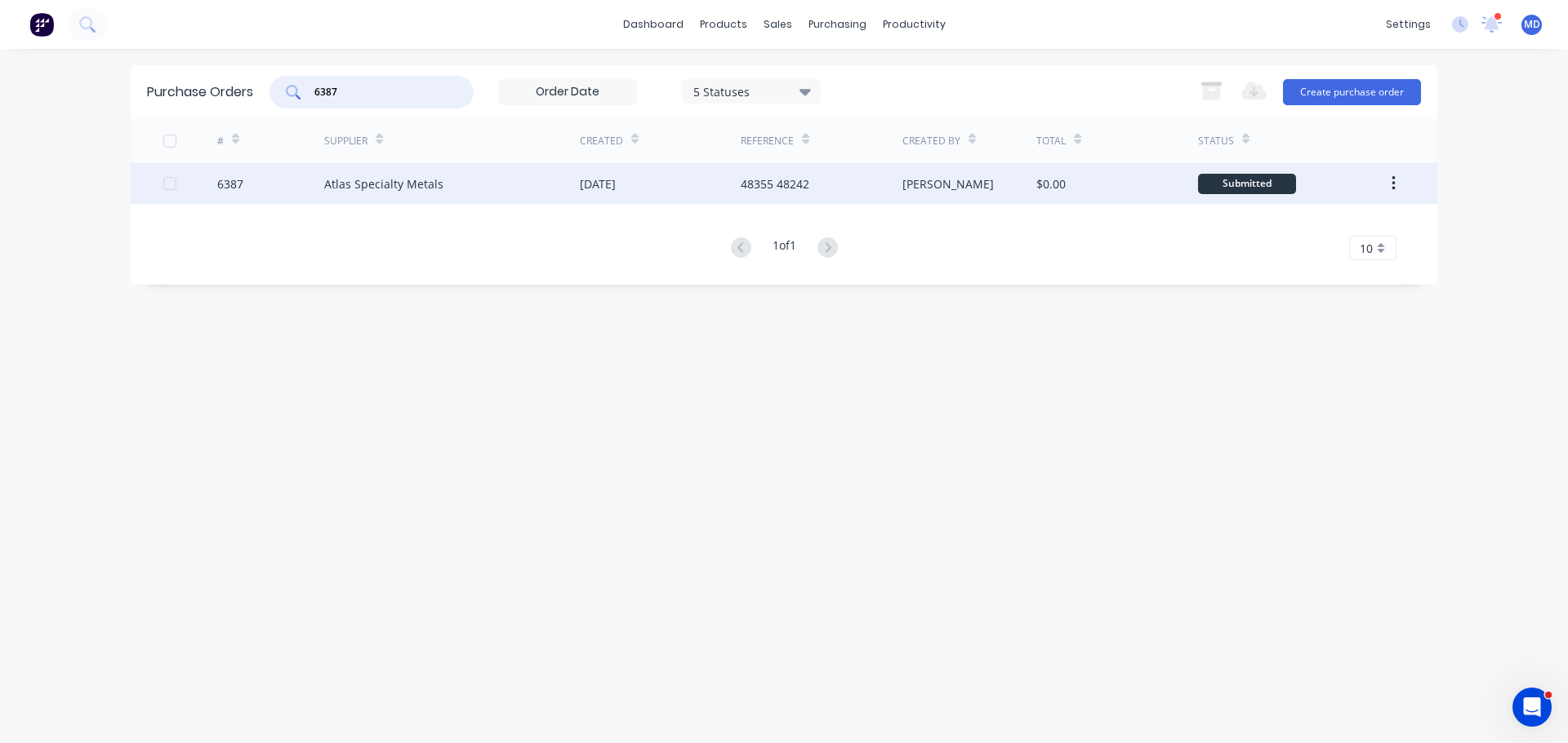
type input "6387"
click at [236, 174] on div "6387" at bounding box center [271, 184] width 107 height 41
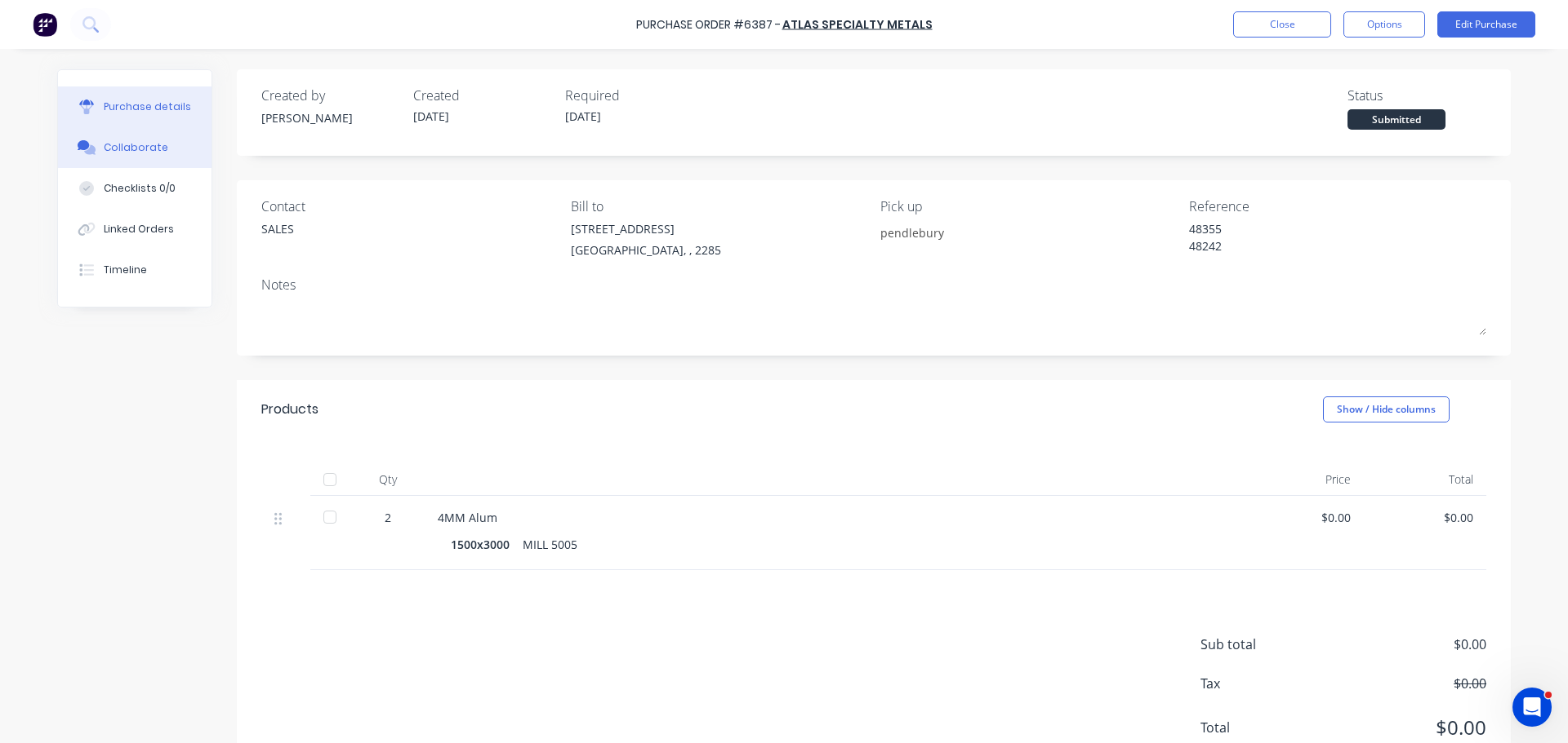
click at [117, 146] on div "Collaborate" at bounding box center [135, 147] width 65 height 14
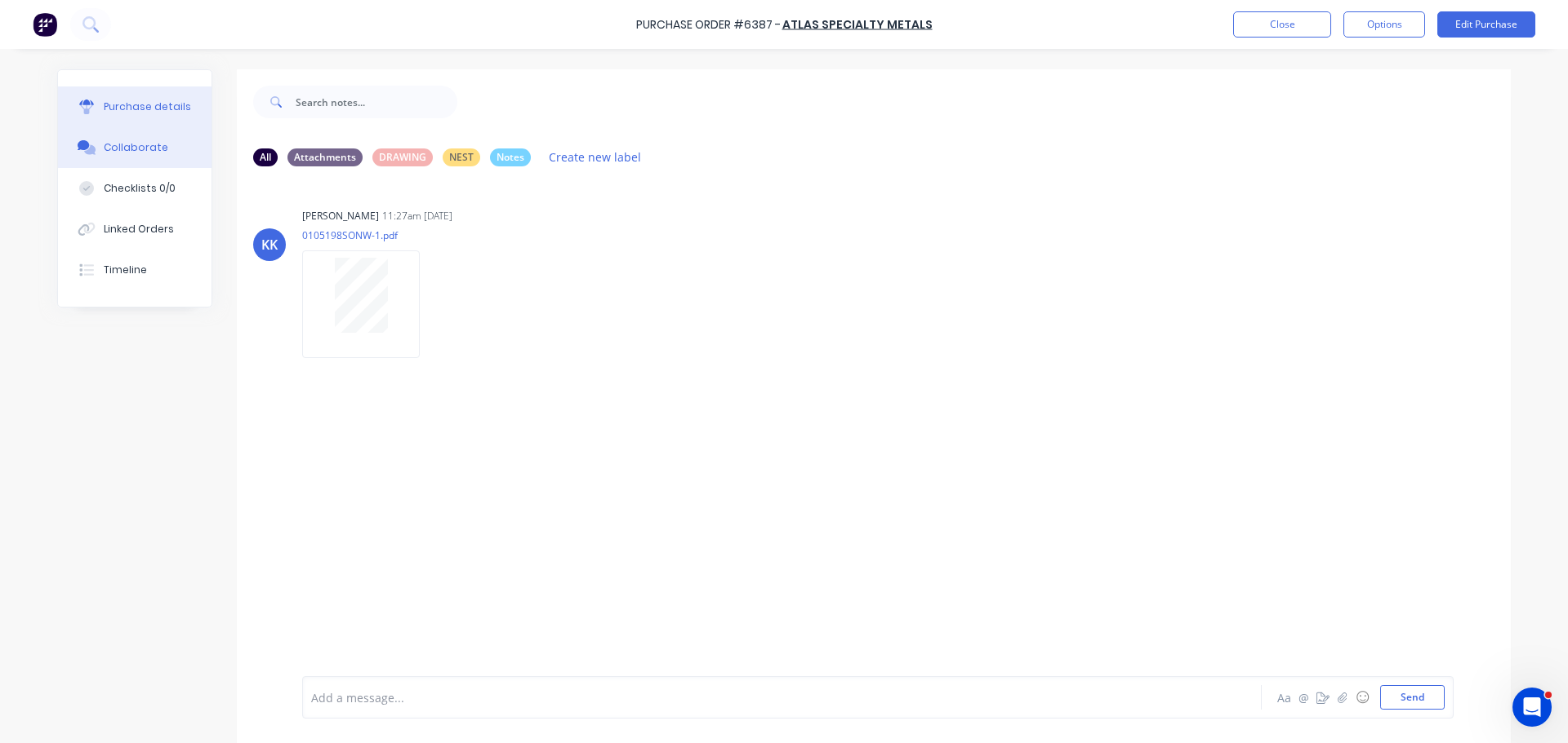
click at [134, 107] on div "Purchase details" at bounding box center [147, 106] width 87 height 14
type textarea "x"
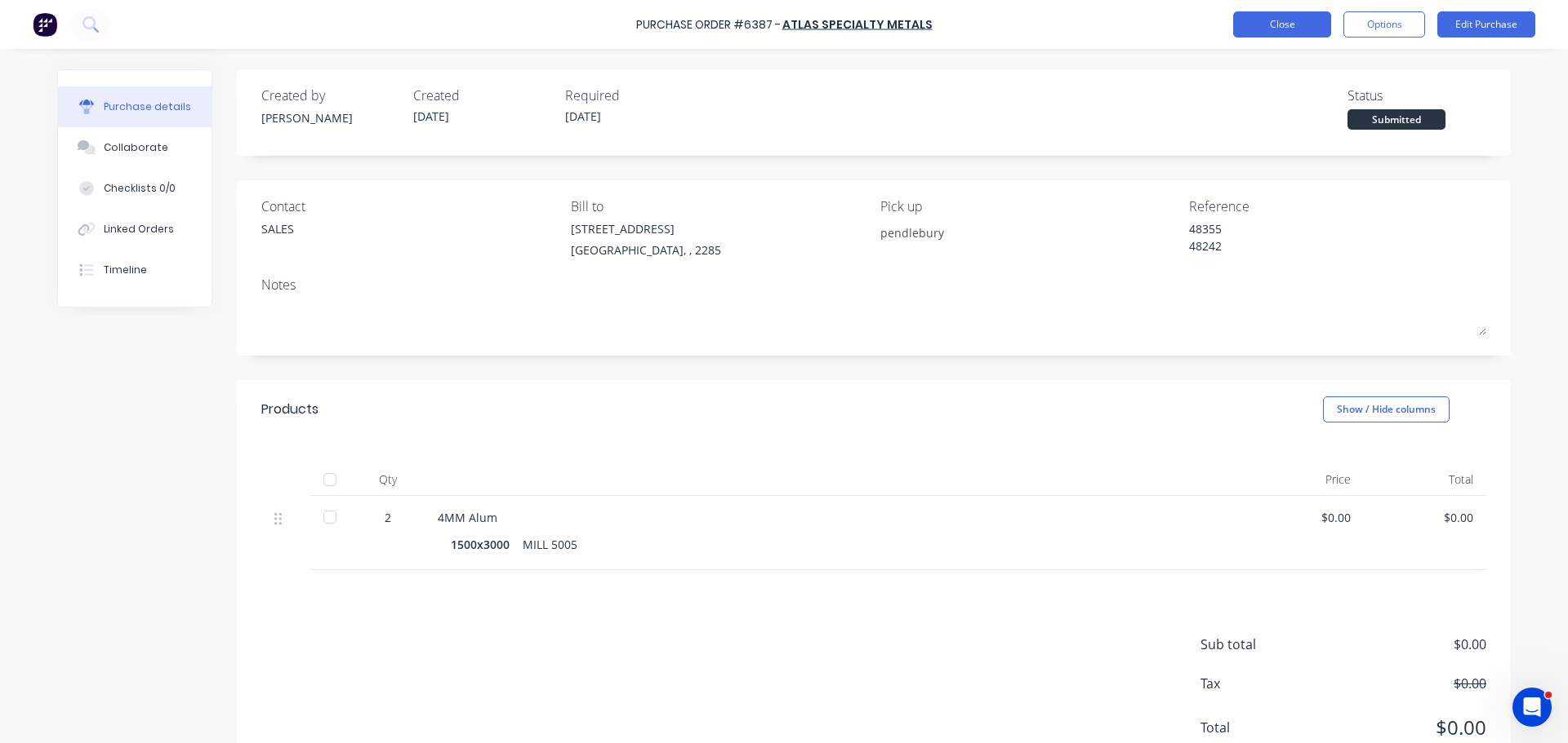
click at [1270, 18] on button "Close" at bounding box center [1281, 24] width 98 height 26
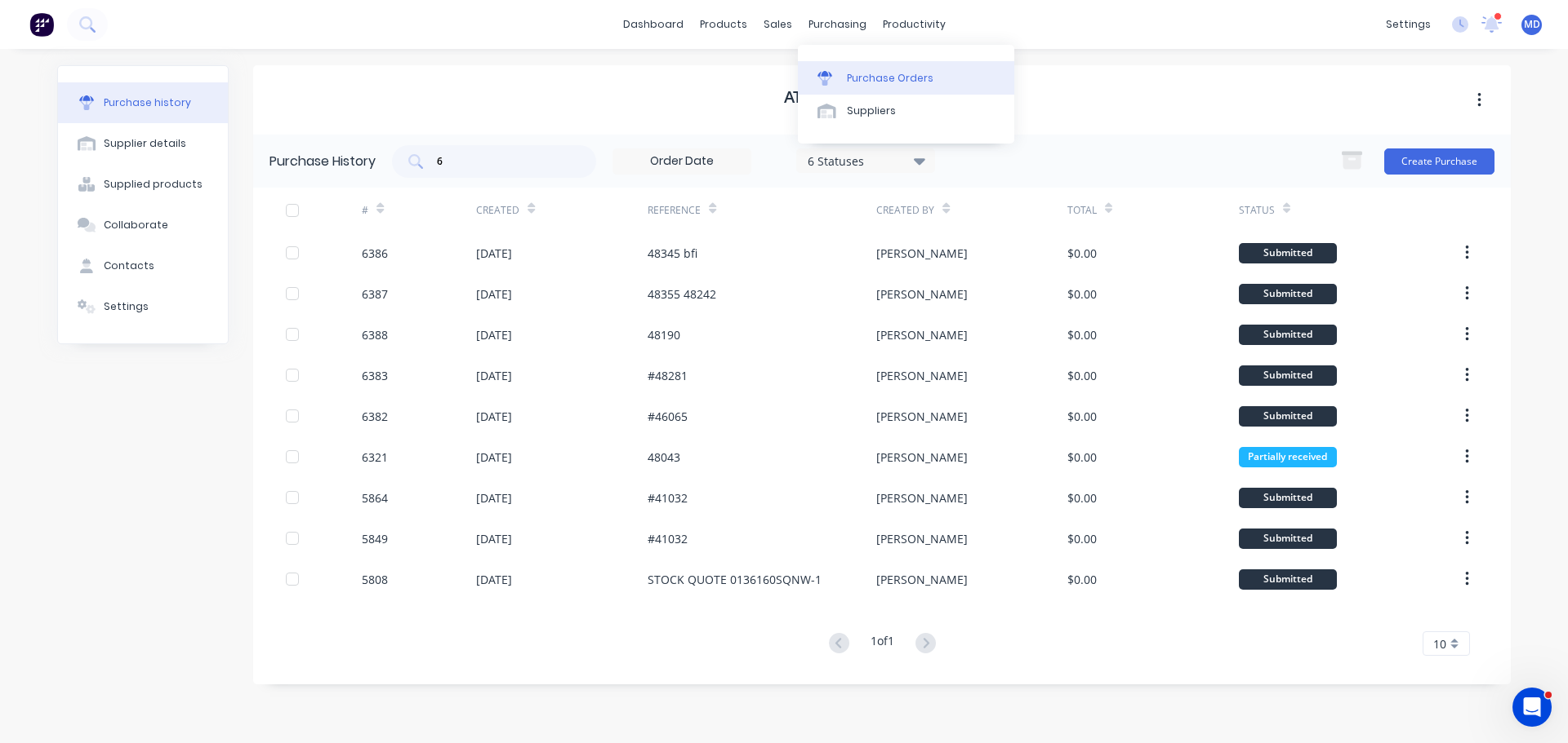
click at [843, 64] on link "Purchase Orders" at bounding box center [906, 77] width 217 height 33
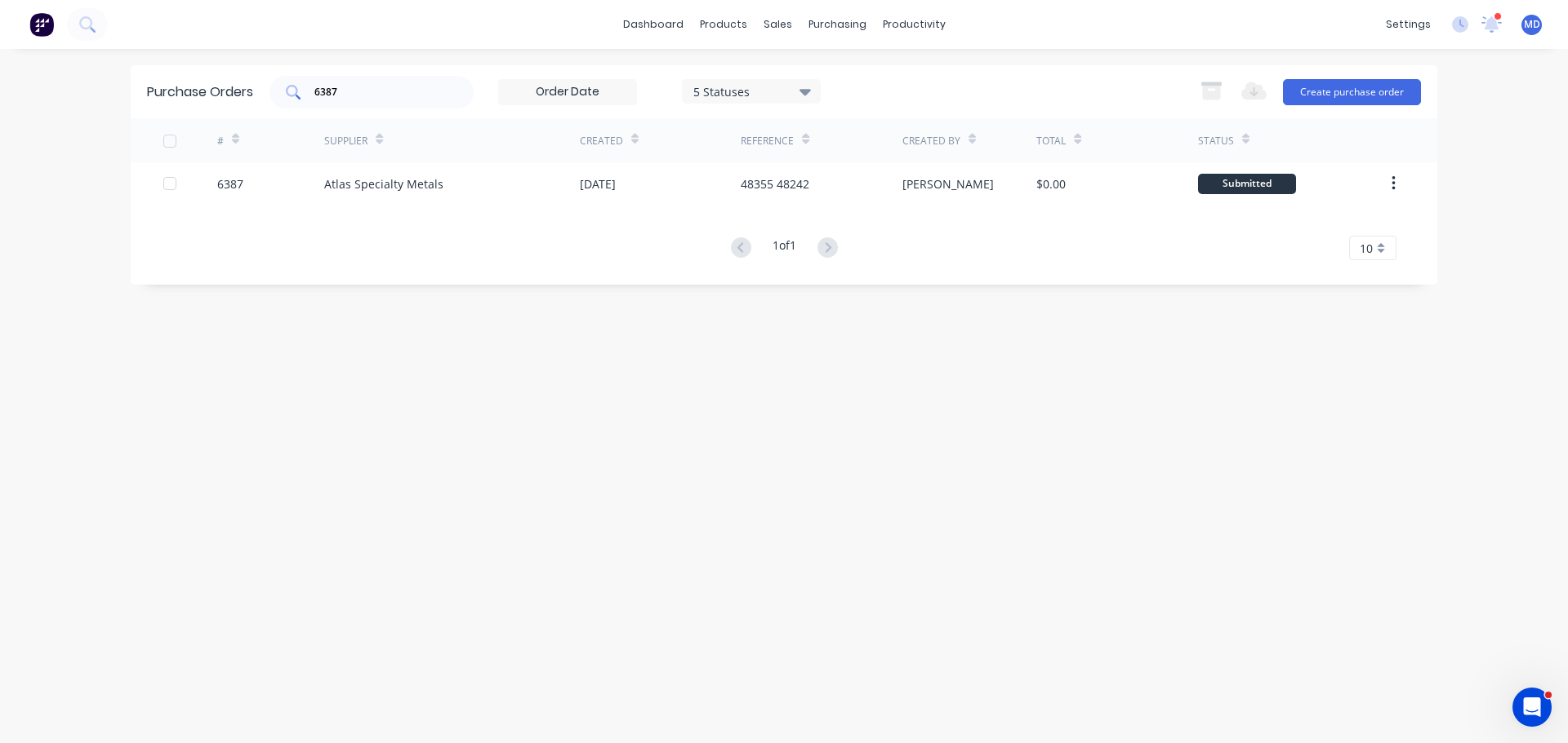
click at [362, 90] on input "6387" at bounding box center [380, 92] width 135 height 16
type input "6"
type input "6387"
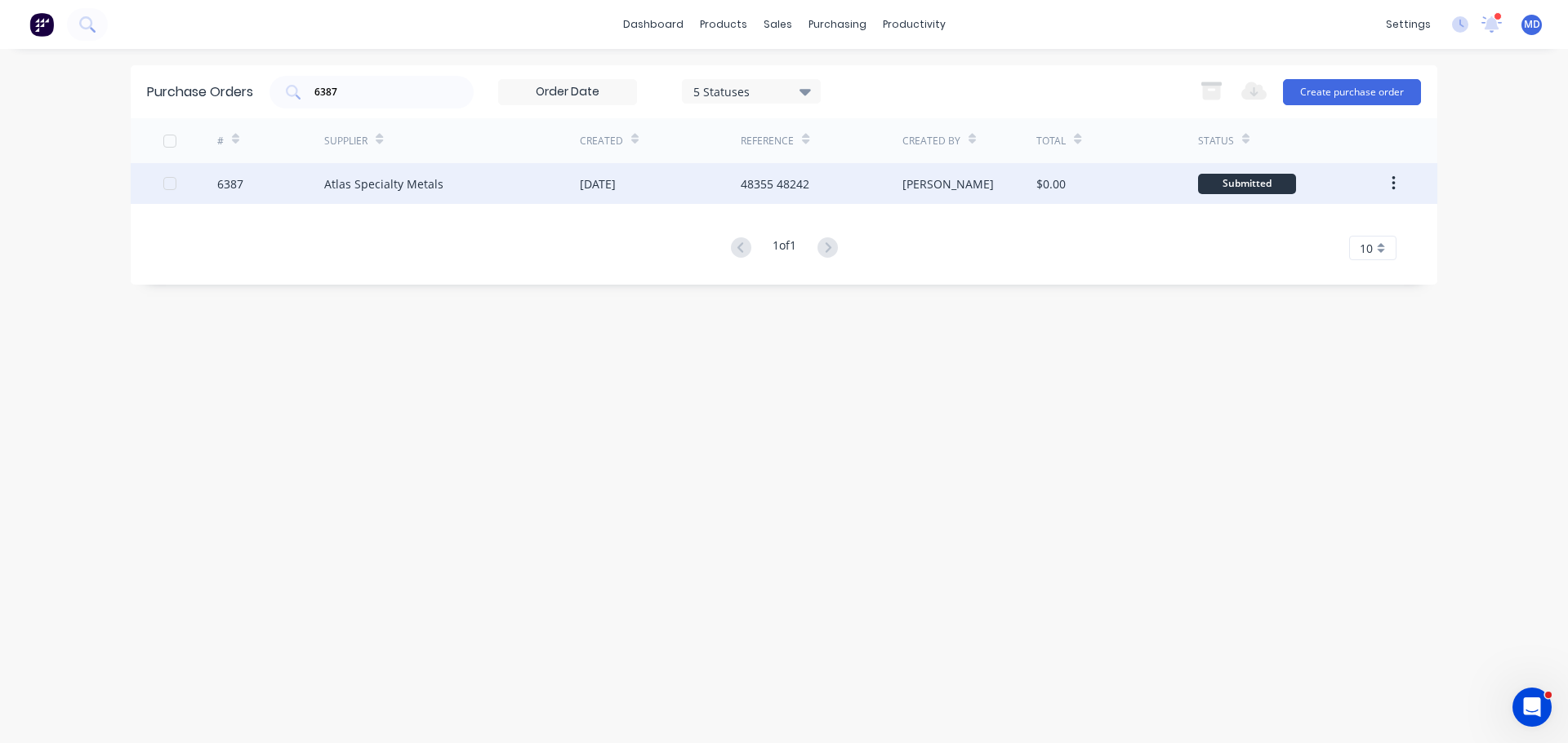
click at [228, 183] on div "6387" at bounding box center [230, 185] width 26 height 17
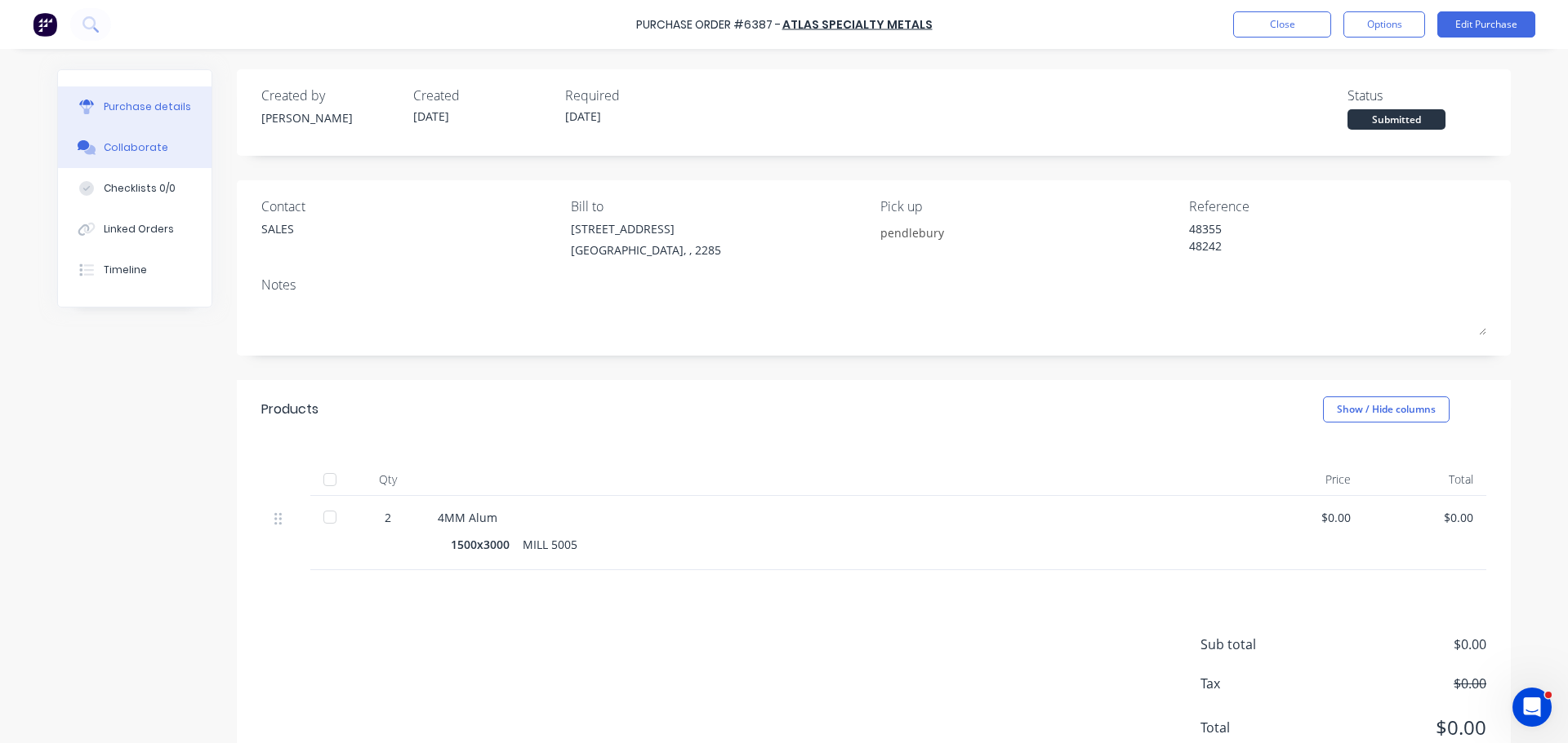
click at [139, 161] on button "Collaborate" at bounding box center [134, 148] width 154 height 41
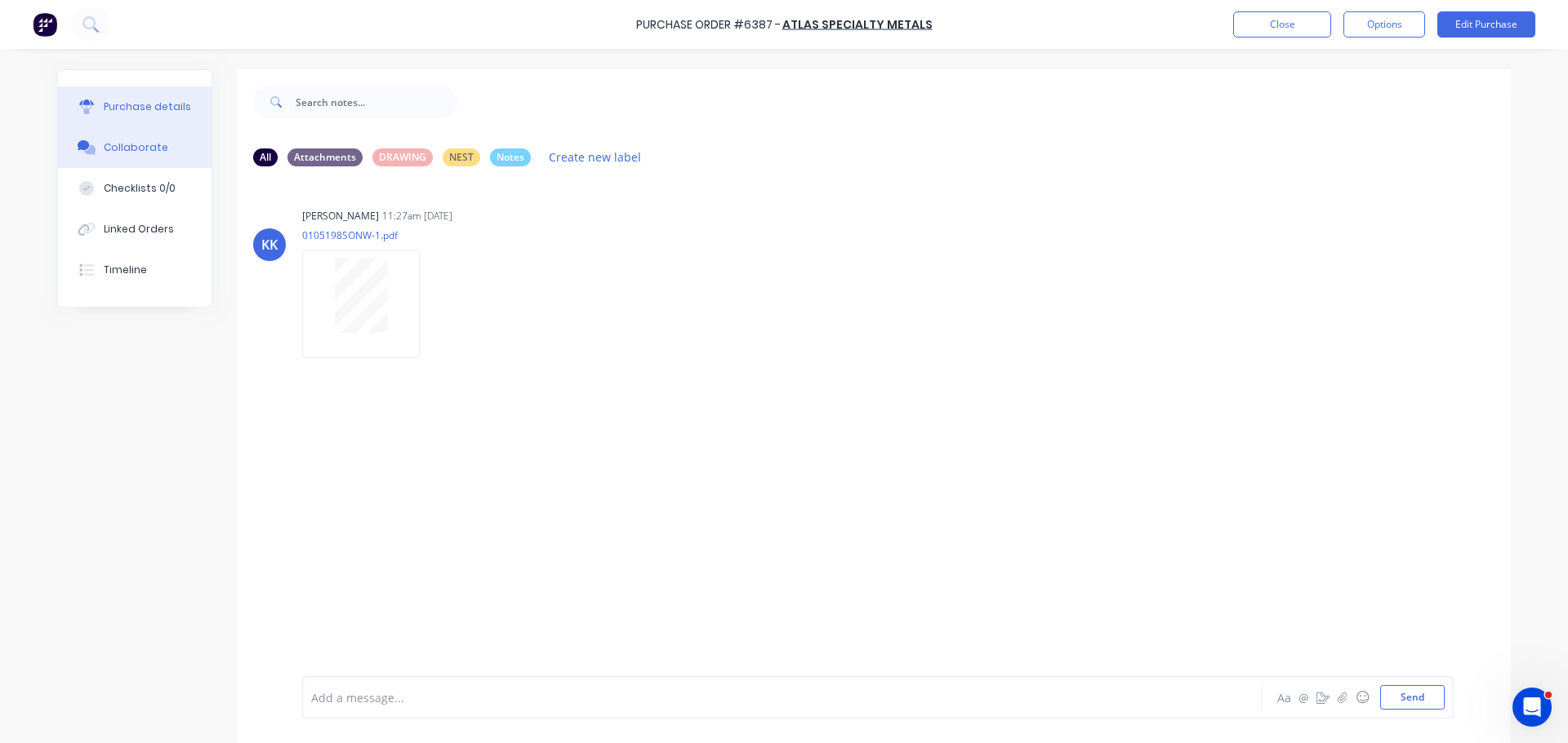
click at [162, 113] on div "Purchase details" at bounding box center [147, 106] width 87 height 14
type textarea "x"
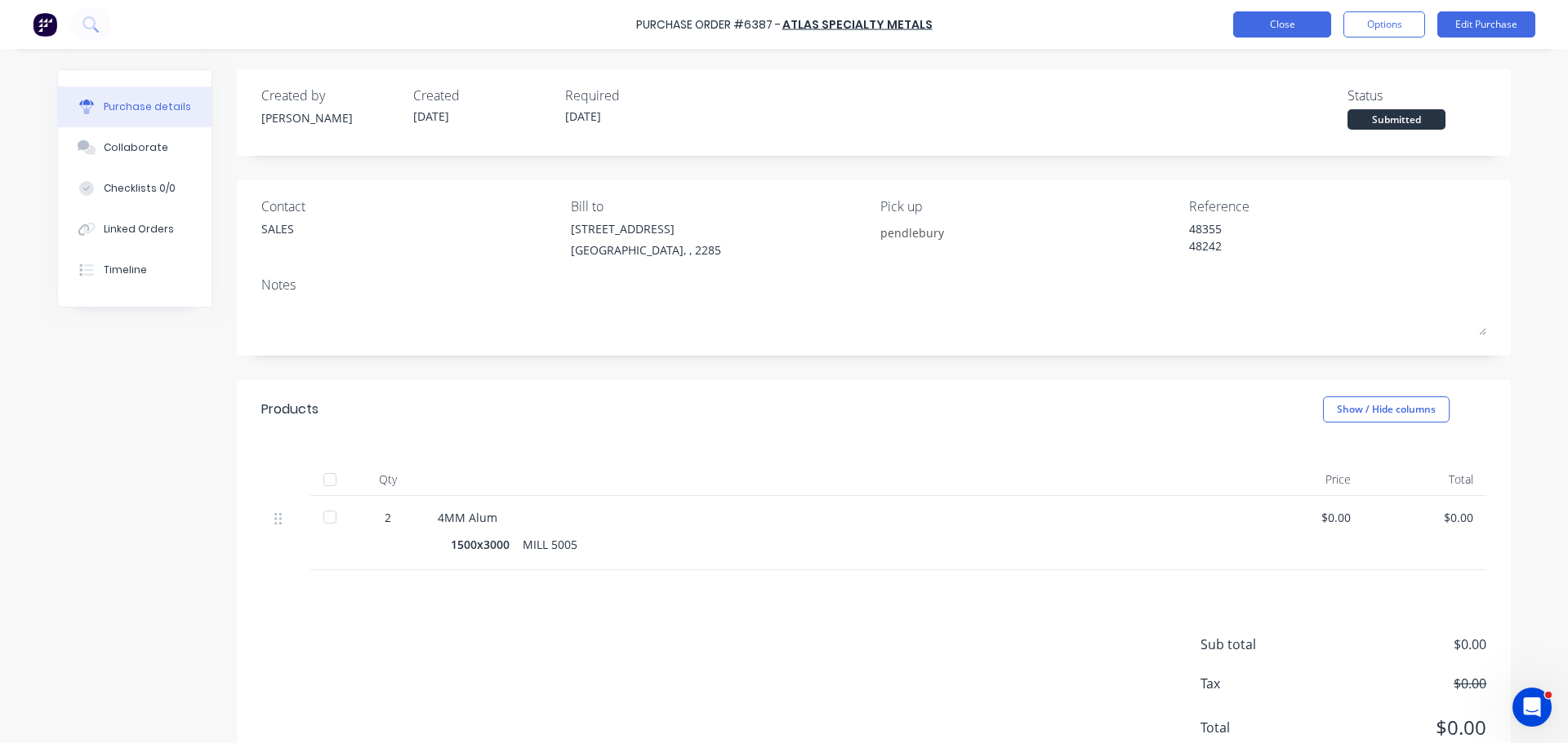
click at [1263, 31] on button "Close" at bounding box center [1281, 24] width 98 height 26
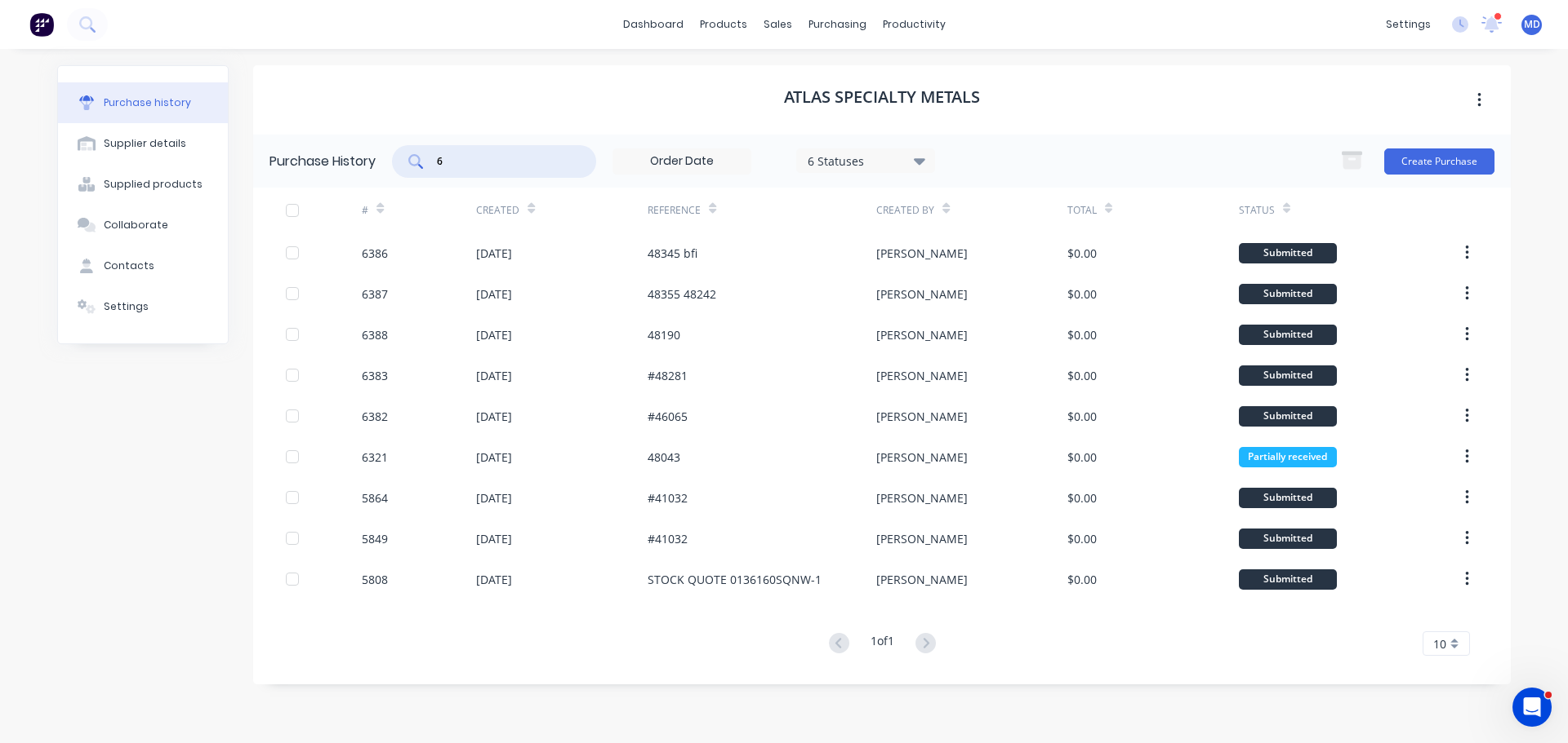
click at [487, 162] on input "6" at bounding box center [503, 161] width 135 height 16
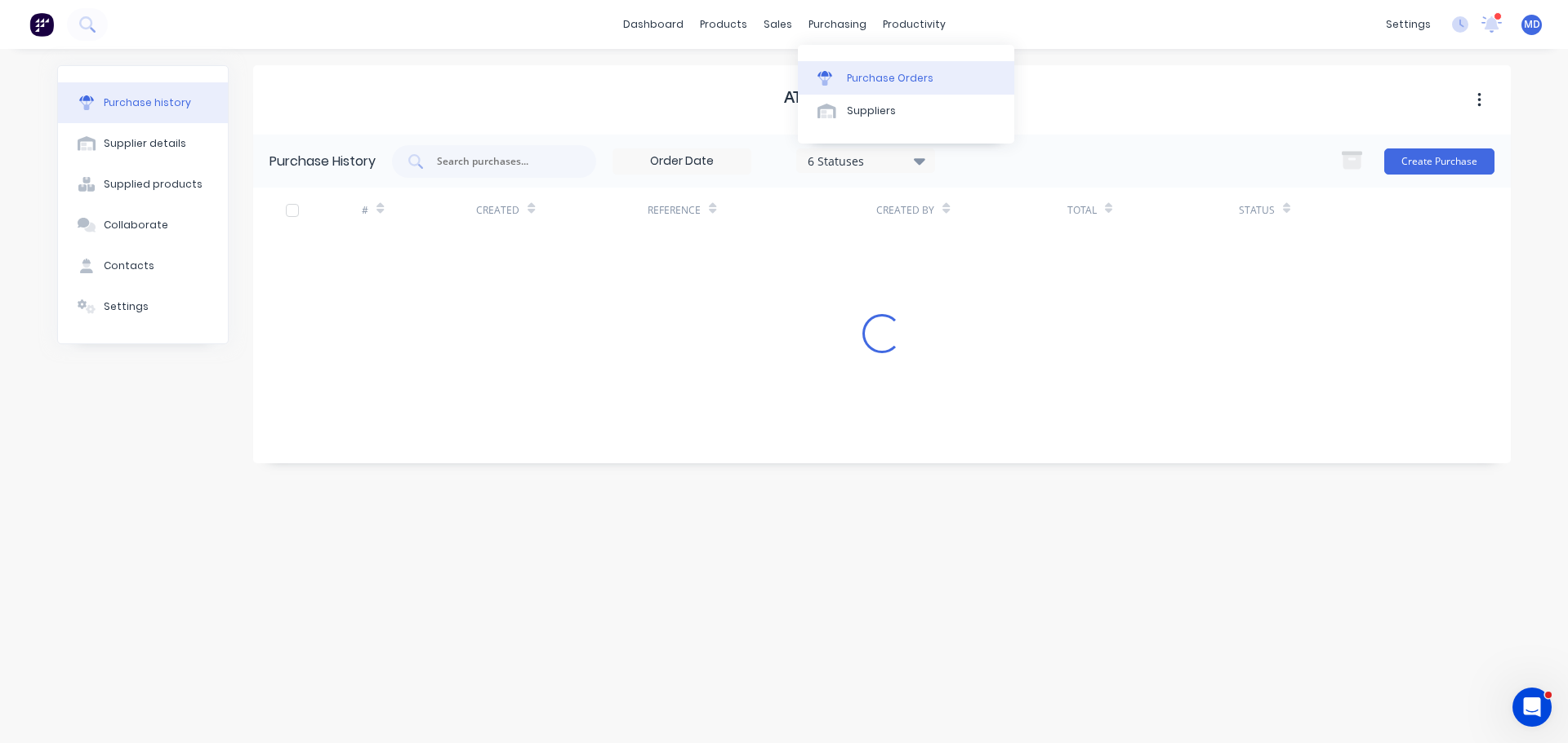
click at [848, 75] on div "Purchase Orders" at bounding box center [890, 77] width 87 height 14
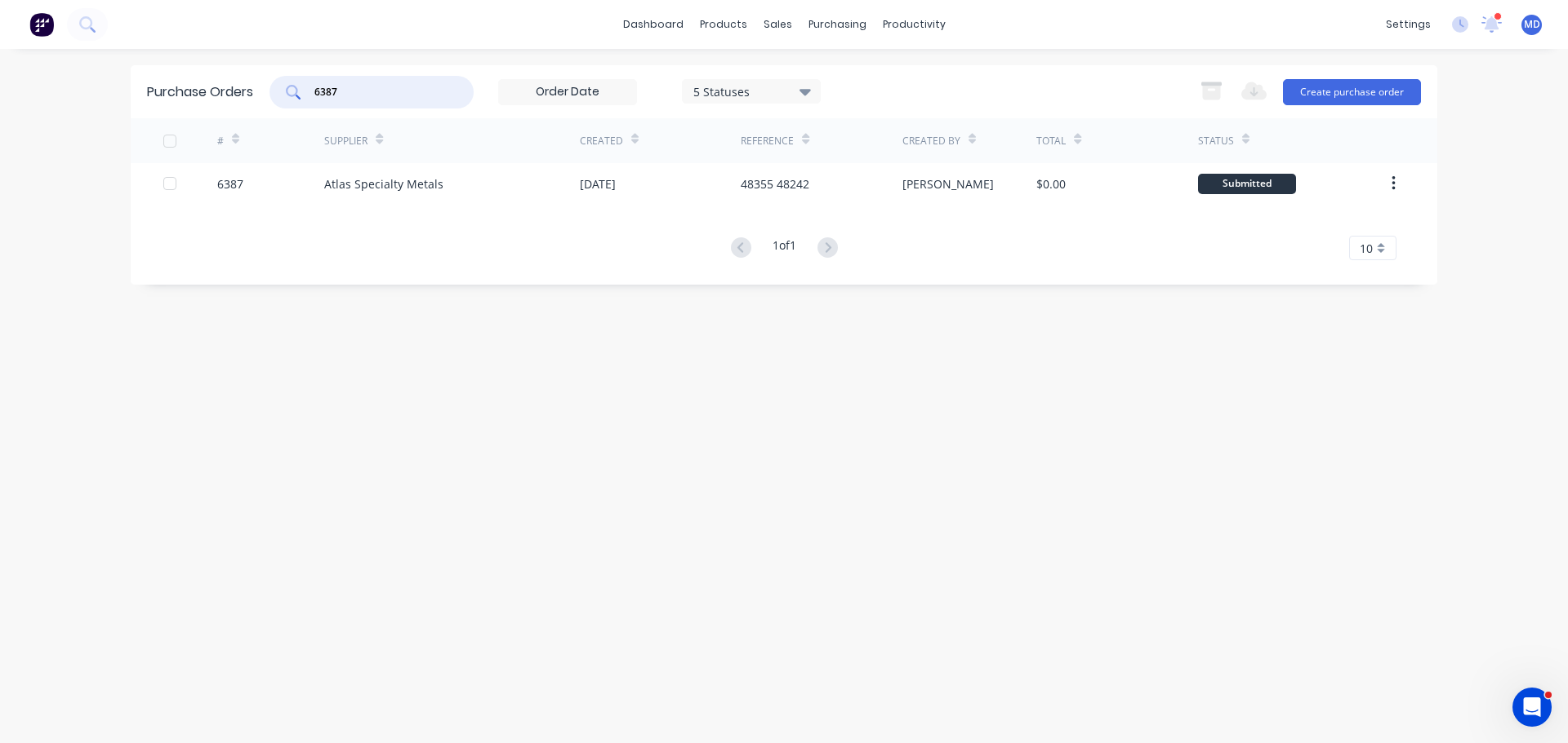
drag, startPoint x: 370, startPoint y: 92, endPoint x: 131, endPoint y: 79, distance: 239.4
click at [131, 82] on div "Purchase Orders 6387 5 Statuses 5 Statuses Export to Excel (XLSX) Create purcha…" at bounding box center [783, 92] width 1306 height 53
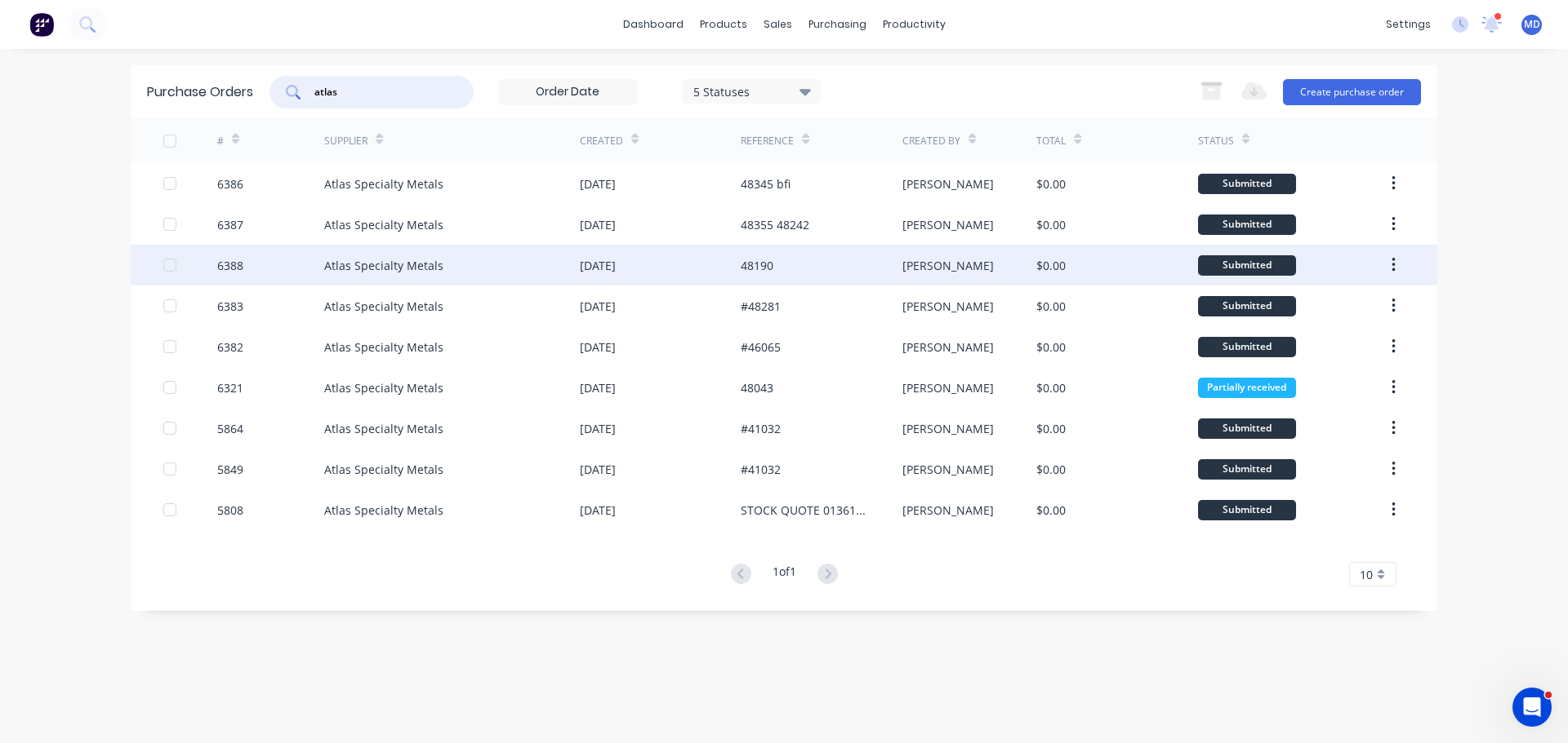
type input "atlas"
click at [208, 270] on div at bounding box center [190, 265] width 54 height 41
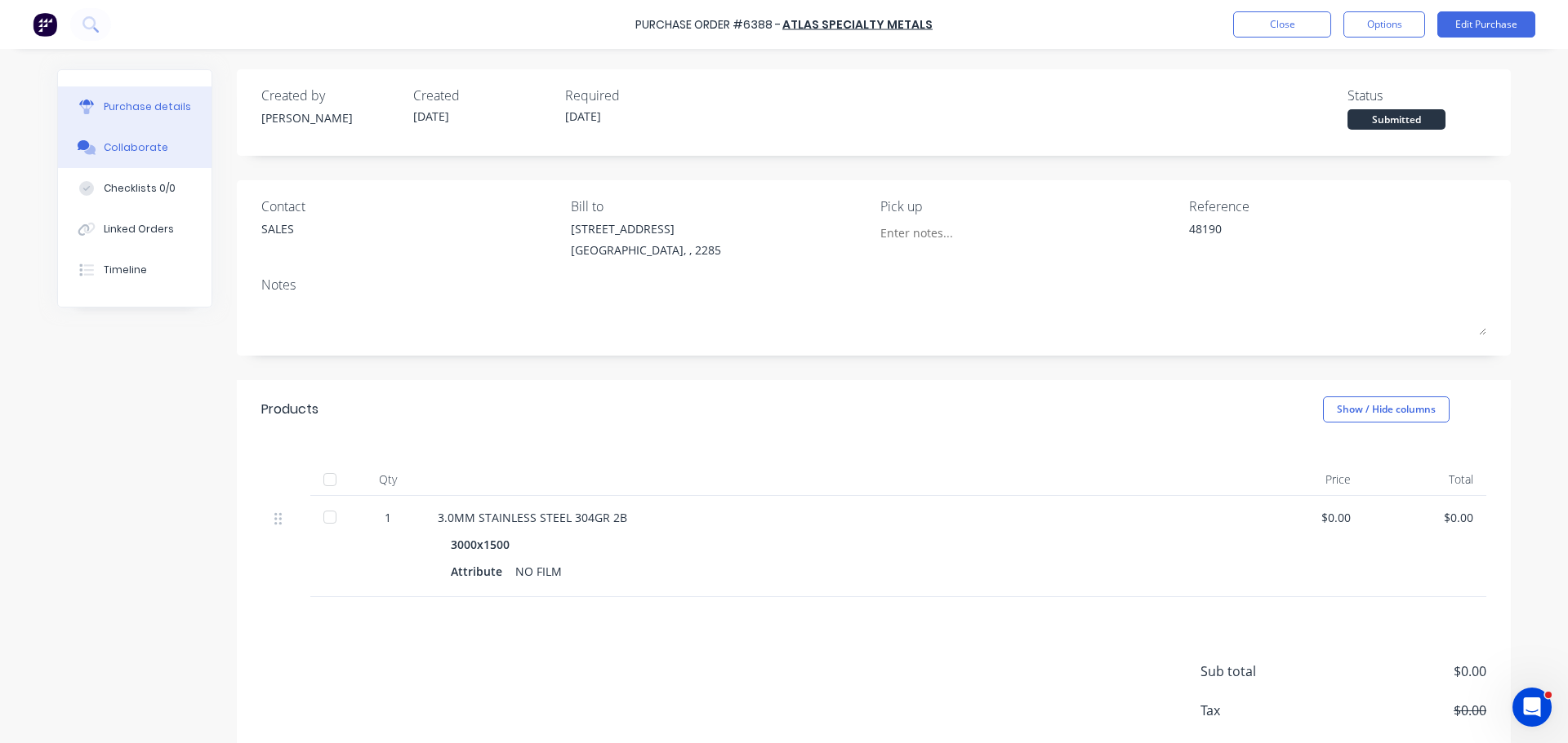
click at [145, 148] on div "Collaborate" at bounding box center [135, 147] width 65 height 14
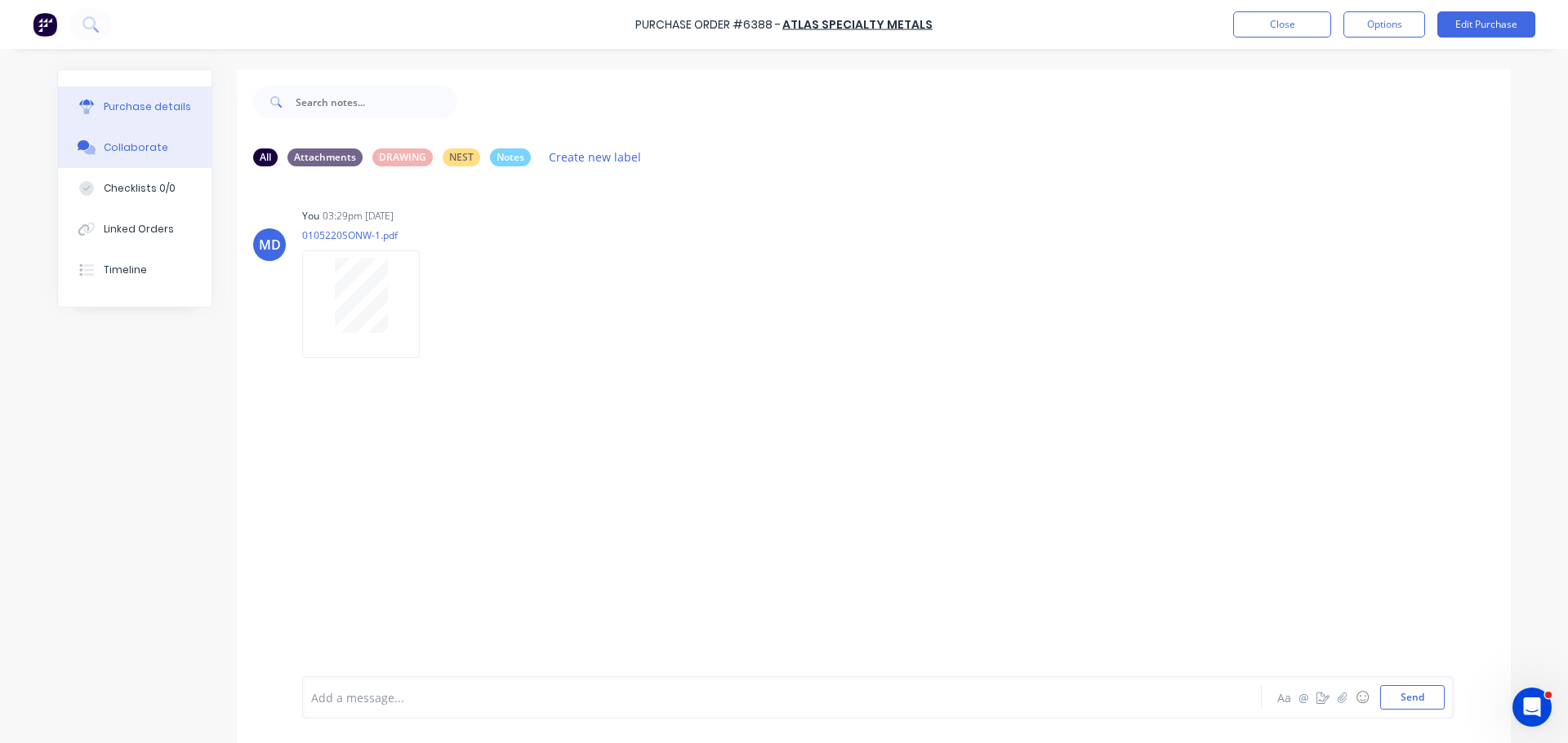
click at [144, 116] on button "Purchase details" at bounding box center [134, 107] width 154 height 41
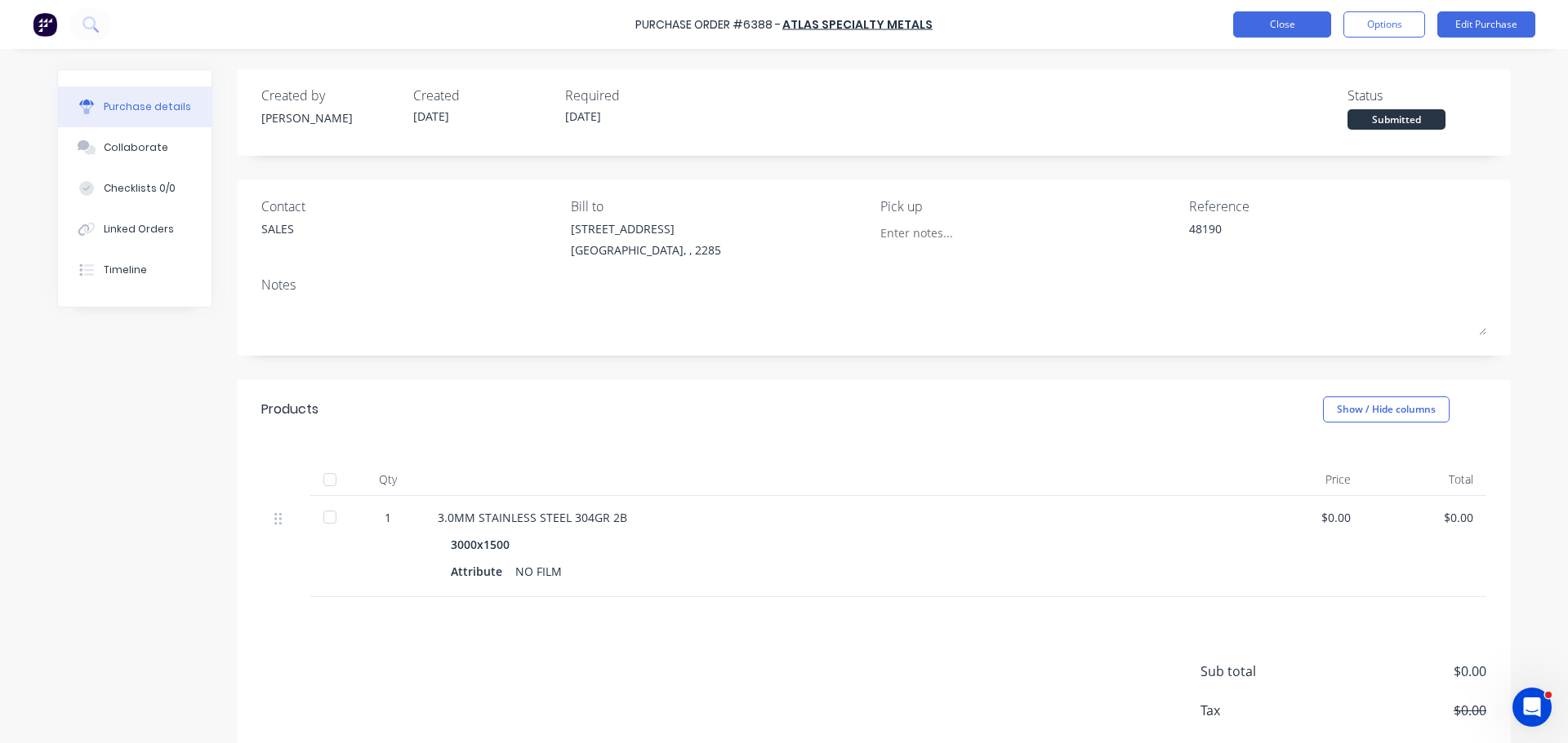
click at [1284, 18] on button "Close" at bounding box center [1281, 24] width 98 height 26
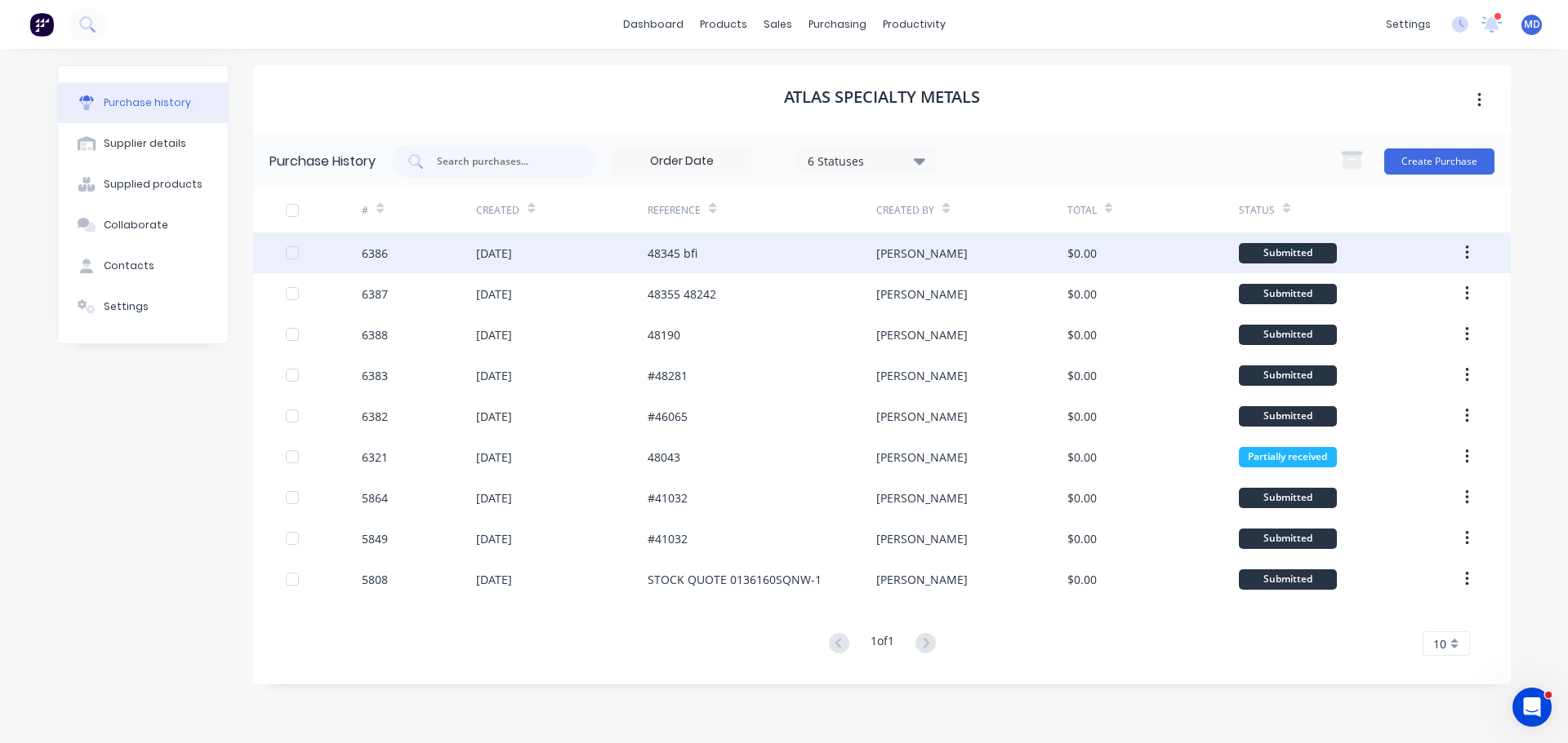
click at [370, 257] on div "6386" at bounding box center [374, 253] width 26 height 17
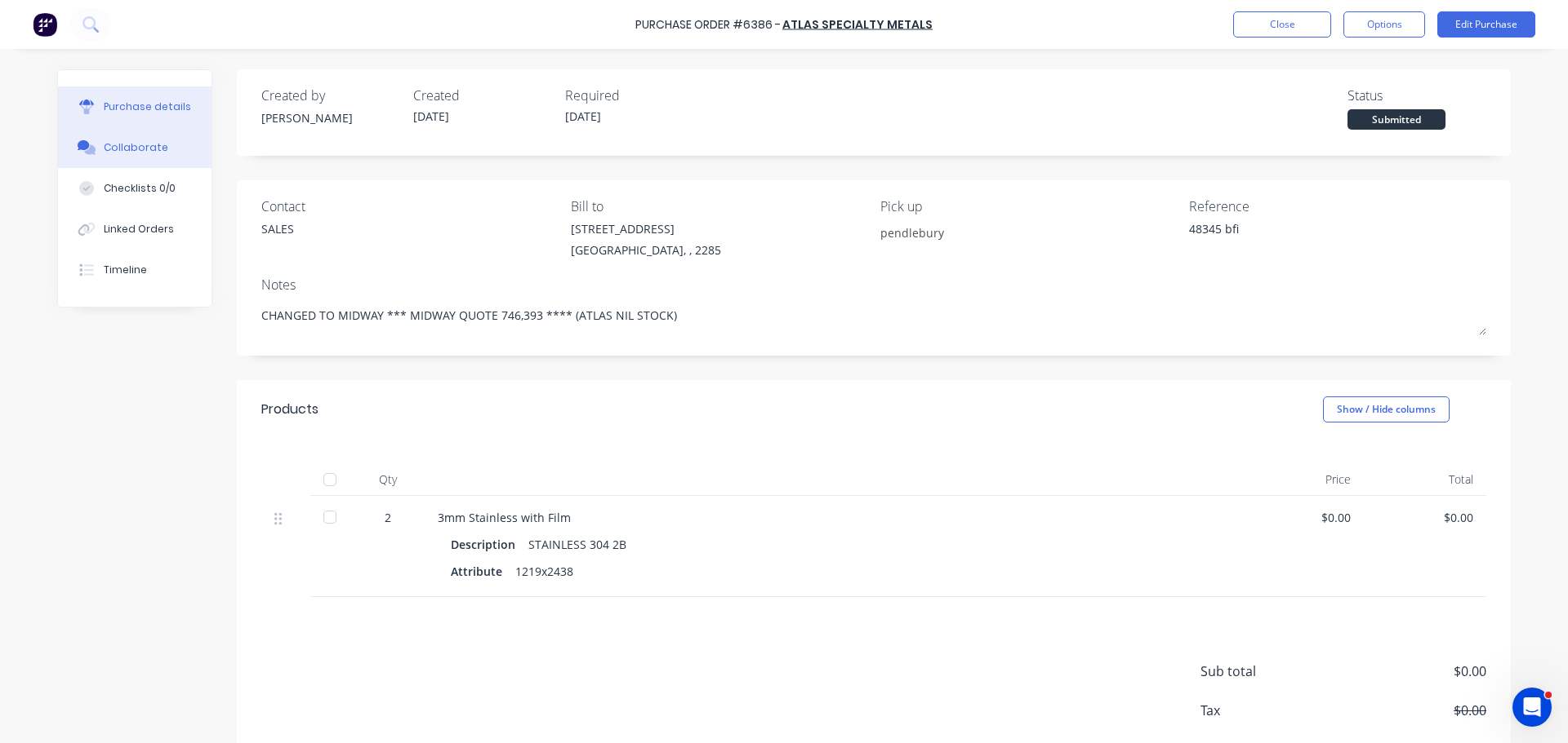
click at [121, 148] on div "Collaborate" at bounding box center [135, 147] width 65 height 14
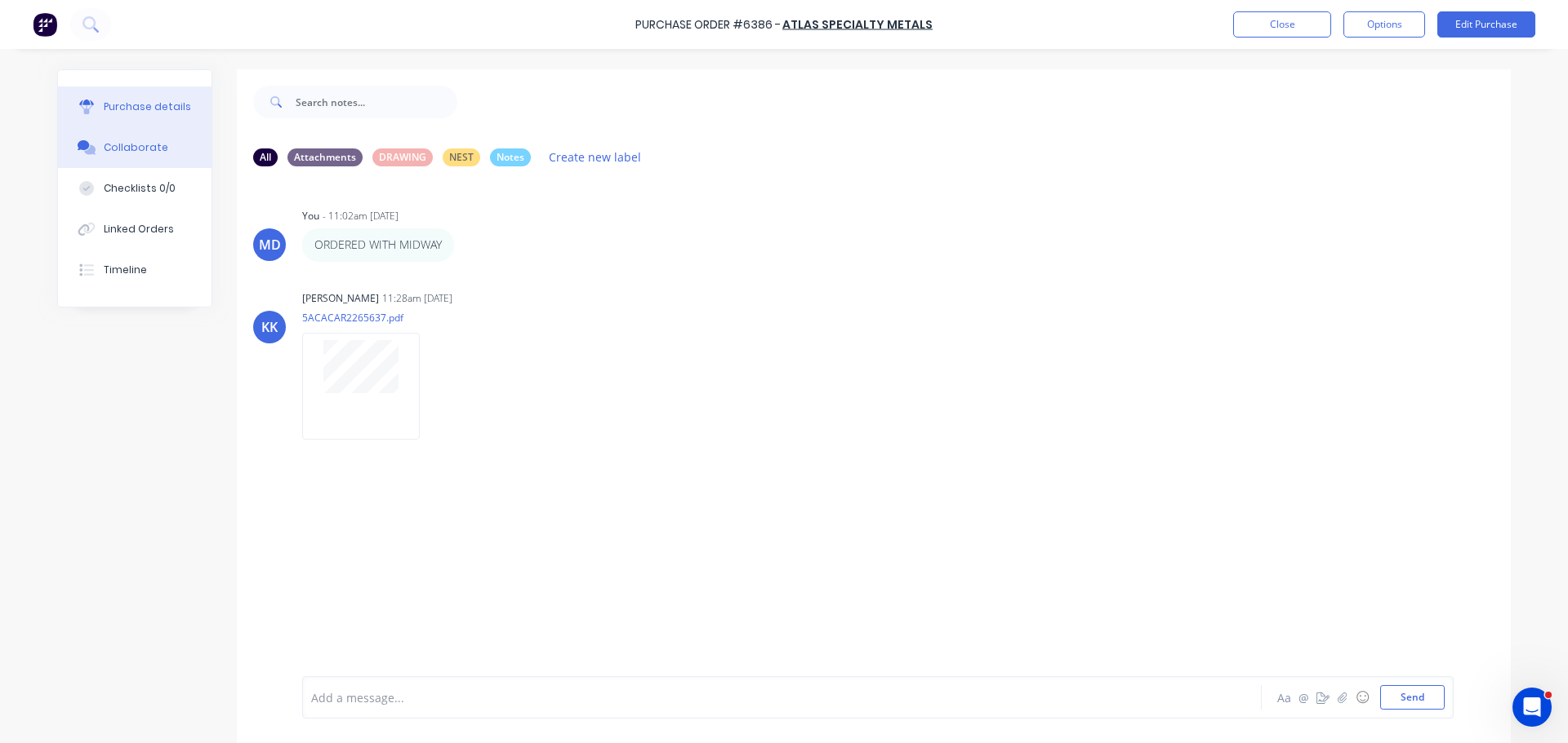
click at [103, 106] on div "Purchase details" at bounding box center [147, 106] width 87 height 14
type textarea "x"
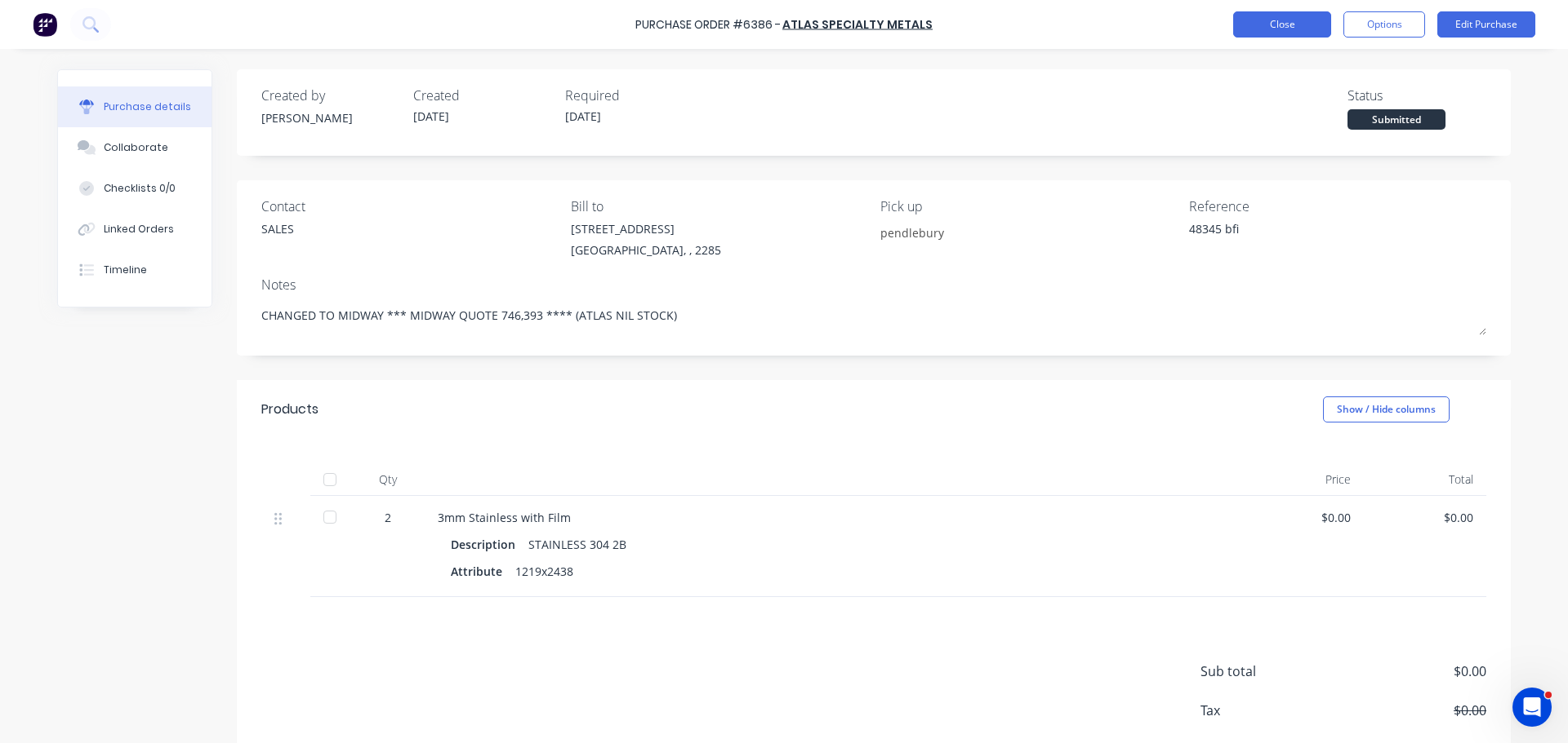
click at [1258, 27] on button "Close" at bounding box center [1281, 24] width 98 height 26
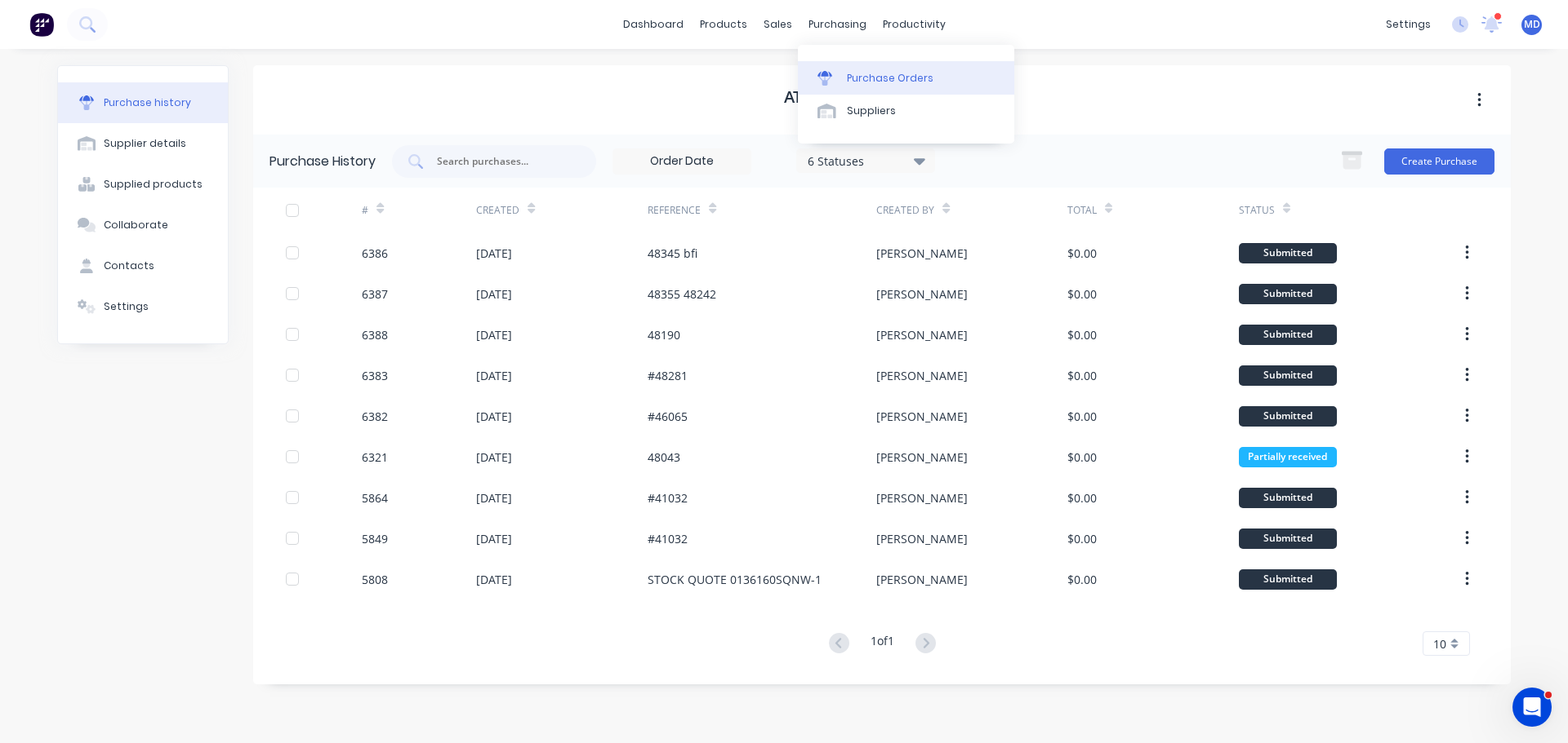
click at [876, 70] on link "Purchase Orders" at bounding box center [906, 77] width 217 height 33
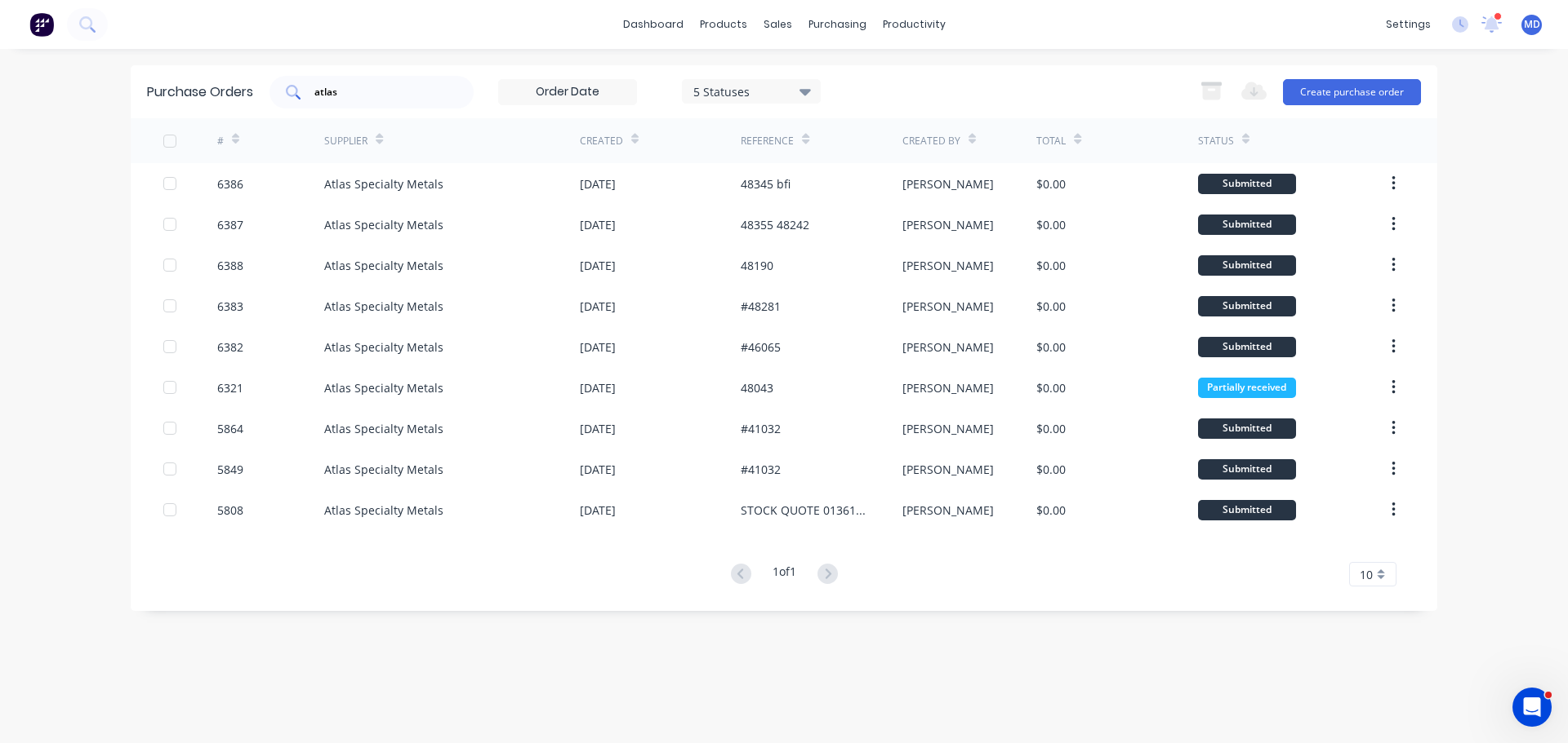
click at [363, 92] on input "atlas" at bounding box center [380, 92] width 135 height 16
type input "a"
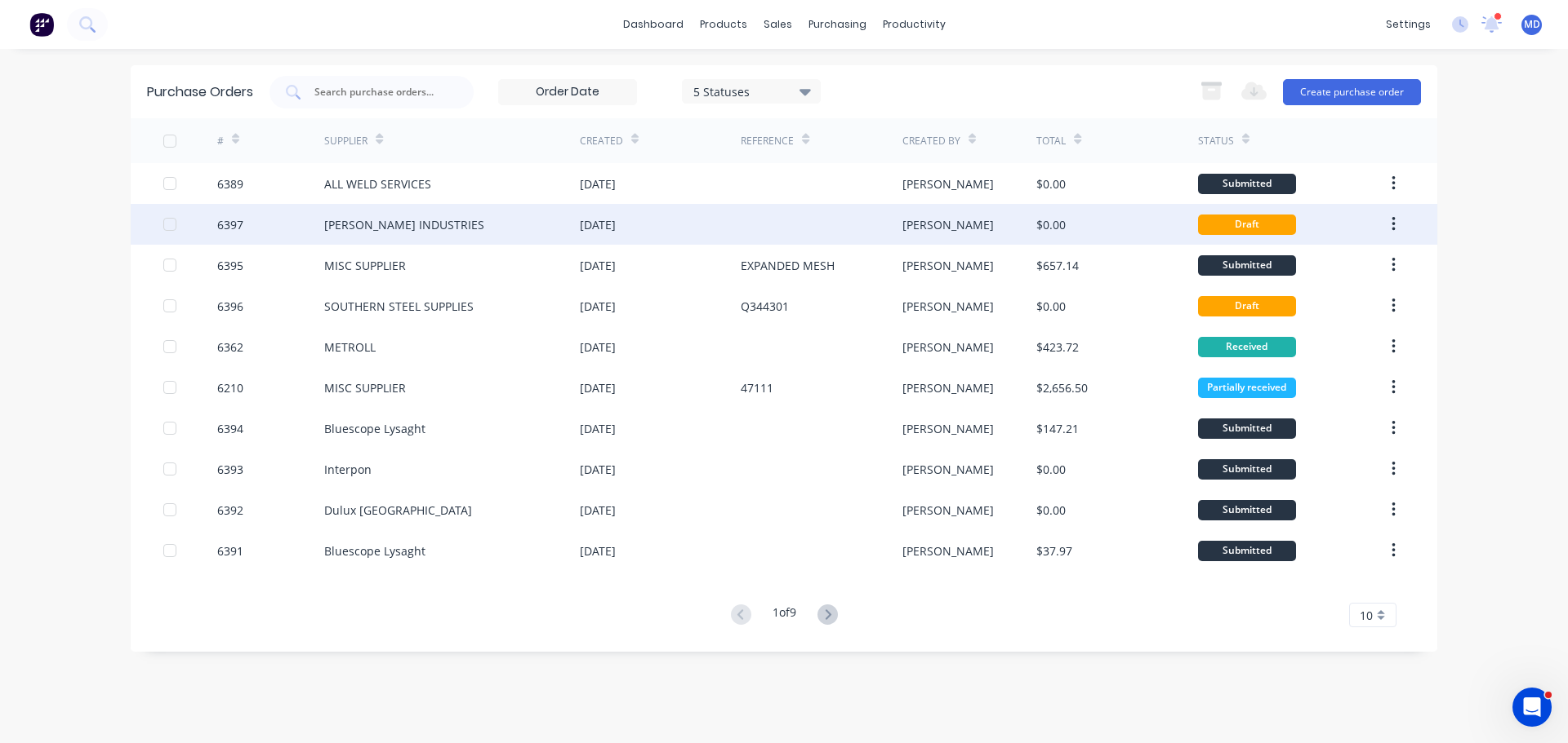
click at [247, 232] on div "6397" at bounding box center [271, 224] width 107 height 41
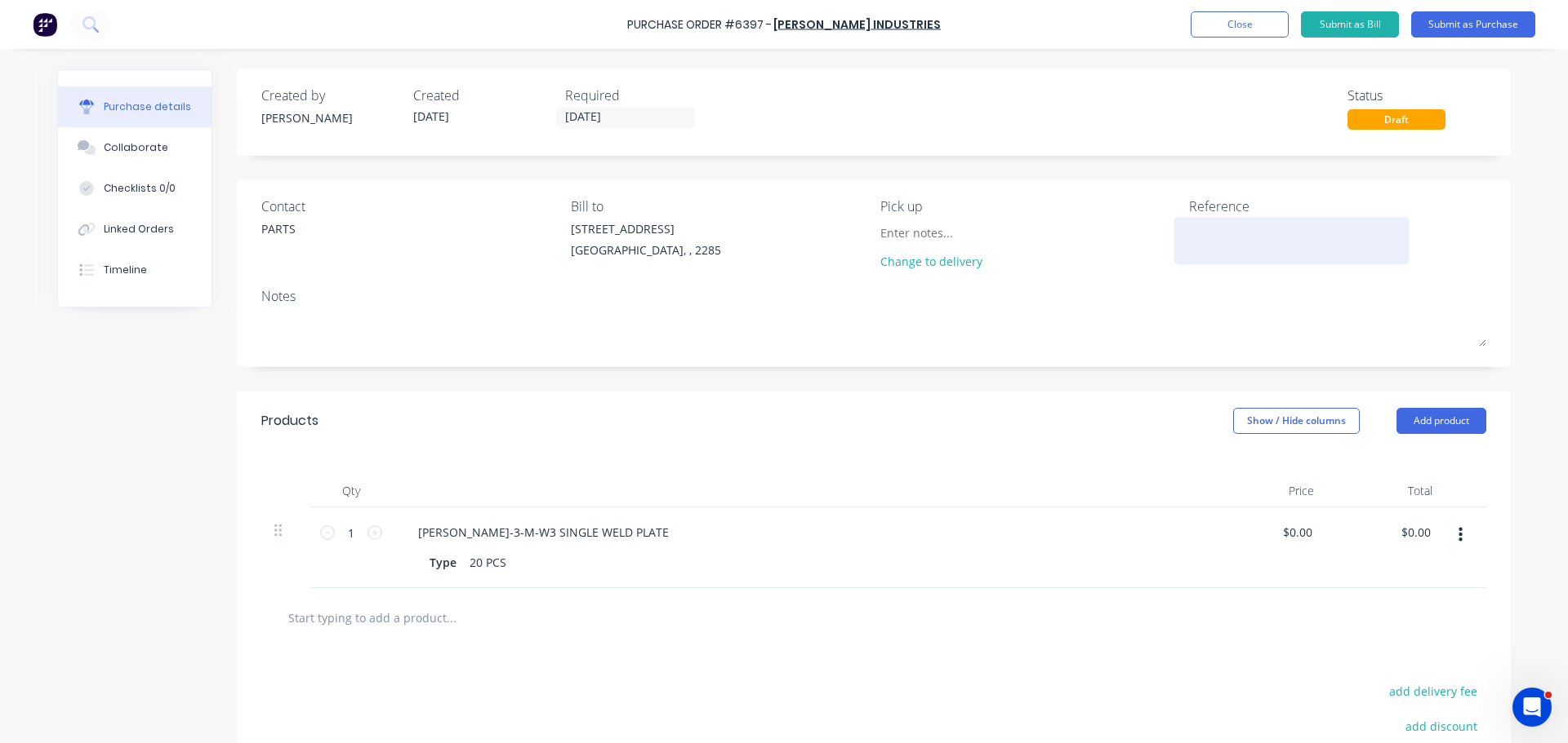
click at [1201, 236] on textarea at bounding box center [1291, 239] width 204 height 37
type textarea "u"
type textarea "x"
type textarea "U"
type textarea "x"
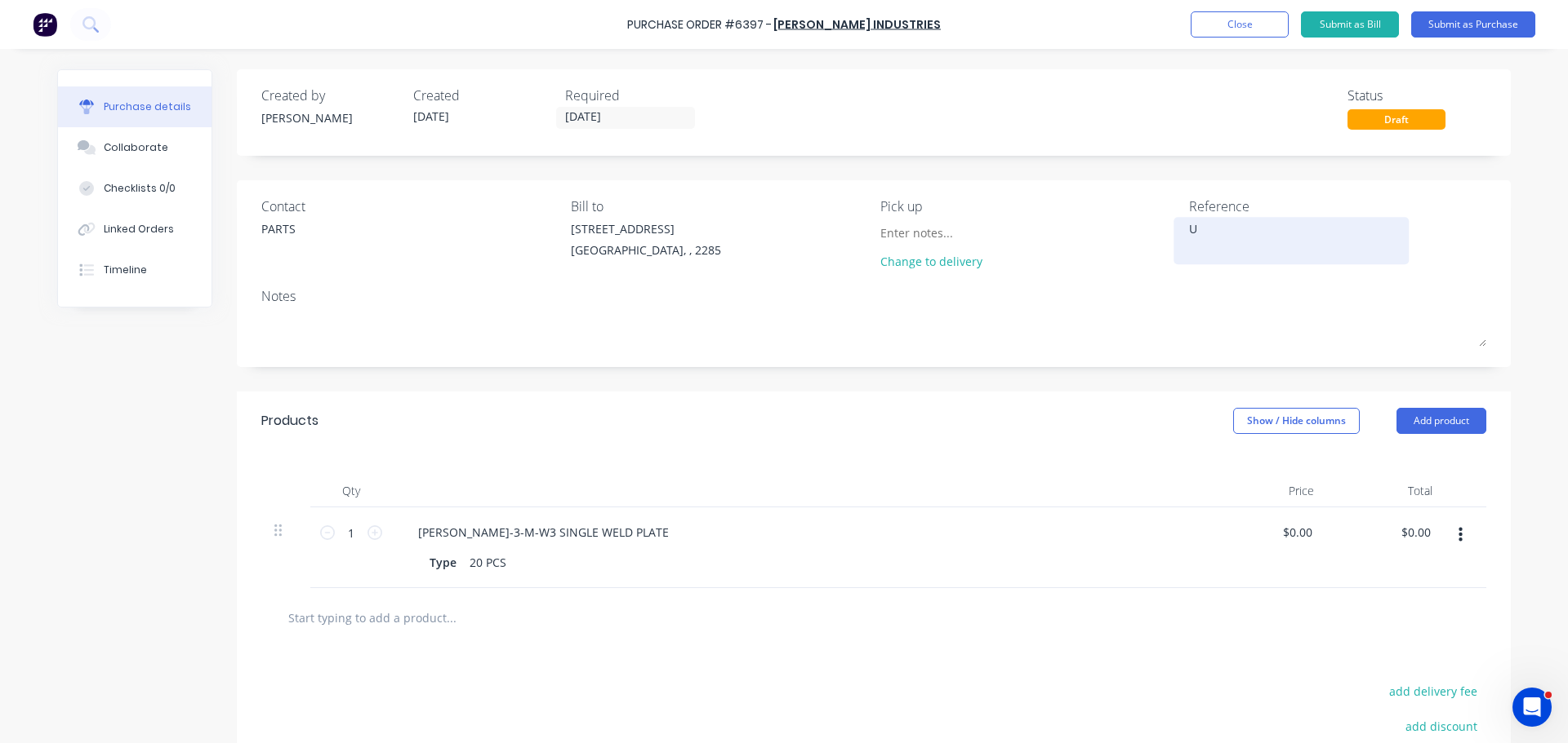
type textarea "UG"
type textarea "x"
type textarea "UGL"
type textarea "x"
type textarea "UGL - END ASSEMBLIES"
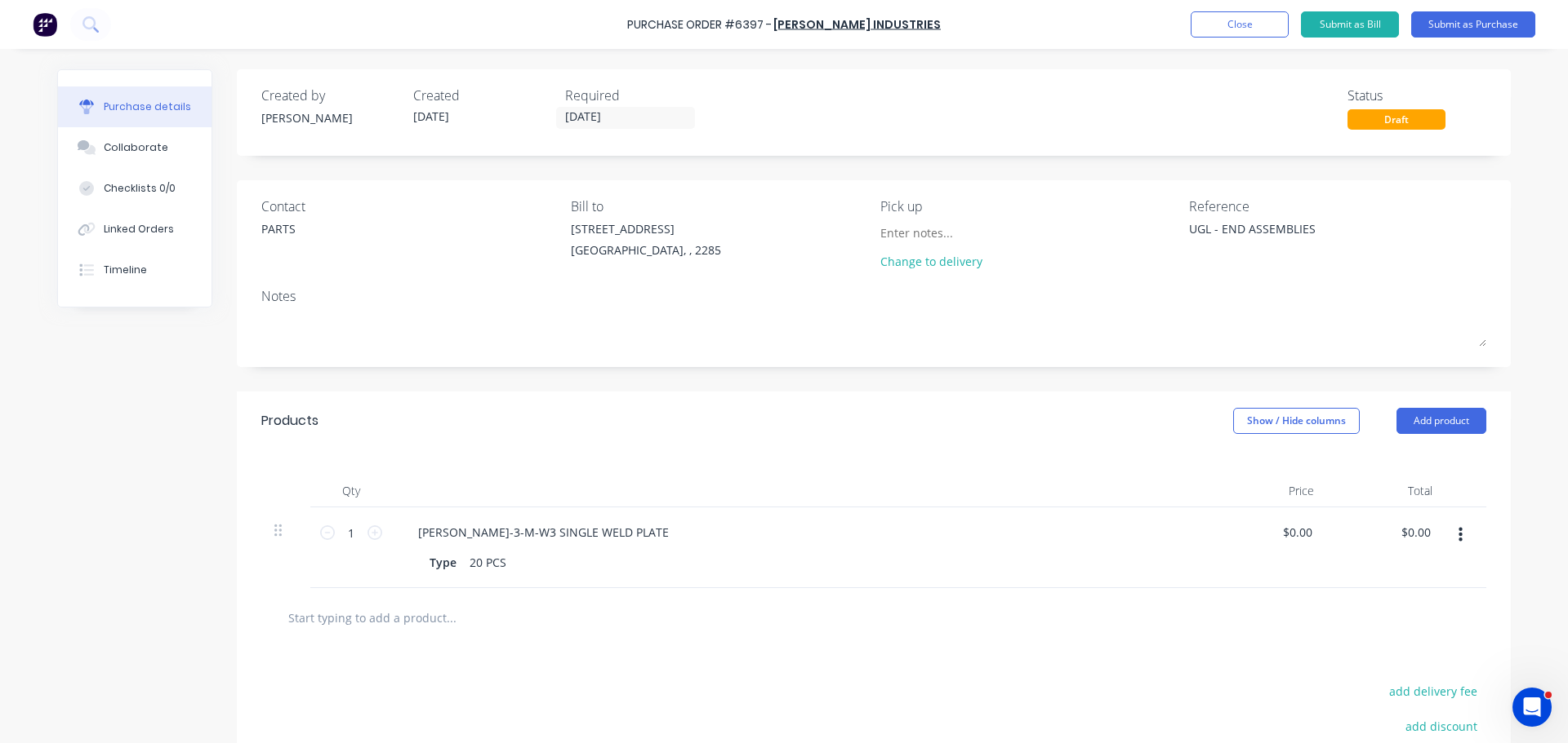
type textarea "x"
type textarea "UGL - END ASSEMBLIES"
click at [1435, 213] on div "Reference" at bounding box center [1337, 207] width 297 height 19
click at [1461, 24] on button "Submit as Purchase" at bounding box center [1472, 24] width 124 height 26
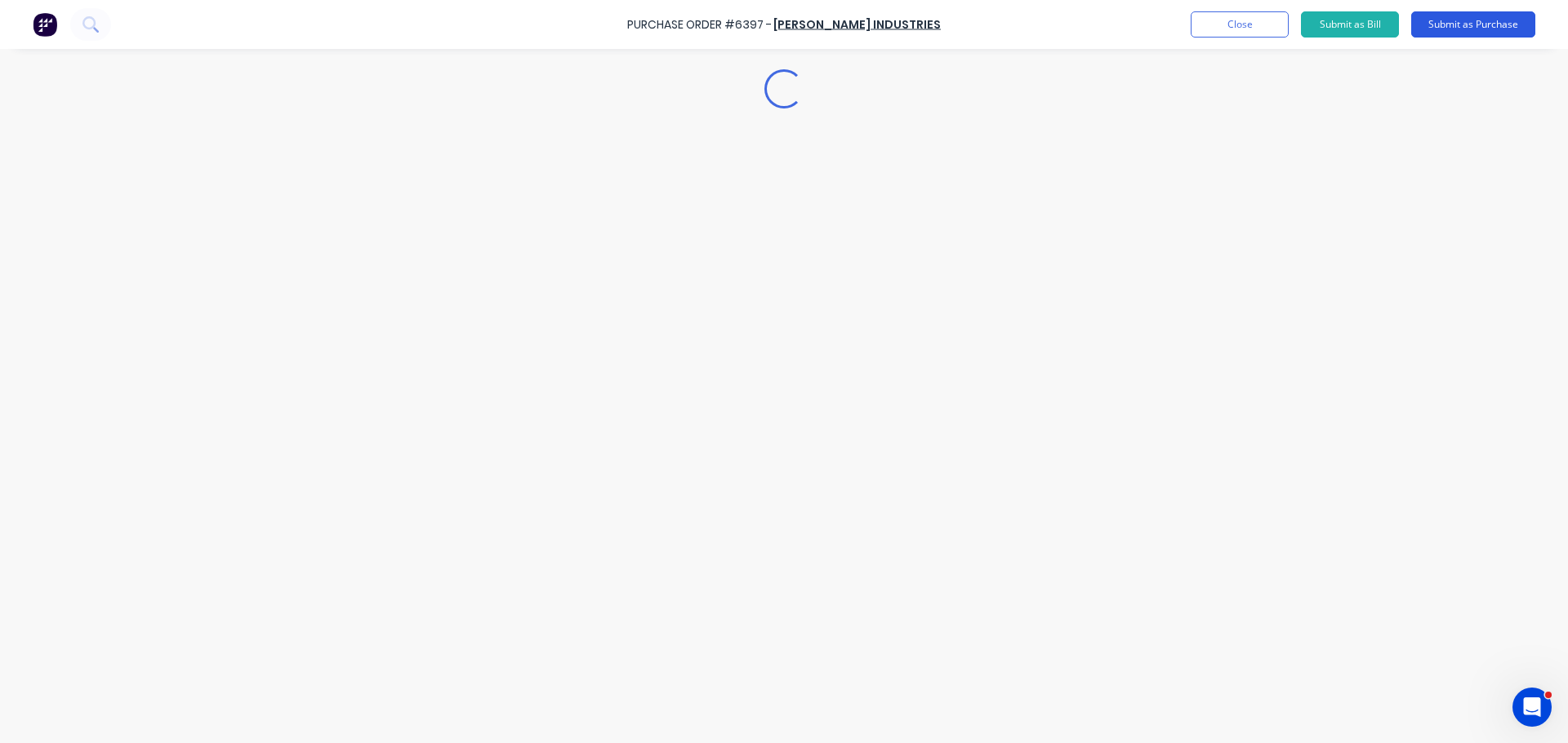
type textarea "x"
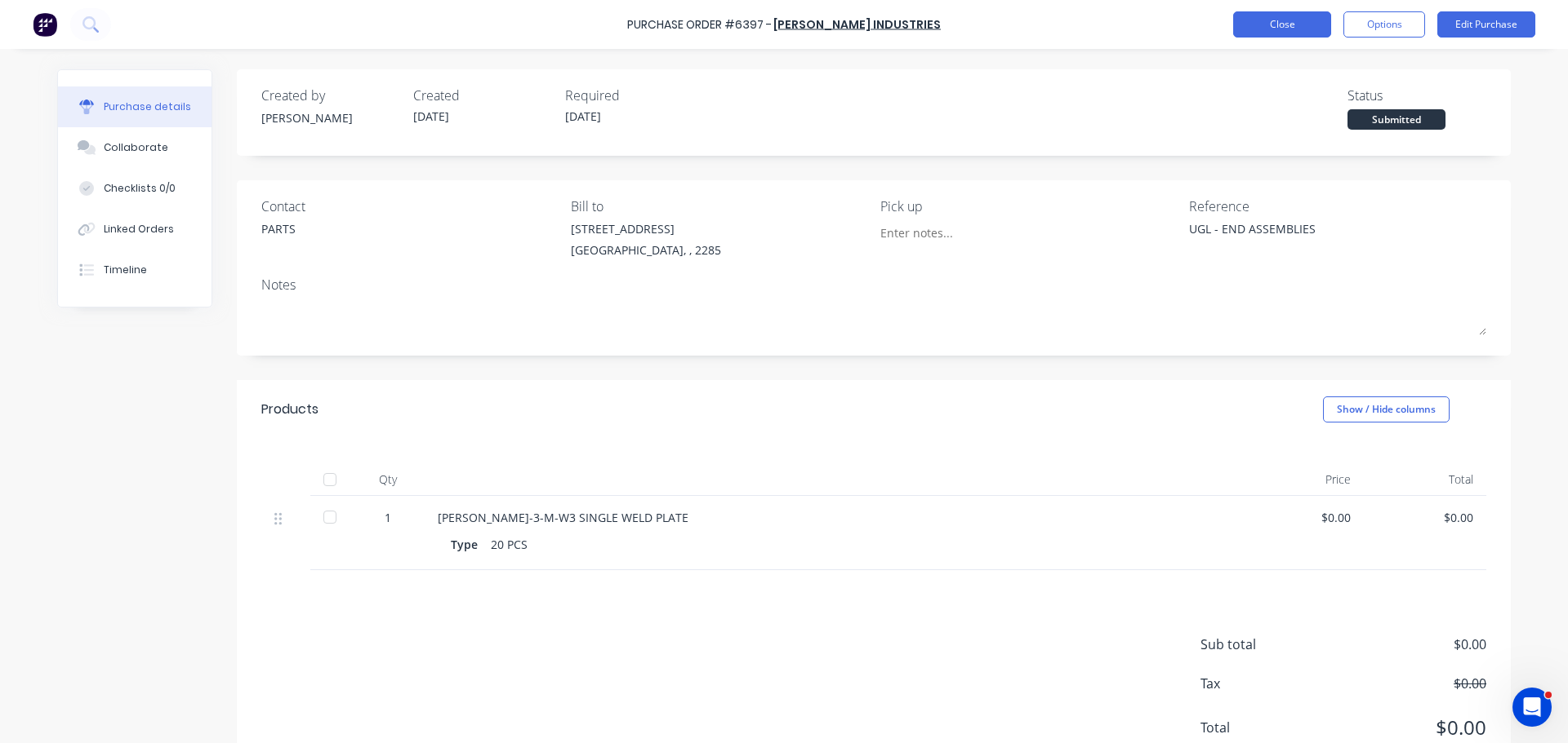
click at [1288, 29] on button "Close" at bounding box center [1281, 24] width 98 height 26
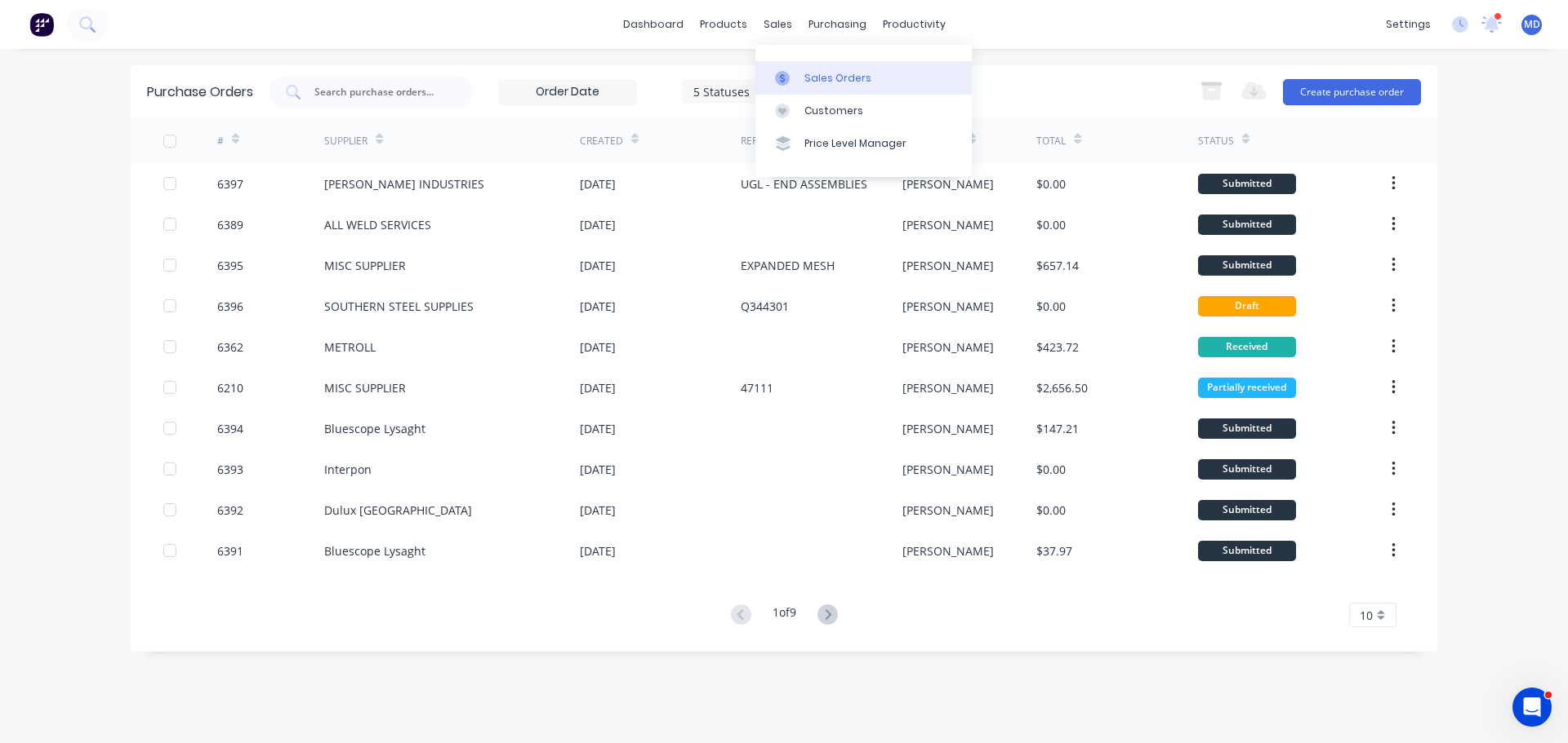
click at [809, 76] on div "Sales Orders" at bounding box center [837, 77] width 67 height 14
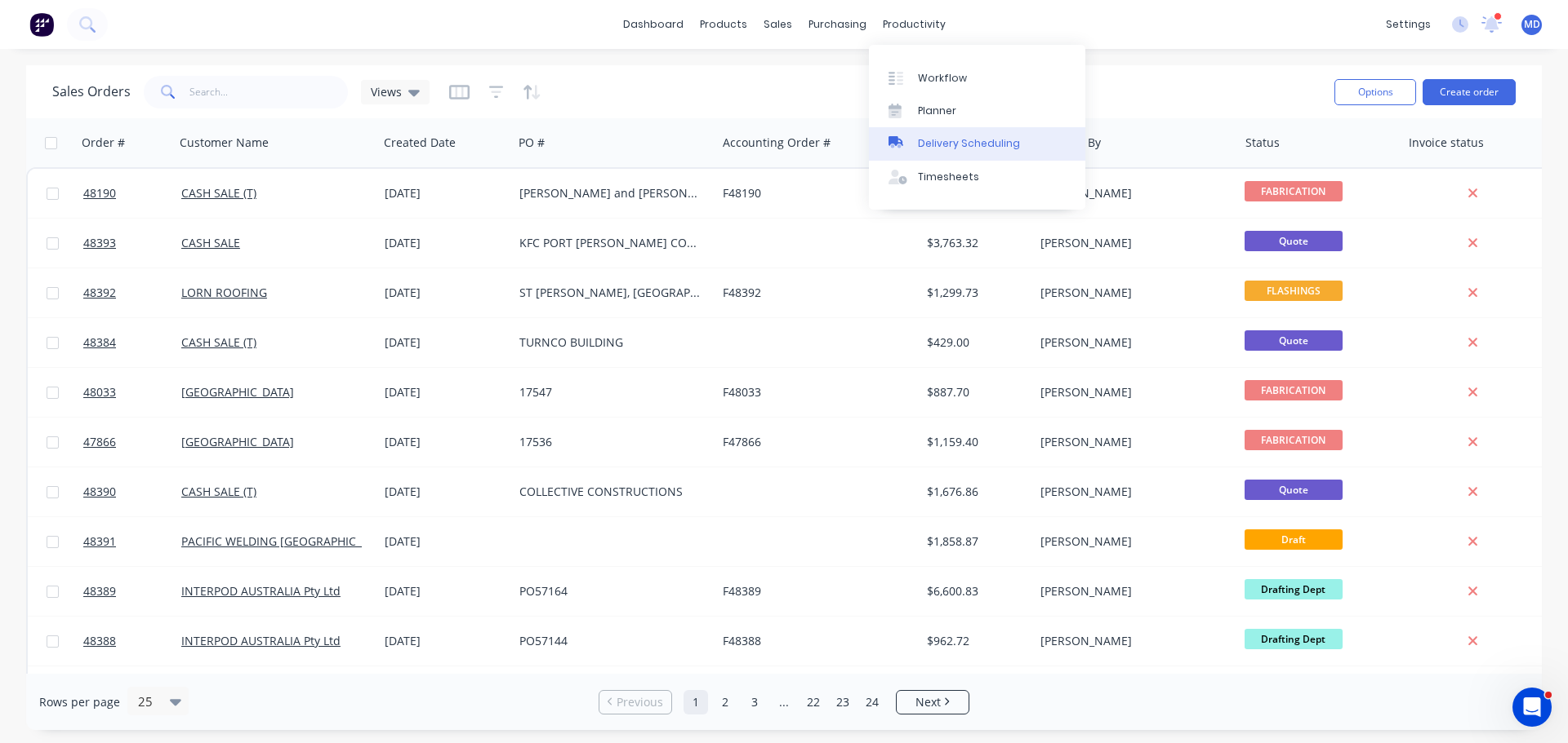
click at [931, 136] on div "Delivery Scheduling" at bounding box center [969, 143] width 102 height 14
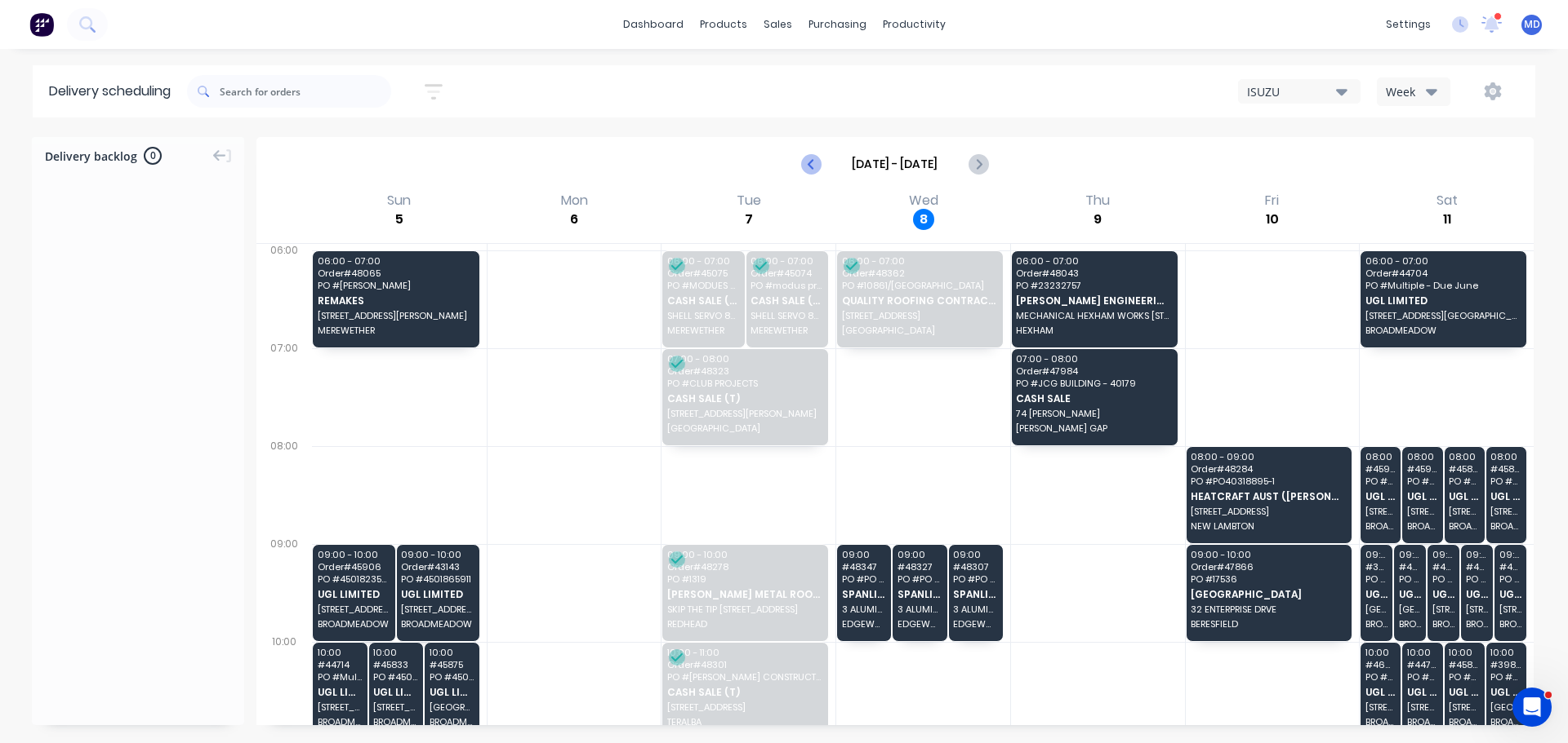
click at [808, 165] on icon "Previous page" at bounding box center [811, 164] width 19 height 19
type input "Sep 28 - Oct 4"
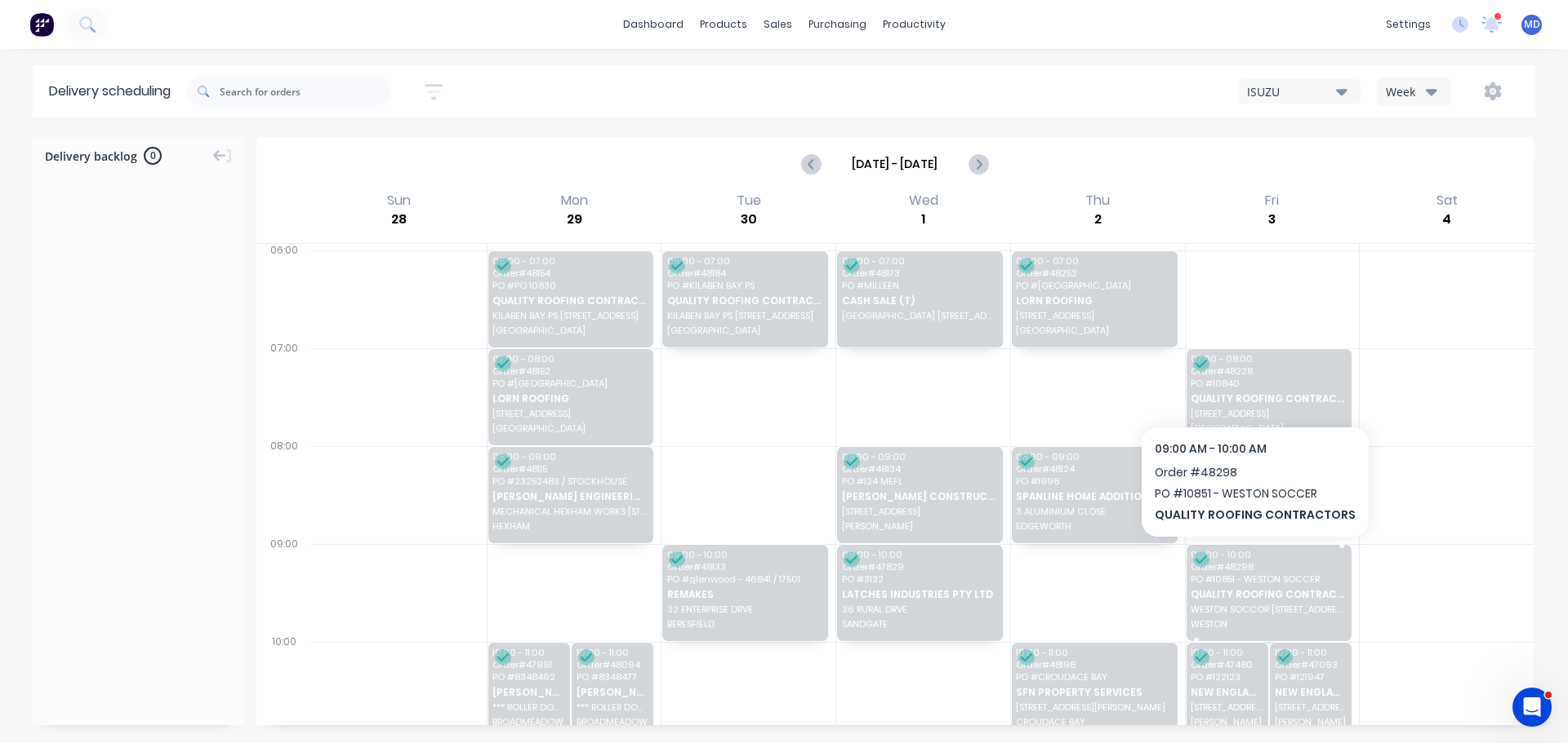
click at [1236, 599] on span "QUALITY ROOFING CONTRACTORS" at bounding box center [1267, 594] width 155 height 11
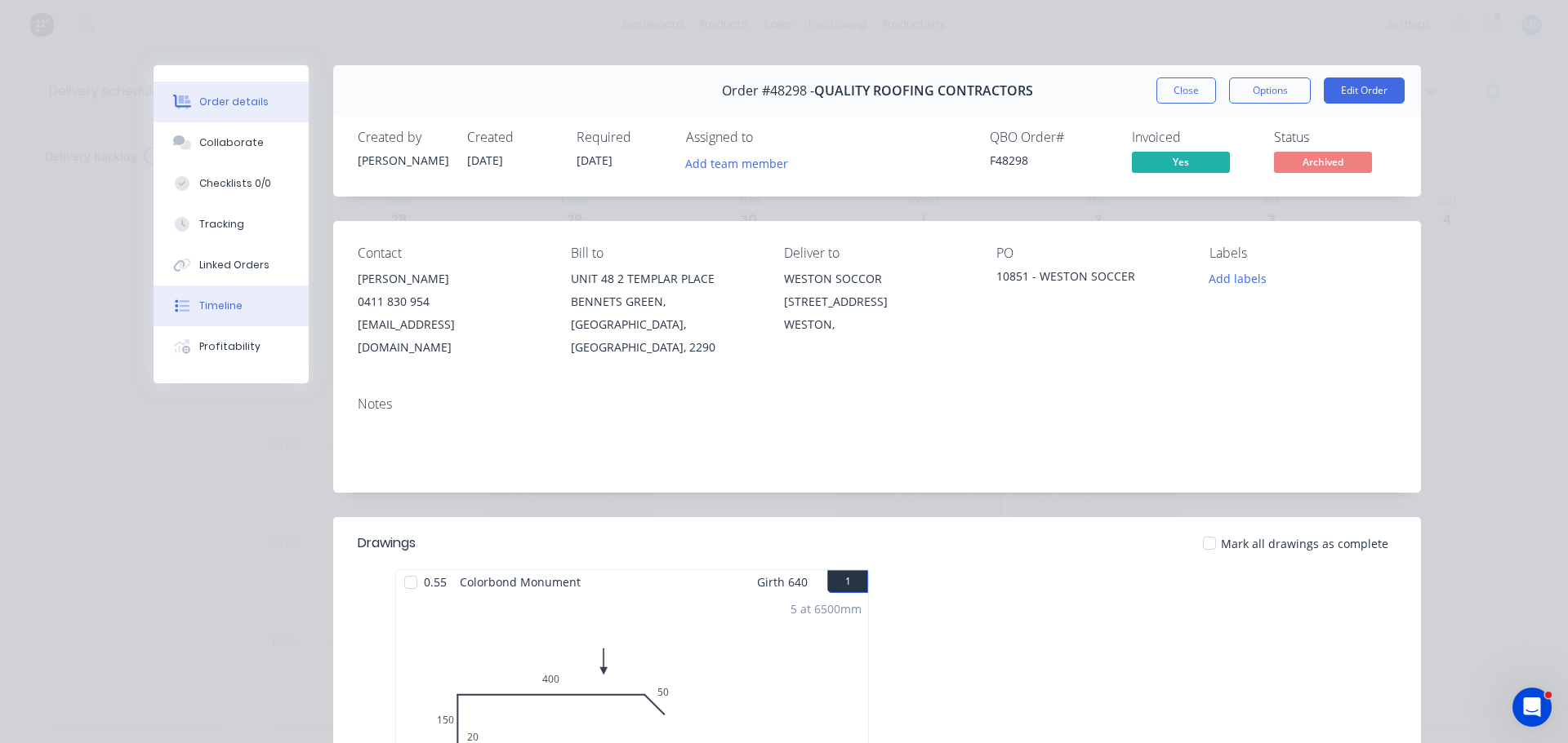
click at [224, 316] on button "Timeline" at bounding box center [231, 306] width 155 height 41
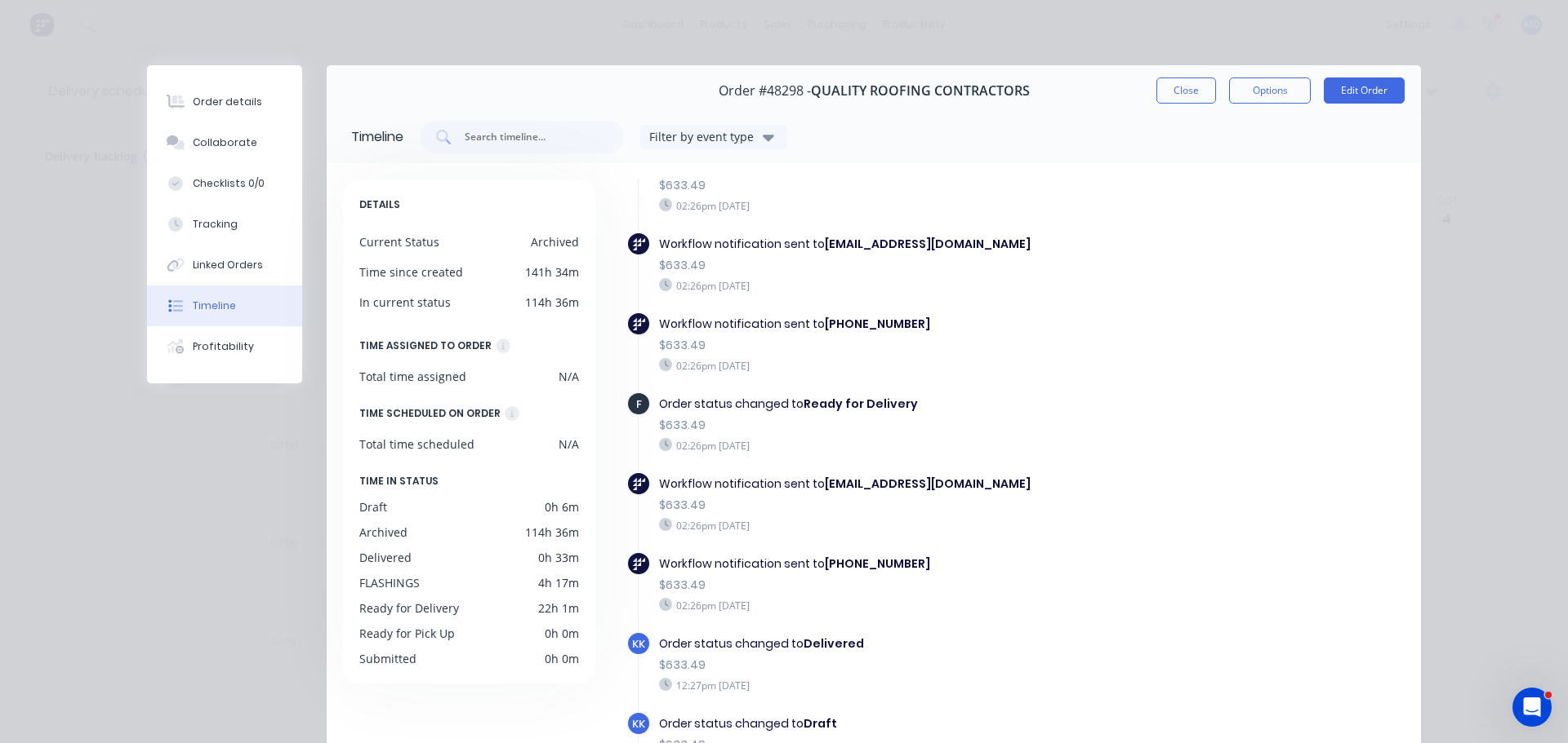
scroll to position [408, 0]
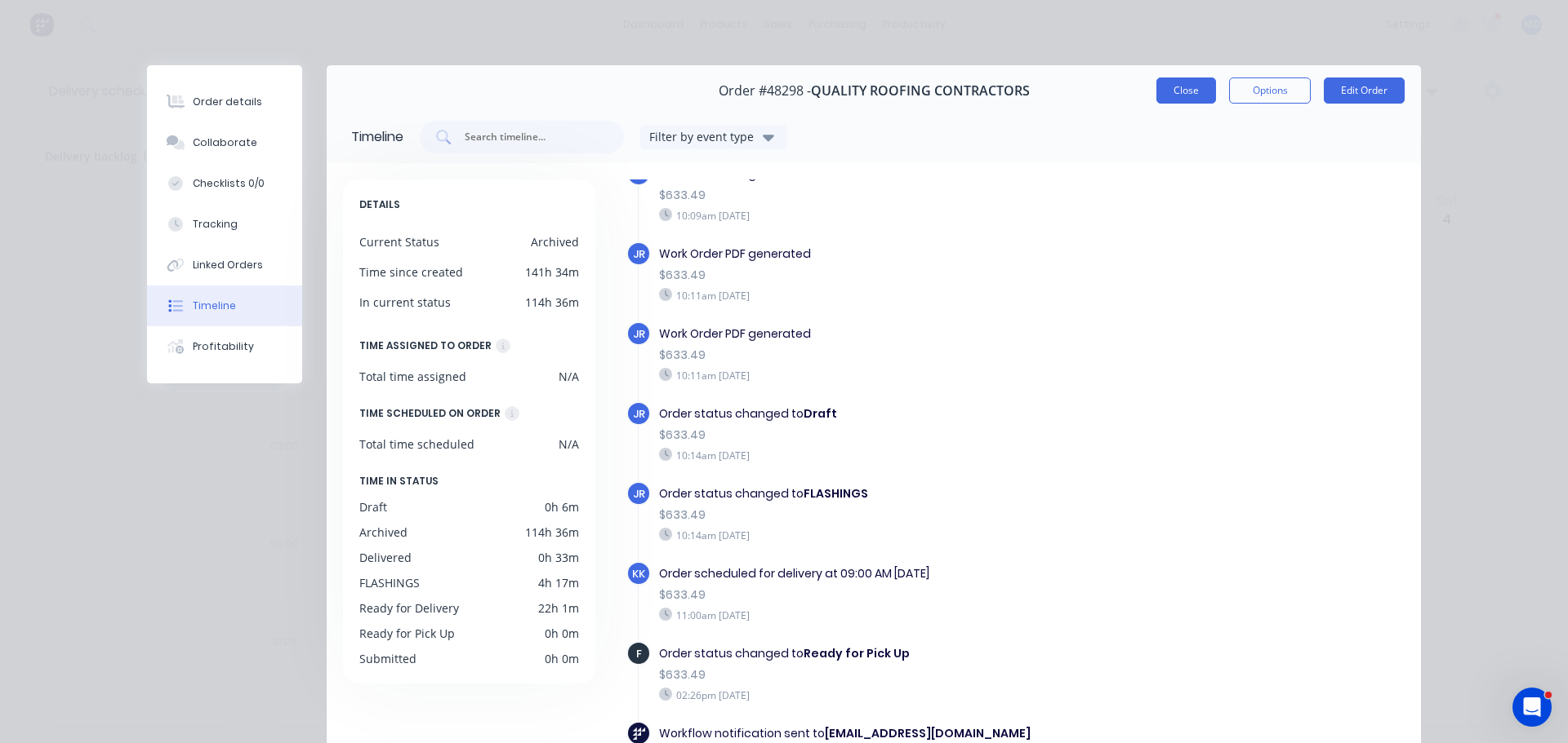
click at [1181, 90] on button "Close" at bounding box center [1186, 90] width 60 height 26
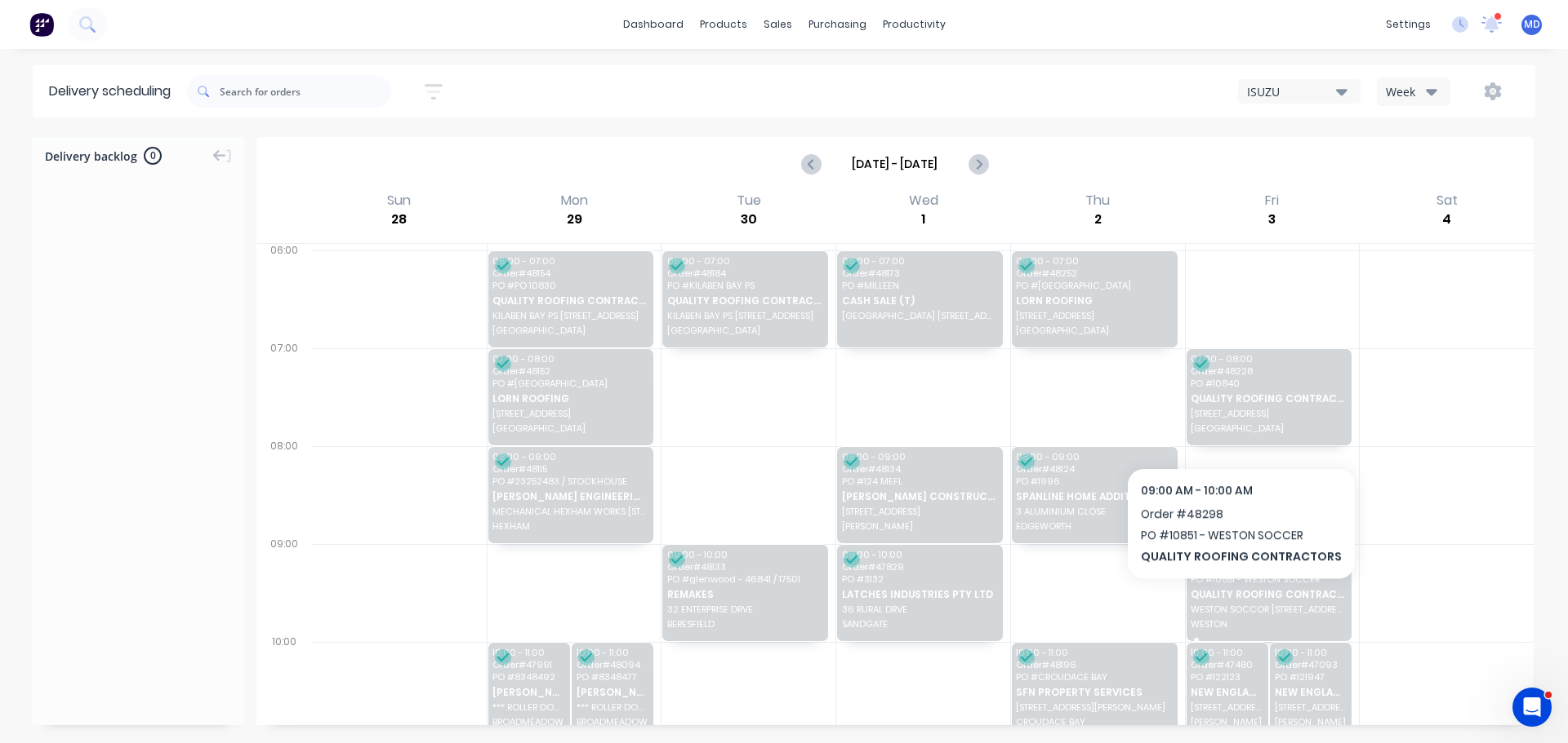
click at [1236, 601] on div "09:00 - 10:00 Order # 48298 PO # 10851 - WESTON SOCCER QUALITY ROOFING CONTRACT…" at bounding box center [1268, 593] width 165 height 97
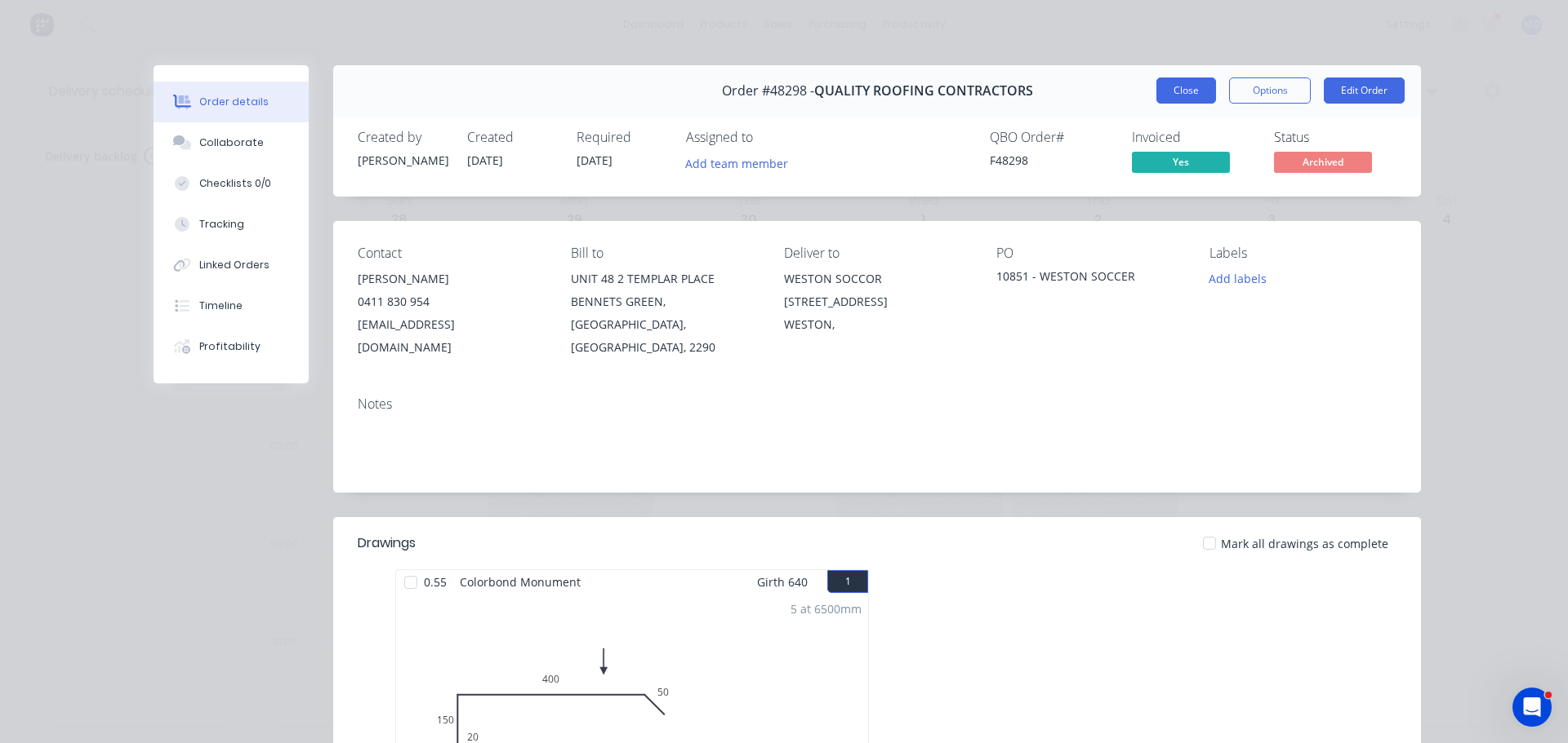
click at [1170, 87] on button "Close" at bounding box center [1186, 90] width 60 height 26
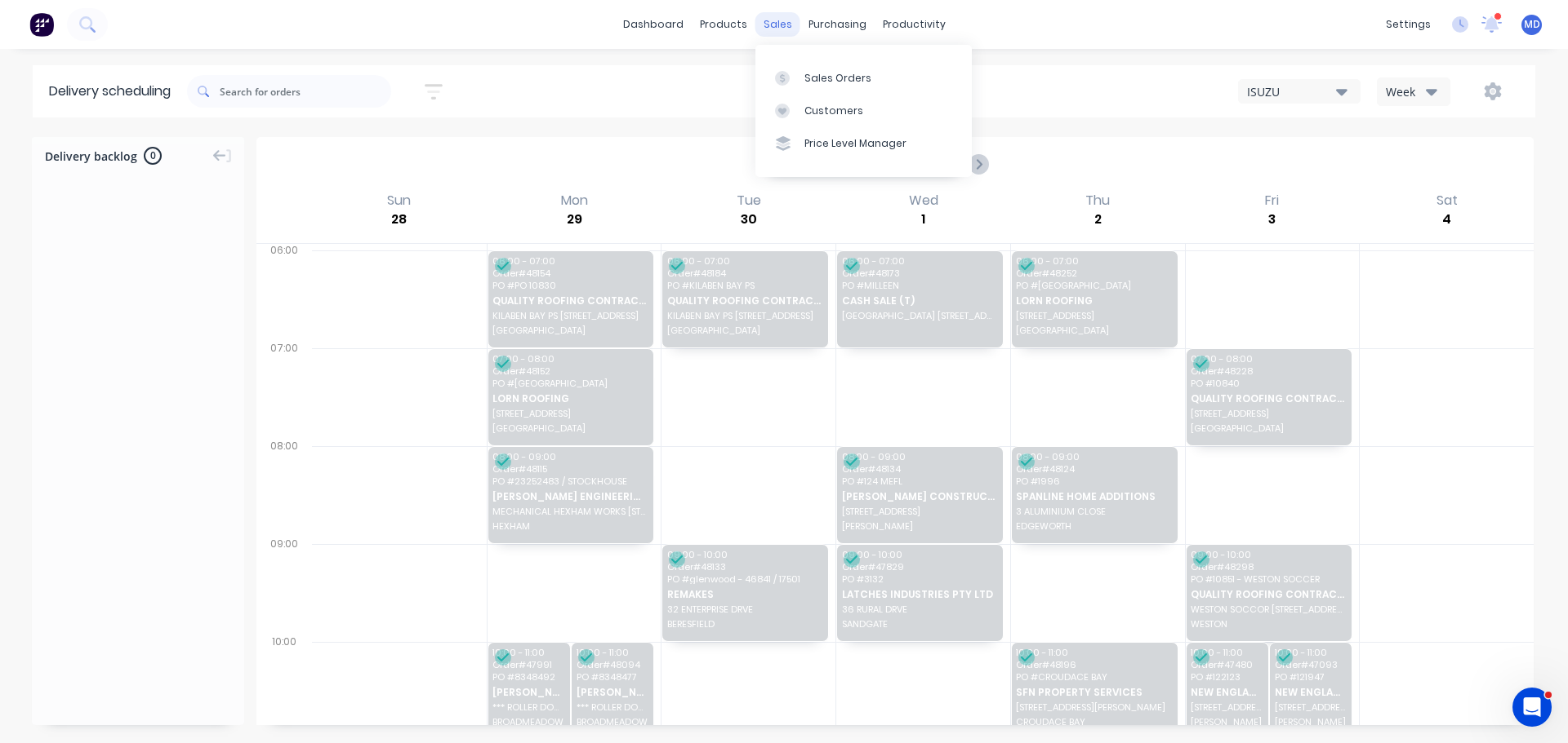
click at [769, 22] on div "sales" at bounding box center [777, 24] width 44 height 24
click at [796, 73] on div at bounding box center [786, 77] width 24 height 14
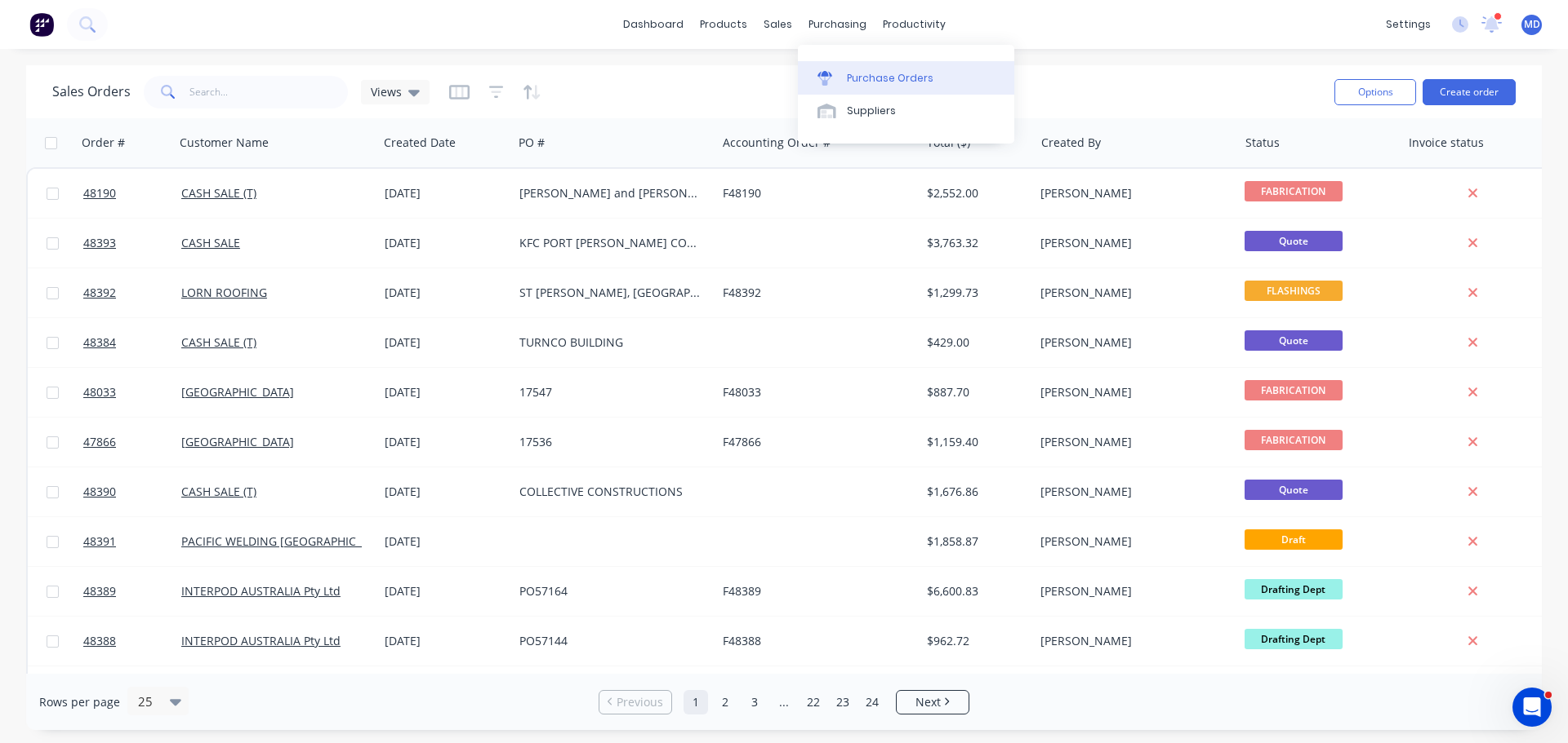
click at [851, 74] on div "Purchase Orders" at bounding box center [890, 77] width 87 height 14
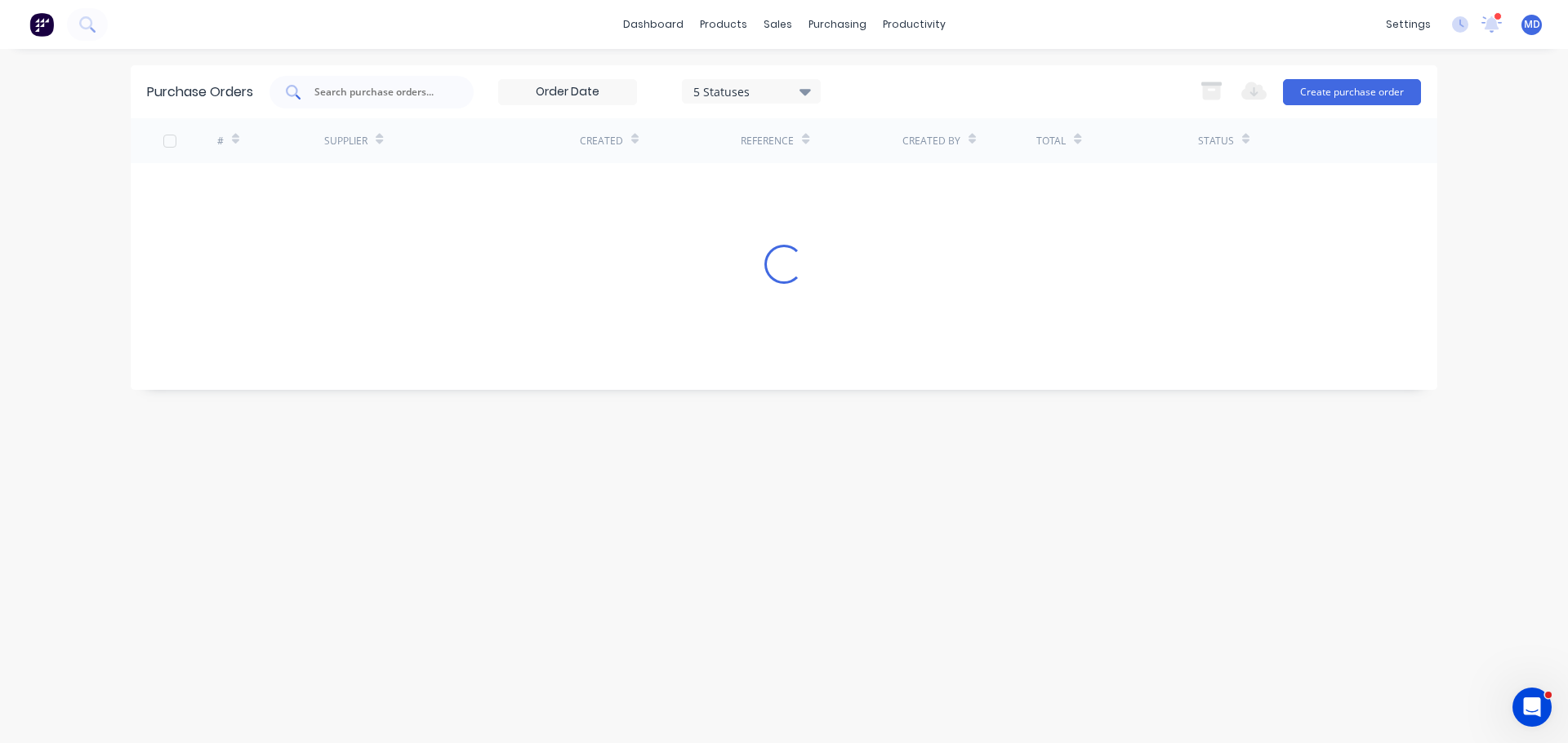
click at [372, 92] on input "text" at bounding box center [380, 92] width 135 height 16
type input "47522"
click at [710, 92] on div "5 Statuses" at bounding box center [751, 91] width 117 height 17
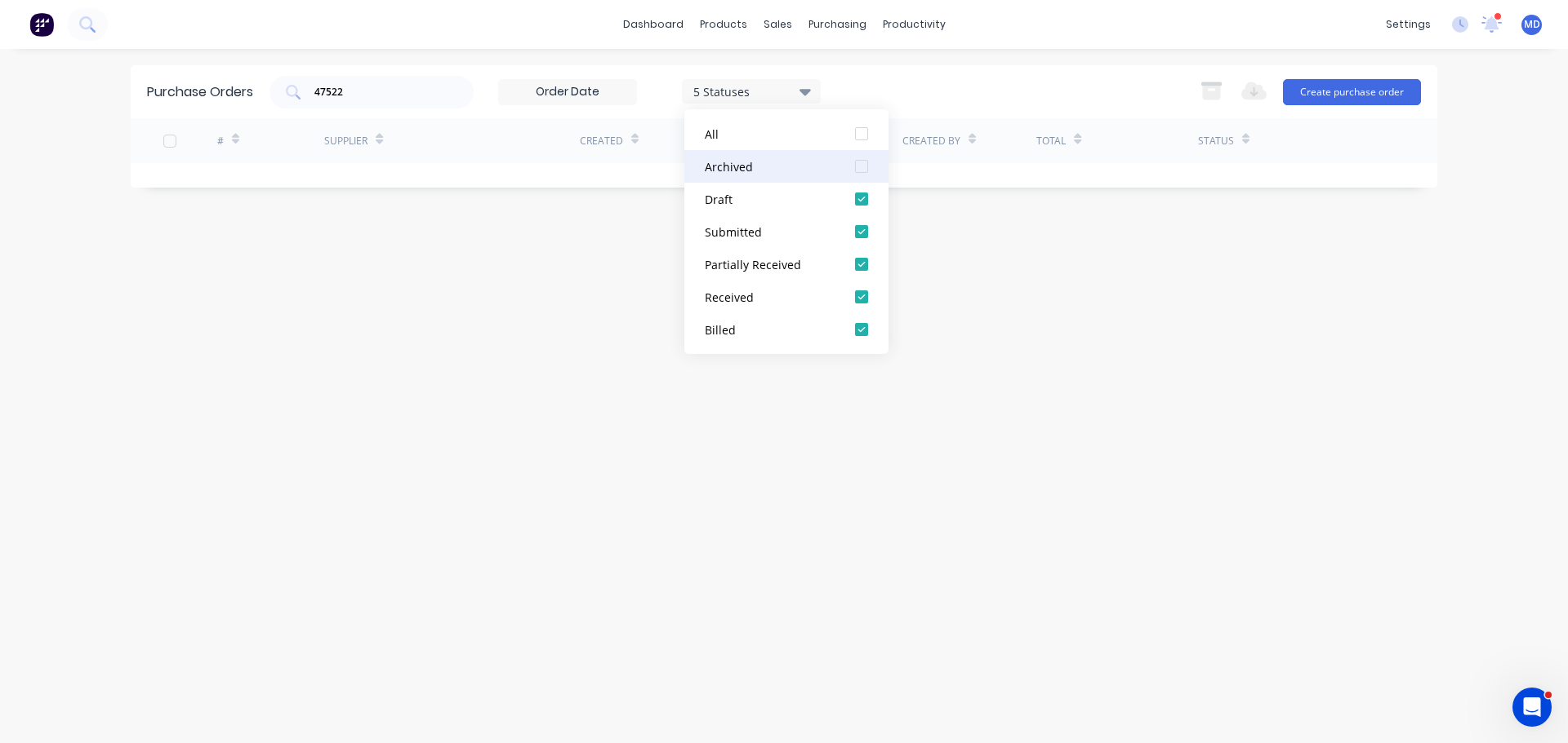
click at [861, 158] on div at bounding box center [861, 166] width 33 height 33
click at [962, 100] on div "47522 7 Statuses 7 Statuses Export to Excel (XLSX) Create purchase order" at bounding box center [845, 93] width 1151 height 33
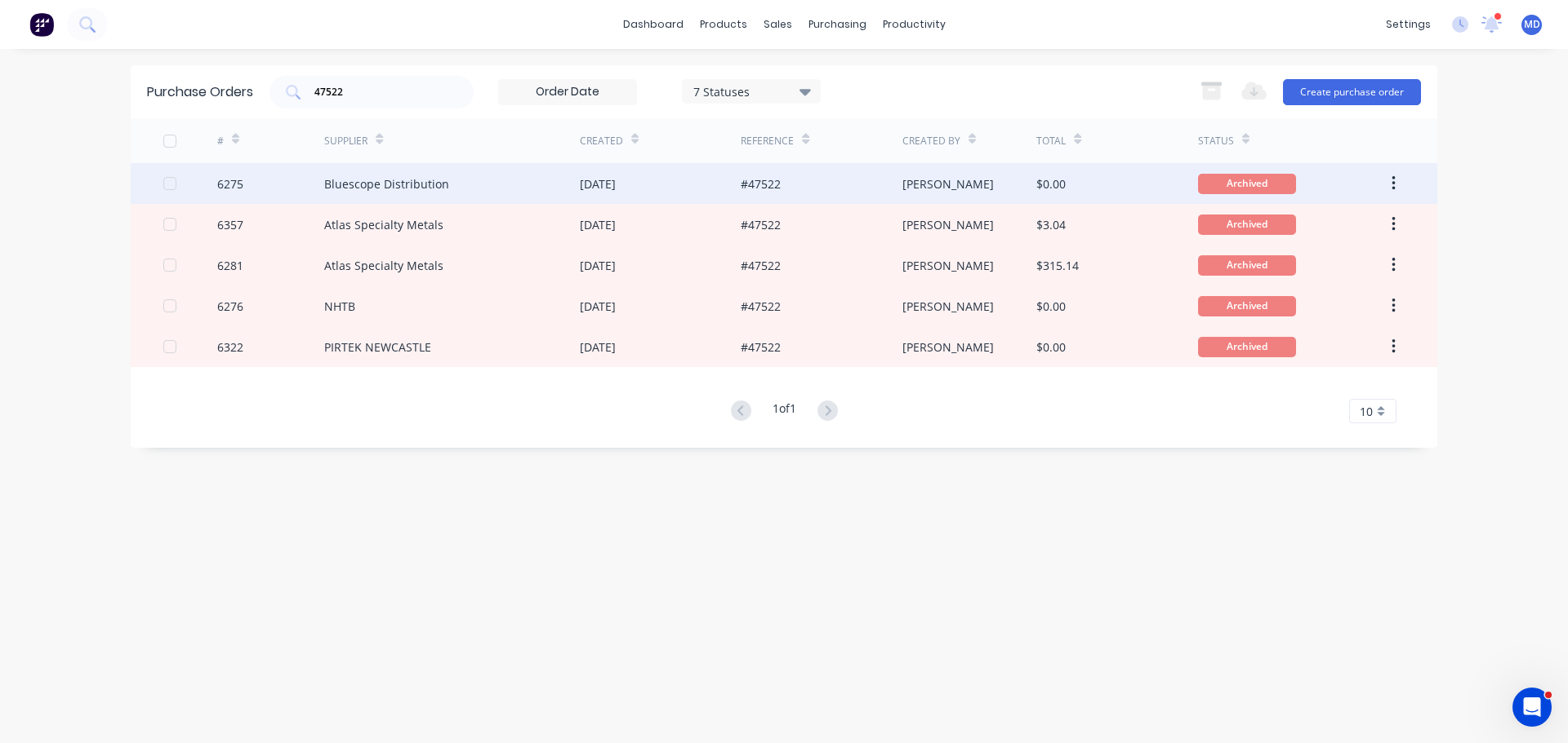
click at [232, 186] on div "6275" at bounding box center [230, 185] width 26 height 17
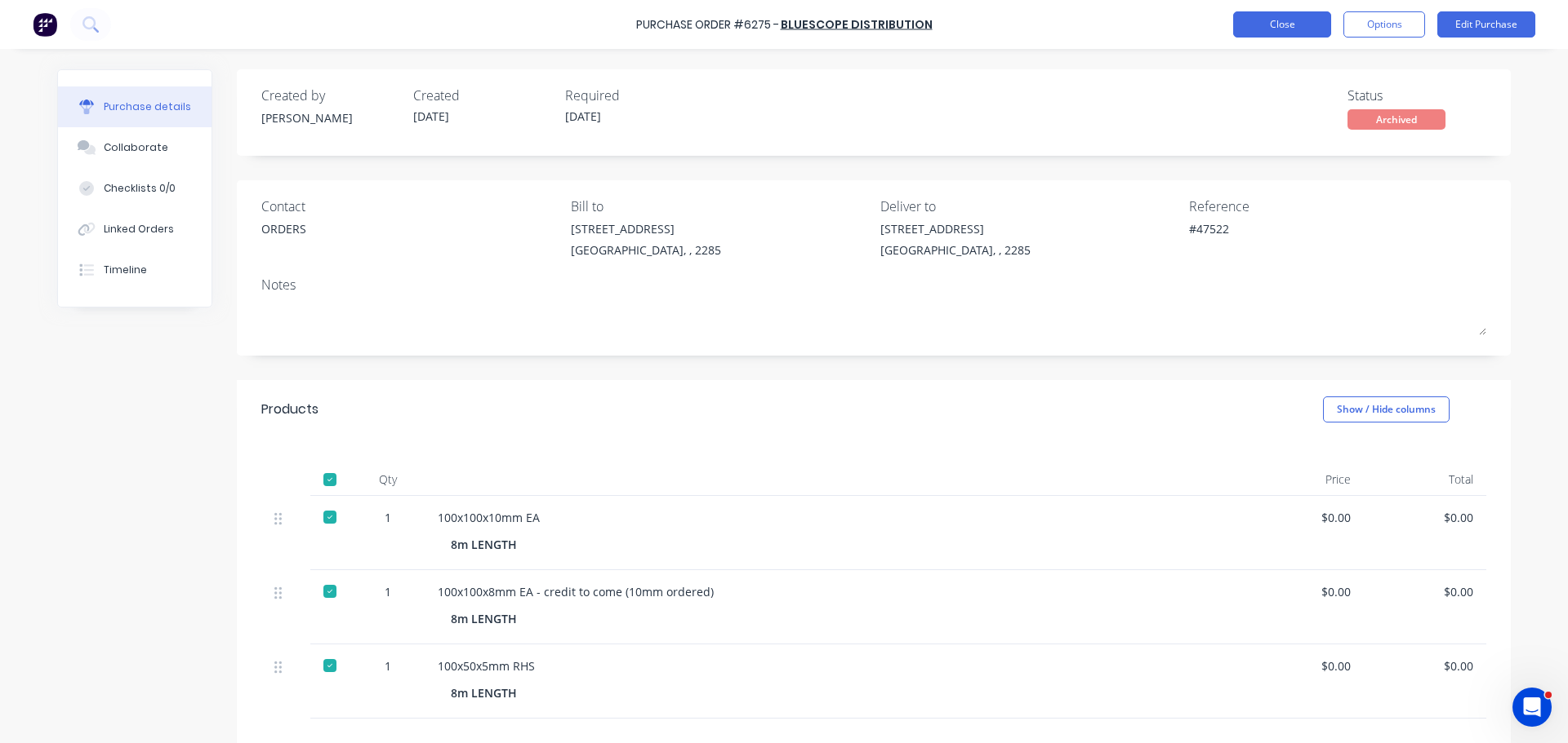
click at [1279, 24] on button "Close" at bounding box center [1281, 24] width 98 height 26
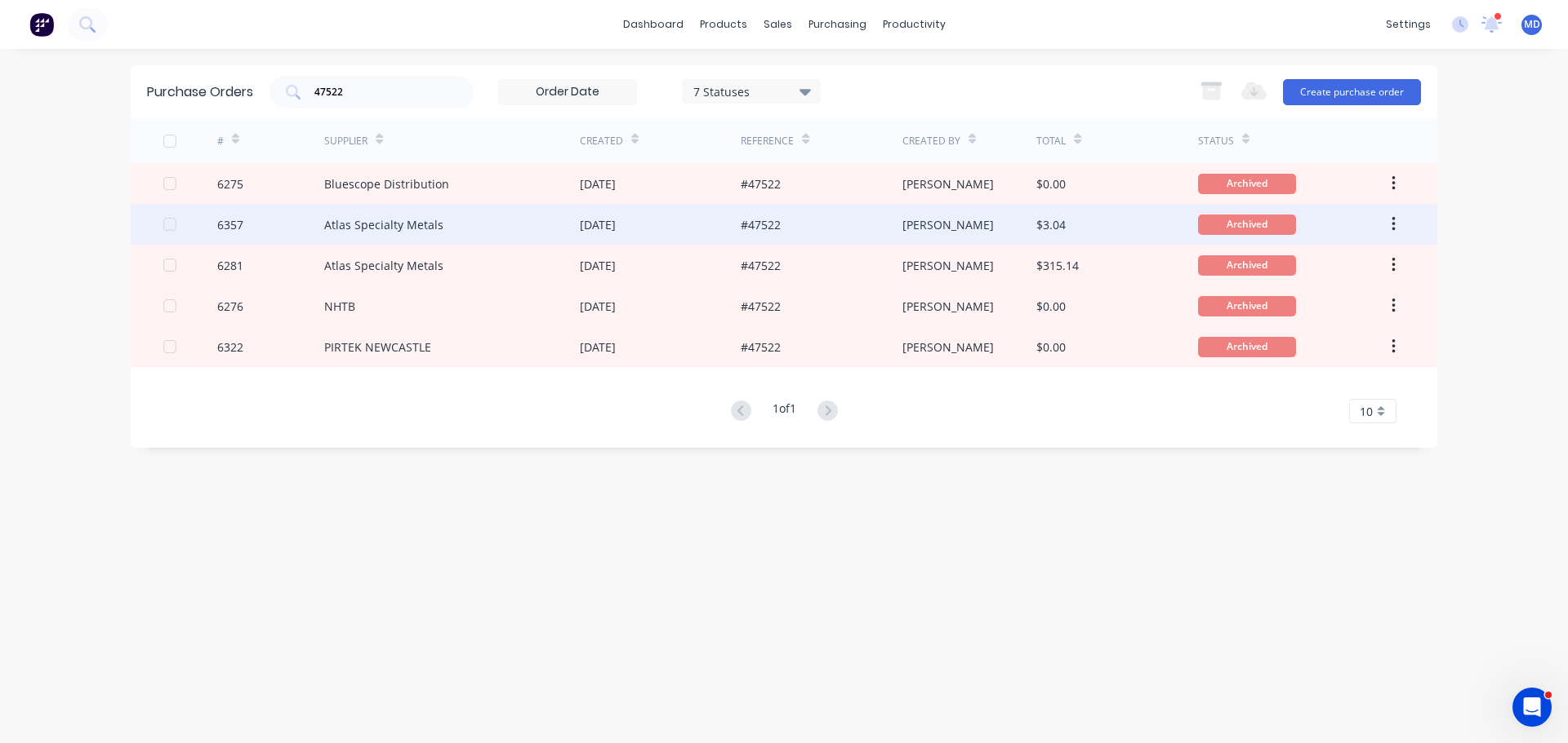
click at [212, 225] on div at bounding box center [190, 224] width 54 height 41
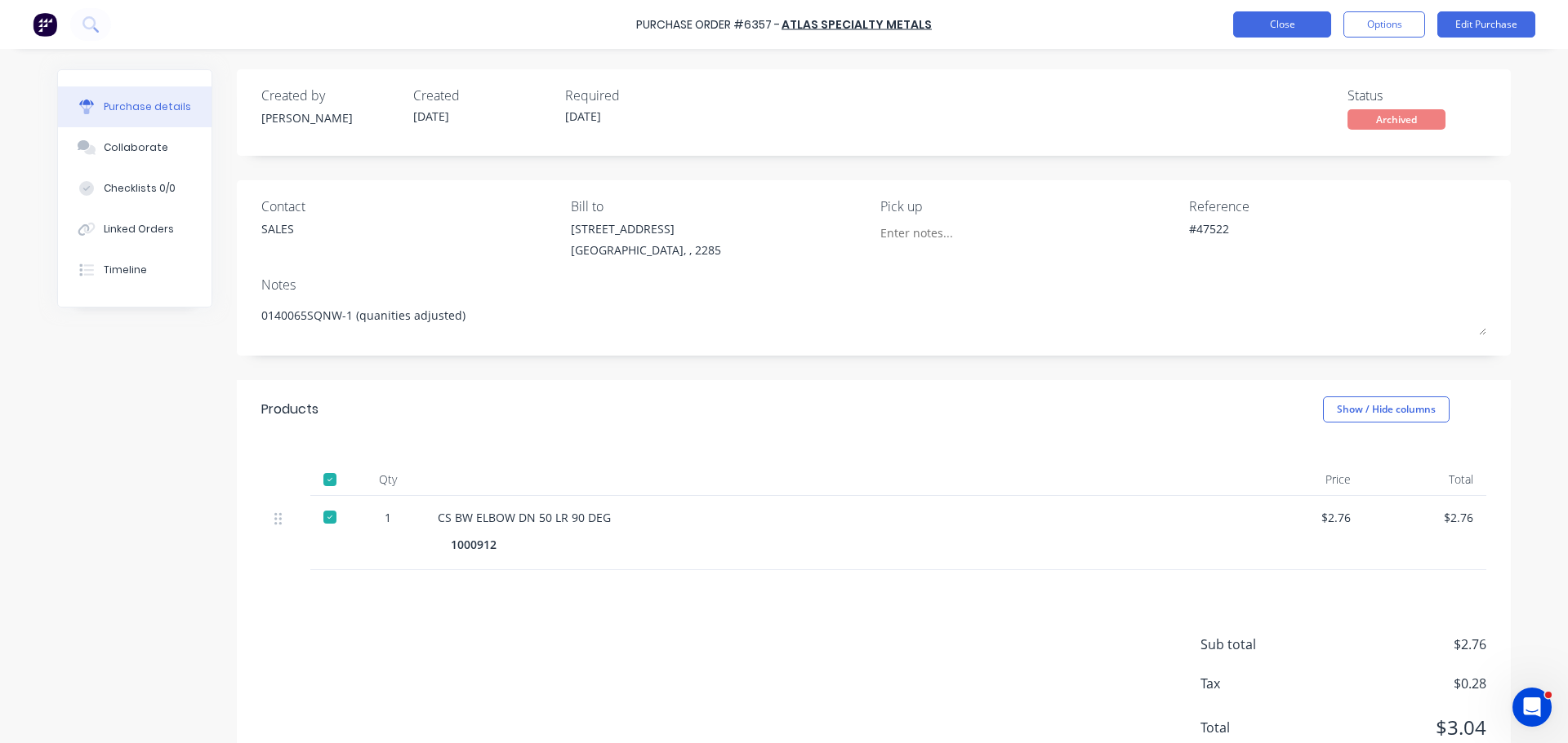
click at [1304, 25] on button "Close" at bounding box center [1281, 24] width 98 height 26
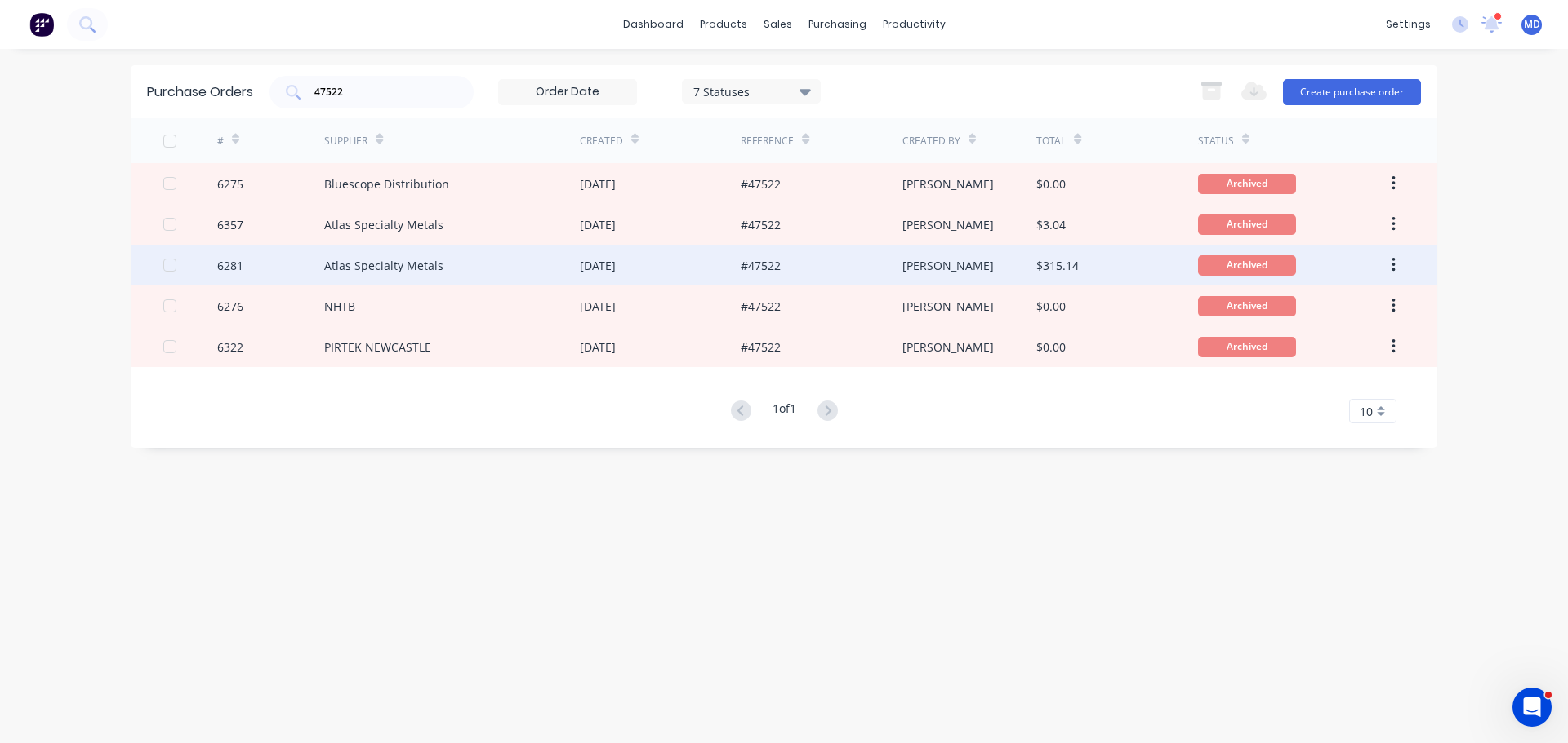
click at [236, 267] on div "6281" at bounding box center [230, 266] width 26 height 17
